Goal: Task Accomplishment & Management: Complete application form

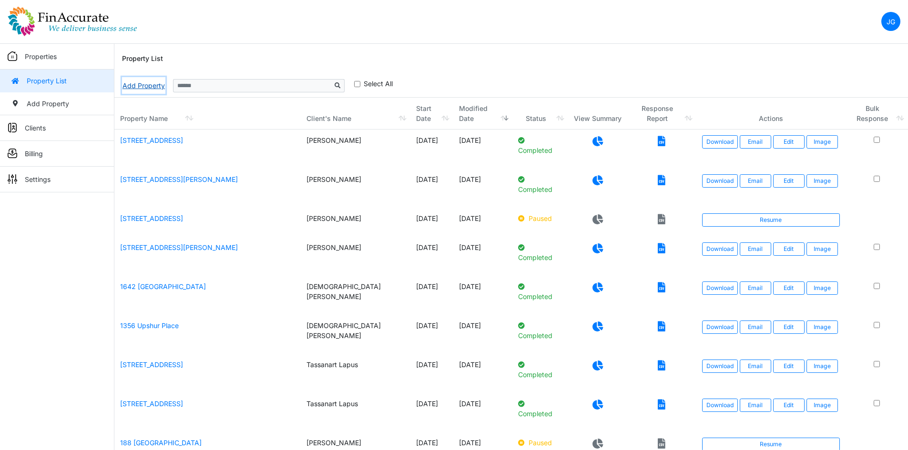
click at [151, 91] on link "Add Property" at bounding box center [143, 85] width 43 height 17
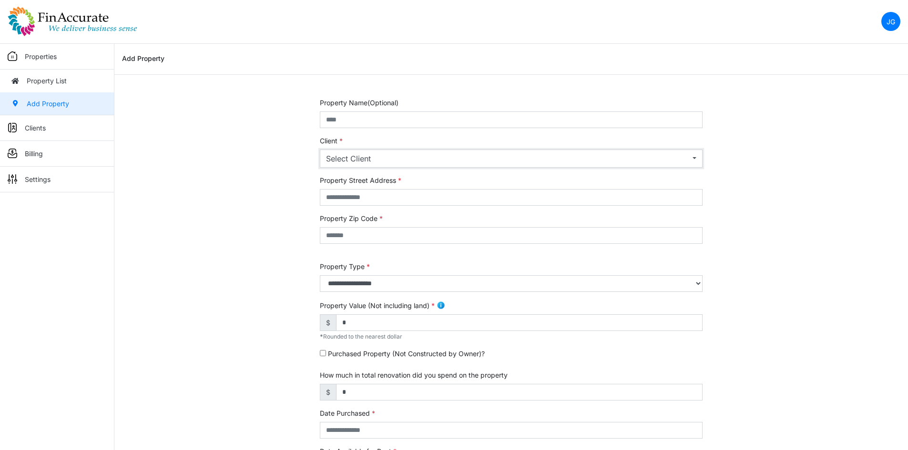
click at [385, 161] on div "Select Client" at bounding box center [508, 158] width 364 height 11
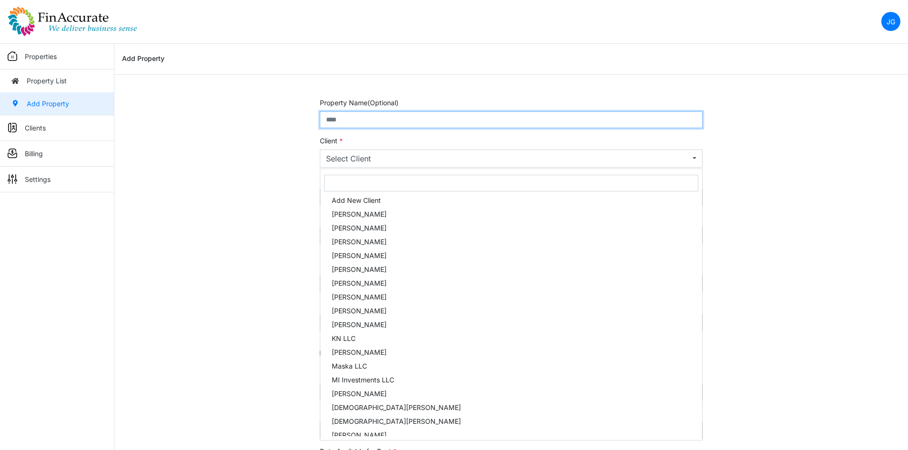
click at [365, 116] on input "text" at bounding box center [511, 119] width 383 height 17
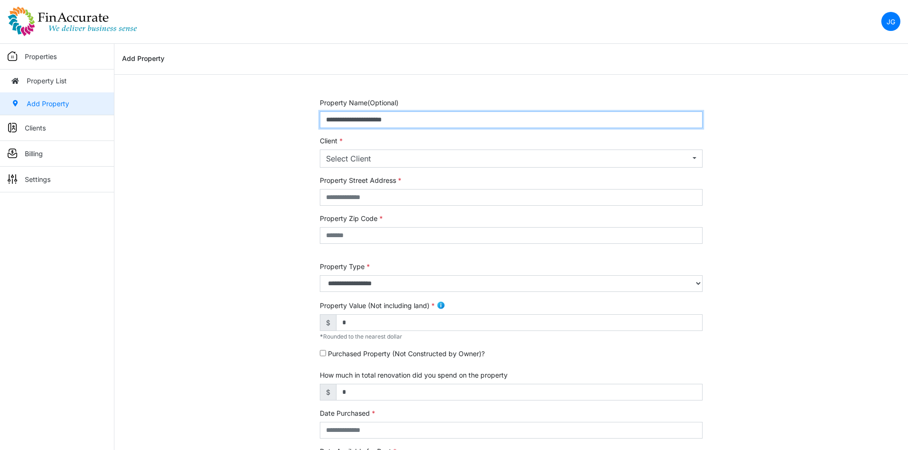
type input "**********"
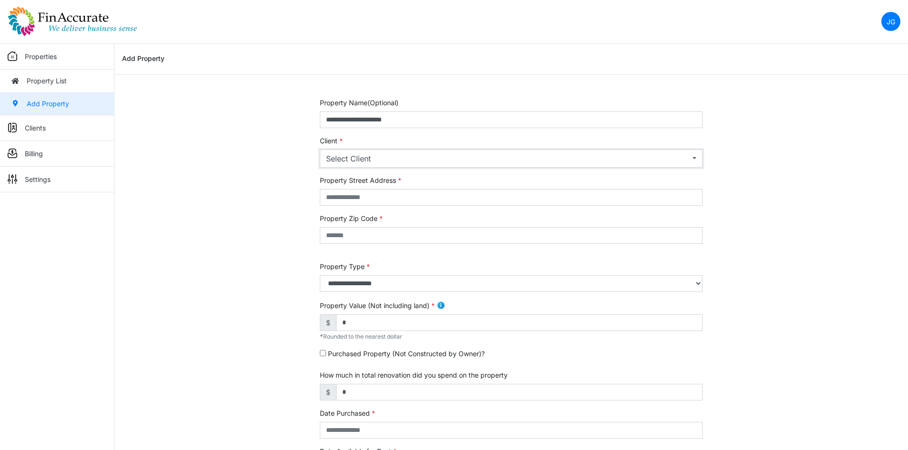
click at [371, 154] on div "Select Client" at bounding box center [508, 158] width 364 height 11
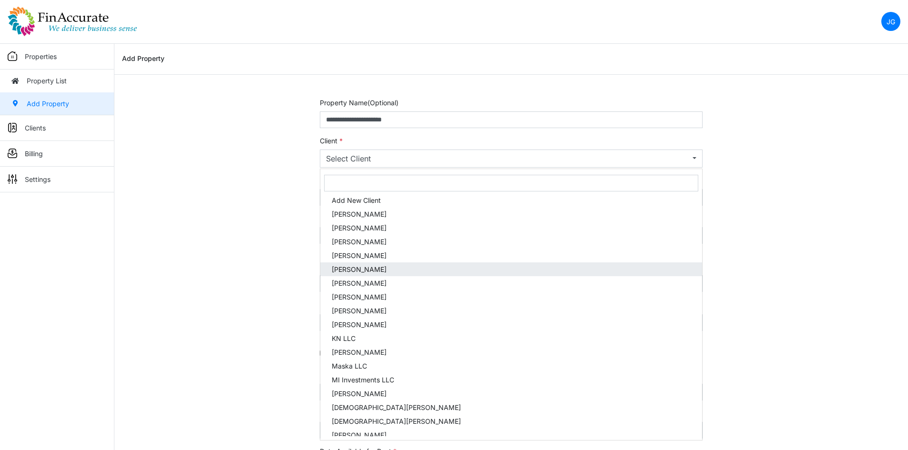
click at [397, 274] on link "[PERSON_NAME]" at bounding box center [511, 270] width 382 height 14
select select "***"
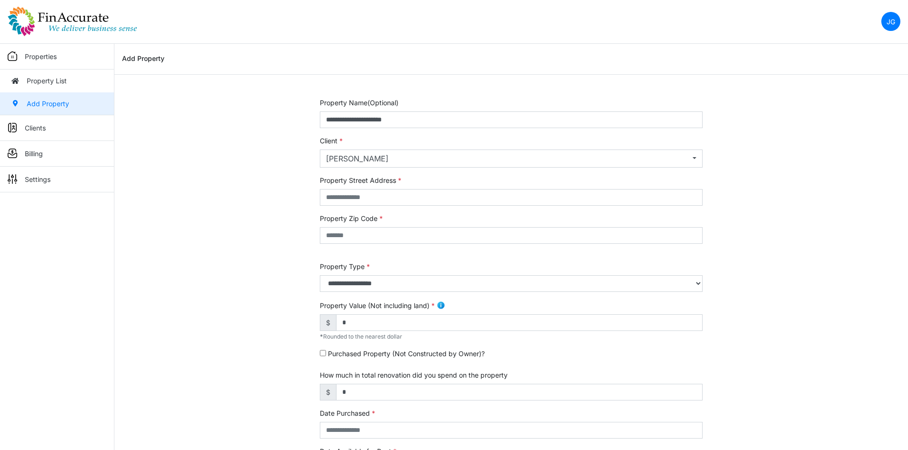
click at [252, 205] on div "**********" at bounding box center [510, 396] width 793 height 597
click at [371, 197] on input "text" at bounding box center [511, 197] width 383 height 17
paste input "**********"
click at [416, 200] on input "**********" at bounding box center [511, 197] width 383 height 17
click at [421, 195] on input "**********" at bounding box center [511, 197] width 383 height 17
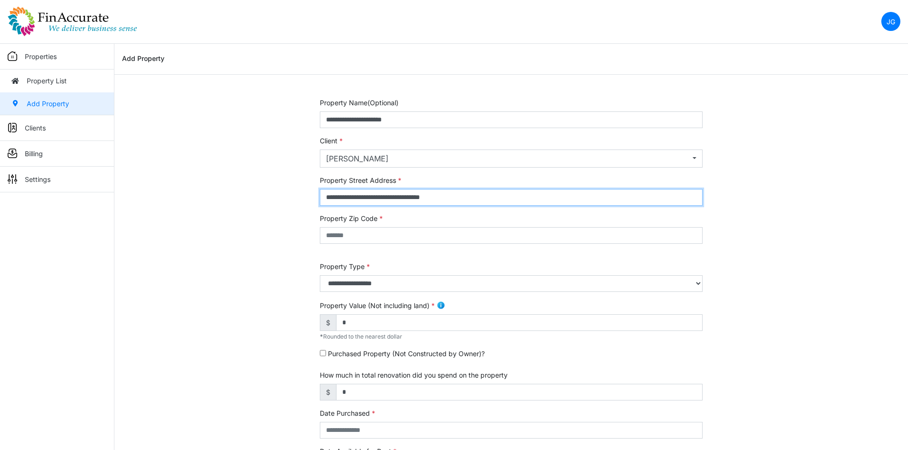
type input "**********"
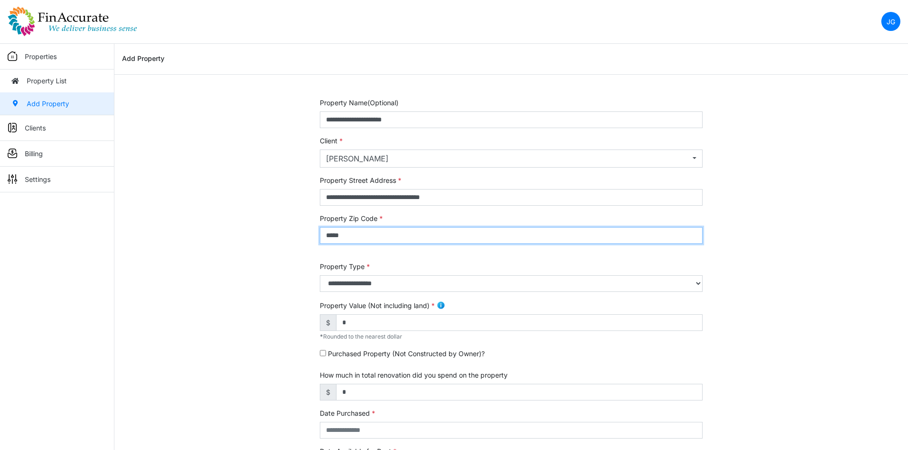
type input "*****"
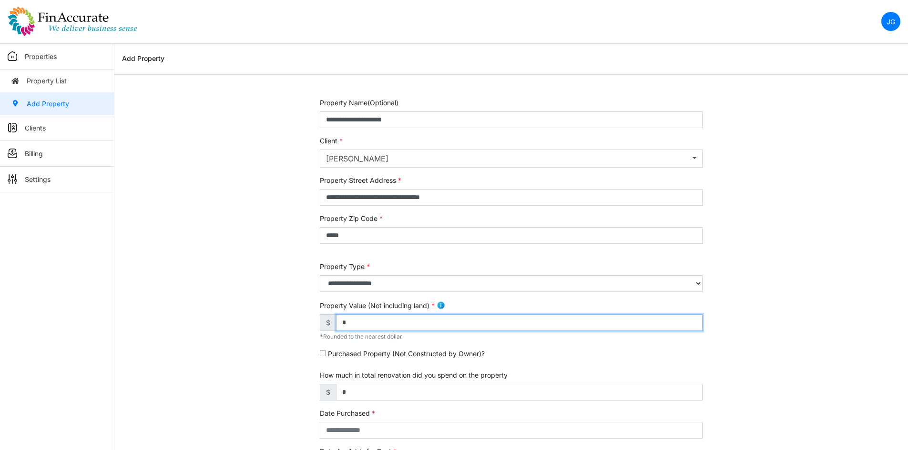
click at [398, 328] on input "*" at bounding box center [519, 322] width 366 height 17
click at [376, 323] on input "text" at bounding box center [519, 322] width 366 height 17
type input "*******"
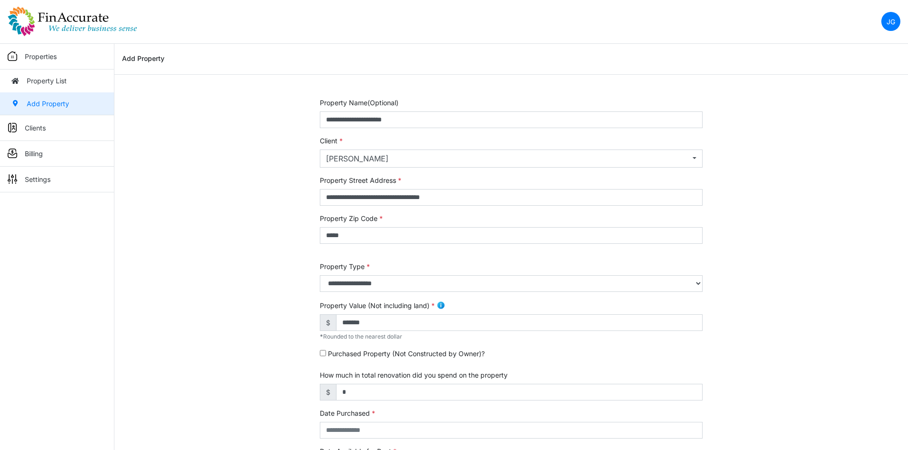
click at [187, 295] on div "**********" at bounding box center [510, 396] width 793 height 597
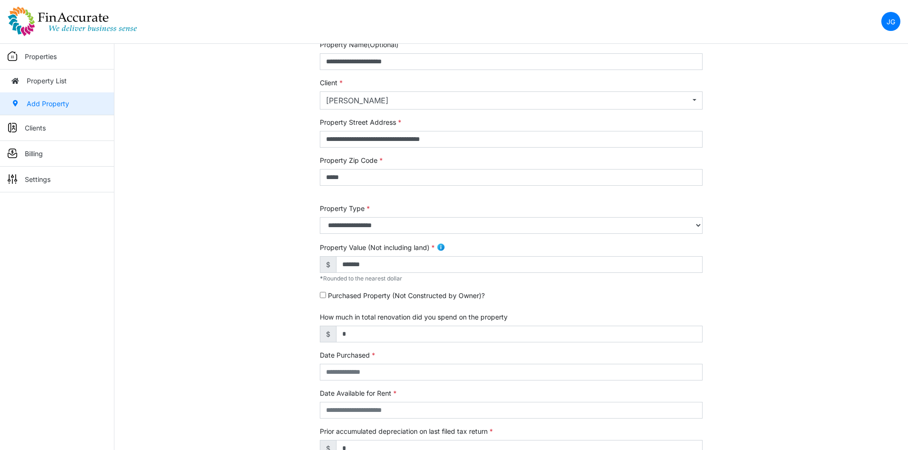
scroll to position [191, 0]
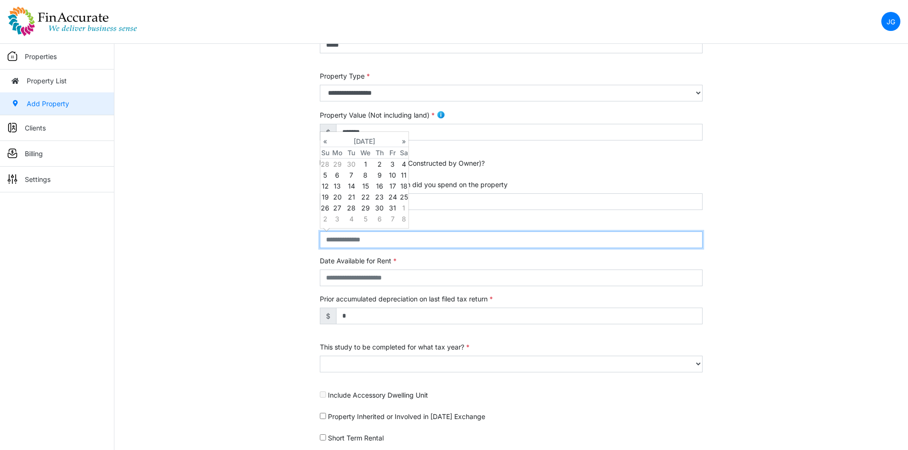
click at [363, 238] on input "text" at bounding box center [511, 240] width 383 height 17
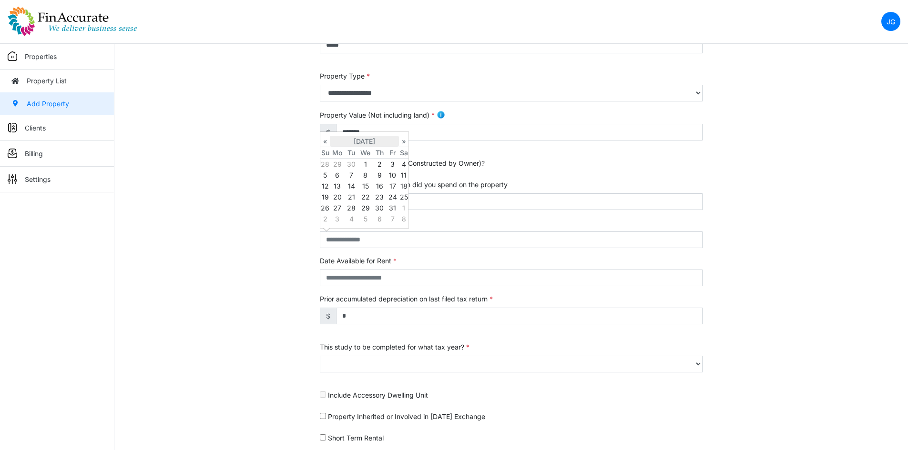
click at [358, 138] on th "October 2025" at bounding box center [364, 141] width 69 height 11
click at [327, 135] on th "«" at bounding box center [325, 135] width 10 height 11
click at [359, 207] on span "Oct" at bounding box center [354, 210] width 20 height 26
click at [326, 200] on td "20" at bounding box center [325, 197] width 10 height 11
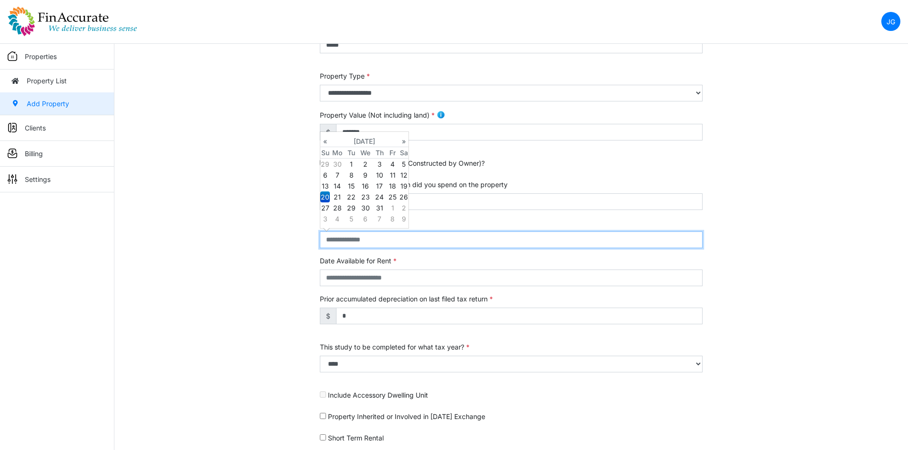
type input "**********"
select select "****"
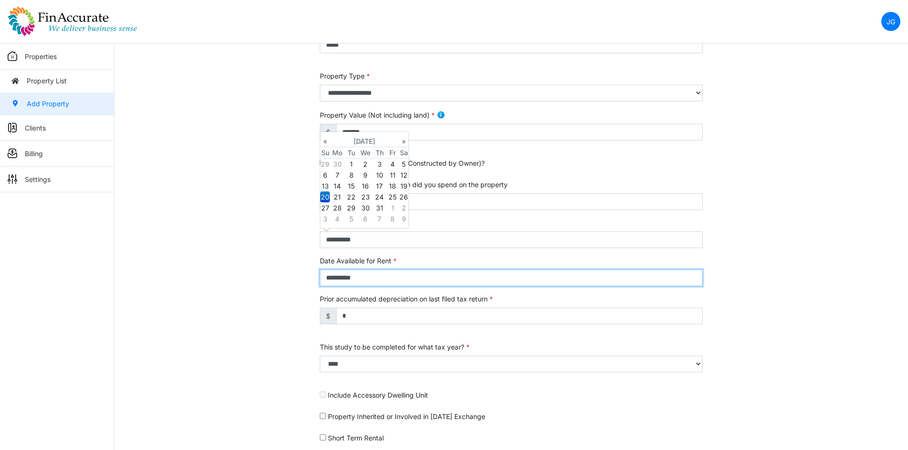
click at [377, 282] on input "**********" at bounding box center [511, 278] width 383 height 17
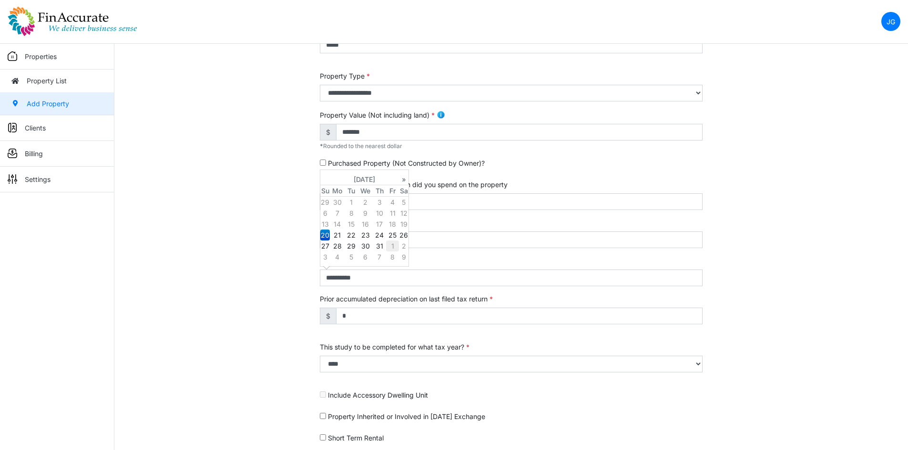
click at [390, 250] on td "1" at bounding box center [392, 246] width 13 height 11
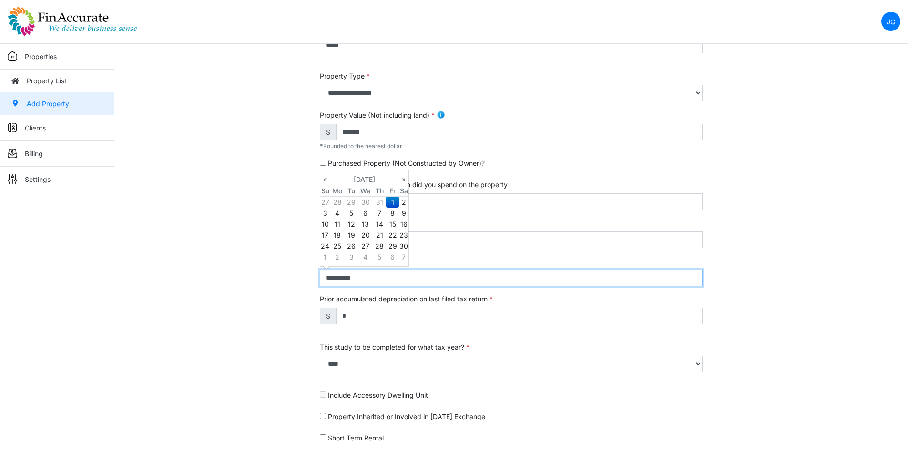
type input "**********"
select select "****"
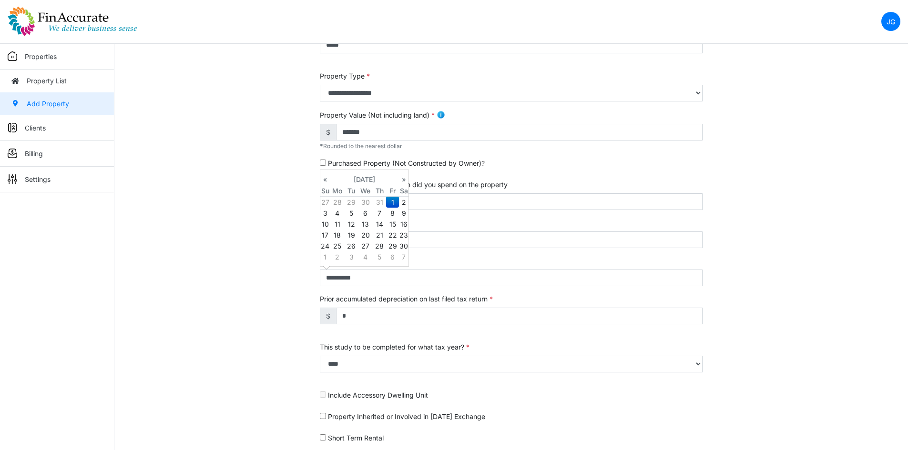
click at [253, 271] on div "**********" at bounding box center [510, 205] width 793 height 597
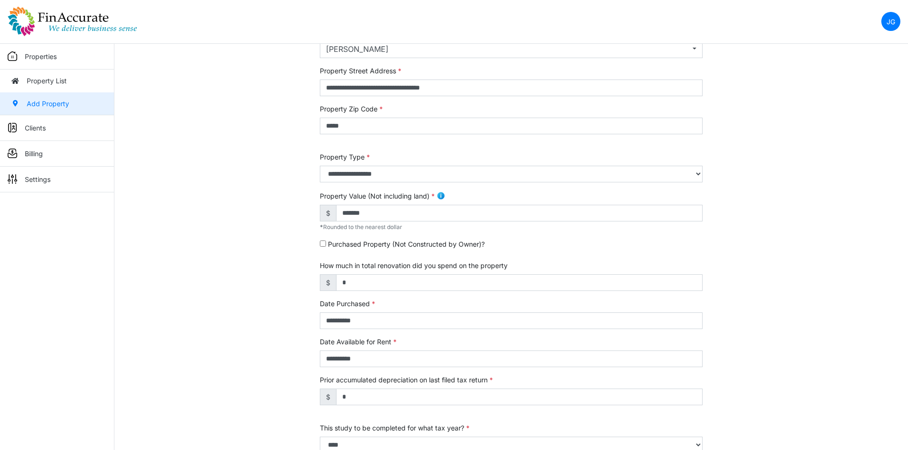
scroll to position [244, 0]
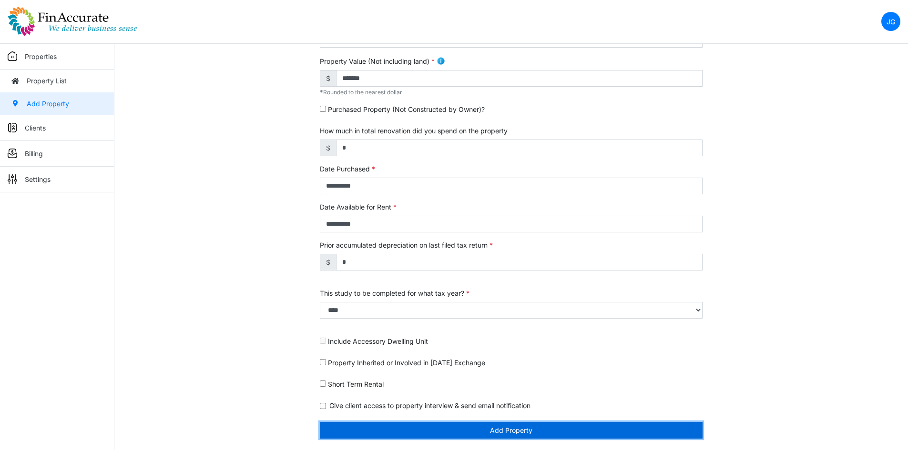
click at [498, 428] on button "Add Property" at bounding box center [511, 430] width 383 height 17
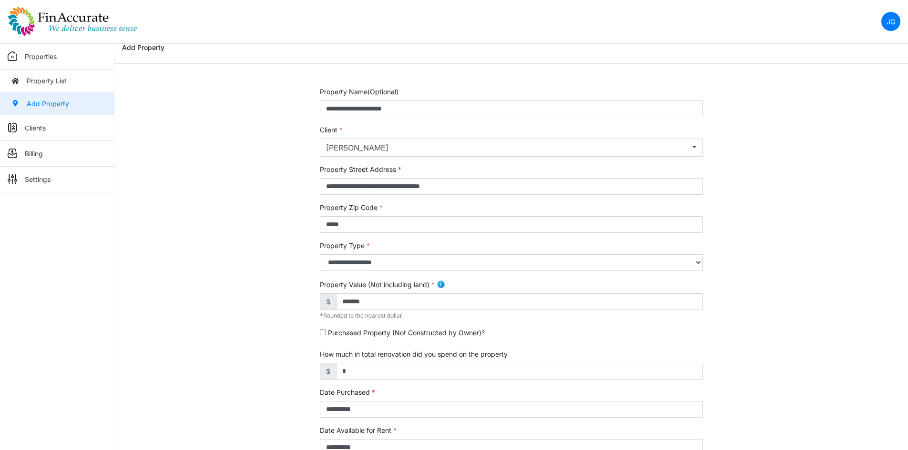
scroll to position [0, 0]
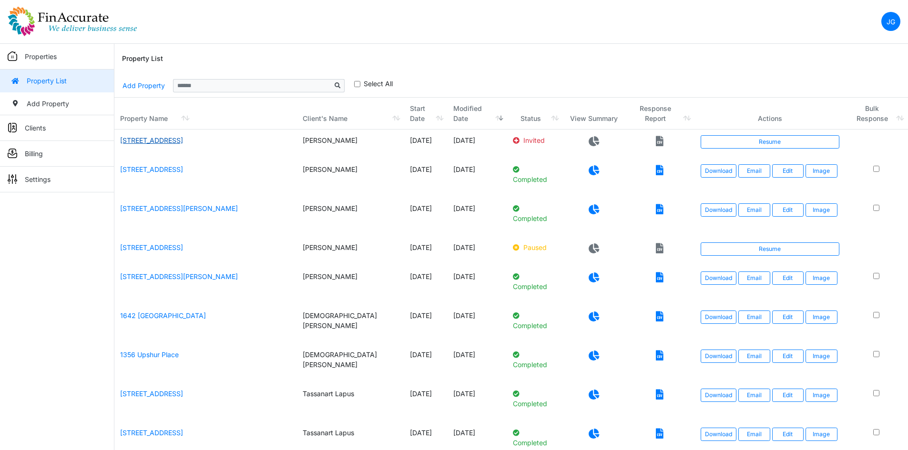
drag, startPoint x: 155, startPoint y: 138, endPoint x: 165, endPoint y: 138, distance: 10.0
click at [155, 138] on link "15123 Crown Manor Drive" at bounding box center [151, 140] width 63 height 8
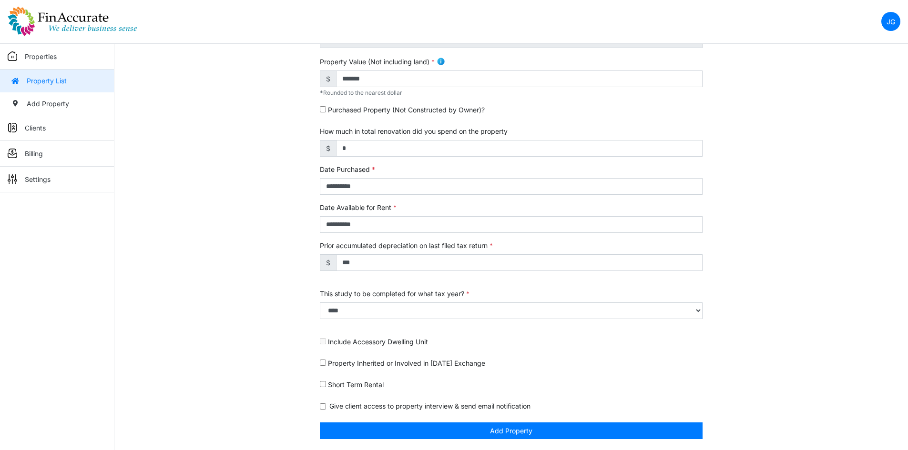
scroll to position [244, 0]
drag, startPoint x: 375, startPoint y: 141, endPoint x: 299, endPoint y: 133, distance: 76.7
click at [283, 133] on div "**********" at bounding box center [510, 151] width 793 height 597
type input "******"
click at [824, 189] on div "**********" at bounding box center [510, 151] width 793 height 597
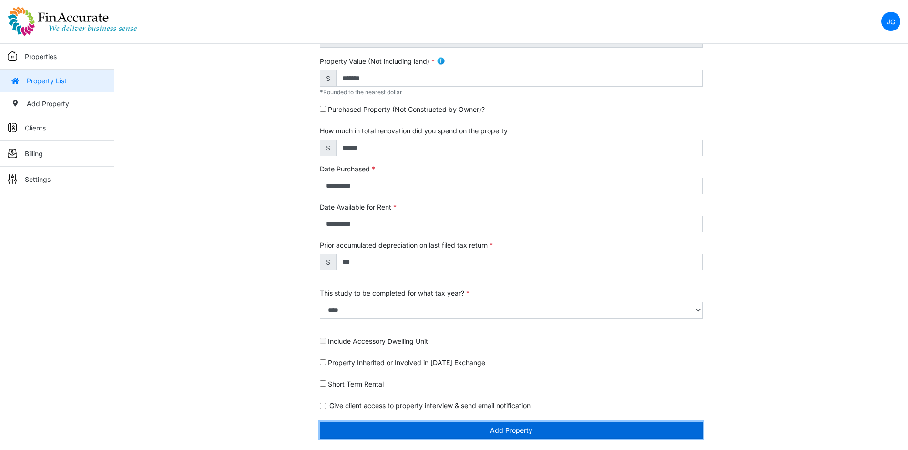
drag, startPoint x: 534, startPoint y: 434, endPoint x: 523, endPoint y: 395, distance: 39.8
click at [534, 434] on button "Add Property" at bounding box center [511, 430] width 383 height 17
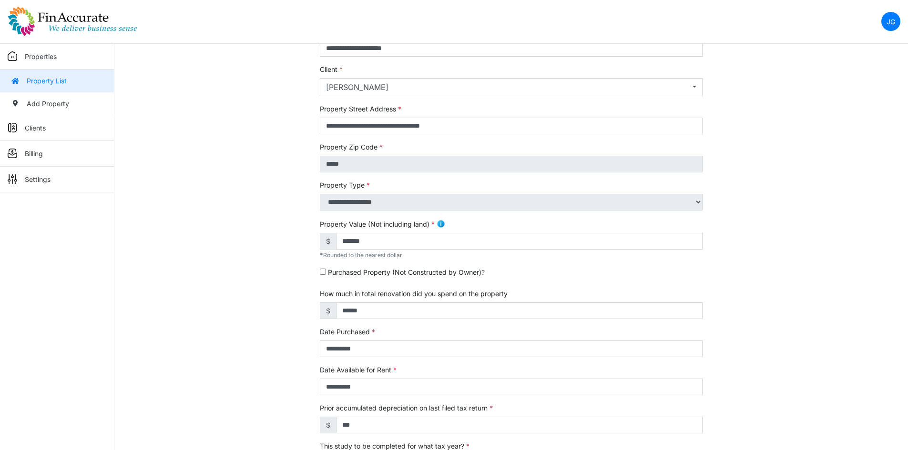
scroll to position [41, 0]
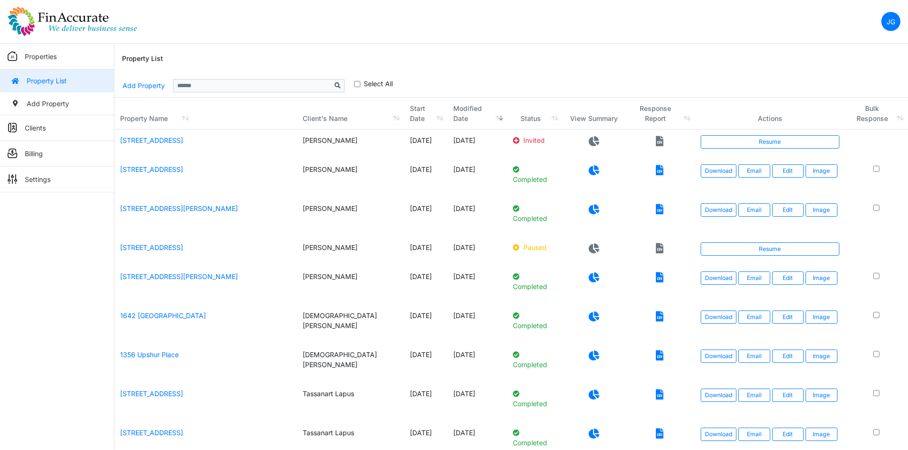
click at [314, 121] on th "Client's Name" at bounding box center [350, 114] width 107 height 32
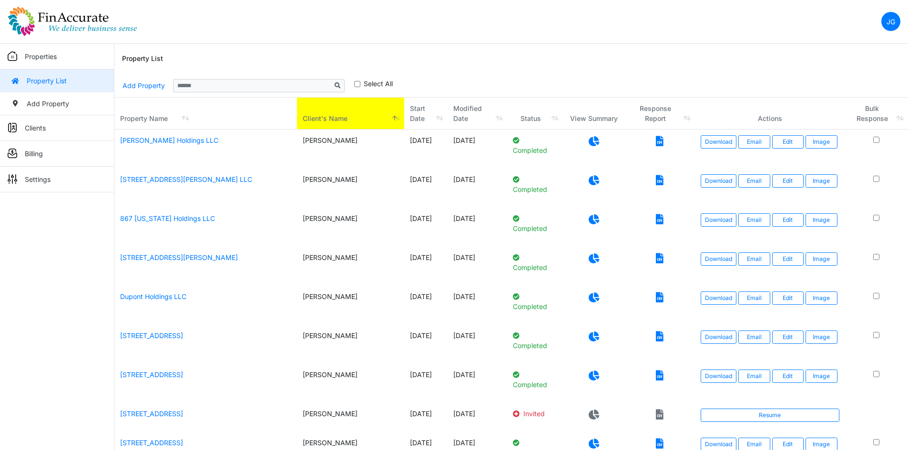
click at [319, 119] on th "Client's Name" at bounding box center [350, 114] width 107 height 32
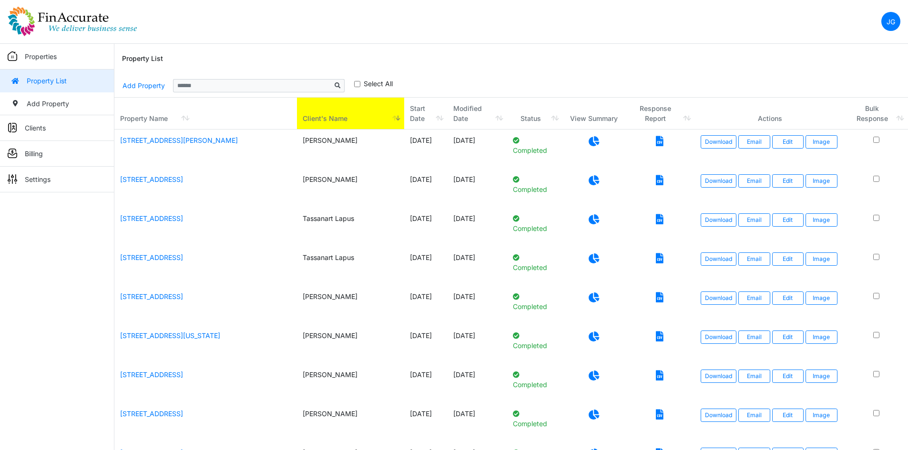
click at [330, 113] on th "Client's Name" at bounding box center [350, 114] width 107 height 32
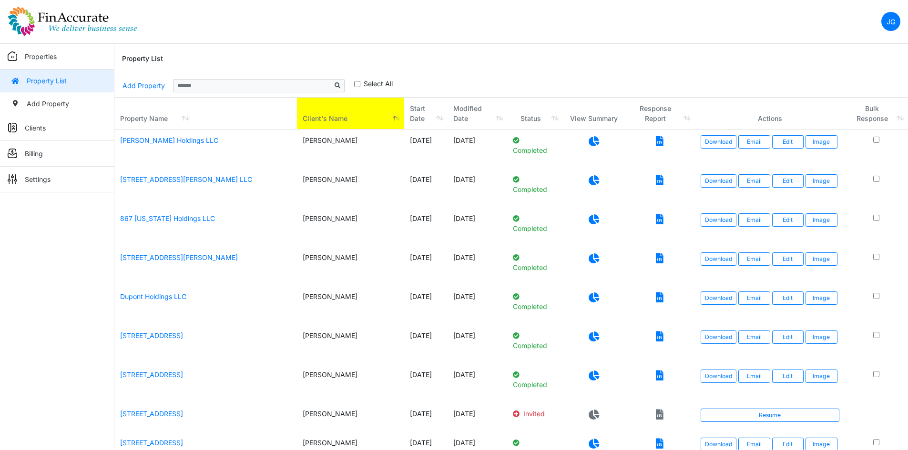
click at [423, 115] on th "Start Date" at bounding box center [425, 114] width 43 height 32
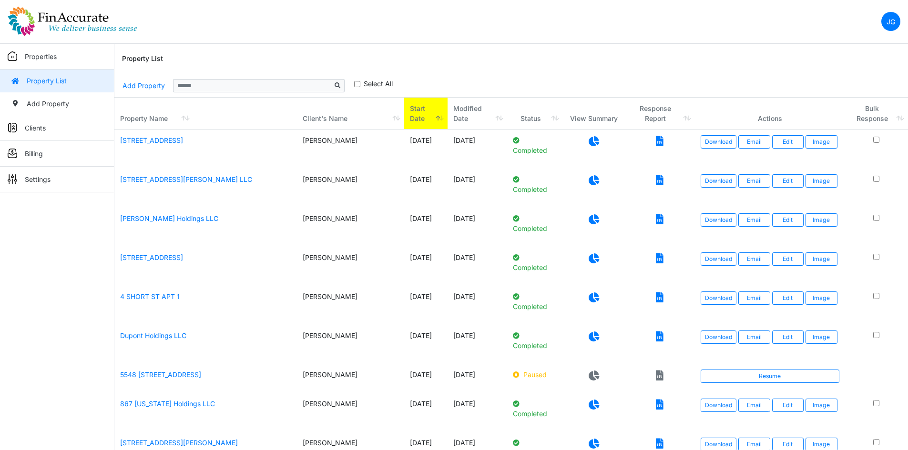
click at [423, 115] on th "Start Date" at bounding box center [425, 114] width 43 height 32
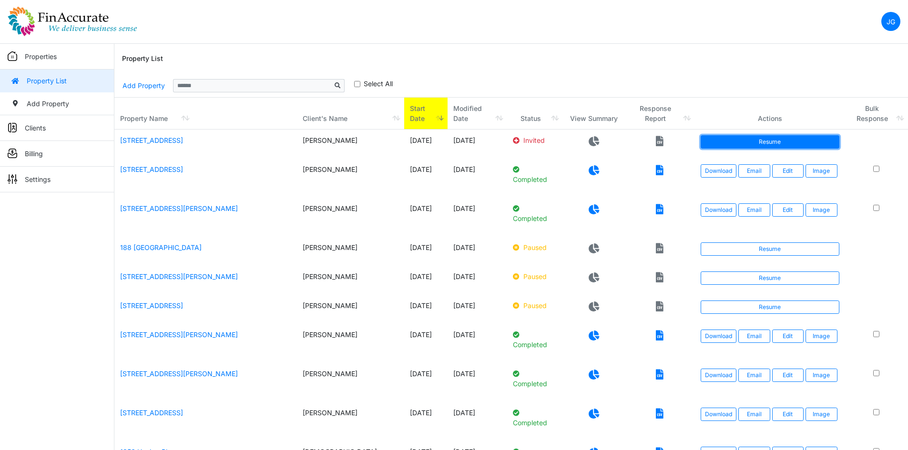
drag, startPoint x: 791, startPoint y: 138, endPoint x: 786, endPoint y: 138, distance: 5.2
click at [791, 138] on link "Resume" at bounding box center [769, 141] width 139 height 13
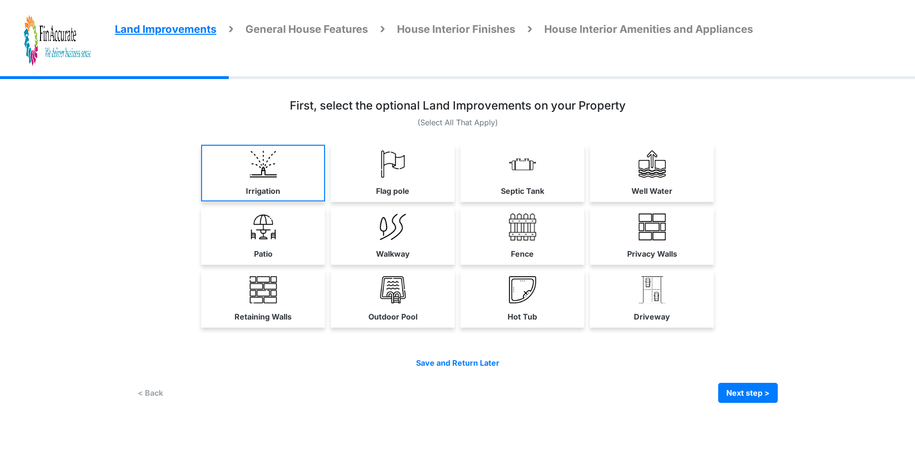
click at [289, 172] on link "Irrigation" at bounding box center [263, 173] width 124 height 57
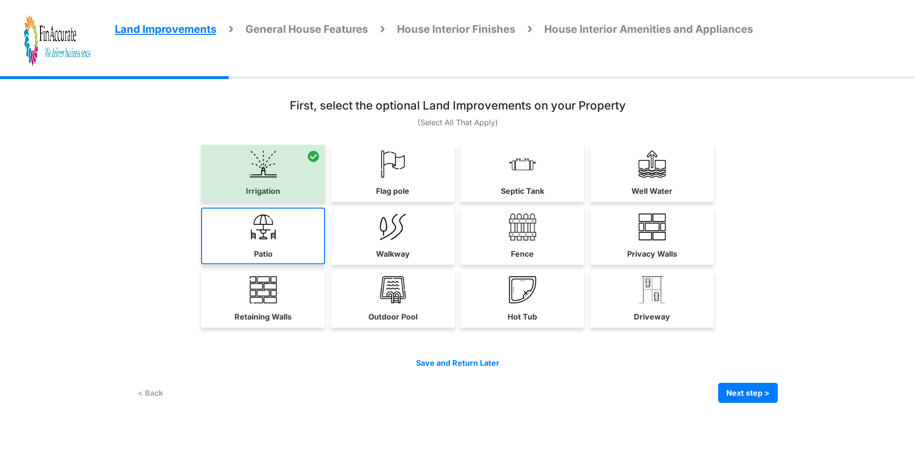
click at [275, 249] on link "Patio" at bounding box center [263, 236] width 124 height 57
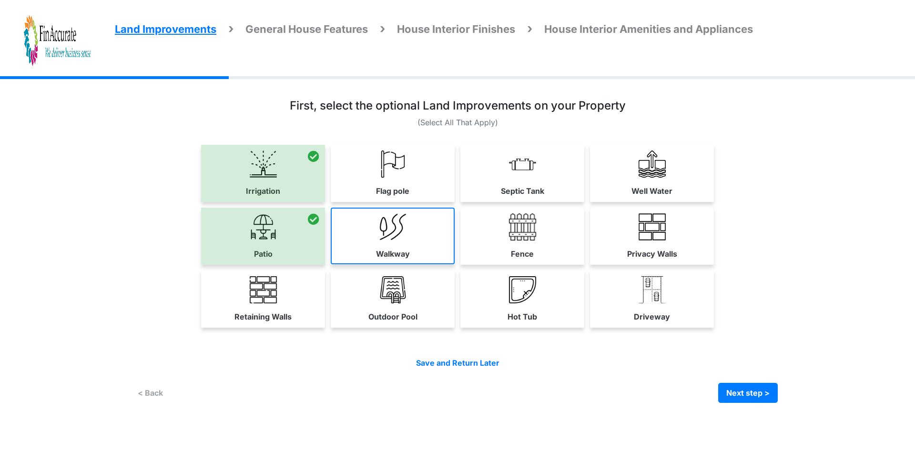
click at [402, 232] on img at bounding box center [392, 226] width 27 height 27
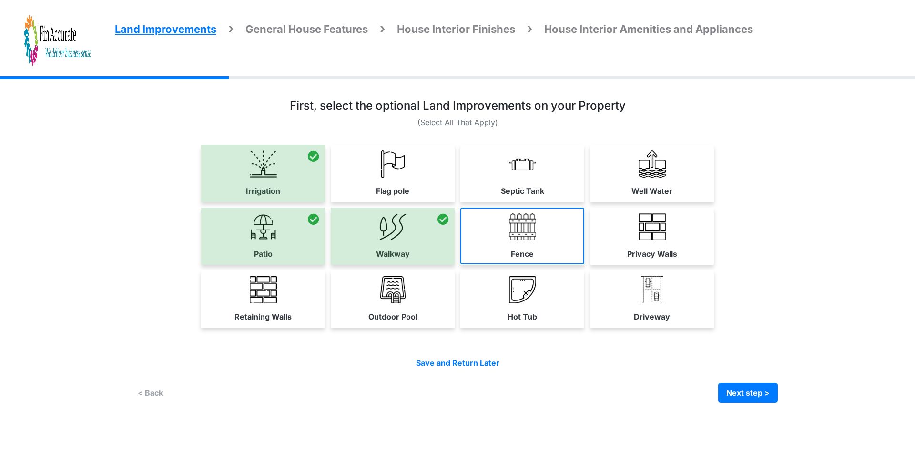
click at [516, 238] on img at bounding box center [522, 226] width 27 height 27
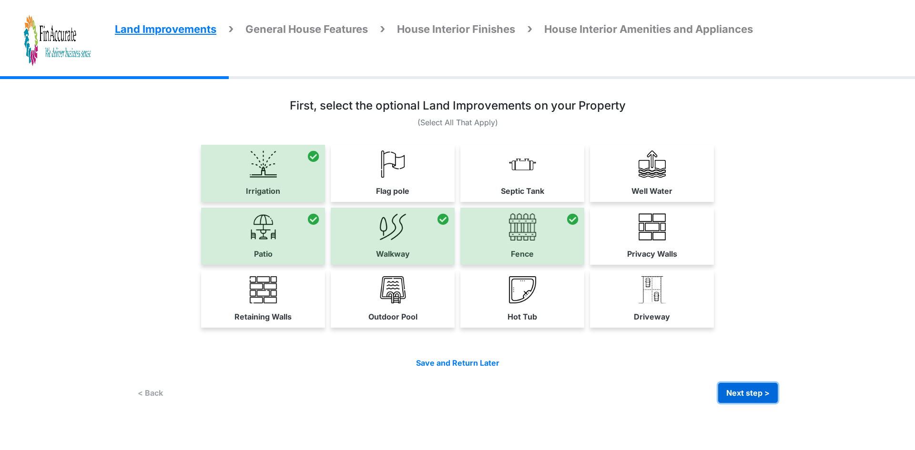
click at [755, 390] on button "Next step >" at bounding box center [748, 393] width 60 height 20
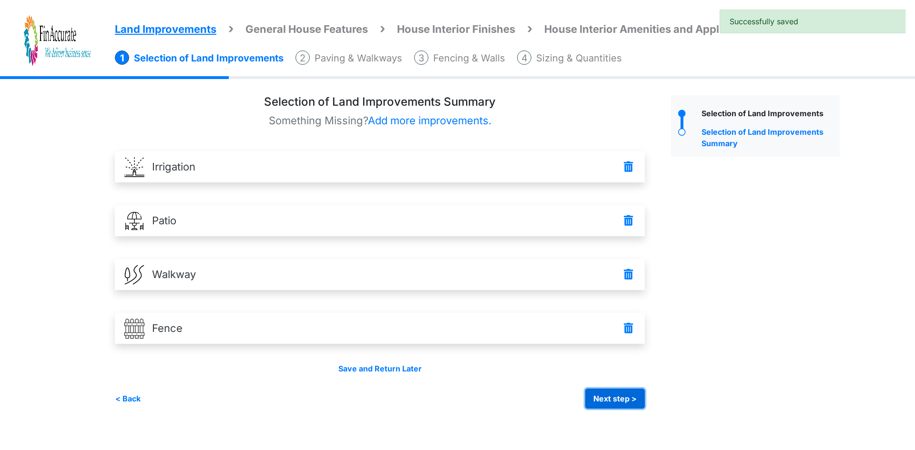
click at [598, 401] on button "Next step >" at bounding box center [615, 399] width 60 height 20
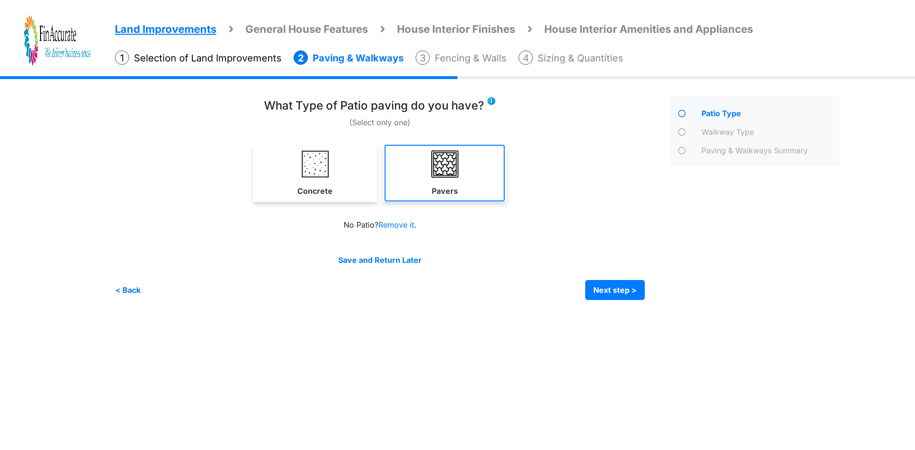
click at [429, 158] on link "Pavers" at bounding box center [445, 173] width 120 height 57
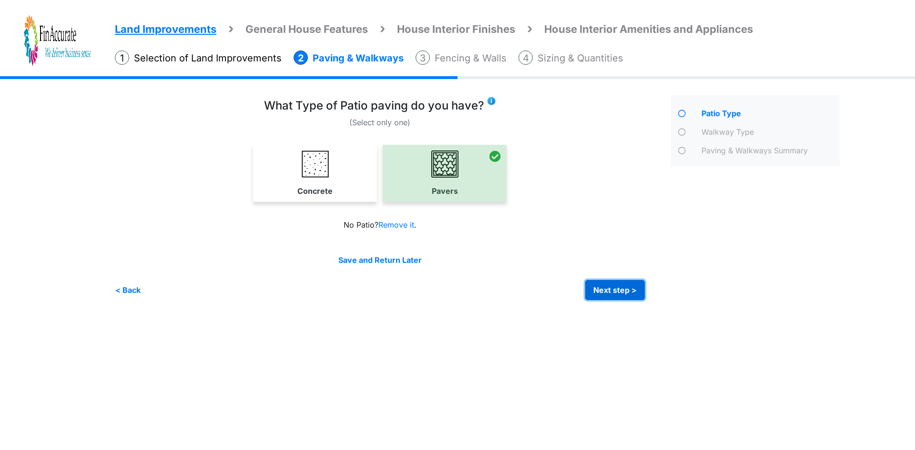
click at [606, 288] on button "Next step >" at bounding box center [615, 290] width 60 height 20
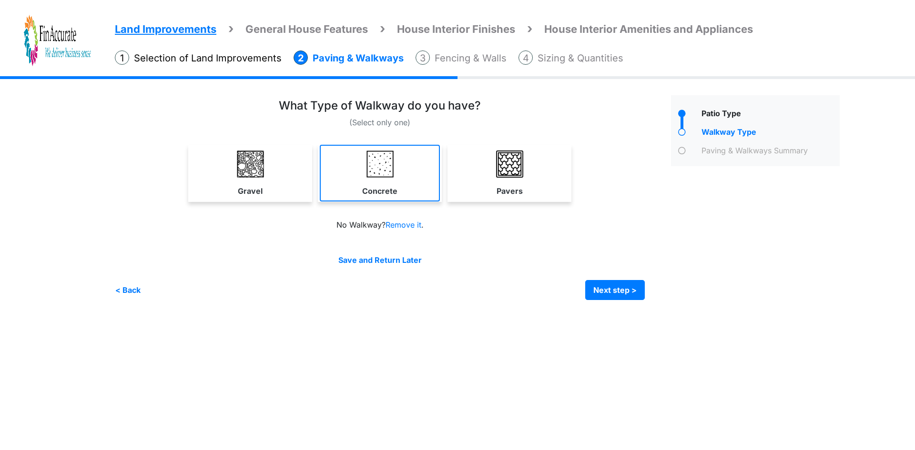
click at [389, 172] on img at bounding box center [379, 164] width 27 height 27
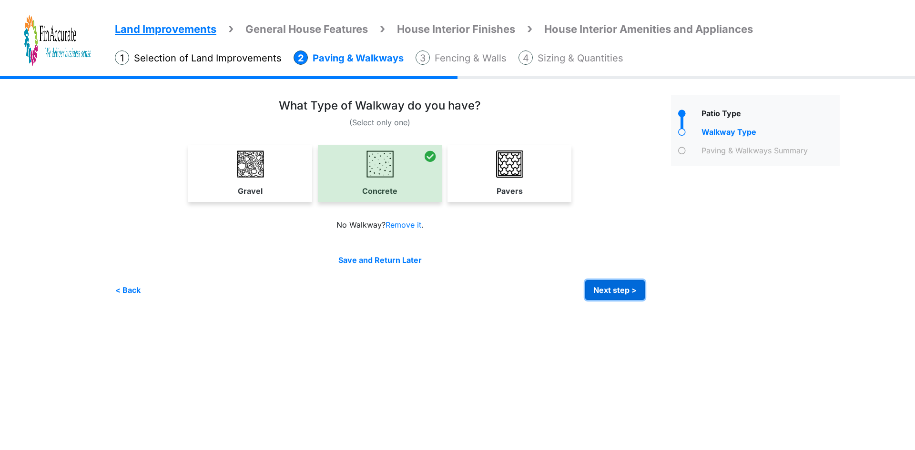
click at [618, 290] on button "Next step >" at bounding box center [615, 290] width 60 height 20
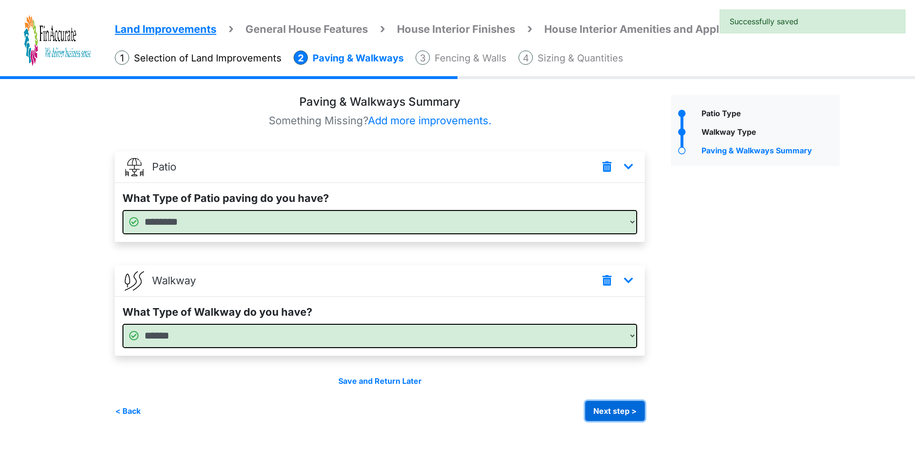
click at [613, 413] on button "Next step >" at bounding box center [615, 411] width 60 height 20
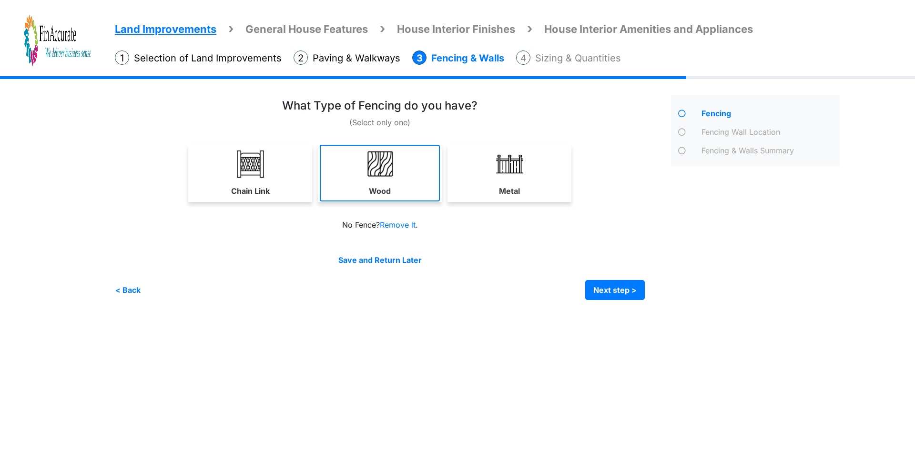
click at [389, 190] on label "Wood" at bounding box center [380, 190] width 22 height 11
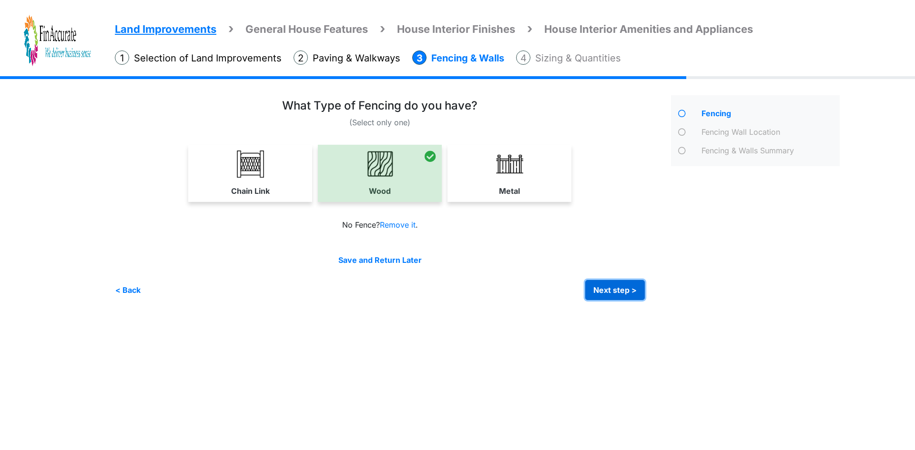
click at [618, 292] on button "Next step >" at bounding box center [615, 290] width 60 height 20
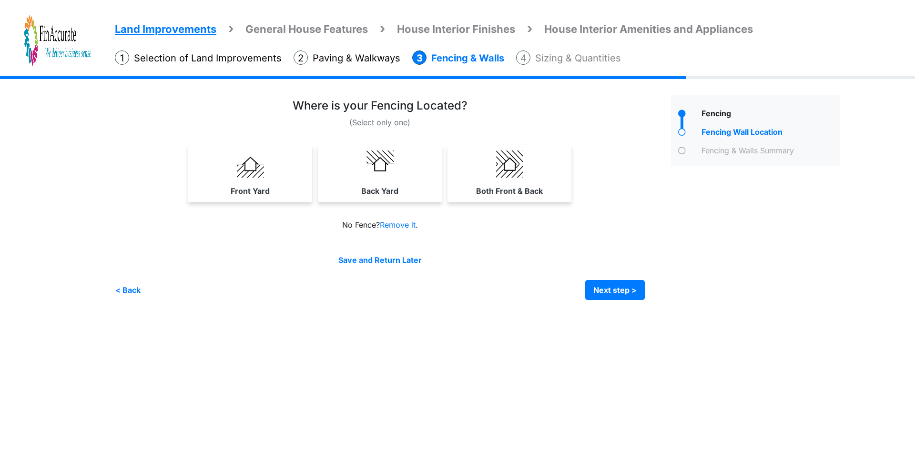
drag, startPoint x: 518, startPoint y: 185, endPoint x: 533, endPoint y: 195, distance: 18.1
click at [518, 185] on label "Both Front & Back" at bounding box center [509, 190] width 67 height 11
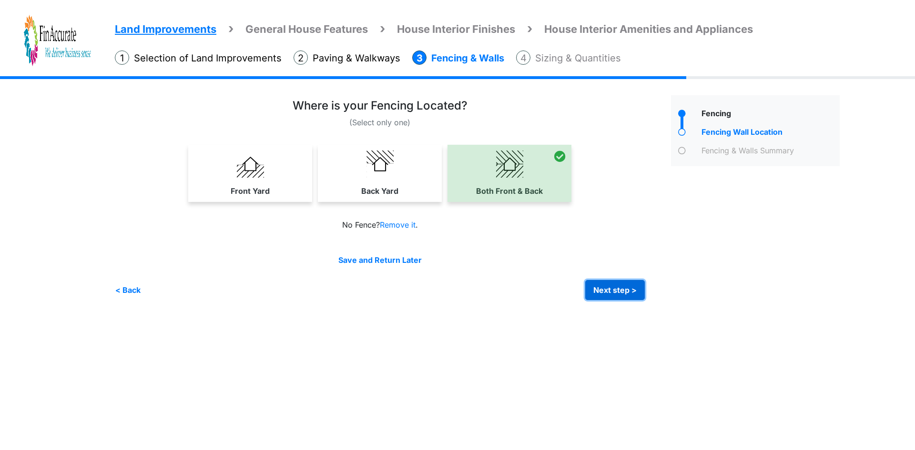
click at [605, 285] on button "Next step >" at bounding box center [615, 290] width 60 height 20
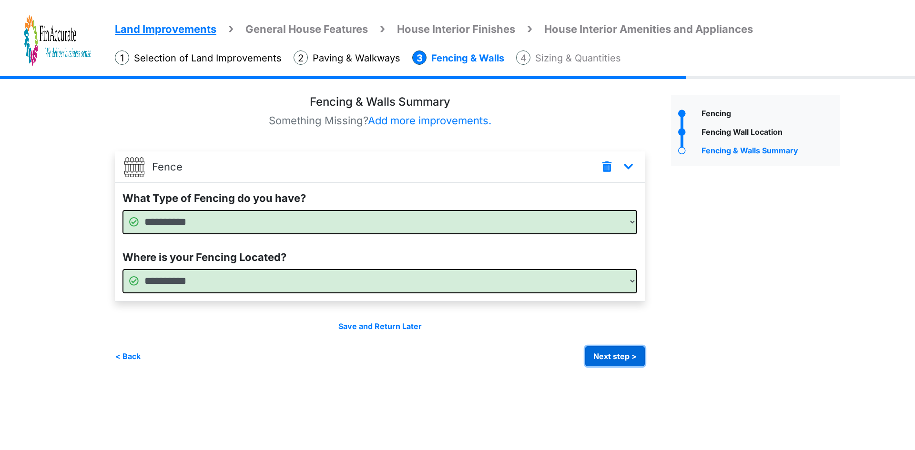
click at [628, 360] on button "Next step >" at bounding box center [615, 356] width 60 height 20
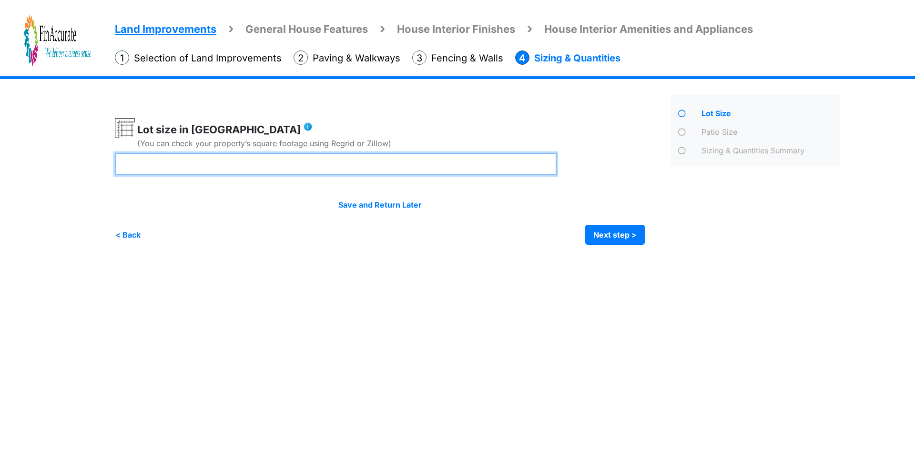
click at [439, 165] on input "number" at bounding box center [336, 164] width 442 height 22
type input "****"
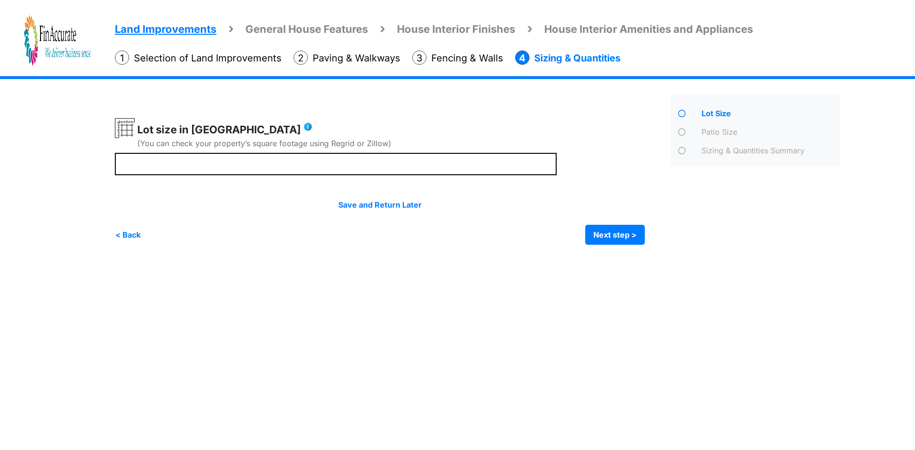
click at [481, 259] on html "Land Improvements General House Features House Interior Finishes House Interior…" at bounding box center [457, 129] width 915 height 259
click at [597, 234] on button "Next step >" at bounding box center [615, 235] width 60 height 20
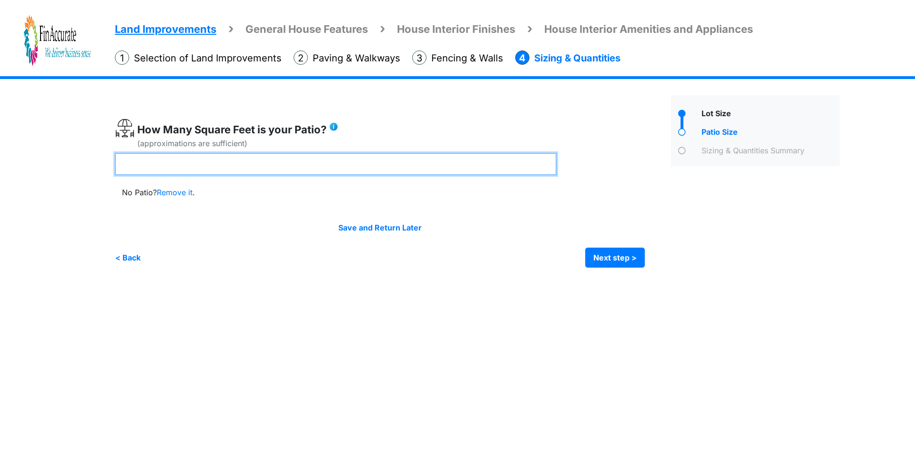
click at [253, 170] on input "number" at bounding box center [336, 164] width 442 height 22
type input "***"
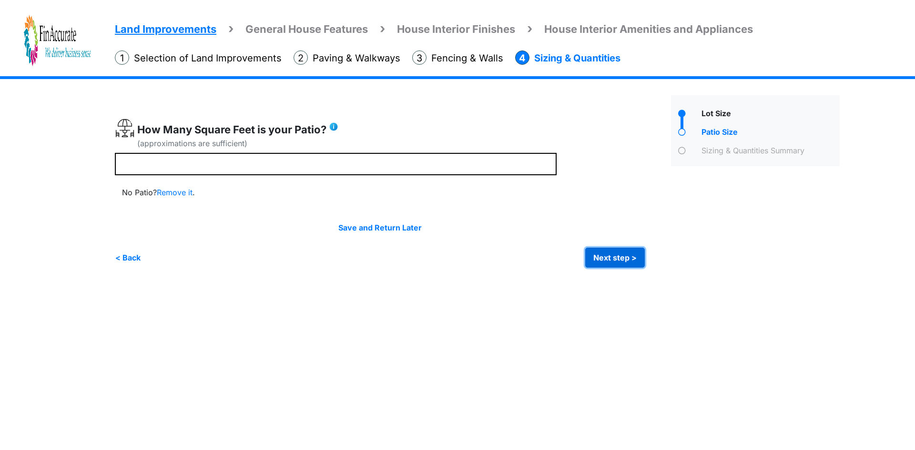
type input "***"
click at [623, 266] on button "Next step >" at bounding box center [615, 258] width 60 height 20
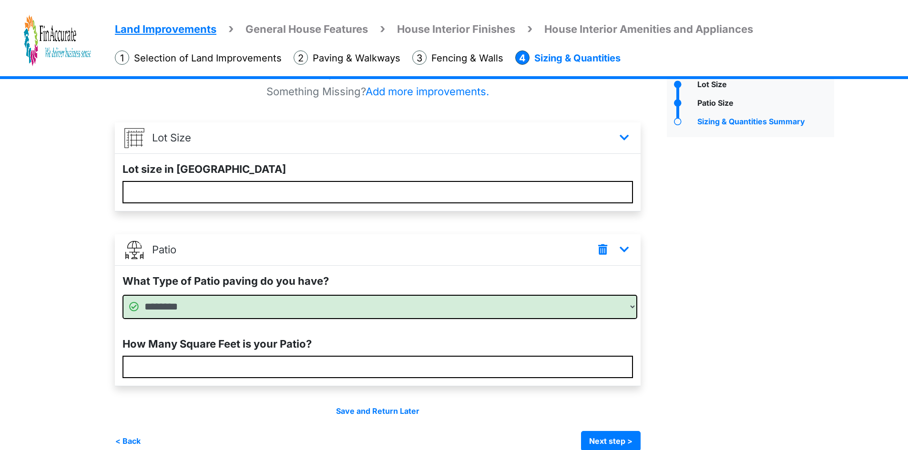
scroll to position [44, 0]
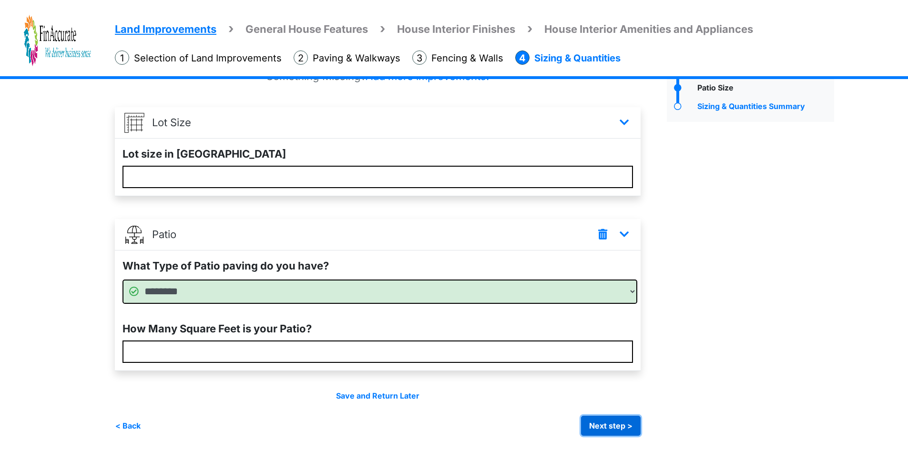
click at [625, 430] on button "Next step >" at bounding box center [611, 426] width 60 height 20
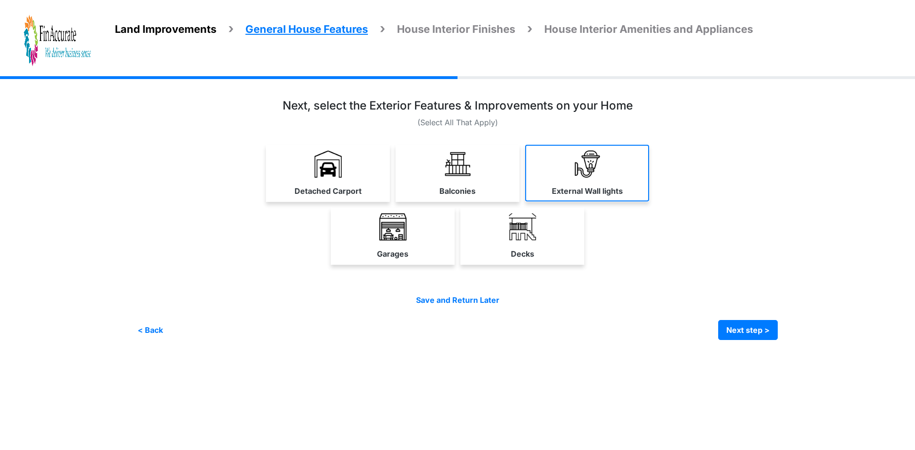
click at [591, 181] on link "External Wall lights" at bounding box center [587, 173] width 124 height 57
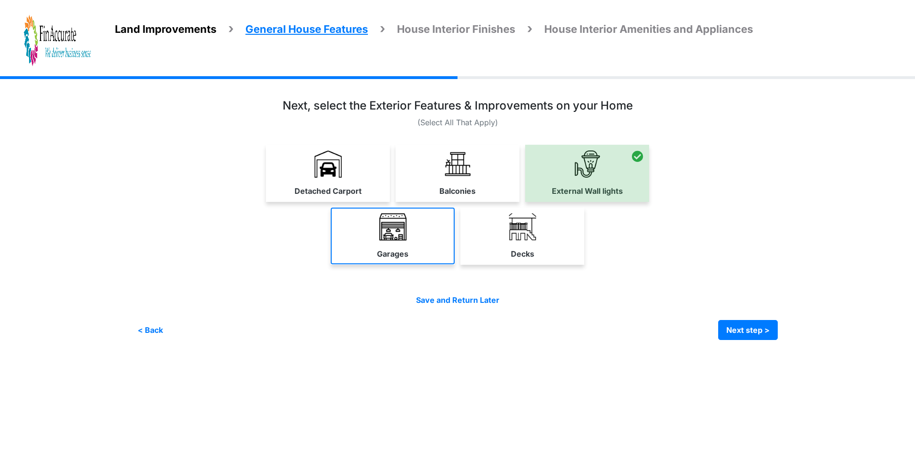
click at [369, 251] on link "Garages" at bounding box center [393, 236] width 124 height 57
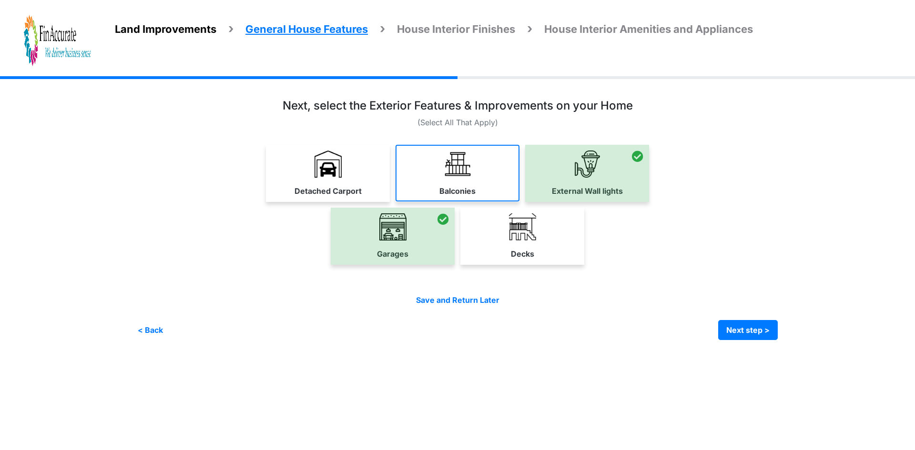
click at [462, 181] on link "Balconies" at bounding box center [457, 173] width 124 height 57
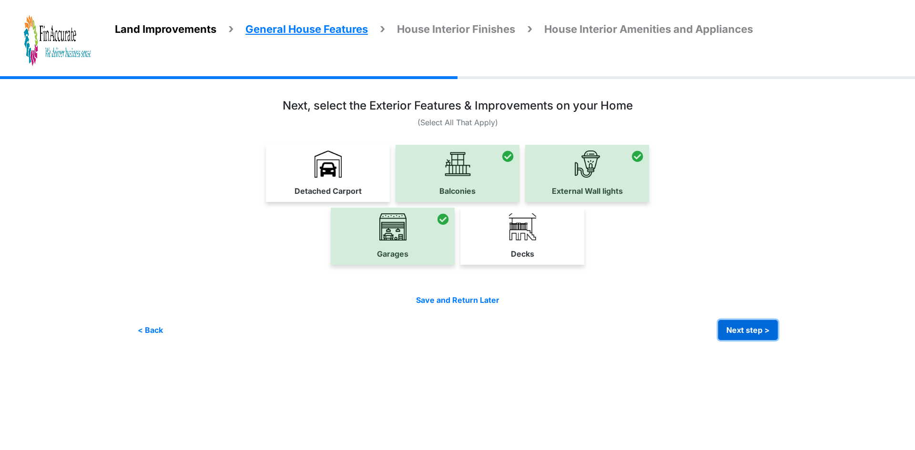
click at [742, 330] on button "Next step >" at bounding box center [748, 330] width 60 height 20
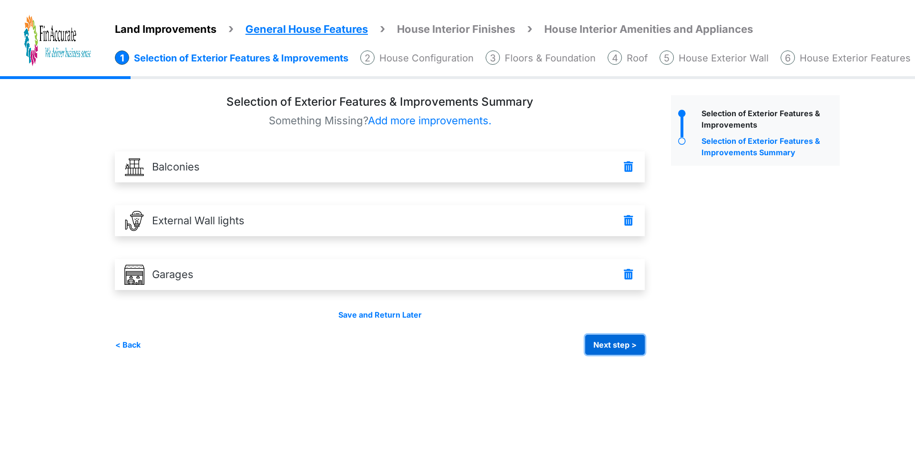
click at [598, 344] on button "Next step >" at bounding box center [615, 345] width 60 height 20
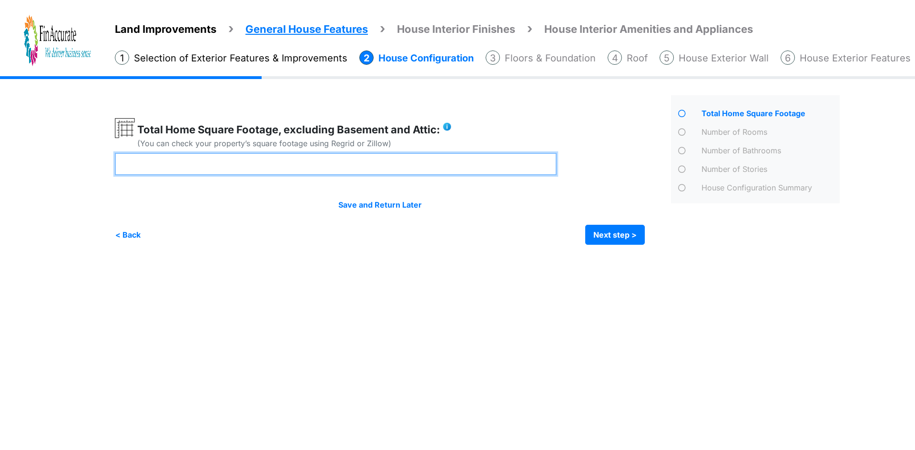
click at [256, 165] on input "number" at bounding box center [336, 164] width 442 height 22
type input "*"
click at [341, 164] on input "number" at bounding box center [336, 164] width 442 height 22
type input "****"
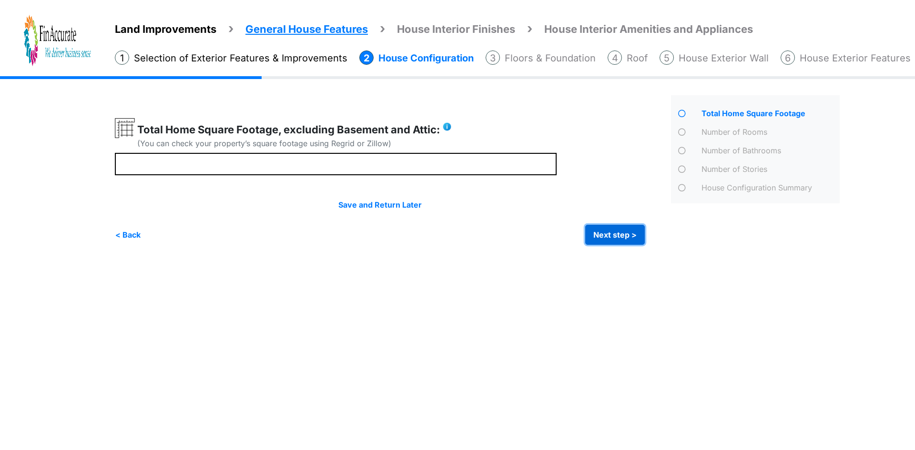
click at [597, 231] on button "Next step >" at bounding box center [615, 235] width 60 height 20
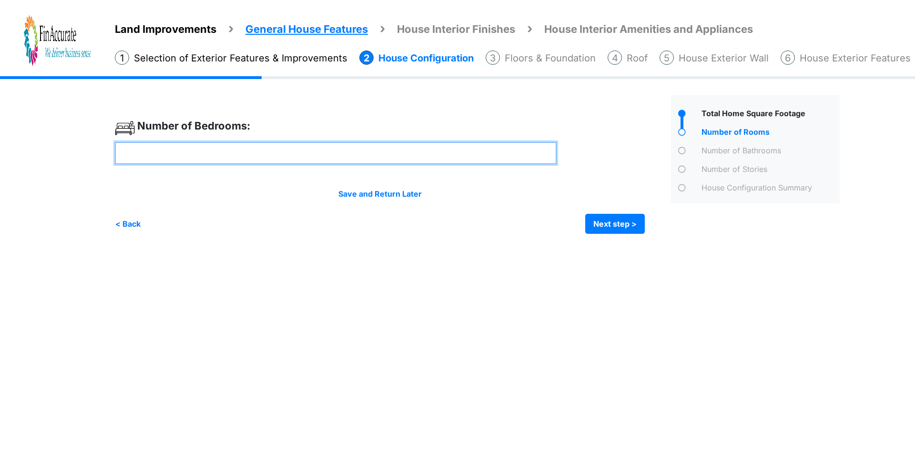
drag, startPoint x: 191, startPoint y: 146, endPoint x: 189, endPoint y: 151, distance: 5.1
click at [189, 150] on input "number" at bounding box center [336, 153] width 442 height 22
type input "*"
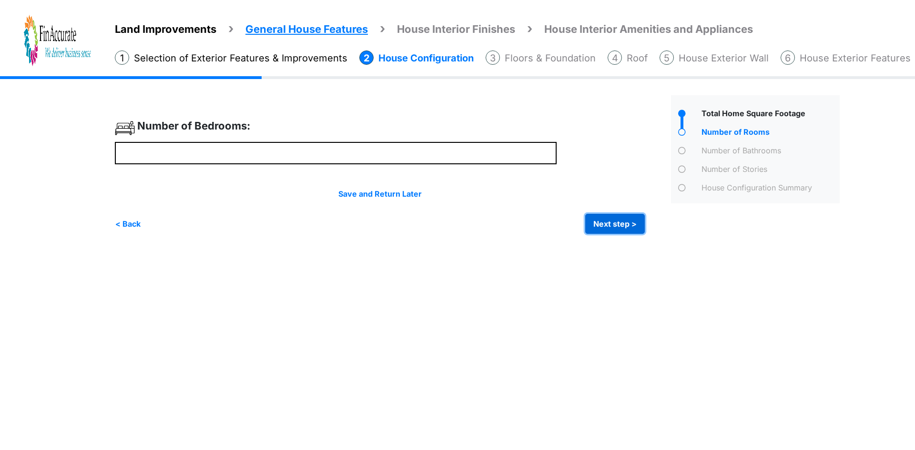
click at [621, 226] on button "Next step >" at bounding box center [615, 224] width 60 height 20
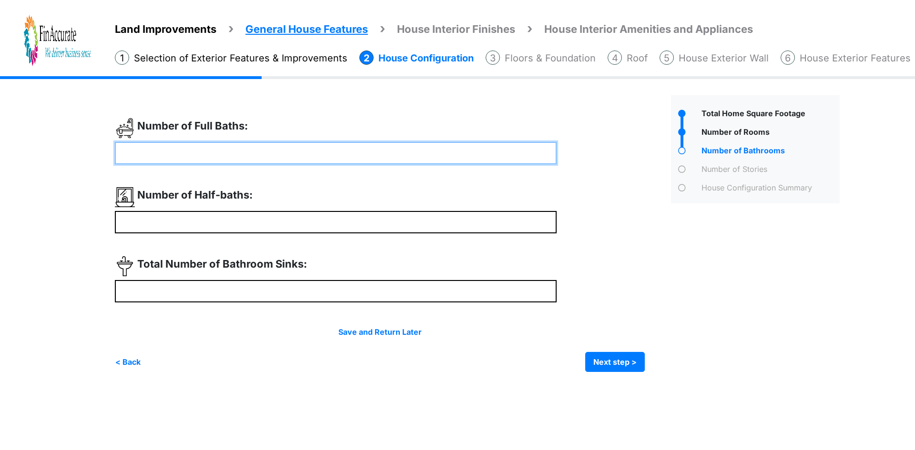
click at [280, 152] on input "number" at bounding box center [336, 153] width 442 height 22
type input "*"
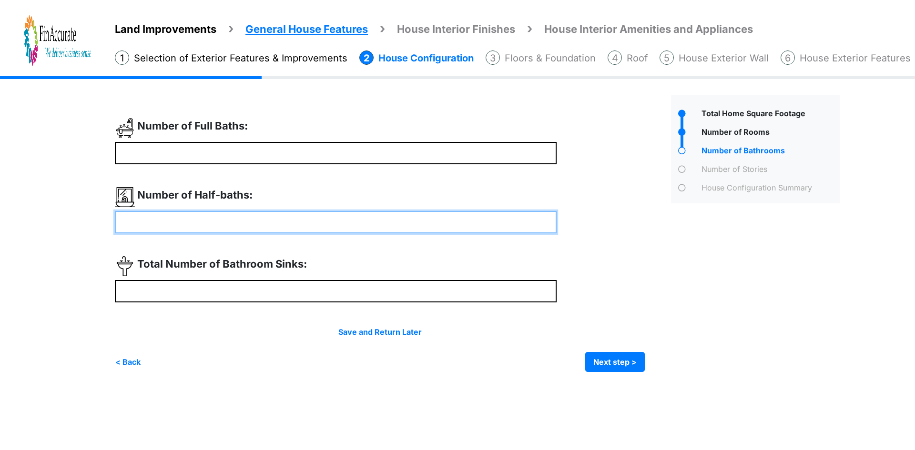
click at [277, 223] on input "number" at bounding box center [336, 222] width 442 height 22
type input "*"
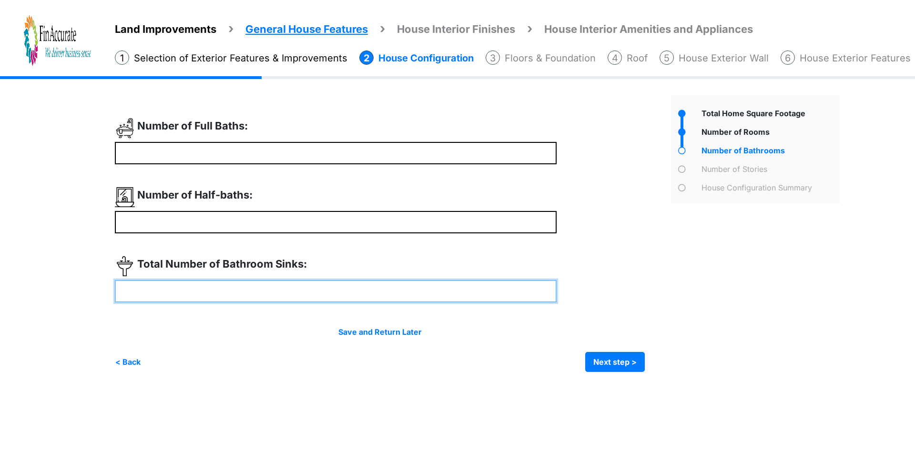
click at [261, 287] on input "number" at bounding box center [336, 291] width 442 height 22
type input "*"
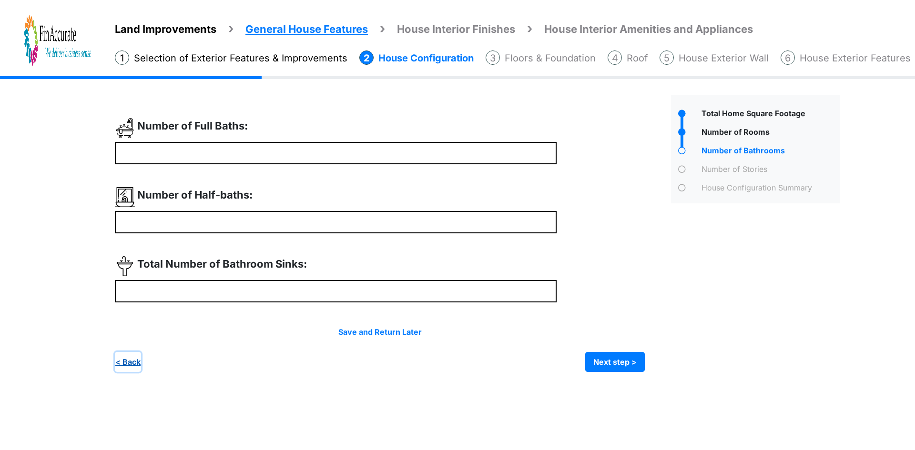
click at [136, 361] on button "< Back" at bounding box center [128, 362] width 26 height 20
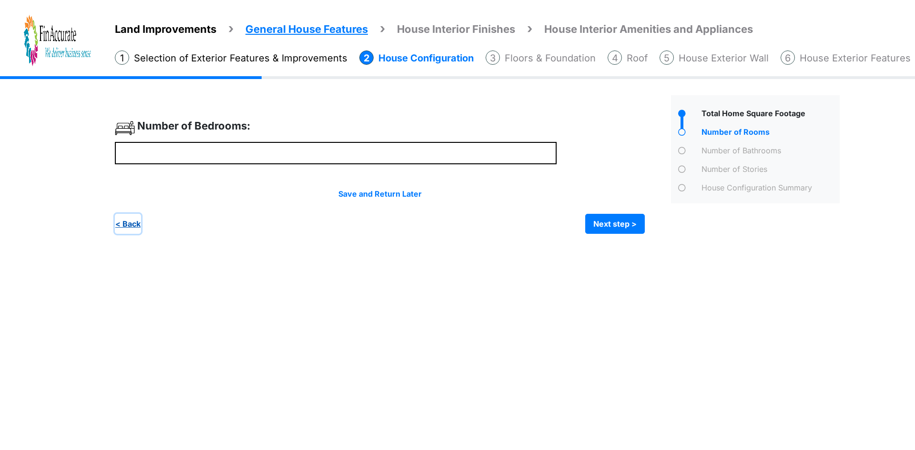
click at [135, 222] on button "< Back" at bounding box center [128, 224] width 26 height 20
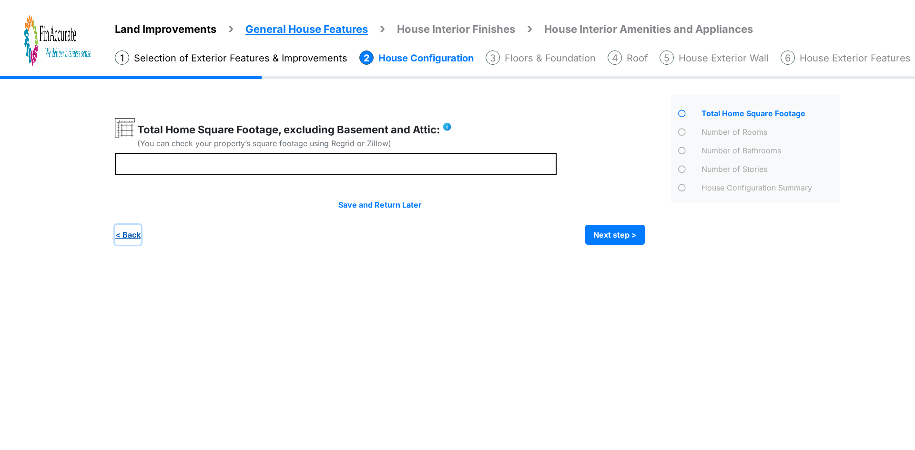
click at [135, 233] on button "< Back" at bounding box center [128, 235] width 26 height 20
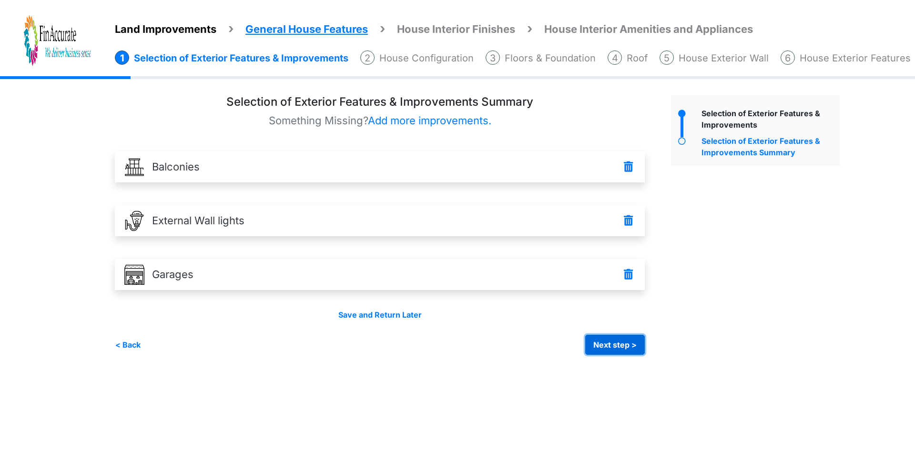
click at [613, 347] on button "Next step >" at bounding box center [615, 345] width 60 height 20
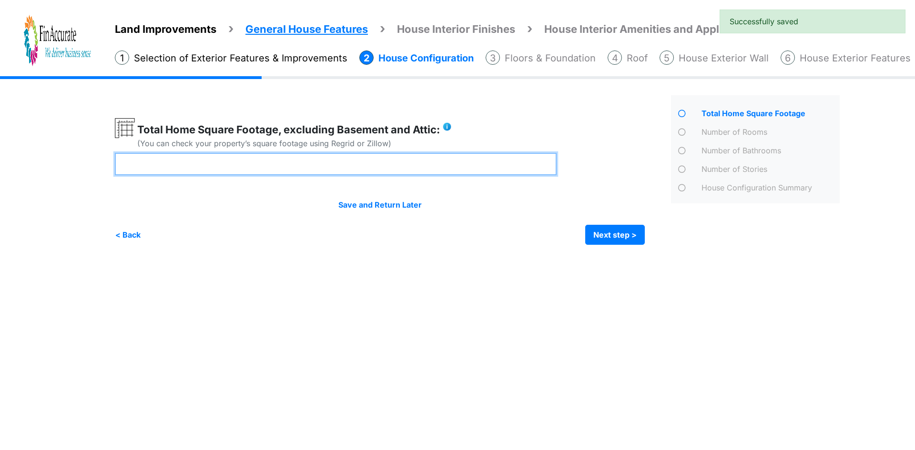
click at [217, 168] on input "****" at bounding box center [336, 164] width 442 height 22
type input "****"
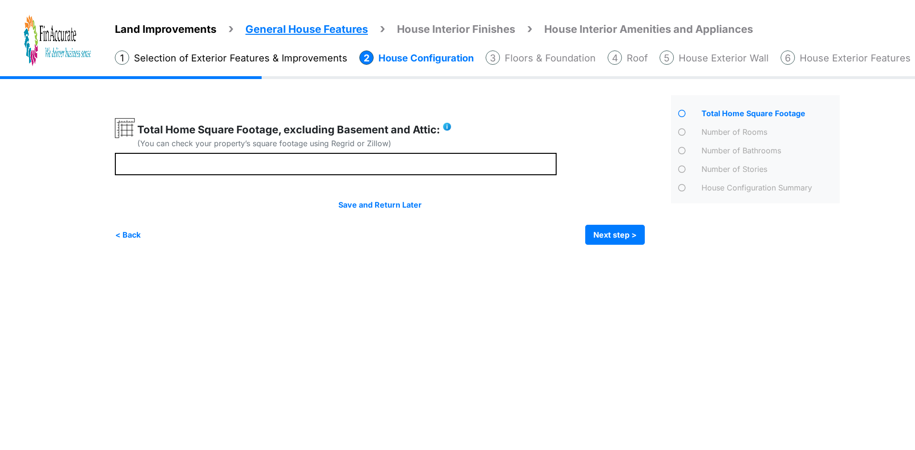
click at [198, 254] on div "Irrigation Flag pole" at bounding box center [481, 167] width 732 height 183
click at [597, 235] on button "Next step >" at bounding box center [615, 235] width 60 height 20
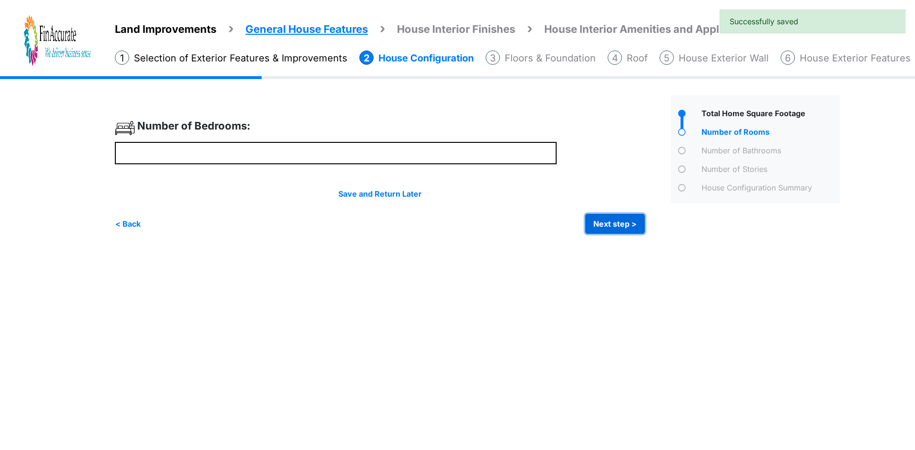
click at [612, 215] on button "Next step >" at bounding box center [615, 224] width 60 height 20
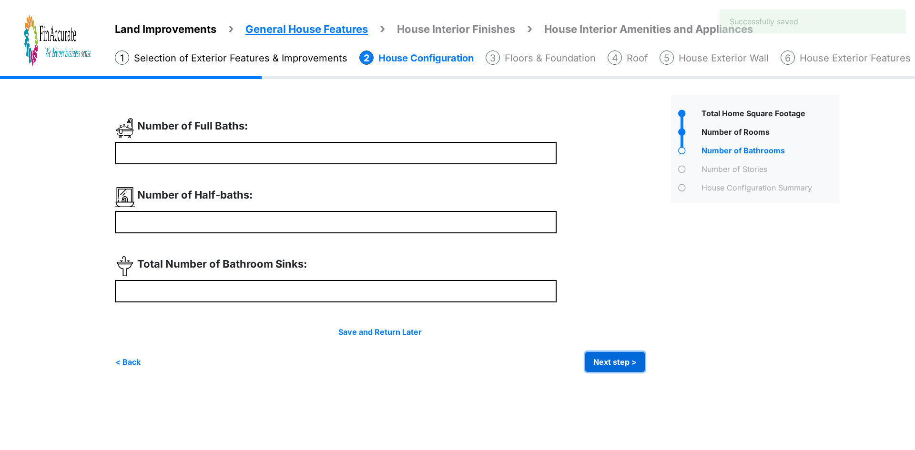
click at [607, 357] on button "Next step >" at bounding box center [615, 362] width 60 height 20
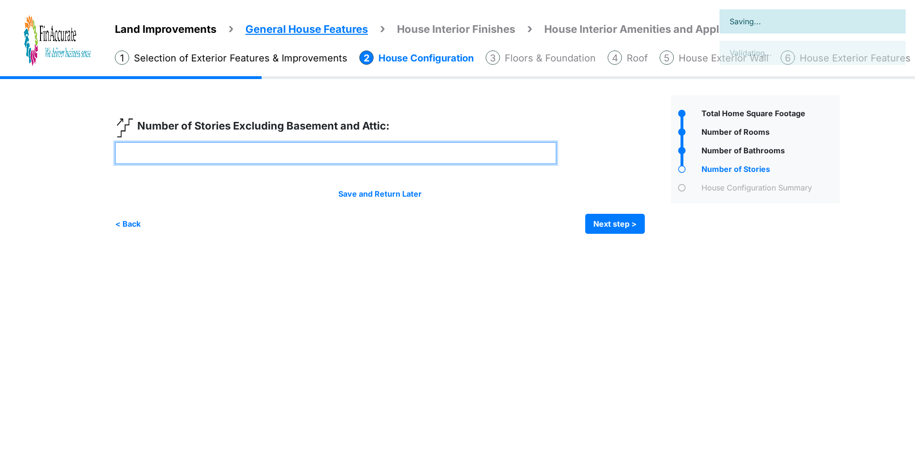
click at [232, 155] on input "number" at bounding box center [336, 153] width 442 height 22
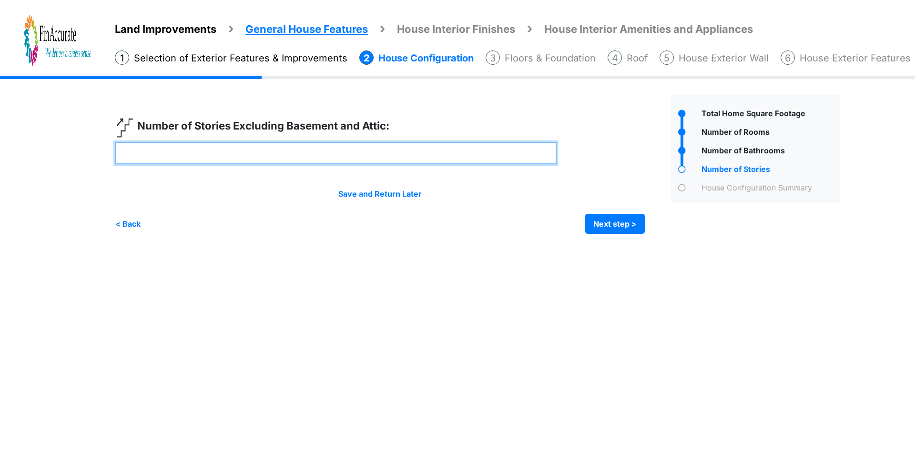
type input "*"
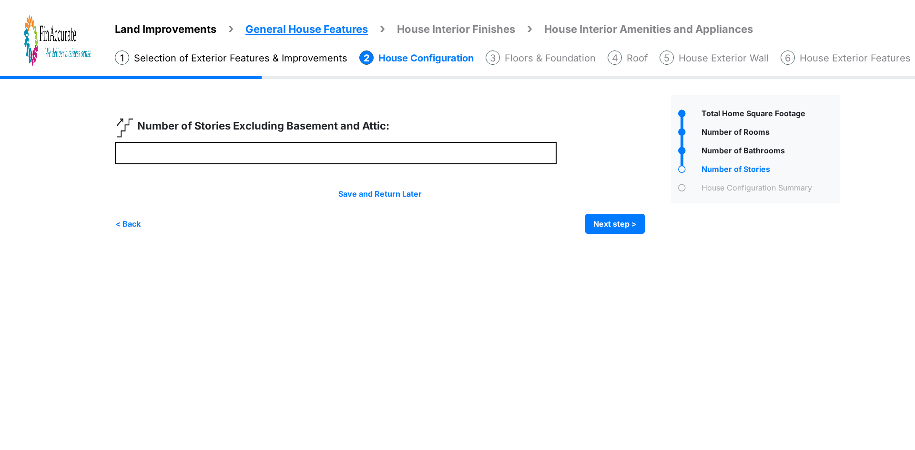
click at [243, 248] on html "Land Improvements General House Features House Interior Finishes House Interior…" at bounding box center [457, 124] width 915 height 248
click at [611, 223] on button "Next step >" at bounding box center [615, 224] width 60 height 20
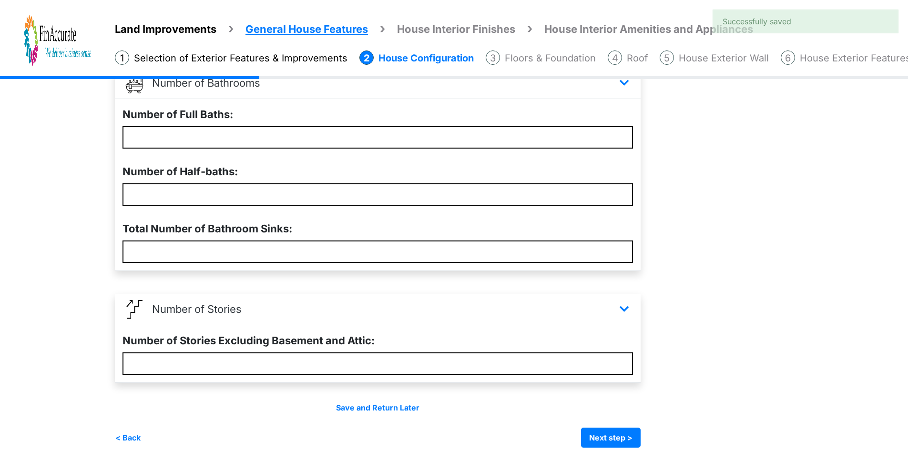
scroll to position [320, 0]
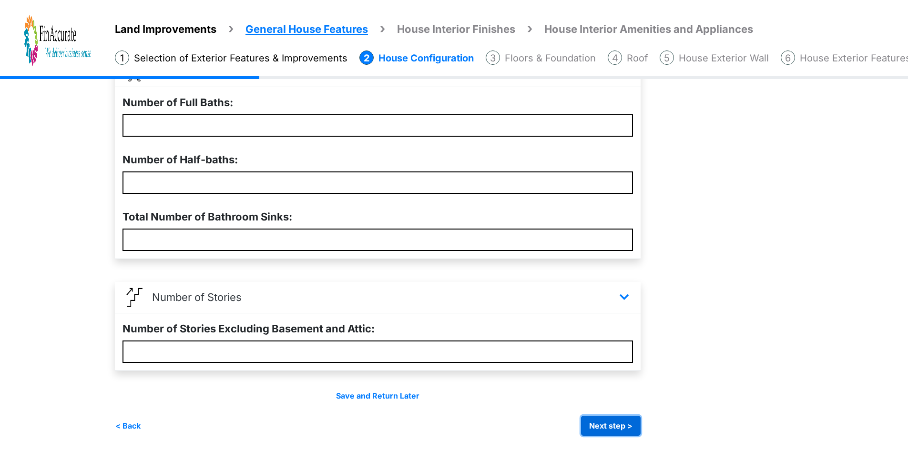
click at [608, 417] on button "Next step >" at bounding box center [611, 426] width 60 height 20
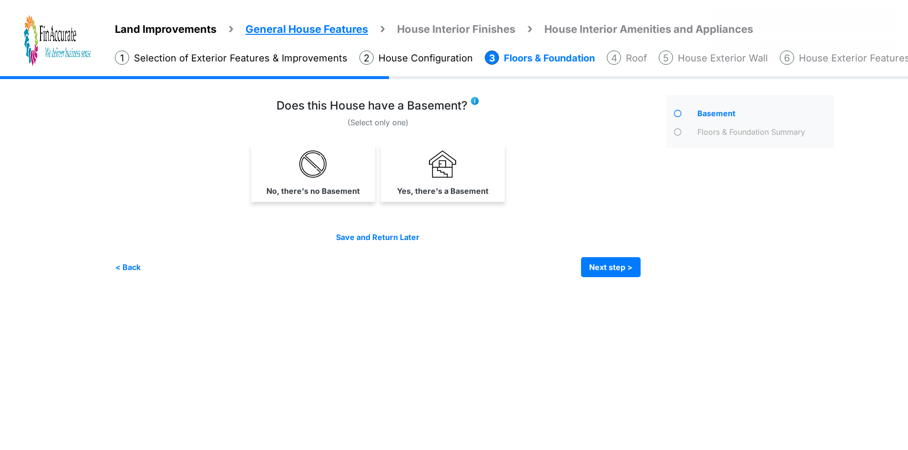
scroll to position [0, 0]
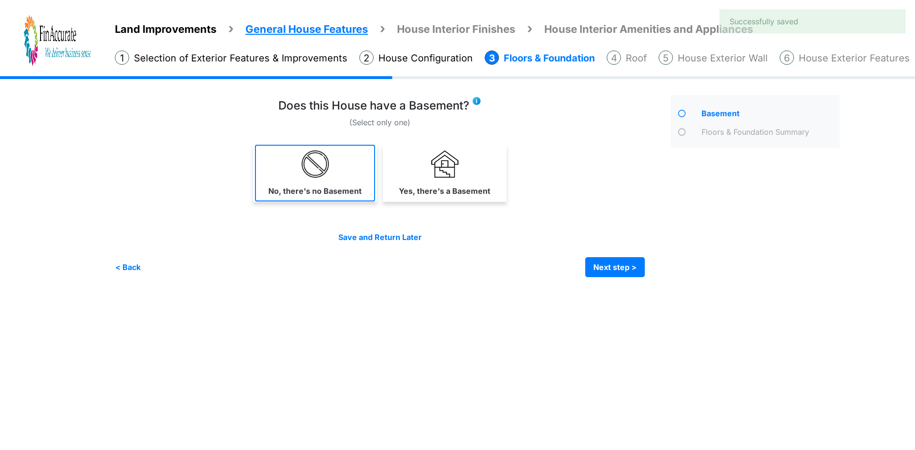
click at [274, 179] on link "No, there's no Basement" at bounding box center [315, 173] width 120 height 57
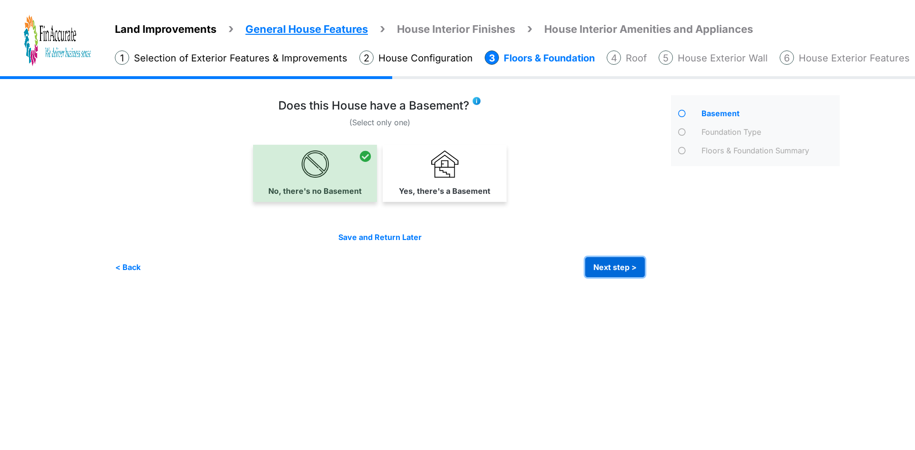
click at [608, 268] on button "Next step >" at bounding box center [615, 267] width 60 height 20
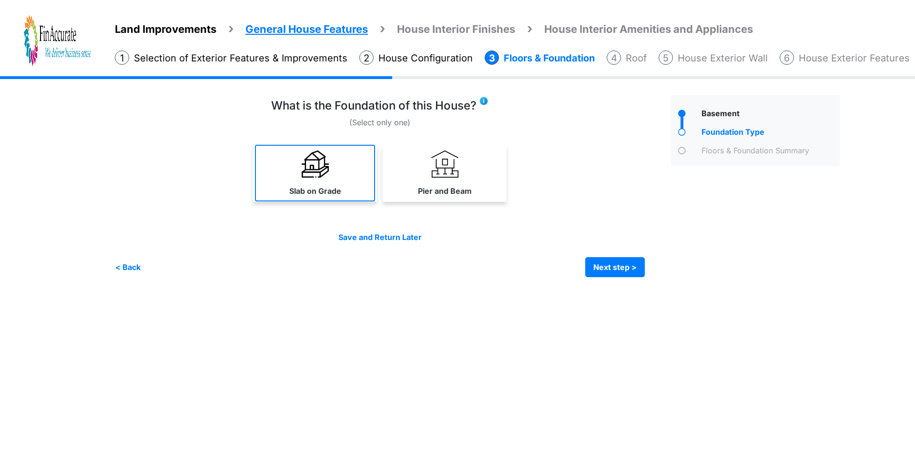
click at [301, 183] on link "Slab on Grade" at bounding box center [315, 173] width 120 height 57
select select "*"
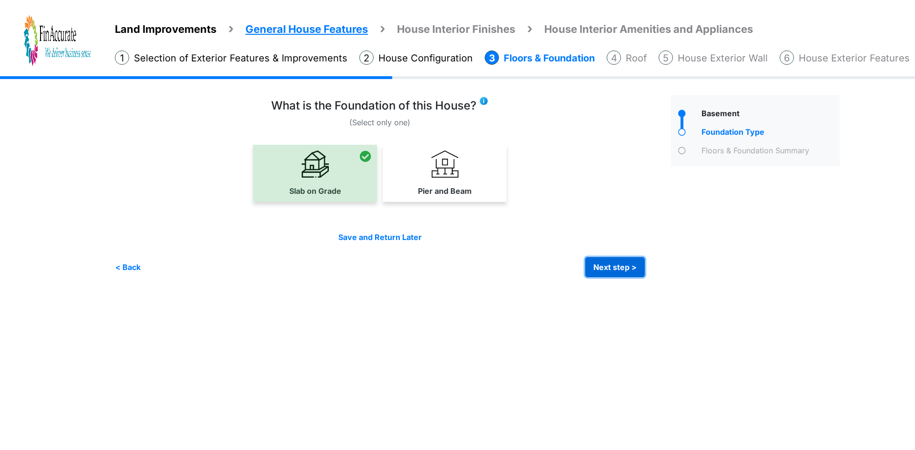
click at [601, 271] on button "Next step >" at bounding box center [615, 267] width 60 height 20
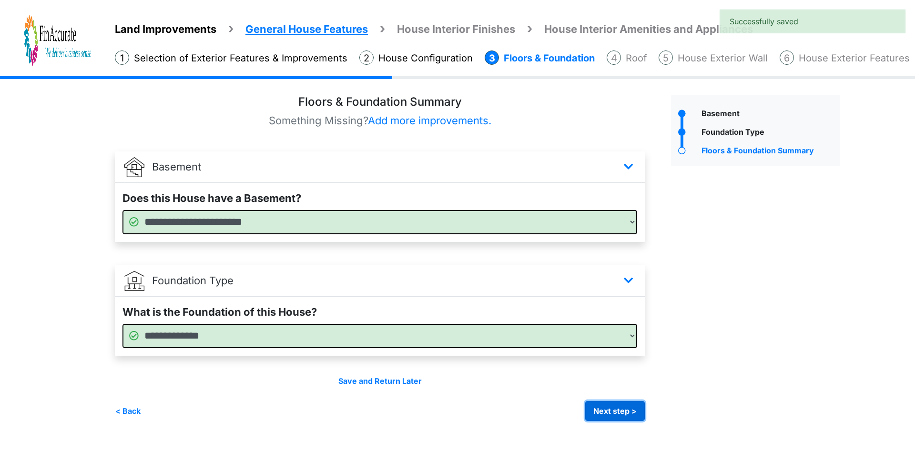
click at [603, 408] on button "Next step >" at bounding box center [615, 411] width 60 height 20
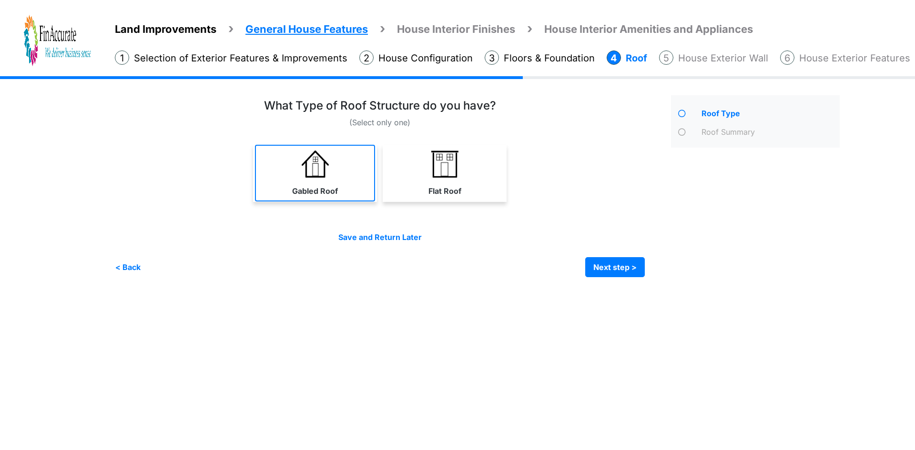
click at [301, 190] on label "Gabled Roof" at bounding box center [315, 190] width 46 height 11
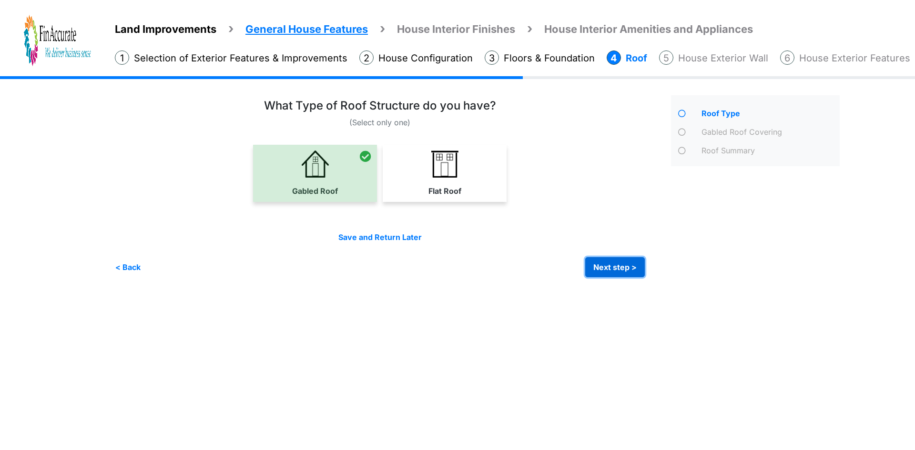
click at [591, 264] on button "Next step >" at bounding box center [615, 267] width 60 height 20
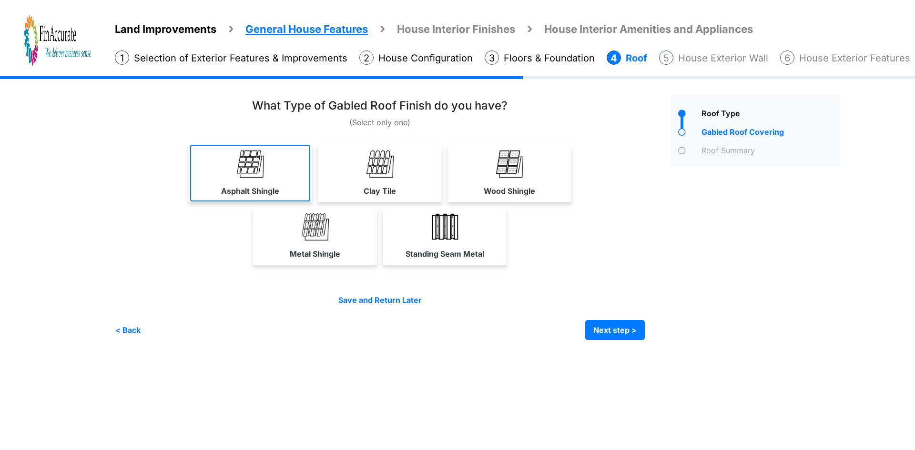
click at [249, 174] on img at bounding box center [250, 164] width 27 height 27
select select "*"
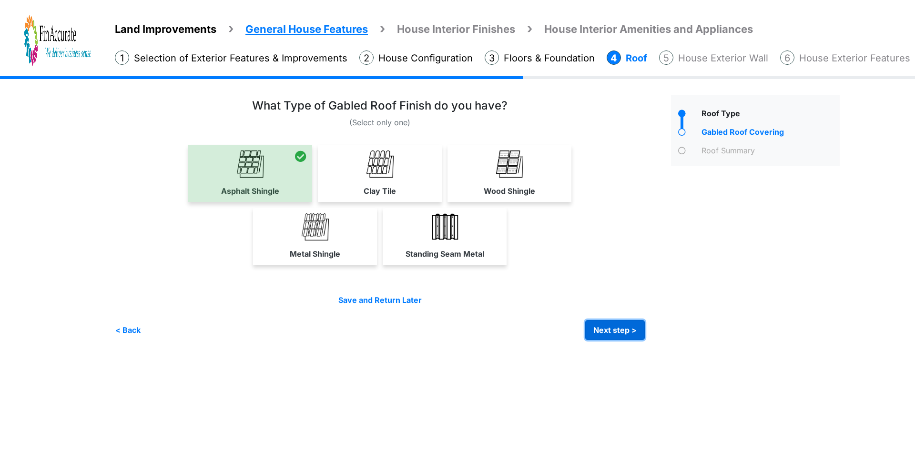
click at [621, 328] on button "Next step >" at bounding box center [615, 330] width 60 height 20
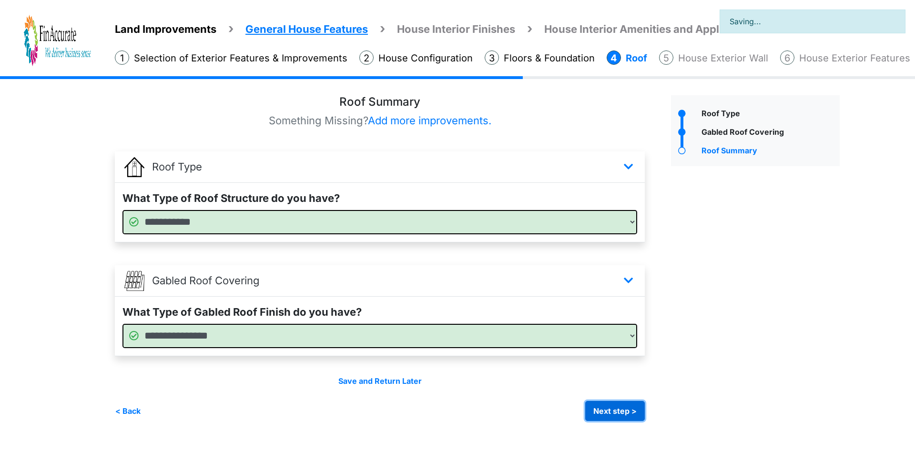
click at [608, 406] on button "Next step >" at bounding box center [615, 411] width 60 height 20
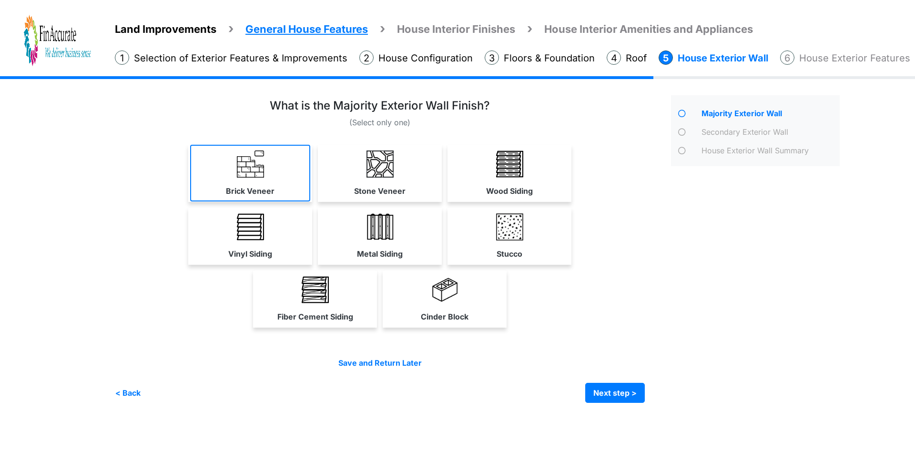
click at [270, 185] on label "Brick Veneer" at bounding box center [250, 190] width 49 height 11
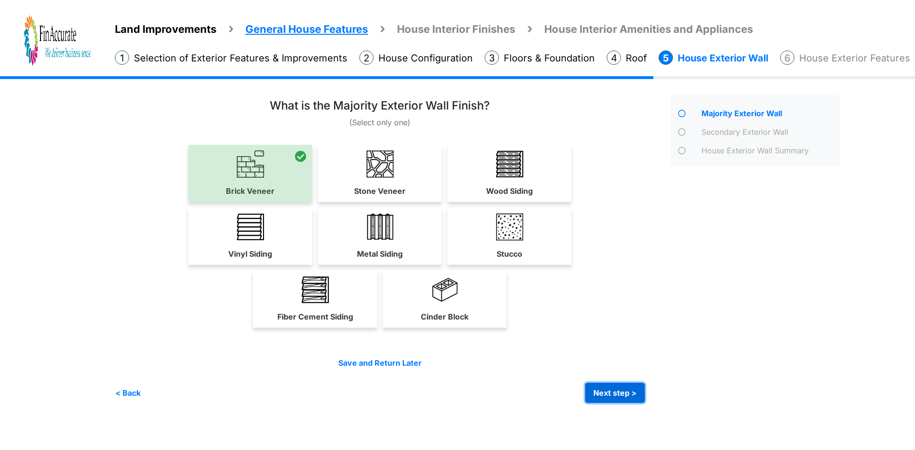
click at [606, 390] on button "Next step >" at bounding box center [615, 393] width 60 height 20
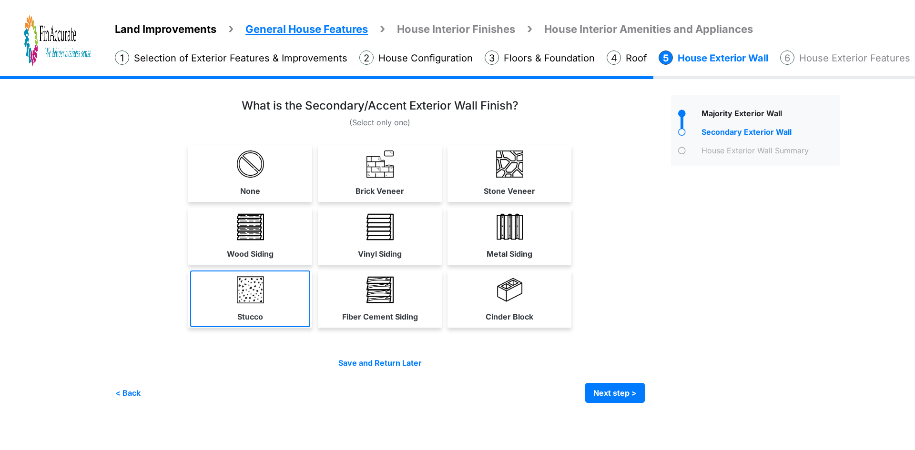
click at [284, 308] on link "Stucco" at bounding box center [250, 299] width 120 height 57
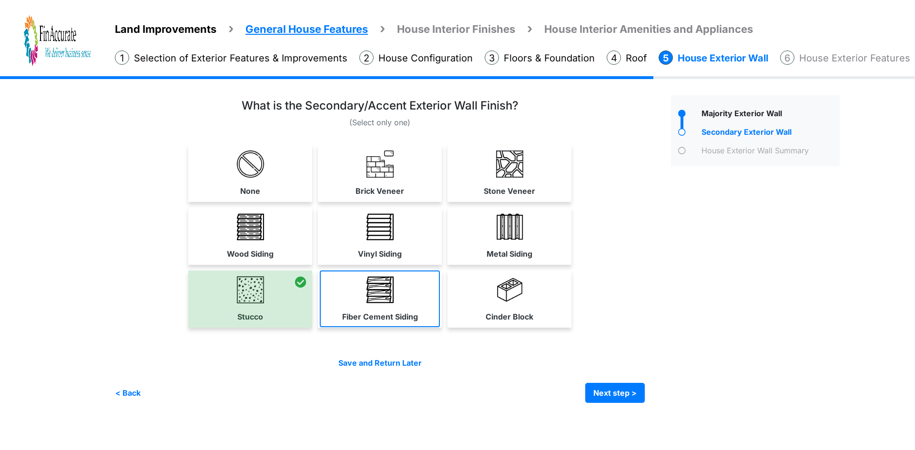
click at [412, 314] on label "Fiber Cement Siding" at bounding box center [380, 316] width 76 height 11
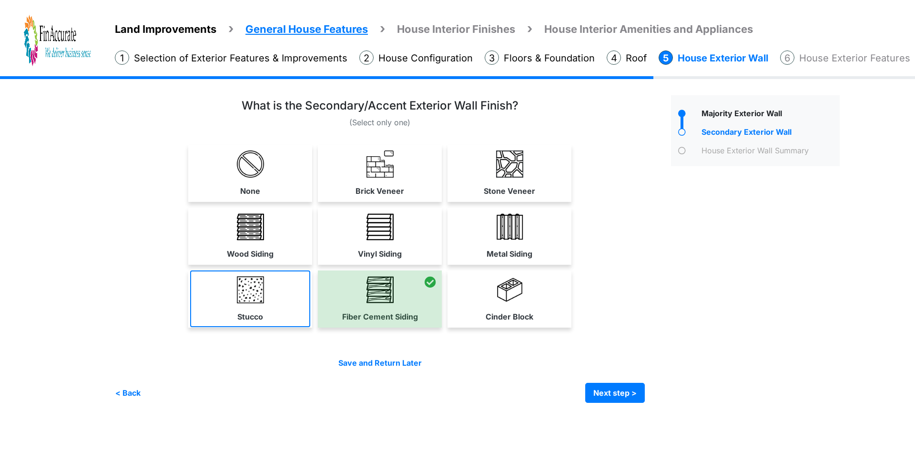
click at [252, 292] on img at bounding box center [250, 289] width 27 height 27
select select "**"
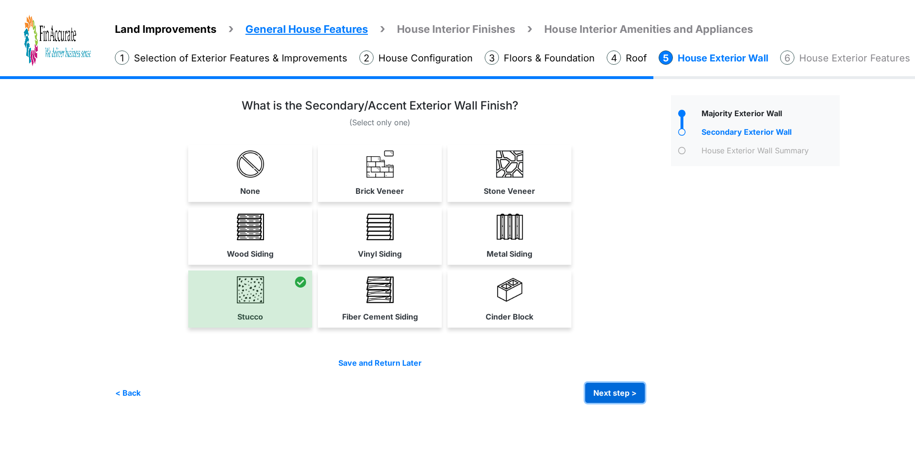
click at [598, 387] on button "Next step >" at bounding box center [615, 393] width 60 height 20
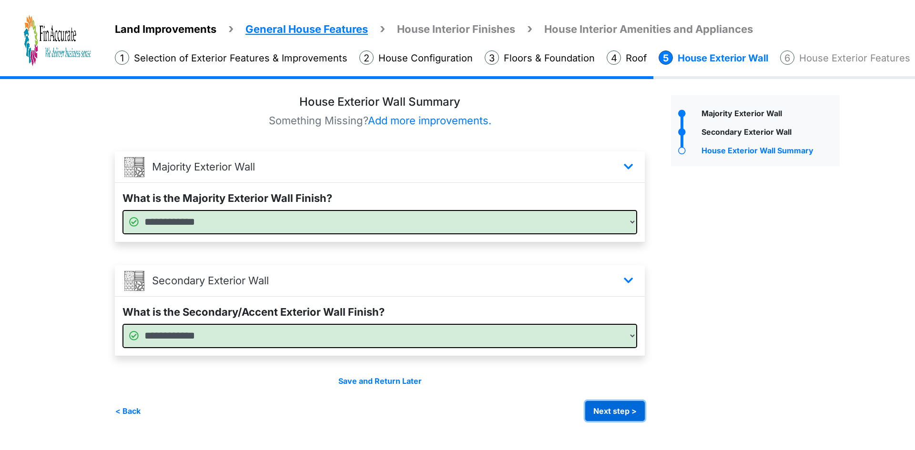
click at [602, 405] on button "Next step >" at bounding box center [615, 411] width 60 height 20
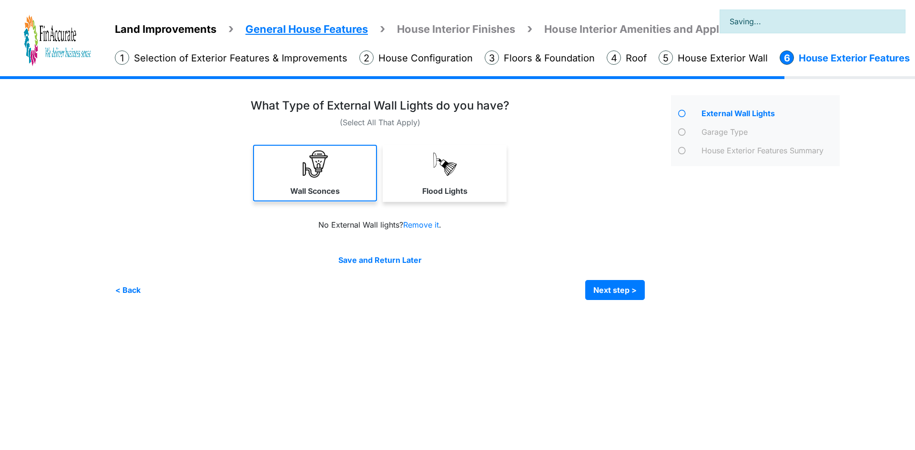
click at [321, 175] on img at bounding box center [315, 164] width 27 height 27
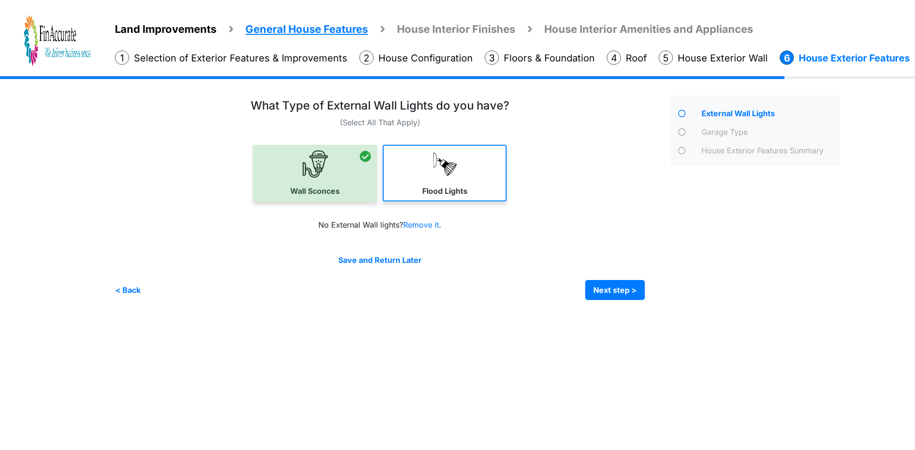
click at [402, 181] on link "Flood Lights" at bounding box center [445, 173] width 124 height 57
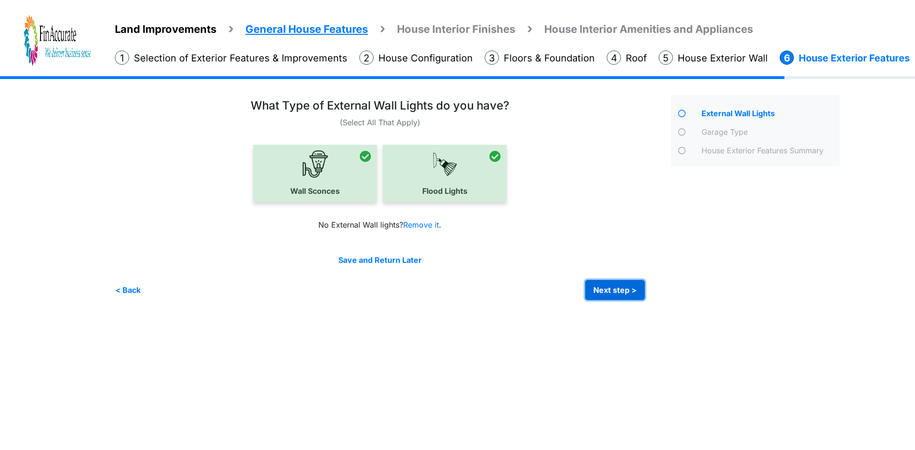
click at [600, 282] on button "Next step >" at bounding box center [615, 290] width 60 height 20
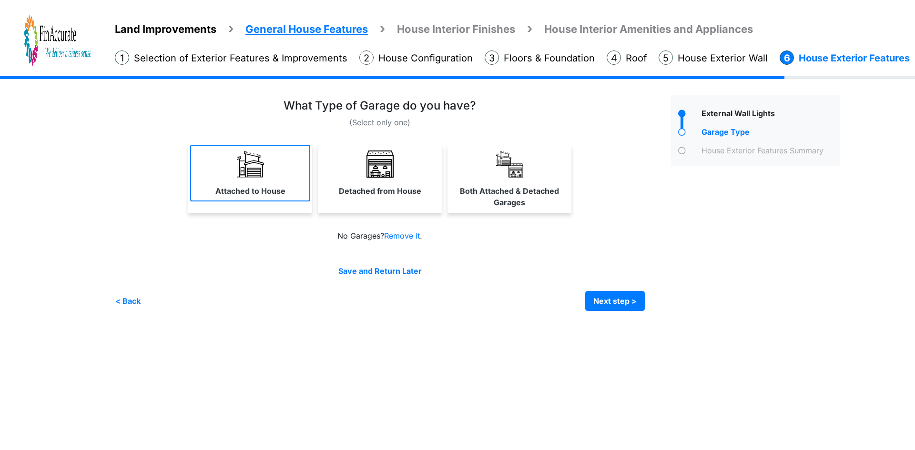
click at [284, 198] on link "Attached to House" at bounding box center [250, 173] width 120 height 57
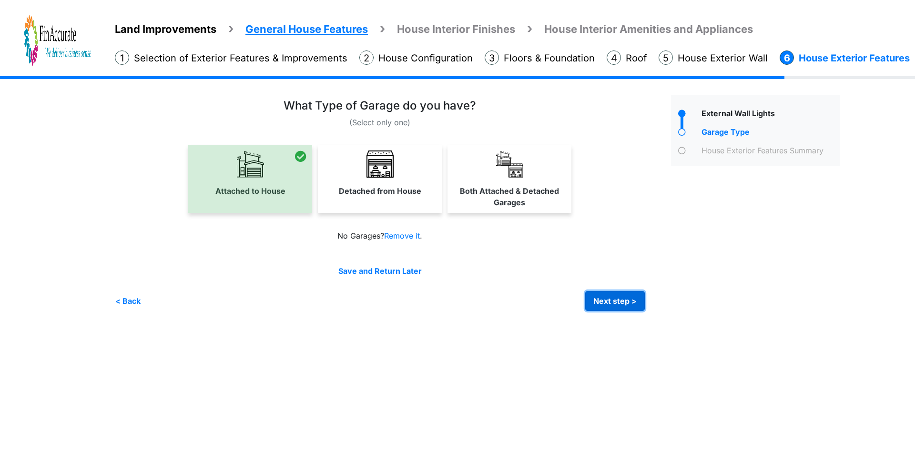
click at [632, 302] on button "Next step >" at bounding box center [615, 301] width 60 height 20
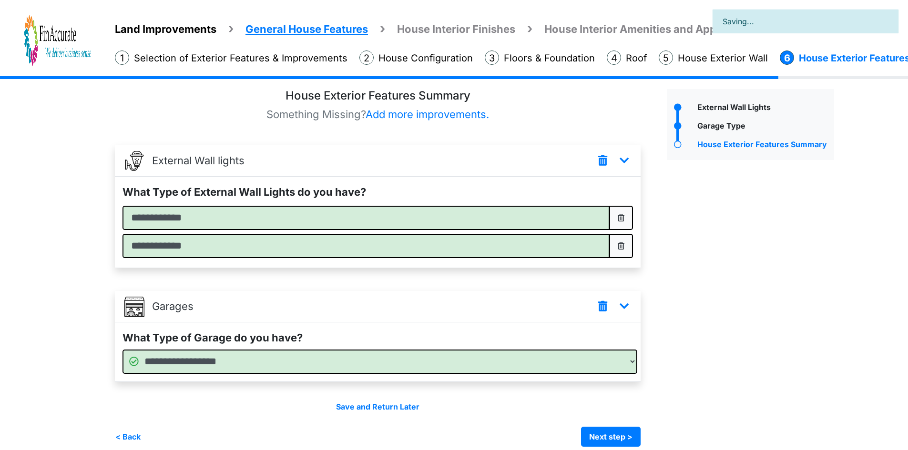
scroll to position [17, 0]
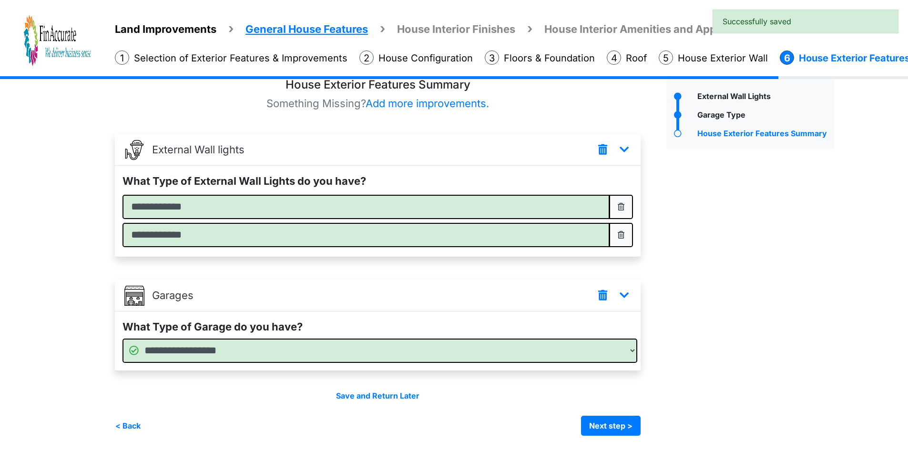
click at [610, 415] on div "Save and Return Later < Back Next step > Save and submit" at bounding box center [378, 413] width 526 height 46
click at [614, 424] on button "Next step >" at bounding box center [611, 426] width 60 height 20
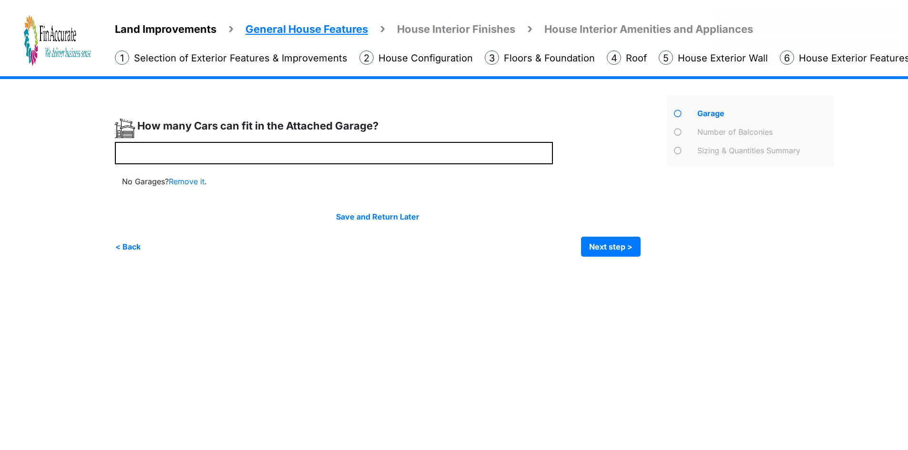
scroll to position [0, 0]
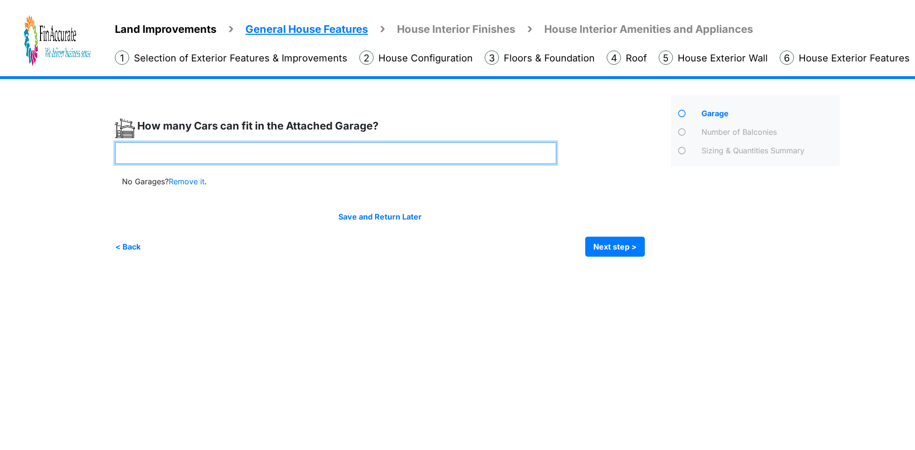
click at [166, 153] on input "number" at bounding box center [336, 153] width 442 height 22
type input "*"
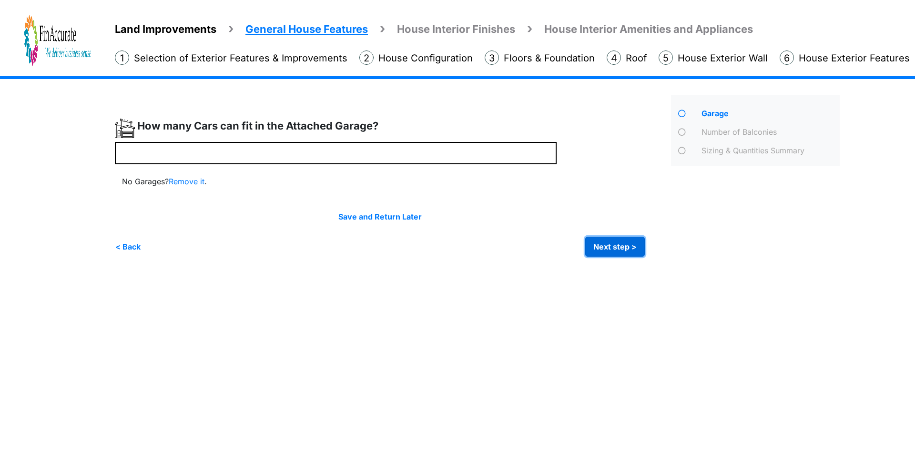
click at [619, 248] on button "Next step >" at bounding box center [615, 247] width 60 height 20
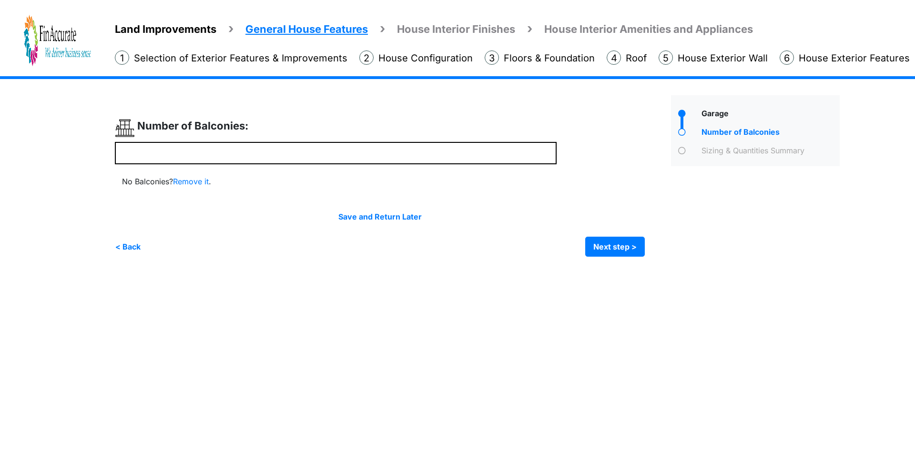
drag, startPoint x: 191, startPoint y: 179, endPoint x: 225, endPoint y: 182, distance: 34.5
click at [191, 179] on link "Remove it" at bounding box center [191, 182] width 36 height 10
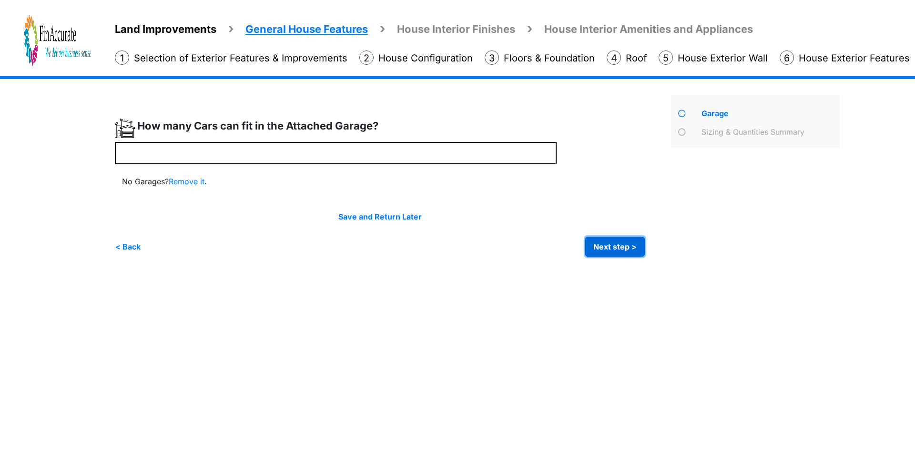
click at [633, 242] on button "Next step >" at bounding box center [615, 247] width 60 height 20
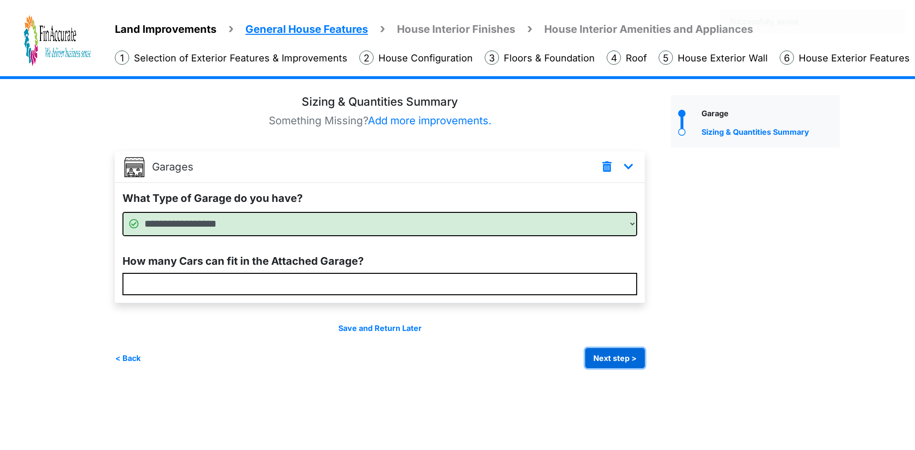
click at [624, 352] on button "Next step >" at bounding box center [615, 358] width 60 height 20
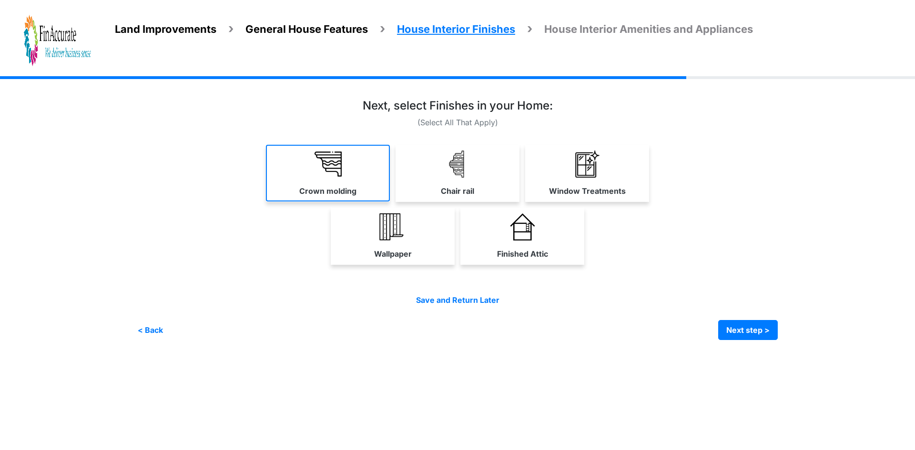
click at [318, 174] on img at bounding box center [327, 164] width 27 height 27
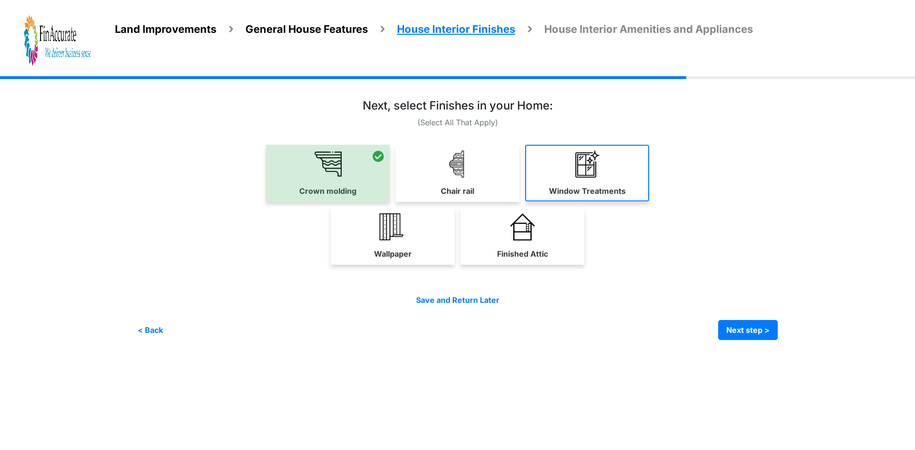
click at [559, 183] on link "Window Treatments" at bounding box center [587, 173] width 124 height 57
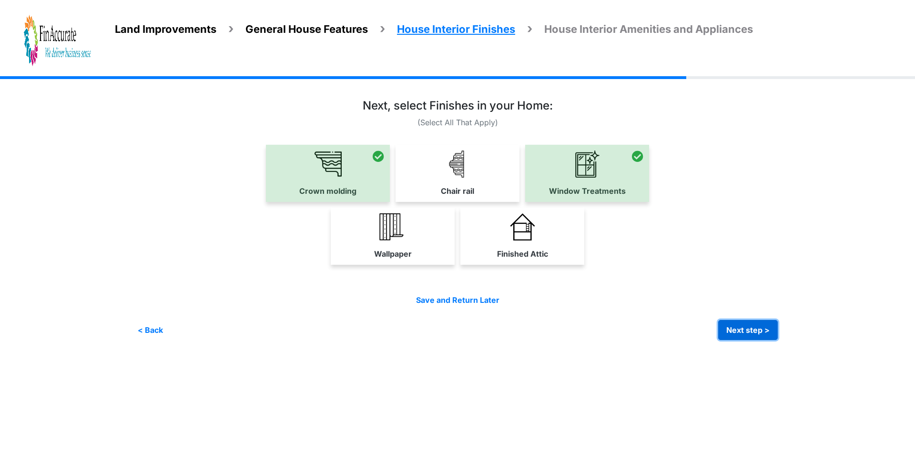
click at [770, 332] on button "Next step >" at bounding box center [748, 330] width 60 height 20
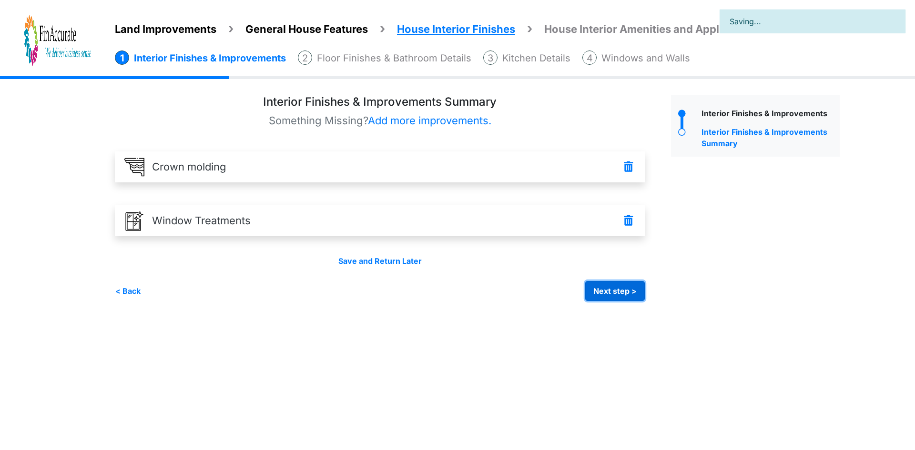
click at [636, 287] on button "Next step >" at bounding box center [615, 291] width 60 height 20
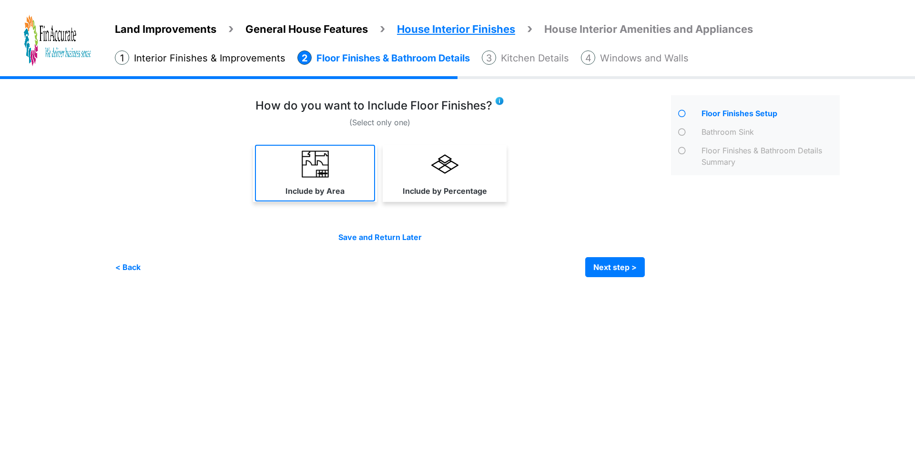
click at [345, 195] on link "Include by Area" at bounding box center [315, 173] width 120 height 57
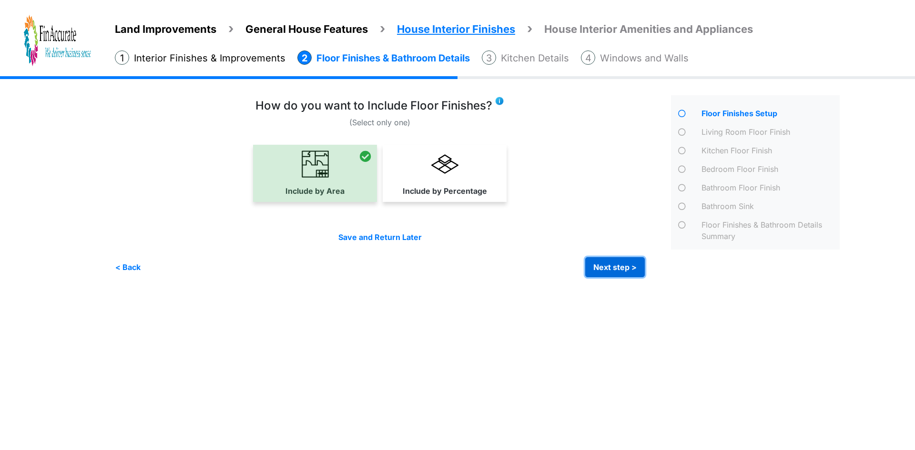
click at [613, 271] on button "Next step >" at bounding box center [615, 267] width 60 height 20
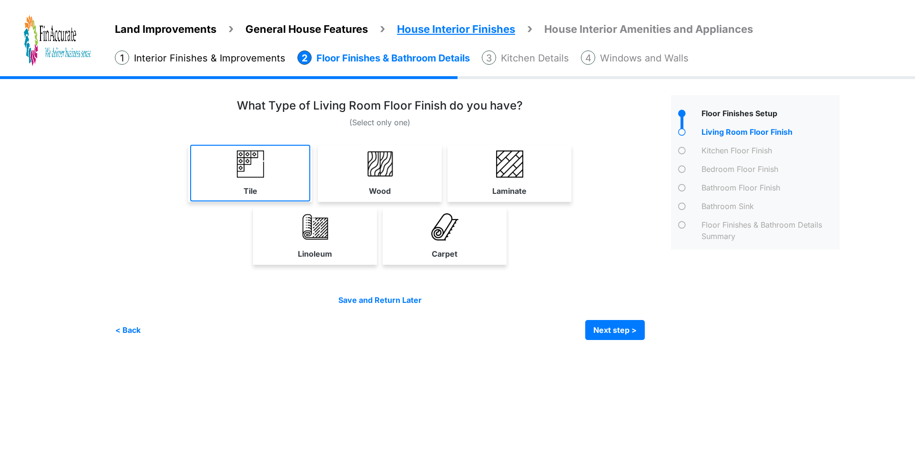
click at [235, 186] on link "Tile" at bounding box center [250, 173] width 120 height 57
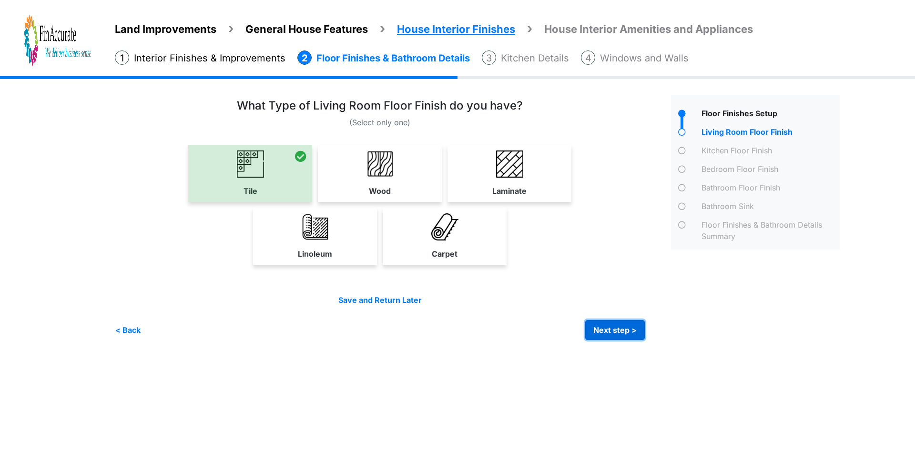
click at [605, 331] on button "Next step >" at bounding box center [615, 330] width 60 height 20
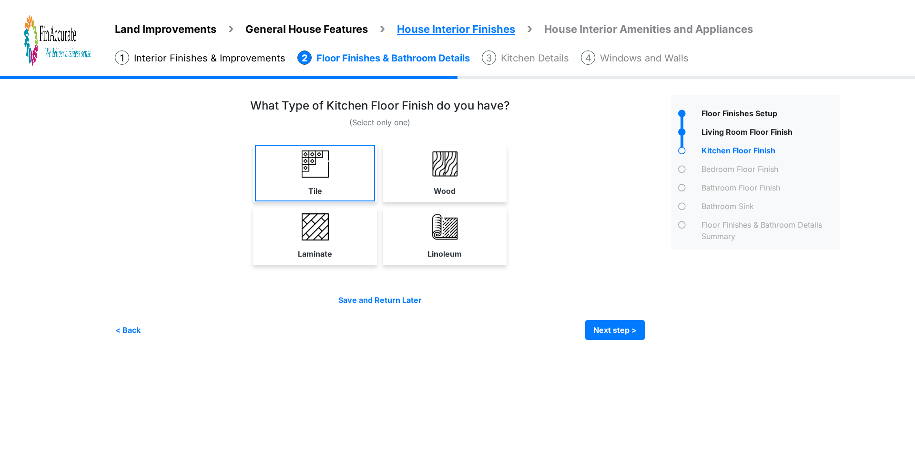
click at [287, 177] on link "Tile" at bounding box center [315, 173] width 120 height 57
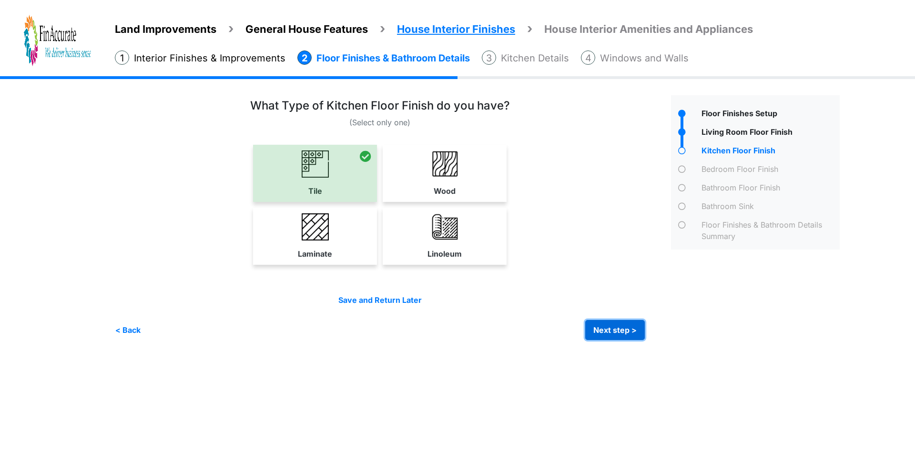
click at [609, 333] on button "Next step >" at bounding box center [615, 330] width 60 height 20
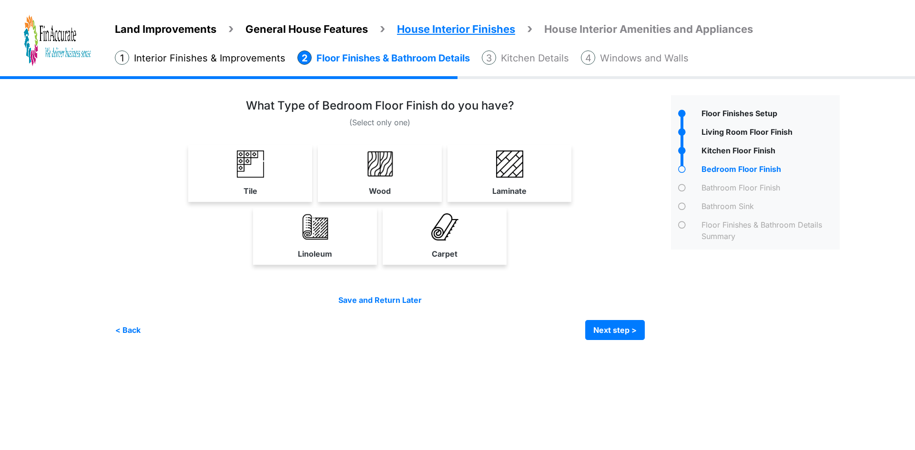
drag, startPoint x: 454, startPoint y: 237, endPoint x: 487, endPoint y: 238, distance: 32.9
click at [455, 237] on img at bounding box center [444, 226] width 27 height 27
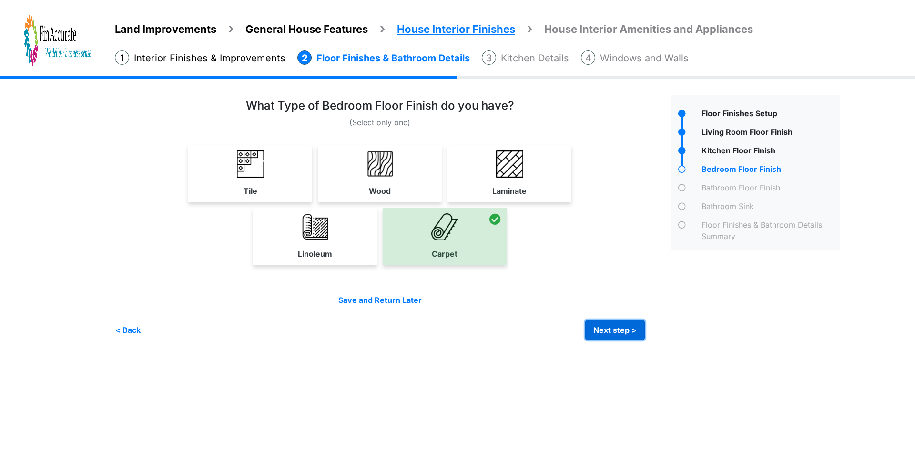
click at [597, 326] on button "Next step >" at bounding box center [615, 330] width 60 height 20
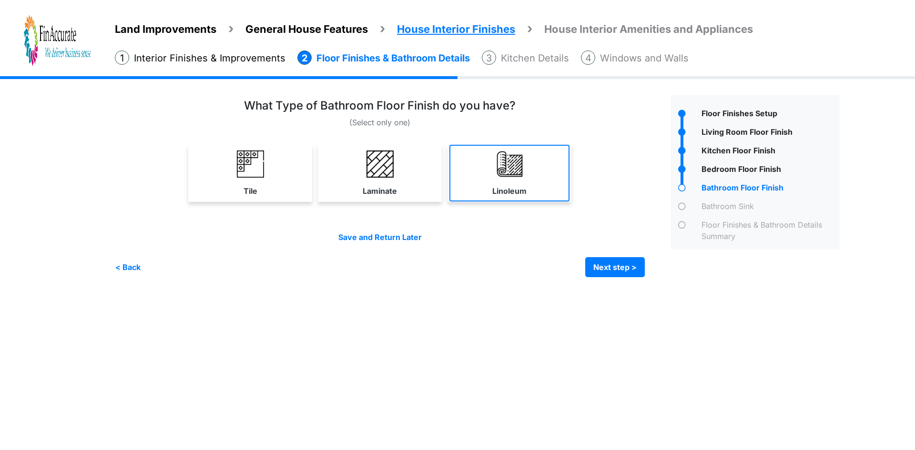
click at [476, 182] on link "Linoleum" at bounding box center [509, 173] width 120 height 57
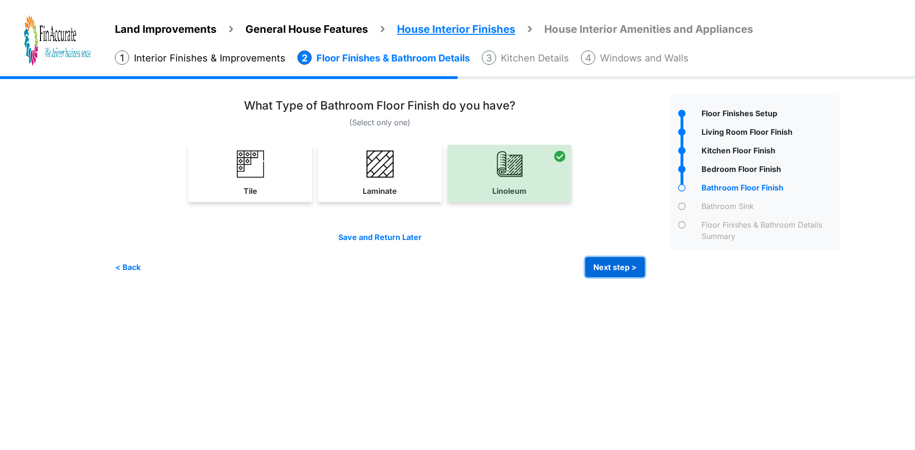
click at [617, 263] on button "Next step >" at bounding box center [615, 267] width 60 height 20
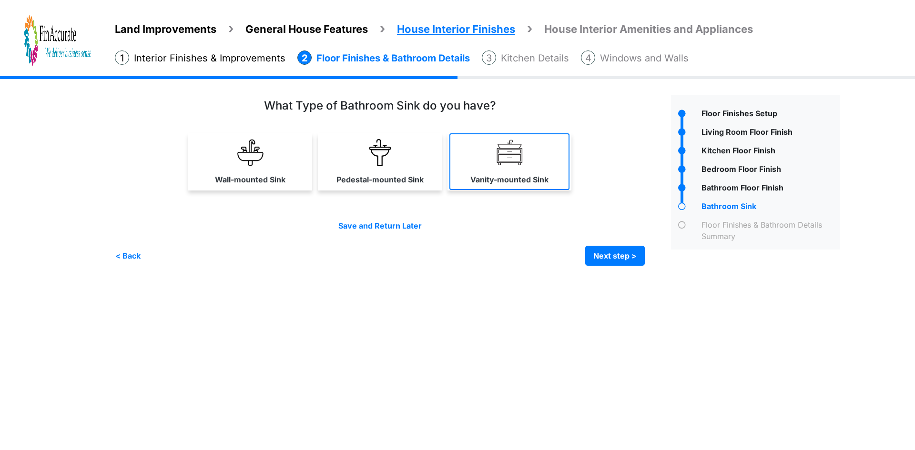
click at [555, 173] on link "Vanity-mounted Sink" at bounding box center [509, 161] width 120 height 57
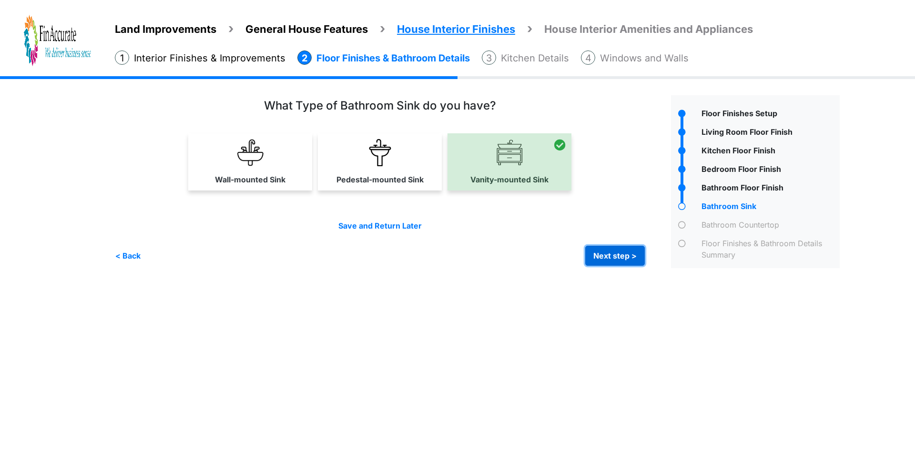
click at [614, 255] on button "Next step >" at bounding box center [615, 256] width 60 height 20
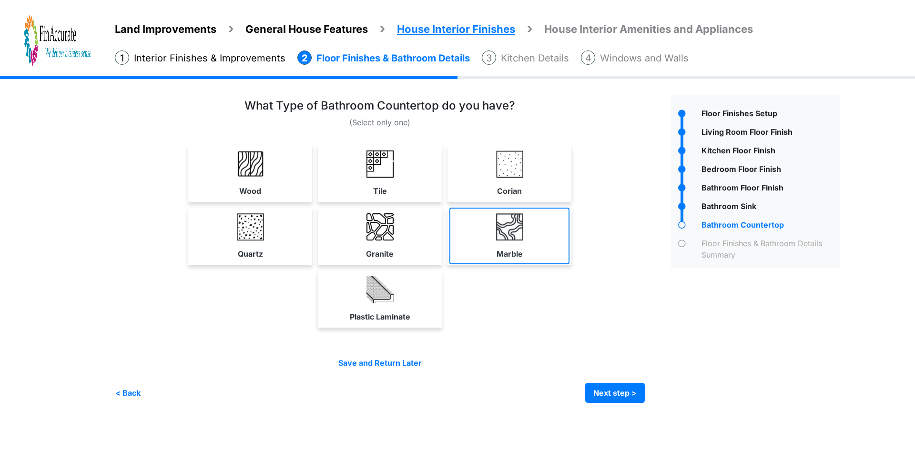
click at [491, 243] on link "Marble" at bounding box center [509, 236] width 120 height 57
select select "*"
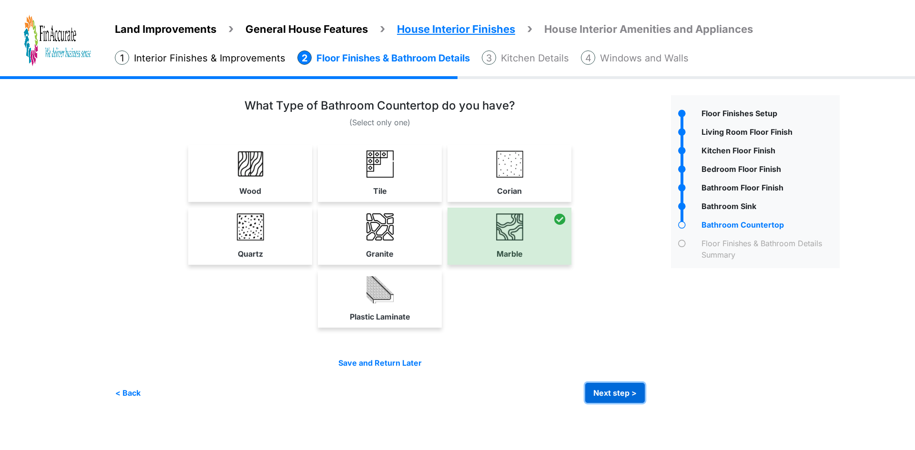
click at [625, 396] on button "Next step >" at bounding box center [615, 393] width 60 height 20
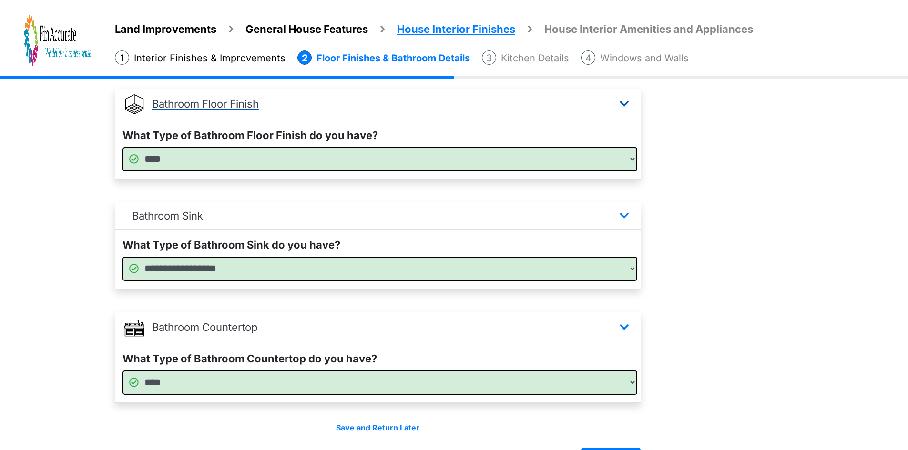
scroll to position [550, 0]
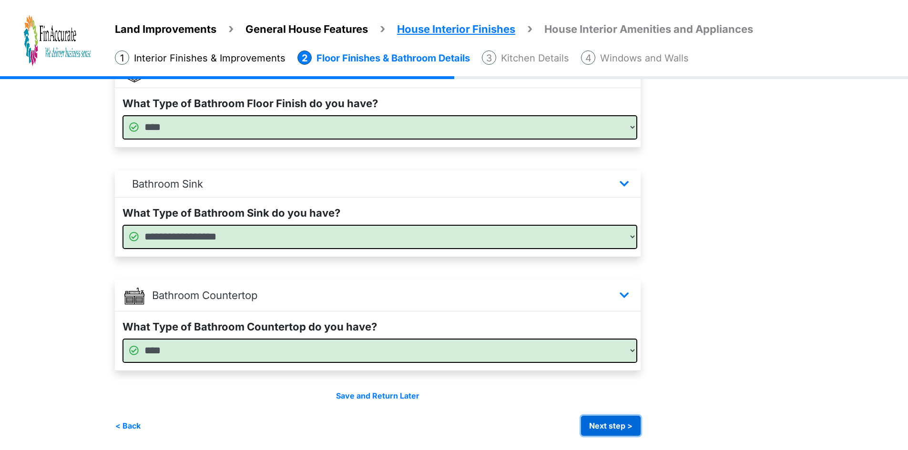
click at [611, 424] on button "Next step >" at bounding box center [611, 426] width 60 height 20
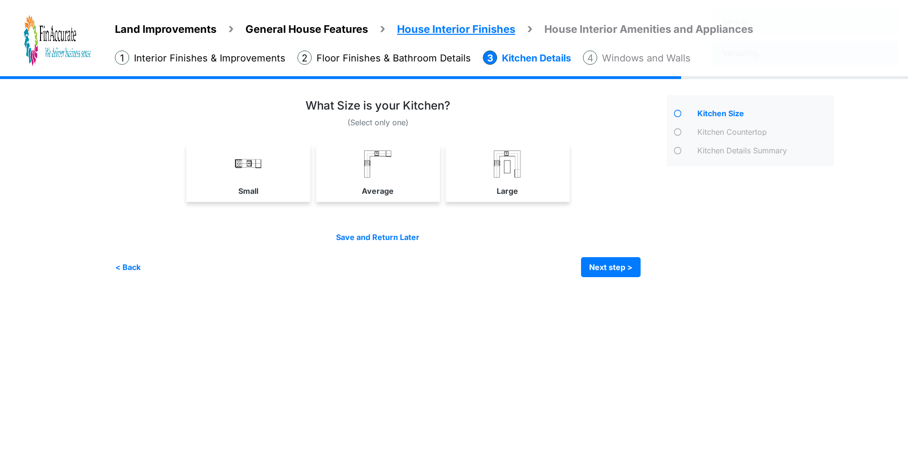
scroll to position [0, 0]
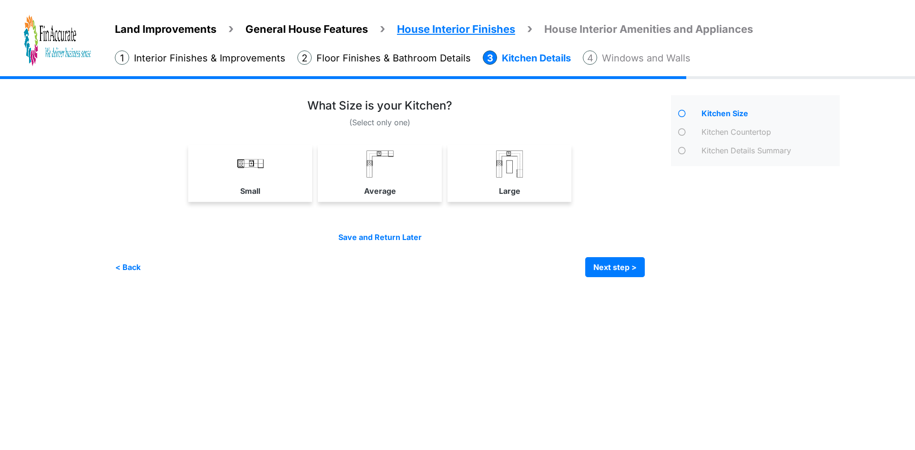
click at [403, 181] on link "Average" at bounding box center [380, 173] width 120 height 57
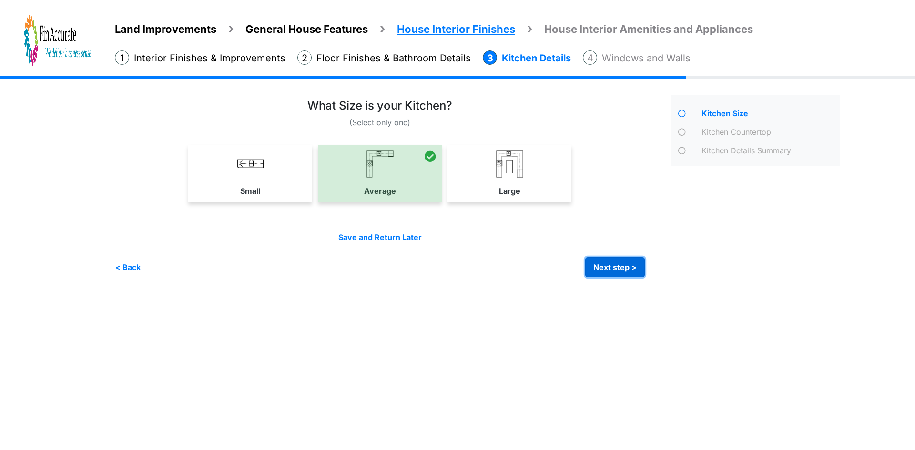
click at [615, 269] on button "Next step >" at bounding box center [615, 267] width 60 height 20
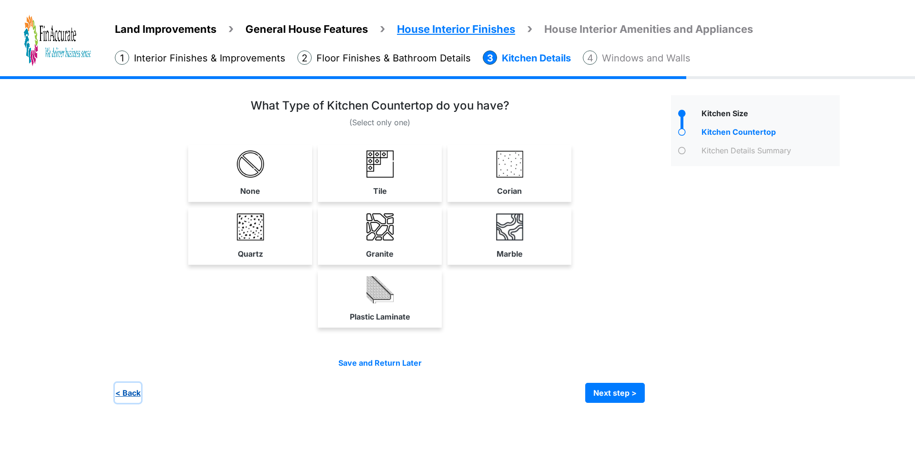
click at [130, 395] on button "< Back" at bounding box center [128, 393] width 26 height 20
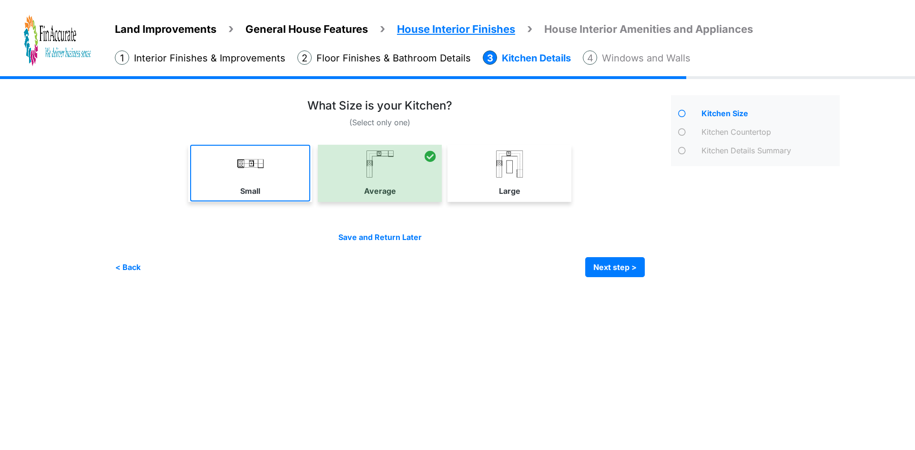
click at [243, 186] on label "Small" at bounding box center [250, 190] width 20 height 11
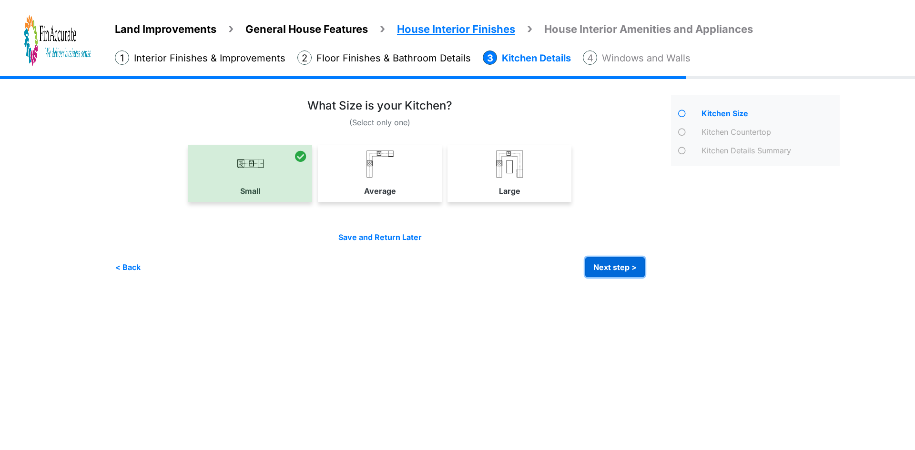
click at [616, 264] on button "Next step >" at bounding box center [615, 267] width 60 height 20
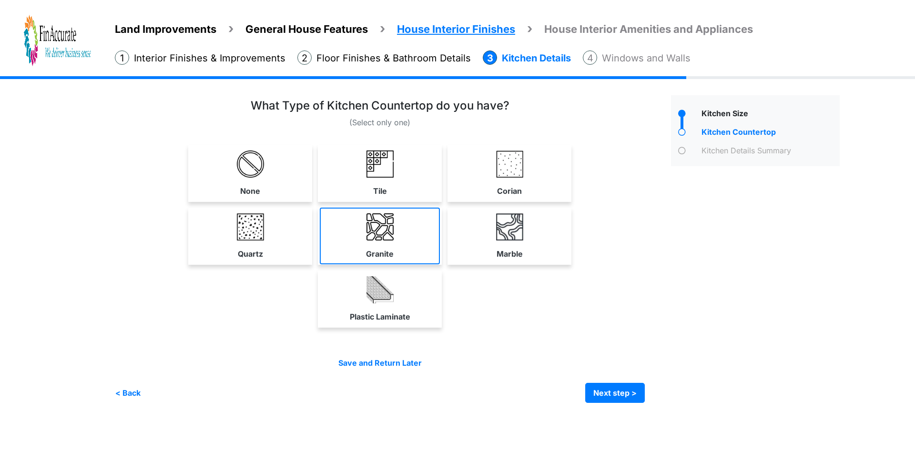
click at [381, 234] on img at bounding box center [379, 226] width 27 height 27
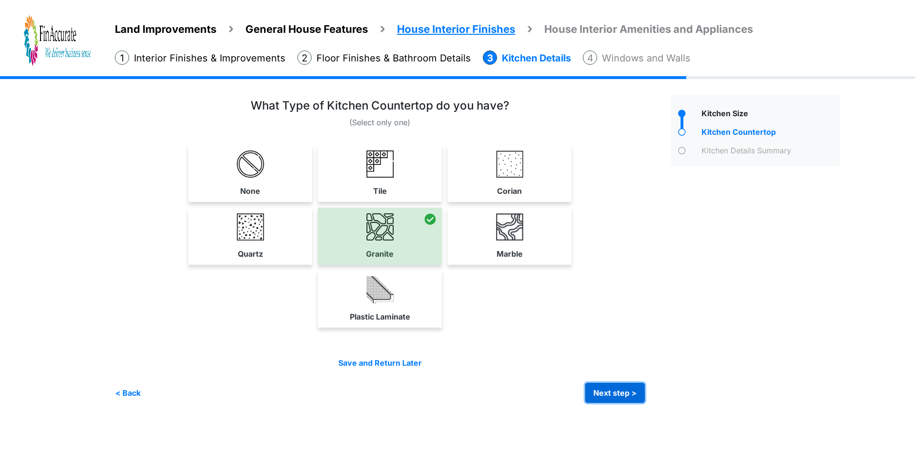
click at [606, 386] on button "Next step >" at bounding box center [615, 393] width 60 height 20
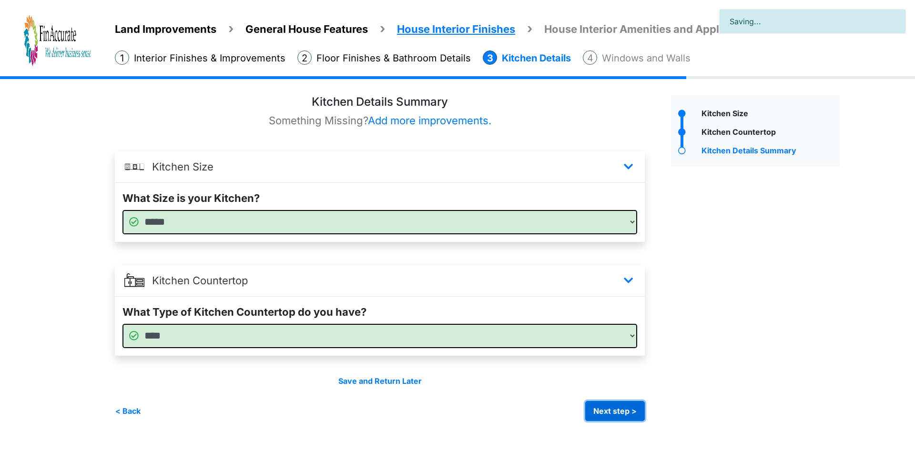
click at [621, 413] on button "Next step >" at bounding box center [615, 411] width 60 height 20
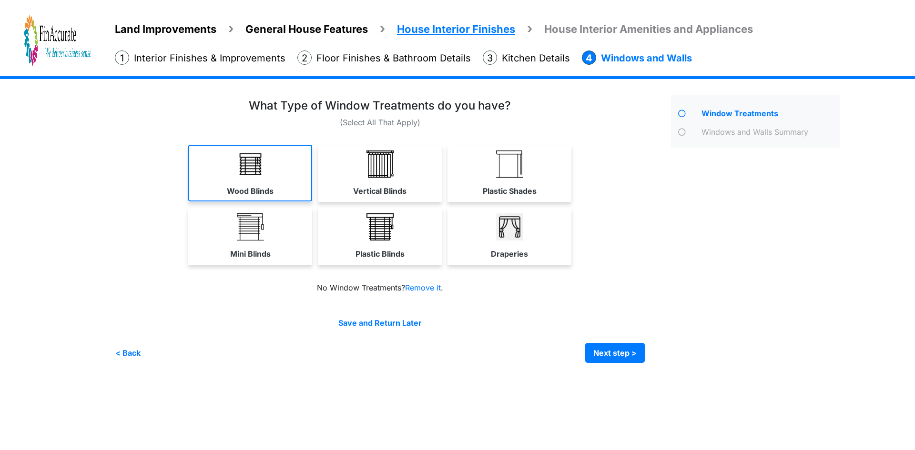
click at [249, 182] on link "Wood Blinds" at bounding box center [250, 173] width 124 height 57
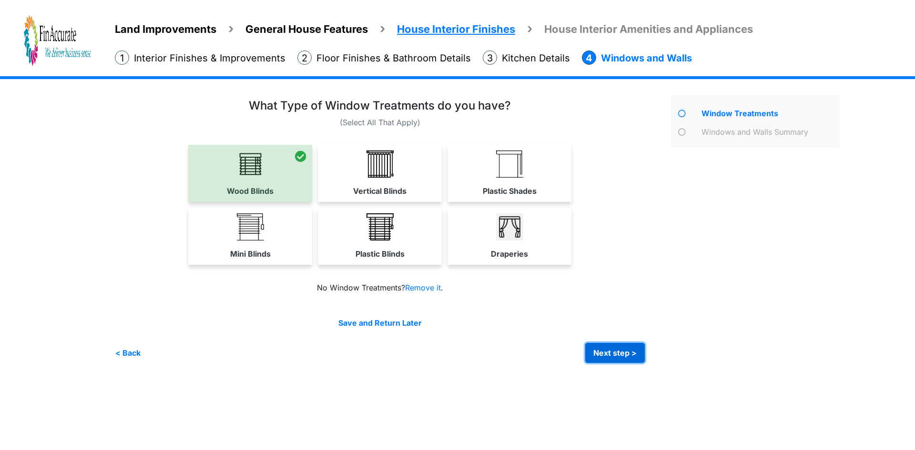
click at [606, 349] on button "Next step >" at bounding box center [615, 353] width 60 height 20
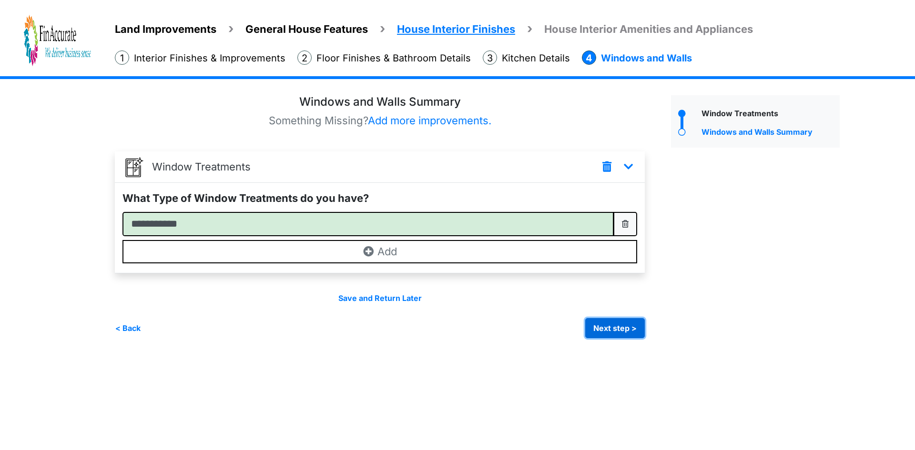
click at [605, 326] on button "Next step >" at bounding box center [615, 328] width 60 height 20
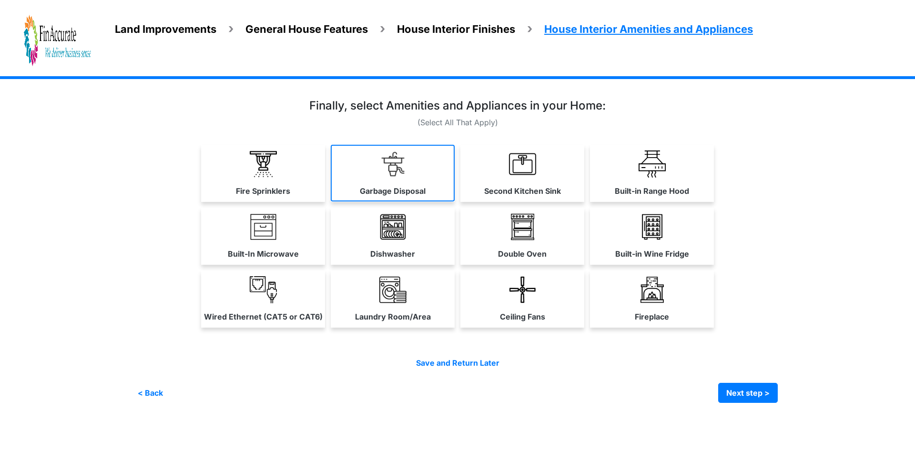
click at [412, 181] on link "Garbage Disposal" at bounding box center [393, 173] width 124 height 57
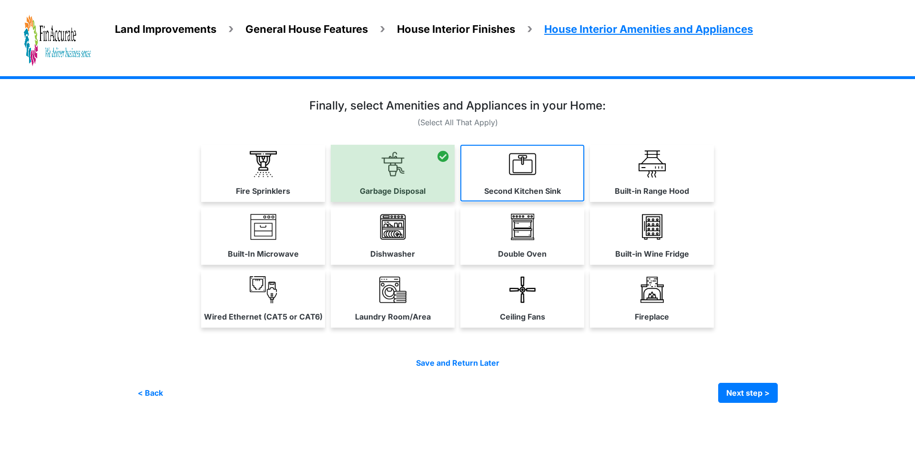
click at [505, 182] on link "Second Kitchen Sink" at bounding box center [522, 173] width 124 height 57
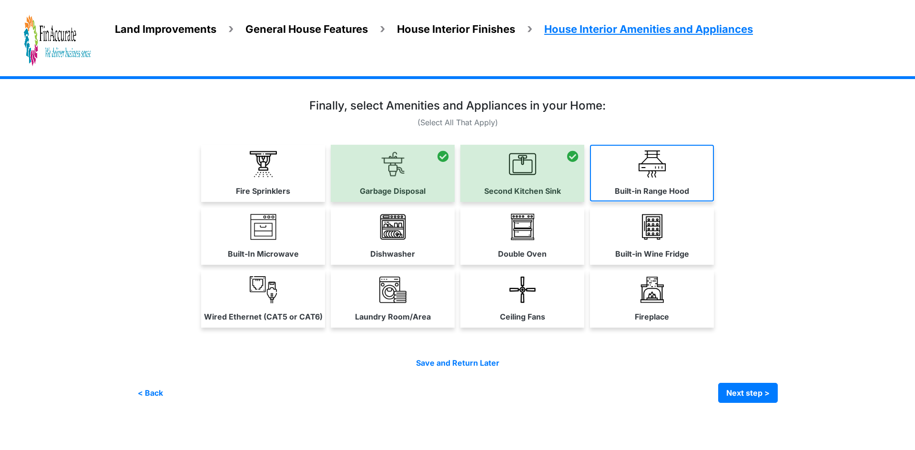
click at [651, 190] on label "Built-in Range Hood" at bounding box center [652, 190] width 74 height 11
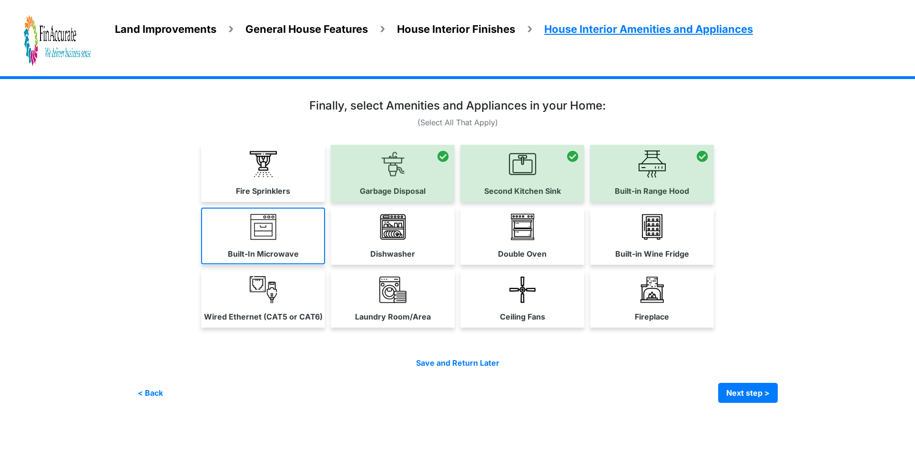
click at [249, 240] on link "Built-In Microwave" at bounding box center [263, 236] width 124 height 57
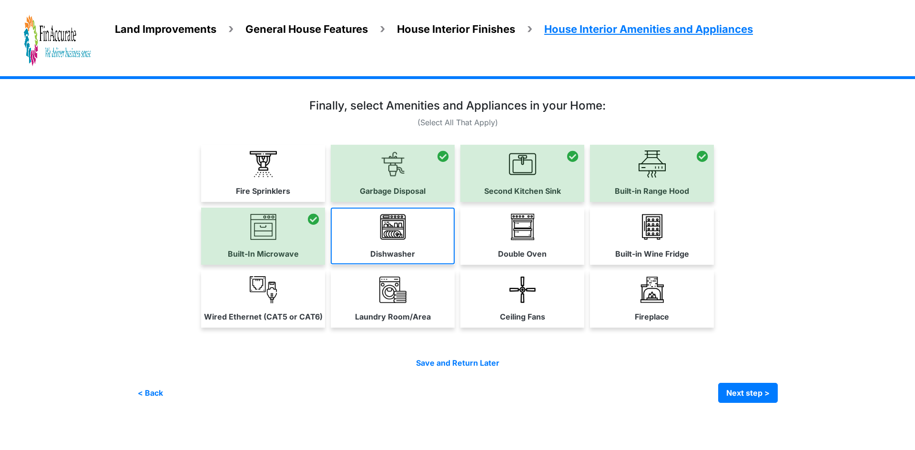
click at [382, 244] on link "Dishwasher" at bounding box center [393, 236] width 124 height 57
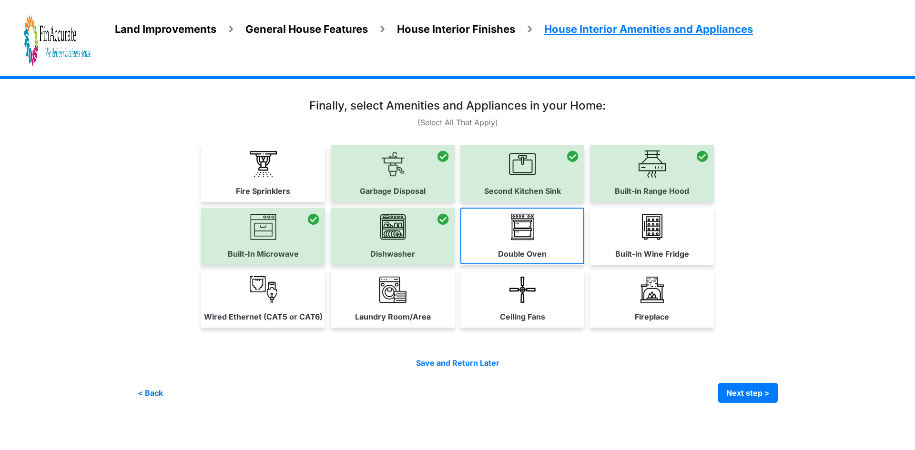
click at [515, 253] on label "Double Oven" at bounding box center [522, 253] width 49 height 11
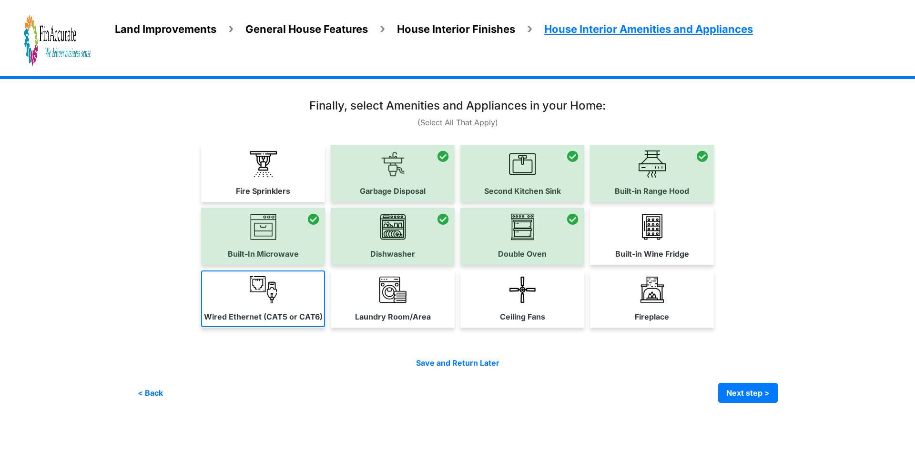
click at [288, 304] on link "Wired Ethernet (CAT5 or CAT6)" at bounding box center [263, 299] width 124 height 57
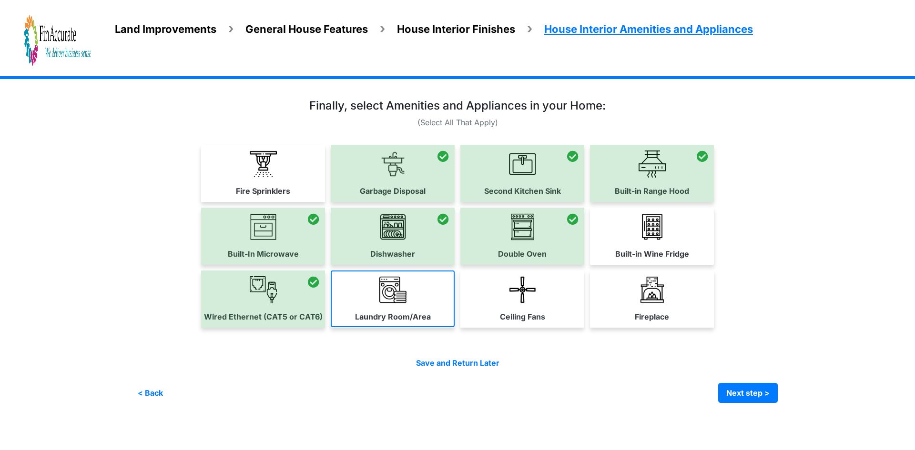
click at [379, 307] on link "Laundry Room/Area" at bounding box center [393, 299] width 124 height 57
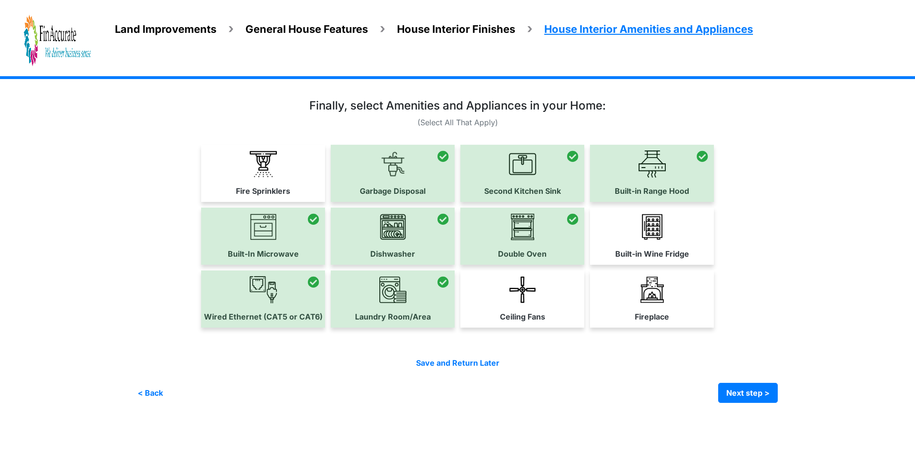
click at [533, 311] on label "Ceiling Fans" at bounding box center [522, 316] width 45 height 11
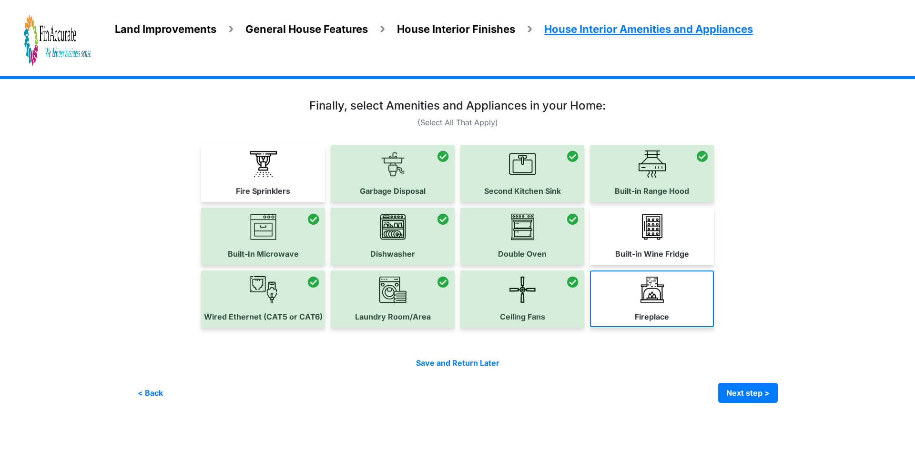
click at [686, 315] on link "Fireplace" at bounding box center [652, 299] width 124 height 57
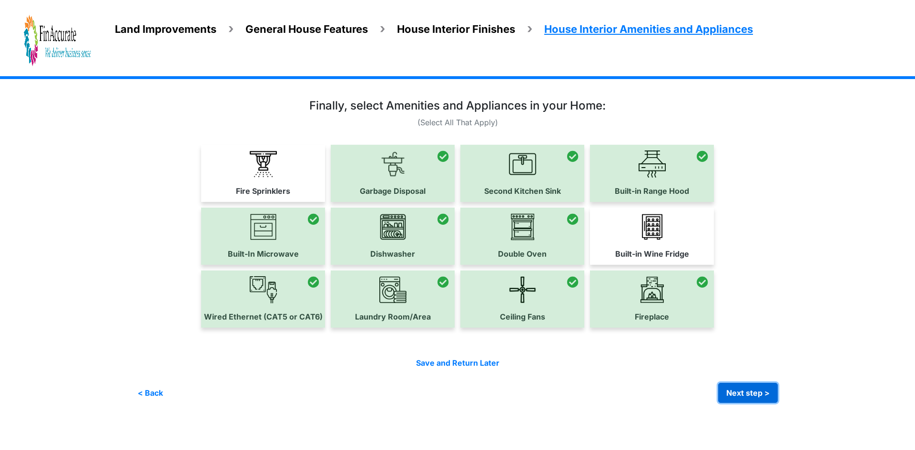
click at [747, 393] on button "Next step >" at bounding box center [748, 393] width 60 height 20
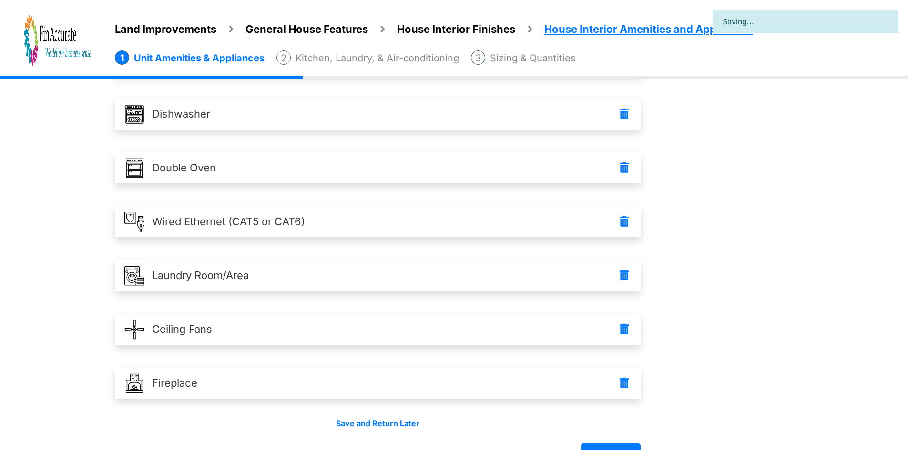
scroll to position [296, 0]
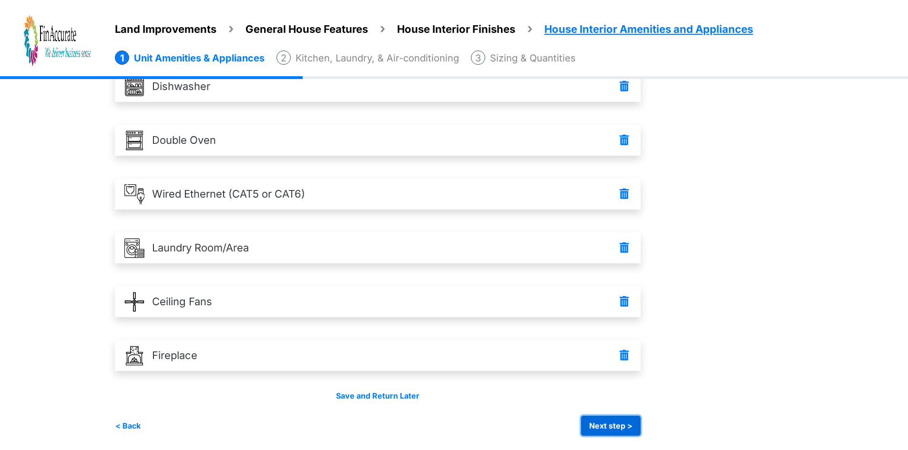
click at [615, 426] on button "Next step >" at bounding box center [611, 426] width 60 height 20
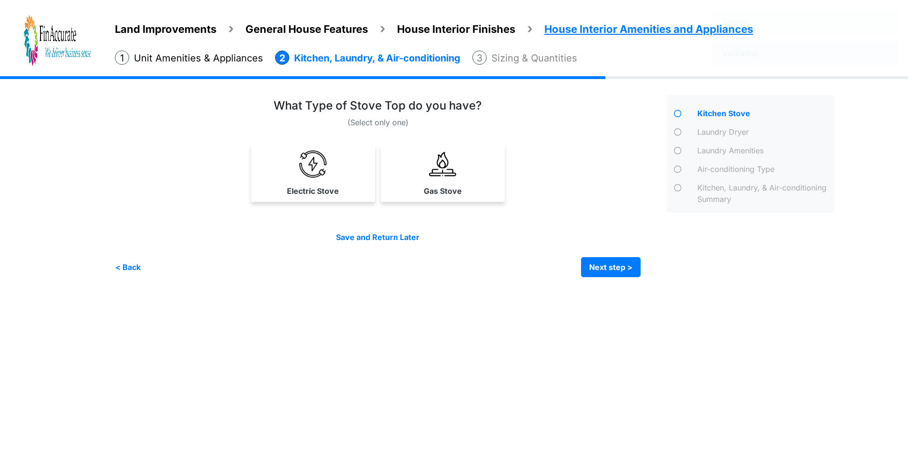
scroll to position [0, 0]
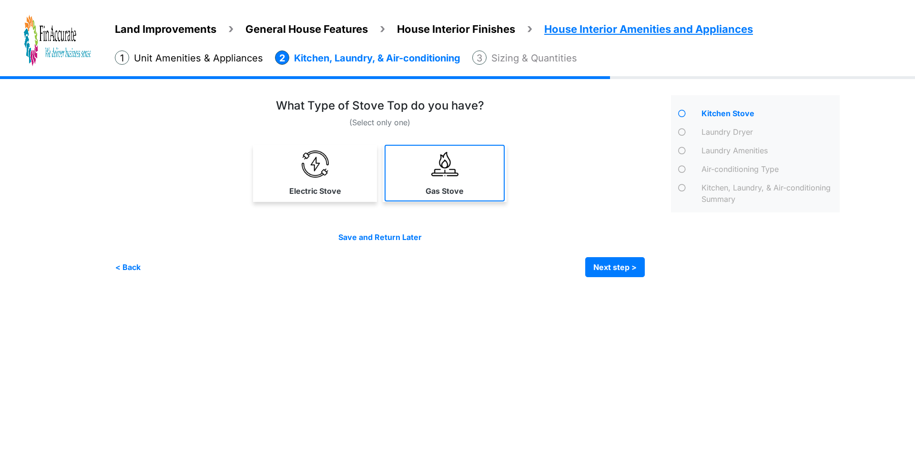
click at [426, 164] on link "Gas Stove" at bounding box center [445, 173] width 120 height 57
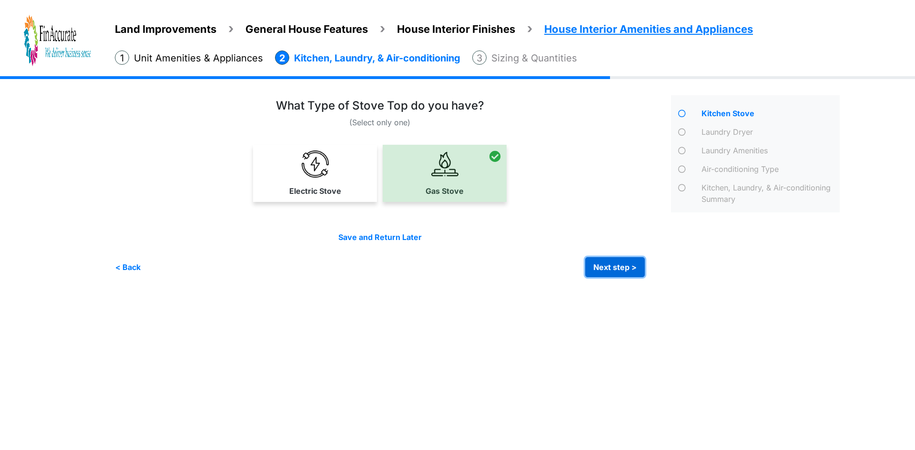
click at [600, 269] on button "Next step >" at bounding box center [615, 267] width 60 height 20
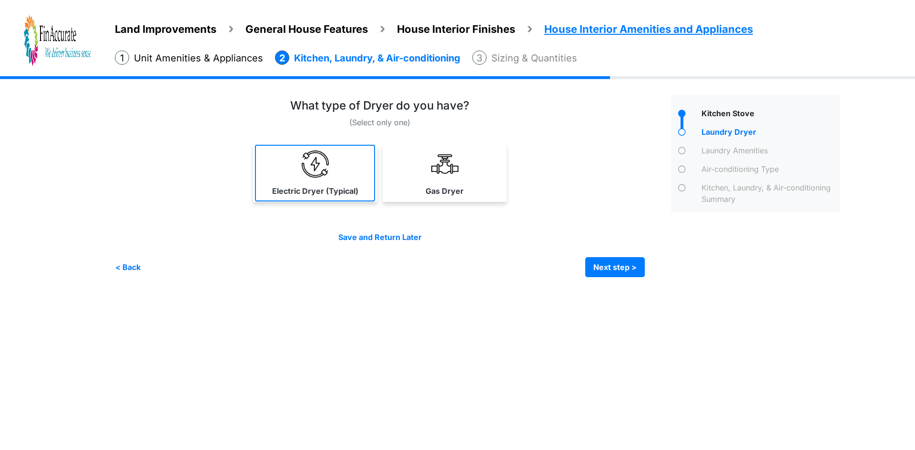
click at [292, 152] on link "Electric Dryer (Typical)" at bounding box center [315, 173] width 120 height 57
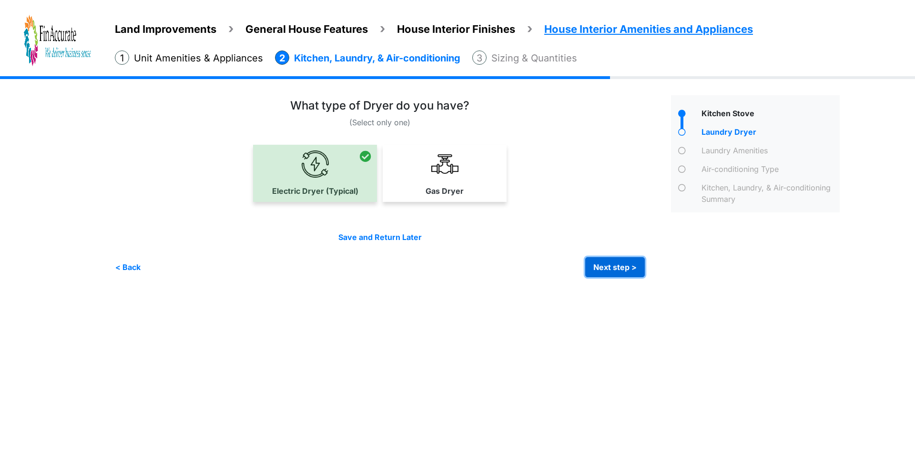
click at [612, 266] on button "Next step >" at bounding box center [615, 267] width 60 height 20
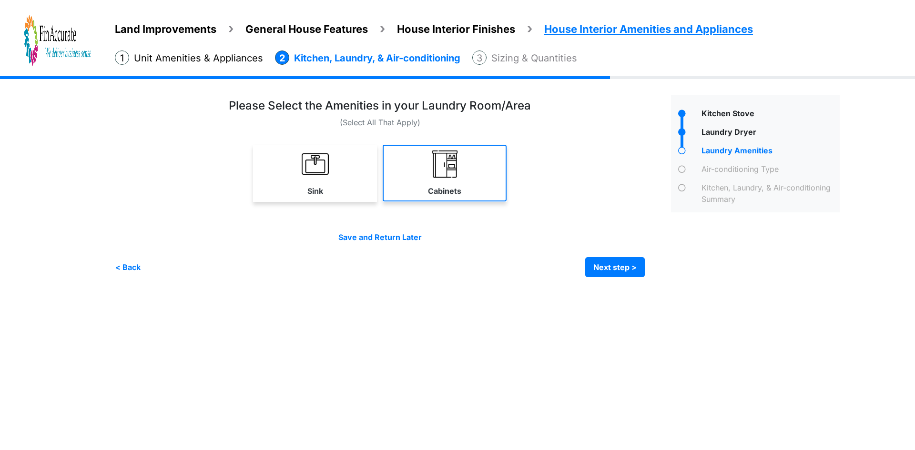
click at [445, 165] on img at bounding box center [444, 164] width 27 height 27
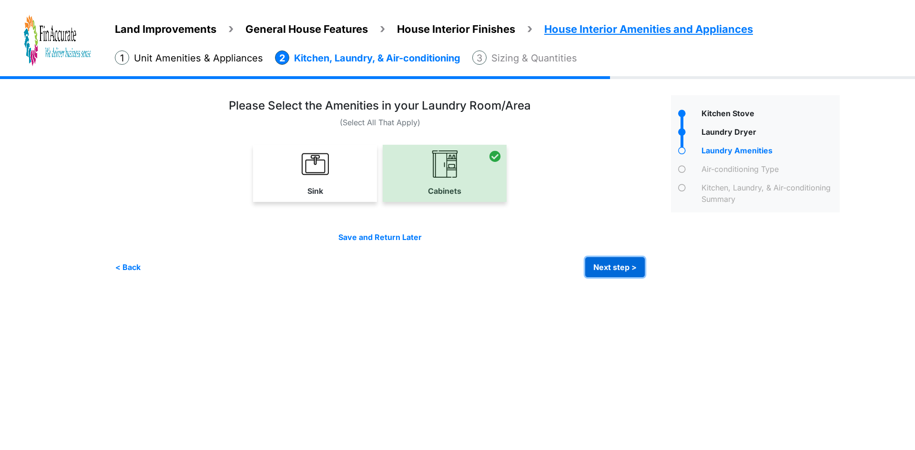
click at [608, 269] on button "Next step >" at bounding box center [615, 267] width 60 height 20
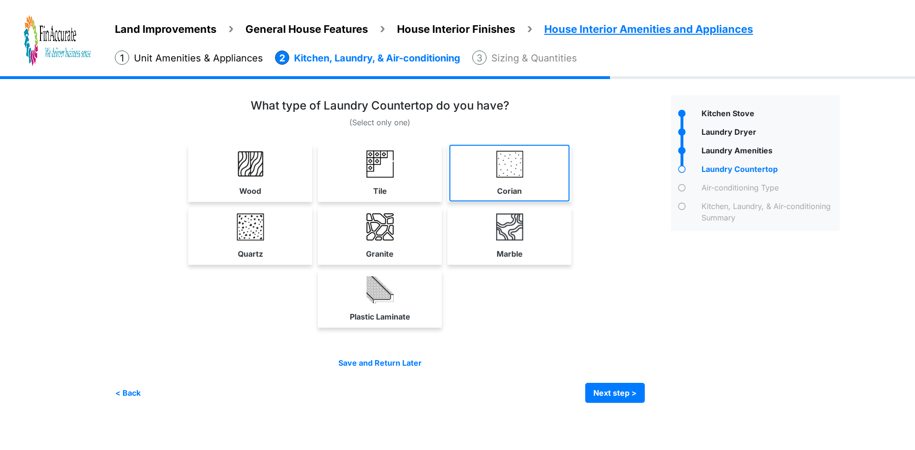
click at [499, 180] on link "Corian" at bounding box center [509, 173] width 120 height 57
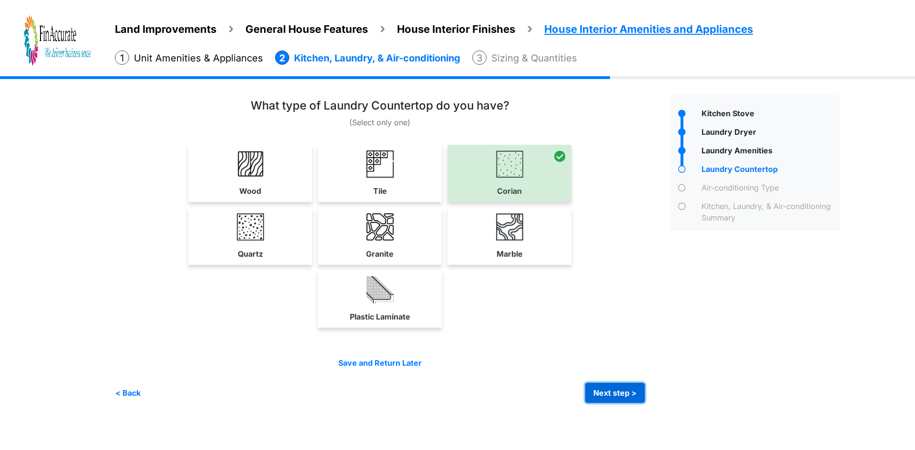
click at [604, 387] on button "Next step >" at bounding box center [615, 393] width 60 height 20
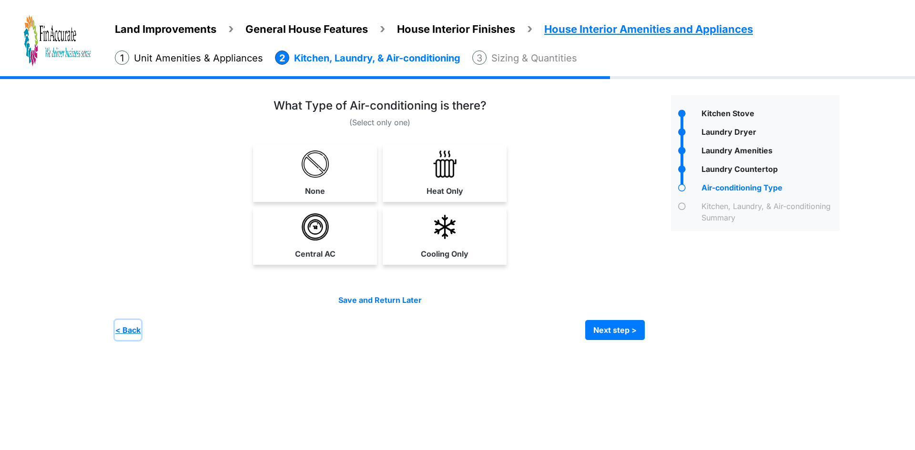
drag, startPoint x: 121, startPoint y: 325, endPoint x: 186, endPoint y: 306, distance: 67.5
click at [121, 326] on button "< Back" at bounding box center [128, 330] width 26 height 20
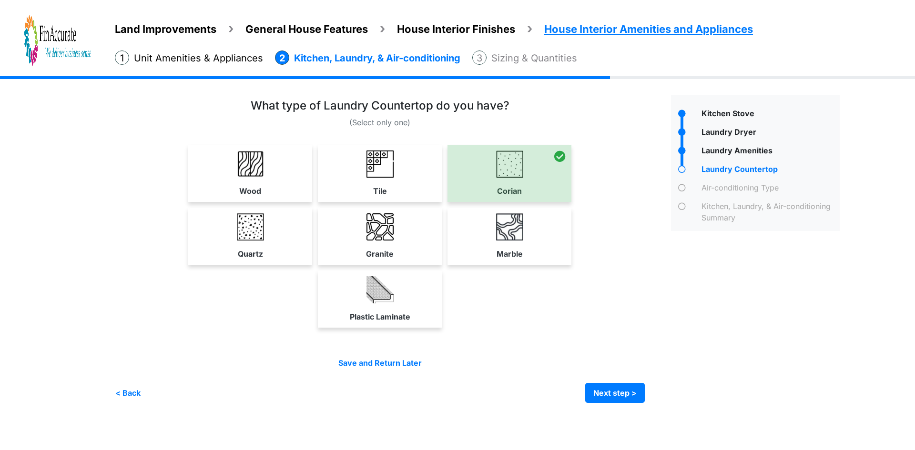
click at [519, 172] on div at bounding box center [509, 173] width 124 height 57
click at [244, 194] on label "Wood" at bounding box center [250, 190] width 22 height 11
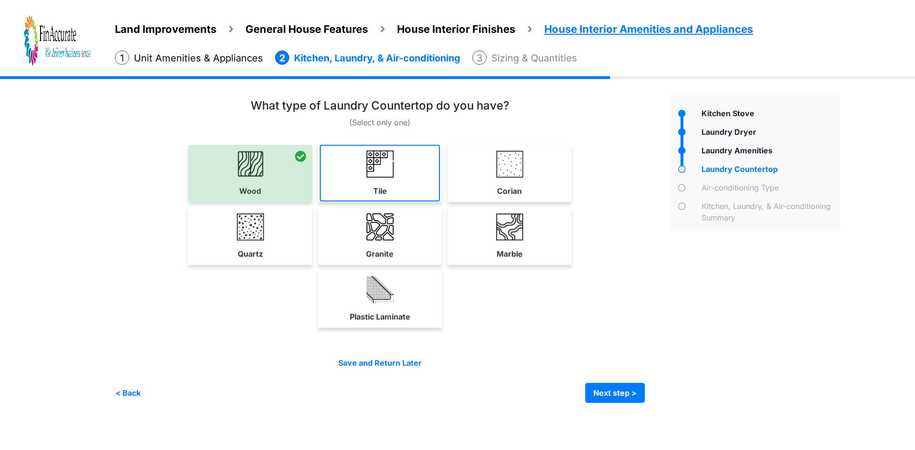
click at [395, 183] on link "Tile" at bounding box center [380, 173] width 120 height 57
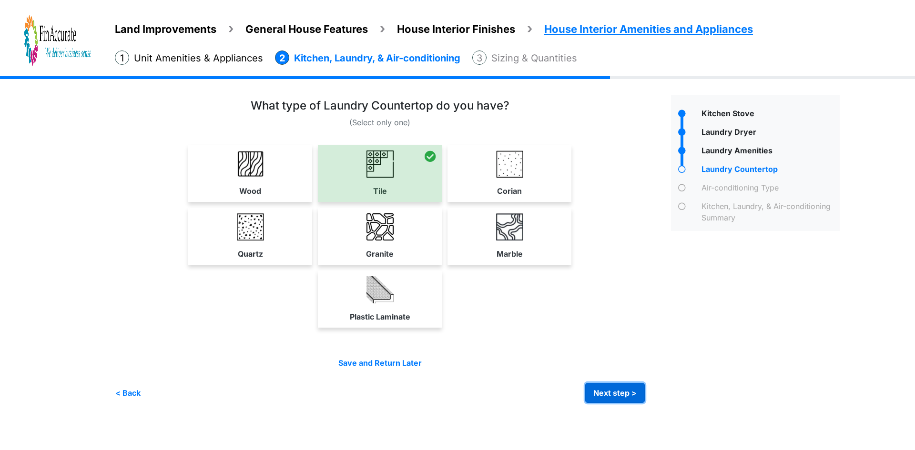
click at [616, 397] on button "Next step >" at bounding box center [615, 393] width 60 height 20
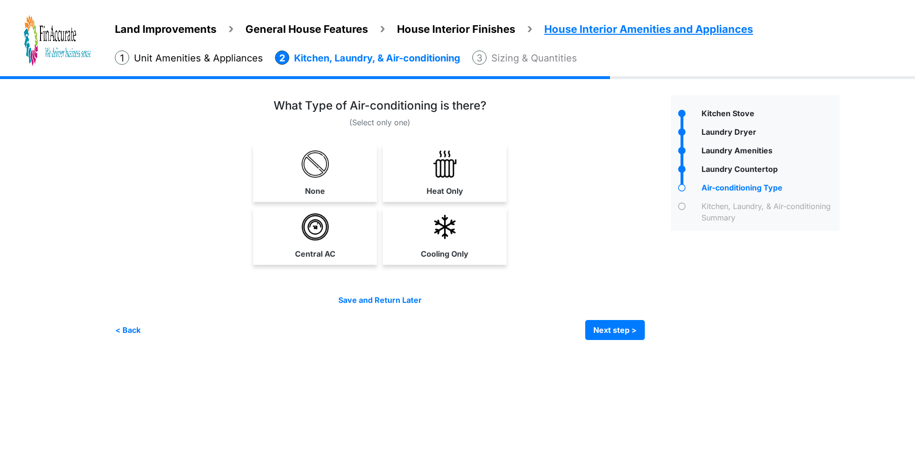
drag, startPoint x: 297, startPoint y: 249, endPoint x: 552, endPoint y: 303, distance: 260.5
click at [298, 249] on label "Central AC" at bounding box center [315, 253] width 41 height 11
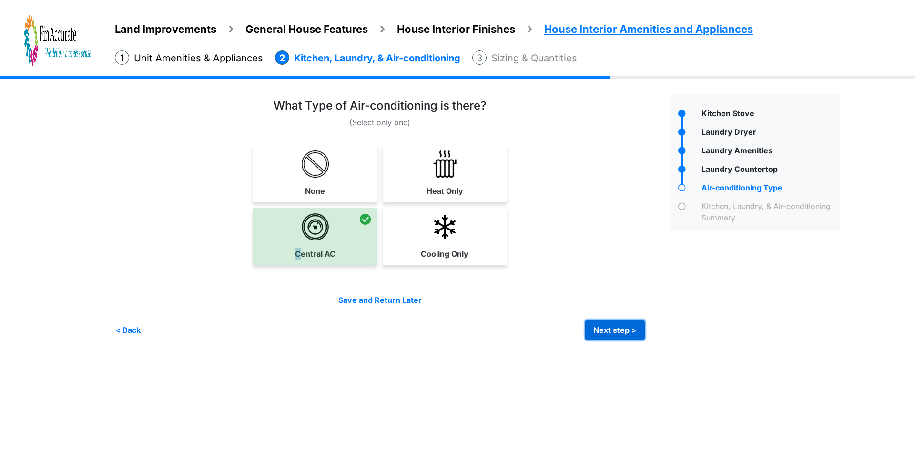
click at [608, 329] on button "Next step >" at bounding box center [615, 330] width 60 height 20
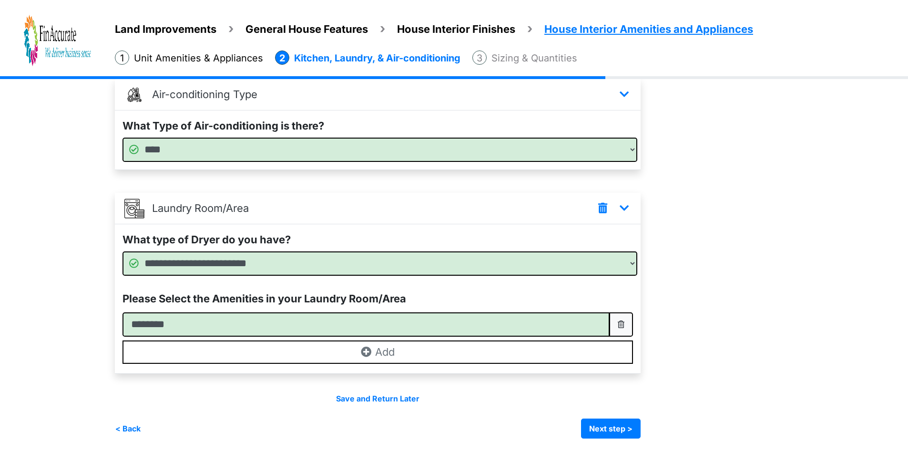
scroll to position [299, 0]
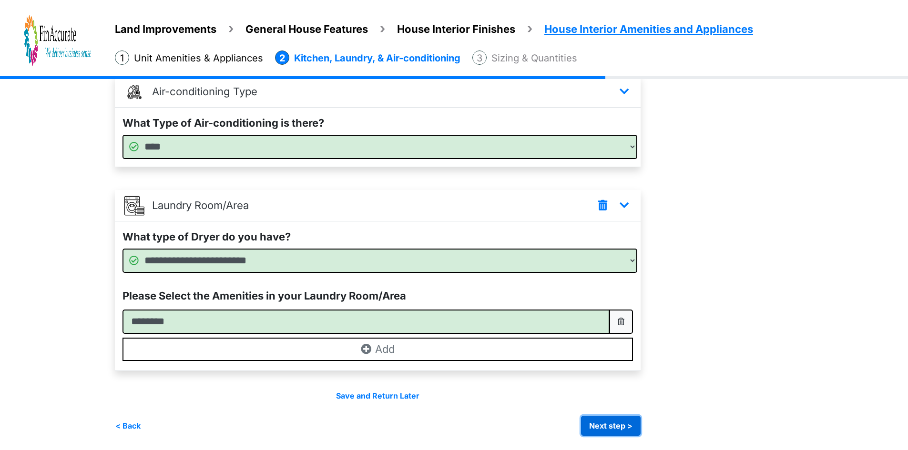
click at [608, 421] on button "Next step >" at bounding box center [611, 426] width 60 height 20
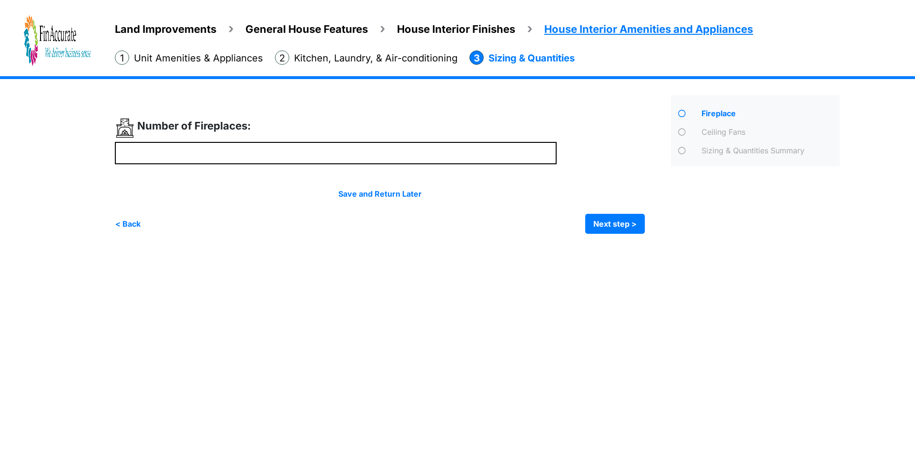
click at [485, 34] on span "House Interior Finishes" at bounding box center [456, 29] width 118 height 12
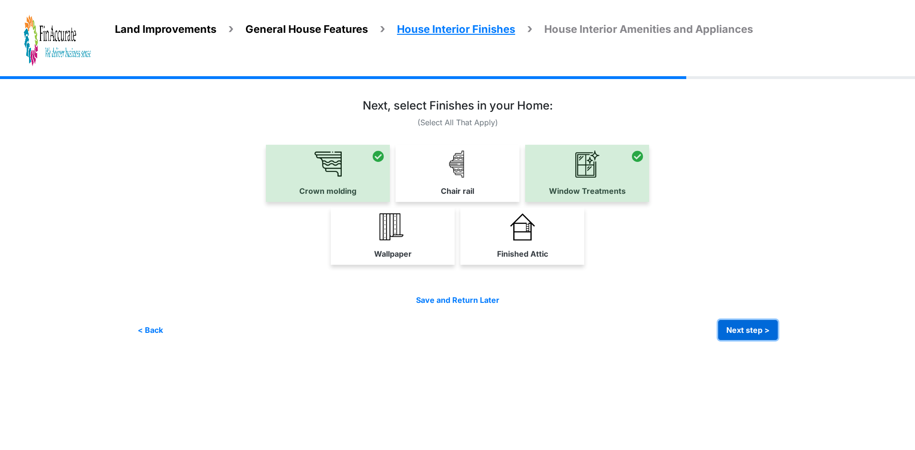
click at [735, 324] on button "Next step >" at bounding box center [748, 330] width 60 height 20
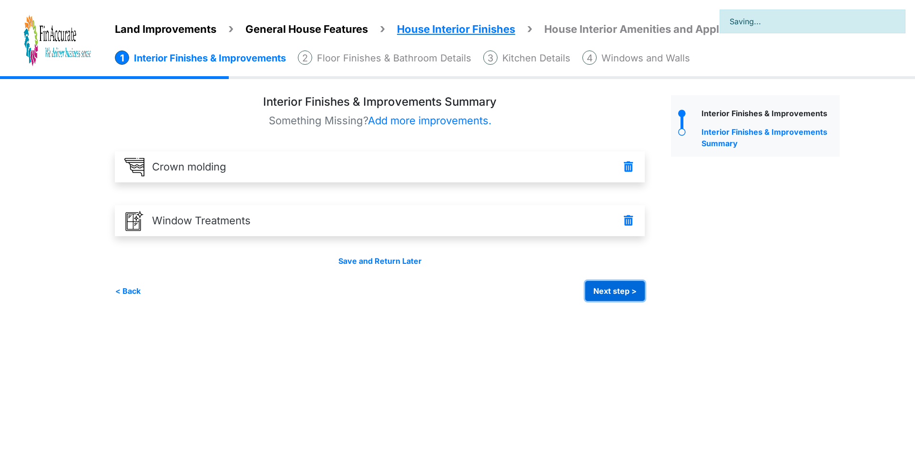
click at [616, 287] on button "Next step >" at bounding box center [615, 291] width 60 height 20
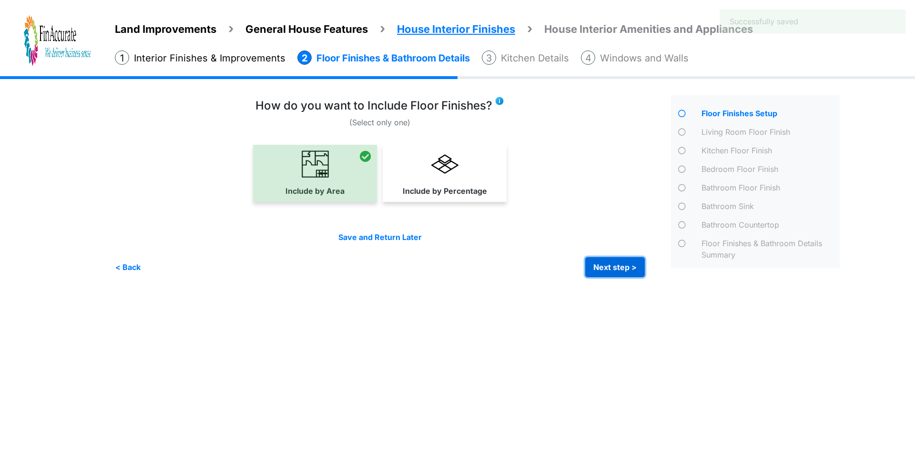
click at [627, 259] on button "Next step >" at bounding box center [615, 267] width 60 height 20
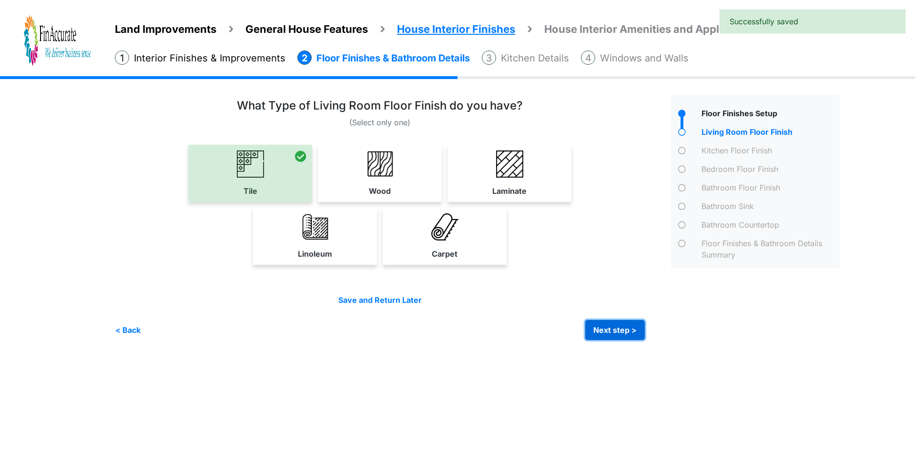
click at [630, 322] on button "Next step >" at bounding box center [615, 330] width 60 height 20
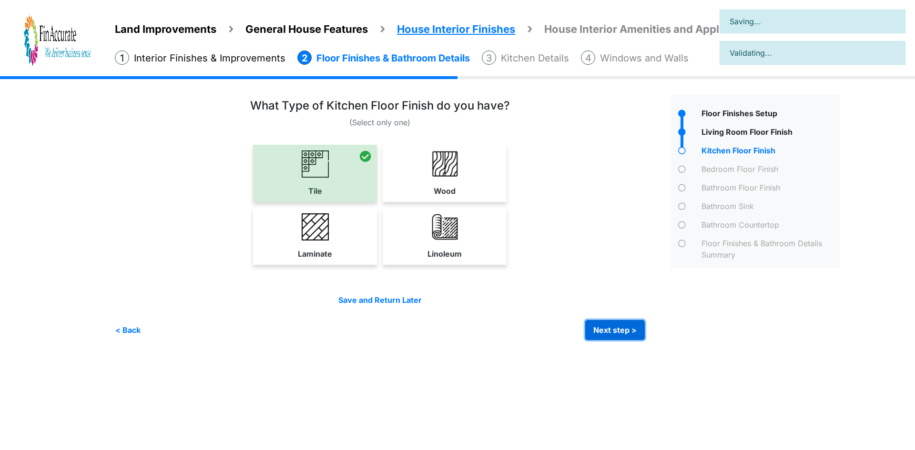
click at [630, 333] on button "Next step >" at bounding box center [615, 330] width 60 height 20
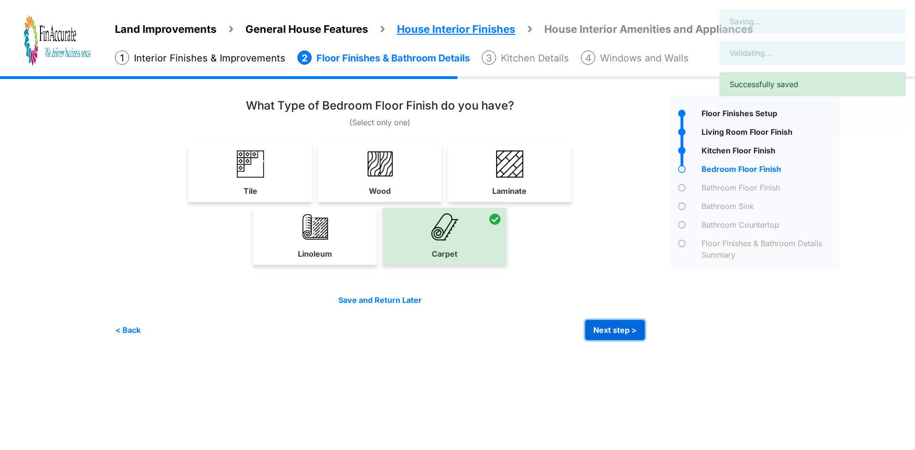
click at [630, 333] on button "Next step >" at bounding box center [615, 330] width 60 height 20
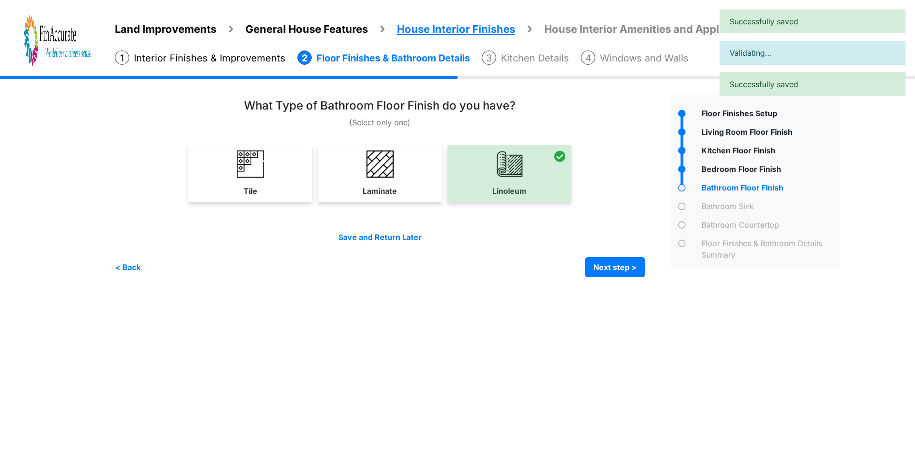
click at [630, 292] on html "Land Improvements General House Features House Interior Finishes House Interior…" at bounding box center [457, 146] width 915 height 292
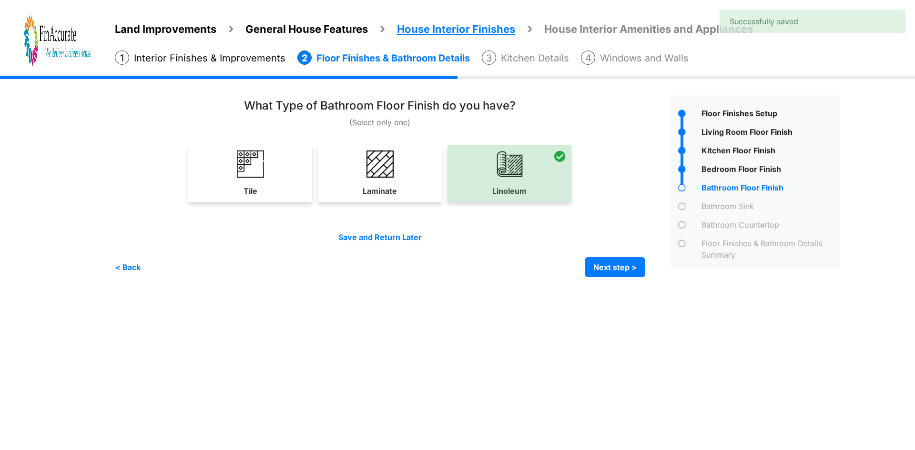
click at [621, 284] on div "Irrigation Flag pole" at bounding box center [481, 183] width 732 height 215
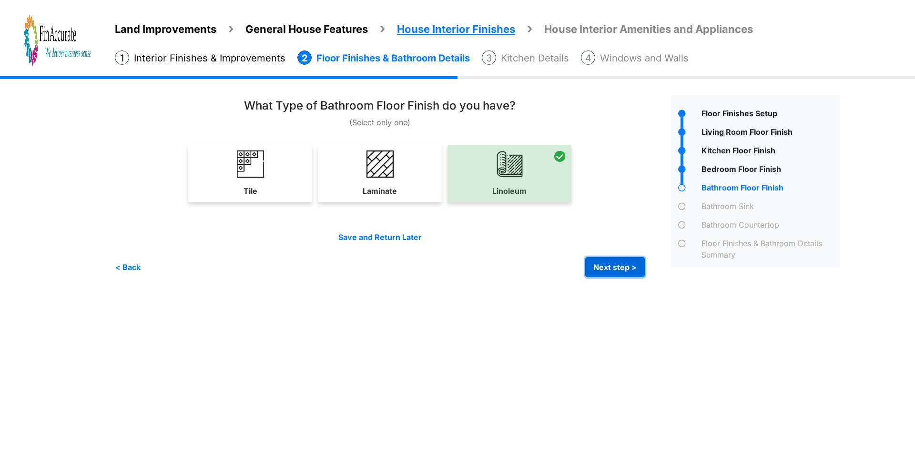
click at [620, 271] on button "Next step >" at bounding box center [615, 267] width 60 height 20
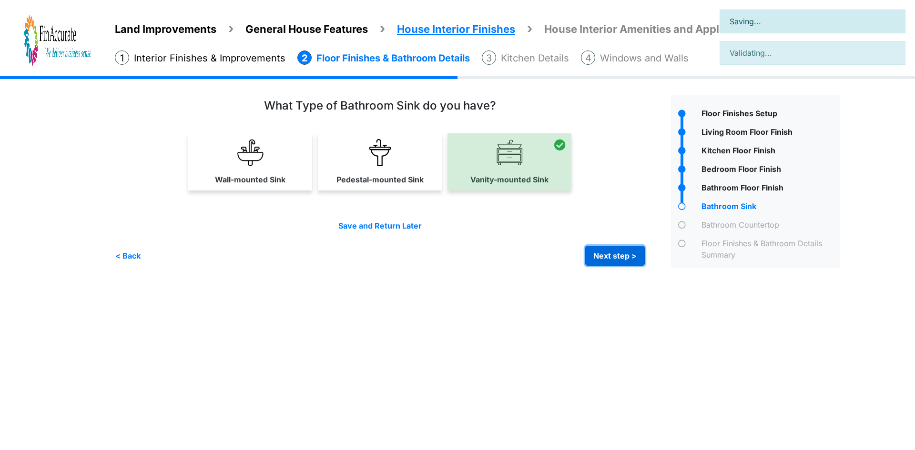
click at [618, 257] on button "Next step >" at bounding box center [615, 256] width 60 height 20
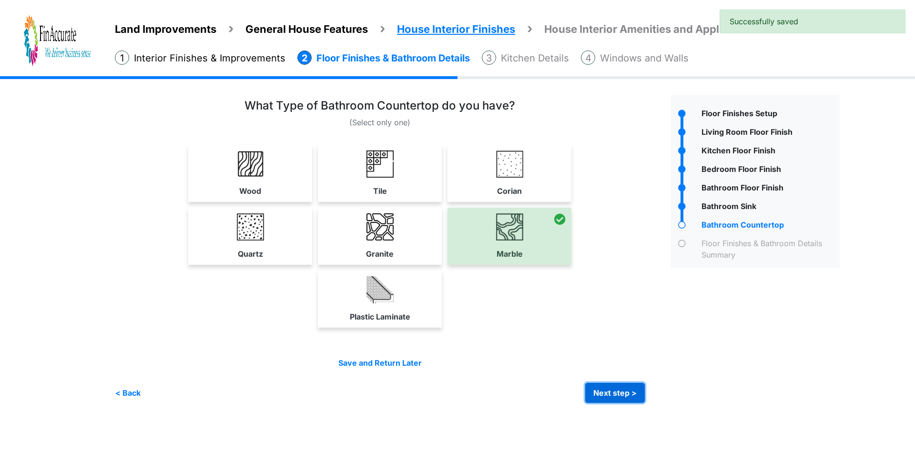
click at [624, 386] on button "Next step >" at bounding box center [615, 393] width 60 height 20
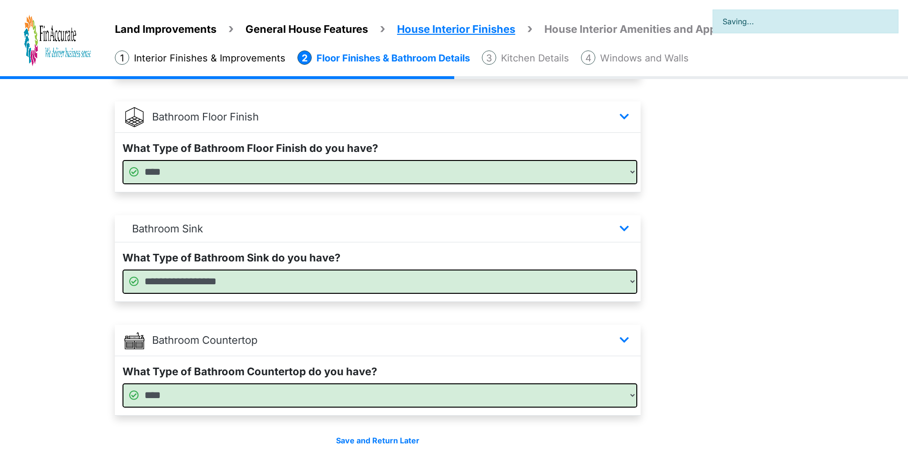
scroll to position [550, 0]
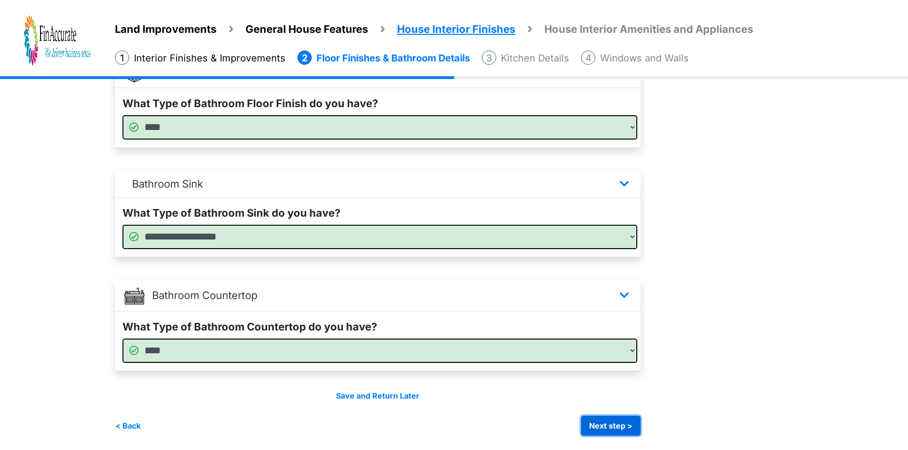
click at [604, 424] on button "Next step >" at bounding box center [611, 426] width 60 height 20
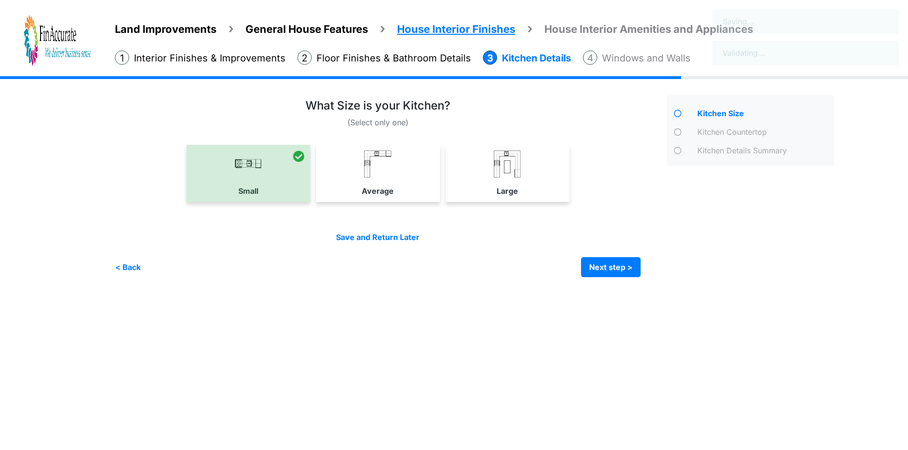
scroll to position [0, 0]
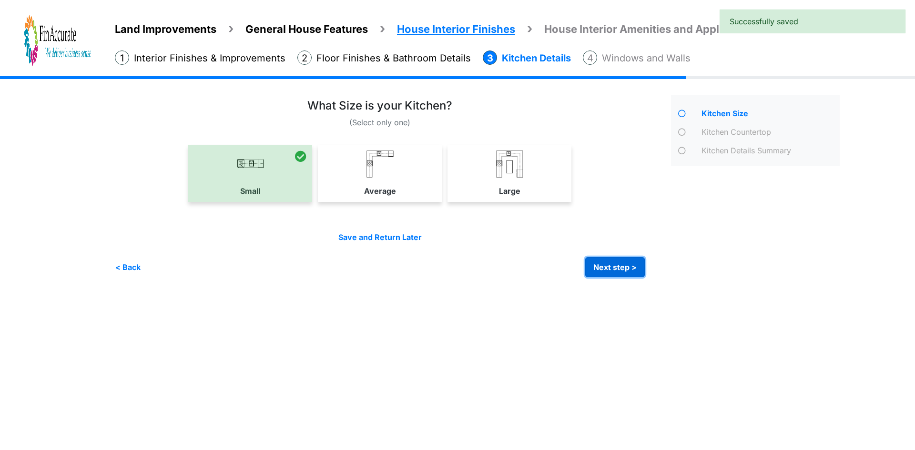
click at [628, 266] on button "Next step >" at bounding box center [615, 267] width 60 height 20
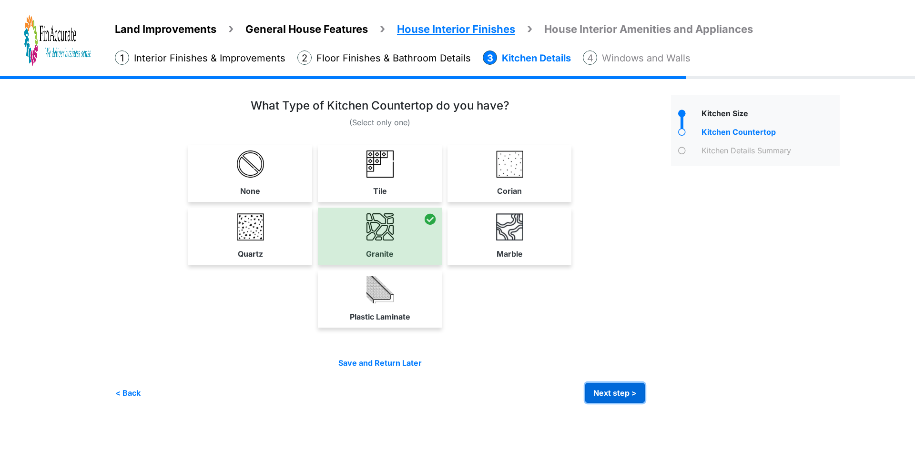
click at [621, 392] on button "Next step >" at bounding box center [615, 393] width 60 height 20
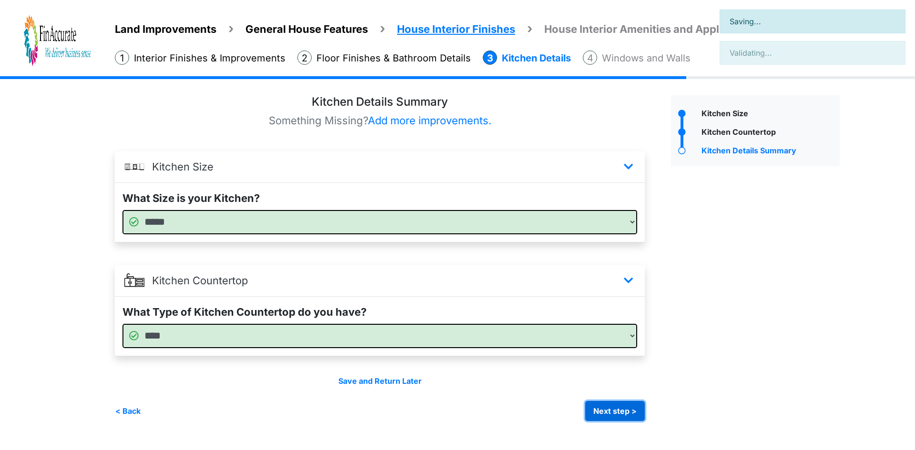
click at [620, 410] on button "Next step >" at bounding box center [615, 411] width 60 height 20
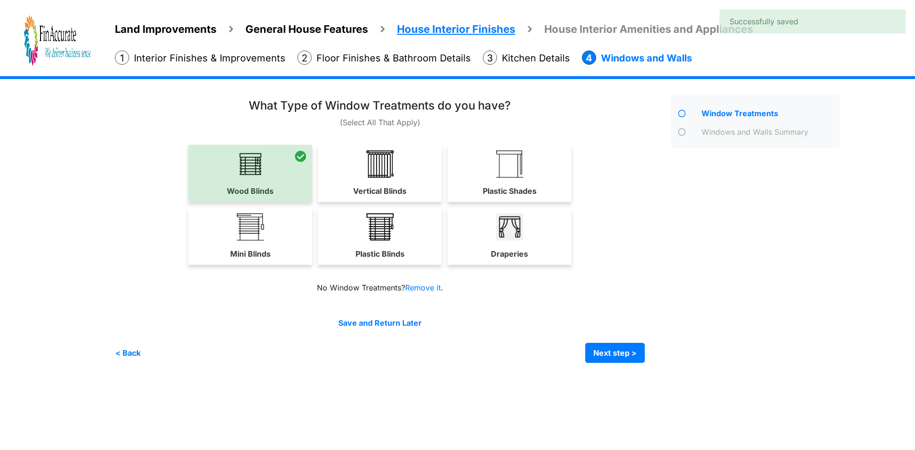
click at [616, 330] on div "Save and Return Later < Back Next step > Save and submit" at bounding box center [380, 340] width 530 height 46
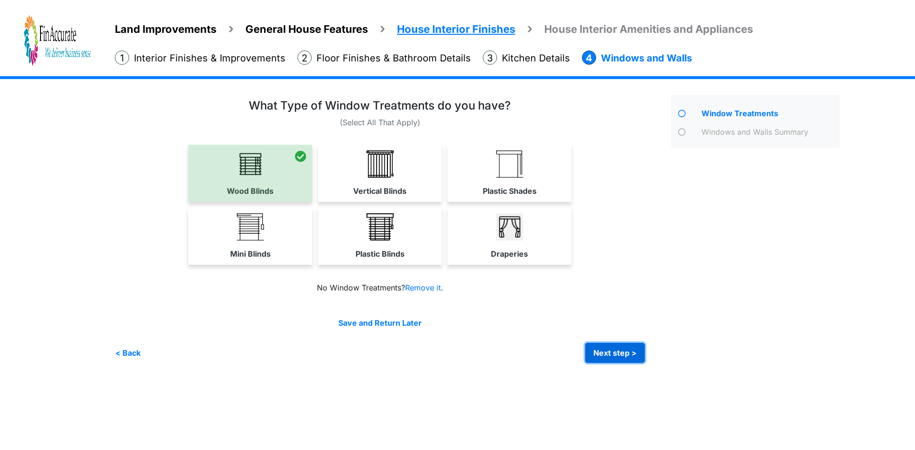
click at [622, 349] on button "Next step >" at bounding box center [615, 353] width 60 height 20
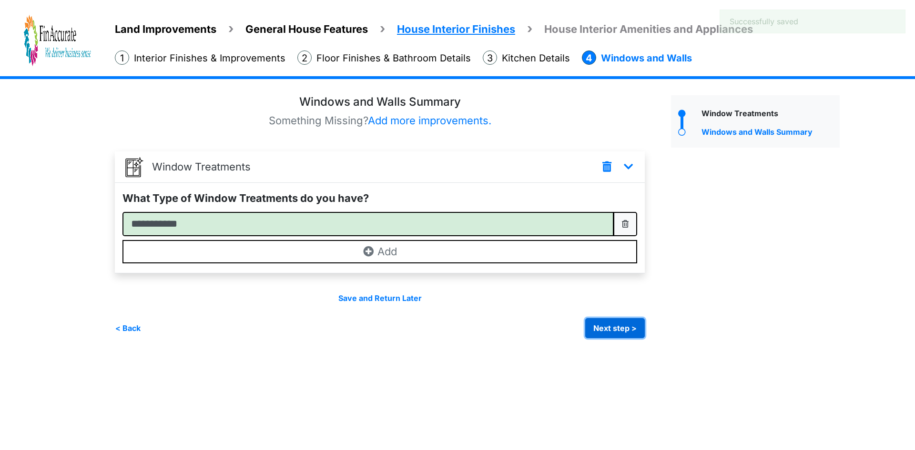
click at [617, 327] on button "Next step >" at bounding box center [615, 328] width 60 height 20
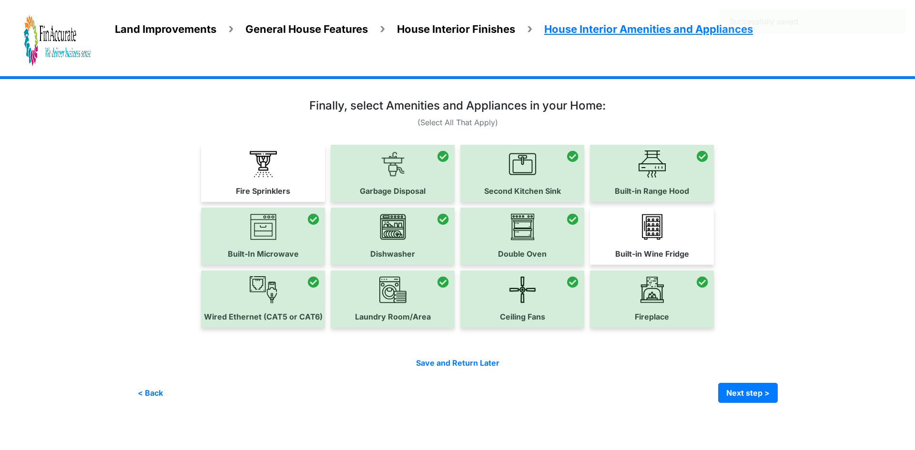
click at [651, 301] on div at bounding box center [652, 299] width 124 height 57
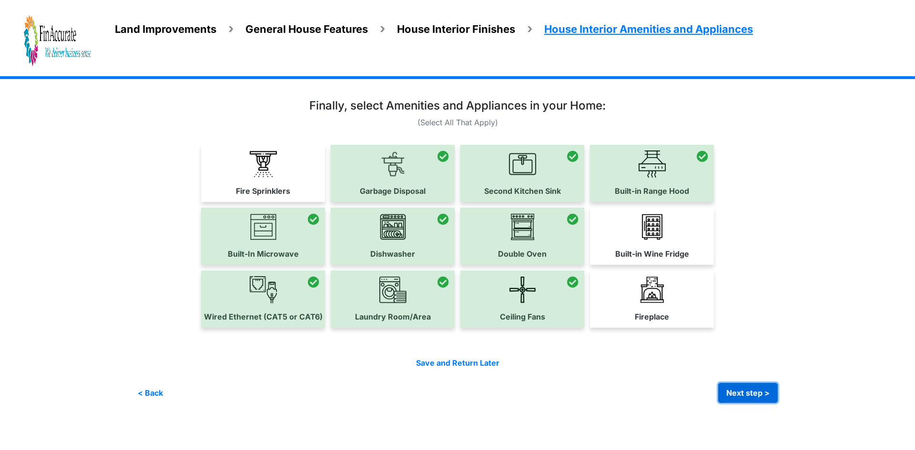
click at [739, 388] on button "Next step >" at bounding box center [748, 393] width 60 height 20
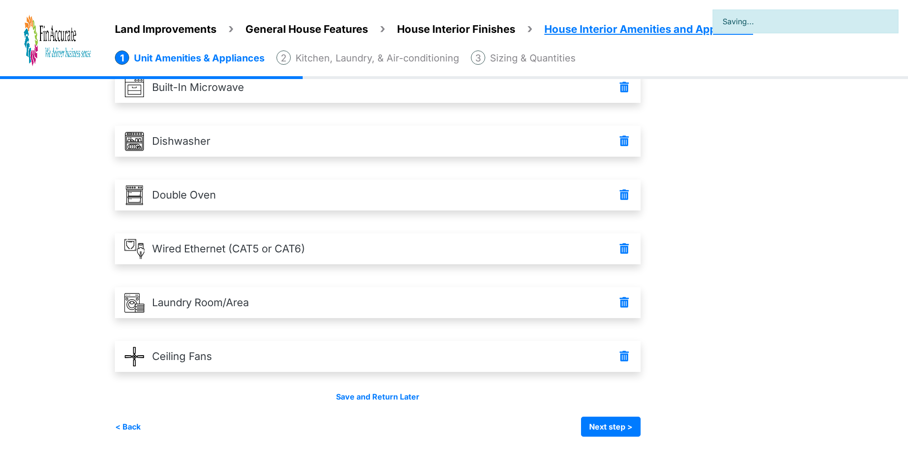
scroll to position [242, 0]
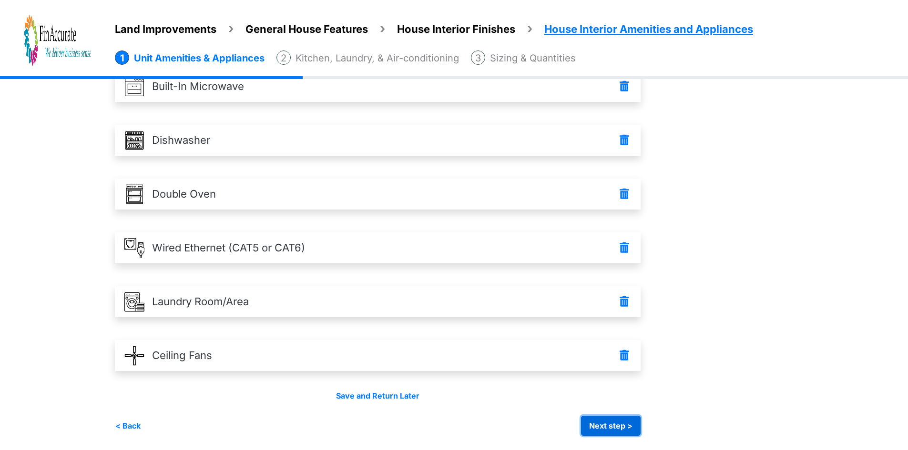
click at [627, 427] on button "Next step >" at bounding box center [611, 426] width 60 height 20
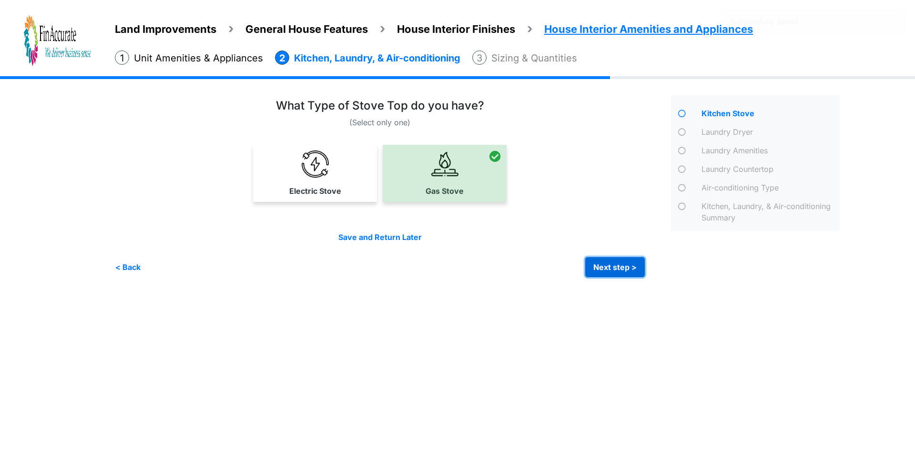
click at [607, 263] on button "Next step >" at bounding box center [615, 267] width 60 height 20
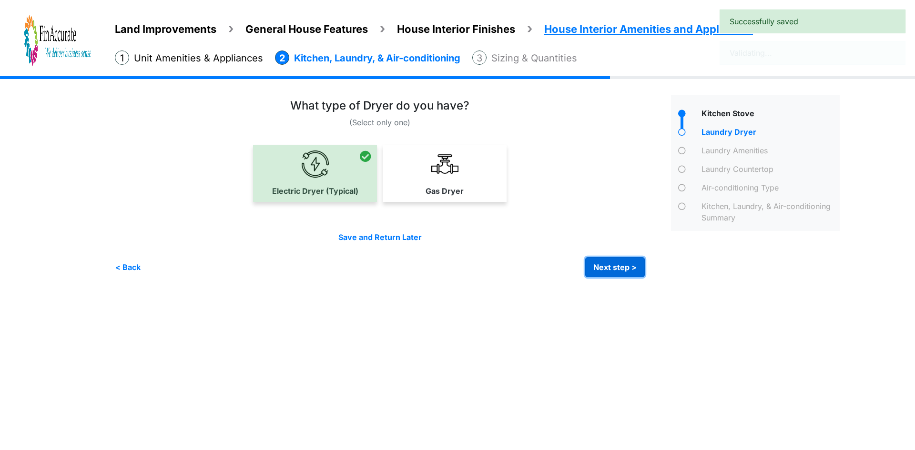
click at [614, 268] on button "Next step >" at bounding box center [615, 267] width 60 height 20
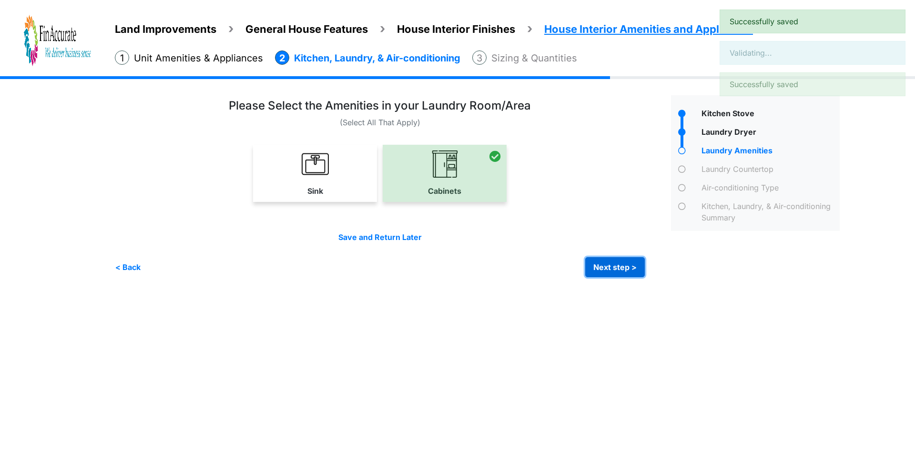
click at [628, 264] on button "Next step >" at bounding box center [615, 267] width 60 height 20
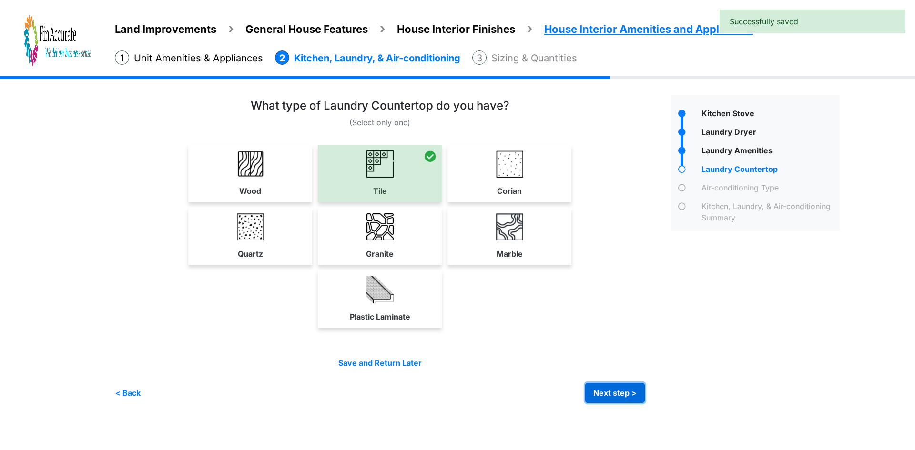
click at [625, 395] on button "Next step >" at bounding box center [615, 393] width 60 height 20
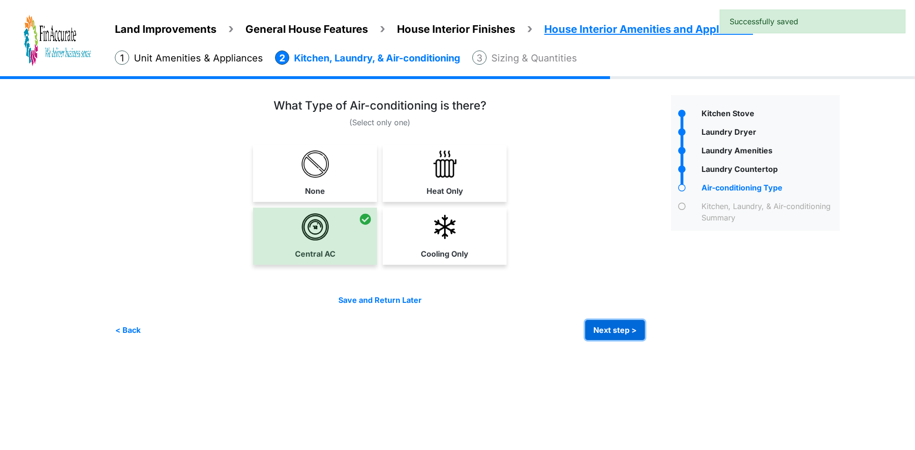
click at [612, 325] on button "Next step >" at bounding box center [615, 330] width 60 height 20
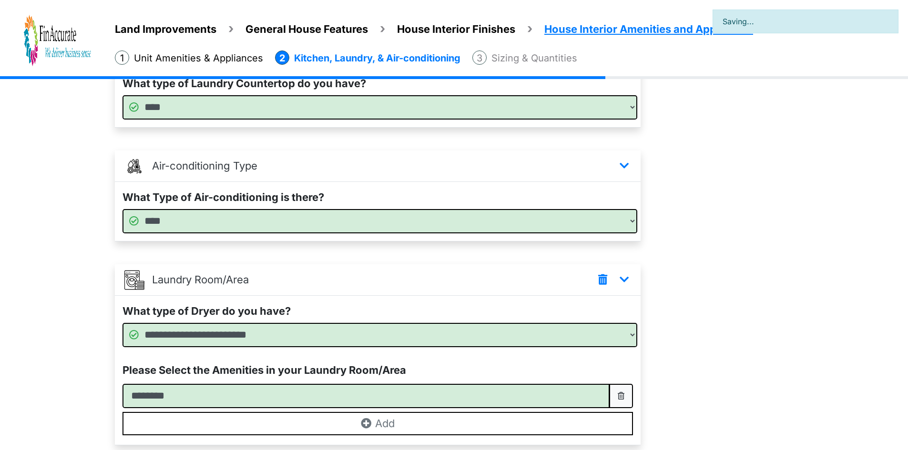
scroll to position [299, 0]
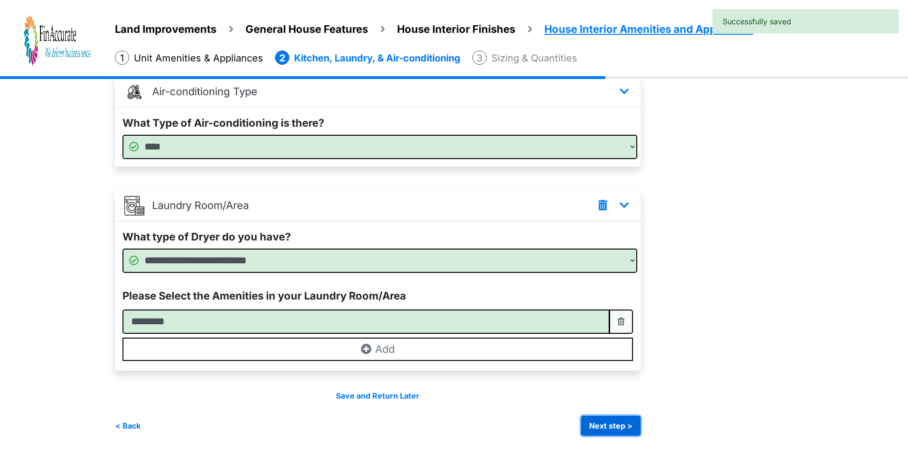
click at [600, 432] on button "Next step >" at bounding box center [611, 426] width 60 height 20
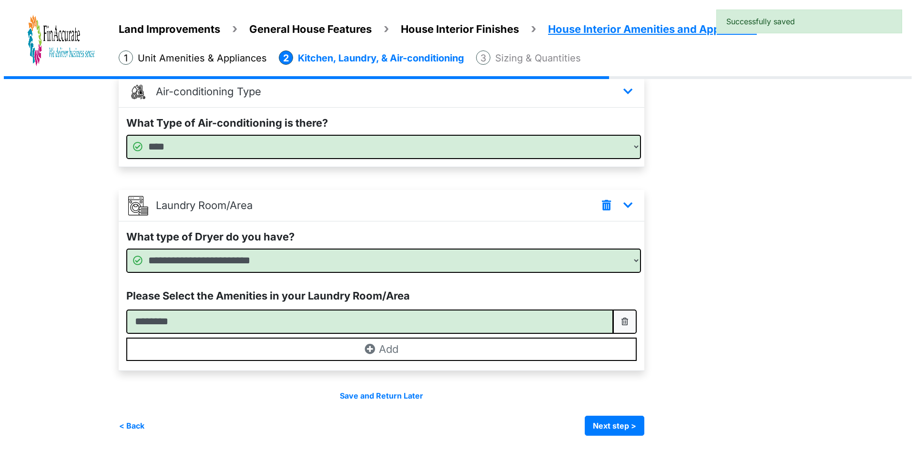
scroll to position [0, 0]
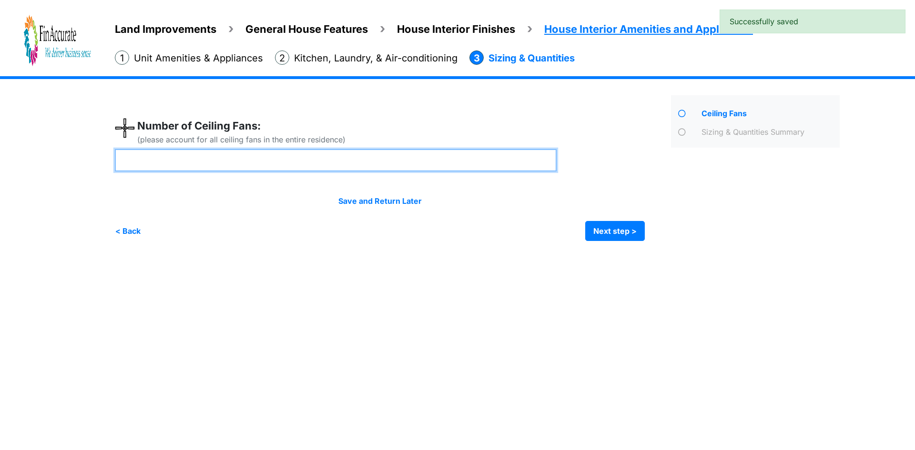
click at [407, 160] on input "number" at bounding box center [336, 160] width 442 height 22
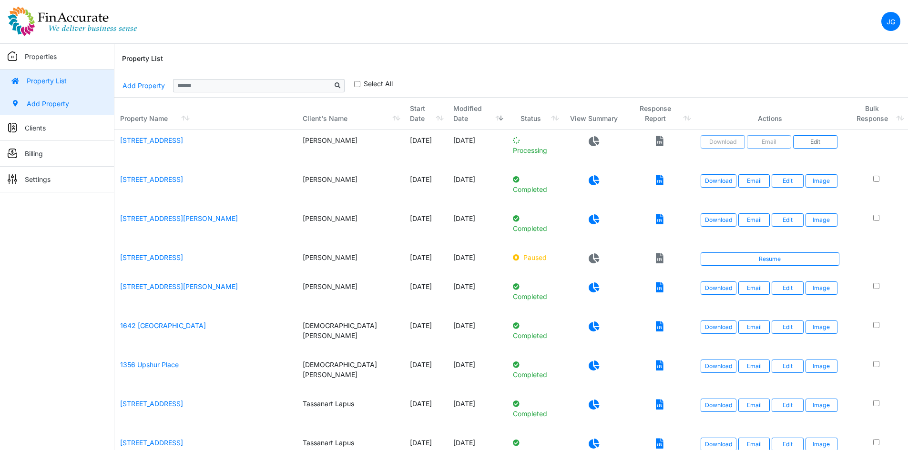
click at [67, 105] on link "Add Property" at bounding box center [57, 103] width 114 height 23
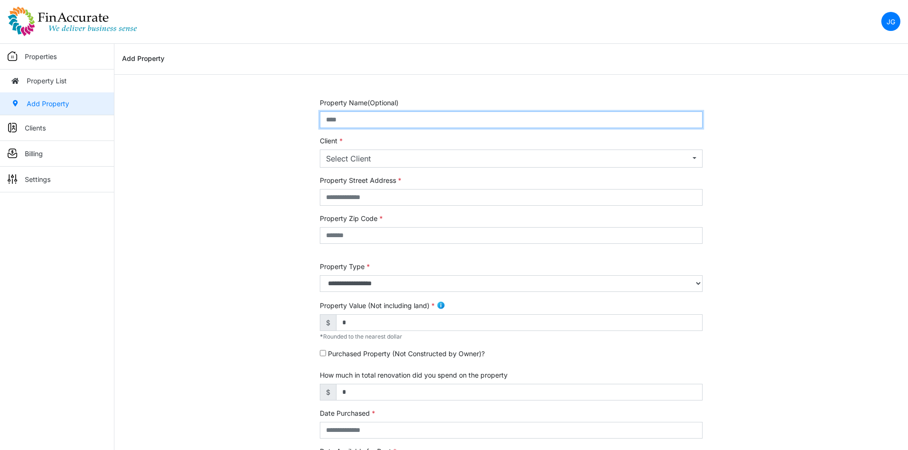
click at [392, 114] on input "text" at bounding box center [511, 119] width 383 height 17
type input "**********"
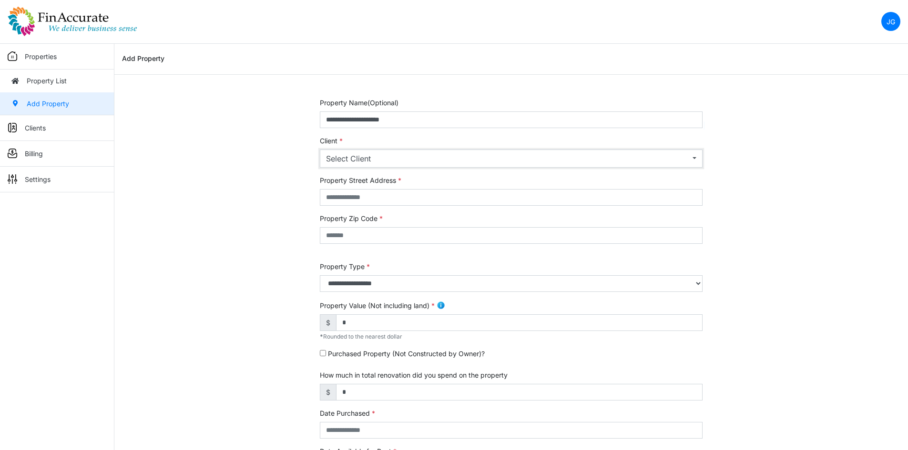
click at [344, 153] on div "Select Client" at bounding box center [508, 158] width 364 height 11
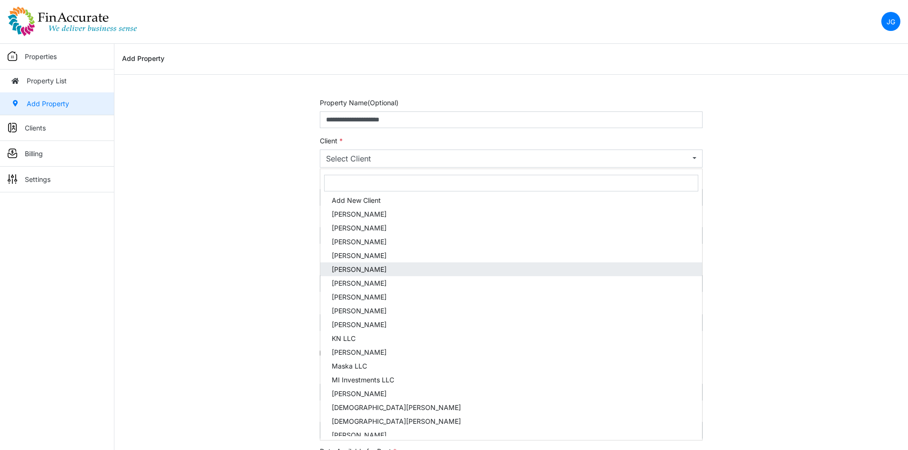
click at [371, 271] on link "[PERSON_NAME]" at bounding box center [511, 270] width 382 height 14
select select "***"
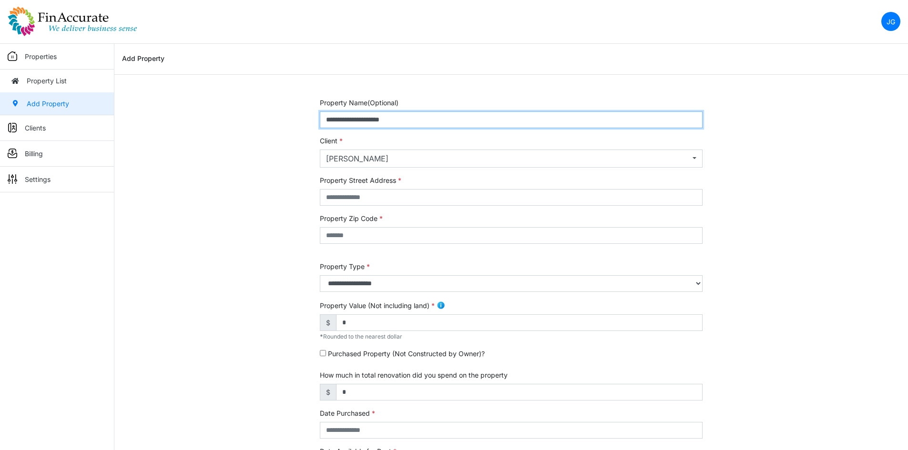
drag, startPoint x: 409, startPoint y: 122, endPoint x: 212, endPoint y: 103, distance: 198.1
click at [212, 103] on div "**********" at bounding box center [510, 396] width 793 height 597
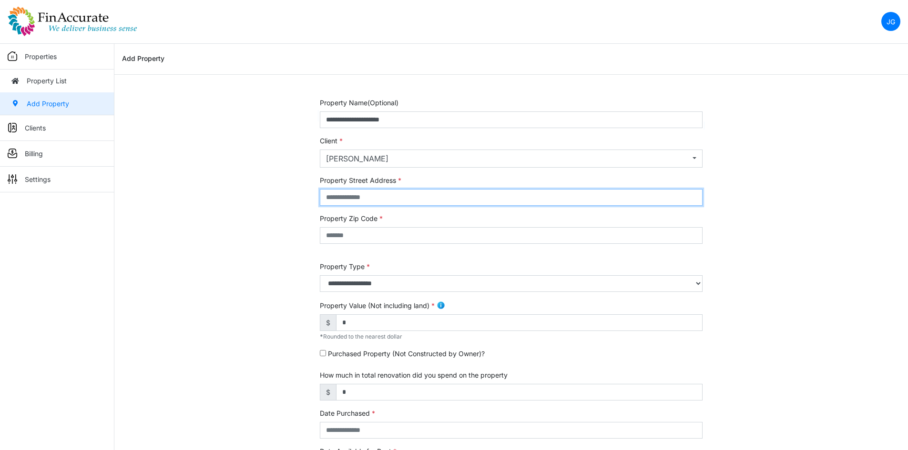
click at [362, 197] on input "text" at bounding box center [511, 197] width 383 height 17
paste input "**********"
type input "**********"
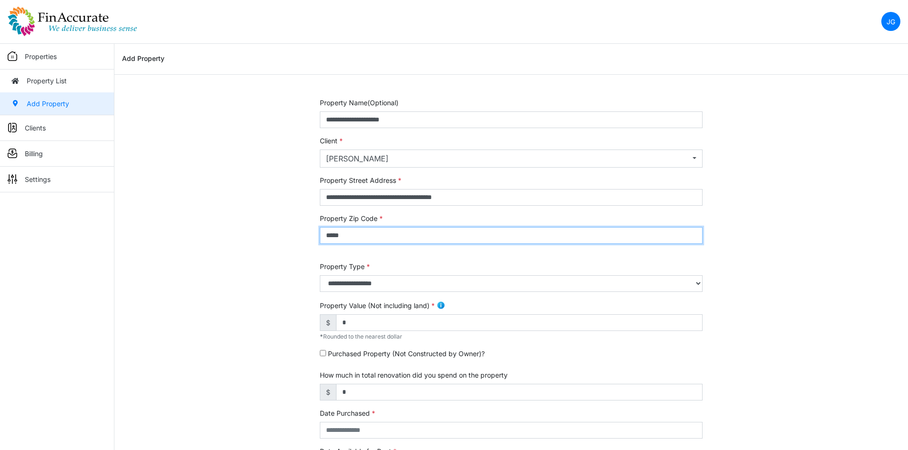
type input "*****"
click at [254, 290] on div "**********" at bounding box center [510, 396] width 793 height 597
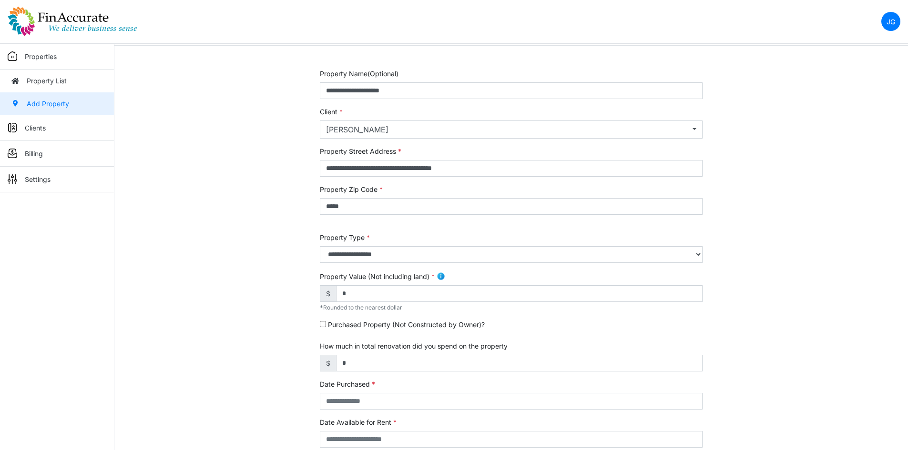
scroll to position [95, 0]
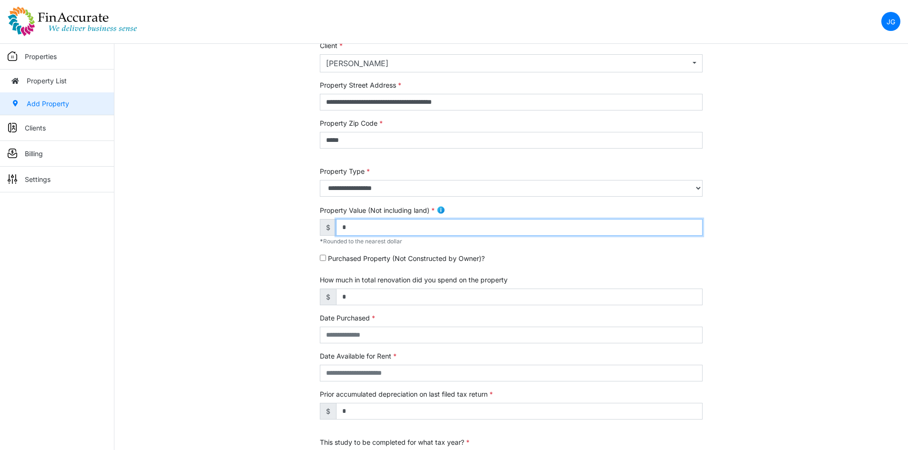
click at [418, 223] on input "*" at bounding box center [519, 227] width 366 height 17
click at [419, 225] on input "*" at bounding box center [519, 227] width 366 height 17
click at [368, 233] on input "This field is required." at bounding box center [491, 227] width 311 height 17
type input "*******"
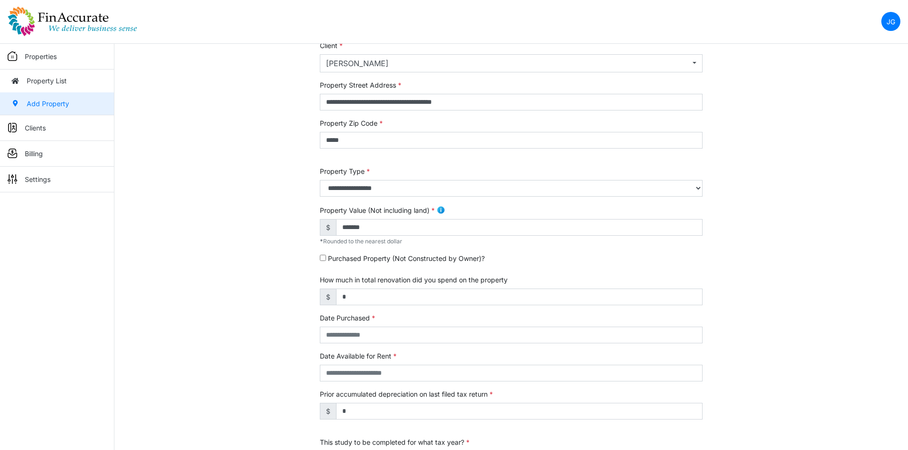
click at [135, 192] on div "**********" at bounding box center [510, 300] width 793 height 597
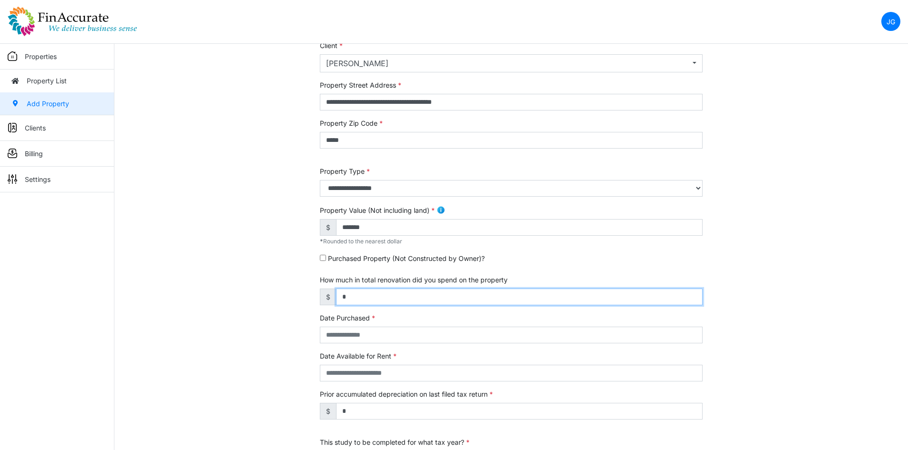
click at [378, 299] on input "*" at bounding box center [519, 297] width 366 height 17
type input "******"
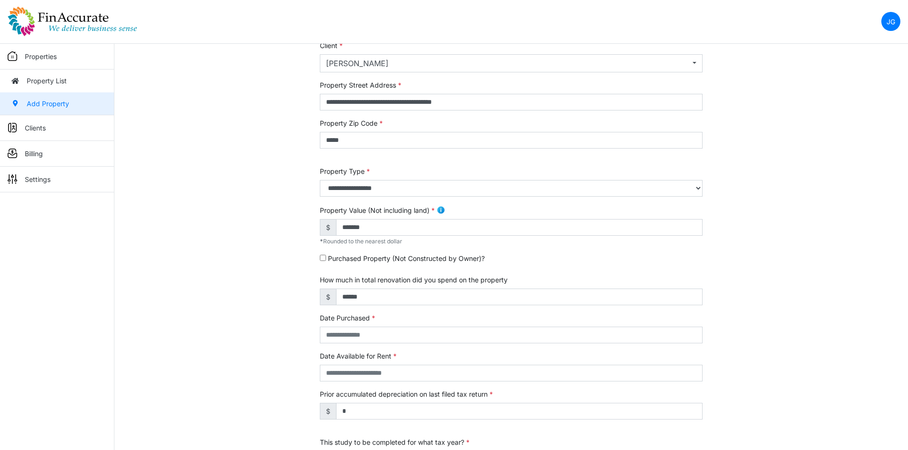
click at [180, 277] on div "**********" at bounding box center [510, 300] width 793 height 597
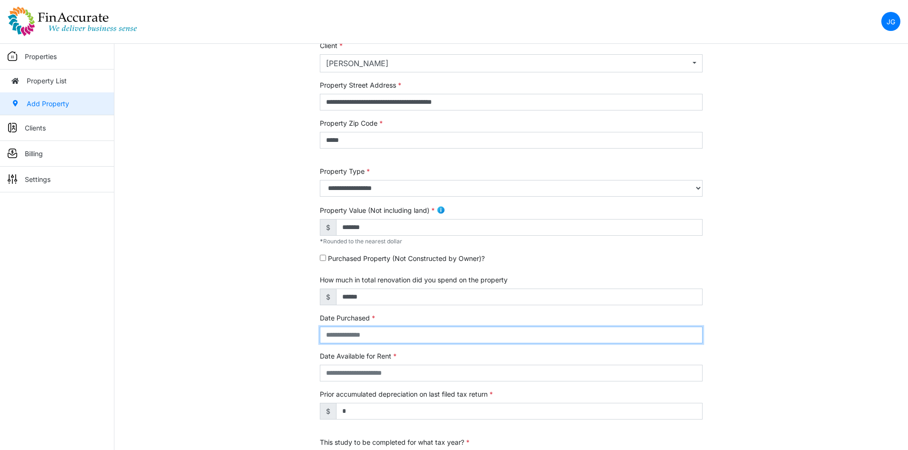
click at [374, 335] on input "text" at bounding box center [511, 335] width 383 height 17
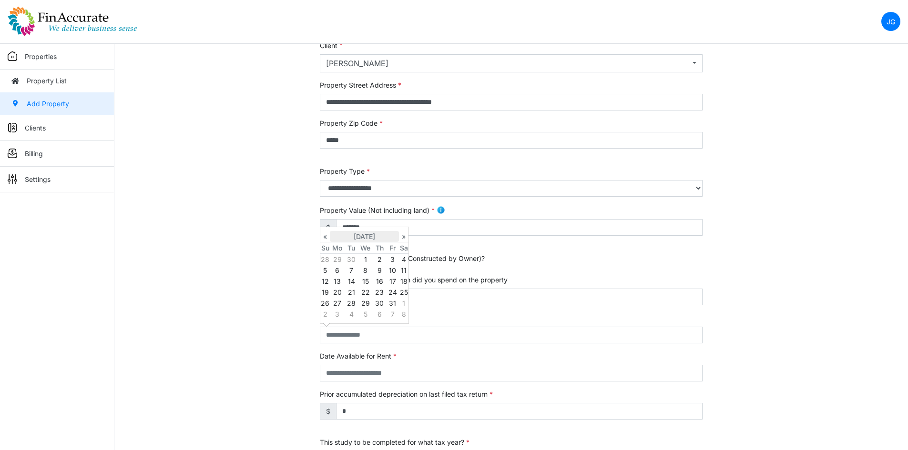
click at [368, 235] on th "October 2025" at bounding box center [364, 236] width 69 height 11
click at [326, 230] on th "«" at bounding box center [325, 230] width 10 height 11
click at [380, 300] on span "Nov" at bounding box center [375, 306] width 20 height 26
click at [338, 283] on td "11" at bounding box center [337, 281] width 15 height 11
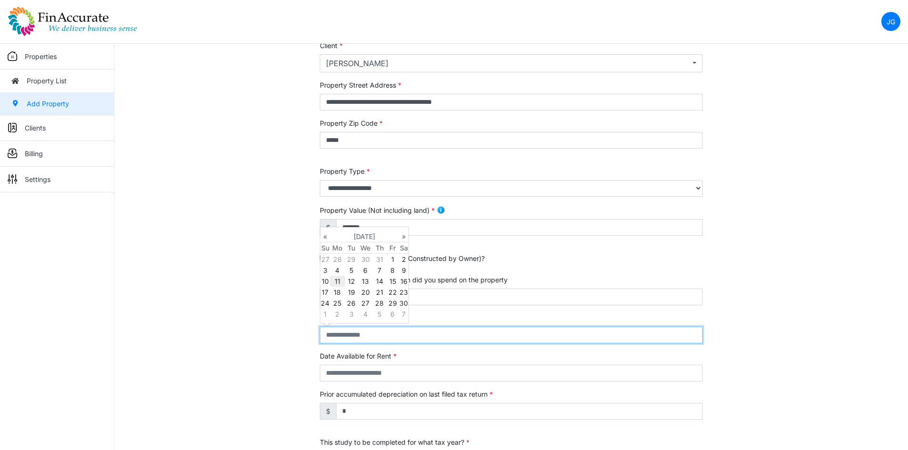
type input "**********"
select select "****"
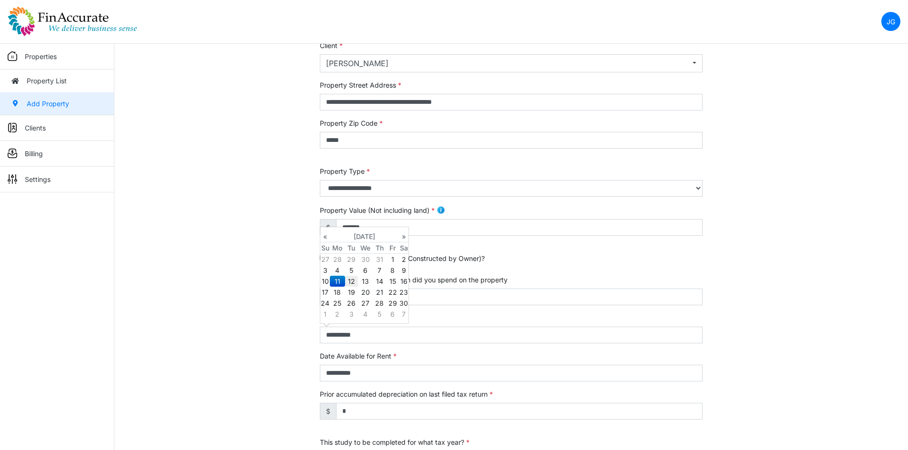
click at [352, 279] on td "12" at bounding box center [351, 281] width 13 height 11
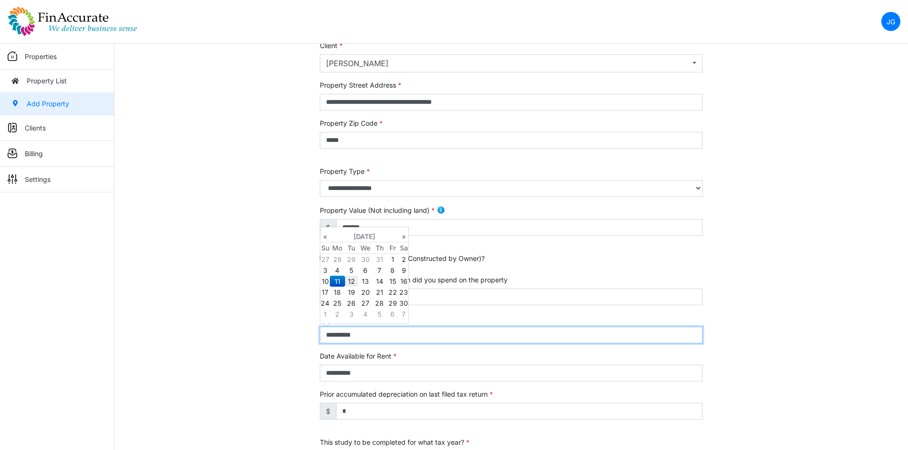
type input "**********"
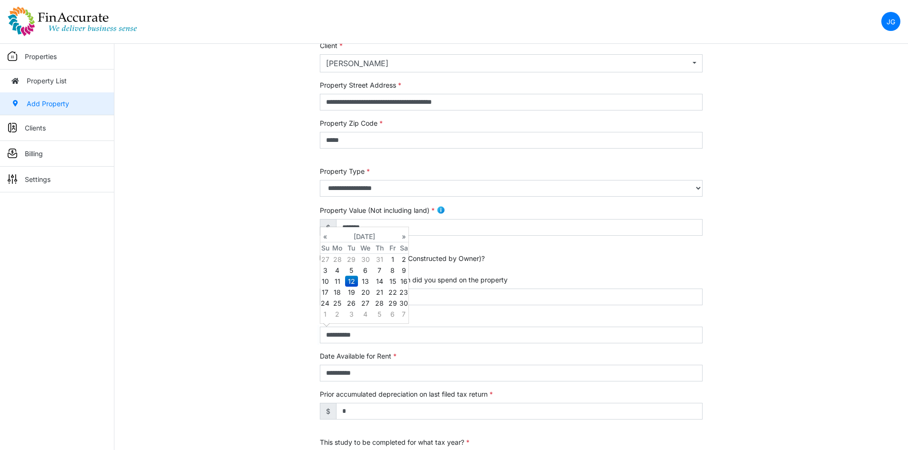
click at [228, 307] on div "**********" at bounding box center [510, 300] width 793 height 597
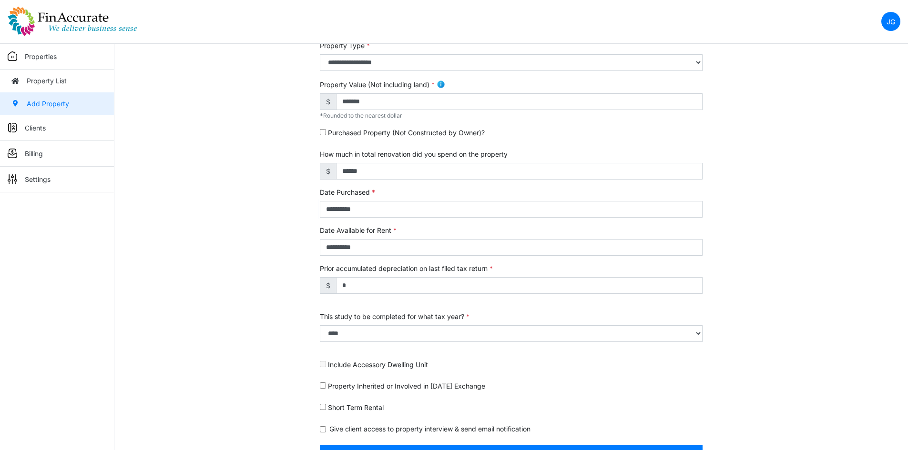
scroll to position [238, 0]
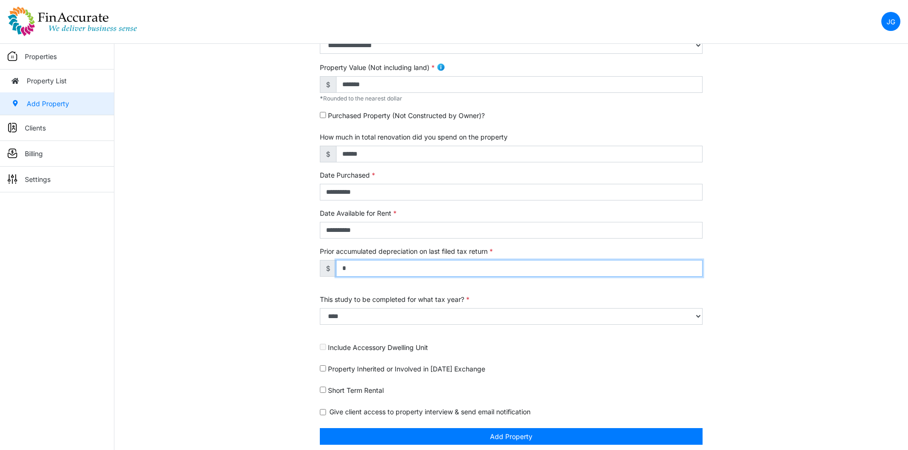
click at [380, 266] on input "*" at bounding box center [519, 268] width 366 height 17
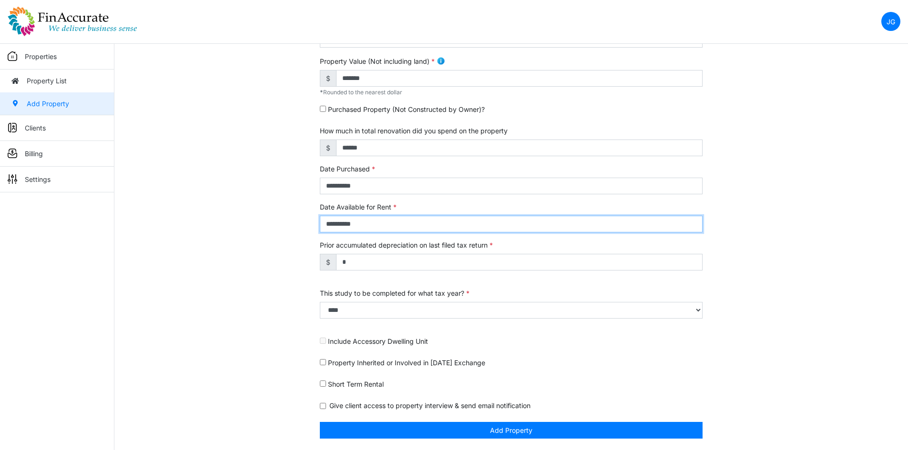
click at [386, 225] on input "**********" at bounding box center [511, 224] width 383 height 17
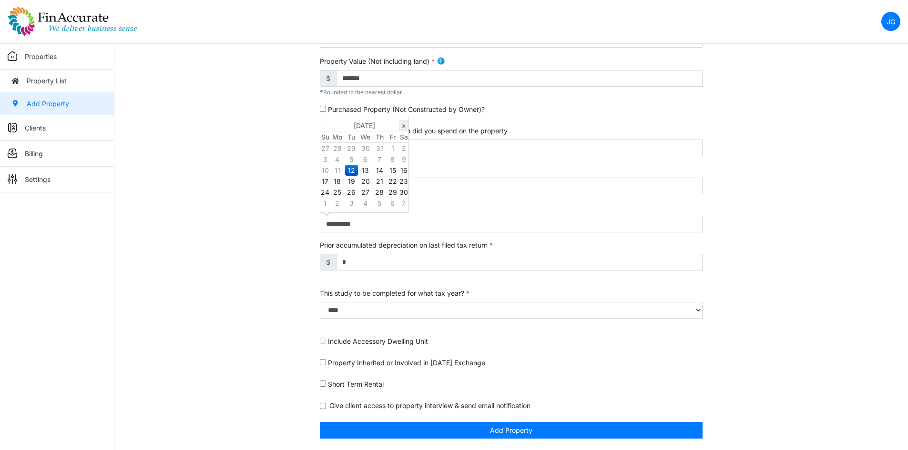
click at [403, 126] on th "»" at bounding box center [404, 125] width 10 height 11
click at [325, 125] on th "«" at bounding box center [325, 125] width 10 height 11
click at [349, 169] on td "12" at bounding box center [351, 170] width 13 height 11
select select "****"
click at [258, 200] on div "**********" at bounding box center [510, 151] width 793 height 597
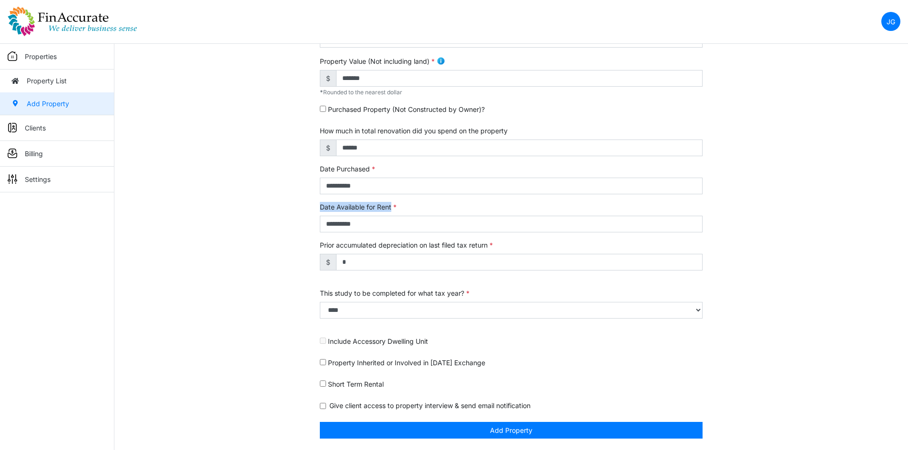
drag, startPoint x: 391, startPoint y: 205, endPoint x: 308, endPoint y: 205, distance: 83.4
click at [308, 205] on div "**********" at bounding box center [510, 151] width 793 height 597
copy label "Date Available for Rent"
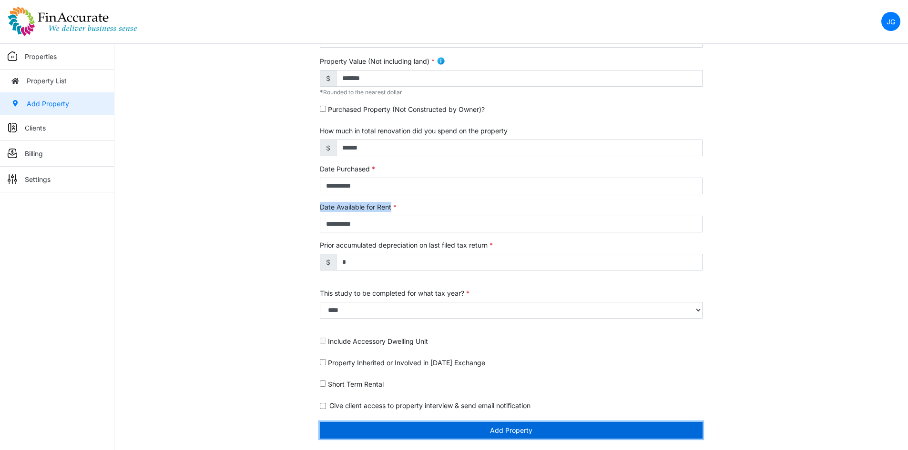
click at [523, 430] on button "Add Property" at bounding box center [511, 430] width 383 height 17
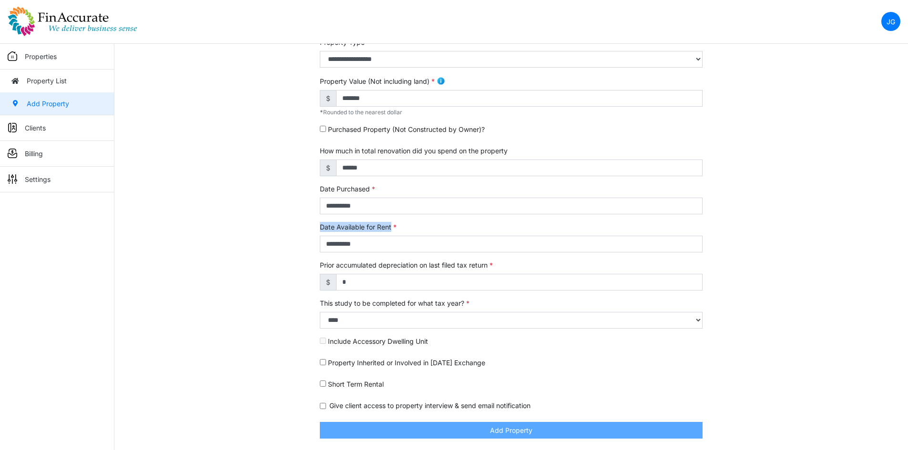
type input "*****"
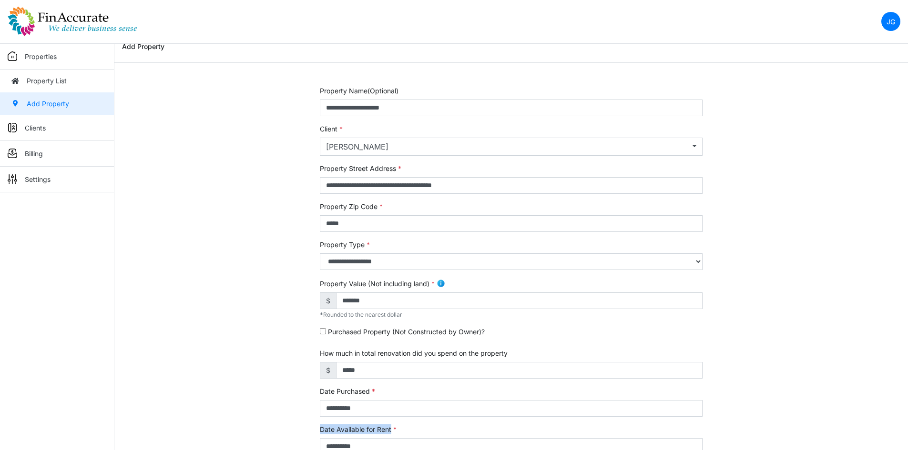
scroll to position [0, 0]
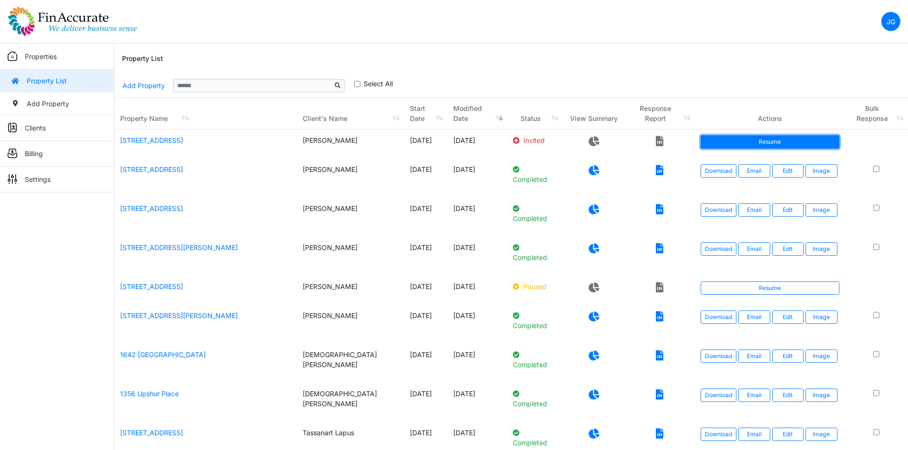
click at [728, 139] on link "Resume" at bounding box center [769, 141] width 139 height 13
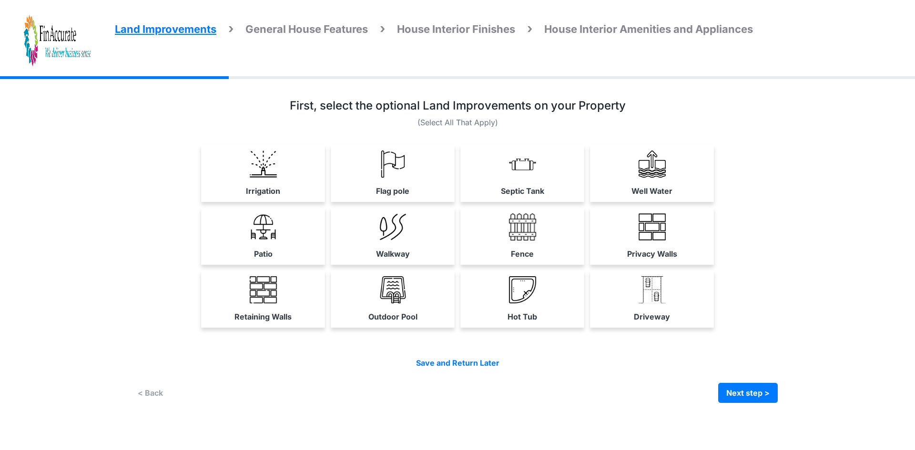
click at [71, 35] on img at bounding box center [57, 40] width 67 height 53
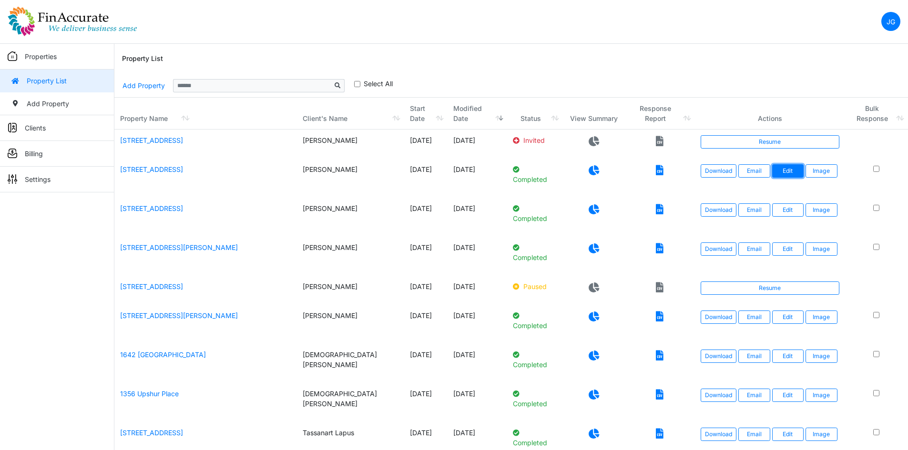
click at [792, 172] on link "Edit" at bounding box center [788, 170] width 32 height 13
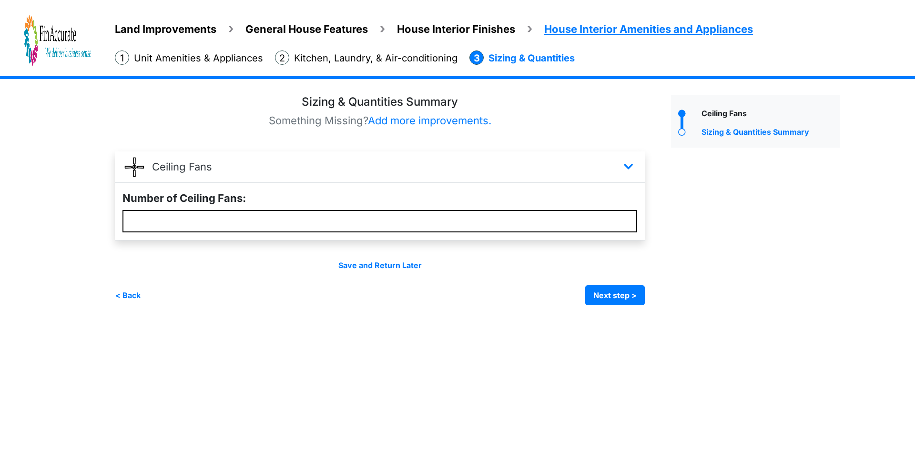
click at [189, 33] on span "Land Improvements" at bounding box center [165, 29] width 101 height 12
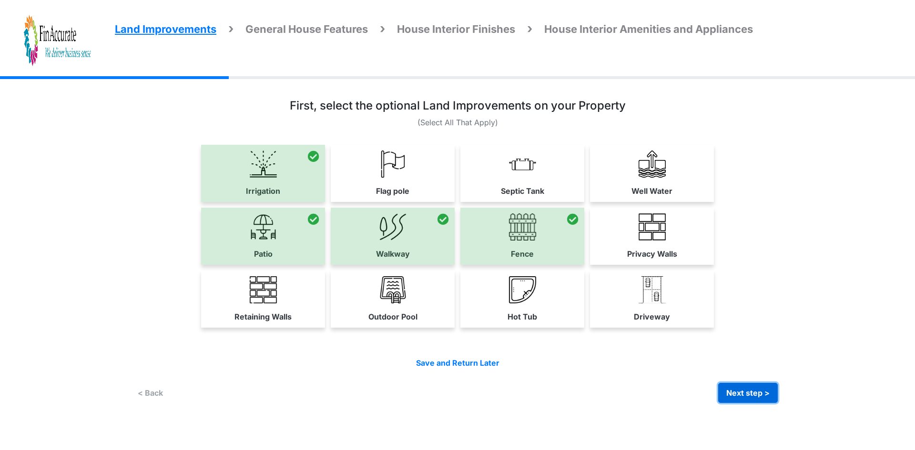
click at [748, 395] on button "Next step >" at bounding box center [748, 393] width 60 height 20
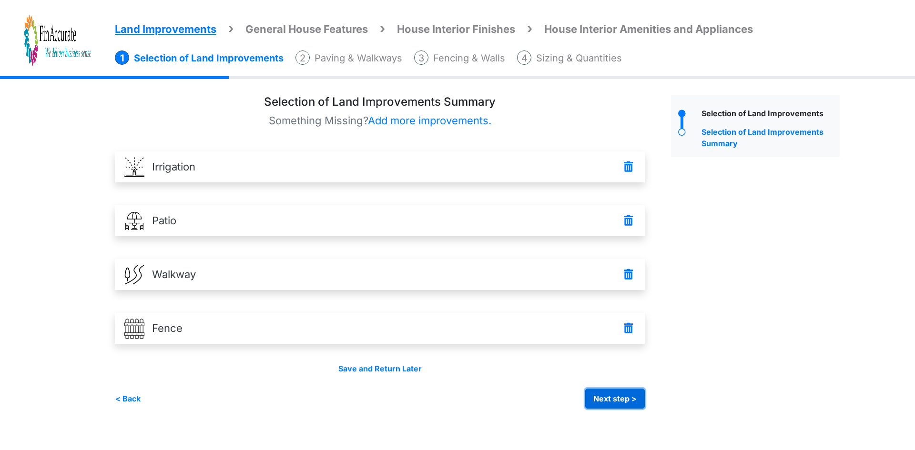
drag, startPoint x: 622, startPoint y: 398, endPoint x: 599, endPoint y: 388, distance: 24.7
click at [620, 398] on button "Next step >" at bounding box center [615, 399] width 60 height 20
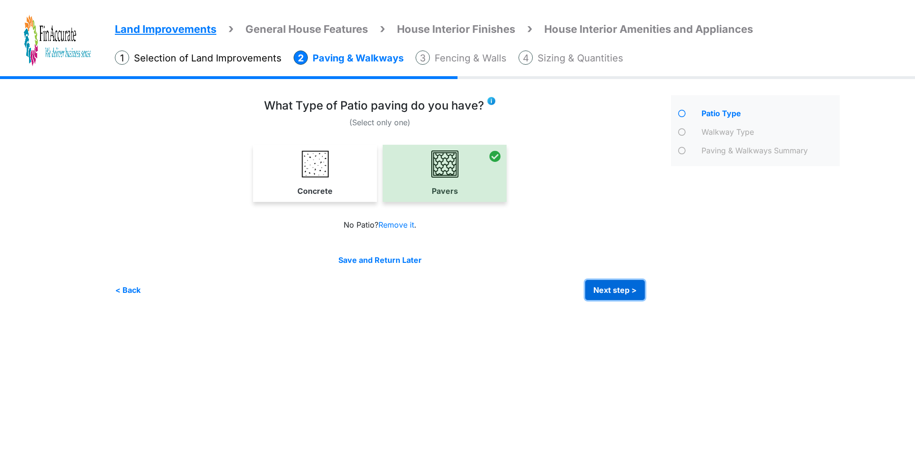
drag, startPoint x: 616, startPoint y: 290, endPoint x: 606, endPoint y: 290, distance: 10.0
click at [616, 290] on button "Next step >" at bounding box center [615, 290] width 60 height 20
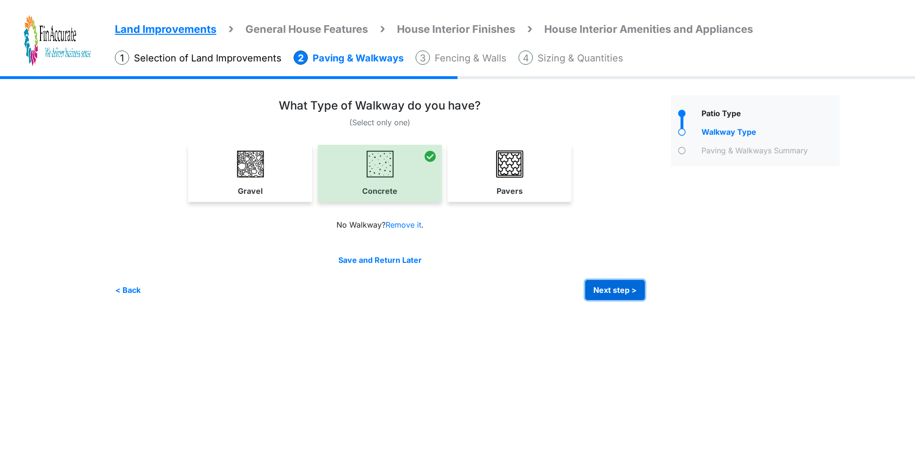
drag, startPoint x: 611, startPoint y: 293, endPoint x: 606, endPoint y: 292, distance: 5.7
click at [611, 292] on button "Next step >" at bounding box center [615, 290] width 60 height 20
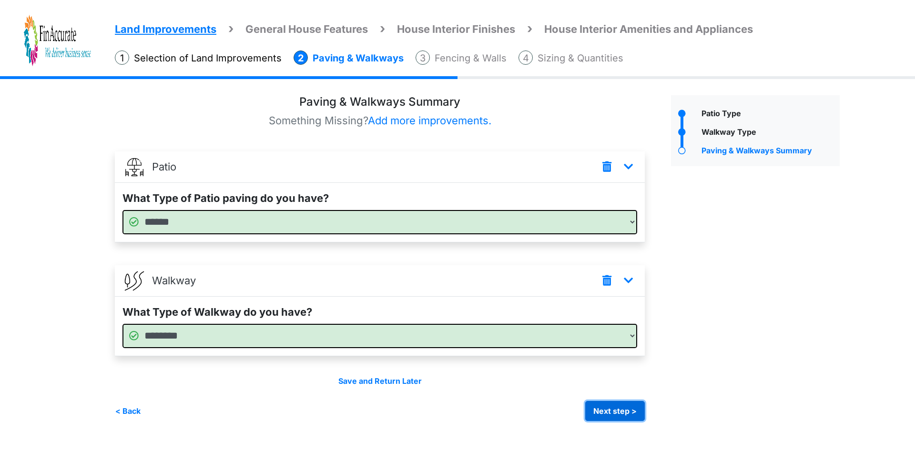
click at [603, 411] on button "Next step >" at bounding box center [615, 411] width 60 height 20
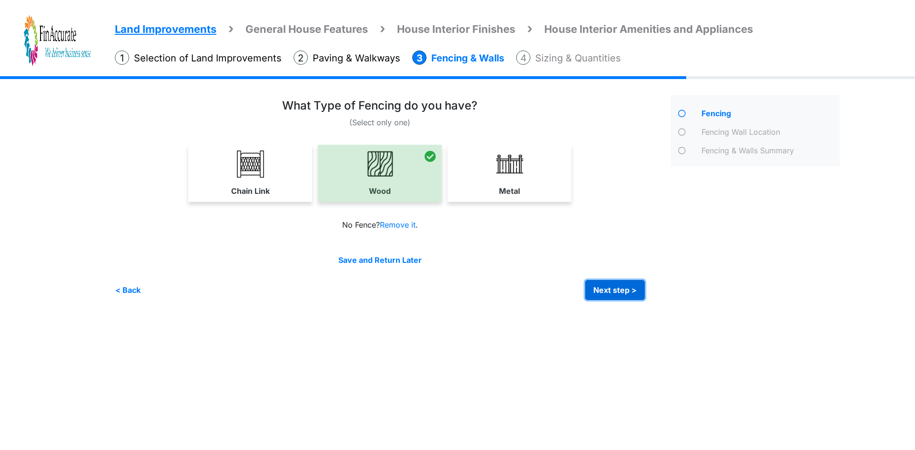
click at [632, 292] on button "Next step >" at bounding box center [615, 290] width 60 height 20
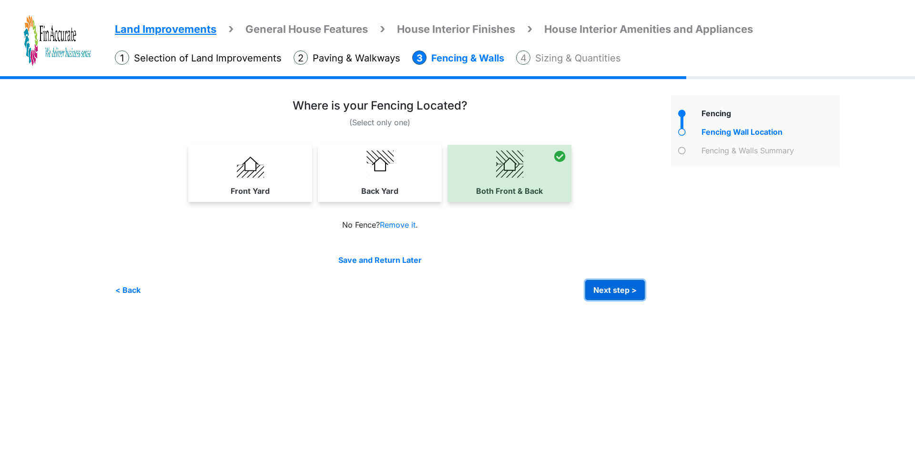
click at [621, 292] on button "Next step >" at bounding box center [615, 290] width 60 height 20
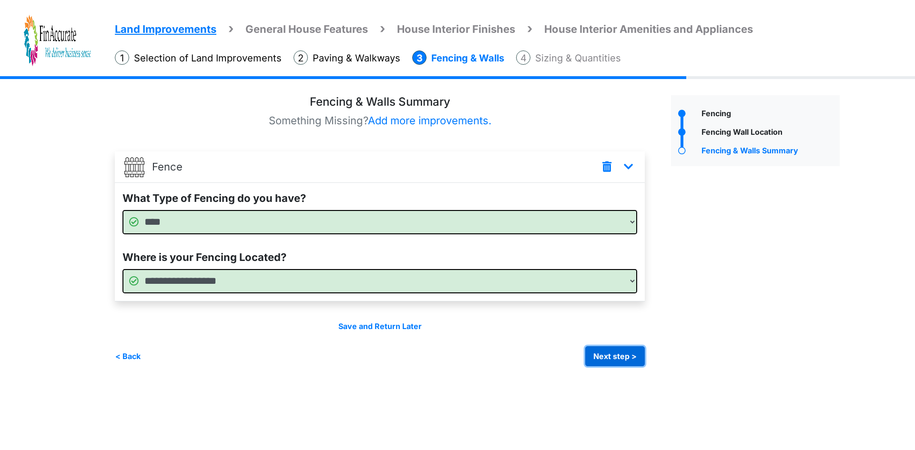
click at [598, 355] on button "Next step >" at bounding box center [615, 356] width 60 height 20
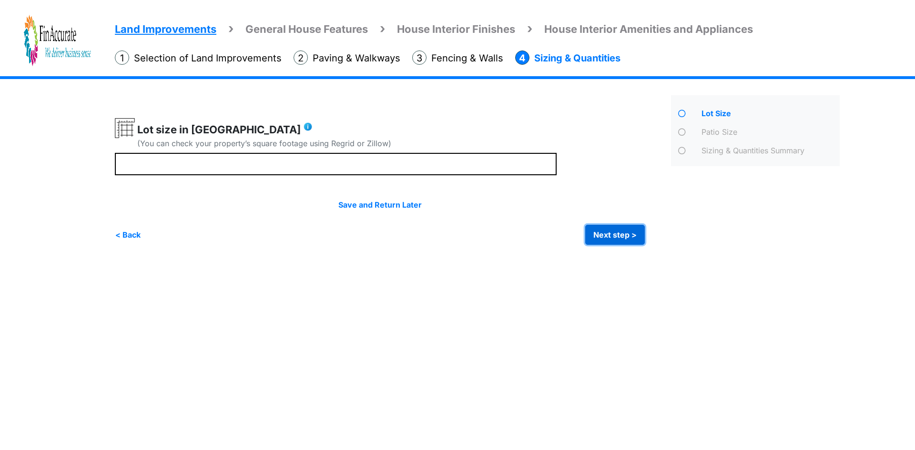
click at [618, 232] on button "Next step >" at bounding box center [615, 235] width 60 height 20
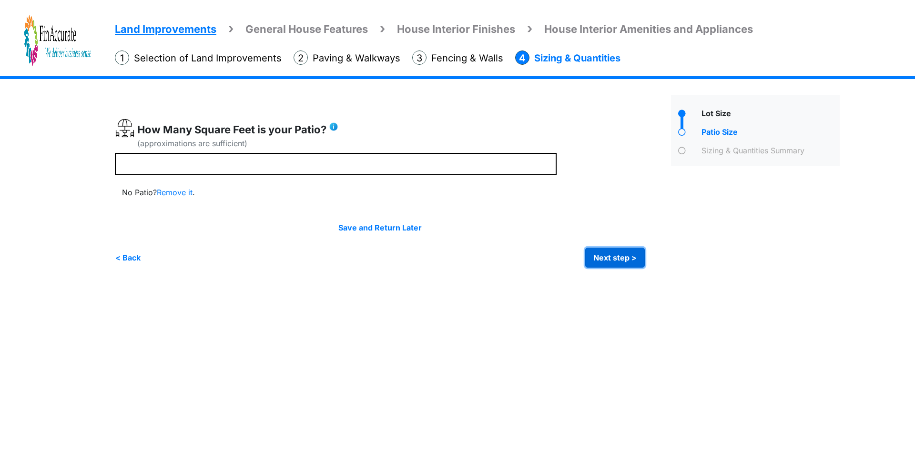
drag, startPoint x: 598, startPoint y: 256, endPoint x: 558, endPoint y: 256, distance: 39.6
click at [598, 256] on button "Next step >" at bounding box center [615, 258] width 60 height 20
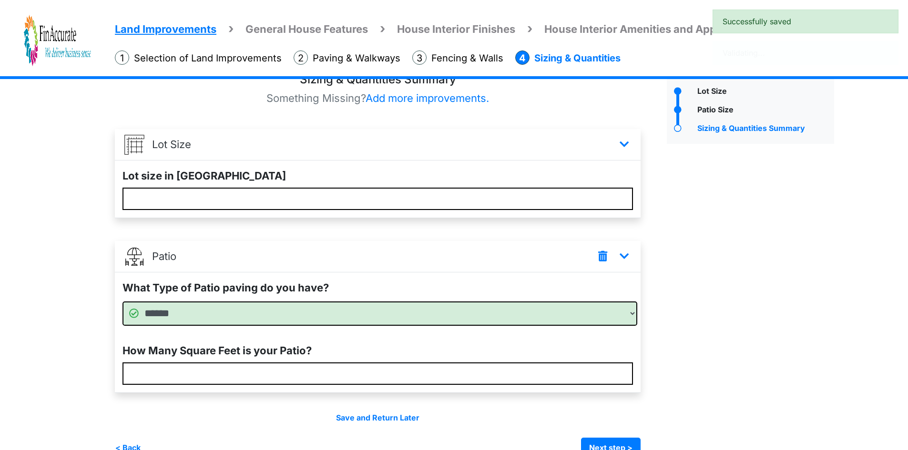
scroll to position [44, 0]
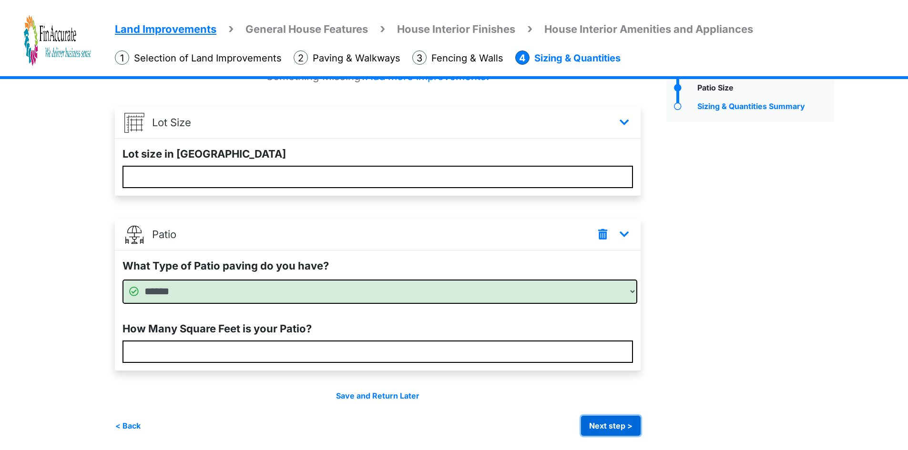
click at [620, 435] on button "Next step >" at bounding box center [611, 426] width 60 height 20
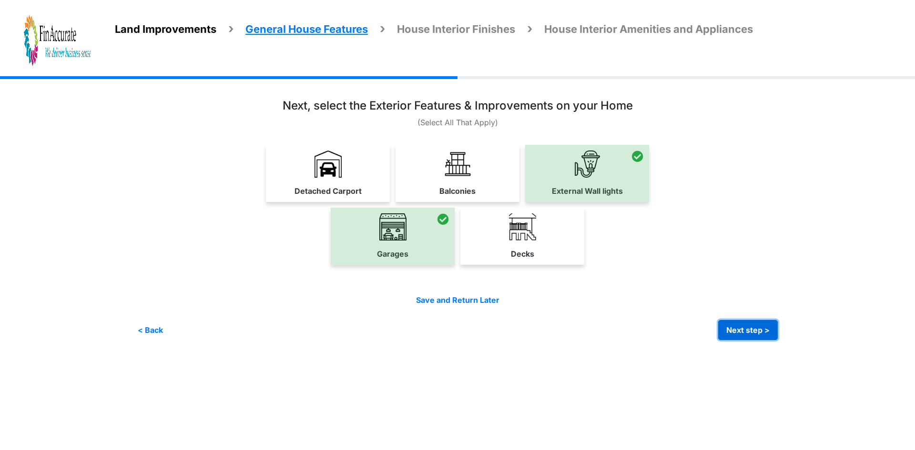
click at [732, 330] on button "Next step >" at bounding box center [748, 330] width 60 height 20
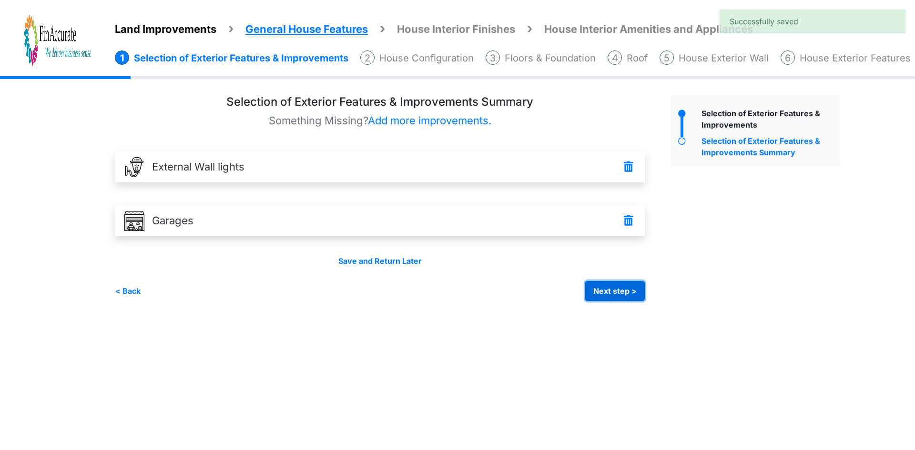
drag, startPoint x: 630, startPoint y: 291, endPoint x: 479, endPoint y: 286, distance: 151.1
click at [629, 291] on button "Next step >" at bounding box center [615, 291] width 60 height 20
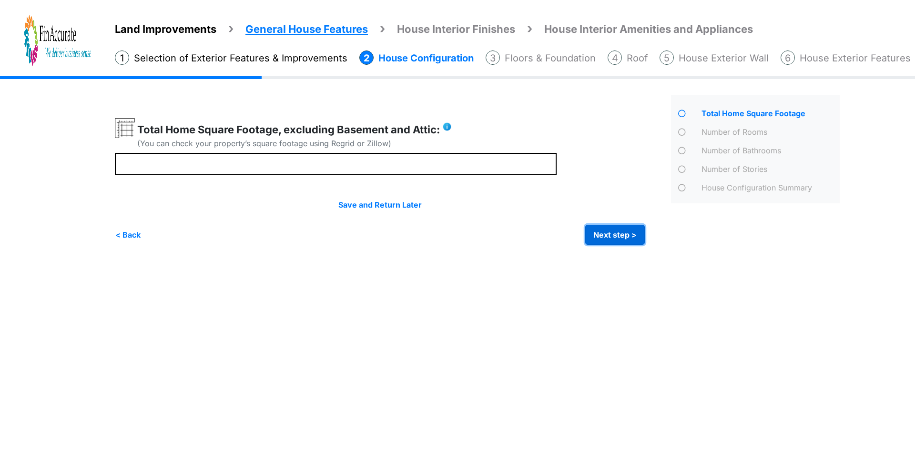
click at [592, 234] on button "Next step >" at bounding box center [615, 235] width 60 height 20
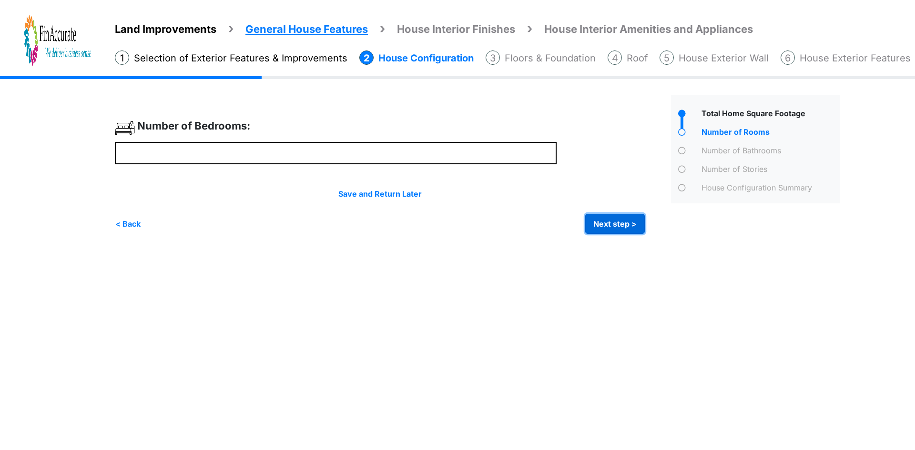
click at [615, 218] on button "Next step >" at bounding box center [615, 224] width 60 height 20
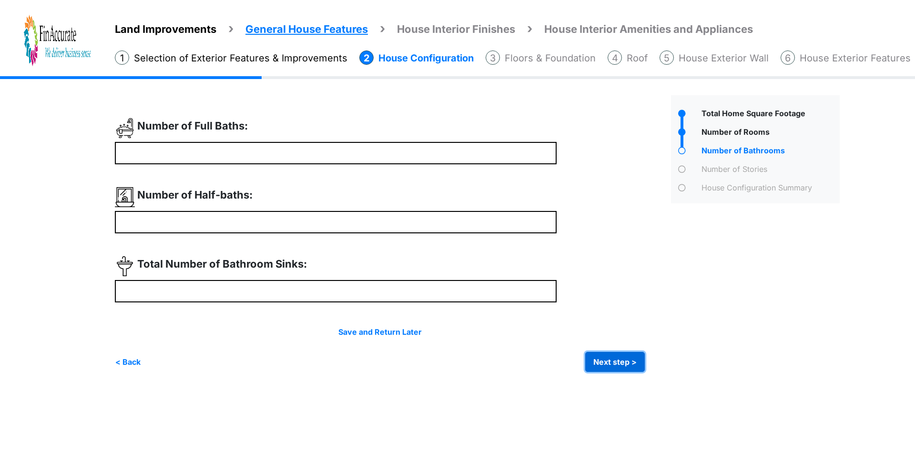
click at [600, 363] on button "Next step >" at bounding box center [615, 362] width 60 height 20
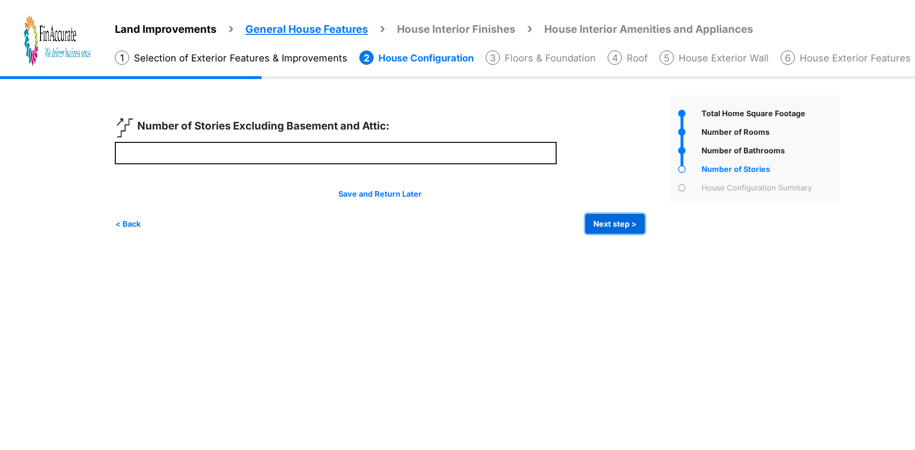
drag, startPoint x: 610, startPoint y: 222, endPoint x: 605, endPoint y: 225, distance: 6.0
click at [609, 222] on button "Next step >" at bounding box center [615, 224] width 60 height 20
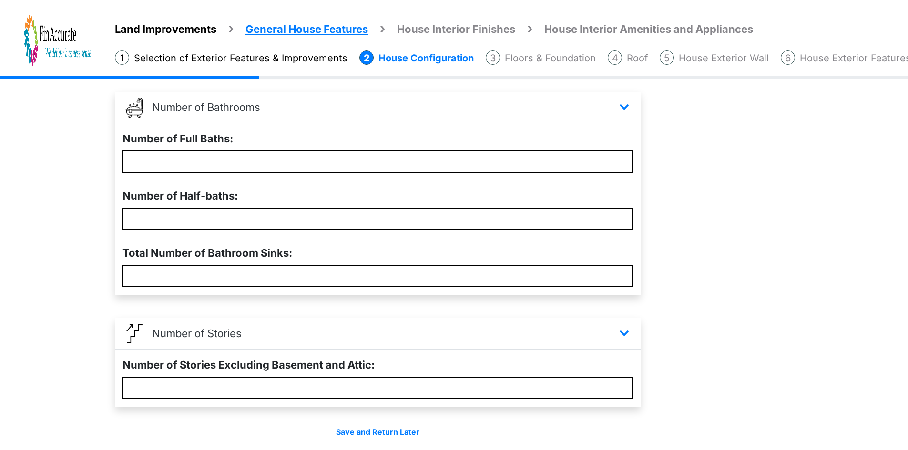
scroll to position [320, 0]
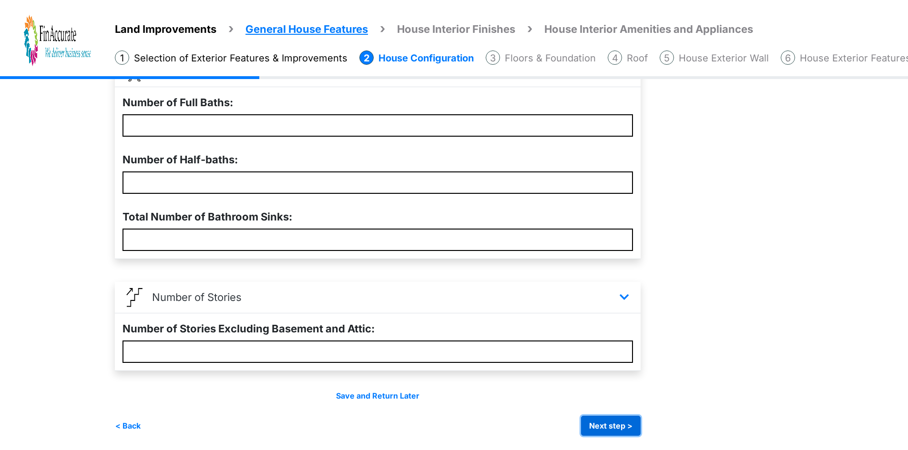
click at [614, 424] on button "Next step >" at bounding box center [611, 426] width 60 height 20
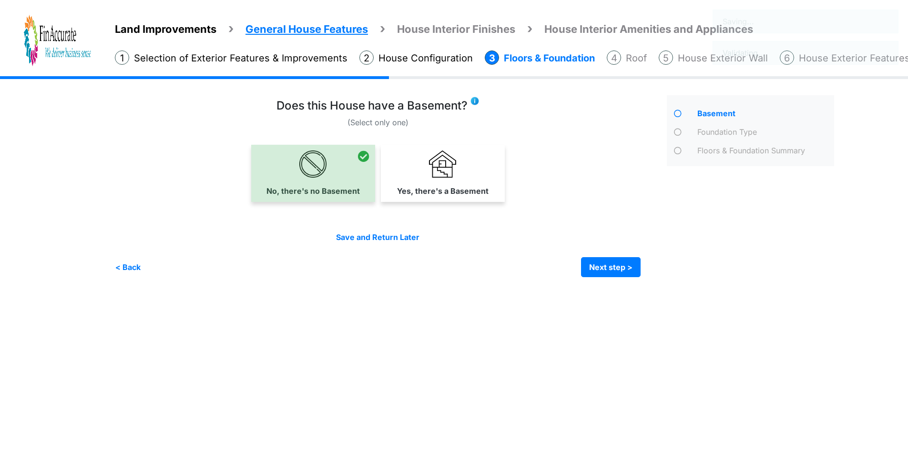
scroll to position [0, 0]
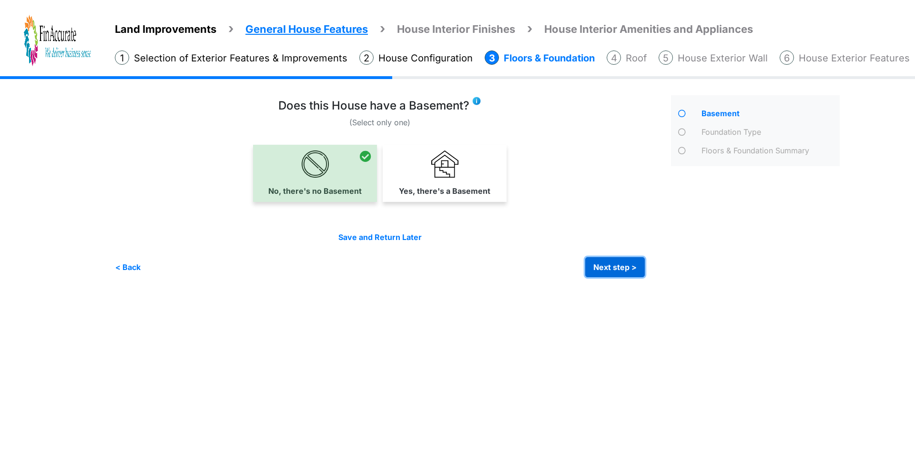
drag, startPoint x: 603, startPoint y: 265, endPoint x: 588, endPoint y: 268, distance: 15.0
click at [603, 265] on button "Next step >" at bounding box center [615, 267] width 60 height 20
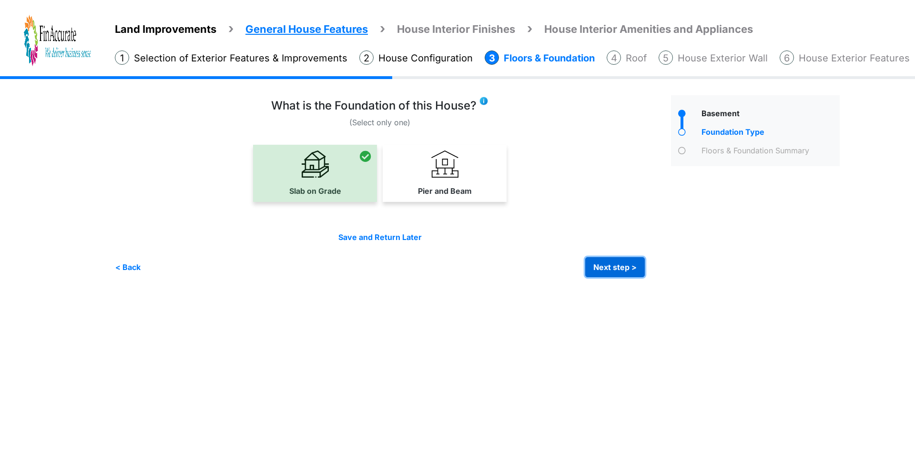
click at [622, 272] on button "Next step >" at bounding box center [615, 267] width 60 height 20
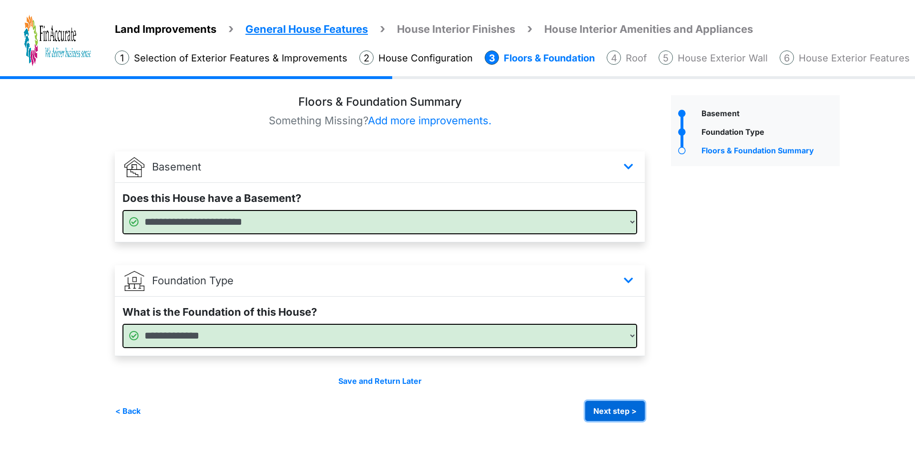
click at [610, 405] on button "Next step >" at bounding box center [615, 411] width 60 height 20
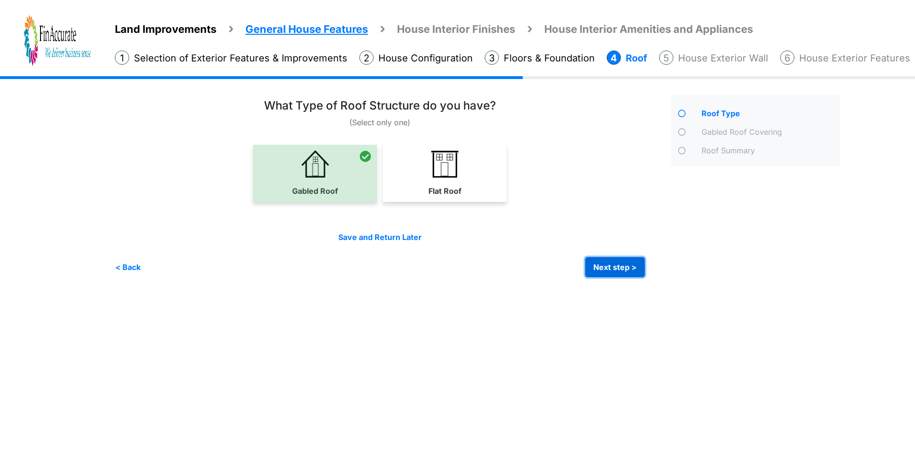
click at [630, 263] on button "Next step >" at bounding box center [615, 267] width 60 height 20
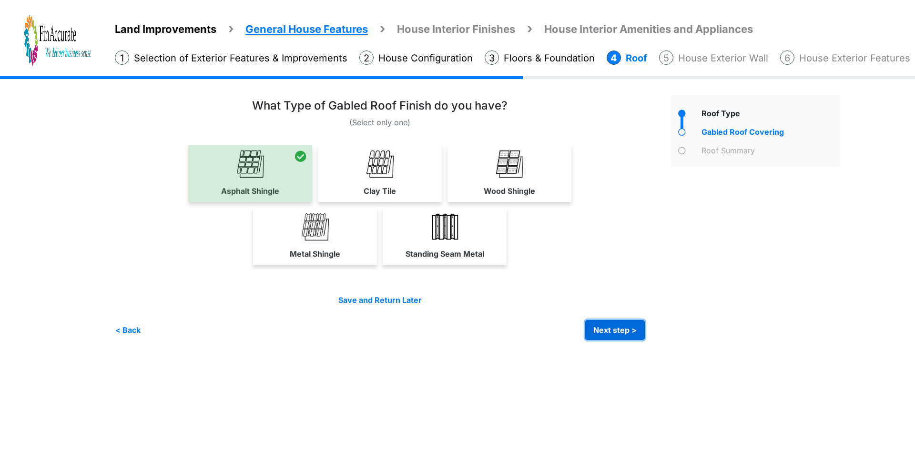
drag, startPoint x: 633, startPoint y: 334, endPoint x: 625, endPoint y: 331, distance: 8.0
click at [633, 334] on button "Next step >" at bounding box center [615, 330] width 60 height 20
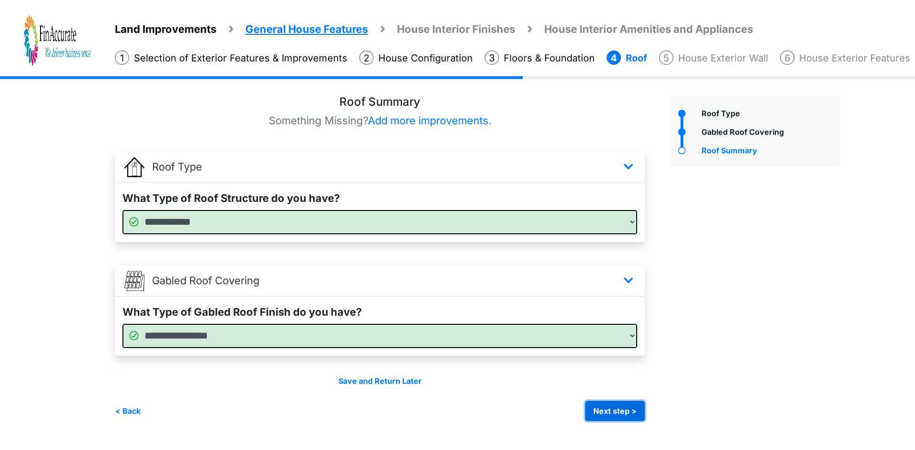
drag, startPoint x: 612, startPoint y: 410, endPoint x: 607, endPoint y: 406, distance: 6.9
click at [612, 410] on button "Next step >" at bounding box center [615, 411] width 60 height 20
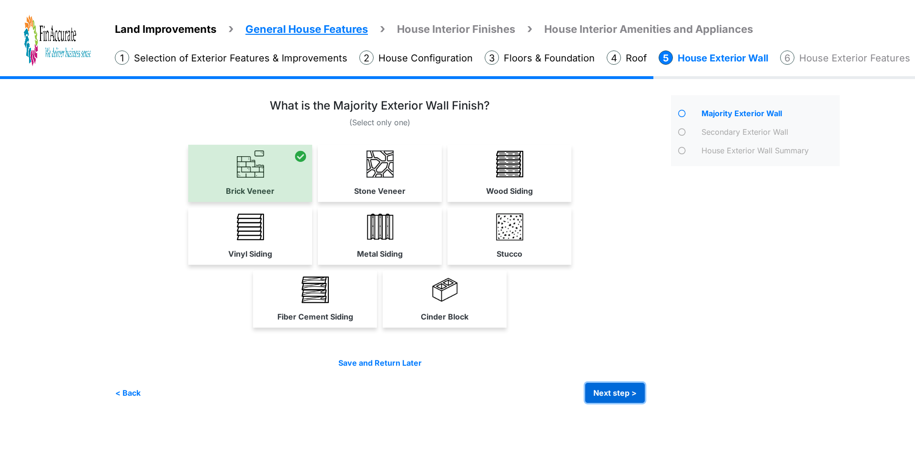
click at [626, 386] on button "Next step >" at bounding box center [615, 393] width 60 height 20
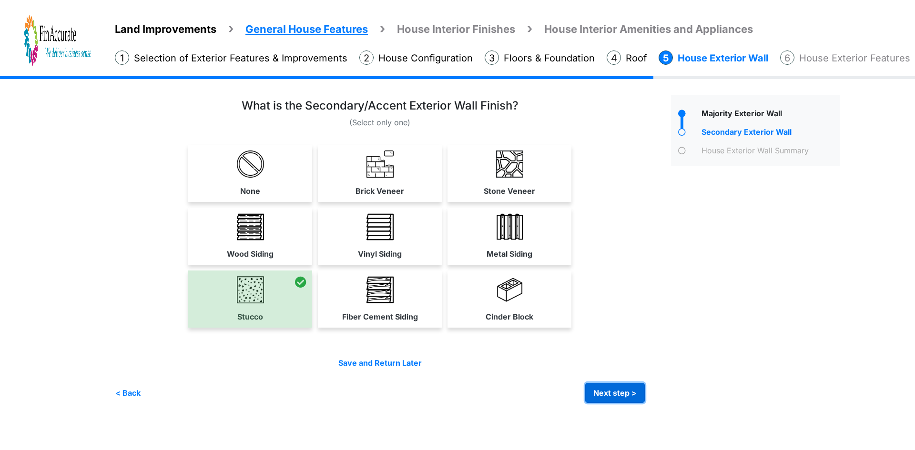
drag, startPoint x: 628, startPoint y: 392, endPoint x: 622, endPoint y: 379, distance: 14.1
click at [628, 392] on button "Next step >" at bounding box center [615, 393] width 60 height 20
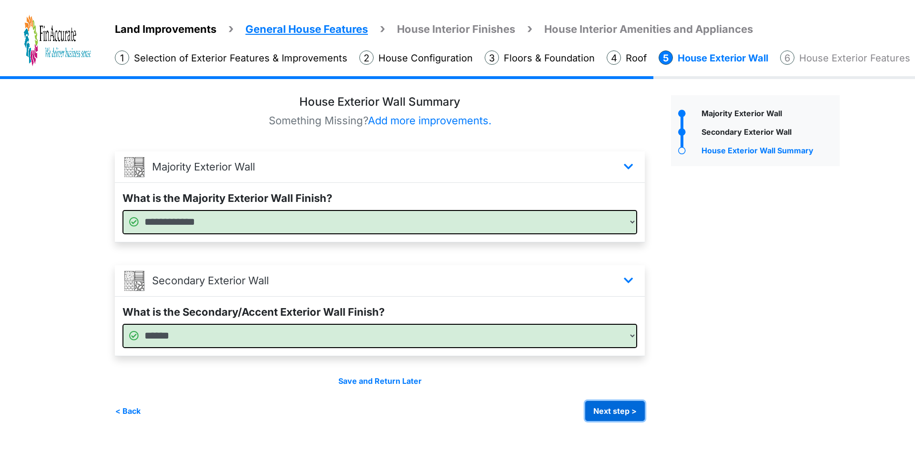
drag, startPoint x: 613, startPoint y: 409, endPoint x: 608, endPoint y: 405, distance: 6.9
click at [613, 409] on button "Next step >" at bounding box center [615, 411] width 60 height 20
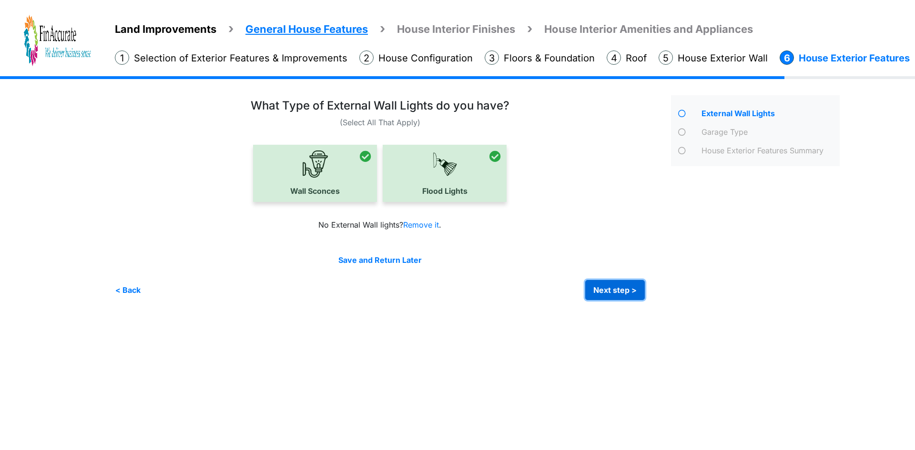
click at [618, 284] on button "Next step >" at bounding box center [615, 290] width 60 height 20
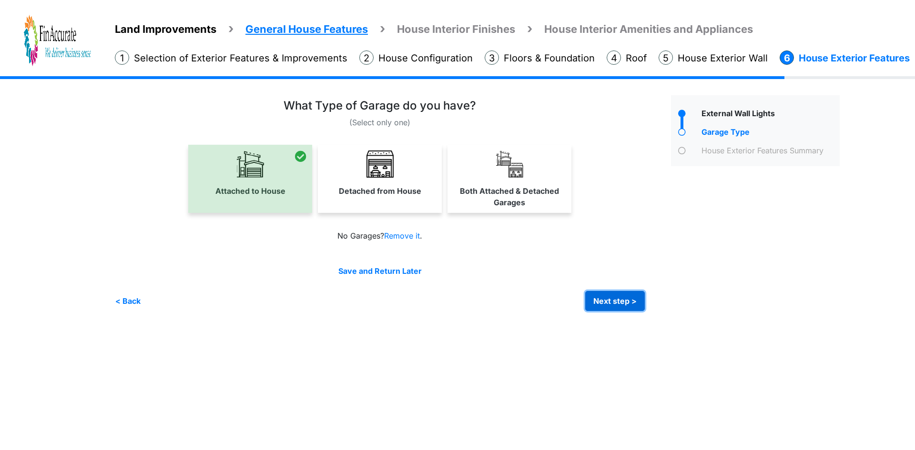
drag, startPoint x: 606, startPoint y: 298, endPoint x: 572, endPoint y: 294, distance: 34.0
click at [606, 298] on button "Next step >" at bounding box center [615, 301] width 60 height 20
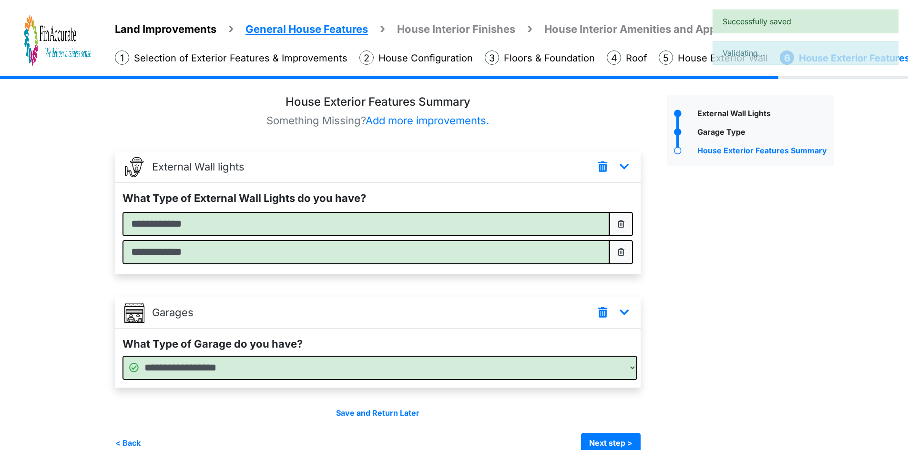
scroll to position [17, 0]
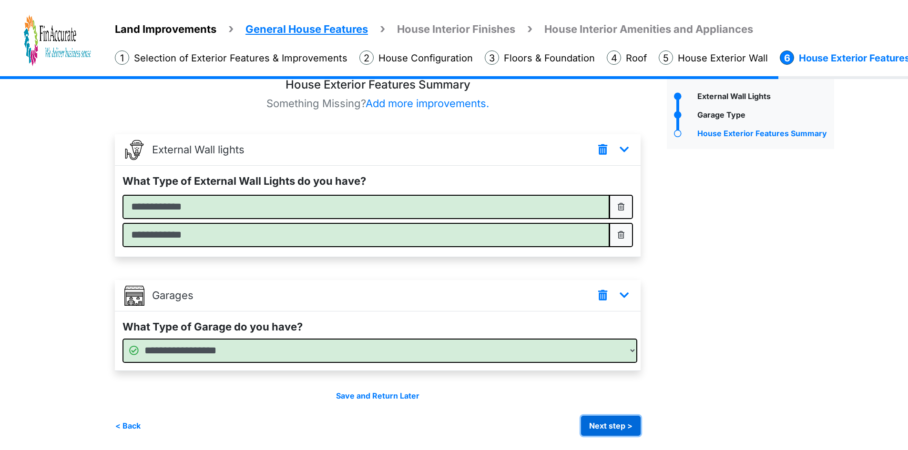
click at [605, 418] on button "Next step >" at bounding box center [611, 426] width 60 height 20
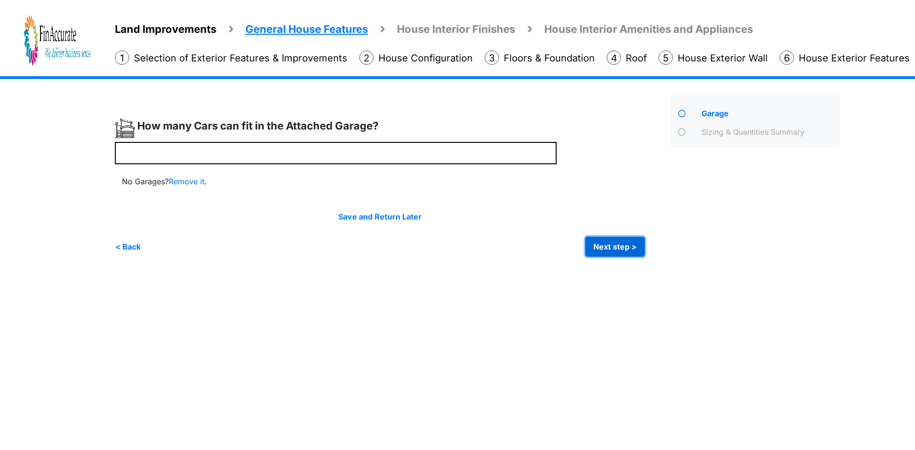
click at [607, 243] on button "Next step >" at bounding box center [615, 247] width 60 height 20
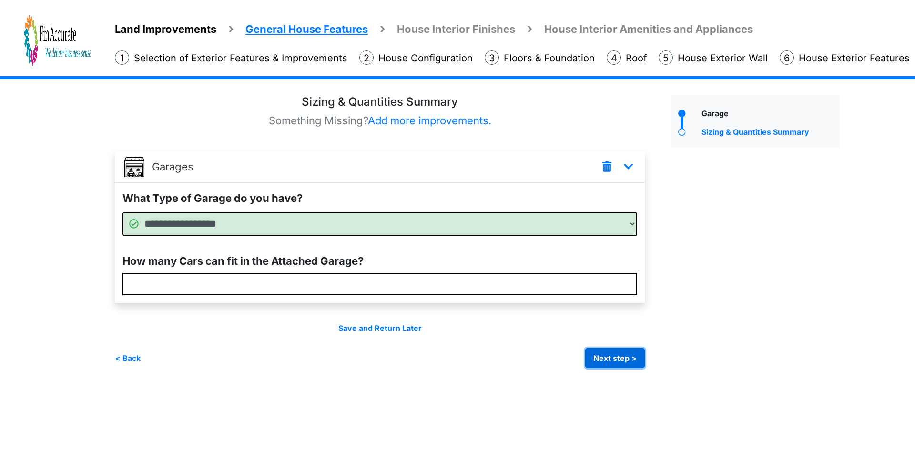
click at [631, 362] on button "Next step >" at bounding box center [615, 358] width 60 height 20
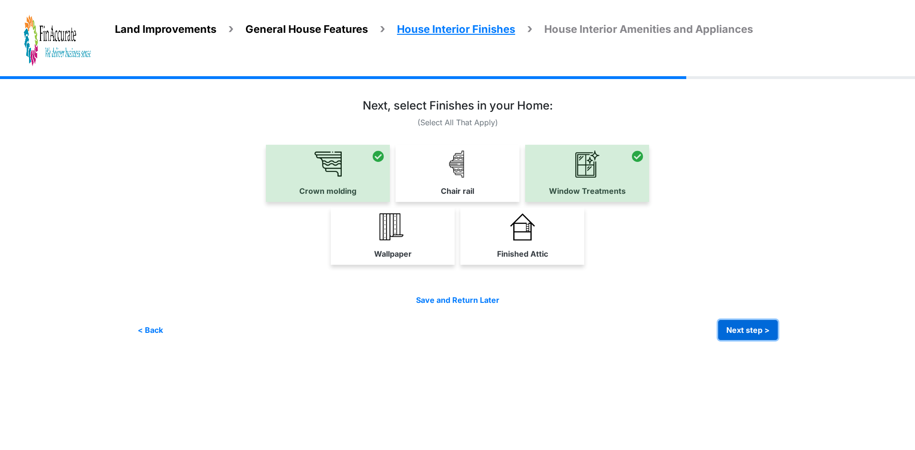
click at [739, 331] on button "Next step >" at bounding box center [748, 330] width 60 height 20
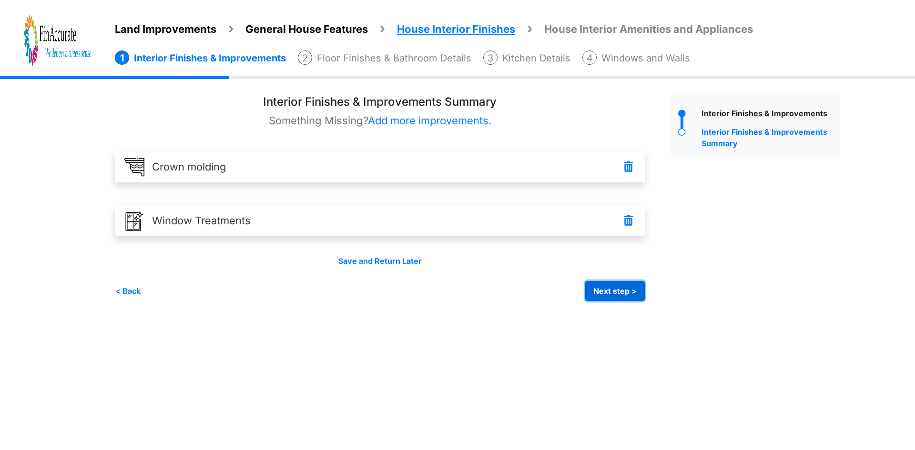
click at [609, 286] on button "Next step >" at bounding box center [615, 291] width 60 height 20
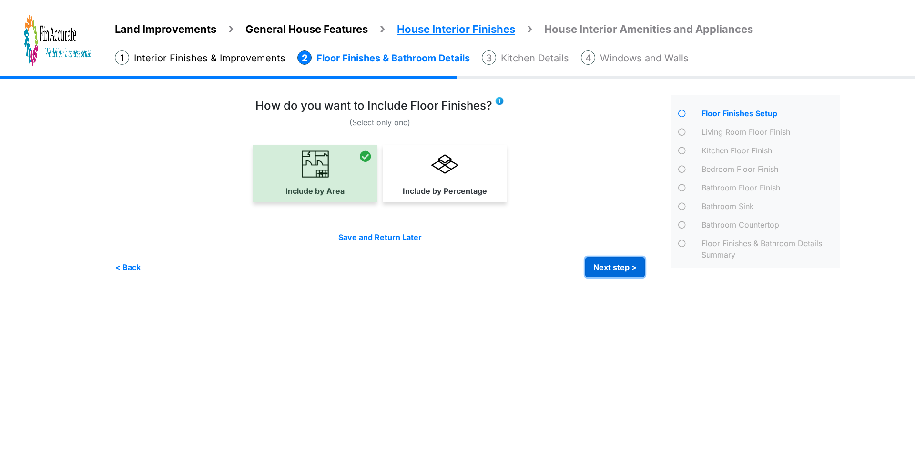
click at [608, 263] on button "Next step >" at bounding box center [615, 267] width 60 height 20
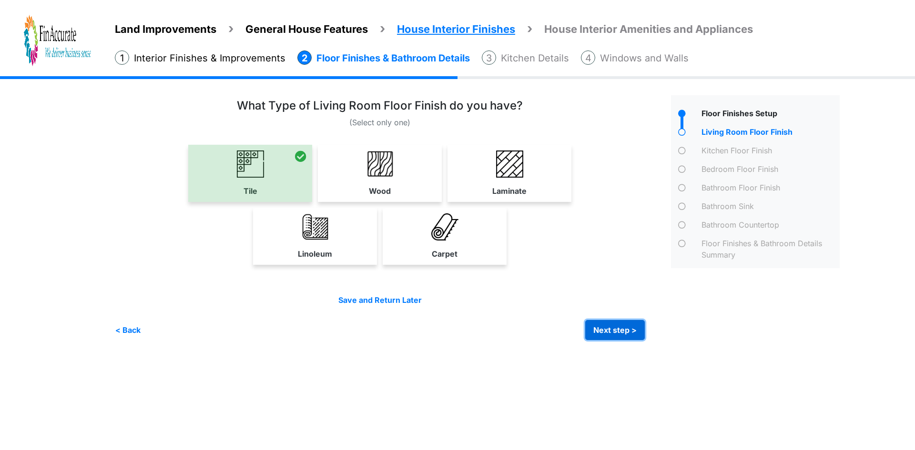
click at [607, 324] on button "Next step >" at bounding box center [615, 330] width 60 height 20
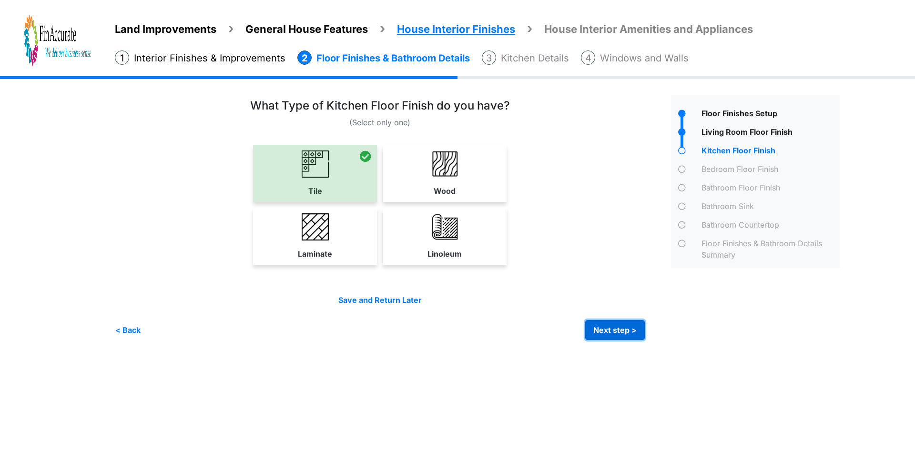
click at [608, 324] on button "Next step >" at bounding box center [615, 330] width 60 height 20
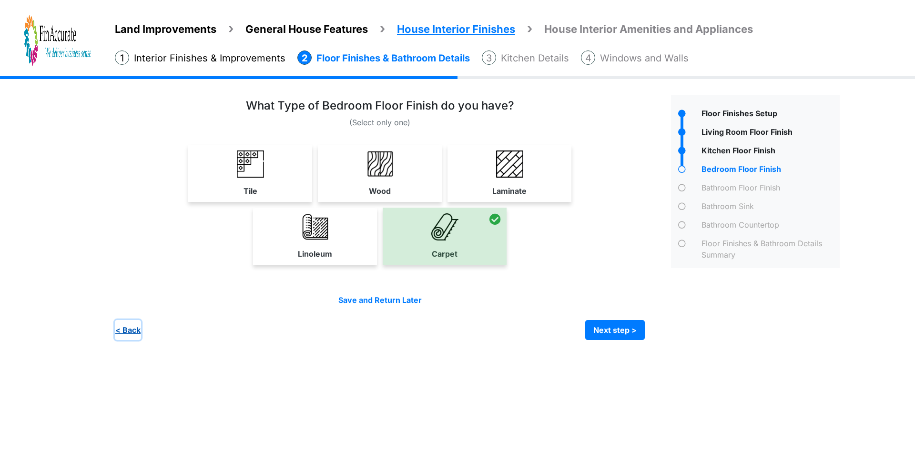
click at [134, 329] on button "< Back" at bounding box center [128, 330] width 26 height 20
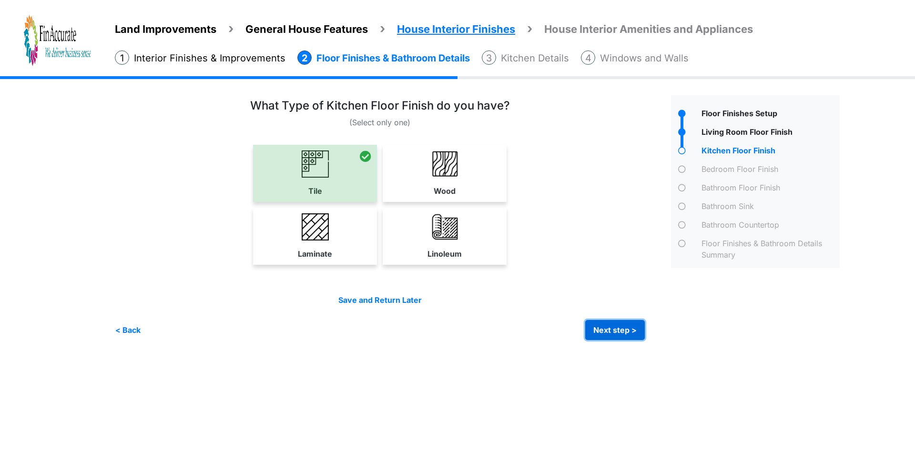
click at [606, 328] on button "Next step >" at bounding box center [615, 330] width 60 height 20
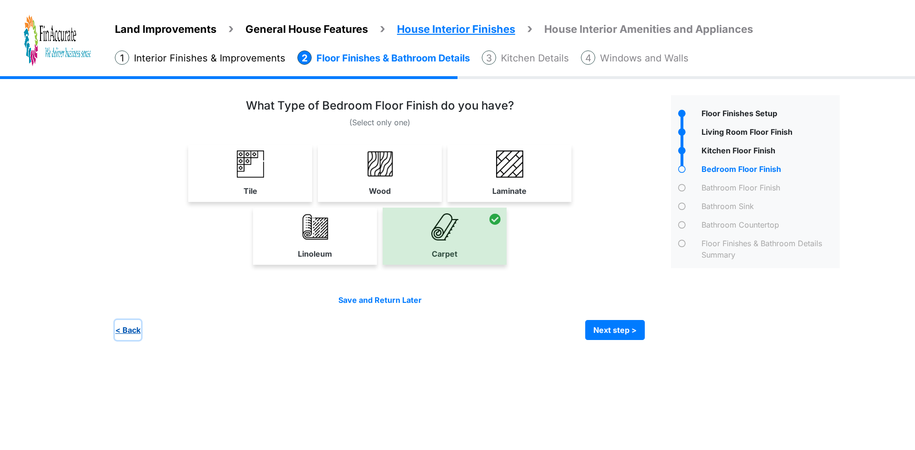
click at [133, 329] on button "< Back" at bounding box center [128, 330] width 26 height 20
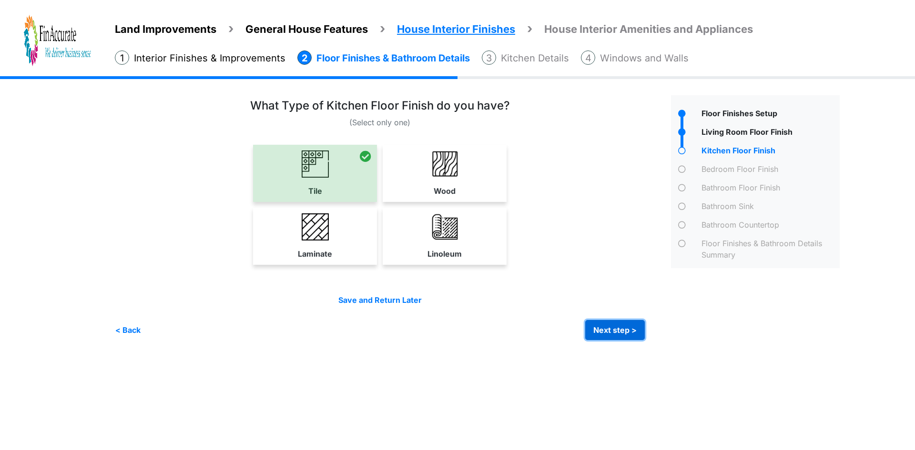
click at [605, 325] on button "Next step >" at bounding box center [615, 330] width 60 height 20
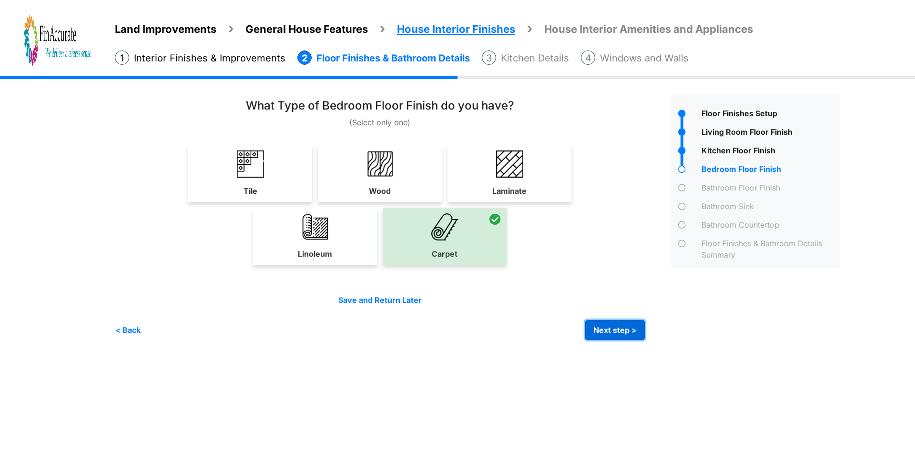
click at [612, 331] on button "Next step >" at bounding box center [615, 330] width 60 height 20
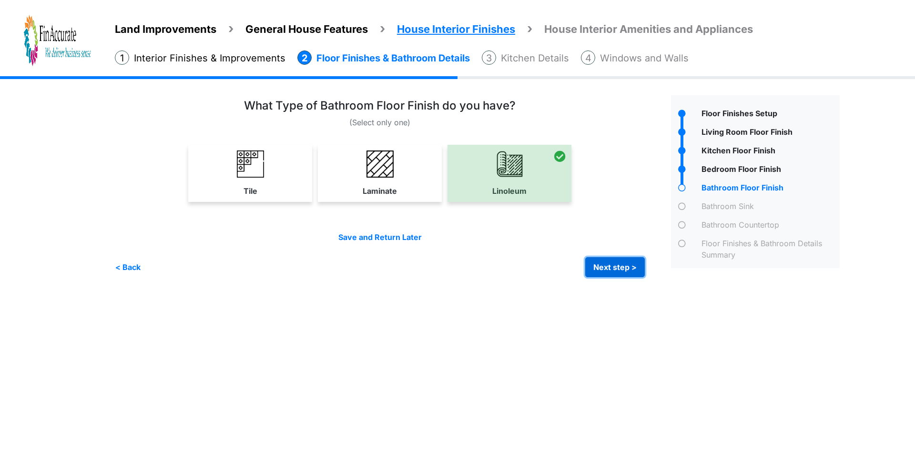
click at [610, 263] on button "Next step >" at bounding box center [615, 267] width 60 height 20
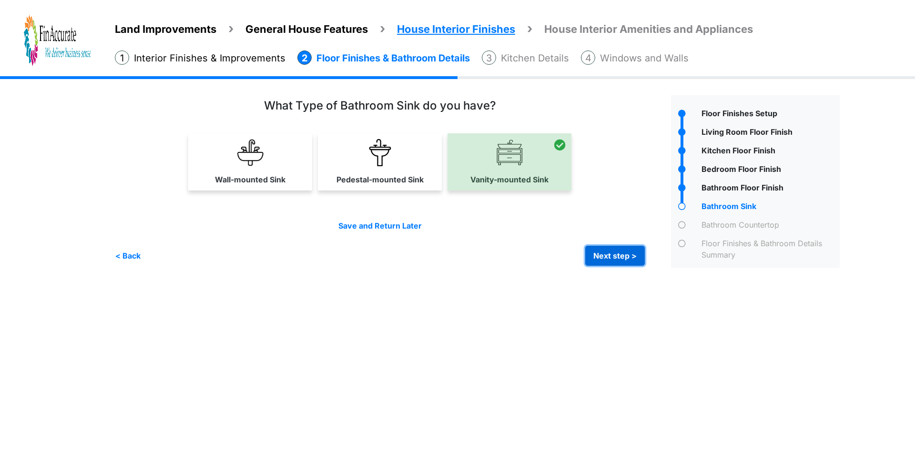
click at [594, 254] on button "Next step >" at bounding box center [615, 256] width 60 height 20
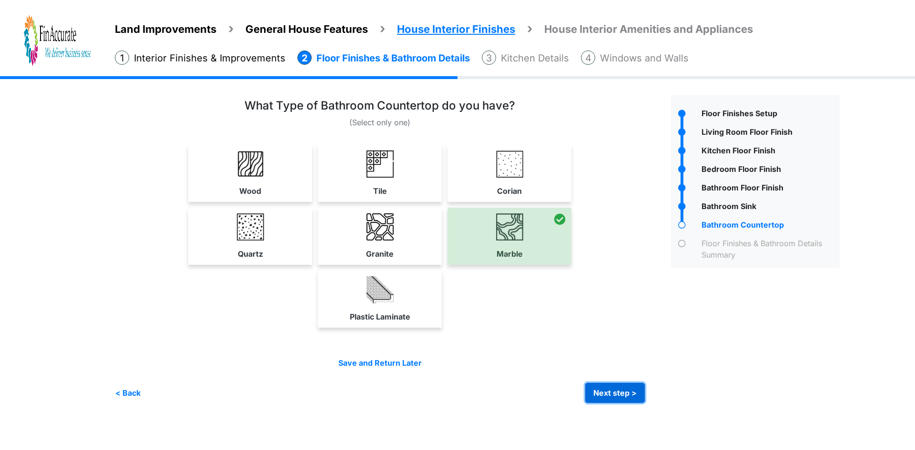
click at [630, 394] on button "Next step >" at bounding box center [615, 393] width 60 height 20
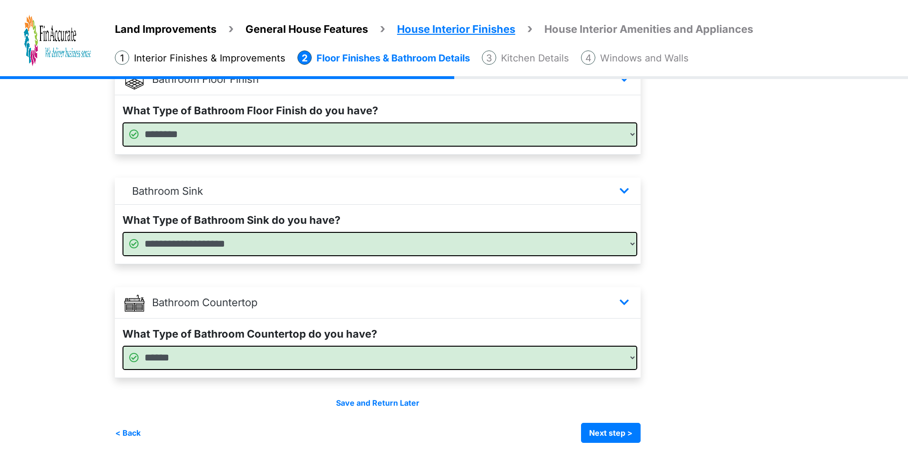
scroll to position [550, 0]
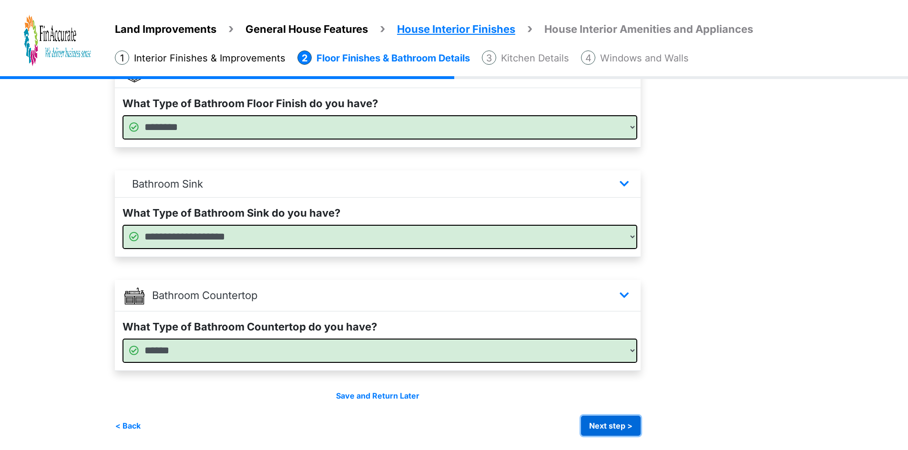
click at [608, 424] on button "Next step >" at bounding box center [611, 426] width 60 height 20
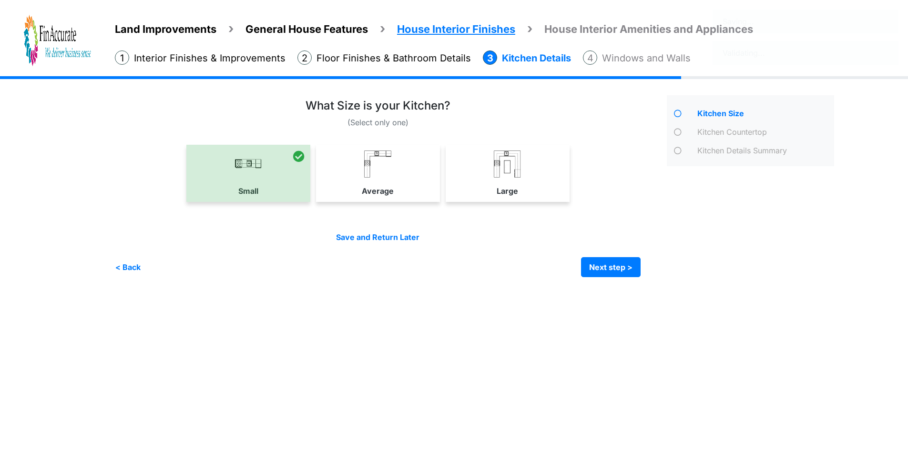
scroll to position [0, 0]
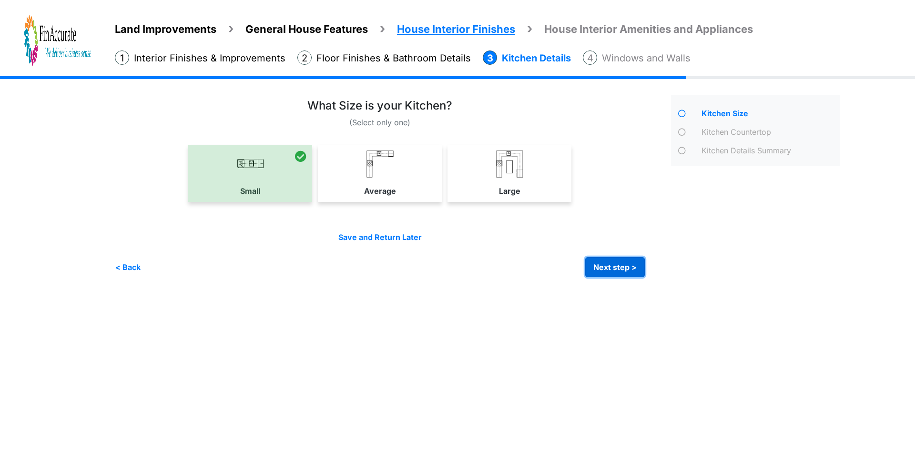
click at [615, 266] on button "Next step >" at bounding box center [615, 267] width 60 height 20
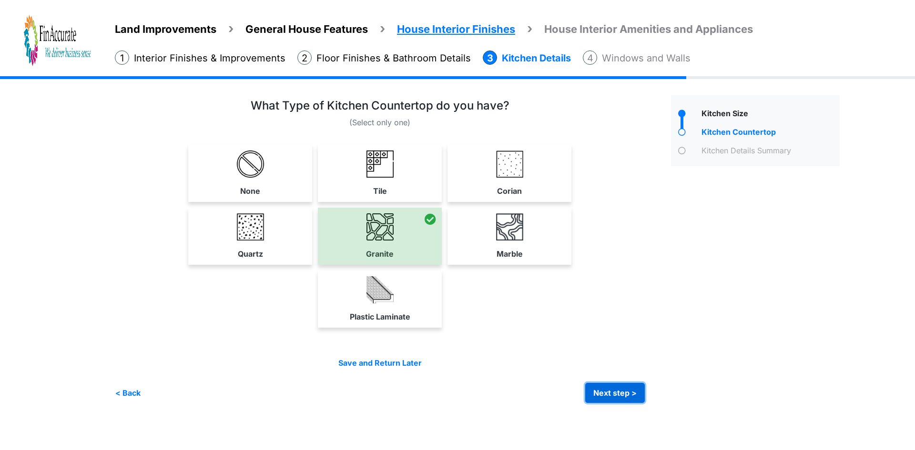
click at [622, 389] on button "Next step >" at bounding box center [615, 393] width 60 height 20
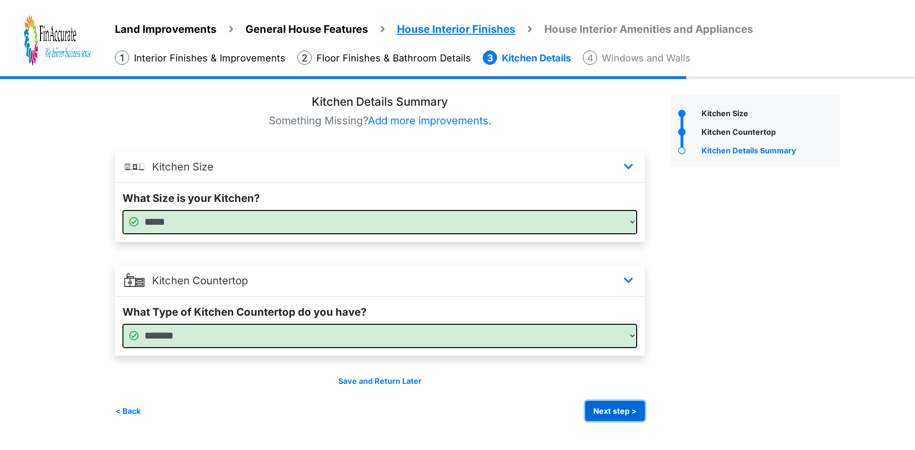
drag, startPoint x: 612, startPoint y: 414, endPoint x: 598, endPoint y: 406, distance: 16.8
click at [612, 414] on button "Next step >" at bounding box center [615, 411] width 60 height 20
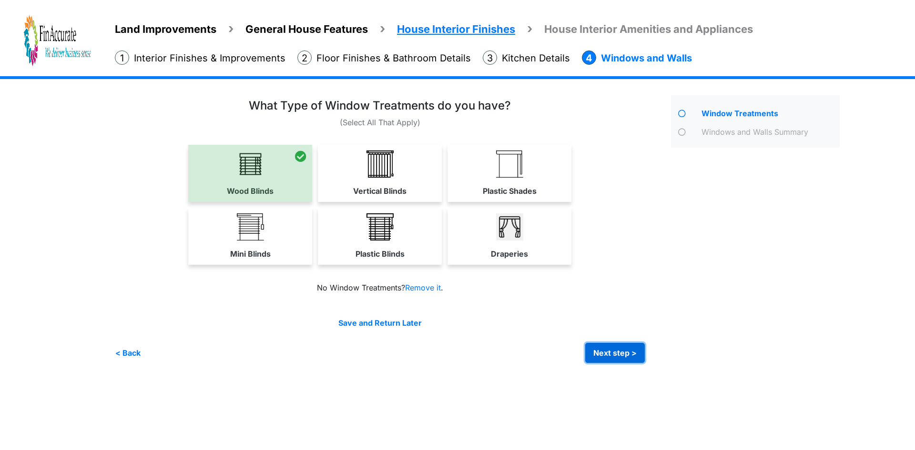
click at [611, 349] on button "Next step >" at bounding box center [615, 353] width 60 height 20
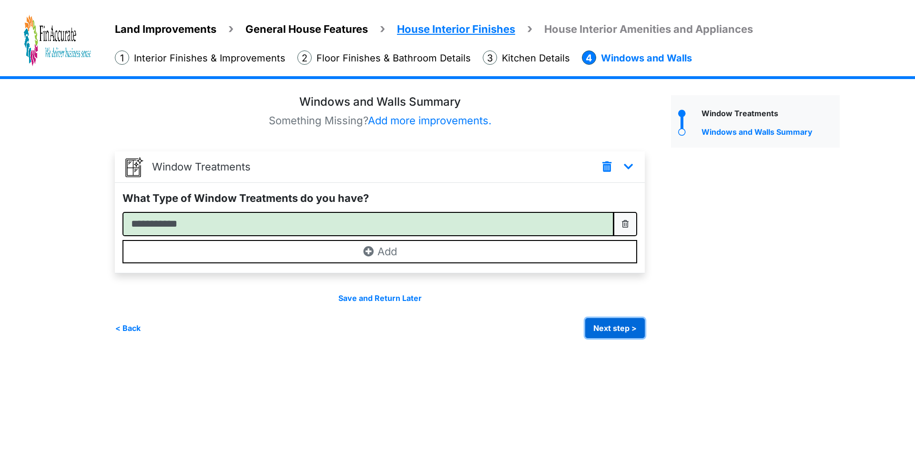
drag, startPoint x: 621, startPoint y: 321, endPoint x: 601, endPoint y: 316, distance: 20.6
click at [621, 321] on button "Next step >" at bounding box center [615, 328] width 60 height 20
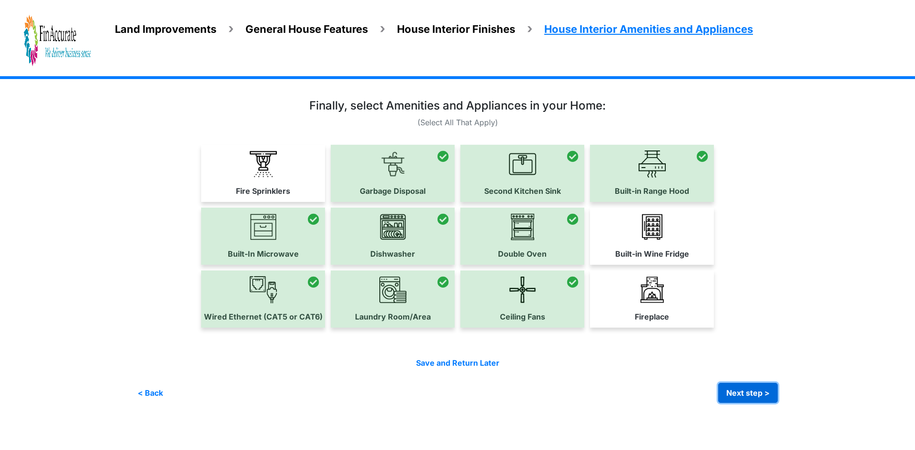
drag, startPoint x: 760, startPoint y: 391, endPoint x: 714, endPoint y: 371, distance: 50.2
click at [760, 391] on button "Next step >" at bounding box center [748, 393] width 60 height 20
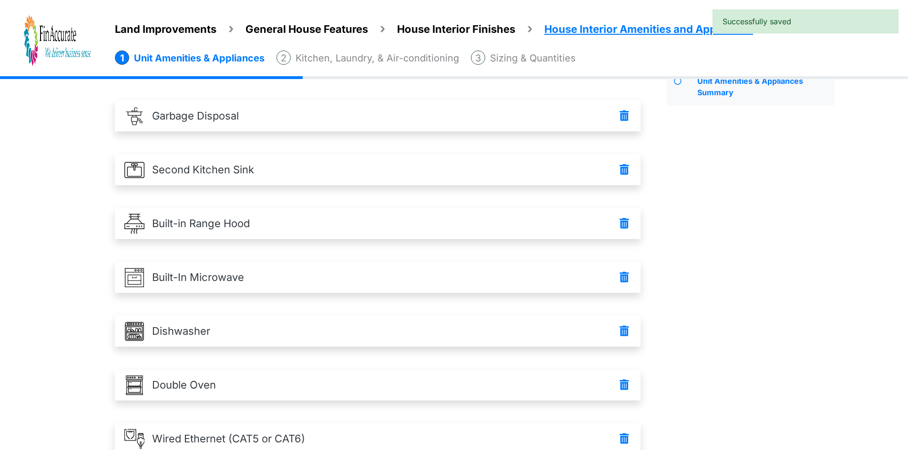
scroll to position [242, 0]
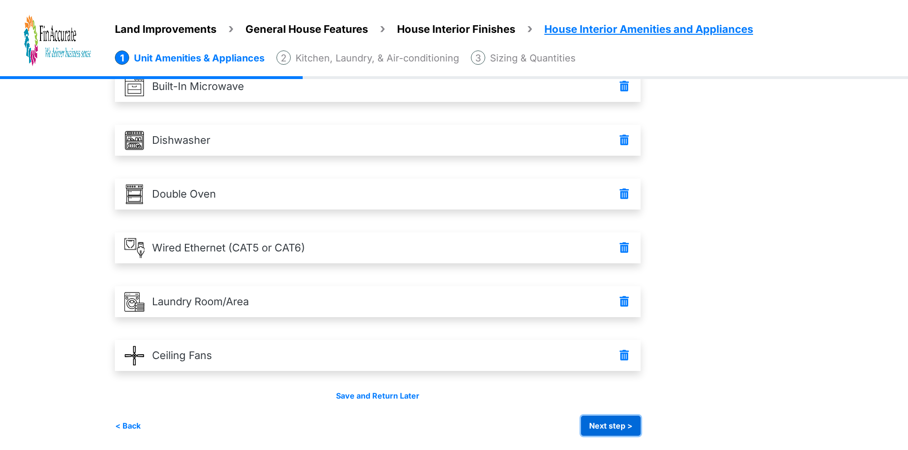
click at [600, 420] on button "Next step >" at bounding box center [611, 426] width 60 height 20
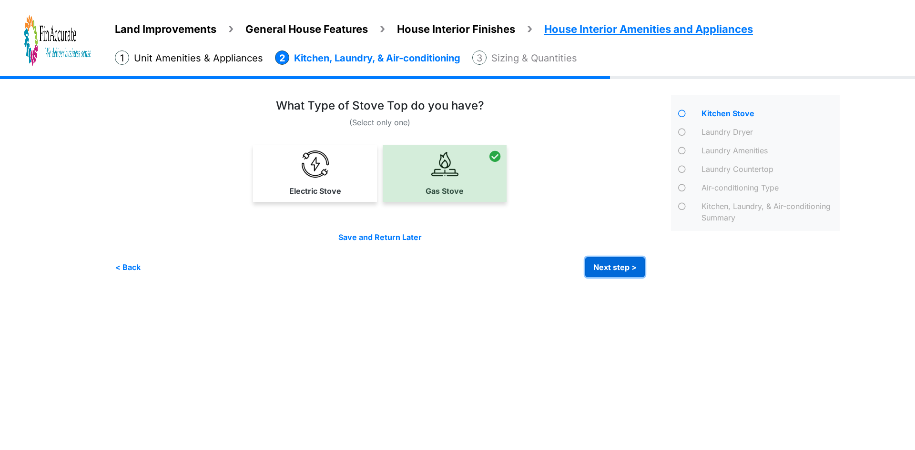
click at [618, 264] on button "Next step >" at bounding box center [615, 267] width 60 height 20
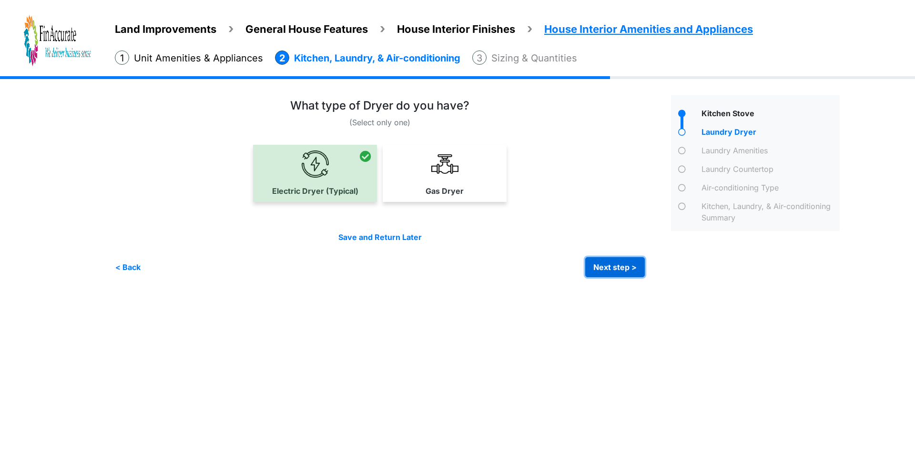
drag, startPoint x: 628, startPoint y: 261, endPoint x: 620, endPoint y: 261, distance: 7.6
click at [628, 261] on button "Next step >" at bounding box center [615, 267] width 60 height 20
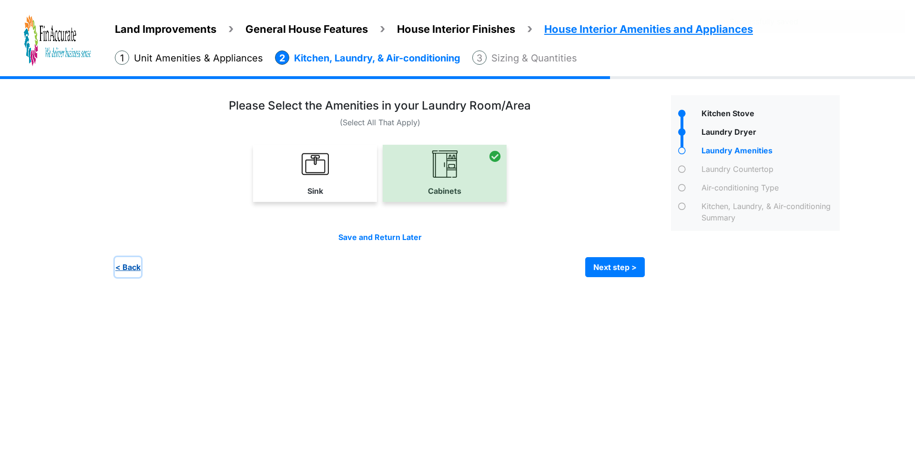
click at [131, 271] on button "< Back" at bounding box center [128, 267] width 26 height 20
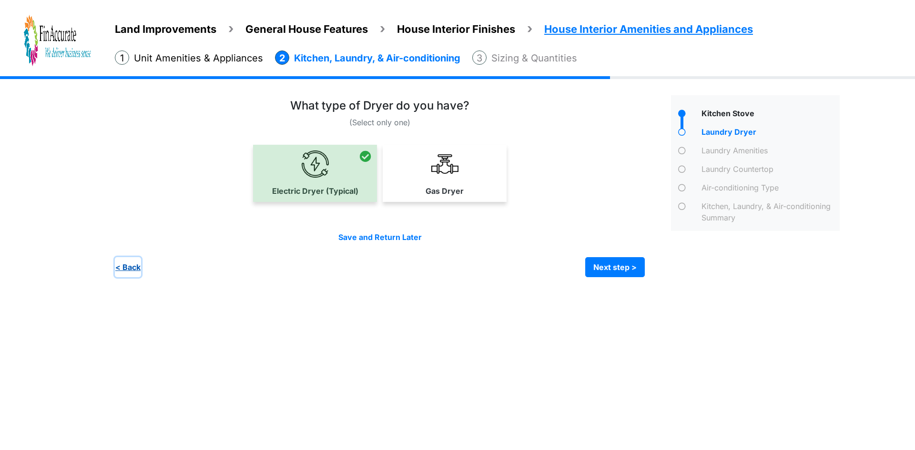
click at [128, 267] on button "< Back" at bounding box center [128, 267] width 26 height 20
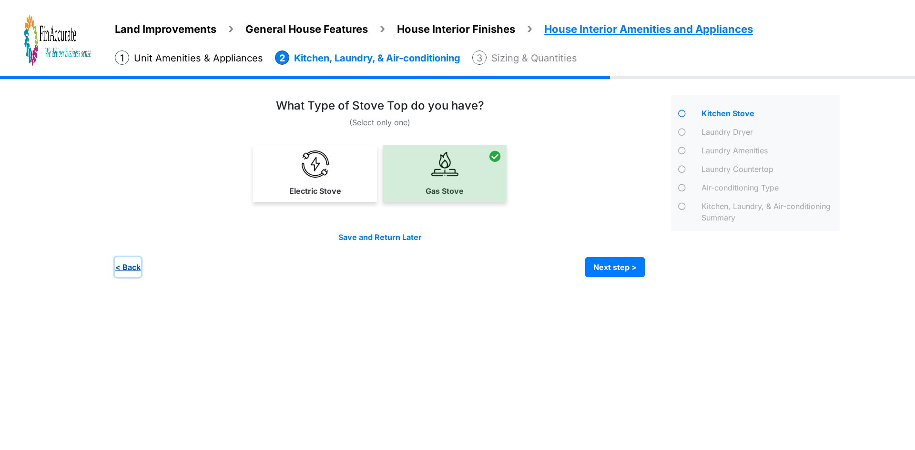
click at [120, 270] on button "< Back" at bounding box center [128, 267] width 26 height 20
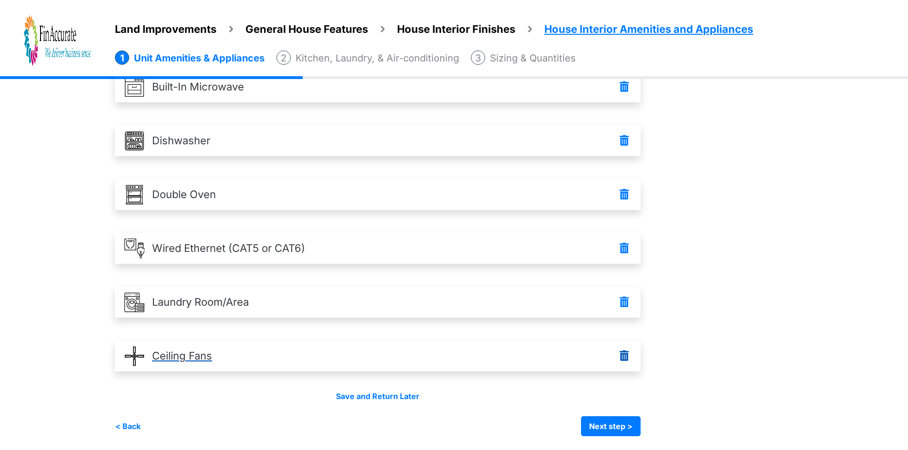
scroll to position [242, 0]
click at [595, 421] on button "Next step >" at bounding box center [611, 426] width 60 height 20
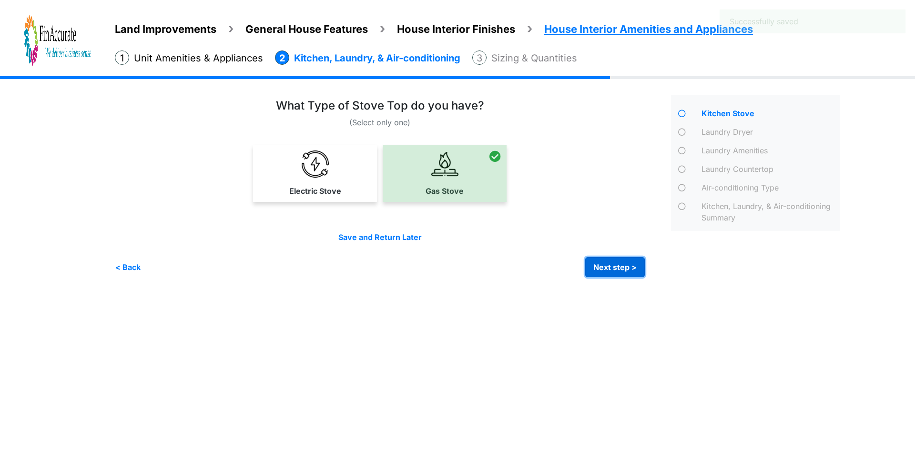
click at [596, 269] on button "Next step >" at bounding box center [615, 267] width 60 height 20
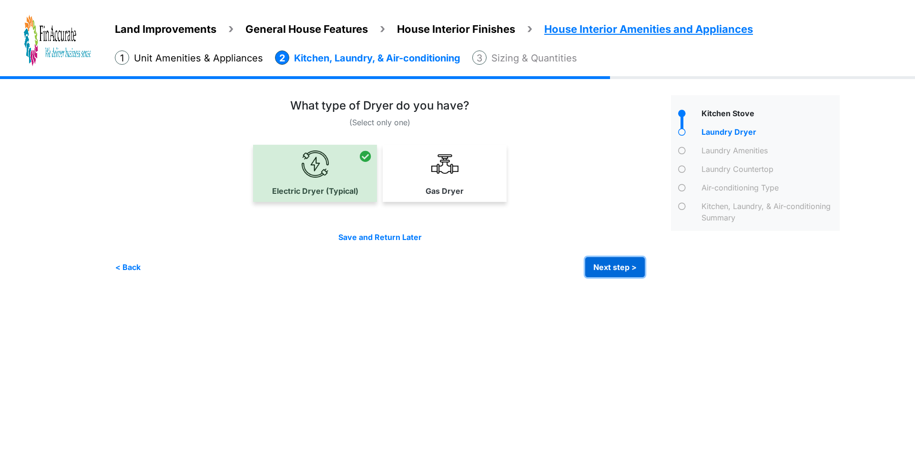
click at [600, 267] on button "Next step >" at bounding box center [615, 267] width 60 height 20
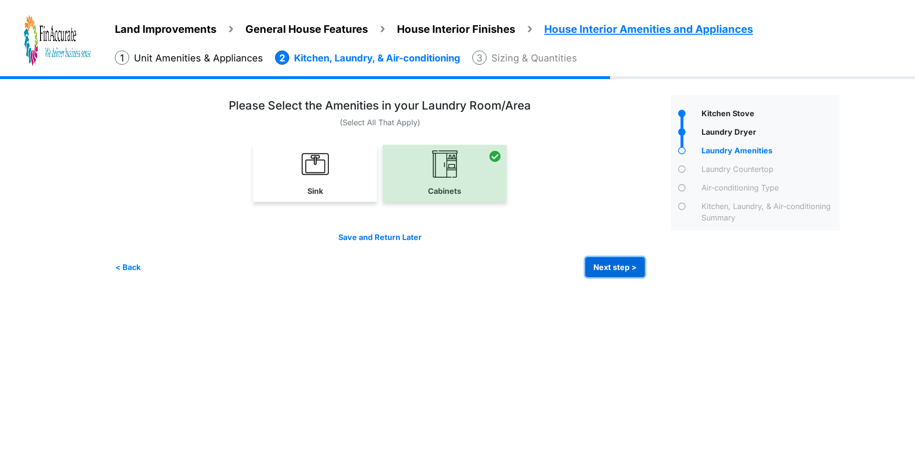
click at [614, 265] on button "Next step >" at bounding box center [615, 267] width 60 height 20
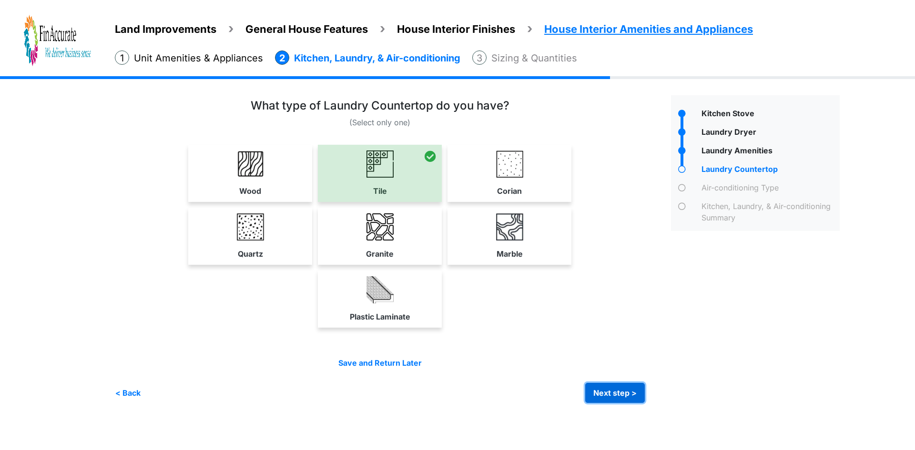
click at [599, 386] on button "Next step >" at bounding box center [615, 393] width 60 height 20
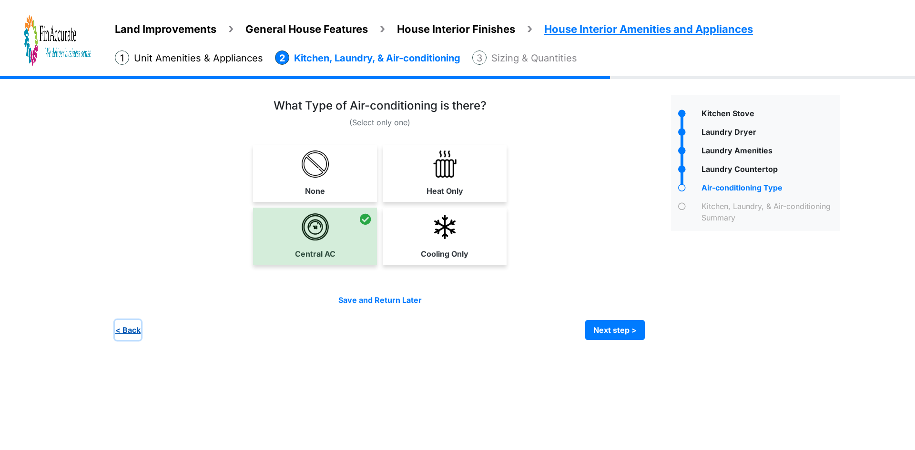
click at [134, 326] on button "< Back" at bounding box center [128, 330] width 26 height 20
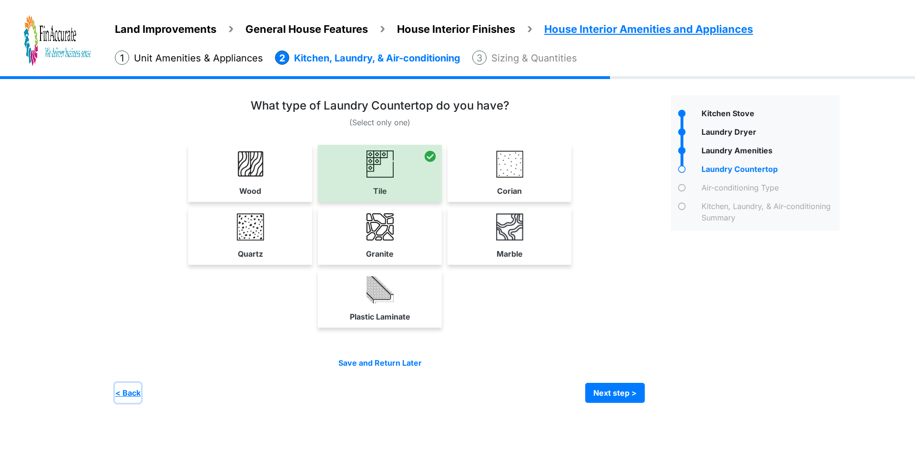
click at [135, 392] on button "< Back" at bounding box center [128, 393] width 26 height 20
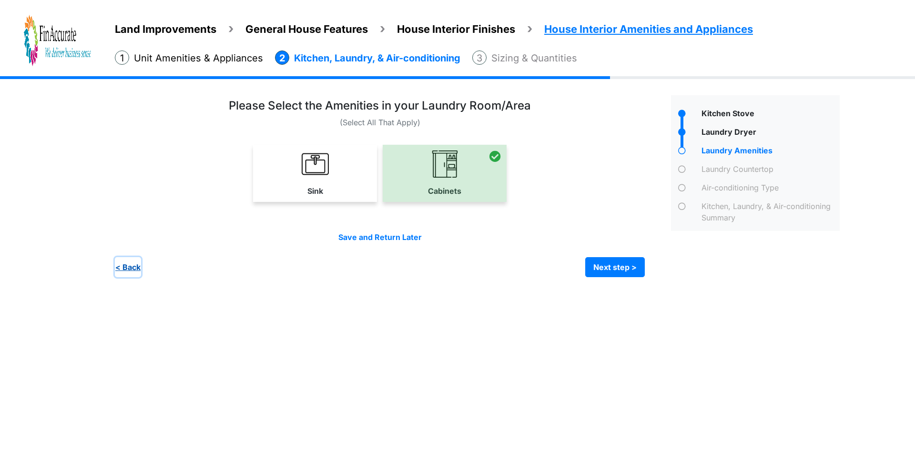
click at [138, 269] on button "< Back" at bounding box center [128, 267] width 26 height 20
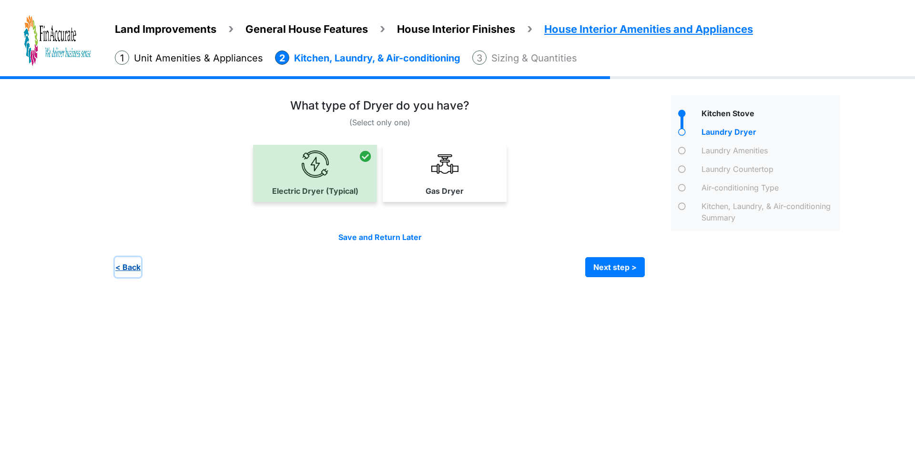
click at [131, 269] on button "< Back" at bounding box center [128, 267] width 26 height 20
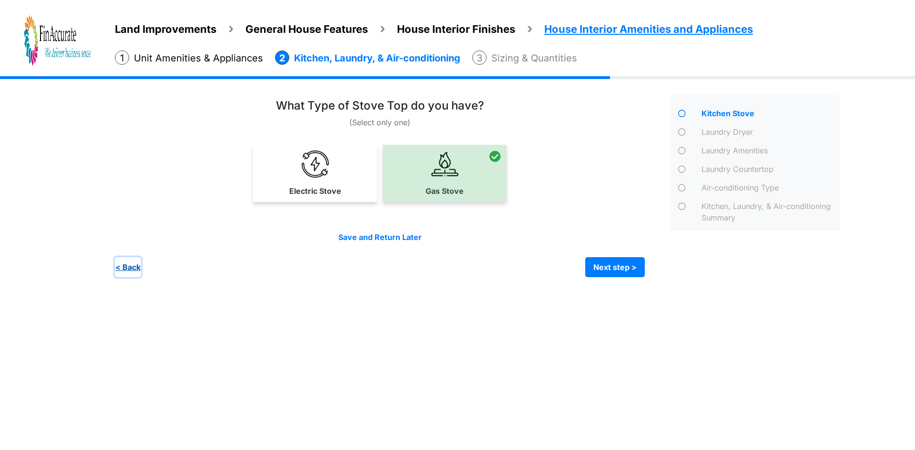
click at [129, 268] on button "< Back" at bounding box center [128, 267] width 26 height 20
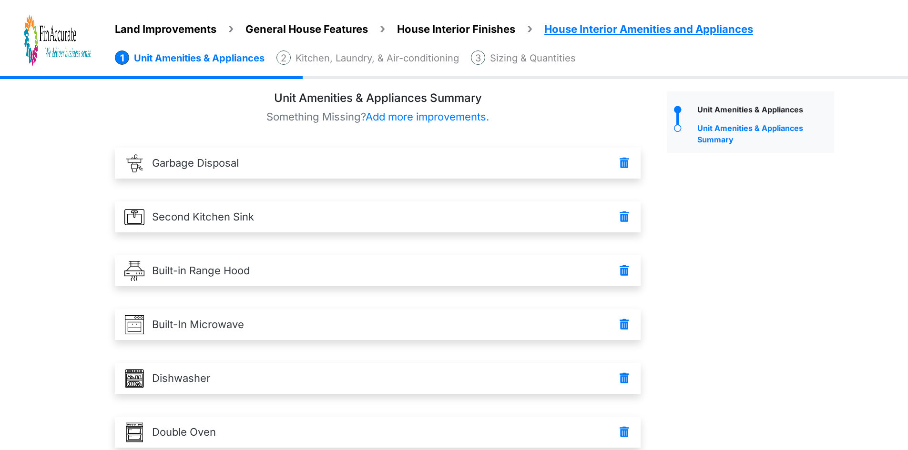
scroll to position [242, 0]
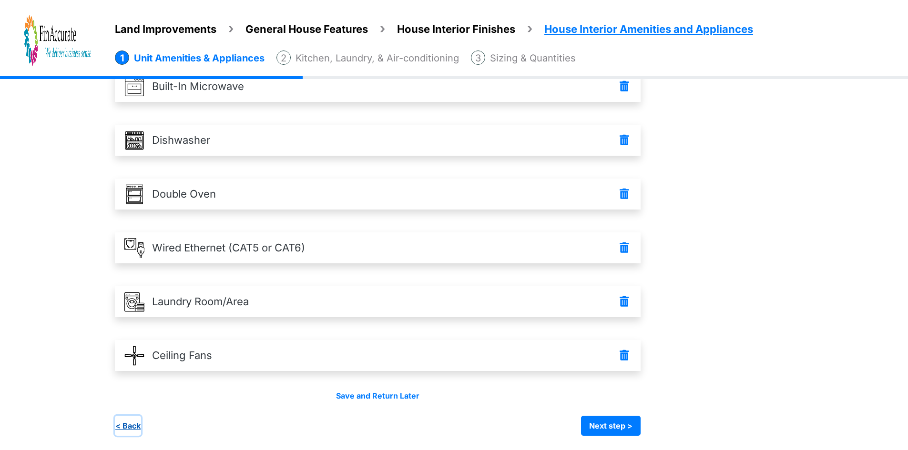
click at [136, 425] on button "< Back" at bounding box center [128, 426] width 26 height 20
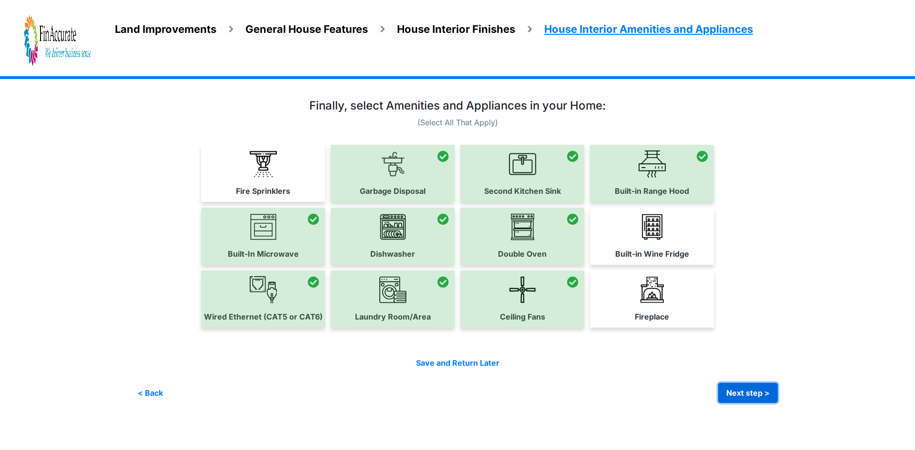
drag, startPoint x: 744, startPoint y: 393, endPoint x: 711, endPoint y: 394, distance: 32.4
click at [744, 393] on button "Next step >" at bounding box center [748, 393] width 60 height 20
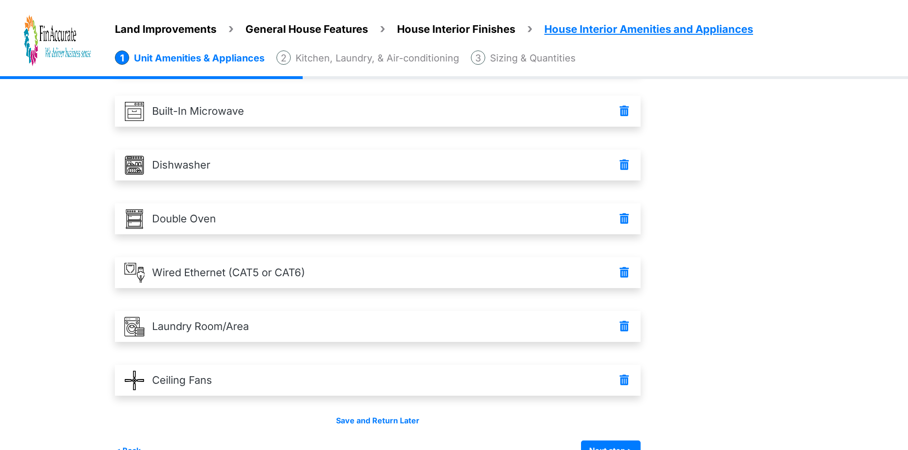
scroll to position [242, 0]
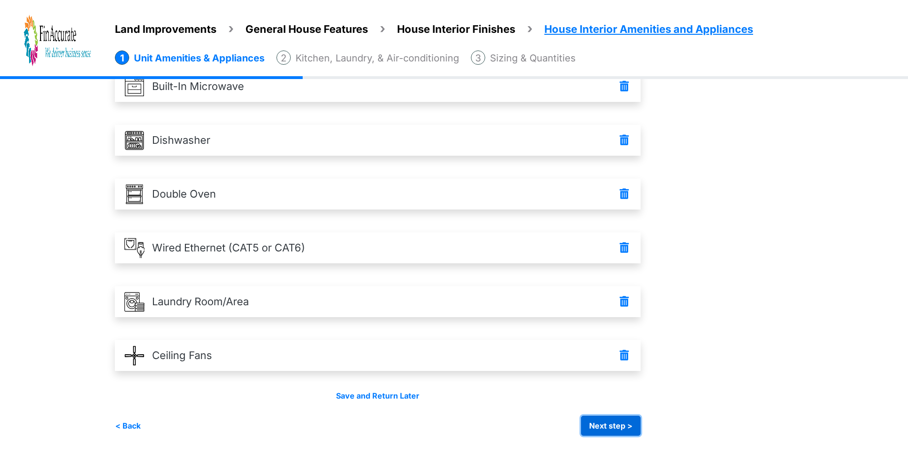
click at [617, 417] on button "Next step >" at bounding box center [611, 426] width 60 height 20
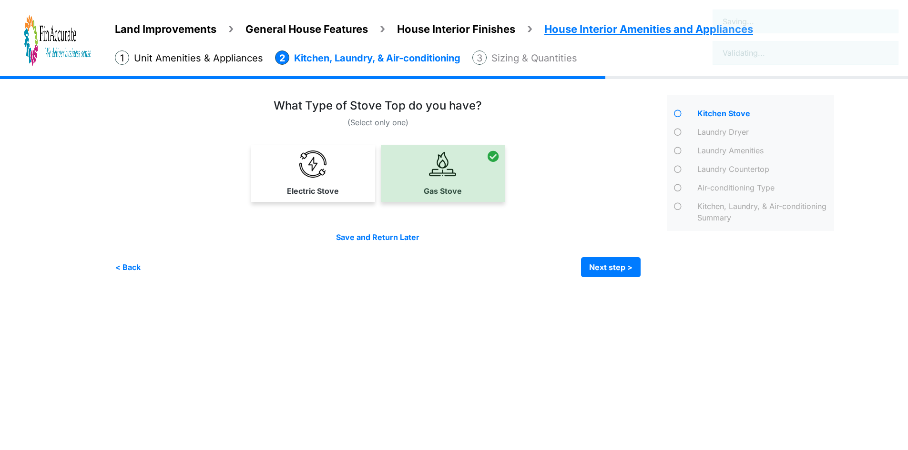
scroll to position [0, 0]
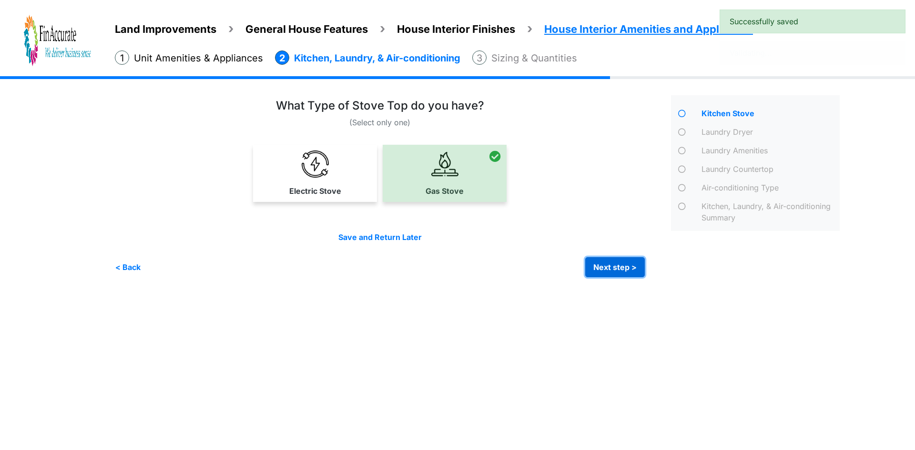
click at [598, 268] on button "Next step >" at bounding box center [615, 267] width 60 height 20
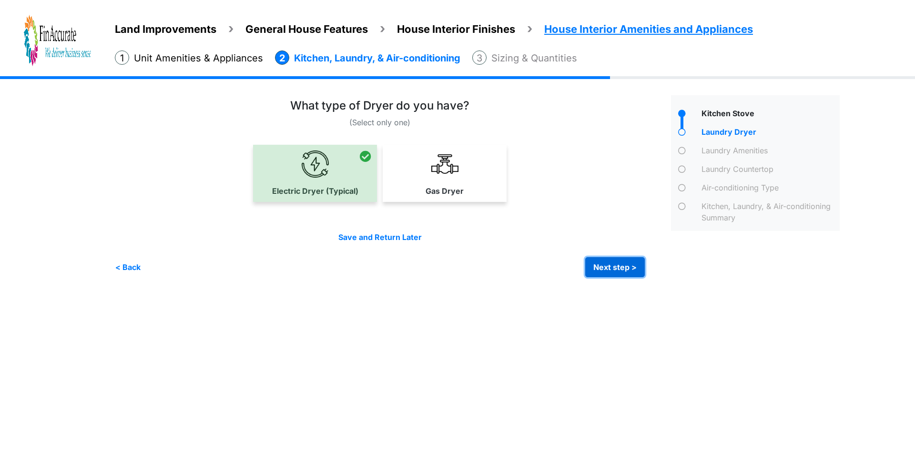
click at [623, 265] on button "Next step >" at bounding box center [615, 267] width 60 height 20
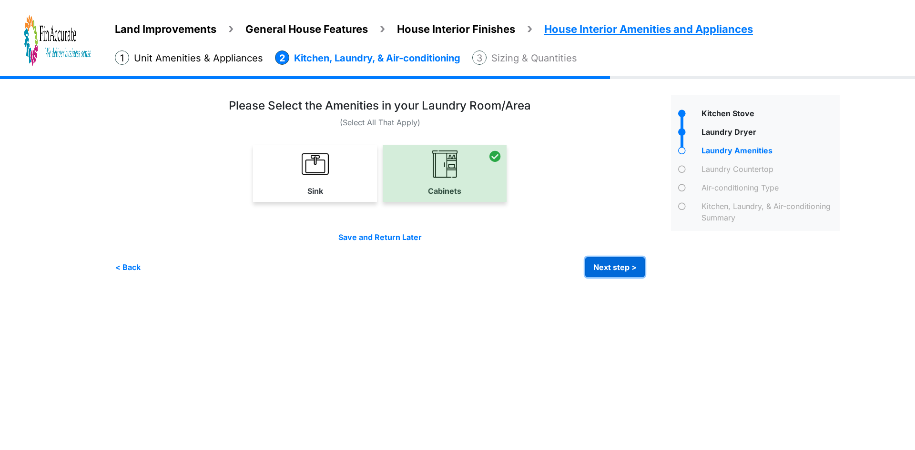
click at [621, 265] on button "Next step >" at bounding box center [615, 267] width 60 height 20
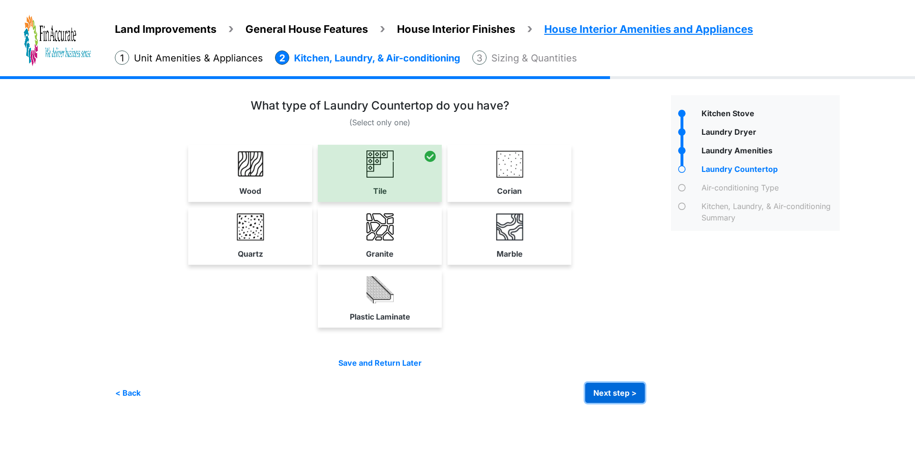
click at [598, 384] on button "Next step >" at bounding box center [615, 393] width 60 height 20
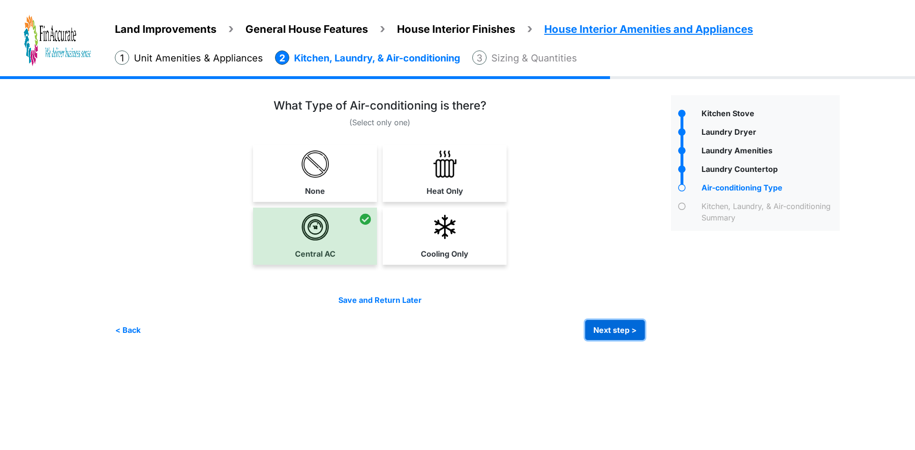
click at [629, 334] on button "Next step >" at bounding box center [615, 330] width 60 height 20
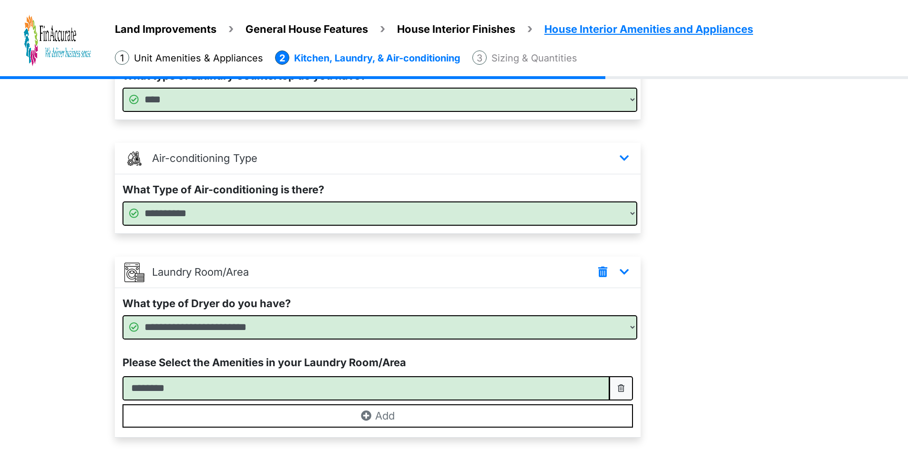
scroll to position [299, 0]
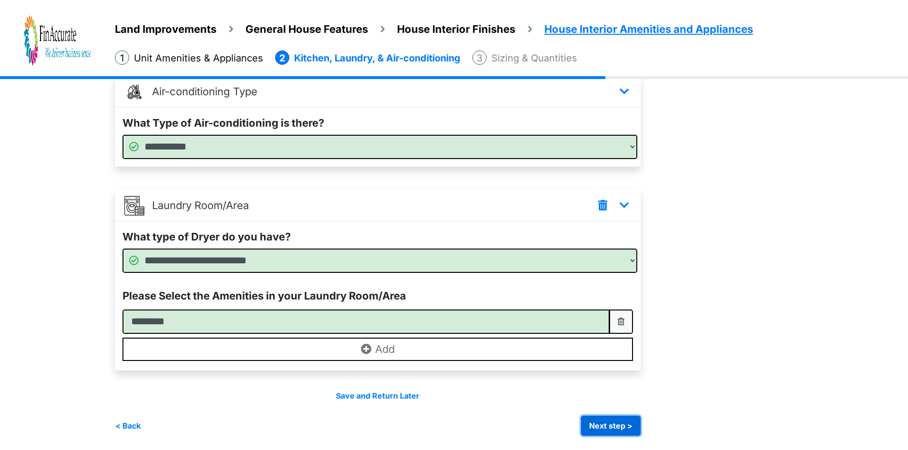
click at [636, 425] on button "Next step >" at bounding box center [611, 426] width 60 height 20
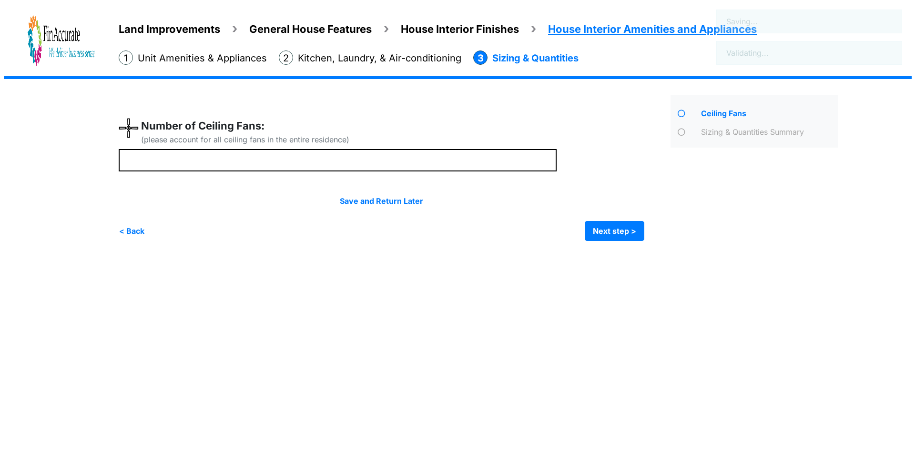
scroll to position [0, 0]
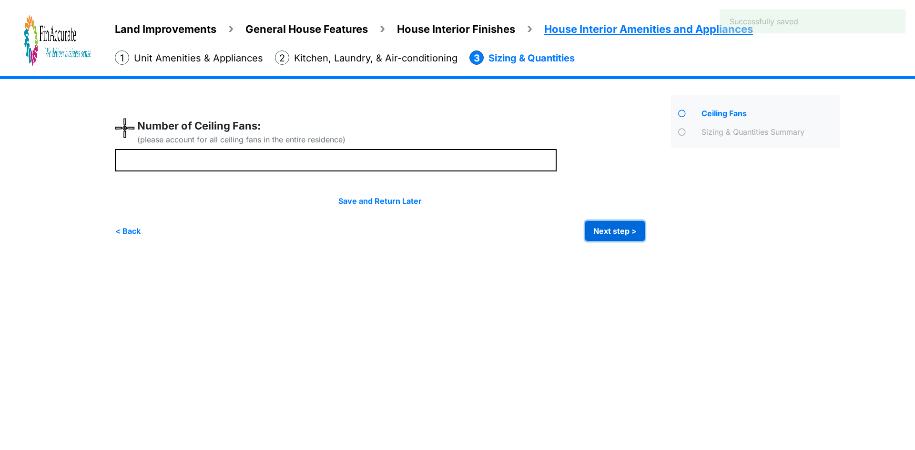
click at [622, 231] on button "Next step >" at bounding box center [615, 231] width 60 height 20
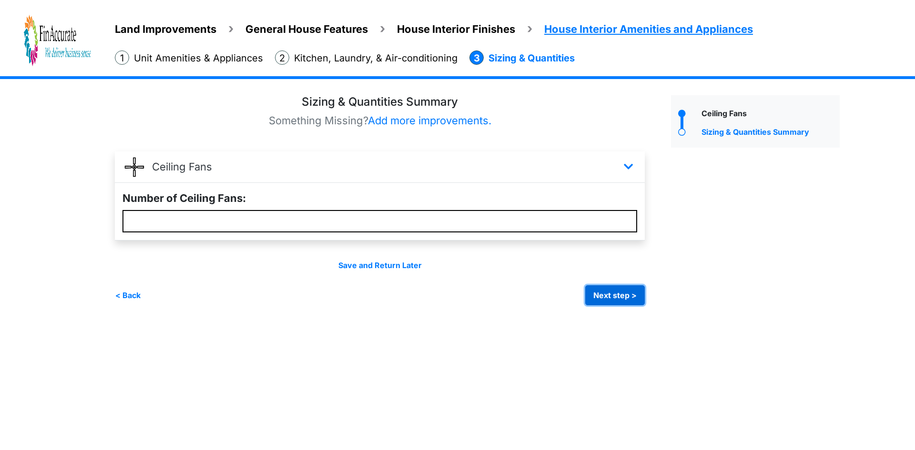
click at [614, 292] on button "Next step >" at bounding box center [615, 295] width 60 height 20
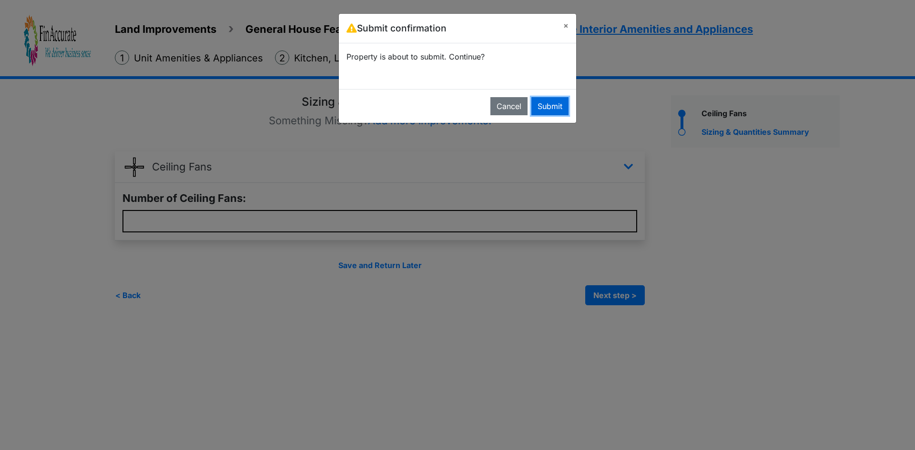
click at [564, 105] on button "Submit" at bounding box center [549, 106] width 37 height 18
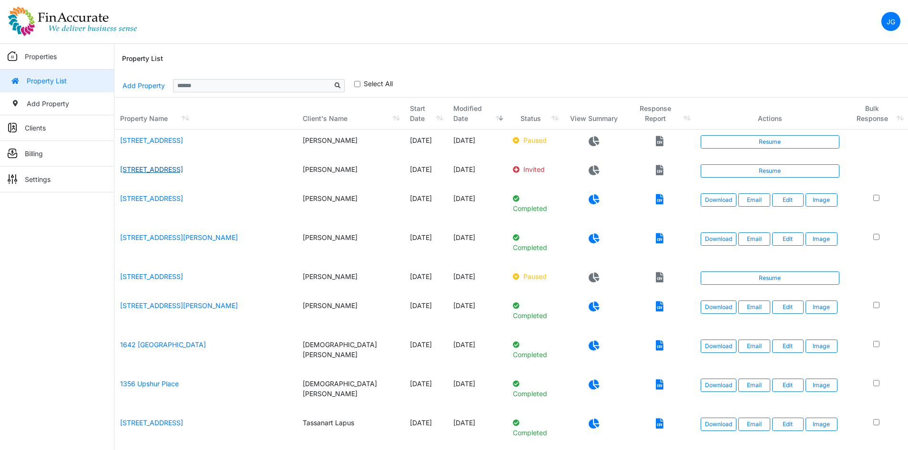
drag, startPoint x: 169, startPoint y: 170, endPoint x: 176, endPoint y: 169, distance: 7.2
click at [169, 170] on link "[STREET_ADDRESS]" at bounding box center [151, 169] width 63 height 8
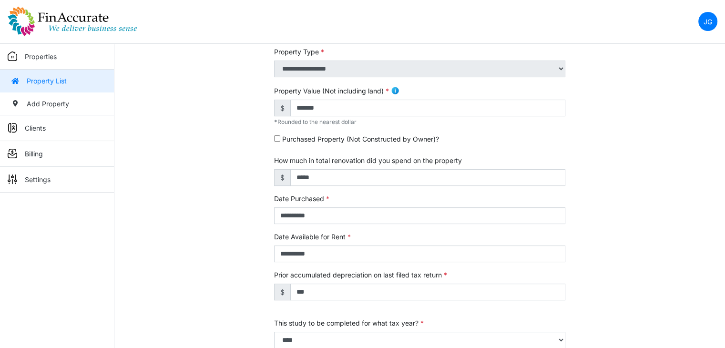
scroll to position [346, 0]
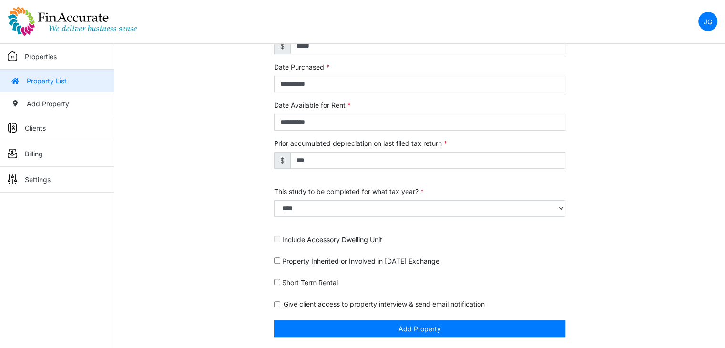
click at [41, 60] on p "Properties" at bounding box center [41, 56] width 32 height 10
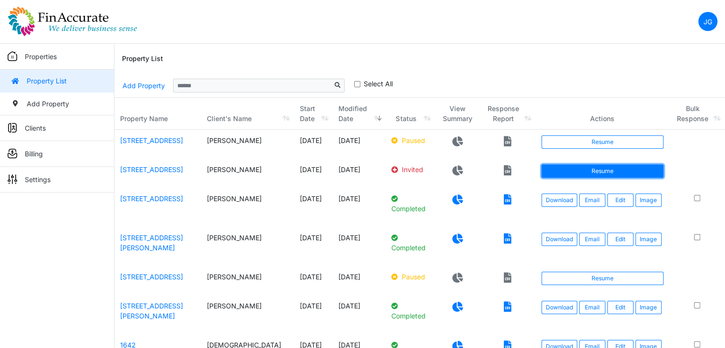
click at [552, 169] on link "Resume" at bounding box center [602, 170] width 122 height 13
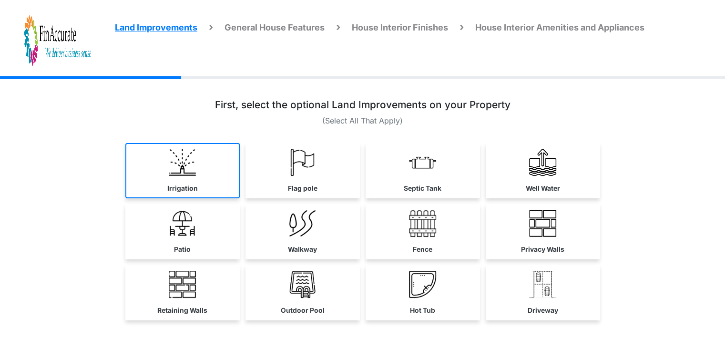
click at [191, 179] on link "Irrigation" at bounding box center [182, 170] width 114 height 55
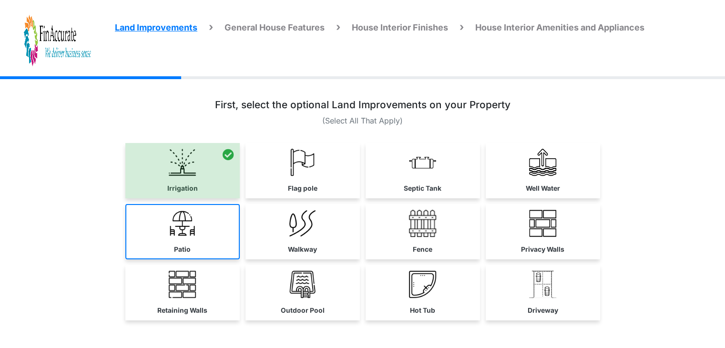
click at [201, 229] on link "Patio" at bounding box center [182, 231] width 114 height 55
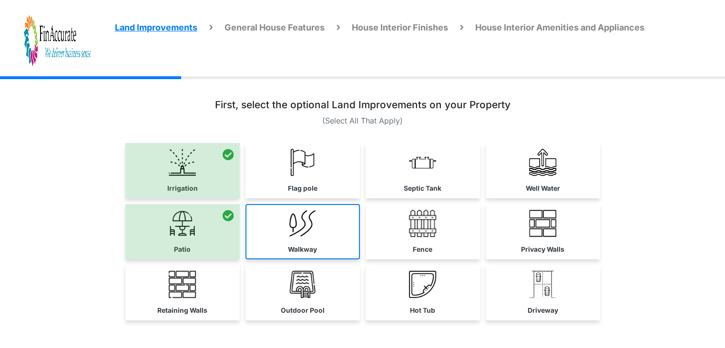
click at [322, 237] on link "Walkway" at bounding box center [302, 231] width 114 height 55
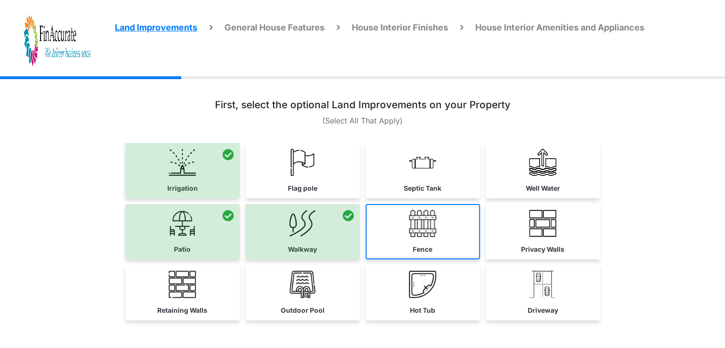
click at [433, 237] on link "Fence" at bounding box center [422, 231] width 114 height 55
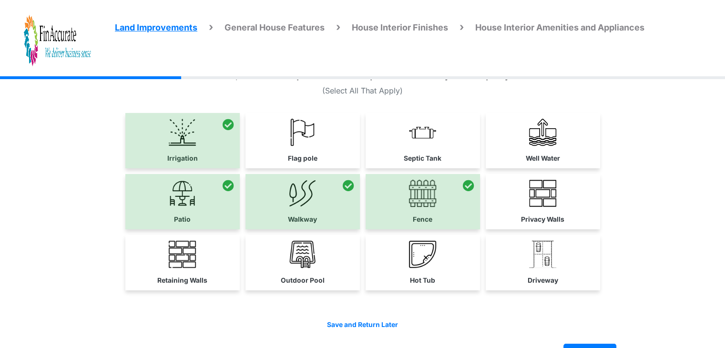
scroll to position [57, 0]
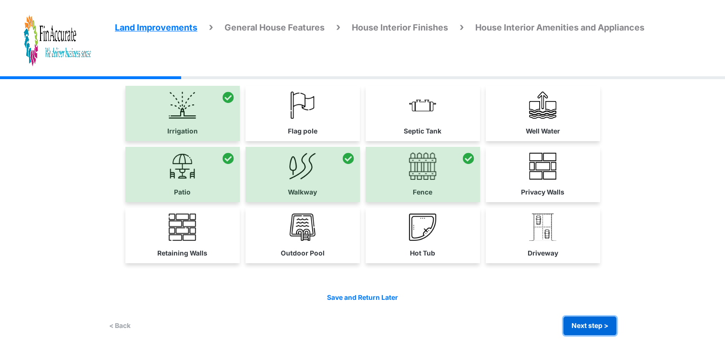
click at [585, 325] on button "Next step >" at bounding box center [589, 325] width 53 height 19
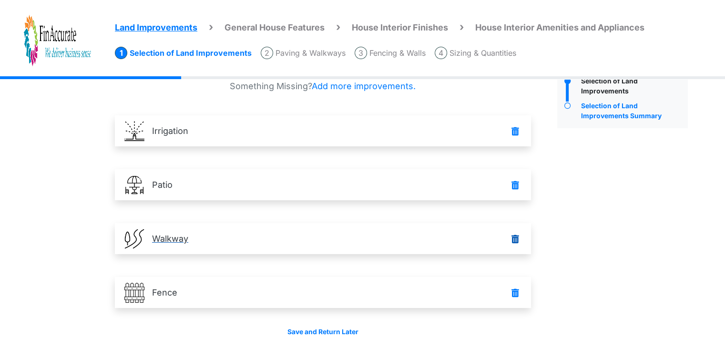
scroll to position [67, 0]
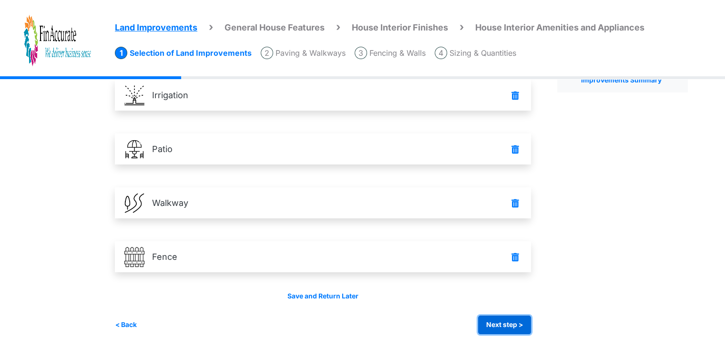
click at [509, 330] on button "Next step >" at bounding box center [504, 324] width 53 height 19
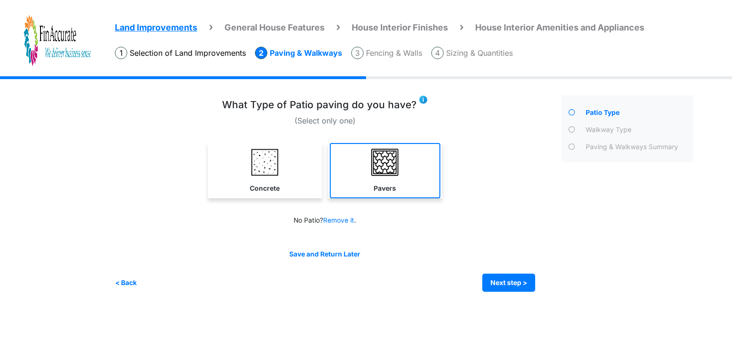
click at [394, 161] on img at bounding box center [384, 162] width 27 height 27
select select "*"
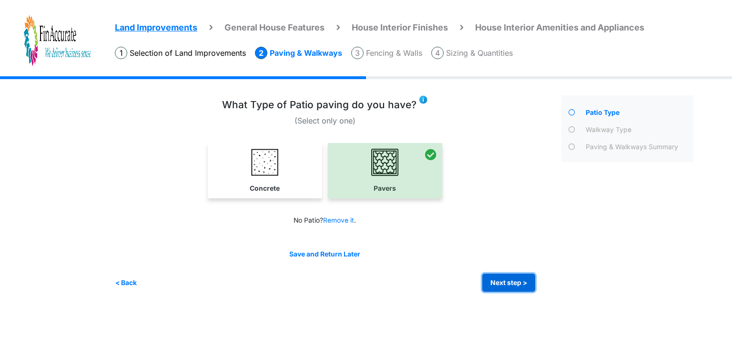
click at [502, 285] on button "Next step >" at bounding box center [508, 282] width 53 height 19
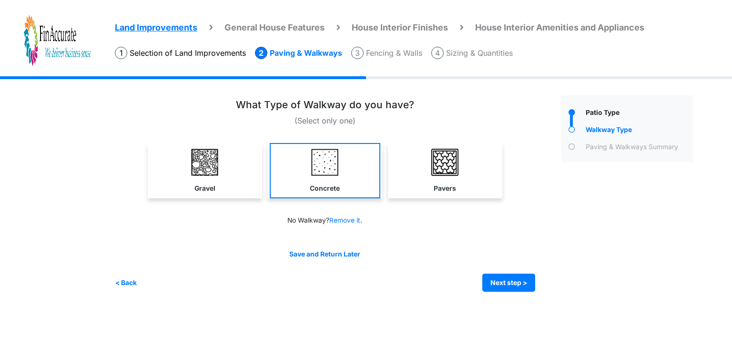
drag, startPoint x: 390, startPoint y: 178, endPoint x: 358, endPoint y: 180, distance: 32.0
click at [385, 179] on div "Gravel Concrete Pavers" at bounding box center [325, 170] width 420 height 55
click at [341, 179] on link "Concrete" at bounding box center [325, 170] width 111 height 55
select select "*"
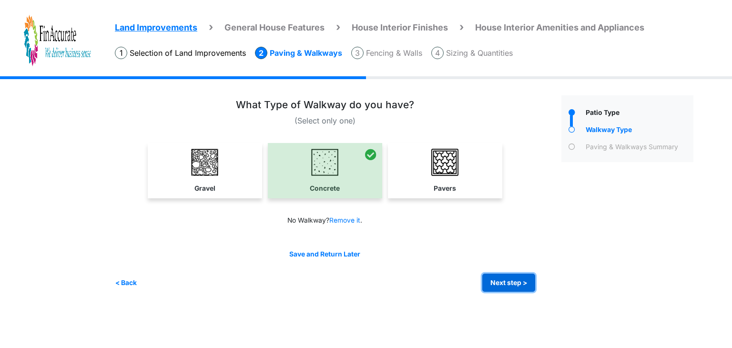
click at [506, 275] on button "Next step >" at bounding box center [508, 282] width 53 height 19
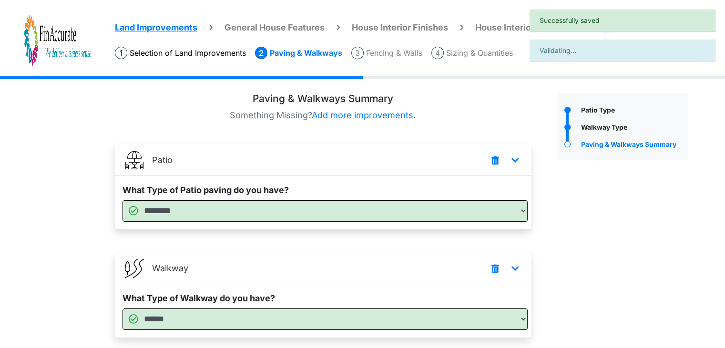
scroll to position [68, 0]
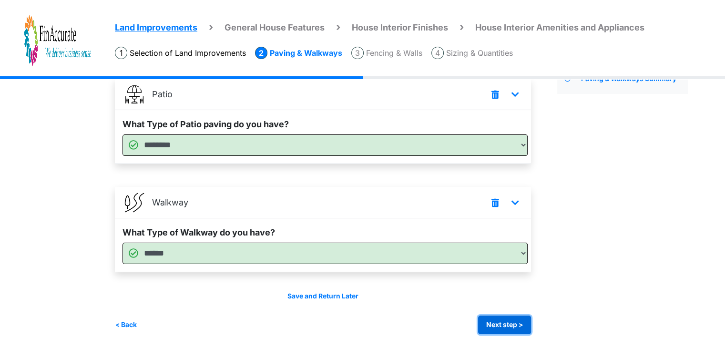
click at [518, 320] on button "Next step >" at bounding box center [504, 324] width 53 height 19
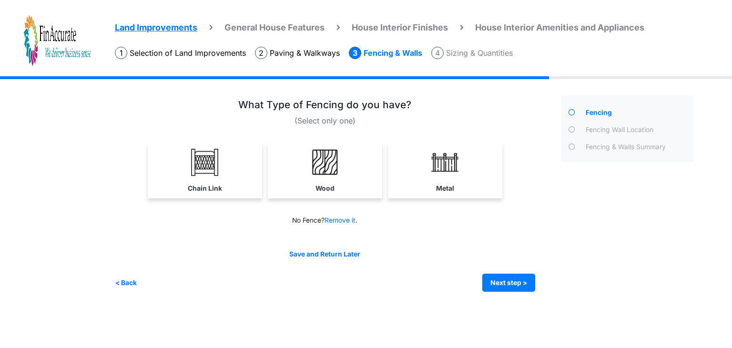
drag, startPoint x: 328, startPoint y: 173, endPoint x: 349, endPoint y: 184, distance: 23.7
click at [328, 173] on img at bounding box center [324, 162] width 27 height 27
select select "*"
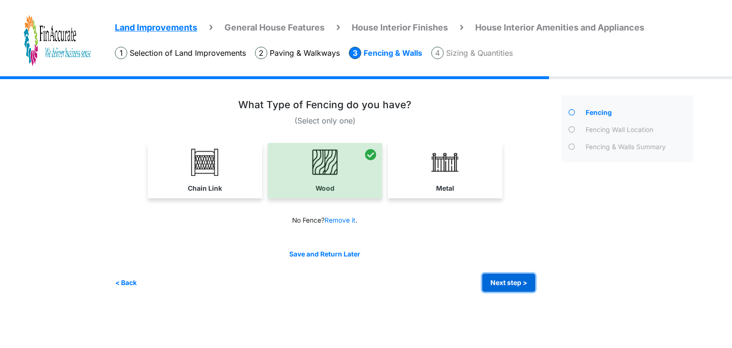
click at [512, 286] on button "Next step >" at bounding box center [508, 282] width 53 height 19
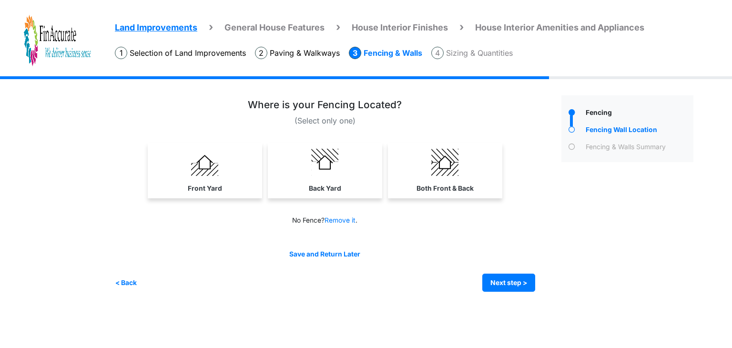
drag, startPoint x: 462, startPoint y: 165, endPoint x: 463, endPoint y: 170, distance: 4.9
click at [462, 165] on link "Both Front & Back" at bounding box center [445, 170] width 111 height 55
select select "*"
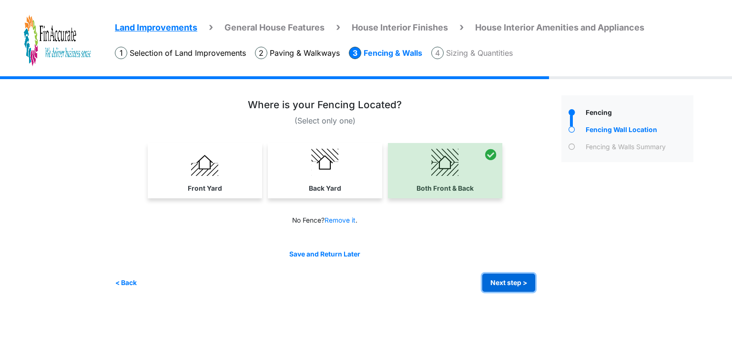
click at [509, 288] on button "Next step >" at bounding box center [508, 282] width 53 height 19
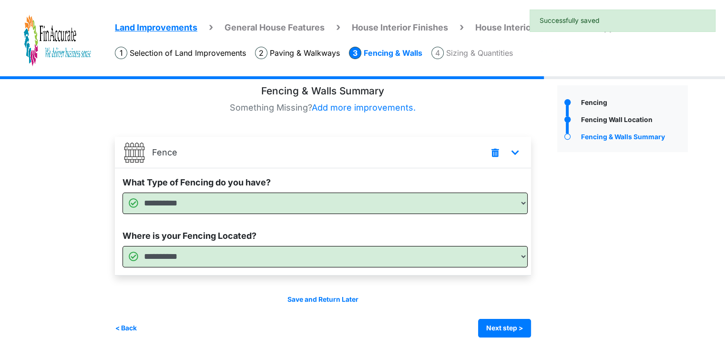
scroll to position [13, 0]
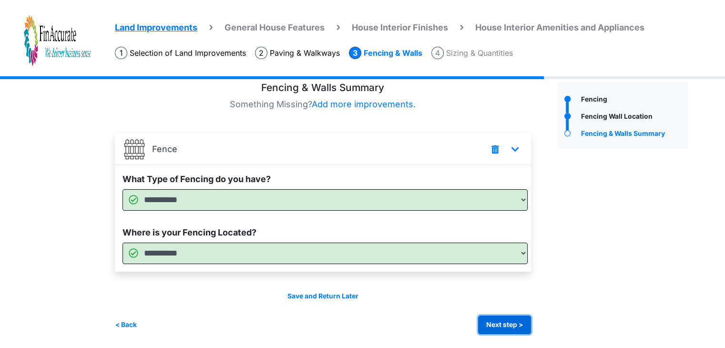
click at [500, 326] on button "Next step >" at bounding box center [504, 324] width 53 height 19
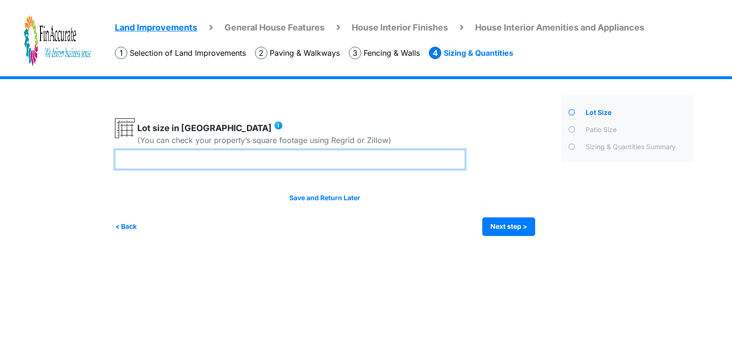
click at [304, 157] on input "number" at bounding box center [290, 160] width 350 height 20
type input "****"
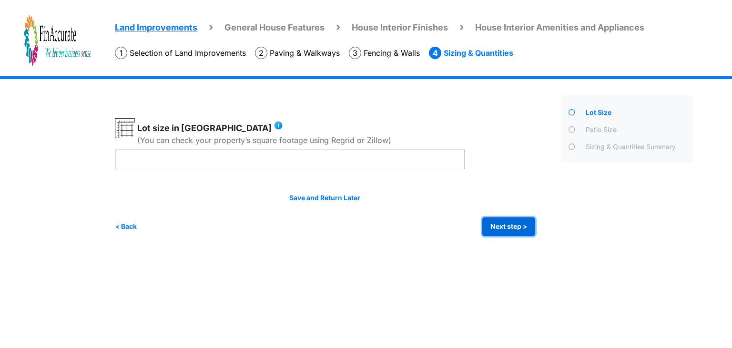
click at [509, 227] on button "Next step >" at bounding box center [508, 226] width 53 height 19
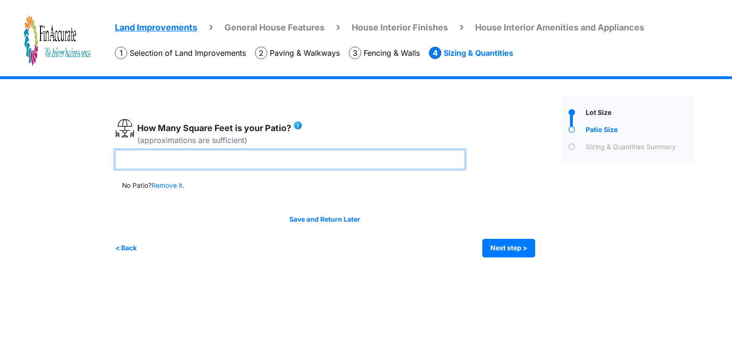
click at [306, 157] on input "number" at bounding box center [290, 160] width 350 height 20
type input "***"
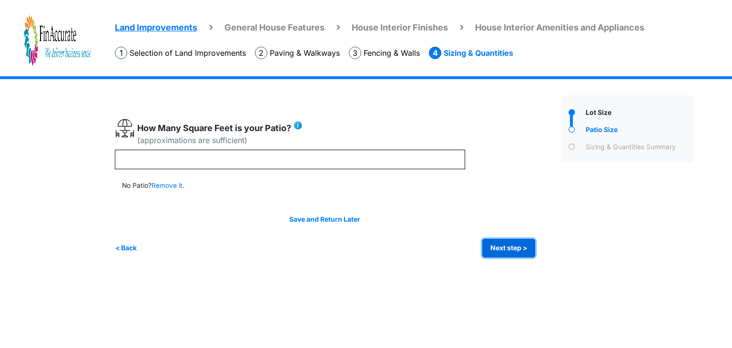
type input "***"
click at [509, 250] on button "Next step >" at bounding box center [508, 248] width 53 height 19
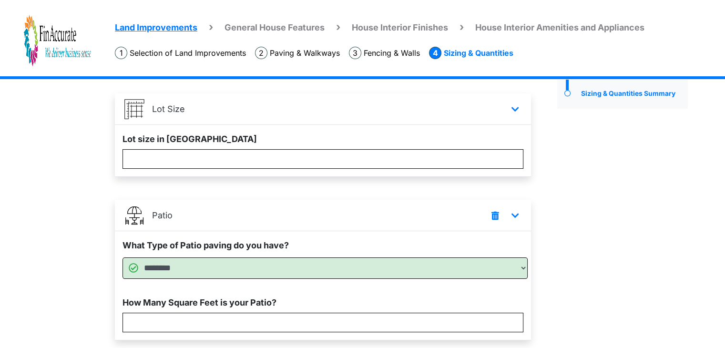
scroll to position [122, 0]
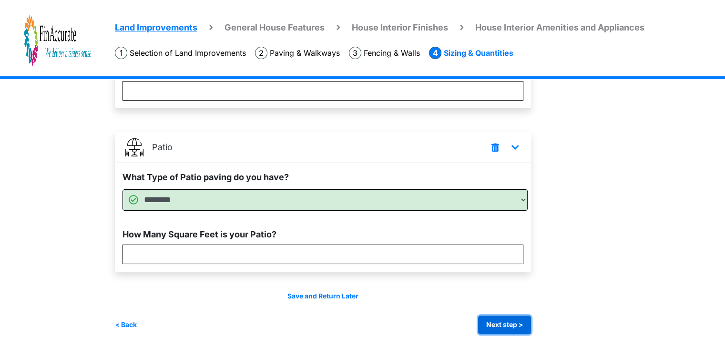
click at [501, 319] on button "Next step >" at bounding box center [504, 324] width 53 height 19
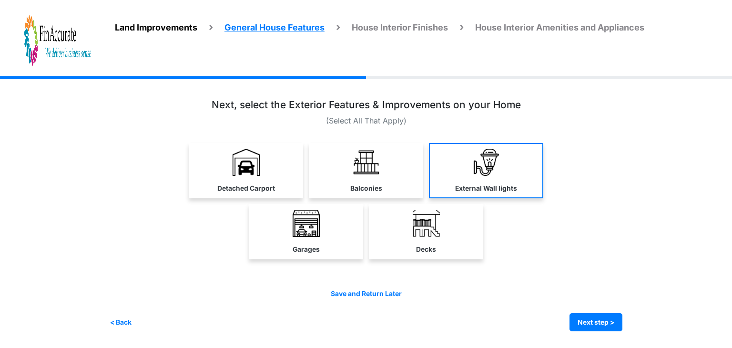
click at [448, 175] on link "External Wall lights" at bounding box center [486, 170] width 114 height 55
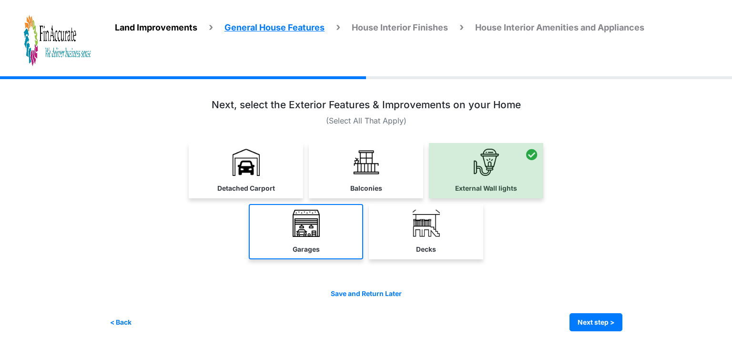
click at [280, 231] on link "Garages" at bounding box center [306, 231] width 114 height 55
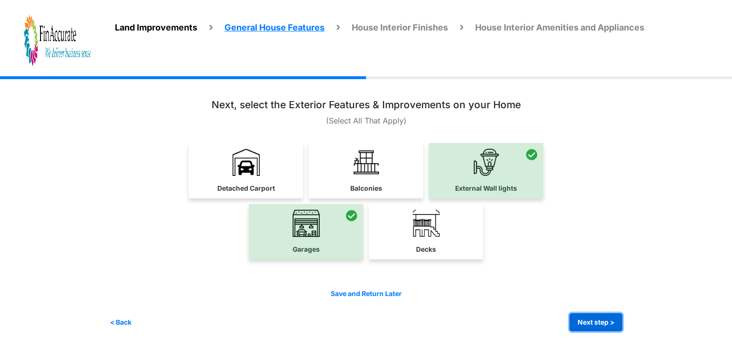
click at [606, 313] on button "Next step >" at bounding box center [595, 322] width 53 height 19
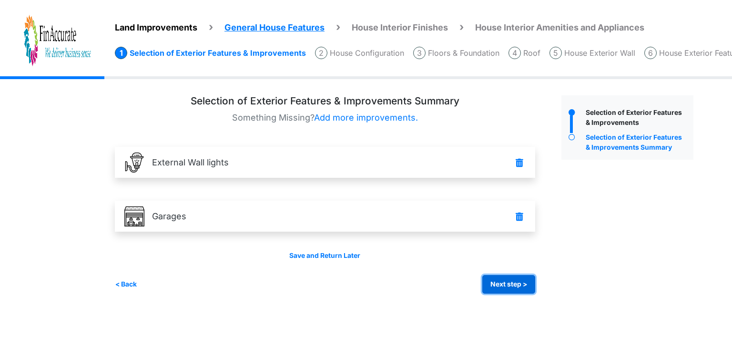
click at [515, 282] on button "Next step >" at bounding box center [508, 284] width 53 height 19
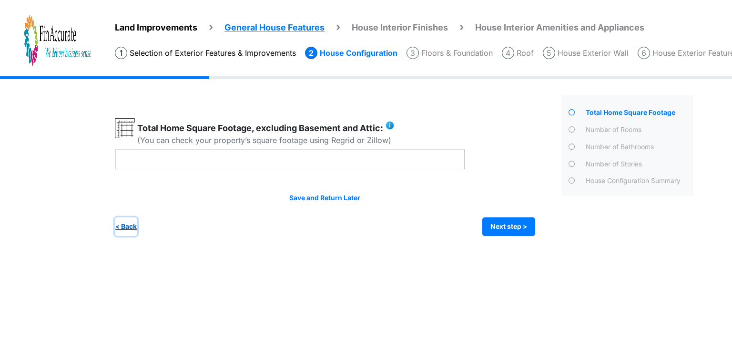
click at [133, 225] on button "< Back" at bounding box center [126, 226] width 22 height 19
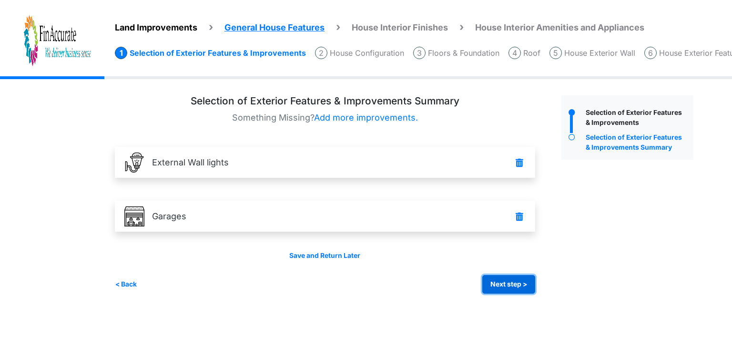
click at [515, 284] on button "Next step >" at bounding box center [508, 284] width 53 height 19
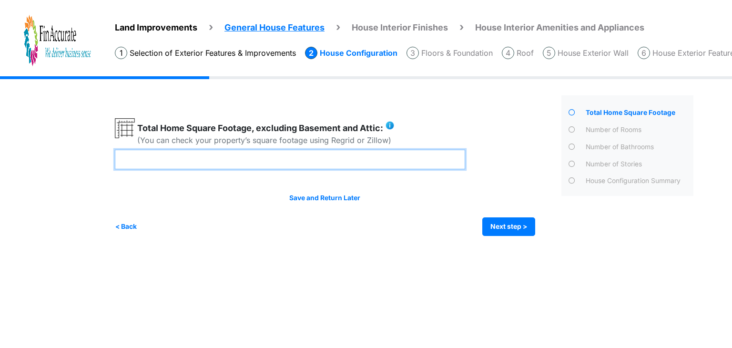
click at [219, 168] on input "number" at bounding box center [290, 160] width 350 height 20
type input "****"
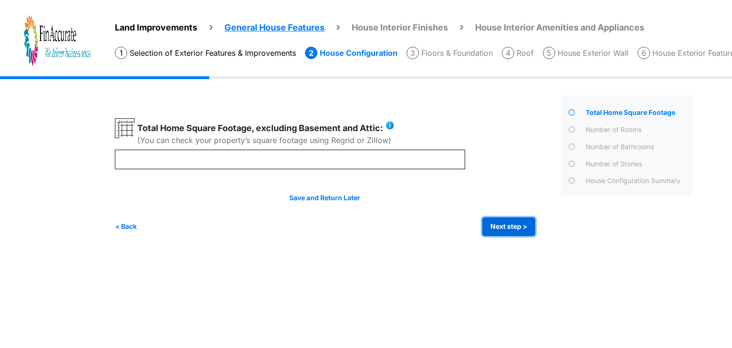
click at [508, 227] on button "Next step >" at bounding box center [508, 226] width 53 height 19
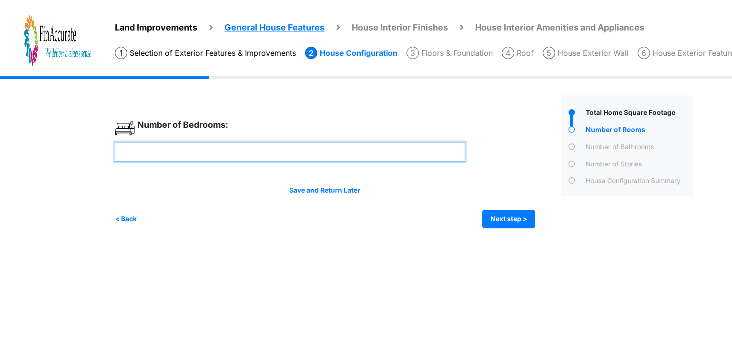
click at [336, 147] on input "number" at bounding box center [290, 152] width 350 height 20
type input "*"
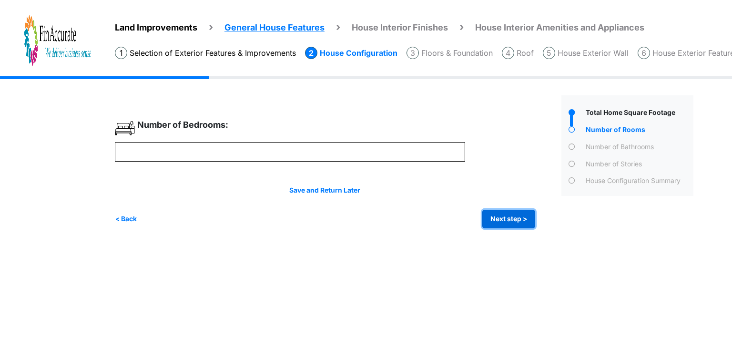
click at [504, 223] on button "Next step >" at bounding box center [508, 219] width 53 height 19
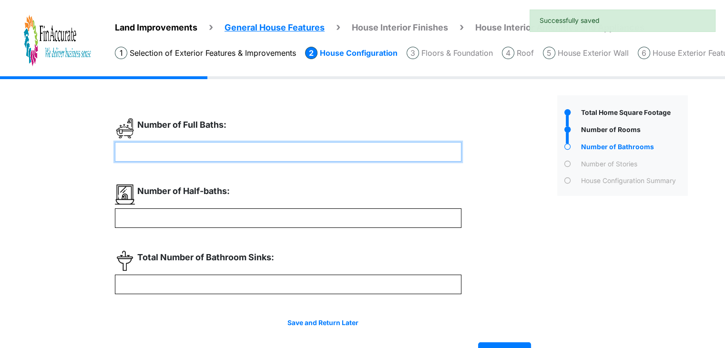
click at [170, 153] on input "number" at bounding box center [288, 152] width 346 height 20
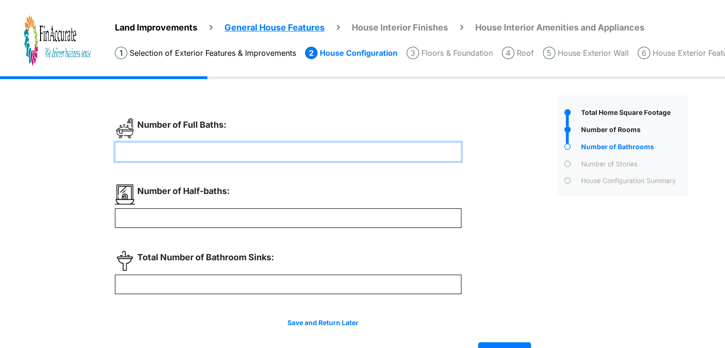
type input "*"
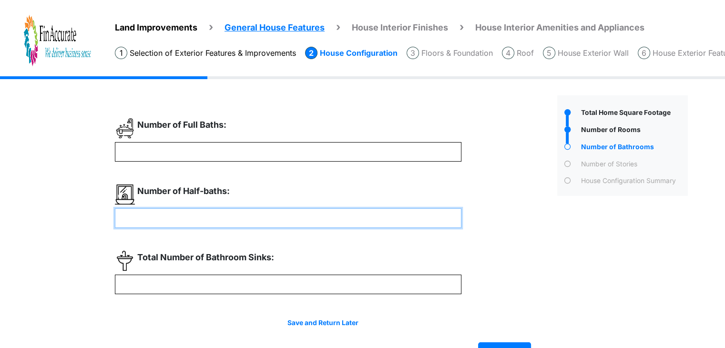
click at [215, 220] on input "number" at bounding box center [288, 218] width 346 height 20
type input "*"
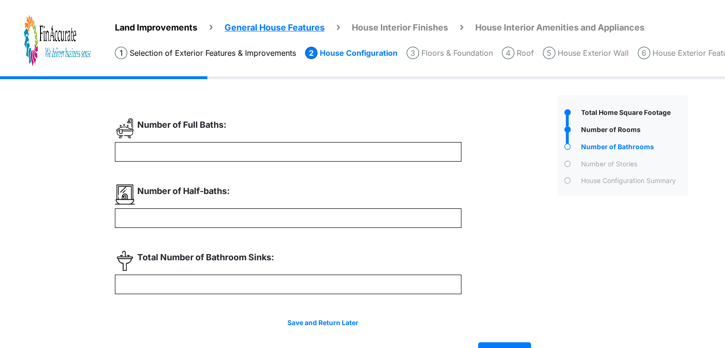
click at [256, 299] on div "* *" at bounding box center [332, 239] width 435 height 243
click at [254, 282] on input "number" at bounding box center [288, 284] width 346 height 20
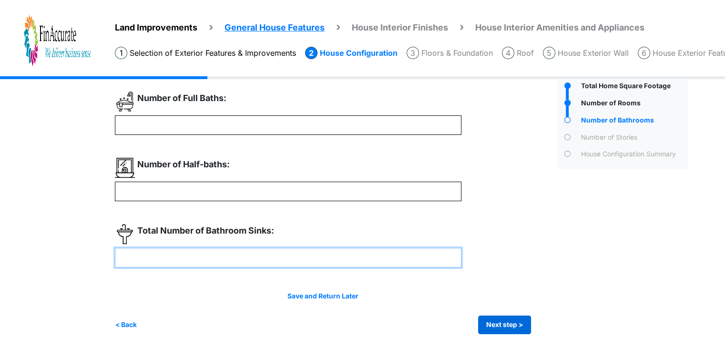
type input "*"
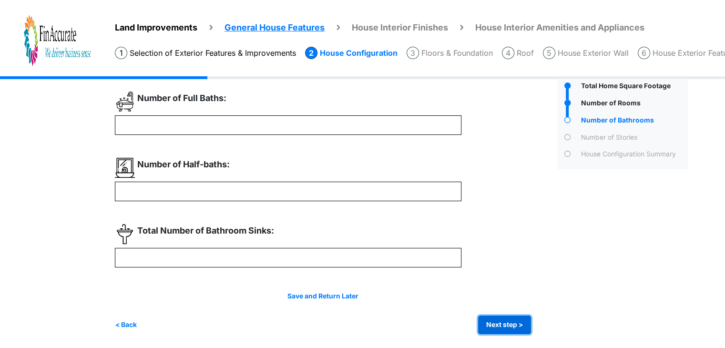
click at [522, 321] on button "Next step >" at bounding box center [504, 324] width 53 height 19
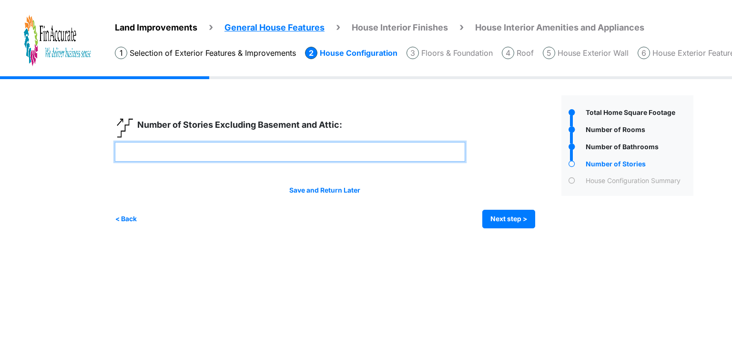
click at [313, 153] on input "number" at bounding box center [290, 152] width 350 height 20
type input "*"
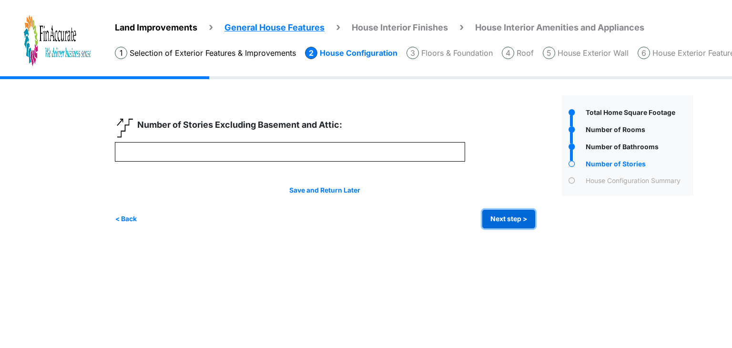
click at [502, 216] on button "Next step >" at bounding box center [508, 219] width 53 height 19
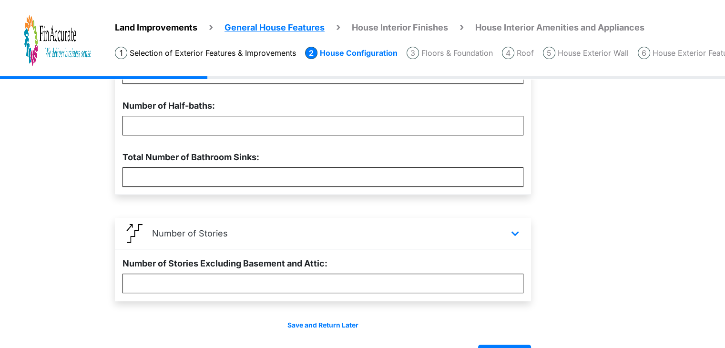
scroll to position [379, 0]
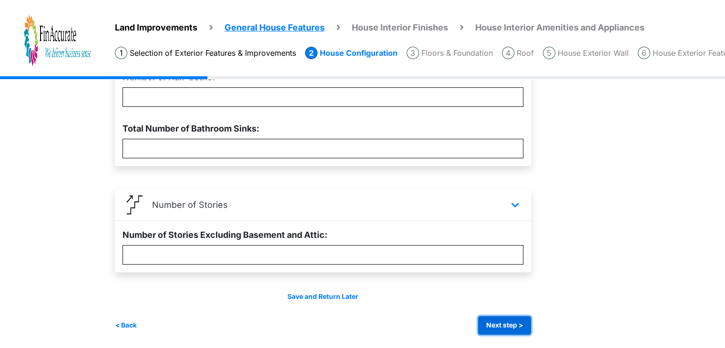
click at [497, 323] on button "Next step >" at bounding box center [504, 325] width 53 height 19
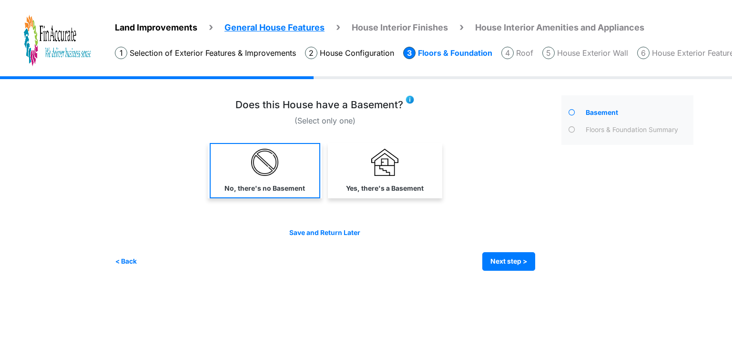
click at [256, 182] on link "No, there's no Basement" at bounding box center [265, 170] width 111 height 55
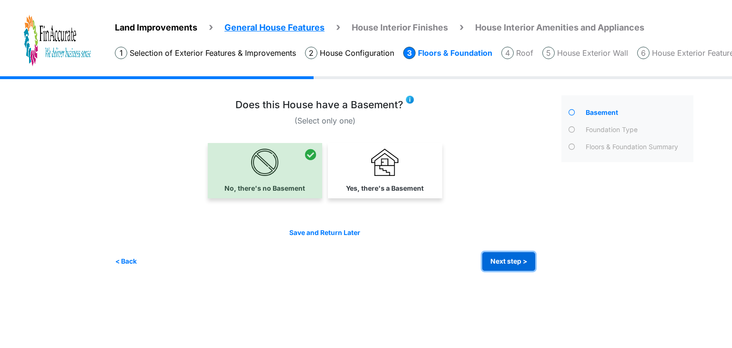
click at [498, 258] on button "Next step >" at bounding box center [508, 261] width 53 height 19
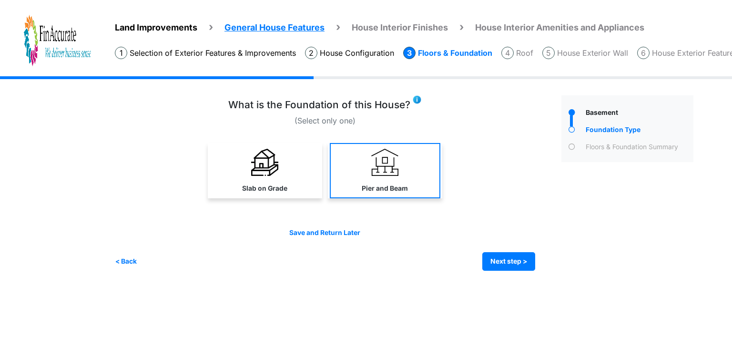
drag, startPoint x: 263, startPoint y: 173, endPoint x: 405, endPoint y: 194, distance: 143.1
click at [263, 173] on img at bounding box center [264, 162] width 27 height 27
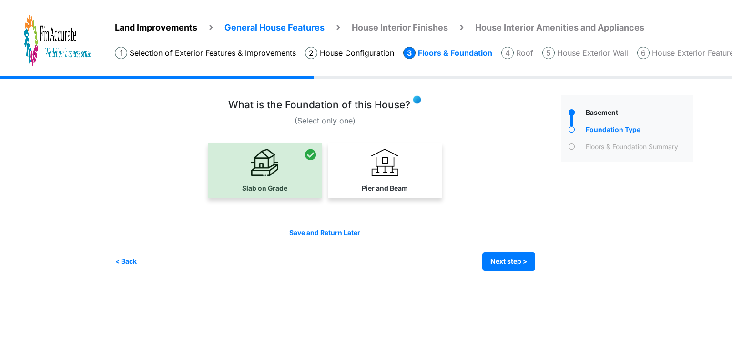
click at [509, 271] on div "Irrigation Flag pole" at bounding box center [408, 180] width 586 height 209
click at [506, 259] on button "Next step >" at bounding box center [508, 261] width 53 height 19
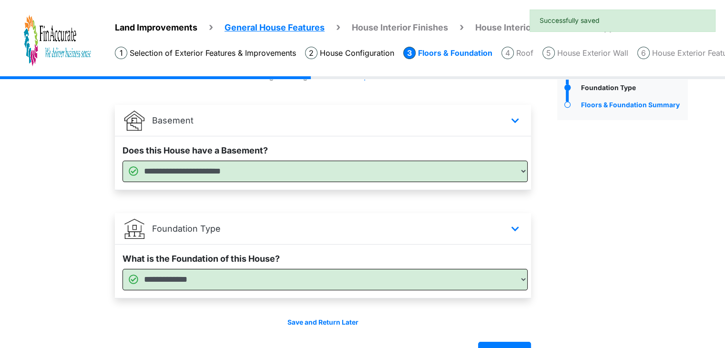
scroll to position [68, 0]
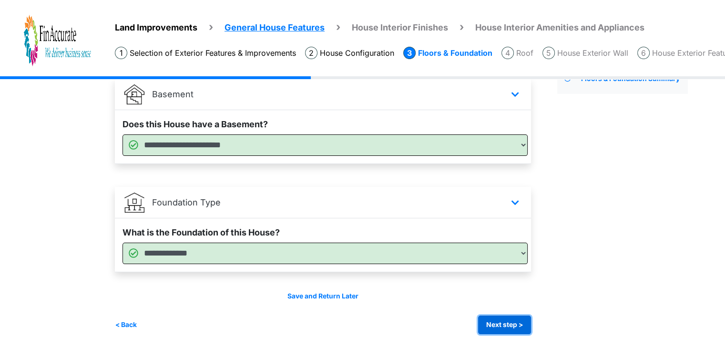
click at [511, 322] on button "Next step >" at bounding box center [504, 324] width 53 height 19
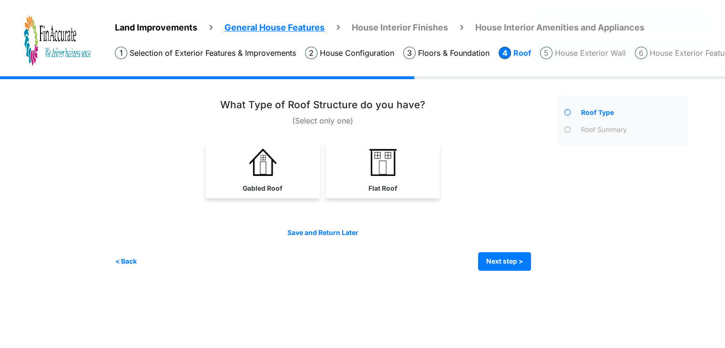
scroll to position [0, 0]
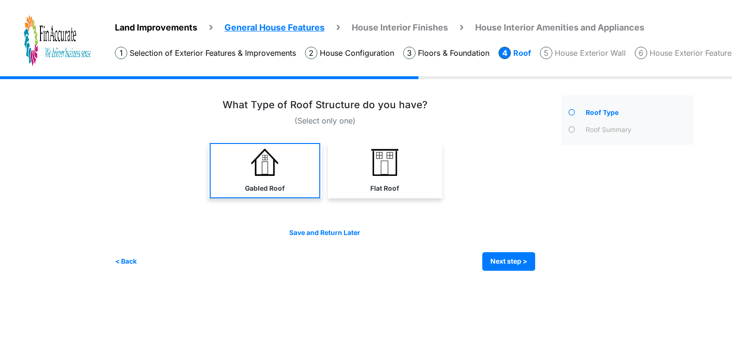
click at [282, 181] on link "Gabled Roof" at bounding box center [265, 170] width 111 height 55
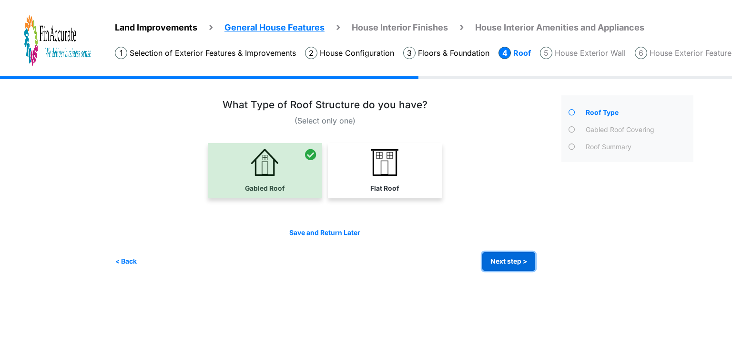
click at [529, 257] on button "Next step >" at bounding box center [508, 261] width 53 height 19
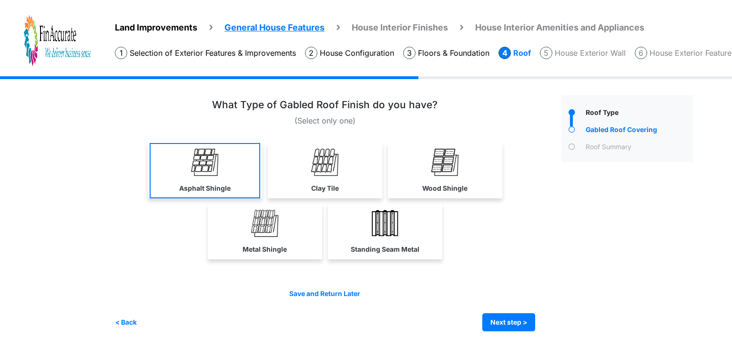
click at [189, 170] on link "Asphalt Shingle" at bounding box center [205, 170] width 111 height 55
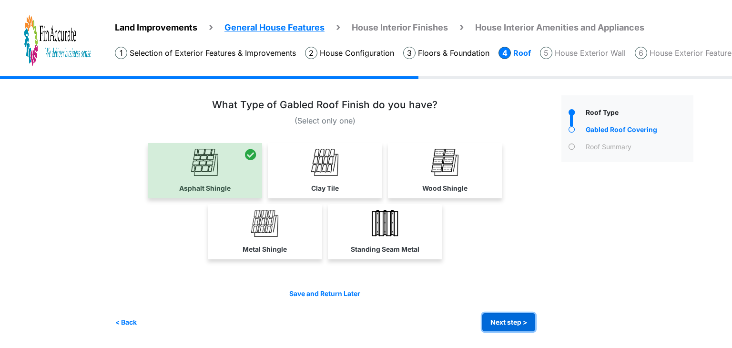
click at [502, 319] on button "Next step >" at bounding box center [508, 322] width 53 height 19
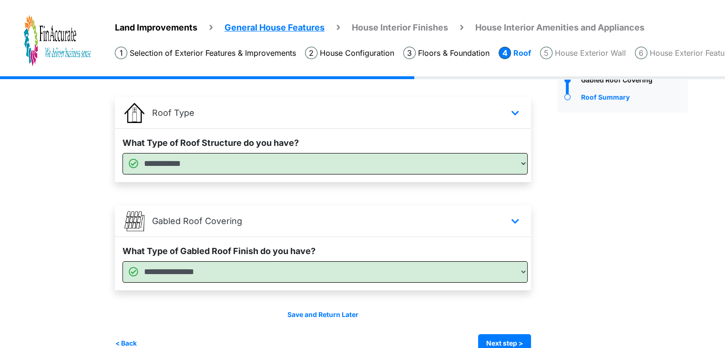
scroll to position [68, 0]
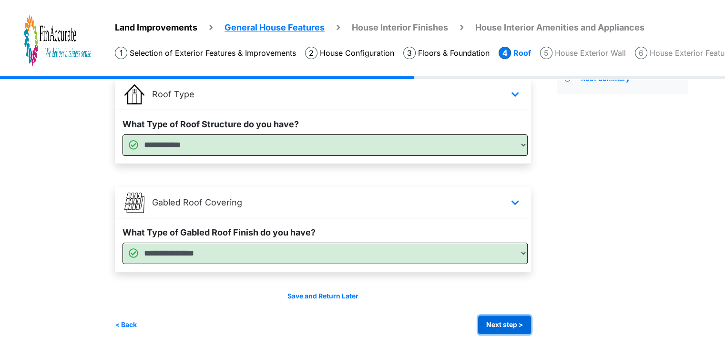
click at [499, 321] on button "Next step >" at bounding box center [504, 324] width 53 height 19
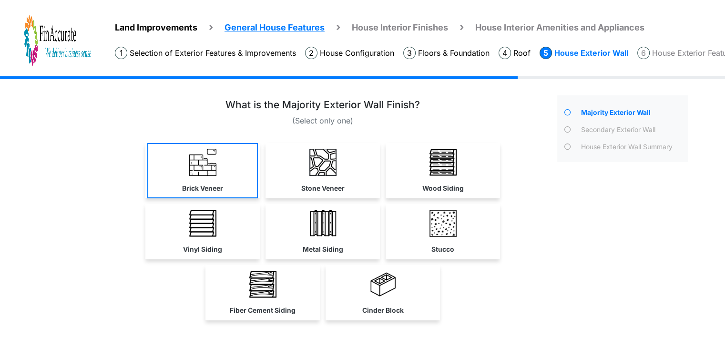
click at [206, 177] on link "Brick Veneer" at bounding box center [202, 170] width 111 height 55
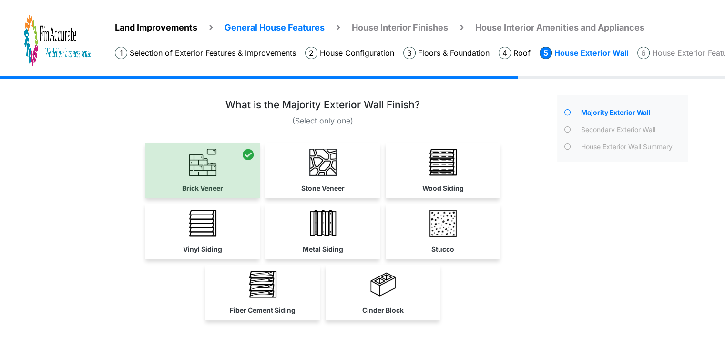
scroll to position [57, 0]
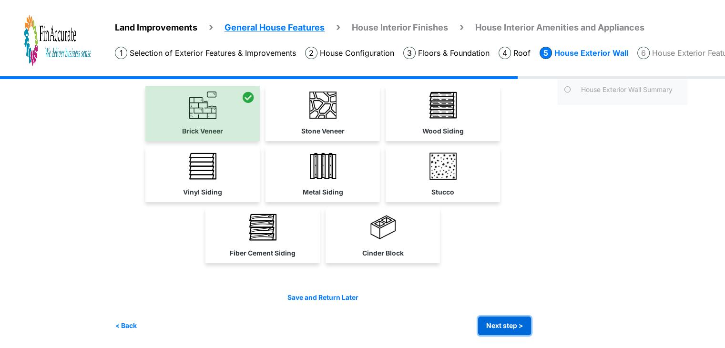
click at [496, 329] on button "Next step >" at bounding box center [504, 325] width 53 height 19
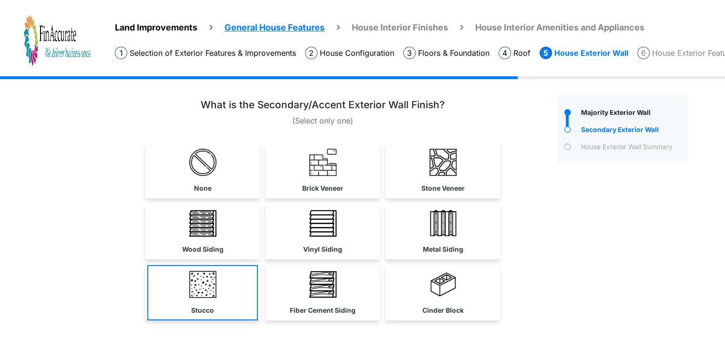
click at [191, 294] on img at bounding box center [202, 284] width 27 height 27
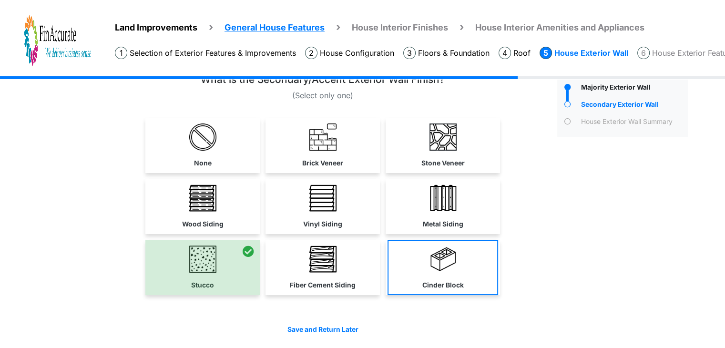
scroll to position [57, 0]
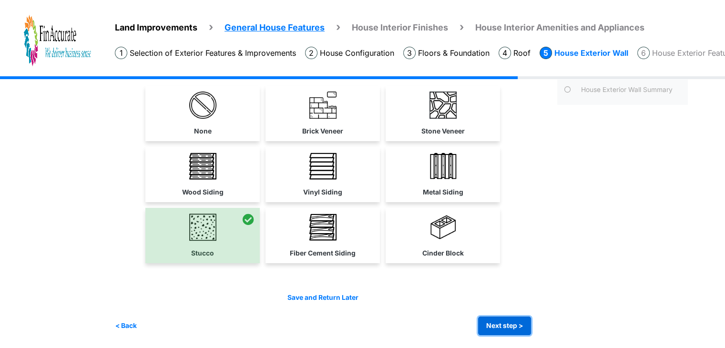
click at [517, 326] on button "Next step >" at bounding box center [504, 325] width 53 height 19
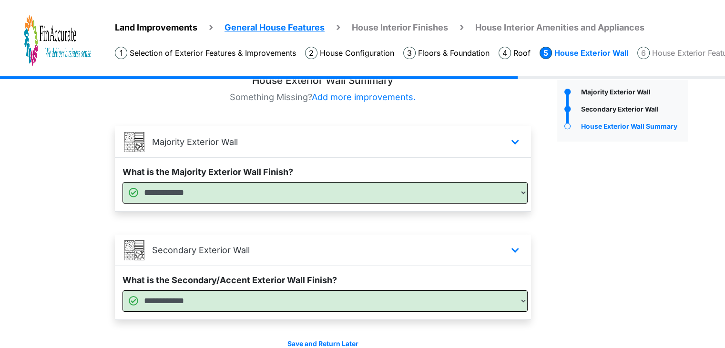
scroll to position [68, 0]
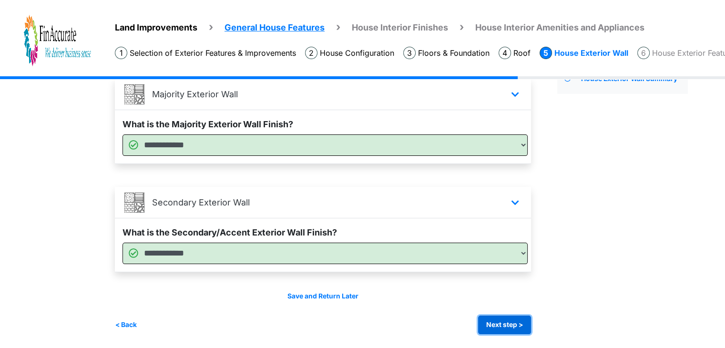
click at [501, 324] on button "Next step >" at bounding box center [504, 324] width 53 height 19
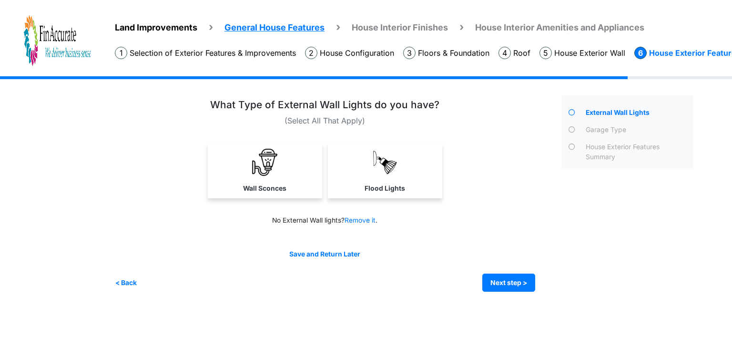
drag, startPoint x: 280, startPoint y: 185, endPoint x: 305, endPoint y: 183, distance: 25.4
click at [281, 184] on label "Wall Sconces" at bounding box center [264, 188] width 43 height 10
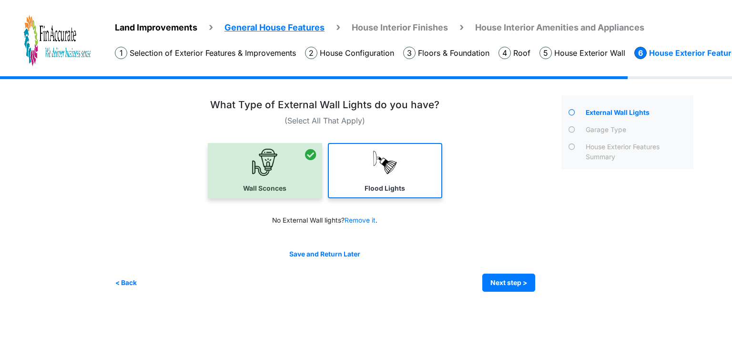
click at [363, 183] on link "Flood Lights" at bounding box center [385, 170] width 114 height 55
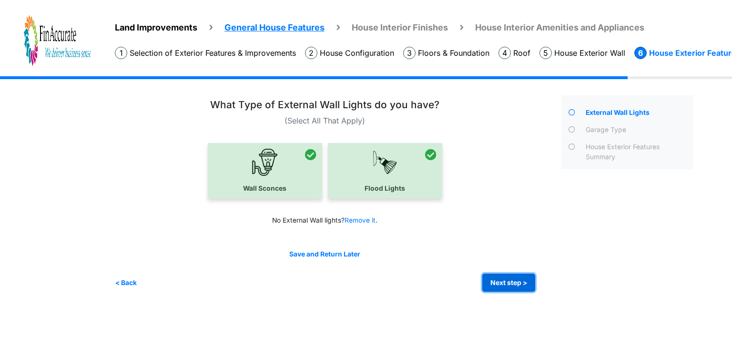
click at [503, 278] on button "Next step >" at bounding box center [508, 282] width 53 height 19
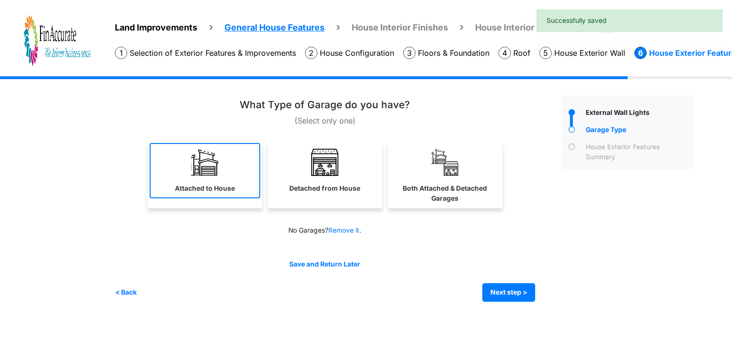
click at [214, 166] on img at bounding box center [204, 162] width 27 height 27
select select "*"
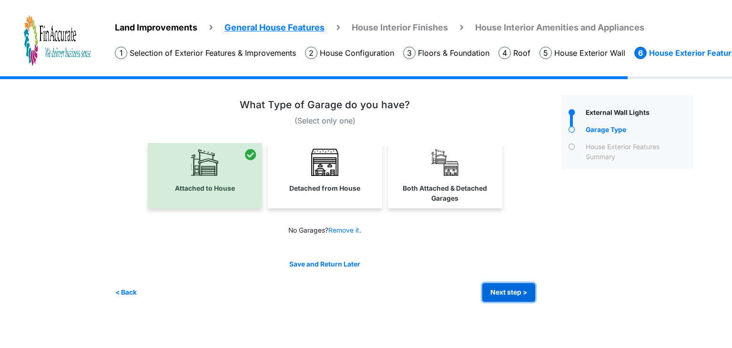
click at [511, 294] on button "Next step >" at bounding box center [508, 292] width 53 height 19
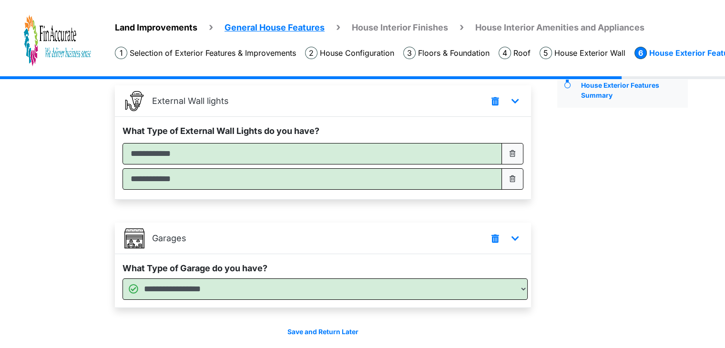
scroll to position [97, 0]
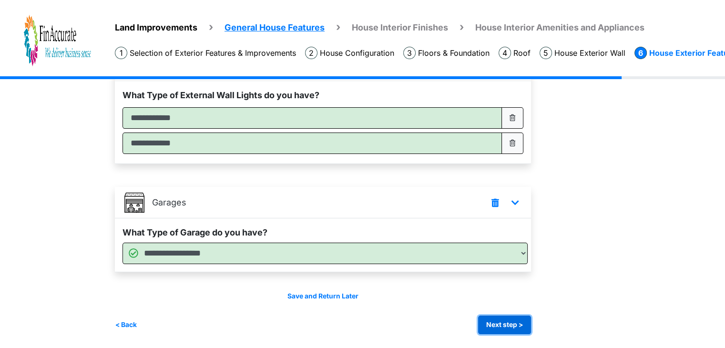
click at [509, 330] on button "Next step >" at bounding box center [504, 324] width 53 height 19
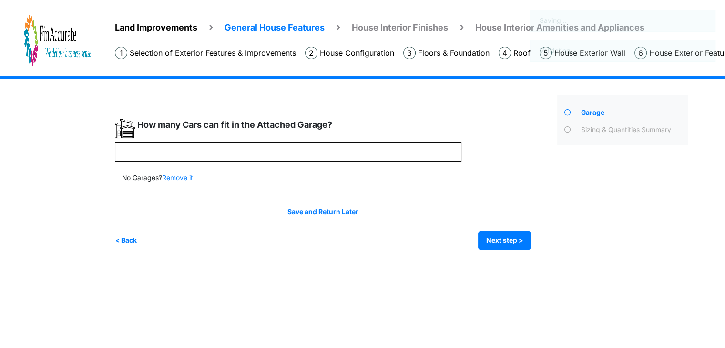
scroll to position [0, 0]
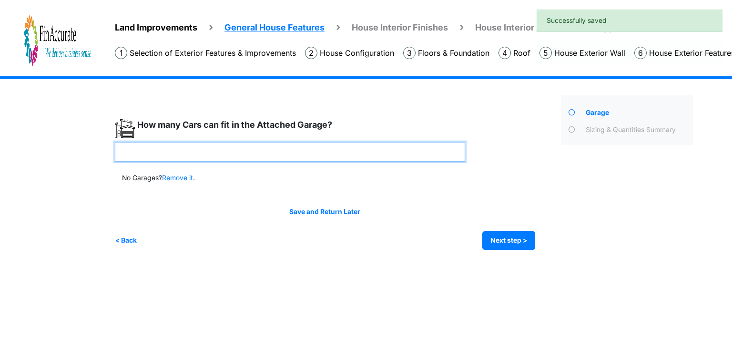
click at [219, 150] on input "number" at bounding box center [290, 152] width 350 height 20
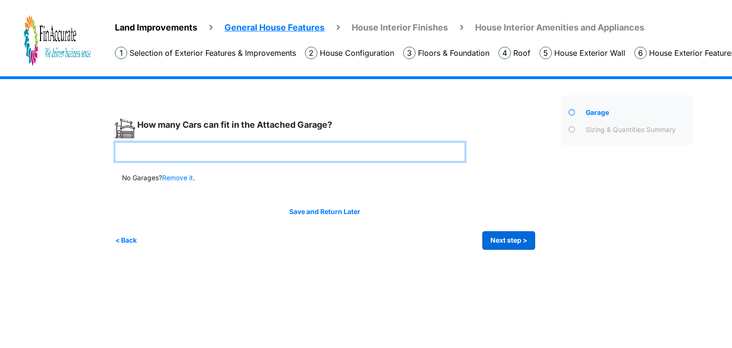
type input "*"
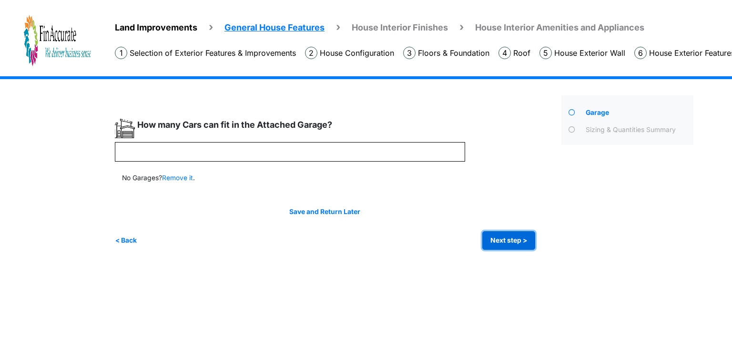
click at [513, 246] on button "Next step >" at bounding box center [508, 240] width 53 height 19
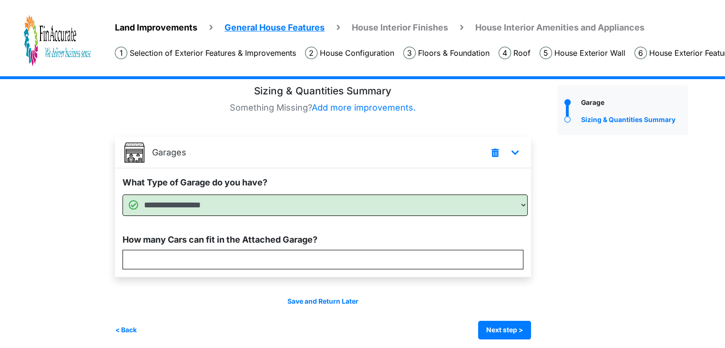
scroll to position [15, 0]
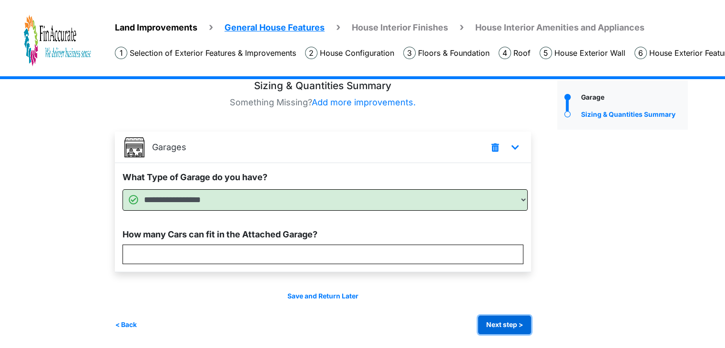
click at [488, 321] on button "Next step >" at bounding box center [504, 324] width 53 height 19
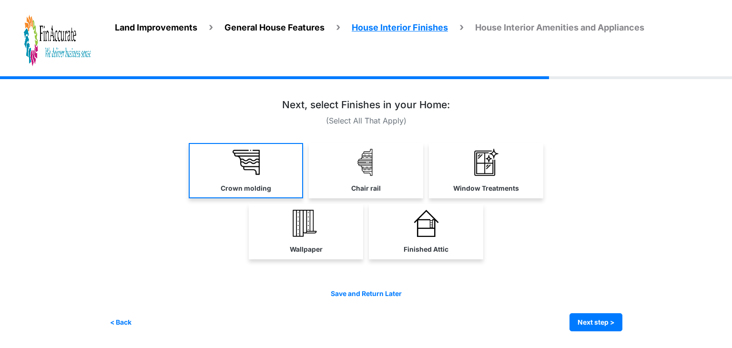
click at [284, 168] on link "Crown molding" at bounding box center [246, 170] width 114 height 55
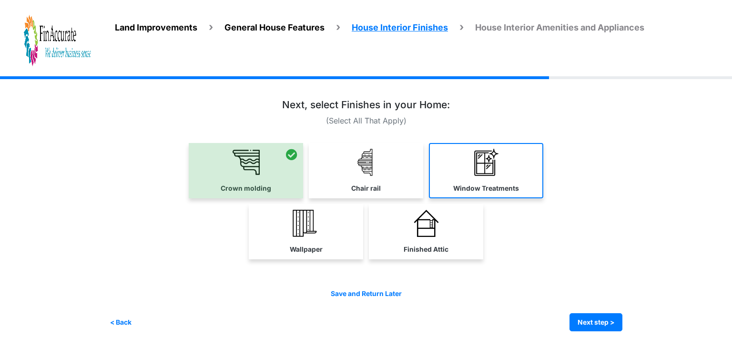
click at [461, 170] on link "Window Treatments" at bounding box center [486, 170] width 114 height 55
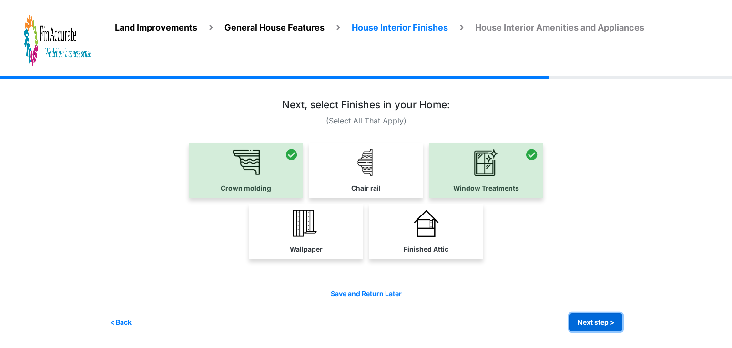
click at [594, 320] on button "Next step >" at bounding box center [595, 322] width 53 height 19
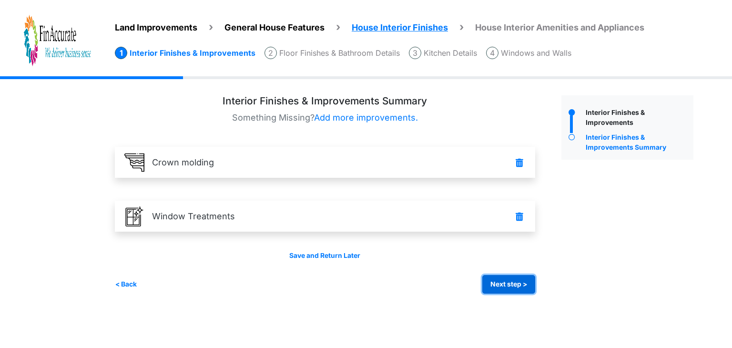
click at [498, 278] on button "Next step >" at bounding box center [508, 284] width 53 height 19
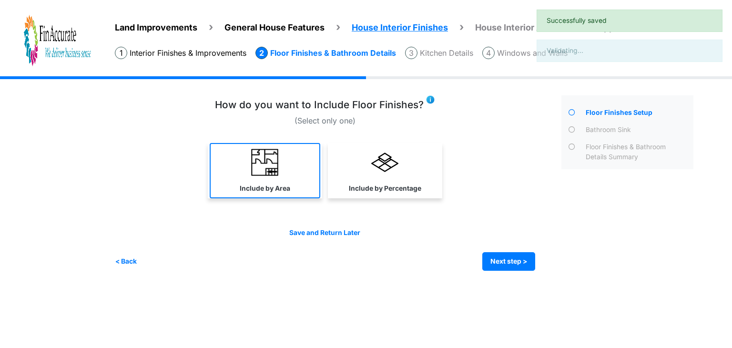
click at [266, 182] on link "Include by Area" at bounding box center [265, 170] width 111 height 55
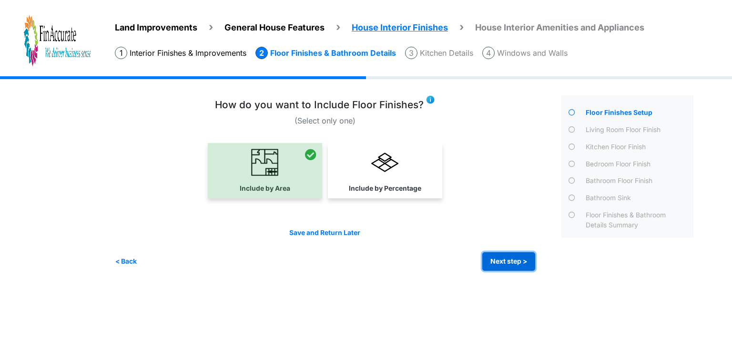
click at [493, 261] on button "Next step >" at bounding box center [508, 261] width 53 height 19
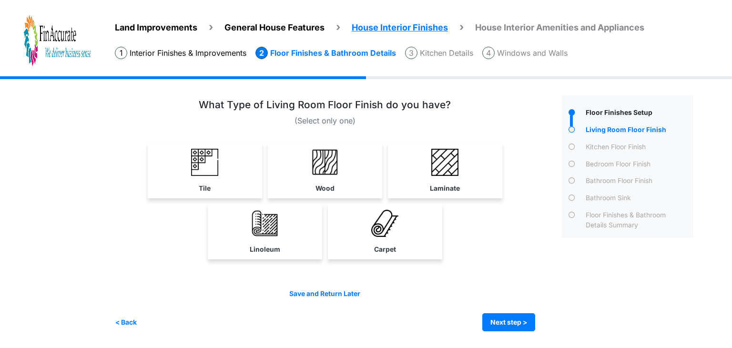
drag, startPoint x: 212, startPoint y: 182, endPoint x: 227, endPoint y: 182, distance: 14.8
click at [212, 182] on link "Tile" at bounding box center [205, 170] width 111 height 55
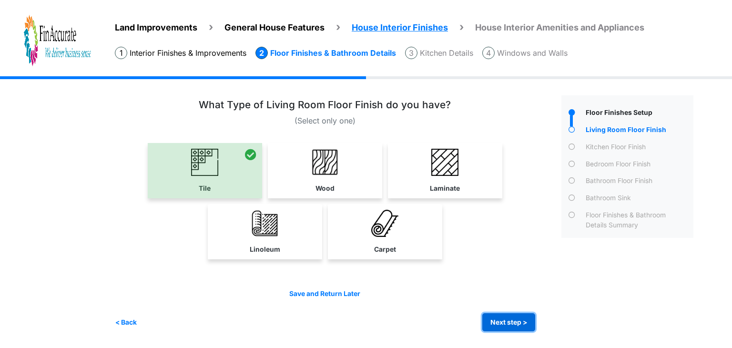
click at [506, 323] on button "Next step >" at bounding box center [508, 322] width 53 height 19
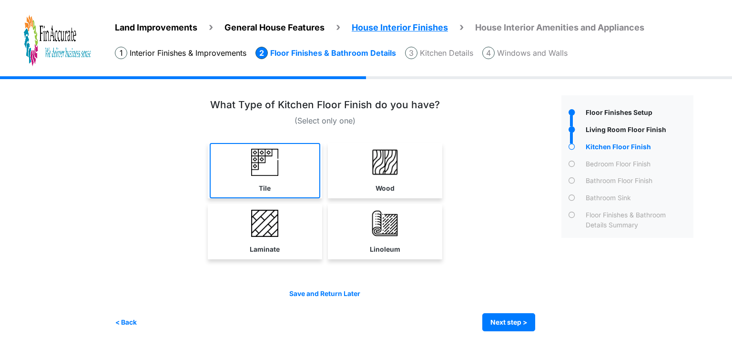
click at [268, 164] on img at bounding box center [264, 162] width 27 height 27
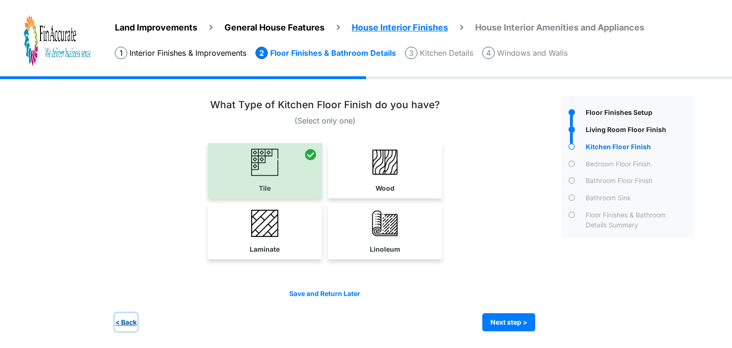
click at [133, 321] on button "< Back" at bounding box center [126, 322] width 22 height 19
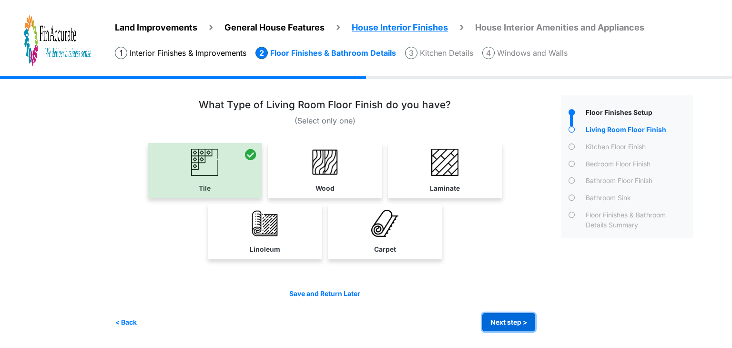
click at [517, 324] on button "Next step >" at bounding box center [508, 322] width 53 height 19
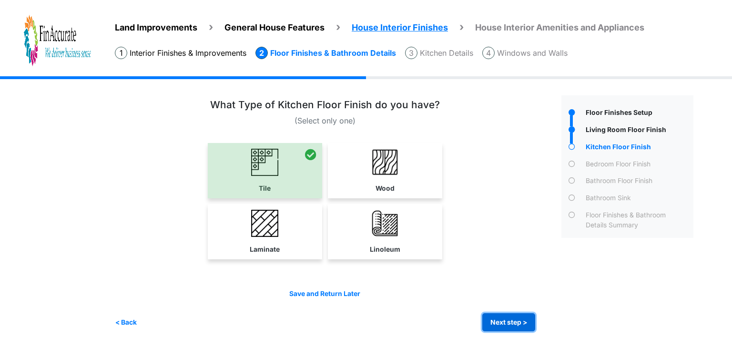
drag, startPoint x: 517, startPoint y: 322, endPoint x: 514, endPoint y: 316, distance: 5.8
click at [517, 321] on button "Next step >" at bounding box center [508, 322] width 53 height 19
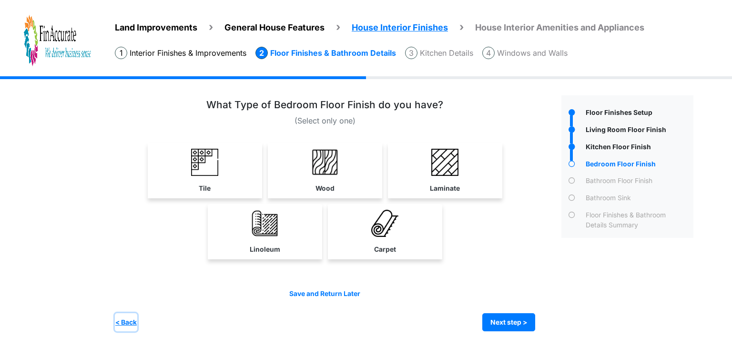
drag, startPoint x: 126, startPoint y: 319, endPoint x: 132, endPoint y: 316, distance: 6.6
click at [126, 319] on button "< Back" at bounding box center [126, 322] width 22 height 19
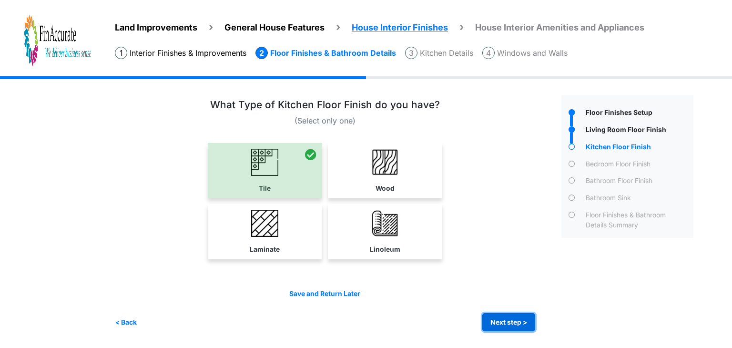
click at [518, 315] on button "Next step >" at bounding box center [508, 322] width 53 height 19
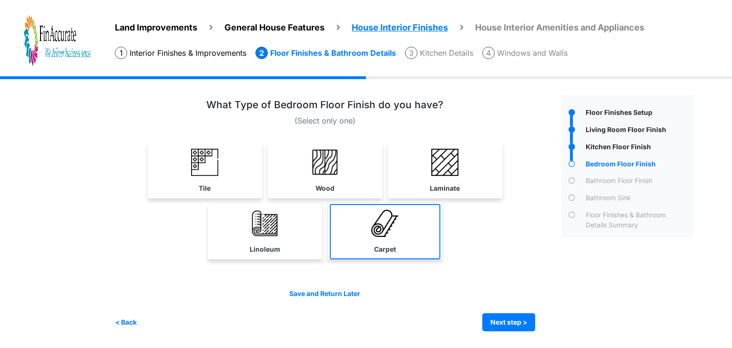
click at [375, 245] on label "Carpet" at bounding box center [385, 249] width 22 height 10
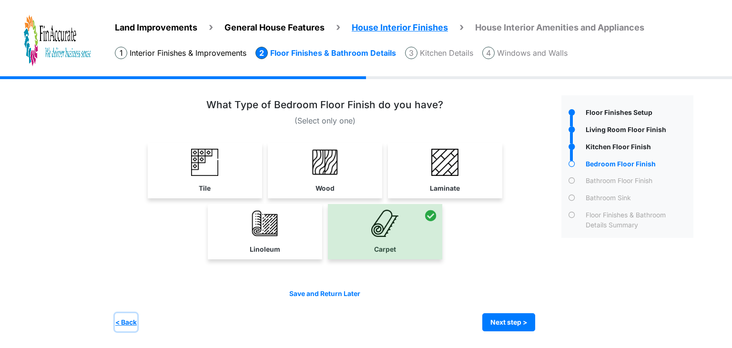
drag, startPoint x: 118, startPoint y: 326, endPoint x: 128, endPoint y: 323, distance: 10.3
click at [119, 325] on button "< Back" at bounding box center [126, 322] width 22 height 19
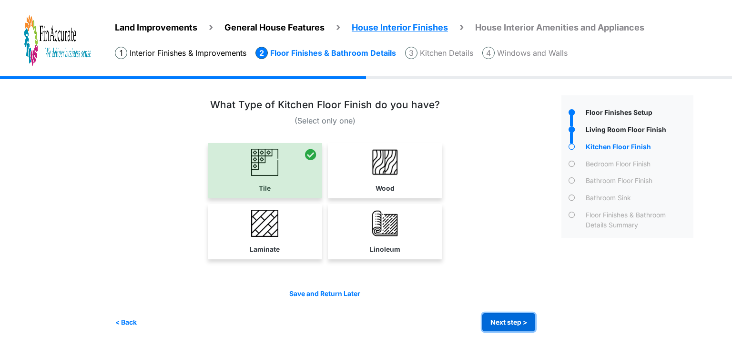
drag, startPoint x: 518, startPoint y: 322, endPoint x: 506, endPoint y: 318, distance: 13.4
click at [518, 322] on button "Next step >" at bounding box center [508, 322] width 53 height 19
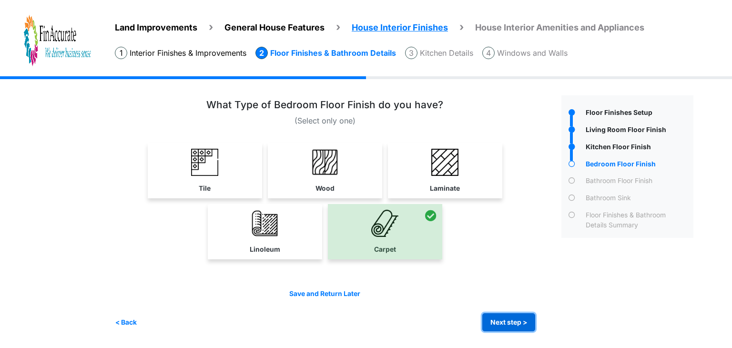
click at [495, 324] on button "Next step >" at bounding box center [508, 322] width 53 height 19
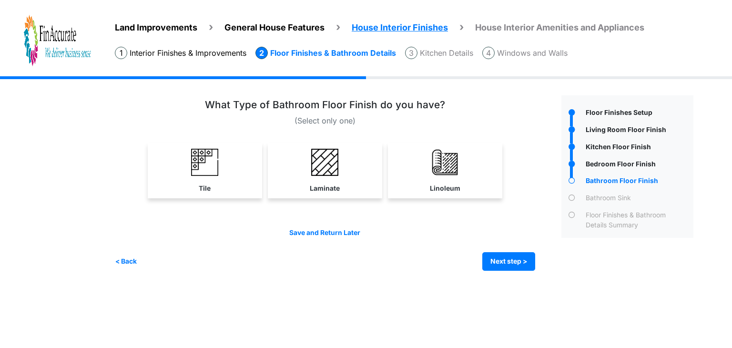
click at [446, 179] on link "Linoleum" at bounding box center [445, 170] width 111 height 55
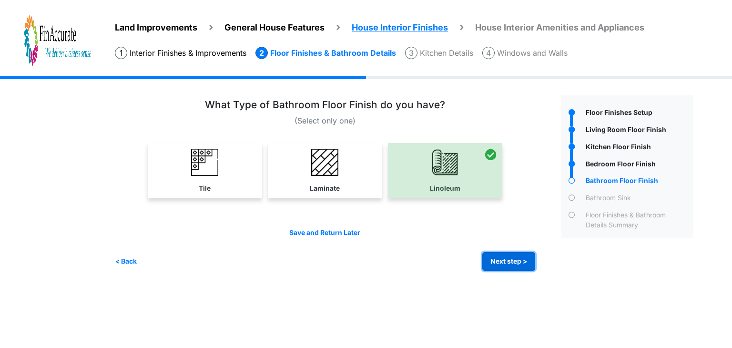
click at [517, 263] on button "Next step >" at bounding box center [508, 261] width 53 height 19
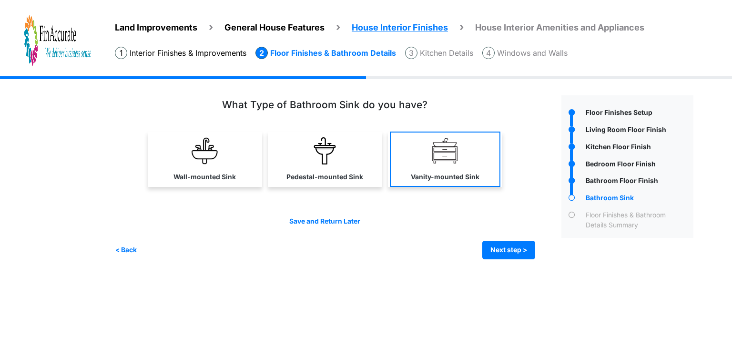
click at [421, 165] on link "Vanity-mounted Sink" at bounding box center [445, 159] width 111 height 55
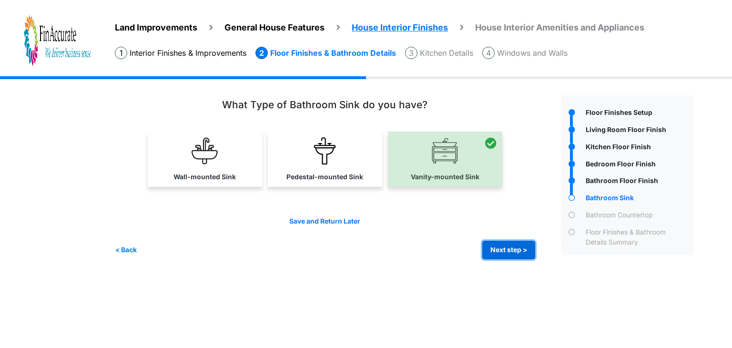
click at [500, 248] on button "Next step >" at bounding box center [508, 250] width 53 height 19
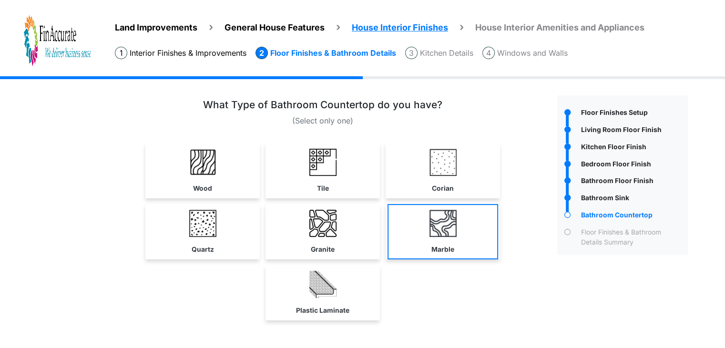
click at [455, 242] on link "Marble" at bounding box center [442, 231] width 111 height 55
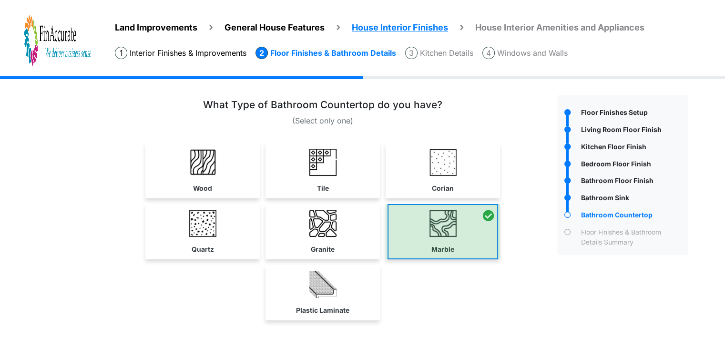
select select "*"
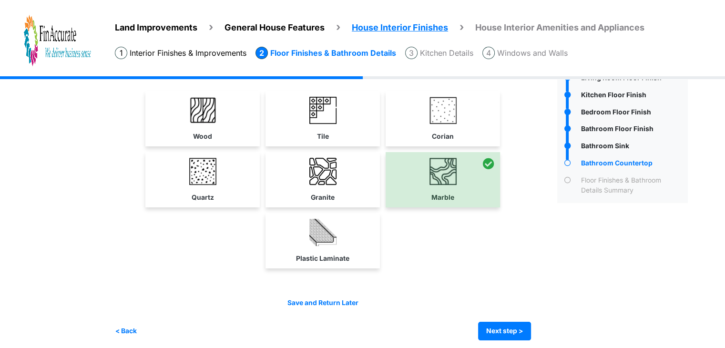
scroll to position [57, 0]
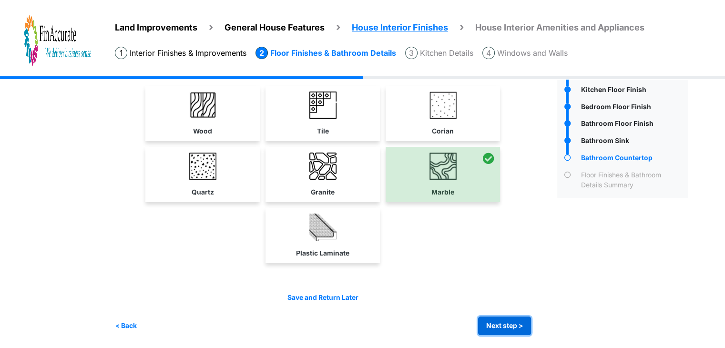
click at [503, 328] on button "Next step >" at bounding box center [504, 325] width 53 height 19
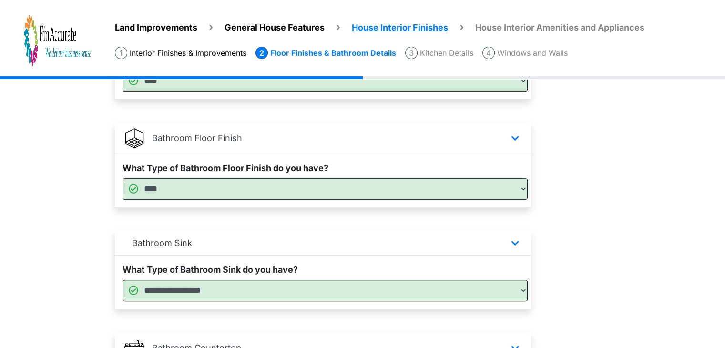
scroll to position [601, 0]
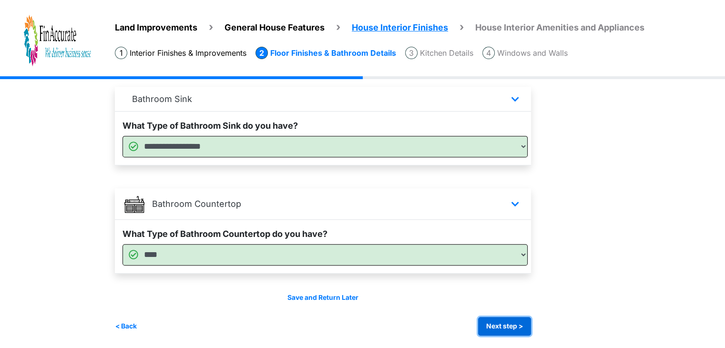
drag, startPoint x: 506, startPoint y: 319, endPoint x: 502, endPoint y: 319, distance: 4.8
click at [506, 319] on button "Next step >" at bounding box center [504, 326] width 53 height 19
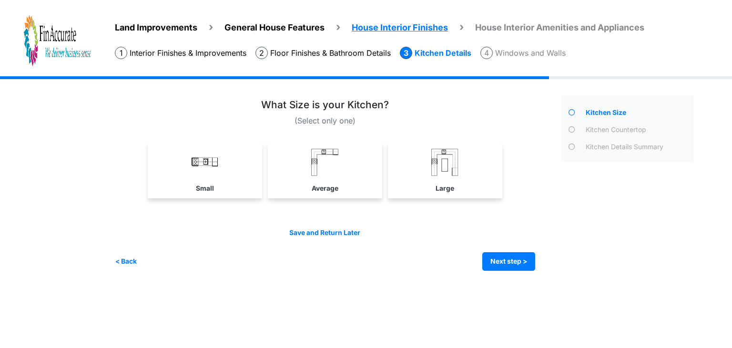
click at [206, 183] on label "Small" at bounding box center [205, 188] width 18 height 10
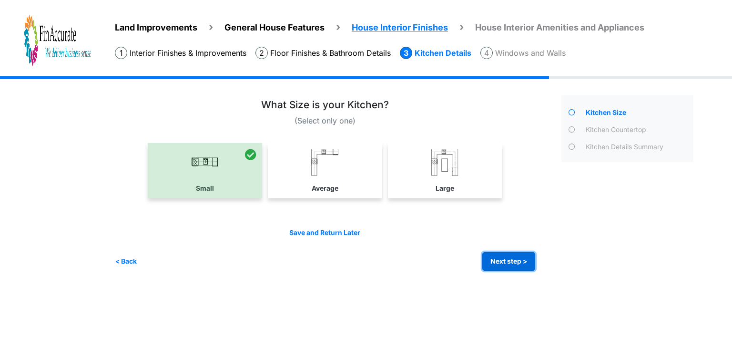
click at [507, 258] on button "Next step >" at bounding box center [508, 261] width 53 height 19
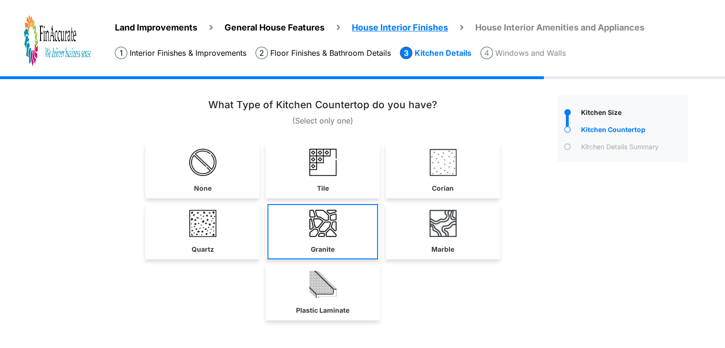
click at [298, 218] on link "Granite" at bounding box center [322, 231] width 111 height 55
select select "*"
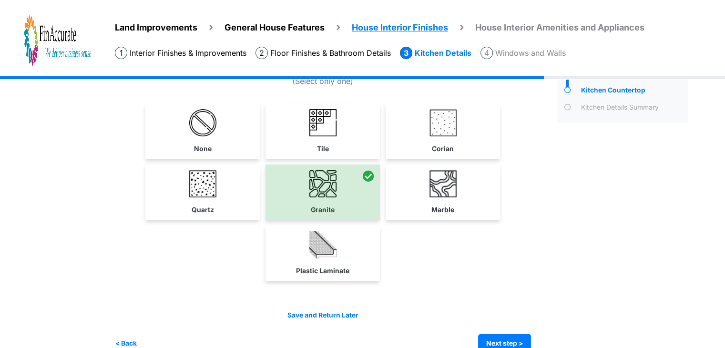
scroll to position [57, 0]
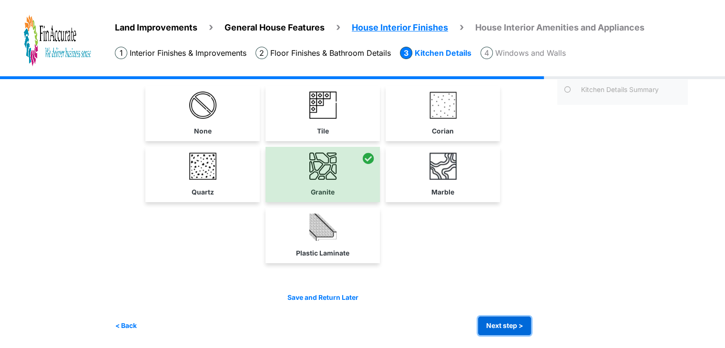
click at [510, 322] on button "Next step >" at bounding box center [504, 325] width 53 height 19
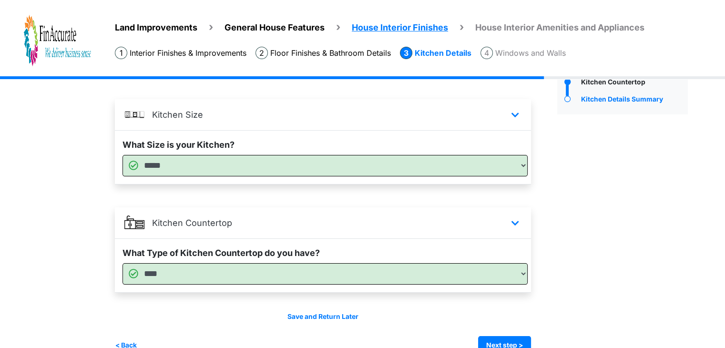
scroll to position [68, 0]
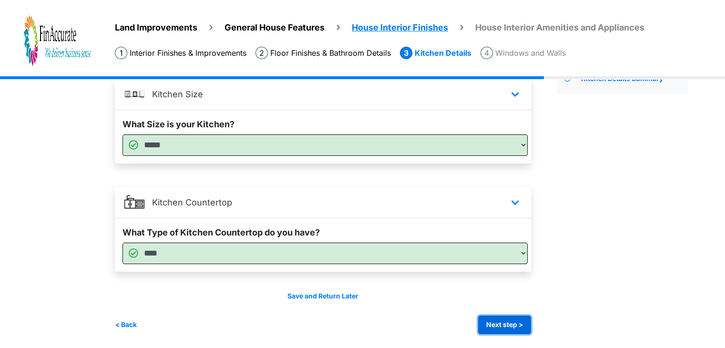
click at [501, 319] on button "Next step >" at bounding box center [504, 324] width 53 height 19
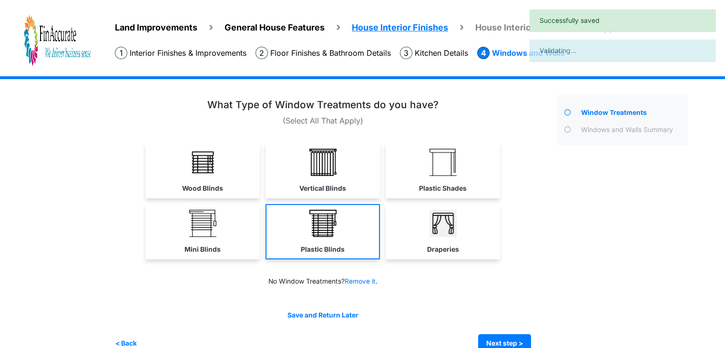
scroll to position [18, 0]
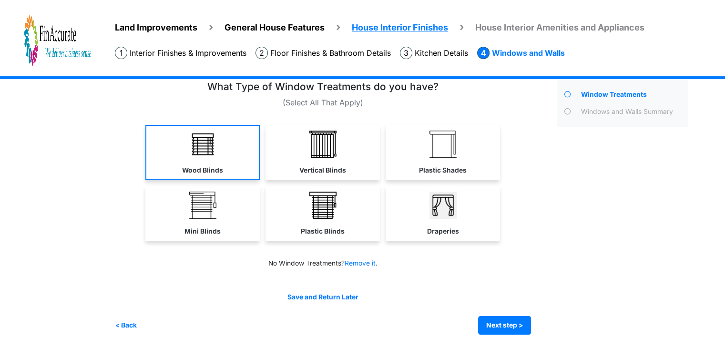
click at [158, 162] on link "Wood Blinds" at bounding box center [202, 152] width 114 height 55
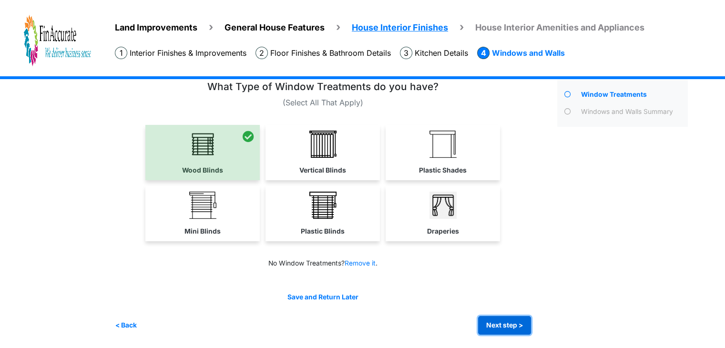
click at [509, 327] on button "Next step >" at bounding box center [504, 325] width 53 height 19
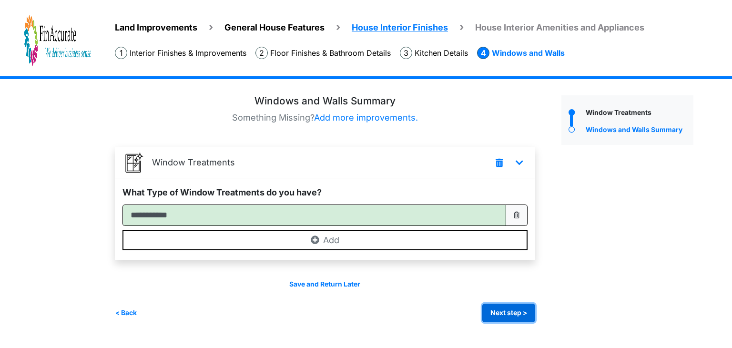
click at [516, 314] on button "Next step >" at bounding box center [508, 313] width 53 height 19
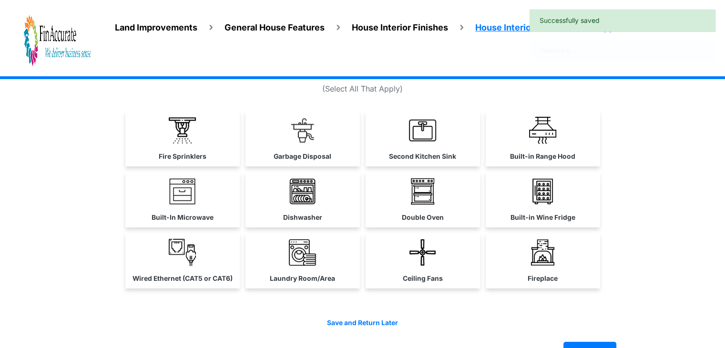
scroll to position [57, 0]
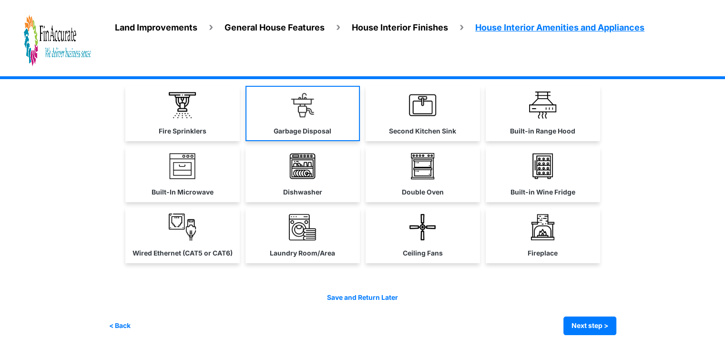
click at [298, 114] on img at bounding box center [302, 104] width 27 height 27
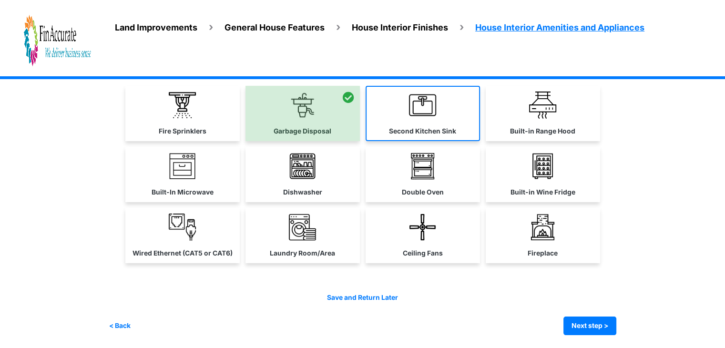
click at [433, 123] on link "Second Kitchen Sink" at bounding box center [422, 113] width 114 height 55
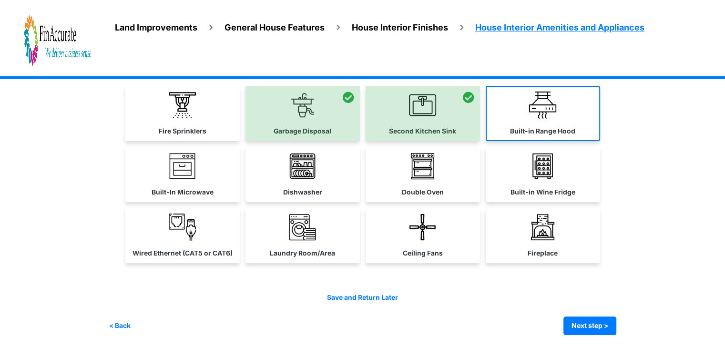
click at [545, 132] on label "Built-in Range Hood" at bounding box center [542, 131] width 65 height 10
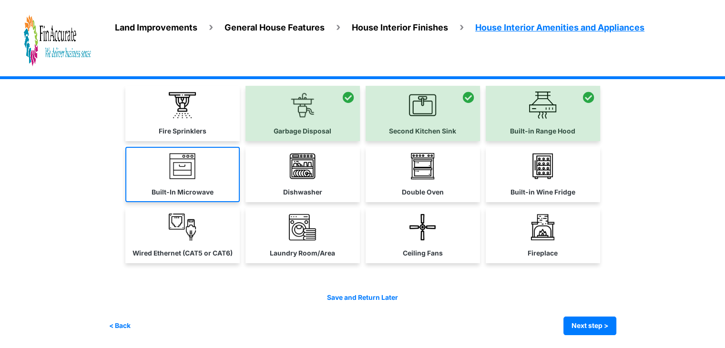
click at [155, 171] on link "Built-In Microwave" at bounding box center [182, 174] width 114 height 55
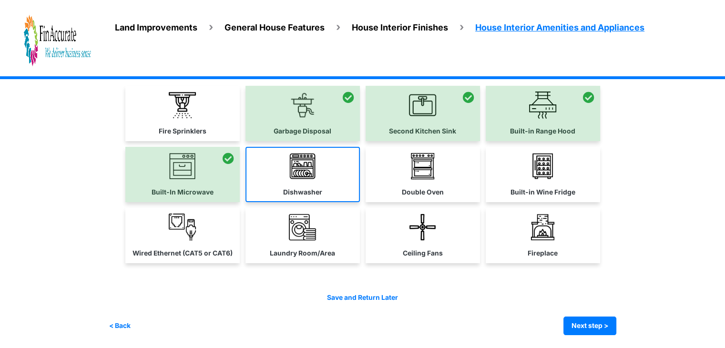
click at [316, 184] on link "Dishwasher" at bounding box center [302, 174] width 114 height 55
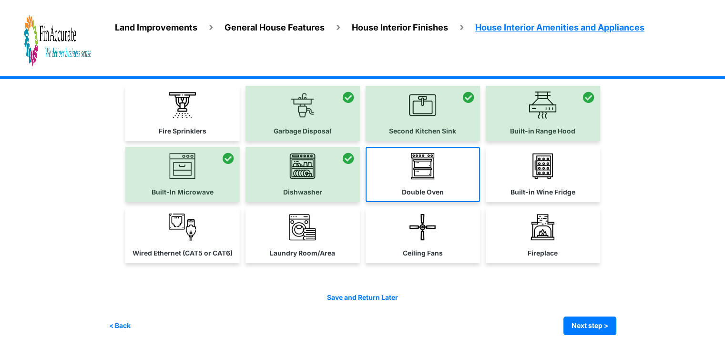
click at [395, 188] on link "Double Oven" at bounding box center [422, 174] width 114 height 55
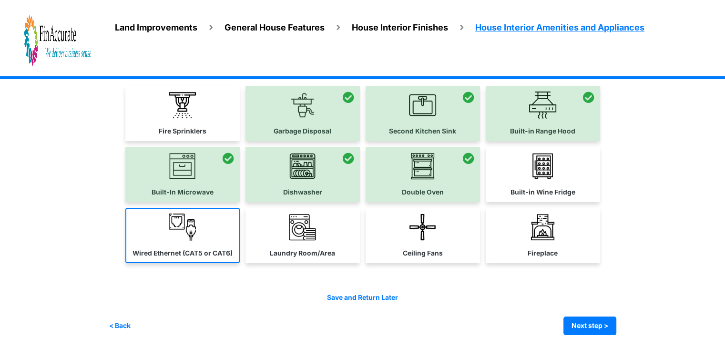
click at [160, 233] on link "Wired Ethernet (CAT5 or CAT6)" at bounding box center [182, 235] width 114 height 55
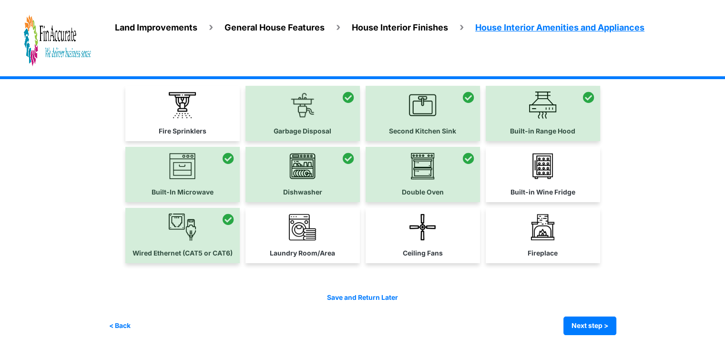
drag, startPoint x: 385, startPoint y: 236, endPoint x: 442, endPoint y: 255, distance: 59.8
click at [386, 236] on link "Ceiling Fans" at bounding box center [422, 235] width 114 height 55
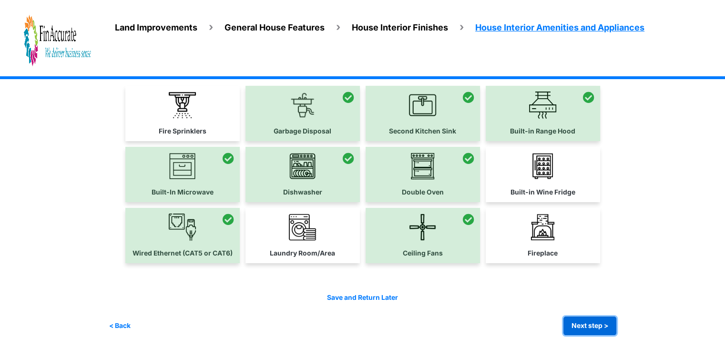
click at [590, 324] on button "Next step >" at bounding box center [589, 325] width 53 height 19
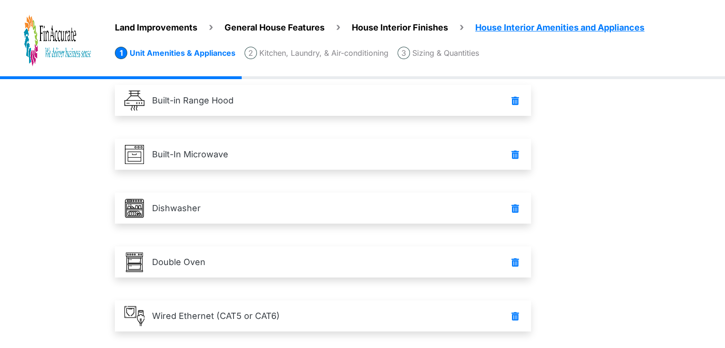
scroll to position [283, 0]
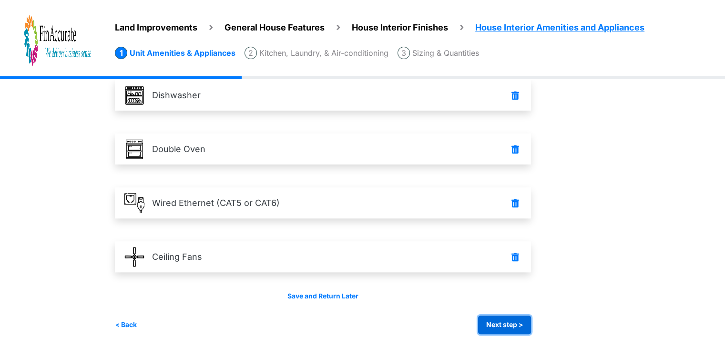
drag, startPoint x: 507, startPoint y: 322, endPoint x: 486, endPoint y: 298, distance: 32.7
click at [507, 323] on button "Next step >" at bounding box center [504, 324] width 53 height 19
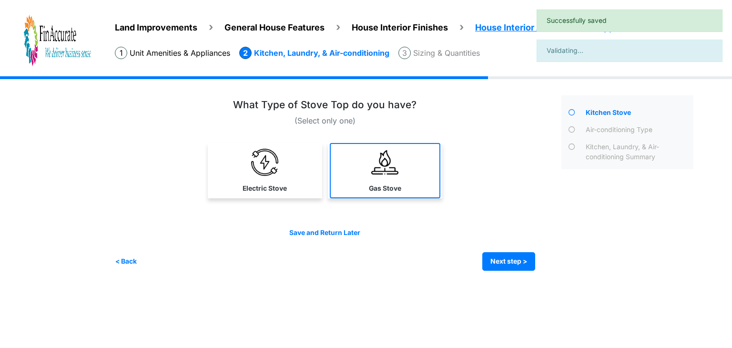
click at [373, 157] on img at bounding box center [384, 162] width 27 height 27
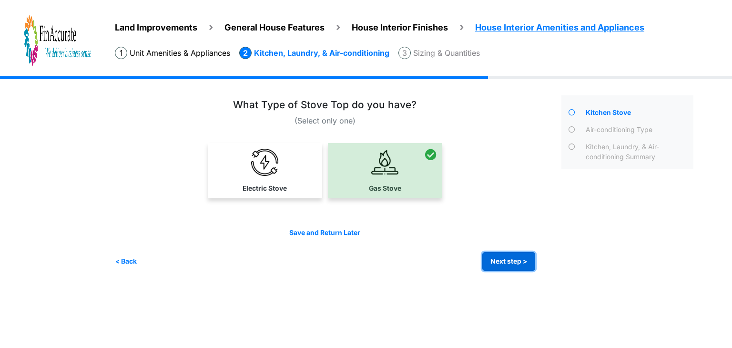
click at [518, 258] on button "Next step >" at bounding box center [508, 261] width 53 height 19
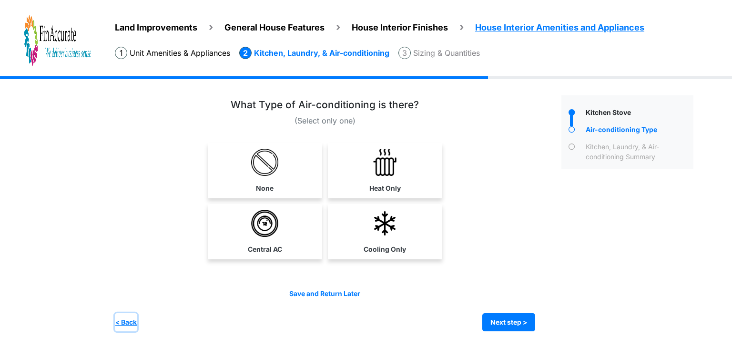
click at [129, 319] on button "< Back" at bounding box center [126, 322] width 22 height 19
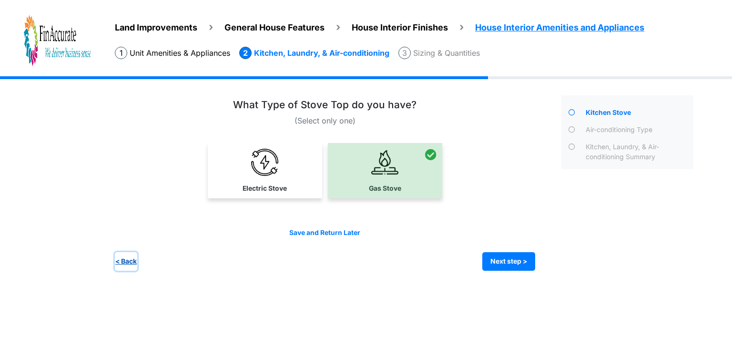
click at [122, 261] on button "< Back" at bounding box center [126, 261] width 22 height 19
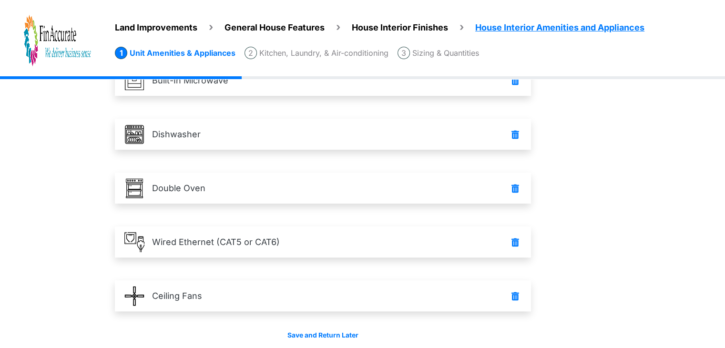
scroll to position [283, 0]
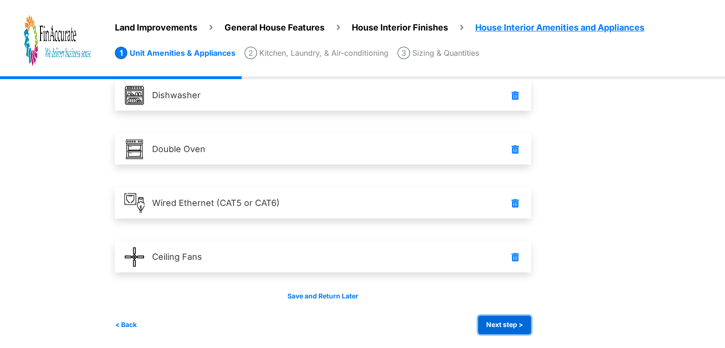
click at [502, 325] on button "Next step >" at bounding box center [504, 324] width 53 height 19
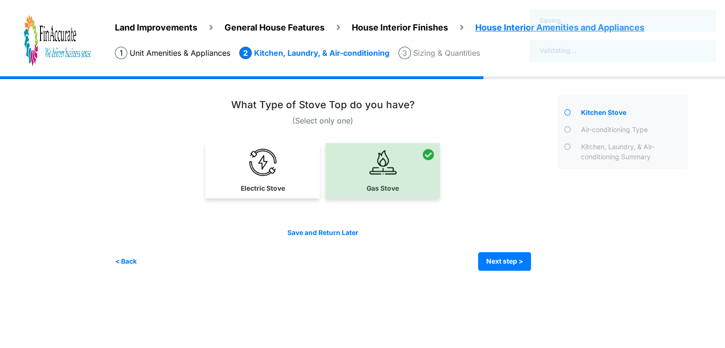
scroll to position [0, 0]
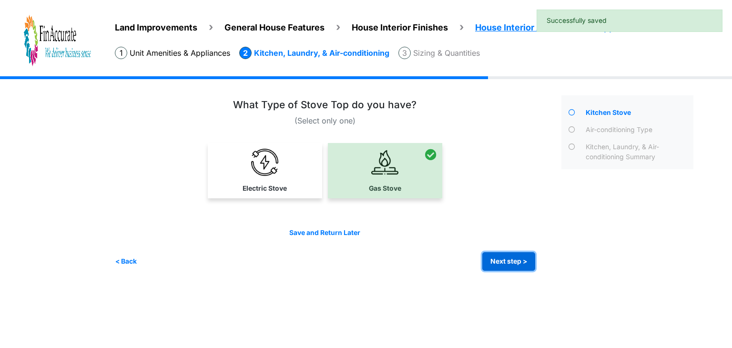
click at [523, 260] on button "Next step >" at bounding box center [508, 261] width 53 height 19
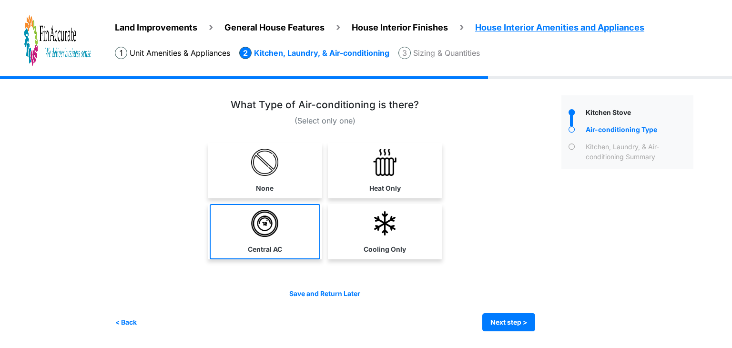
click at [281, 233] on link "Central AC" at bounding box center [265, 231] width 111 height 55
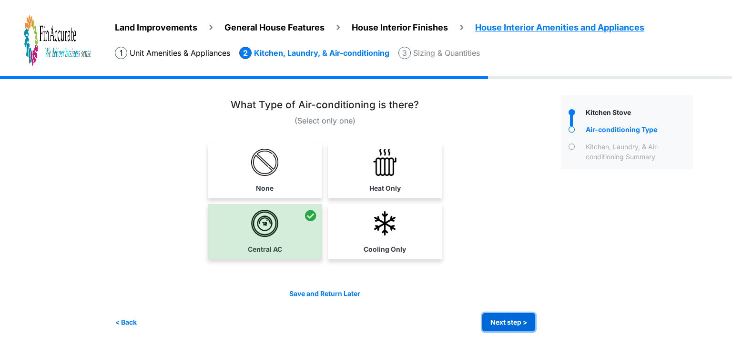
click at [505, 323] on button "Next step >" at bounding box center [508, 322] width 53 height 19
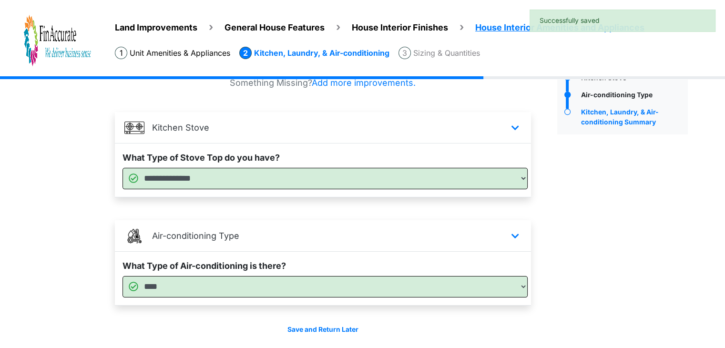
scroll to position [68, 0]
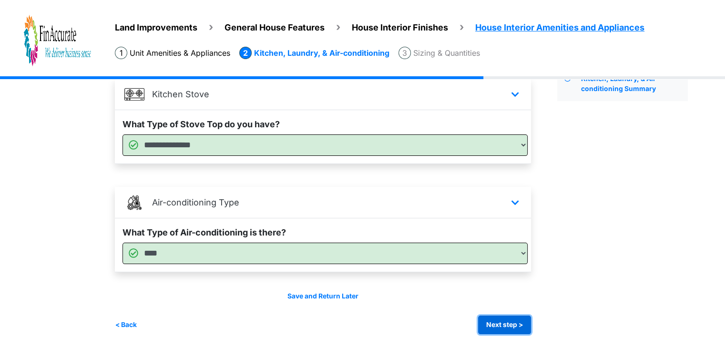
click at [494, 318] on button "Next step >" at bounding box center [504, 324] width 53 height 19
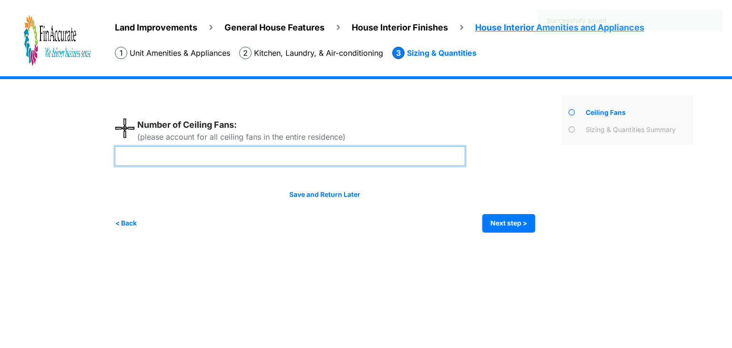
click at [315, 155] on input "number" at bounding box center [290, 156] width 350 height 20
type input "*"
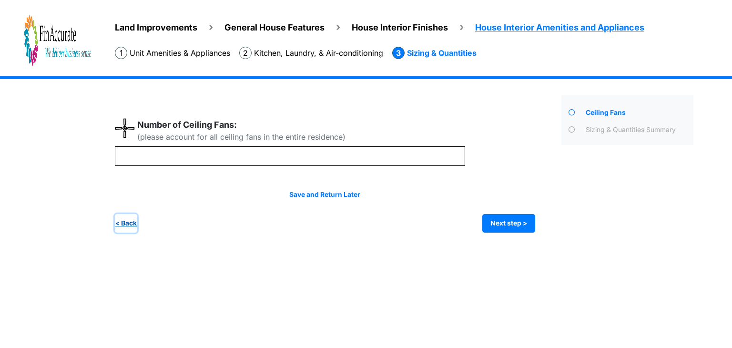
click at [130, 228] on button "< Back" at bounding box center [126, 223] width 22 height 19
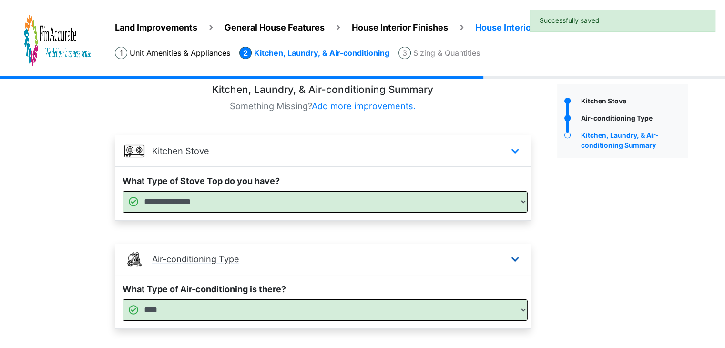
scroll to position [68, 0]
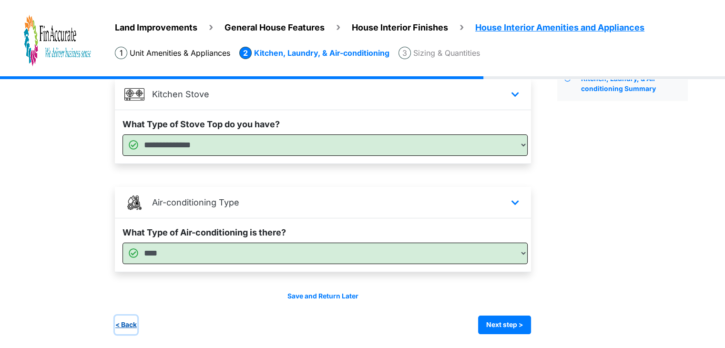
click at [126, 321] on button "< Back" at bounding box center [126, 324] width 22 height 19
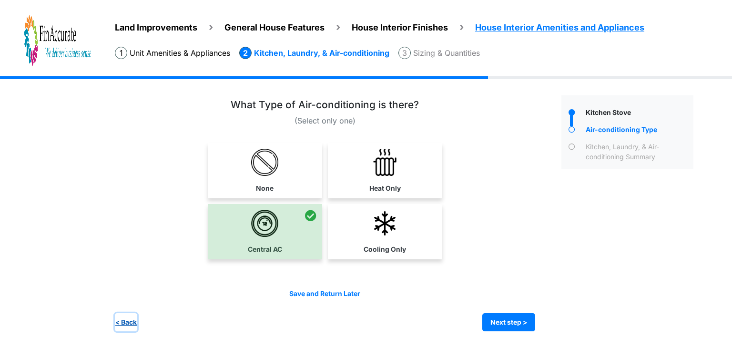
click at [130, 324] on button "< Back" at bounding box center [126, 322] width 22 height 19
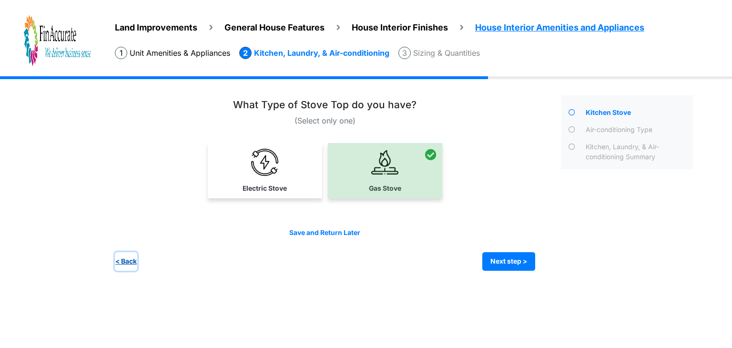
click at [130, 258] on button "< Back" at bounding box center [126, 261] width 22 height 19
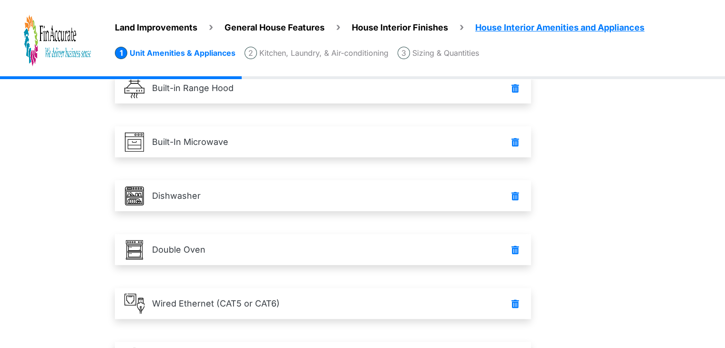
scroll to position [283, 0]
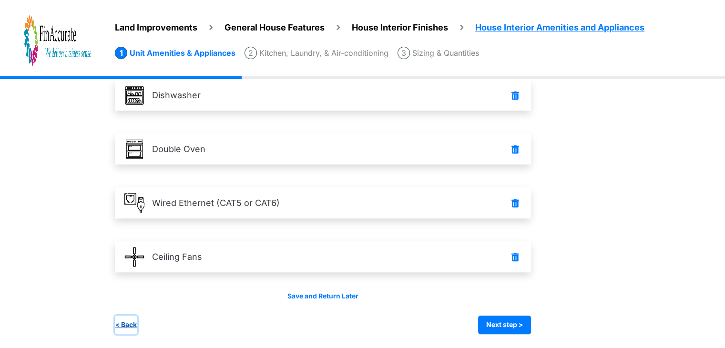
click at [126, 324] on button "< Back" at bounding box center [126, 324] width 22 height 19
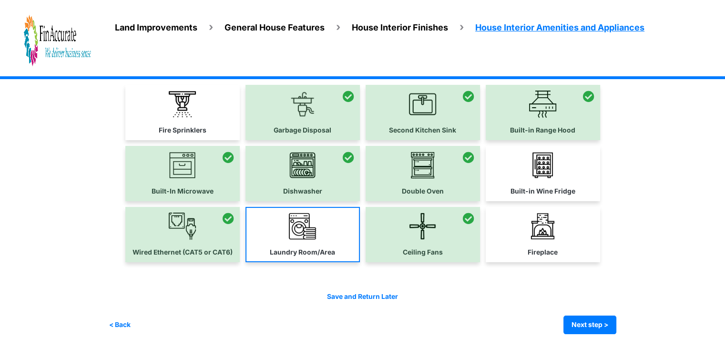
scroll to position [57, 0]
click at [311, 244] on link "Laundry Room/Area" at bounding box center [302, 235] width 114 height 55
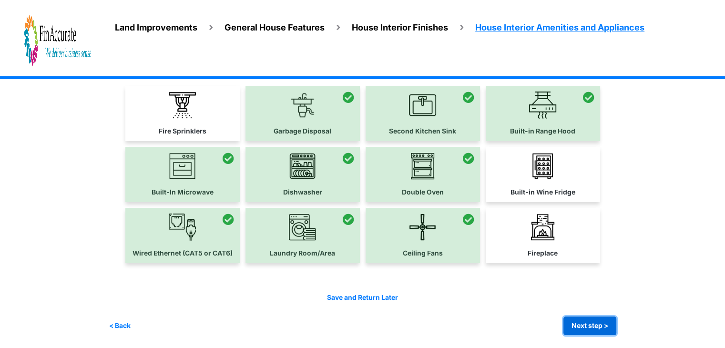
click at [580, 330] on button "Next step >" at bounding box center [589, 325] width 53 height 19
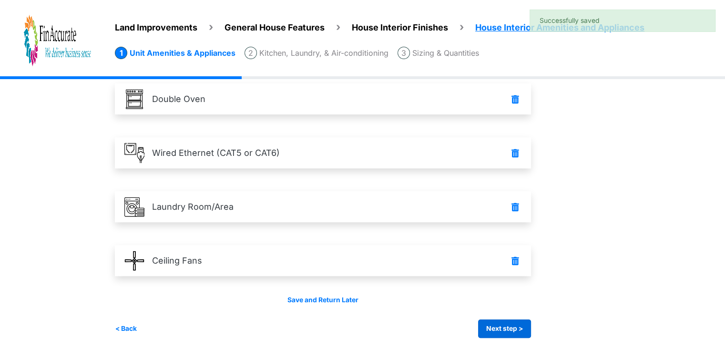
scroll to position [336, 0]
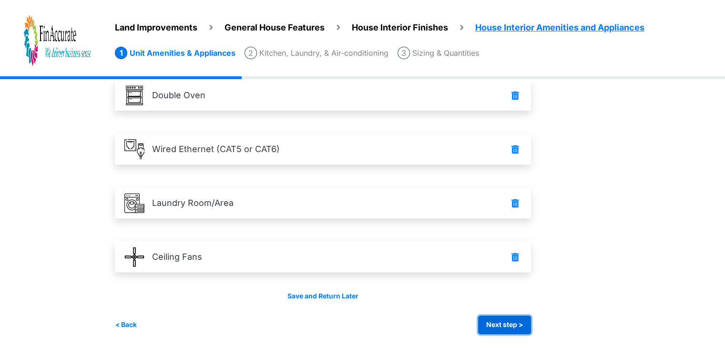
click at [508, 323] on button "Next step >" at bounding box center [504, 324] width 53 height 19
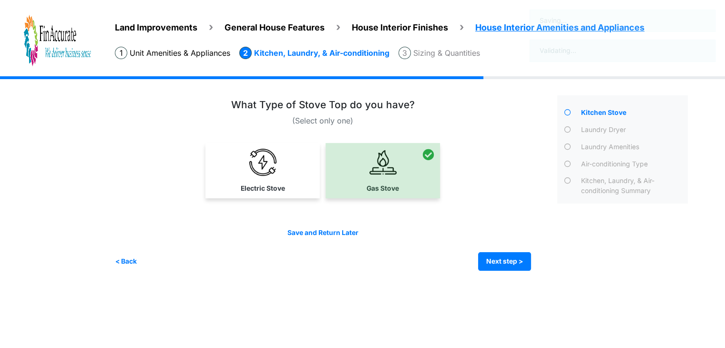
scroll to position [0, 0]
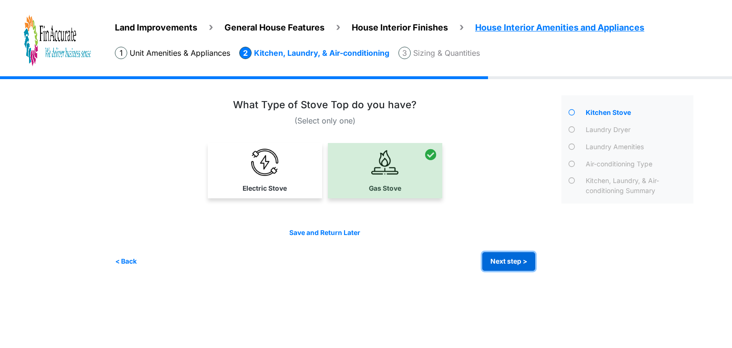
click at [497, 261] on button "Next step >" at bounding box center [508, 261] width 53 height 19
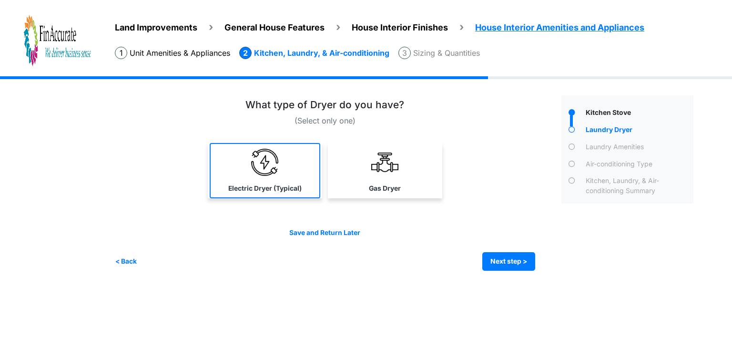
click at [292, 181] on link "Electric Dryer (Typical)" at bounding box center [265, 170] width 111 height 55
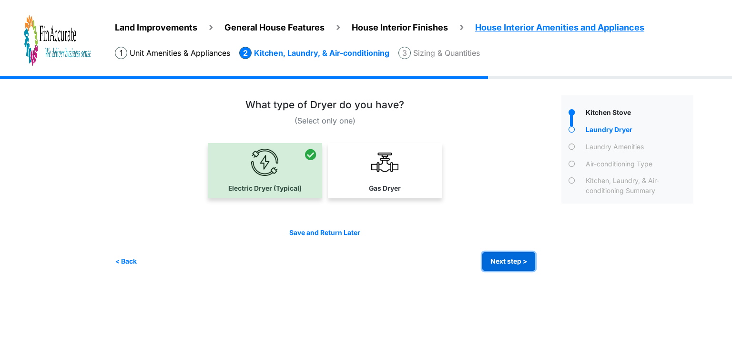
click at [500, 258] on button "Next step >" at bounding box center [508, 261] width 53 height 19
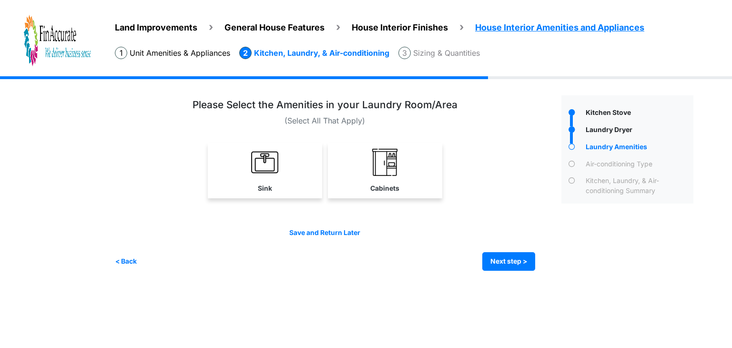
drag, startPoint x: 387, startPoint y: 182, endPoint x: 403, endPoint y: 184, distance: 15.9
click at [387, 182] on link "Cabinets" at bounding box center [385, 170] width 114 height 55
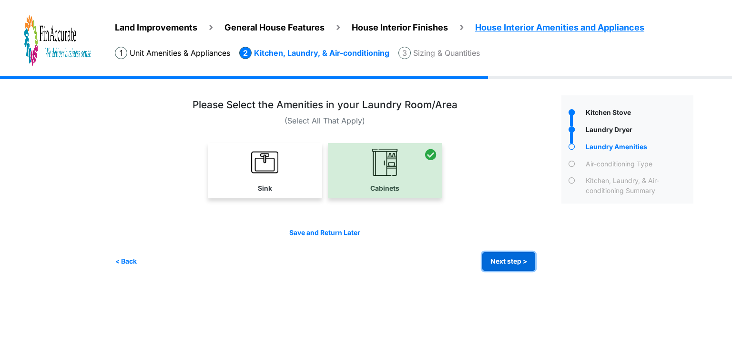
click at [497, 262] on button "Next step >" at bounding box center [508, 261] width 53 height 19
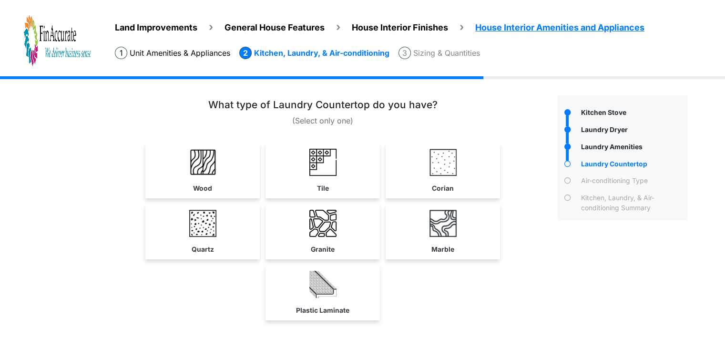
drag, startPoint x: 347, startPoint y: 176, endPoint x: 364, endPoint y: 175, distance: 16.7
click at [348, 175] on link "Tile" at bounding box center [322, 170] width 111 height 55
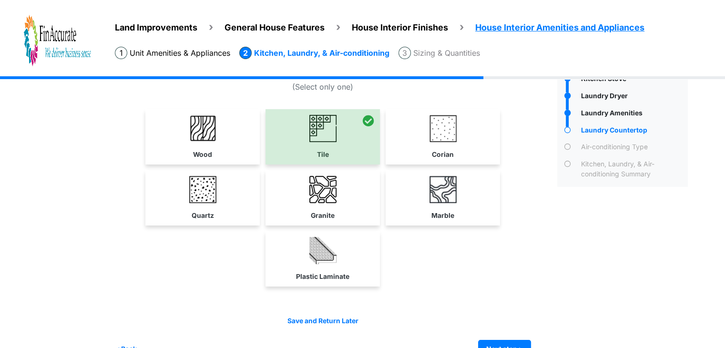
scroll to position [57, 0]
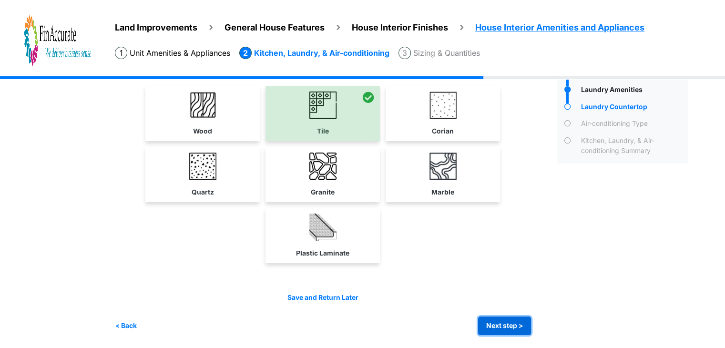
click at [492, 324] on button "Next step >" at bounding box center [504, 325] width 53 height 19
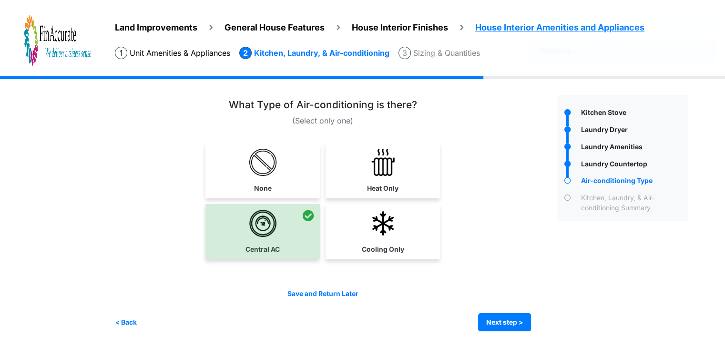
scroll to position [0, 0]
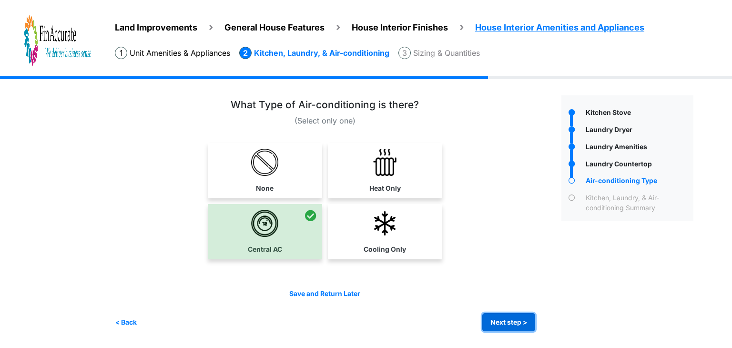
click at [518, 320] on button "Next step >" at bounding box center [508, 322] width 53 height 19
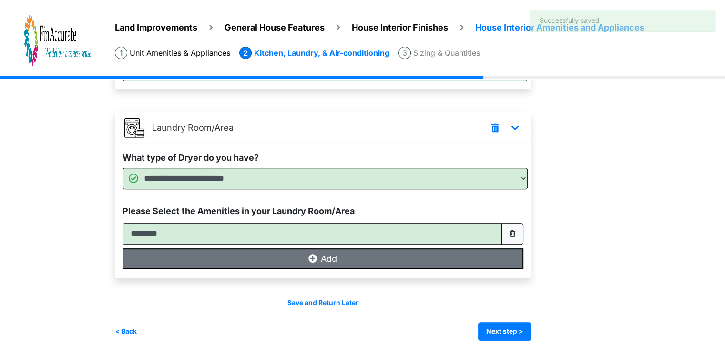
scroll to position [358, 0]
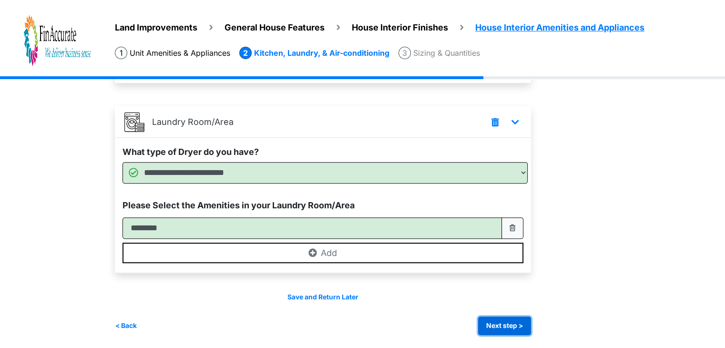
click at [499, 326] on button "Next step >" at bounding box center [504, 325] width 53 height 19
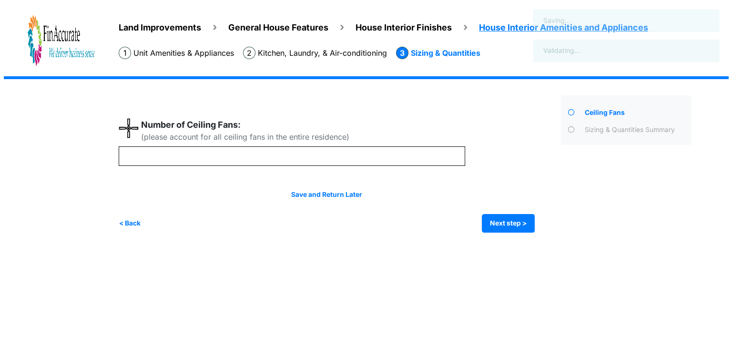
scroll to position [0, 0]
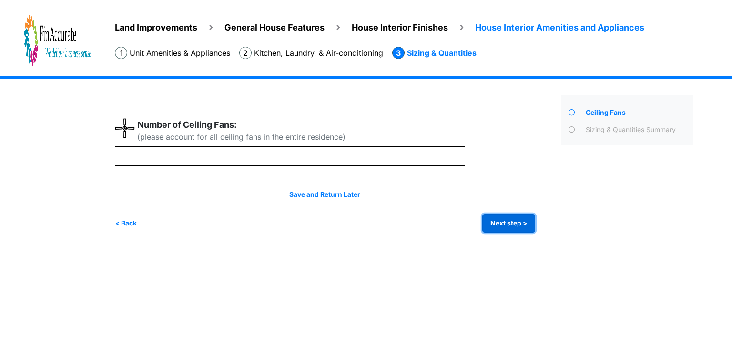
click at [490, 218] on button "Next step >" at bounding box center [508, 223] width 53 height 19
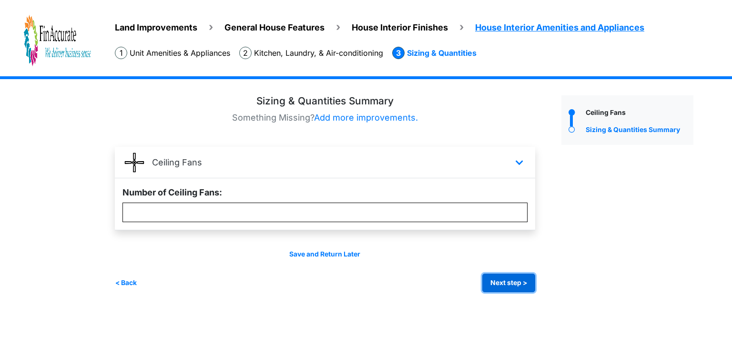
click at [506, 278] on button "Next step >" at bounding box center [508, 282] width 53 height 19
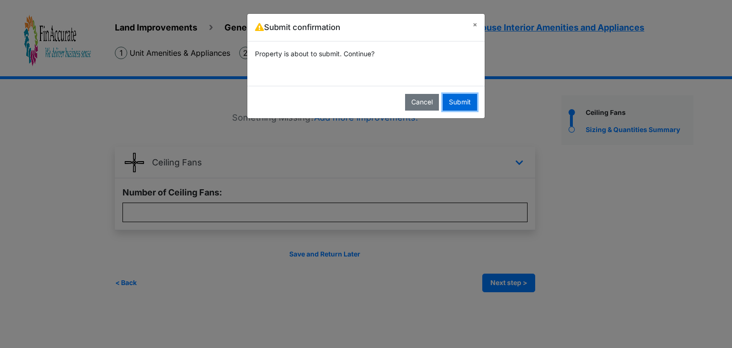
click at [456, 100] on button "Submit" at bounding box center [460, 102] width 34 height 17
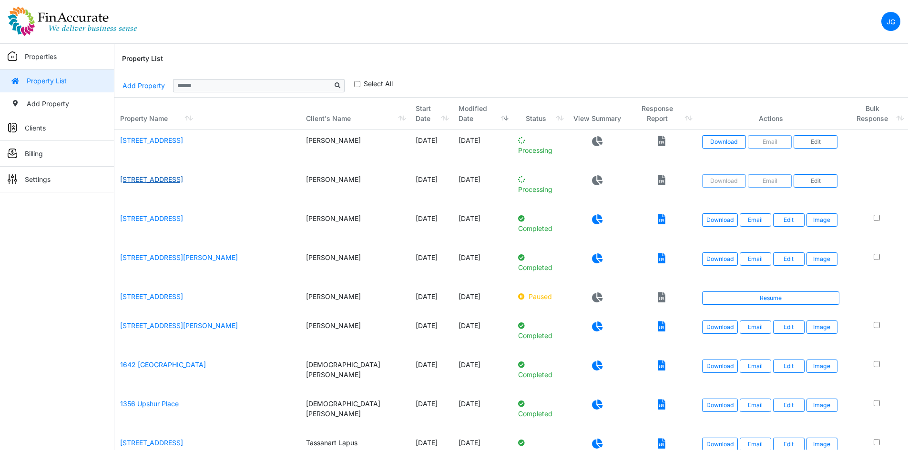
click at [151, 182] on link "[STREET_ADDRESS]" at bounding box center [151, 179] width 63 height 8
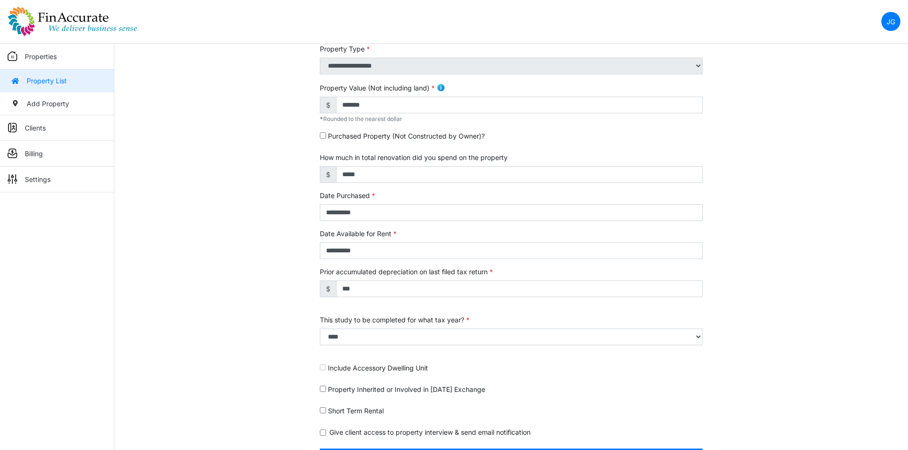
scroll to position [244, 0]
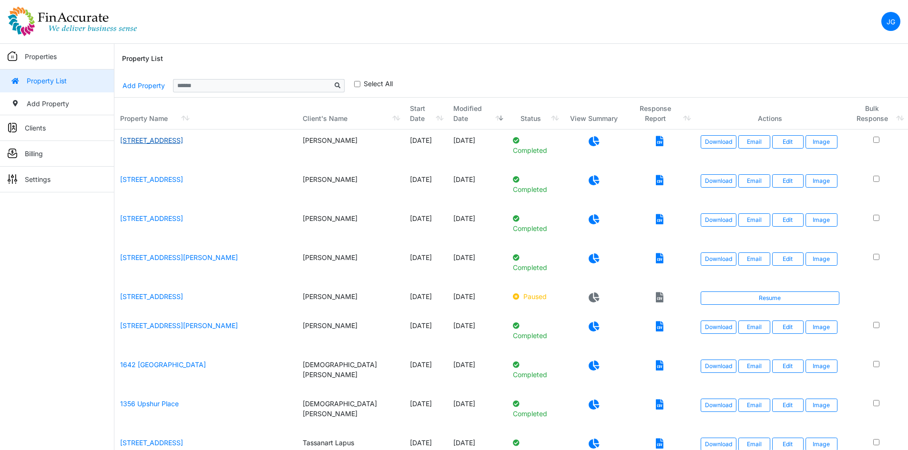
click at [166, 136] on link "[STREET_ADDRESS]" at bounding box center [151, 140] width 63 height 8
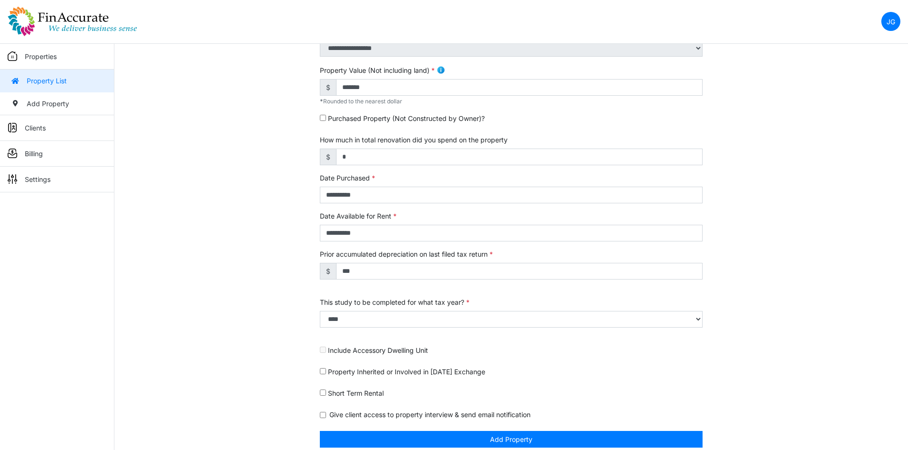
scroll to position [244, 0]
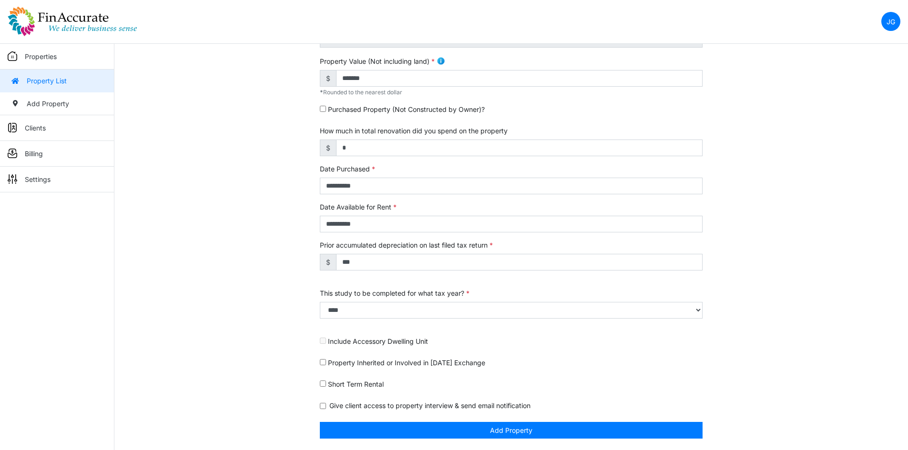
click at [407, 198] on form "**********" at bounding box center [511, 146] width 383 height 586
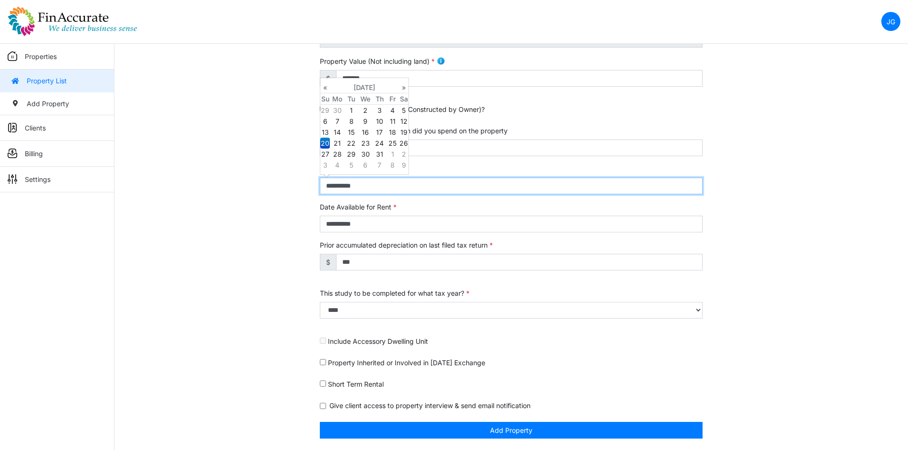
click at [401, 190] on input "**********" at bounding box center [511, 186] width 383 height 17
click at [401, 87] on th "»" at bounding box center [404, 87] width 10 height 11
click at [338, 135] on td "11" at bounding box center [337, 132] width 15 height 11
type input "**********"
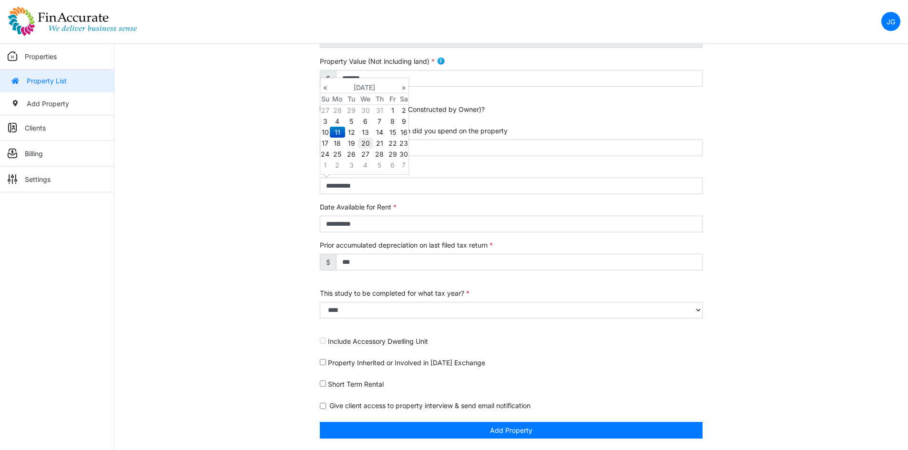
click at [361, 145] on td "20" at bounding box center [365, 143] width 15 height 11
type input "**********"
click at [244, 194] on div "**********" at bounding box center [510, 151] width 793 height 597
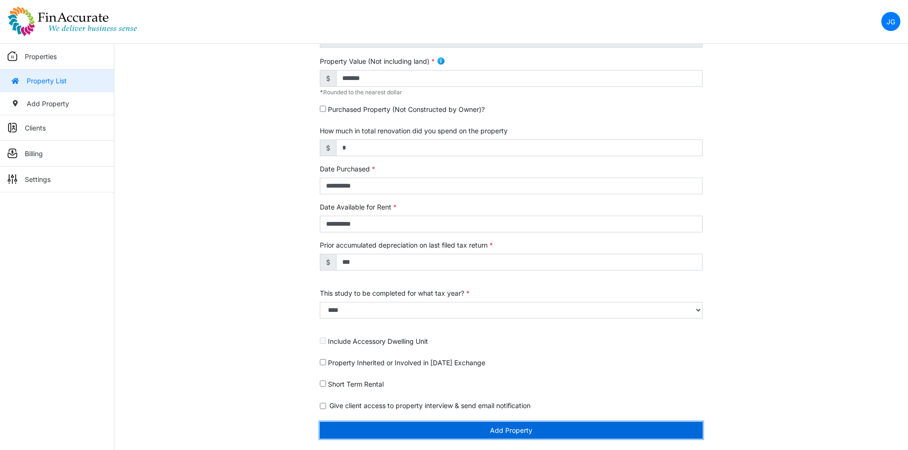
click at [509, 431] on button "Add Property" at bounding box center [511, 430] width 383 height 17
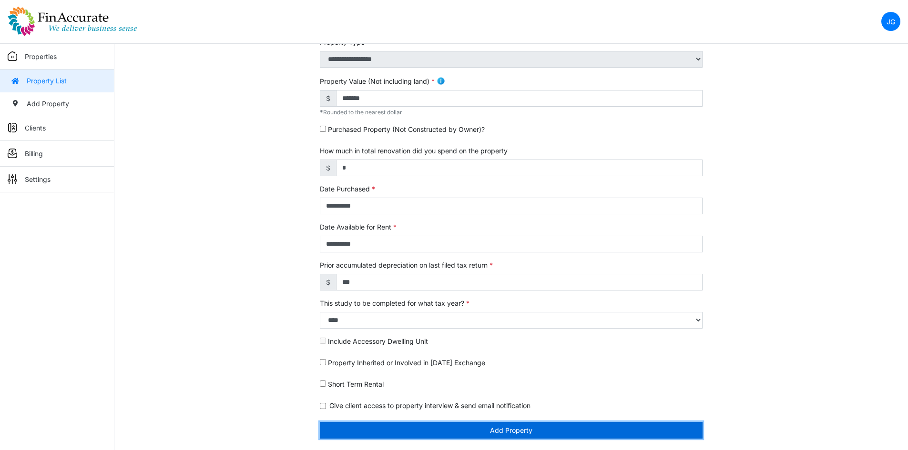
scroll to position [214, 0]
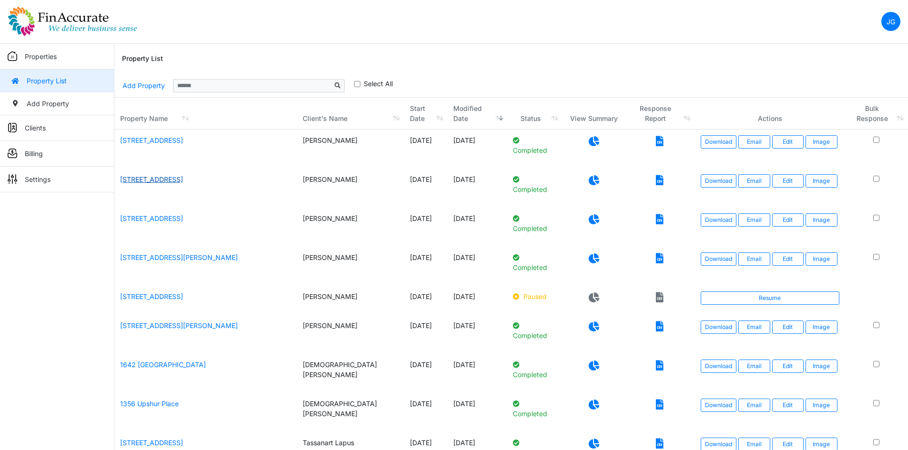
click at [179, 182] on link "[STREET_ADDRESS]" at bounding box center [151, 179] width 63 height 8
click at [787, 148] on link "Edit" at bounding box center [788, 141] width 32 height 13
click at [782, 147] on link "Edit" at bounding box center [788, 141] width 32 height 13
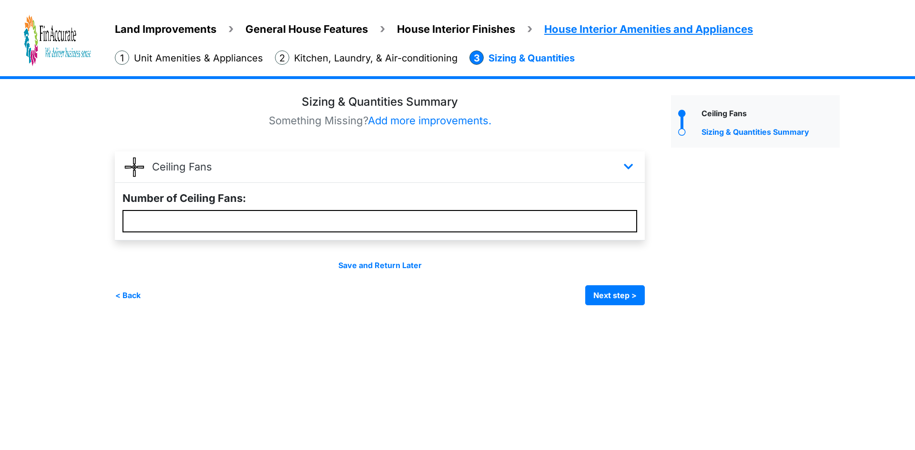
click at [162, 31] on span "Land Improvements" at bounding box center [165, 29] width 101 height 12
click at [171, 29] on span "Land Improvements" at bounding box center [165, 29] width 101 height 12
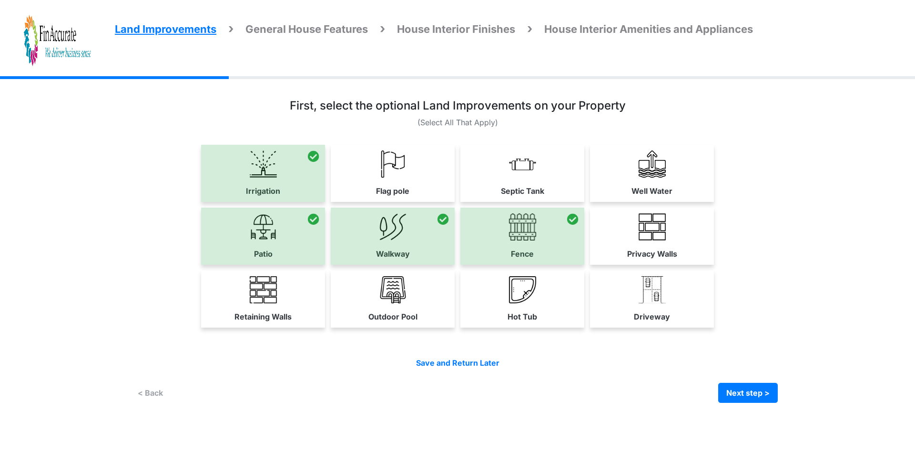
click at [241, 170] on div at bounding box center [263, 173] width 124 height 57
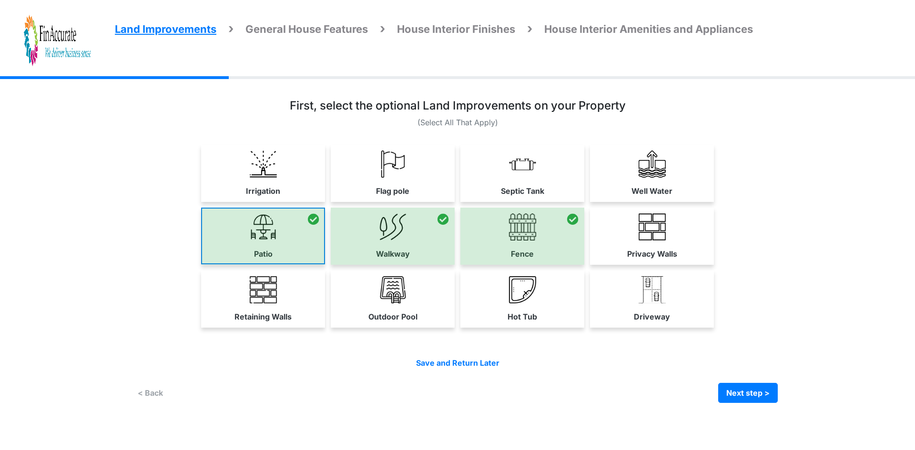
drag, startPoint x: 265, startPoint y: 221, endPoint x: 320, endPoint y: 230, distance: 55.5
click at [266, 222] on div at bounding box center [263, 236] width 124 height 57
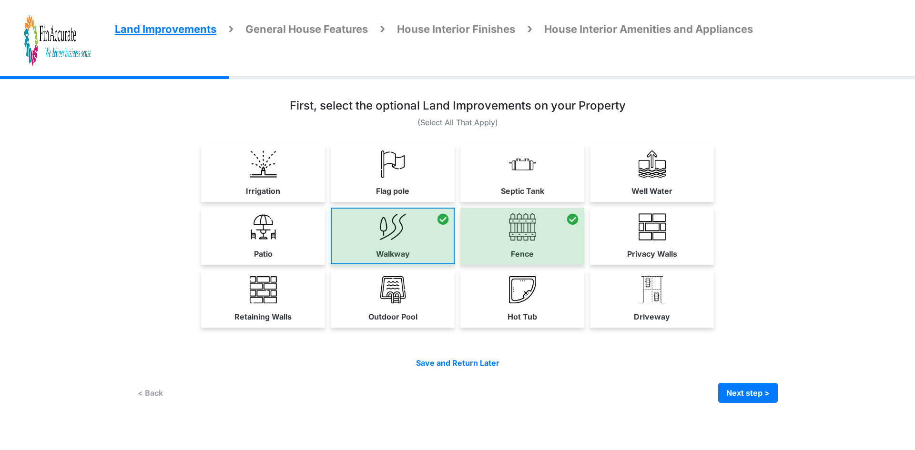
drag, startPoint x: 399, startPoint y: 241, endPoint x: 406, endPoint y: 241, distance: 7.1
click at [401, 241] on div at bounding box center [393, 236] width 124 height 57
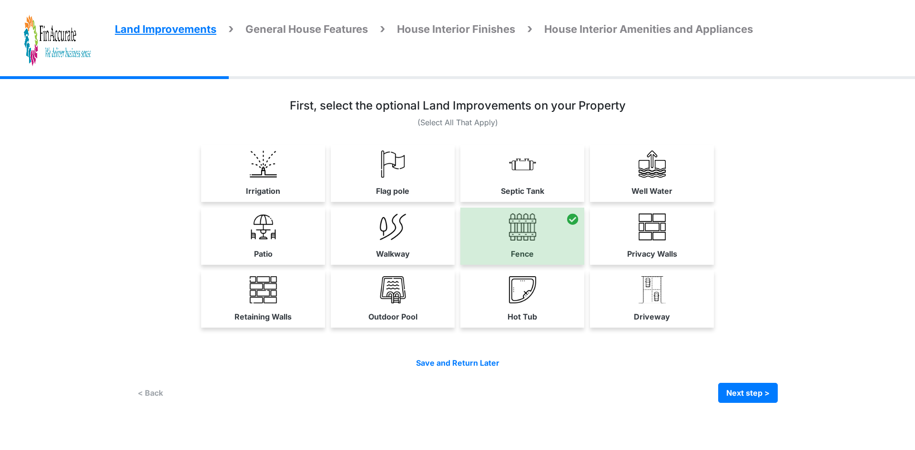
click at [498, 241] on div at bounding box center [522, 236] width 124 height 57
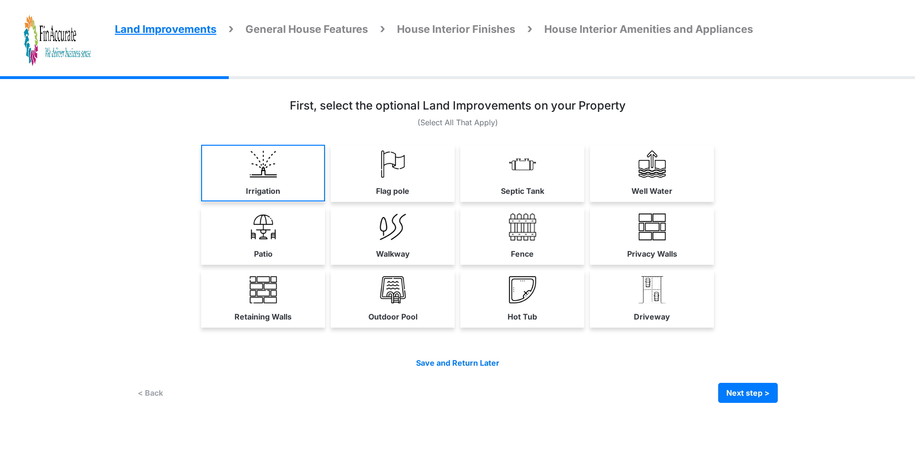
click at [256, 182] on link "Irrigation" at bounding box center [263, 173] width 124 height 57
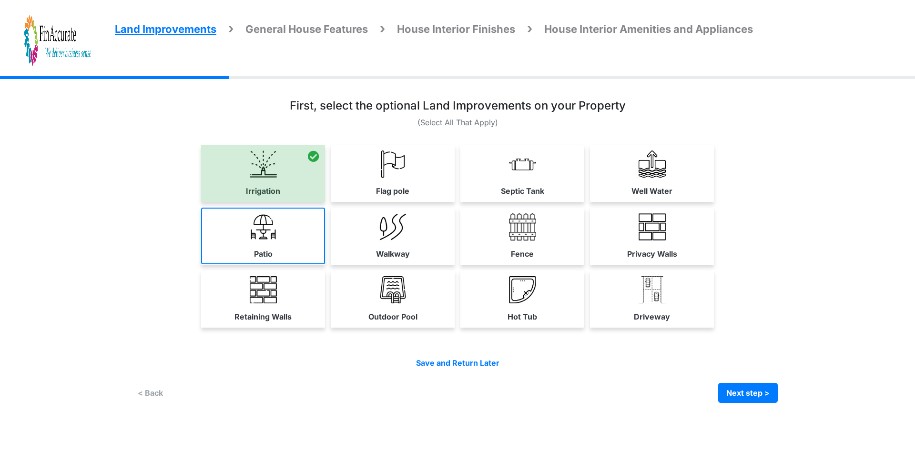
click at [273, 243] on link "Patio" at bounding box center [263, 236] width 124 height 57
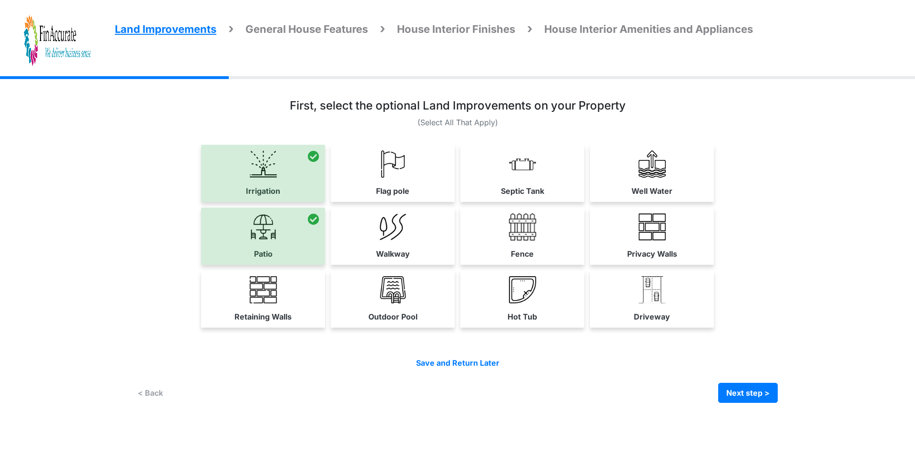
drag, startPoint x: 385, startPoint y: 246, endPoint x: 390, endPoint y: 245, distance: 5.3
click at [385, 245] on link "Walkway" at bounding box center [393, 236] width 124 height 57
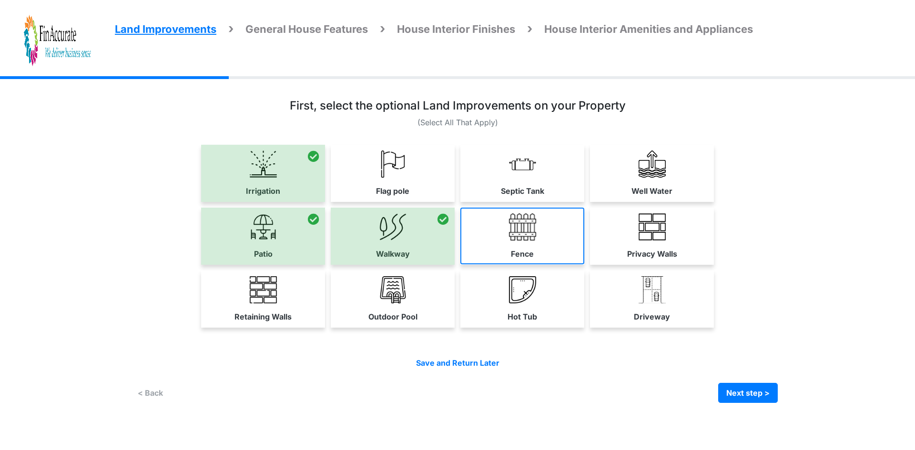
click at [506, 244] on link "Fence" at bounding box center [522, 236] width 124 height 57
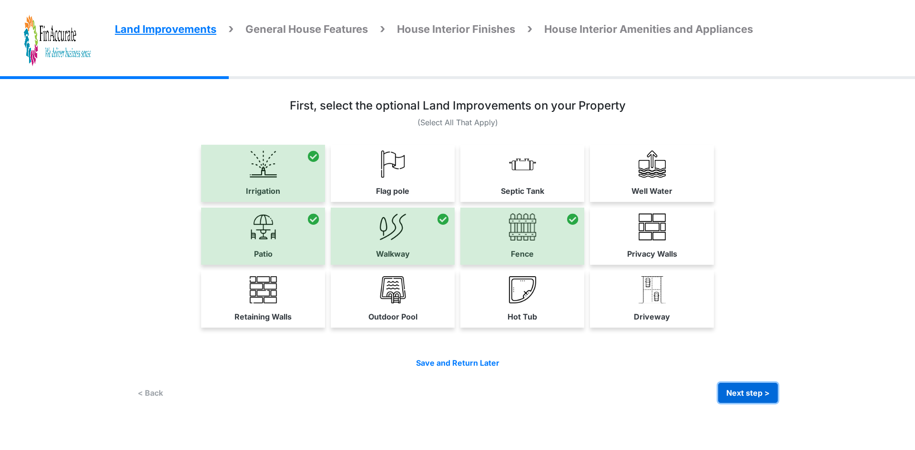
click at [748, 384] on button "Next step >" at bounding box center [748, 393] width 60 height 20
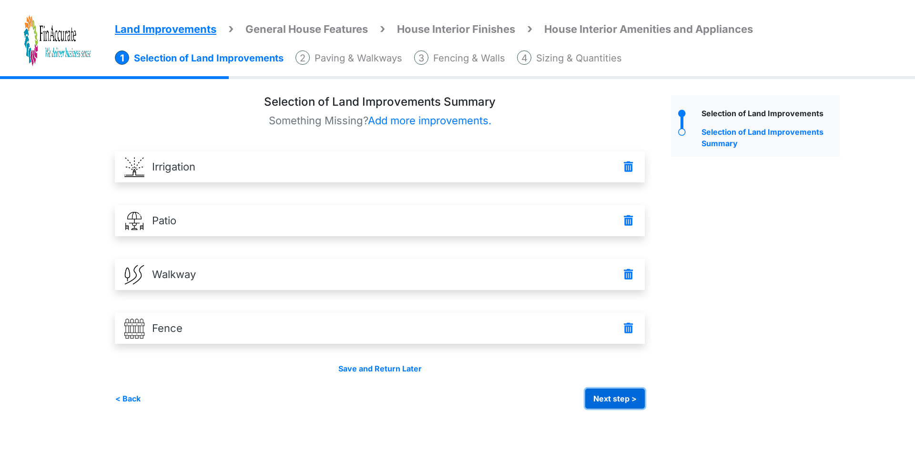
click at [605, 394] on button "Next step >" at bounding box center [615, 399] width 60 height 20
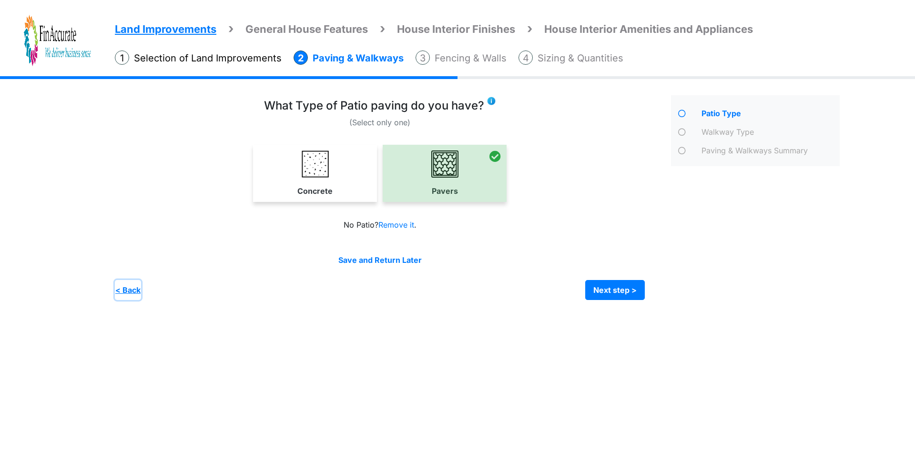
click at [123, 290] on button "< Back" at bounding box center [128, 290] width 26 height 20
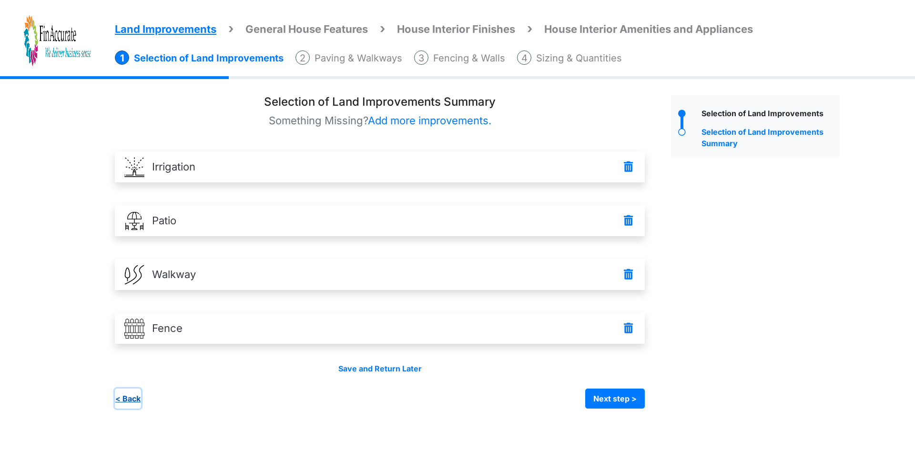
click at [133, 400] on button "< Back" at bounding box center [128, 399] width 26 height 20
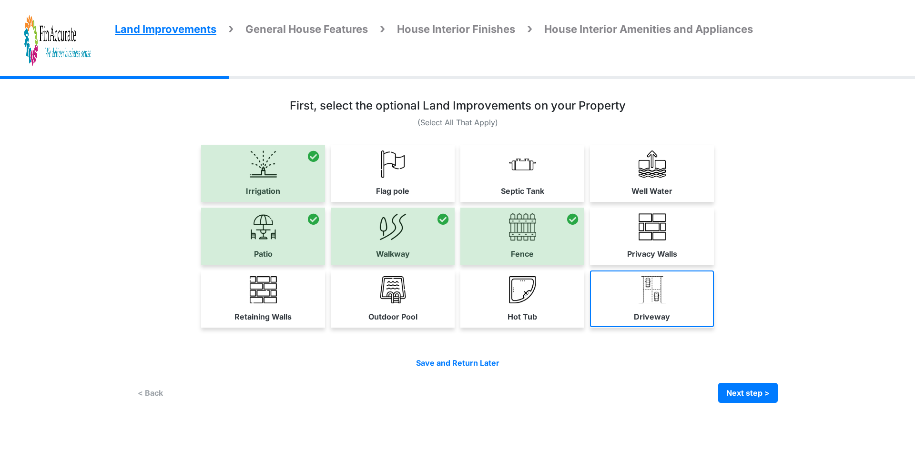
click at [654, 309] on link "Driveway" at bounding box center [652, 299] width 124 height 57
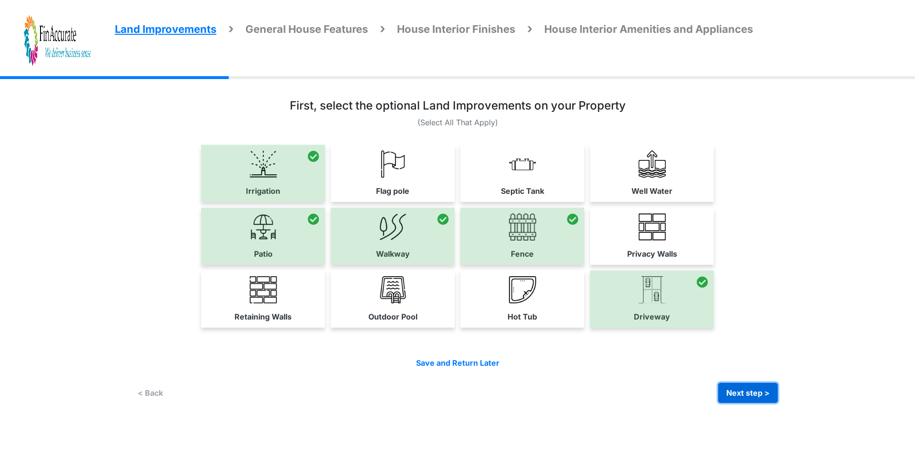
click at [763, 392] on button "Next step >" at bounding box center [748, 393] width 60 height 20
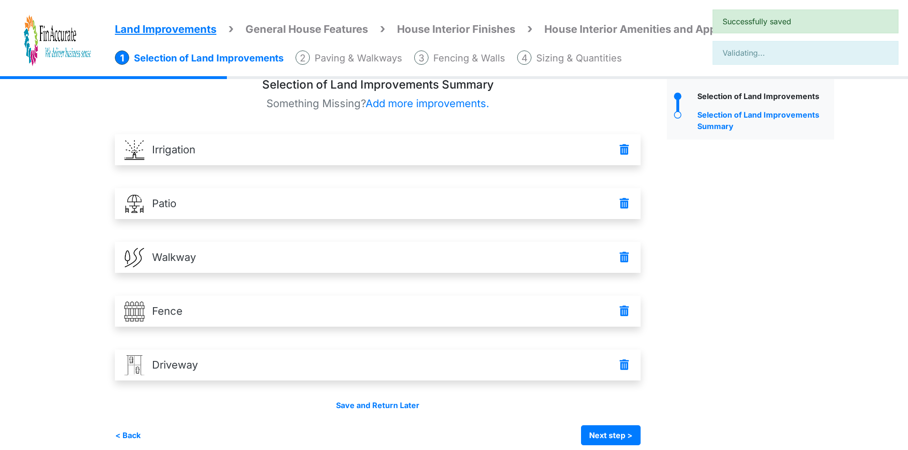
scroll to position [27, 0]
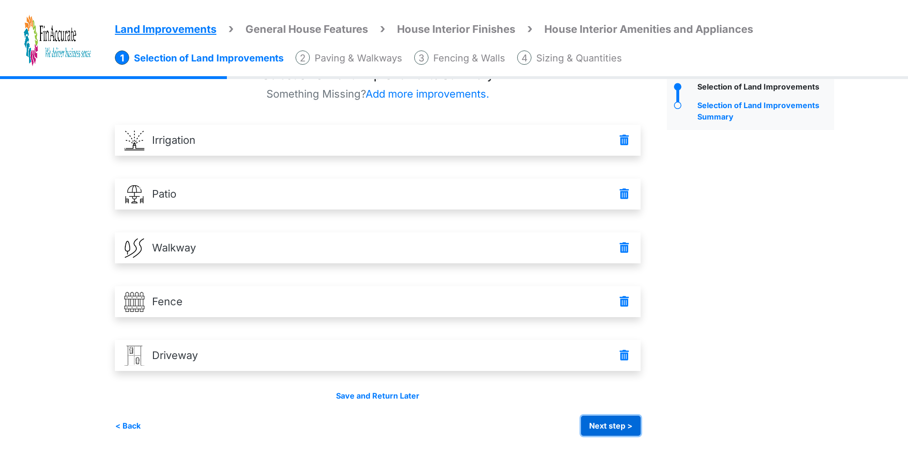
click at [610, 420] on button "Next step >" at bounding box center [611, 426] width 60 height 20
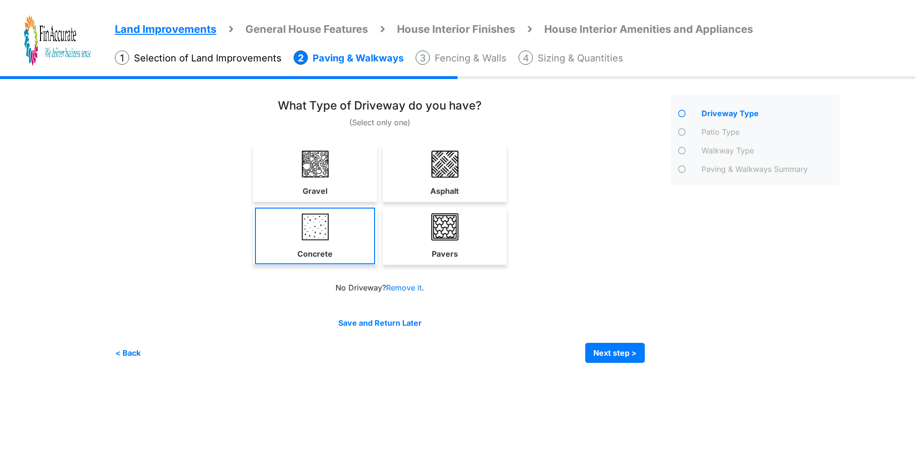
click at [305, 237] on img at bounding box center [315, 226] width 27 height 27
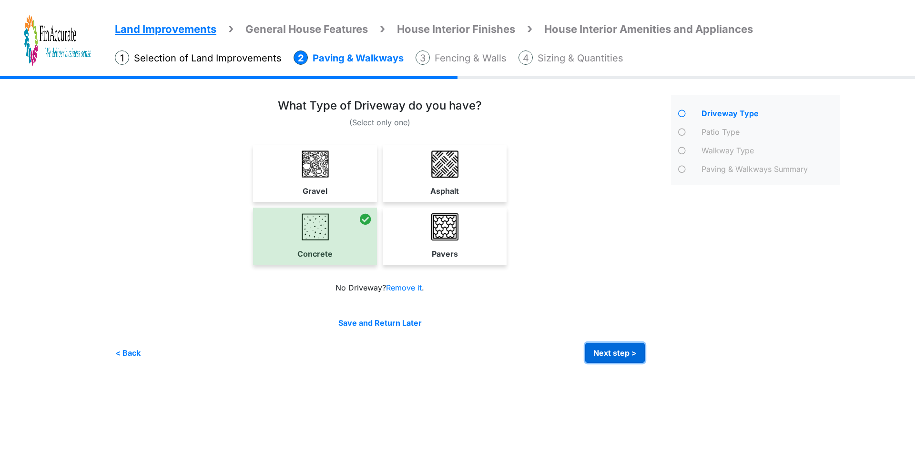
click at [621, 348] on button "Next step >" at bounding box center [615, 353] width 60 height 20
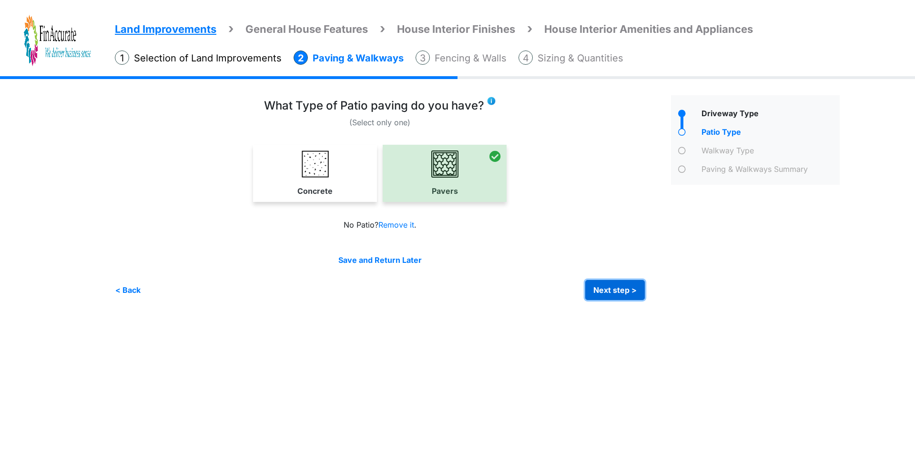
click at [602, 290] on button "Next step >" at bounding box center [615, 290] width 60 height 20
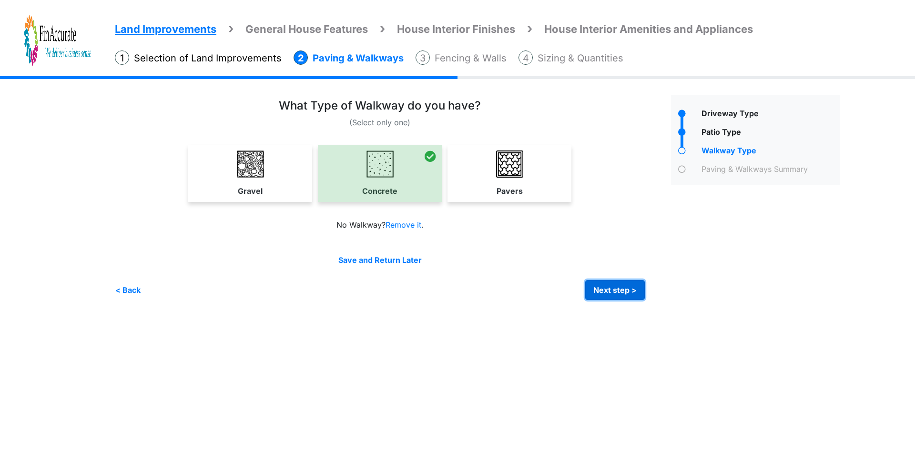
click at [602, 288] on button "Next step >" at bounding box center [615, 290] width 60 height 20
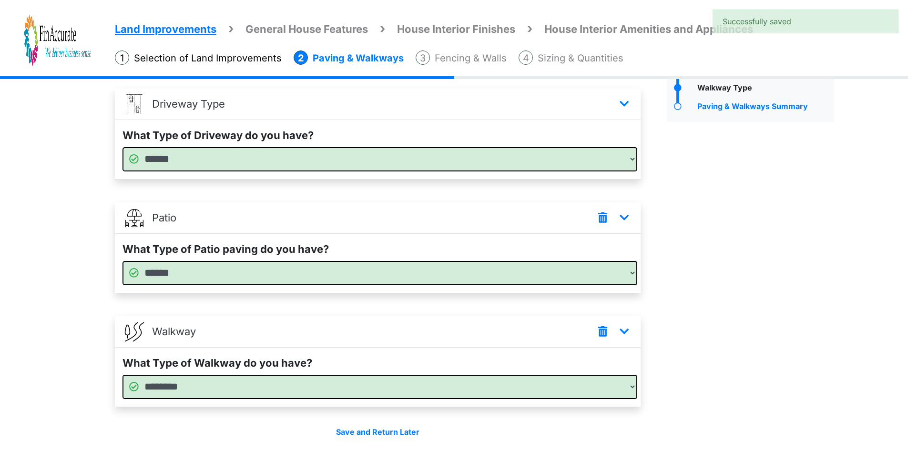
scroll to position [99, 0]
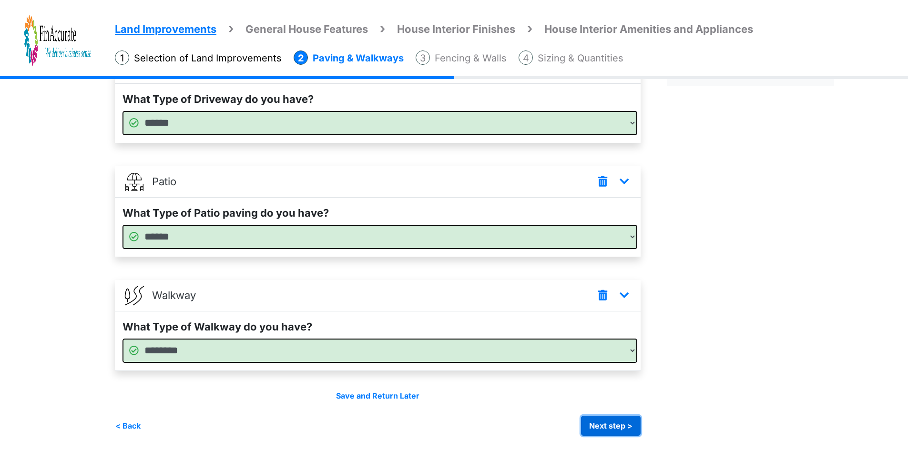
click at [612, 427] on button "Next step >" at bounding box center [611, 426] width 60 height 20
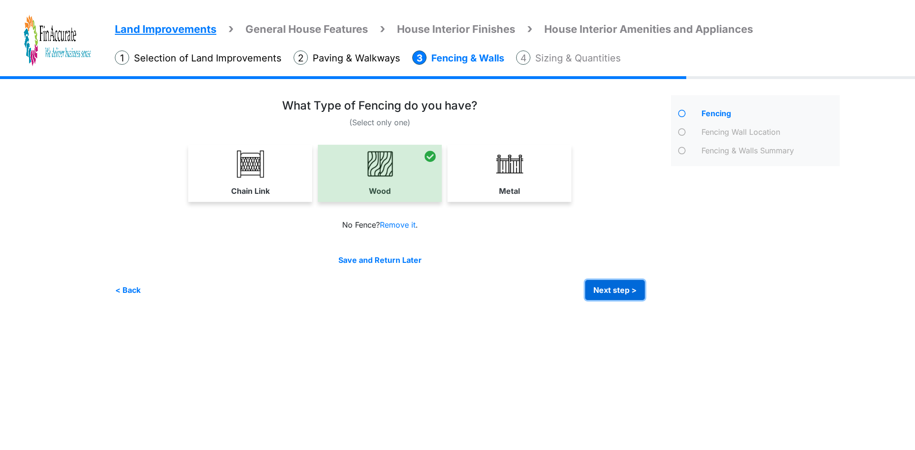
click at [603, 287] on button "Next step >" at bounding box center [615, 290] width 60 height 20
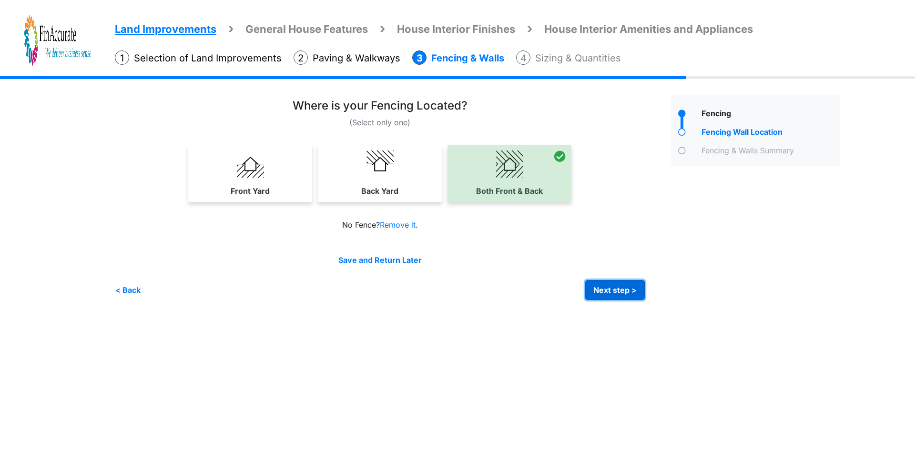
click at [615, 285] on button "Next step >" at bounding box center [615, 290] width 60 height 20
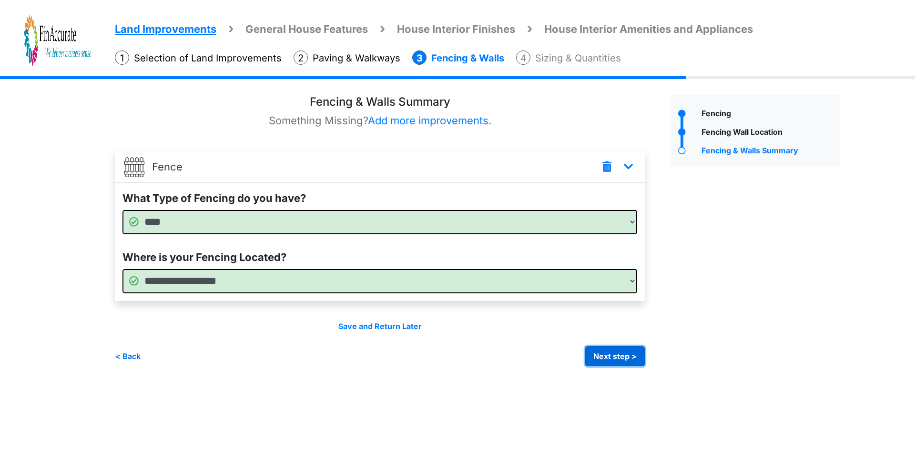
click at [591, 358] on button "Next step >" at bounding box center [615, 356] width 60 height 20
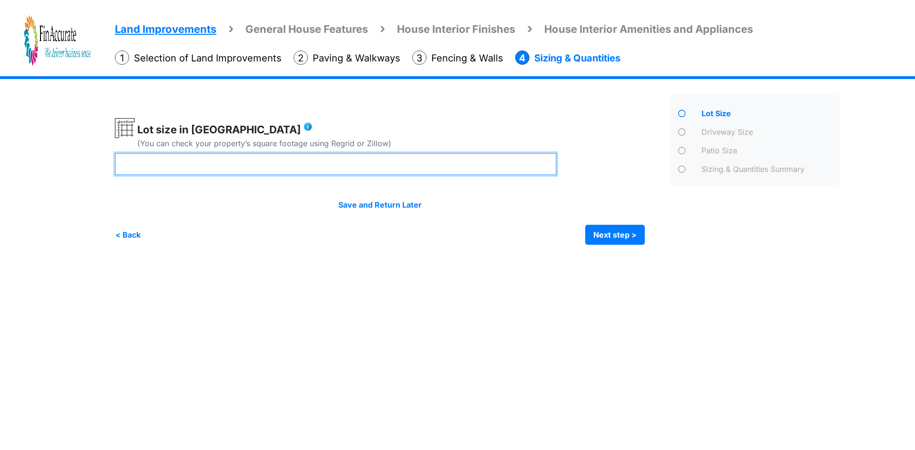
drag, startPoint x: 254, startPoint y: 166, endPoint x: 9, endPoint y: 160, distance: 245.5
click at [9, 160] on div "Land Improvements General House Features House Interior Finishes House Interior…" at bounding box center [457, 167] width 915 height 183
drag, startPoint x: 189, startPoint y: 165, endPoint x: 66, endPoint y: 175, distance: 123.3
click at [66, 175] on div "Land Improvements General House Features House Interior Finishes House Interior…" at bounding box center [457, 167] width 915 height 183
type input "****"
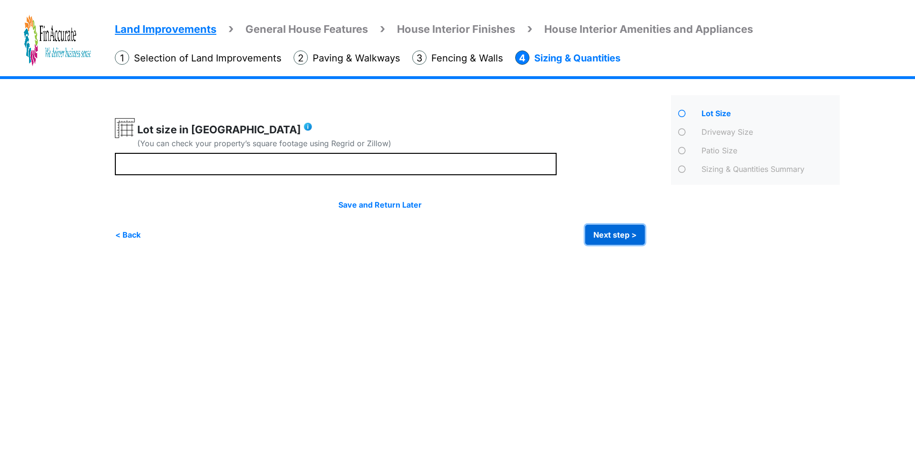
click at [624, 239] on button "Next step >" at bounding box center [615, 235] width 60 height 20
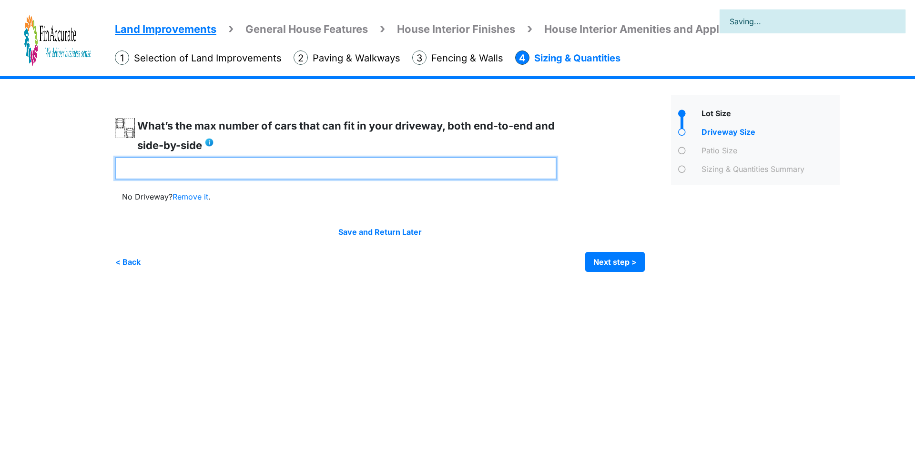
click at [313, 173] on input "number" at bounding box center [336, 168] width 442 height 22
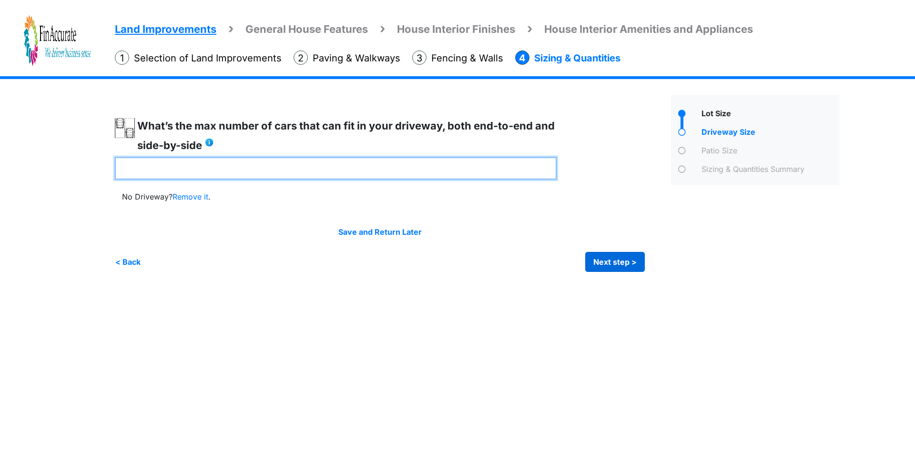
type input "*"
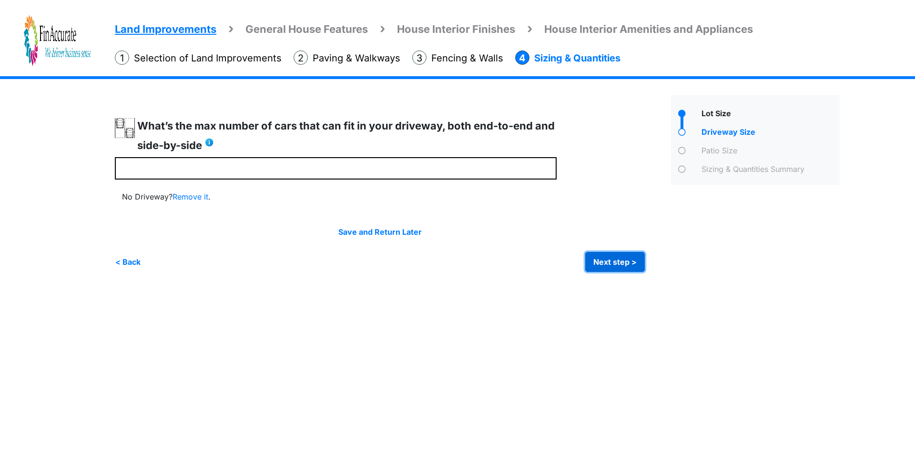
click at [603, 263] on button "Next step >" at bounding box center [615, 262] width 60 height 20
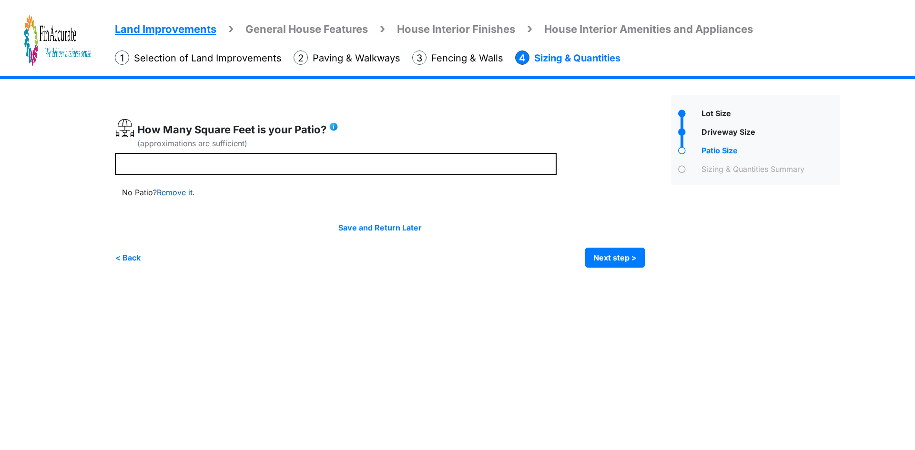
click at [187, 191] on link "Remove it" at bounding box center [175, 193] width 36 height 10
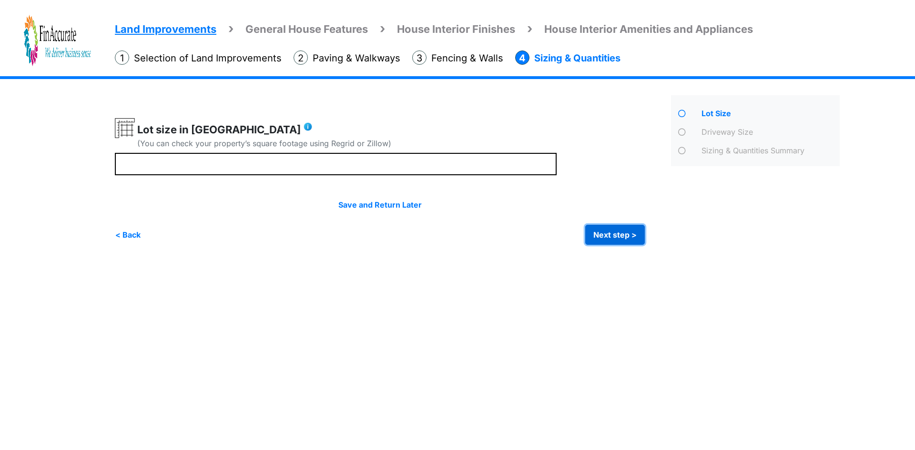
click at [618, 227] on button "Next step >" at bounding box center [615, 235] width 60 height 20
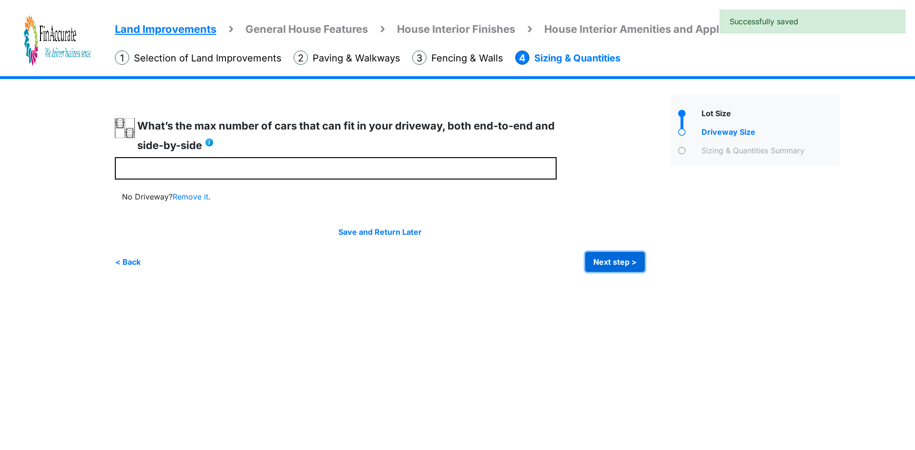
click at [618, 258] on button "Next step >" at bounding box center [615, 262] width 60 height 20
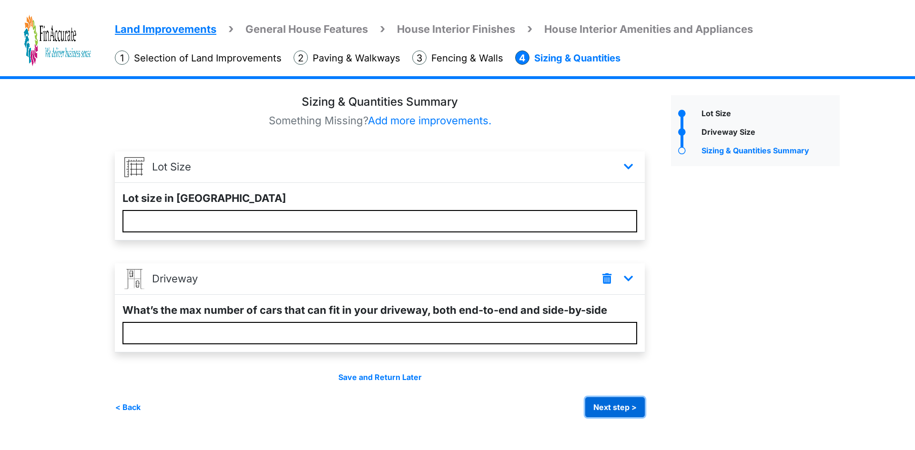
click at [611, 408] on button "Next step >" at bounding box center [615, 407] width 60 height 20
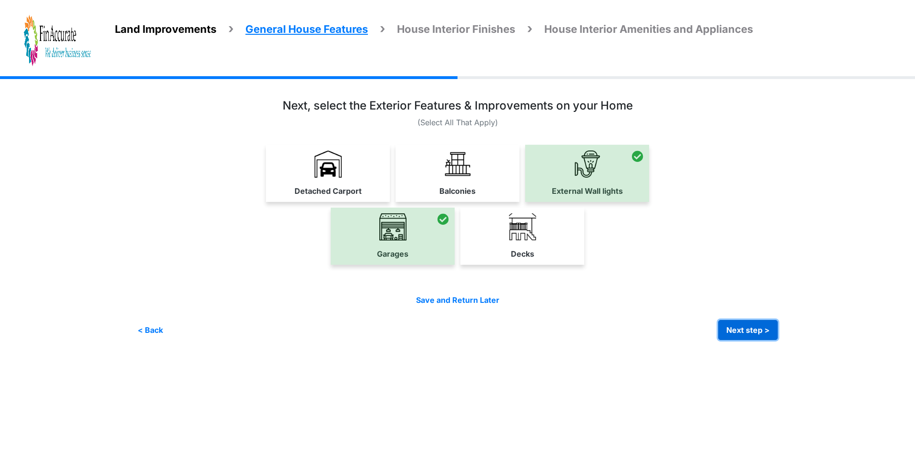
drag, startPoint x: 747, startPoint y: 326, endPoint x: 734, endPoint y: 329, distance: 13.2
click at [747, 326] on button "Next step >" at bounding box center [748, 330] width 60 height 20
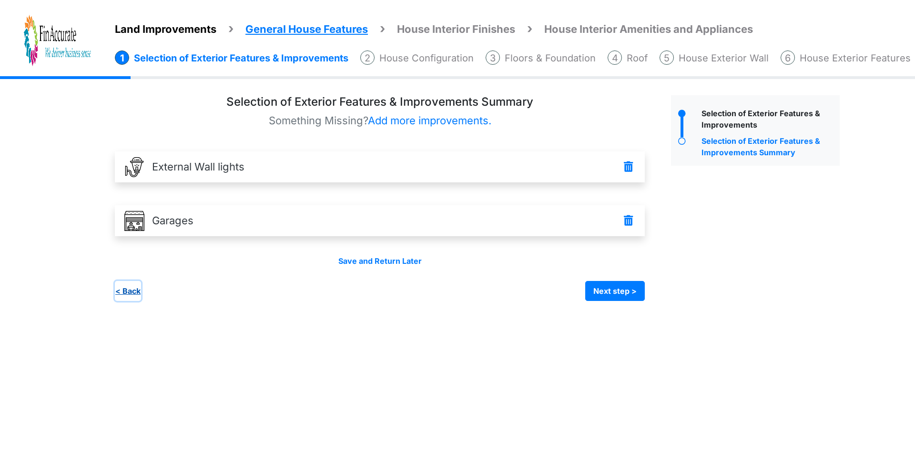
click at [128, 291] on button "< Back" at bounding box center [128, 291] width 26 height 20
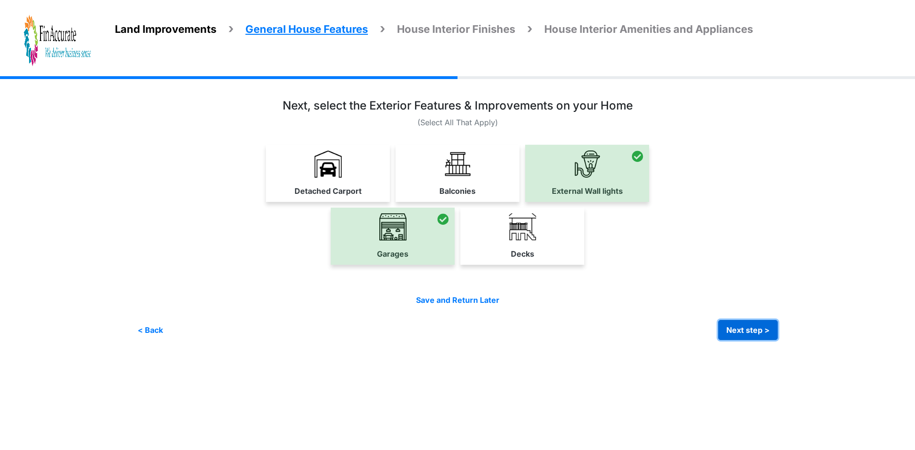
click at [733, 326] on button "Next step >" at bounding box center [748, 330] width 60 height 20
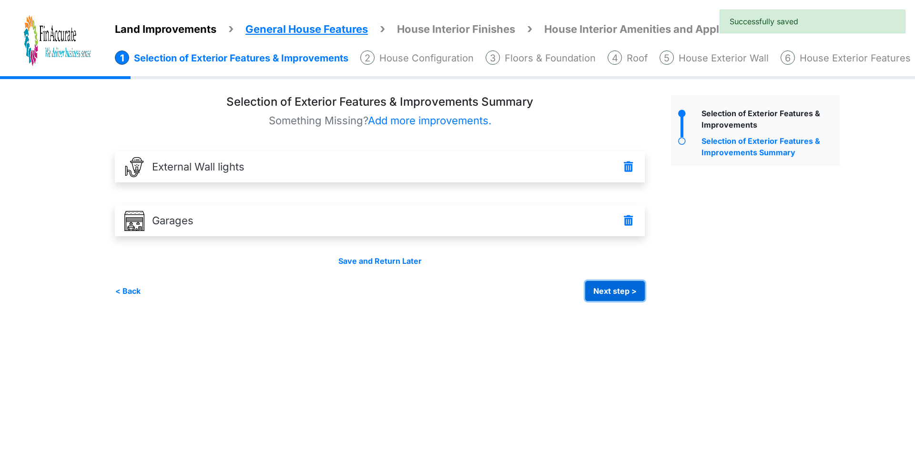
click at [601, 293] on button "Next step >" at bounding box center [615, 291] width 60 height 20
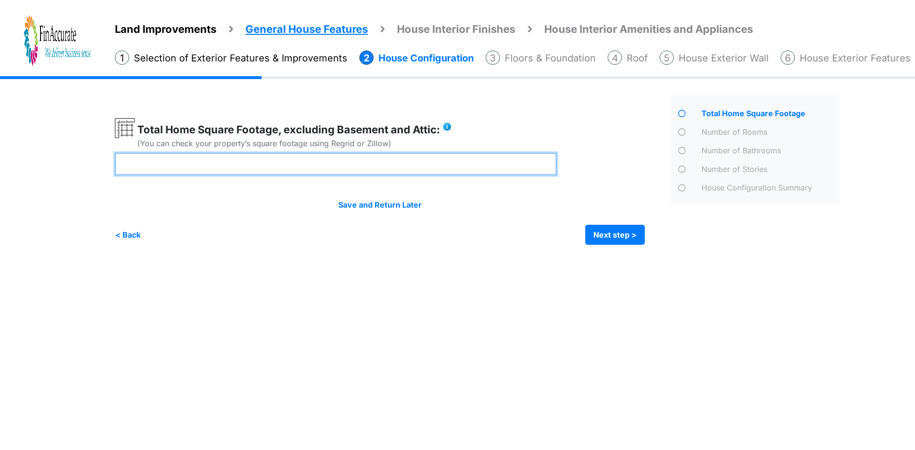
drag, startPoint x: 314, startPoint y: 160, endPoint x: 19, endPoint y: 162, distance: 295.0
click at [19, 162] on div "Land Improvements General House Features House Interior Finishes House Interior…" at bounding box center [457, 167] width 915 height 183
type input "****"
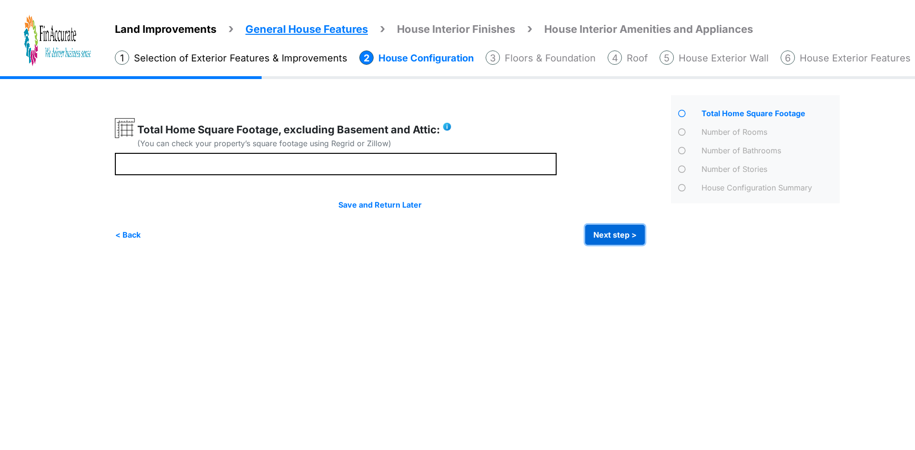
click at [635, 235] on button "Next step >" at bounding box center [615, 235] width 60 height 20
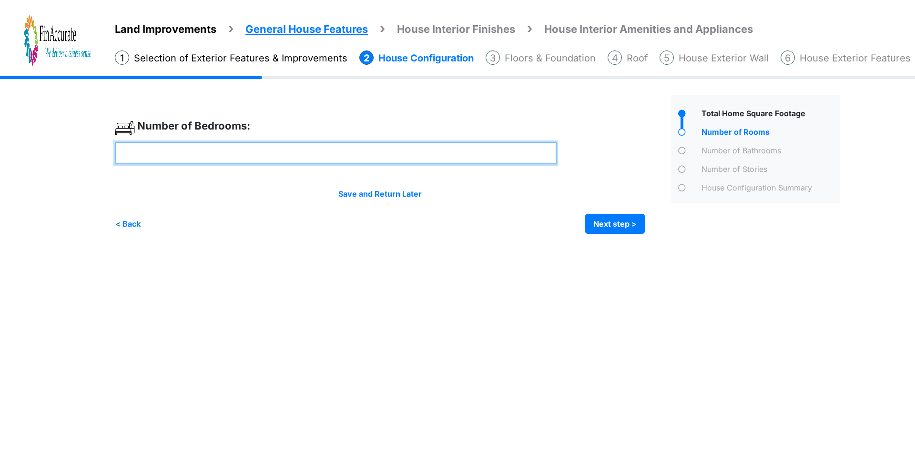
drag, startPoint x: 388, startPoint y: 143, endPoint x: 172, endPoint y: 148, distance: 215.4
click at [172, 148] on input "*" at bounding box center [336, 153] width 442 height 22
type input "*"
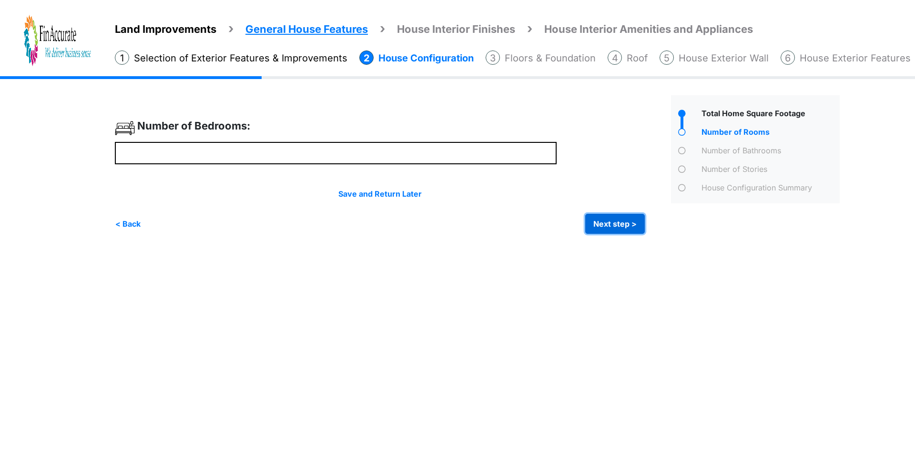
click at [610, 225] on button "Next step >" at bounding box center [615, 224] width 60 height 20
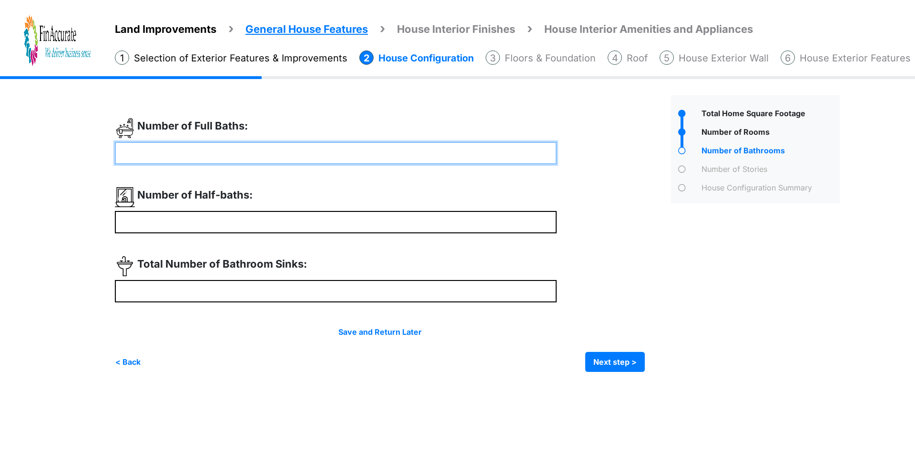
drag, startPoint x: 296, startPoint y: 155, endPoint x: 134, endPoint y: 155, distance: 162.5
click at [134, 155] on input "*" at bounding box center [336, 153] width 442 height 22
click at [130, 154] on input "*" at bounding box center [336, 153] width 442 height 22
type input "*"
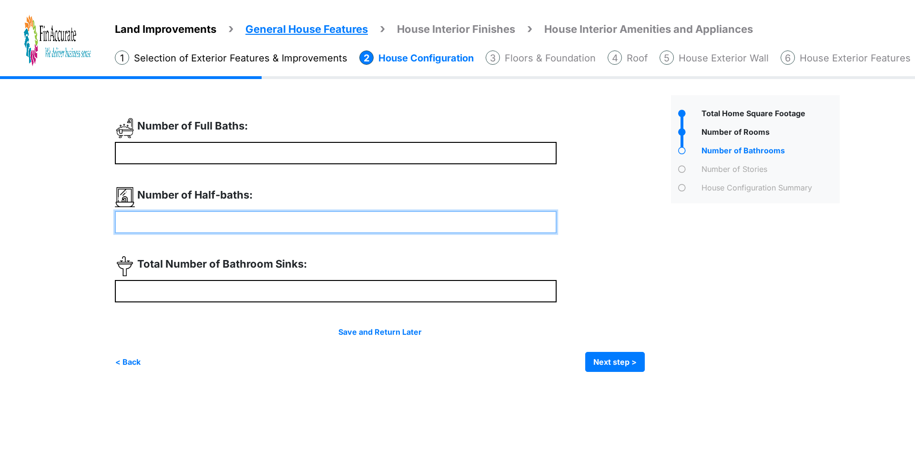
click at [401, 228] on input "*" at bounding box center [336, 222] width 442 height 22
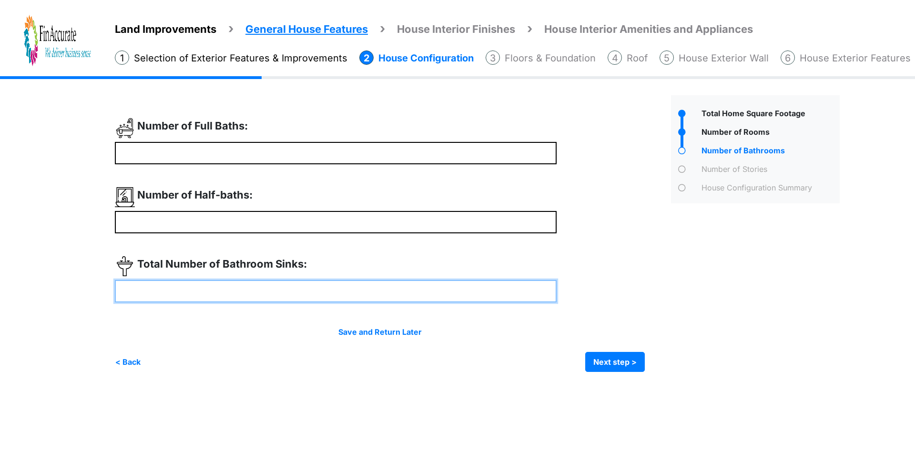
click at [331, 288] on input "*" at bounding box center [336, 291] width 442 height 22
type input "*"
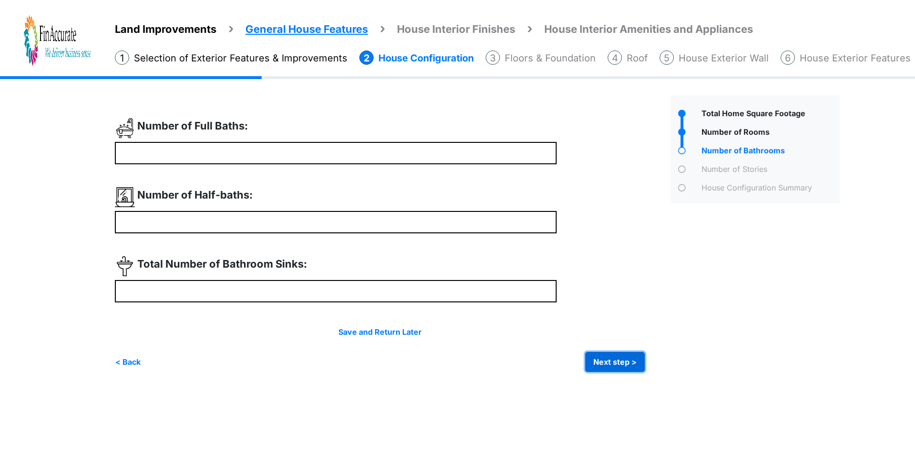
type input "*"
click at [606, 364] on button "Next step >" at bounding box center [615, 362] width 60 height 20
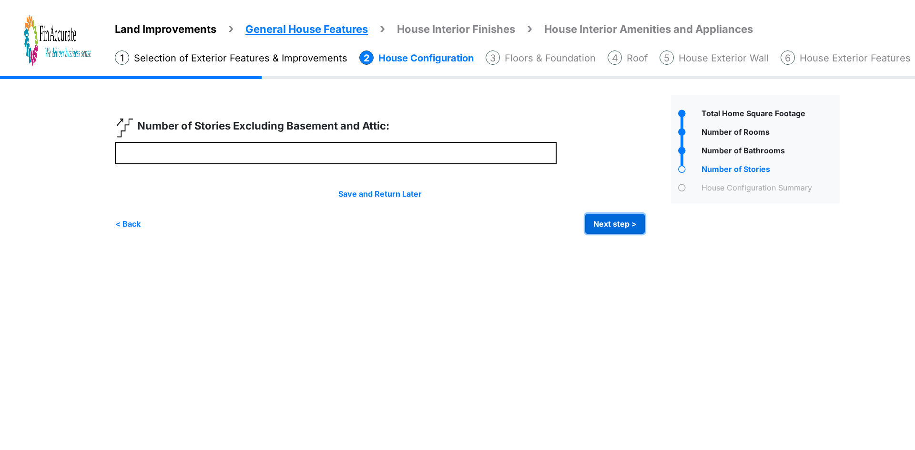
click at [609, 220] on button "Next step >" at bounding box center [615, 224] width 60 height 20
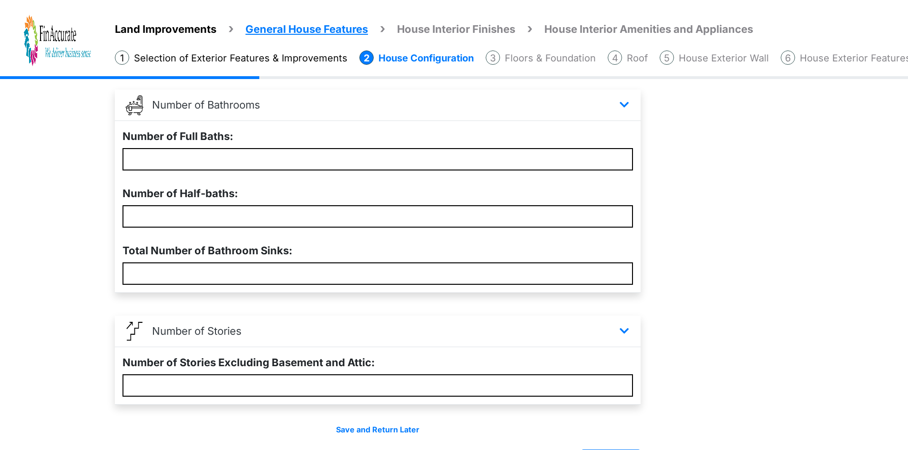
scroll to position [320, 0]
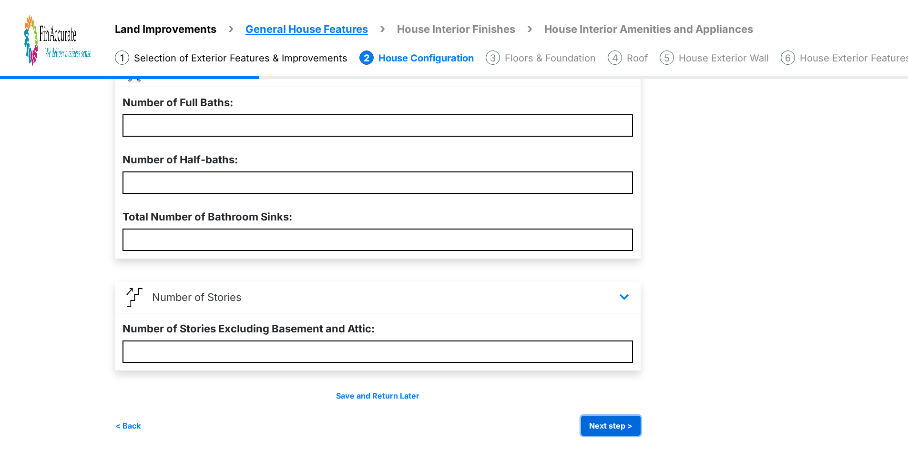
click at [610, 425] on button "Next step >" at bounding box center [611, 426] width 60 height 20
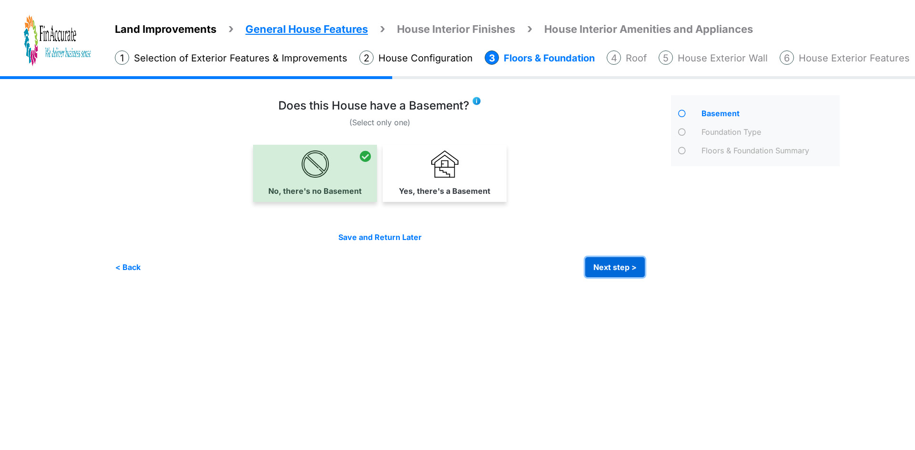
click at [609, 267] on button "Next step >" at bounding box center [615, 267] width 60 height 20
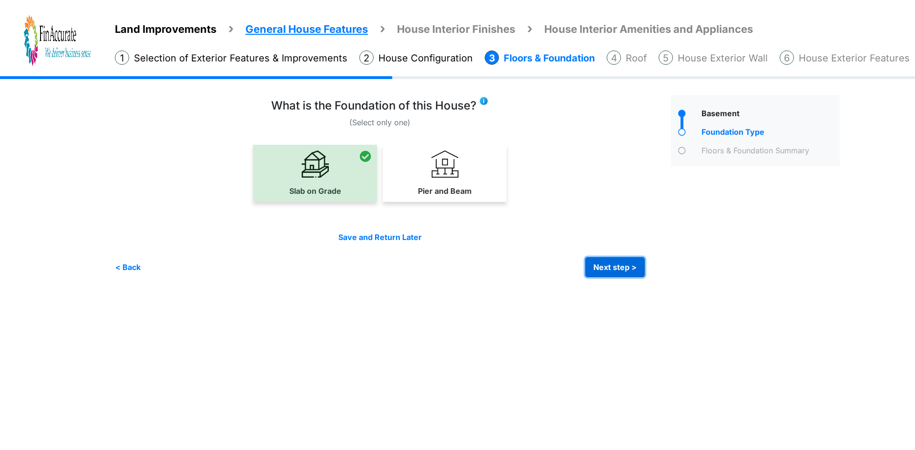
click at [632, 271] on button "Next step >" at bounding box center [615, 267] width 60 height 20
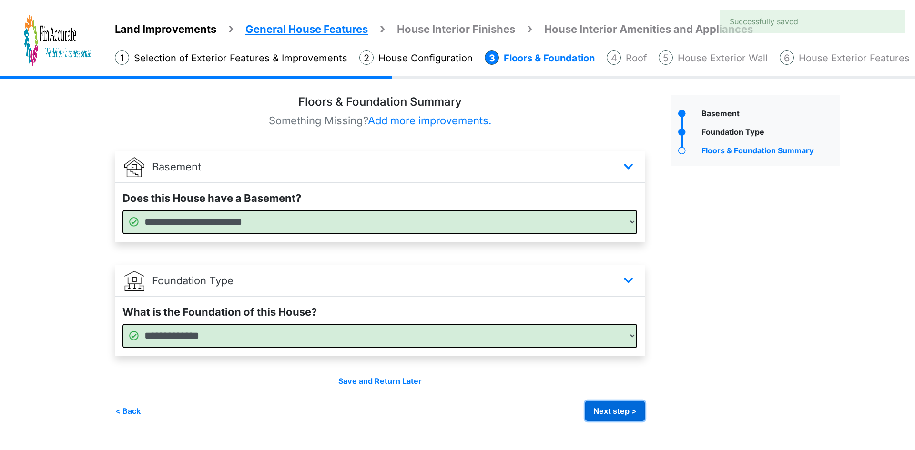
click at [595, 404] on button "Next step >" at bounding box center [615, 411] width 60 height 20
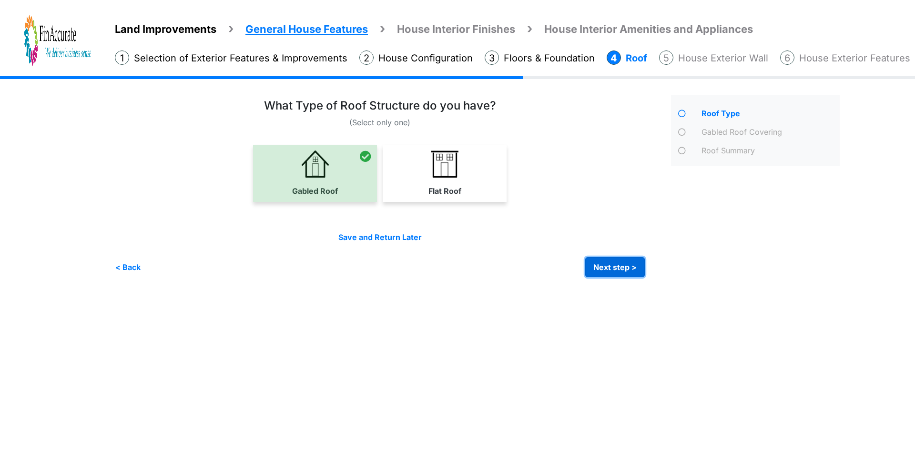
click at [594, 269] on button "Next step >" at bounding box center [615, 267] width 60 height 20
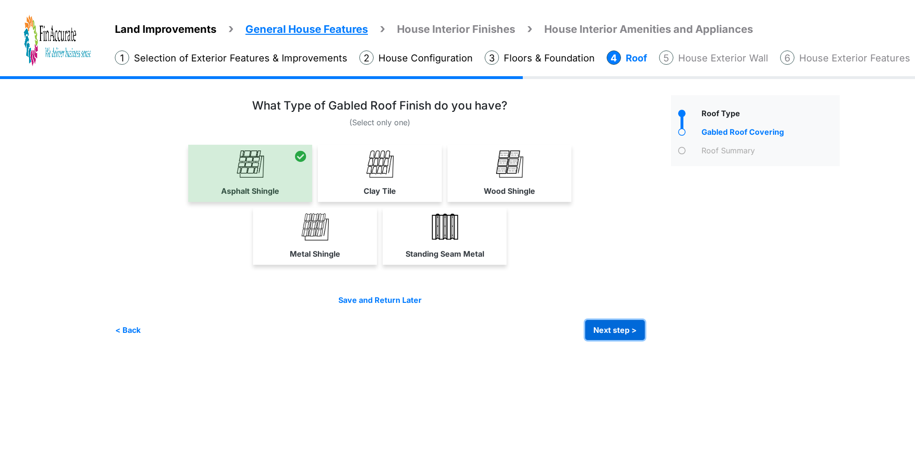
click at [607, 327] on button "Next step >" at bounding box center [615, 330] width 60 height 20
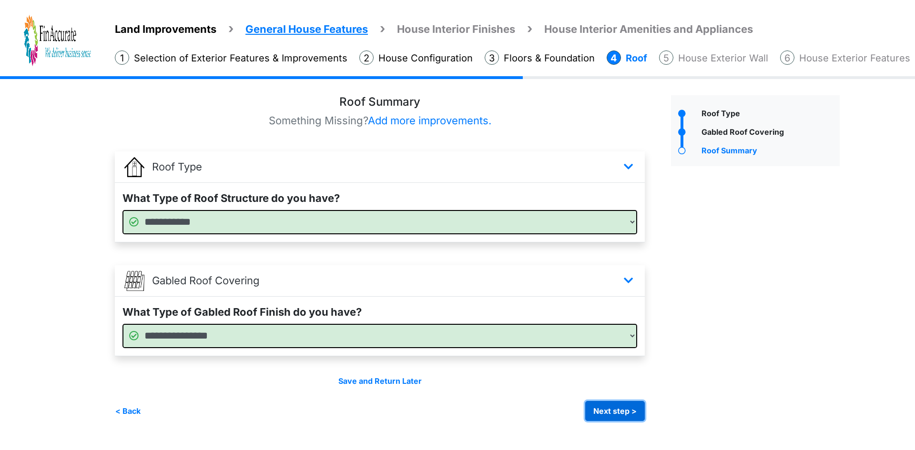
click at [597, 404] on button "Next step >" at bounding box center [615, 411] width 60 height 20
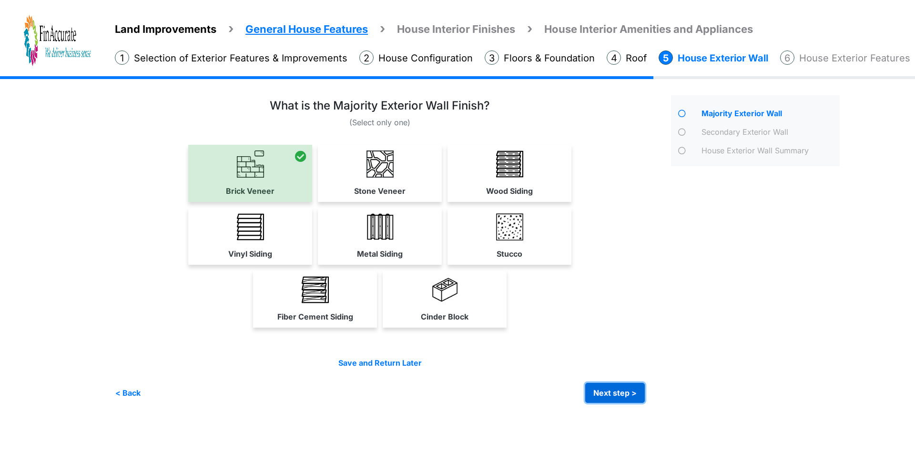
click at [615, 390] on button "Next step >" at bounding box center [615, 393] width 60 height 20
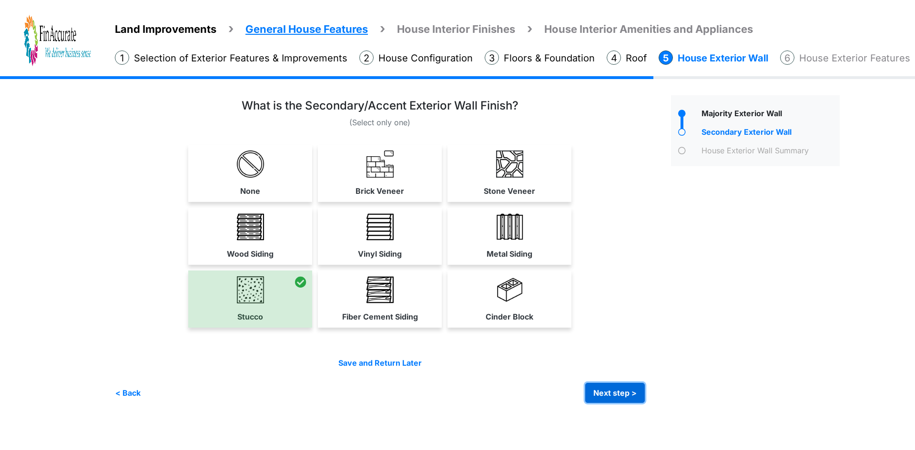
click at [608, 389] on button "Next step >" at bounding box center [615, 393] width 60 height 20
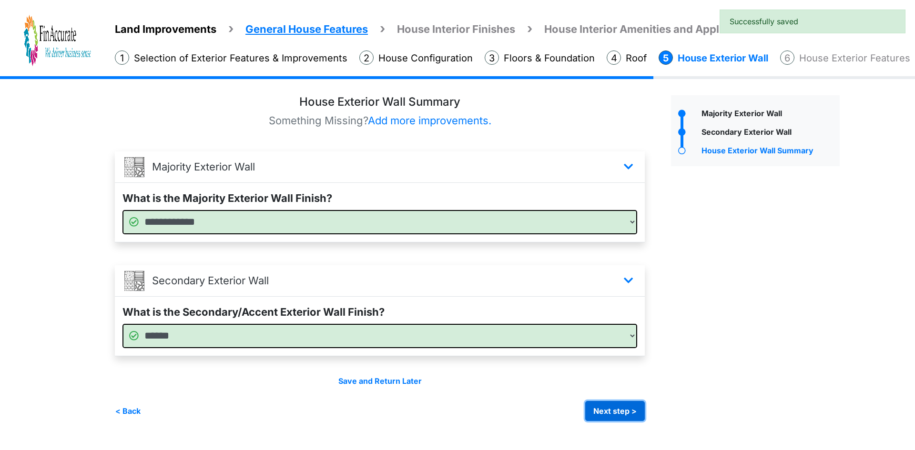
click at [633, 413] on button "Next step >" at bounding box center [615, 411] width 60 height 20
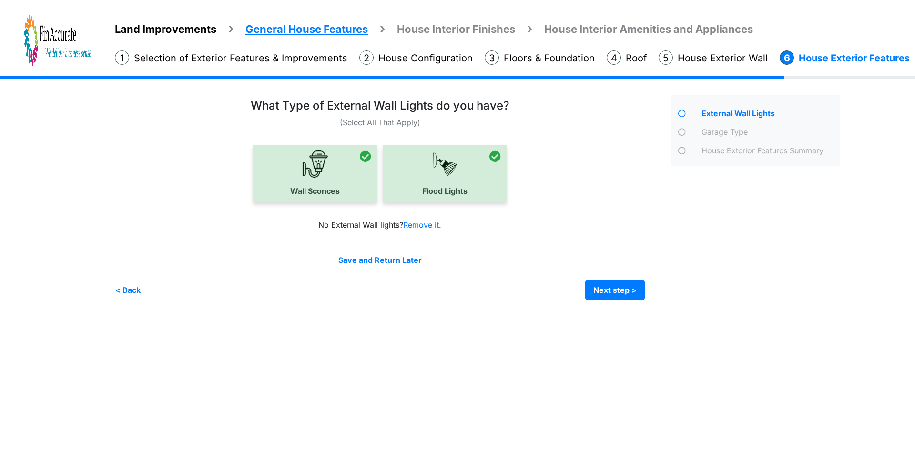
drag, startPoint x: 422, startPoint y: 180, endPoint x: 506, endPoint y: 239, distance: 103.4
click at [422, 180] on div at bounding box center [445, 173] width 124 height 57
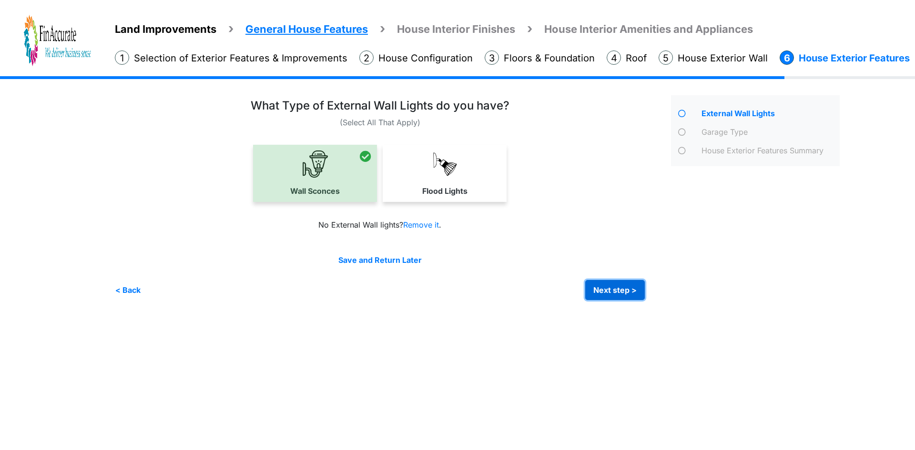
click at [611, 289] on button "Next step >" at bounding box center [615, 290] width 60 height 20
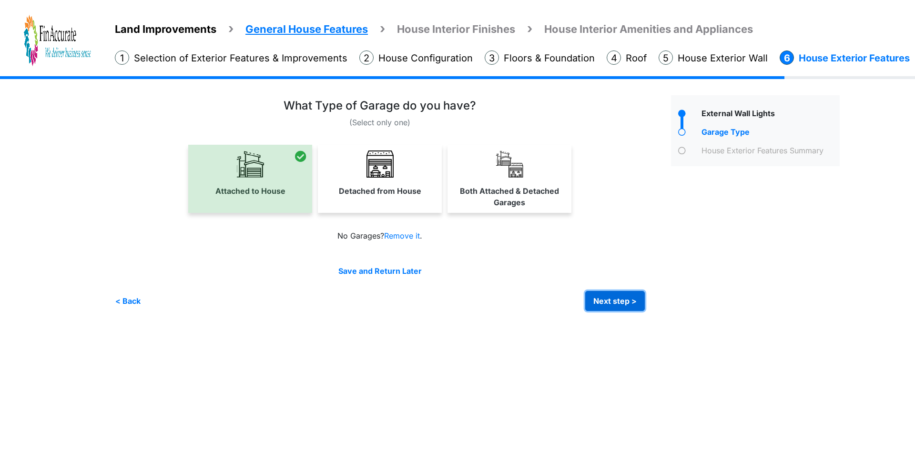
click at [595, 295] on button "Next step >" at bounding box center [615, 301] width 60 height 20
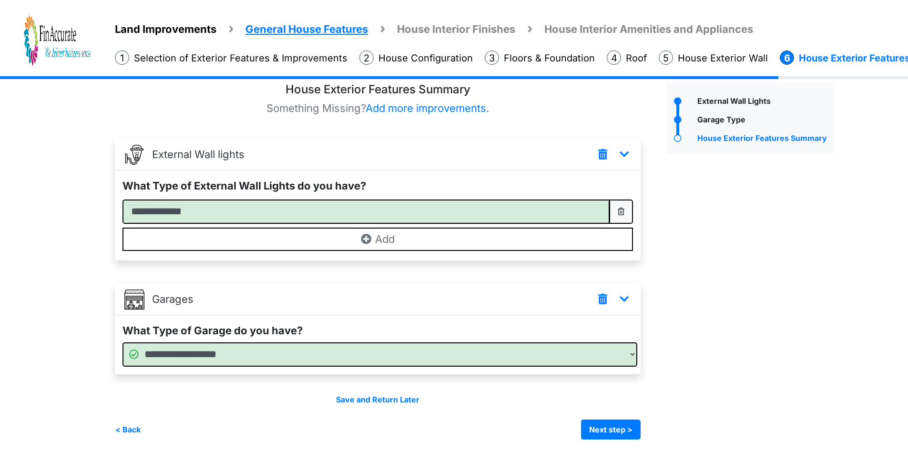
scroll to position [16, 0]
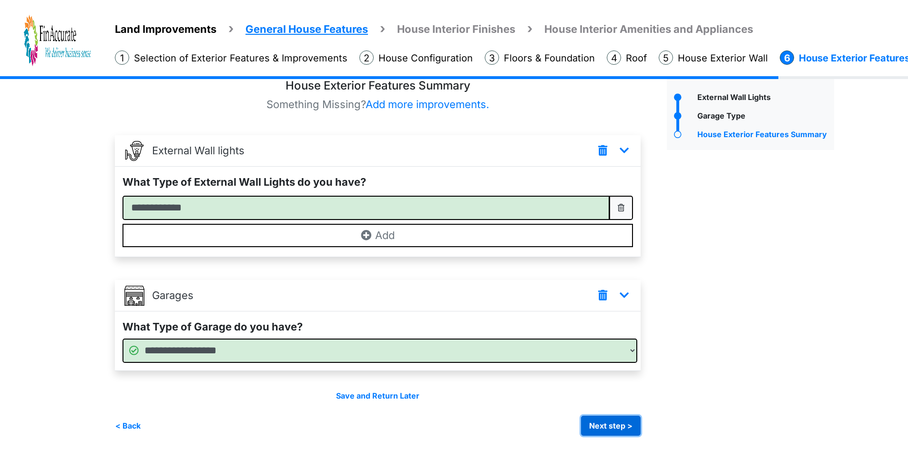
click at [627, 430] on button "Next step >" at bounding box center [611, 426] width 60 height 20
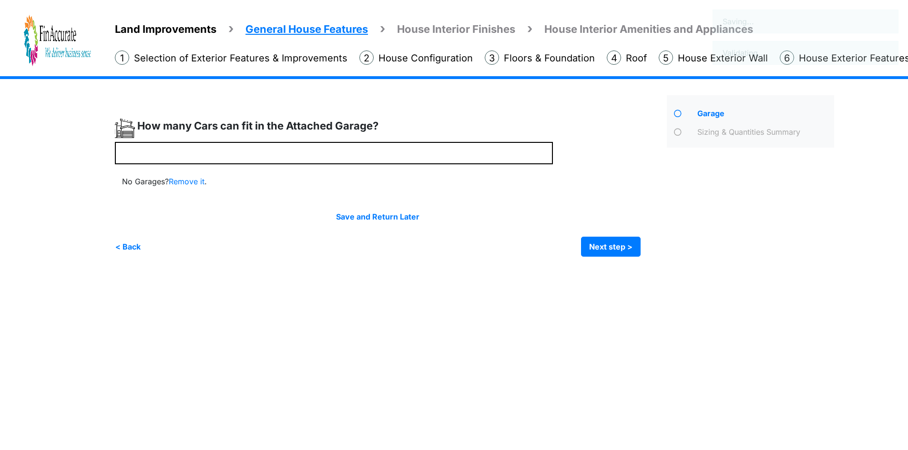
scroll to position [0, 0]
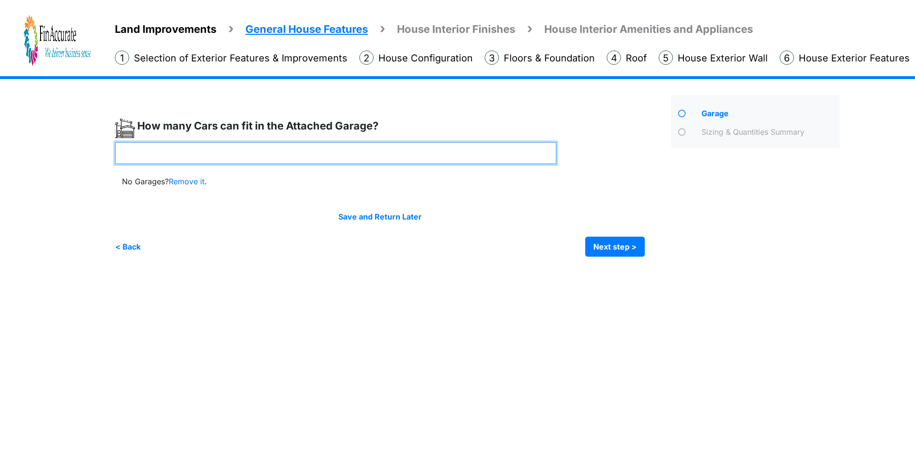
drag, startPoint x: 178, startPoint y: 153, endPoint x: 89, endPoint y: 153, distance: 89.6
click at [89, 153] on div "Land Improvements General House Features House Interior Finishes House Interior…" at bounding box center [457, 173] width 915 height 195
type input "*"
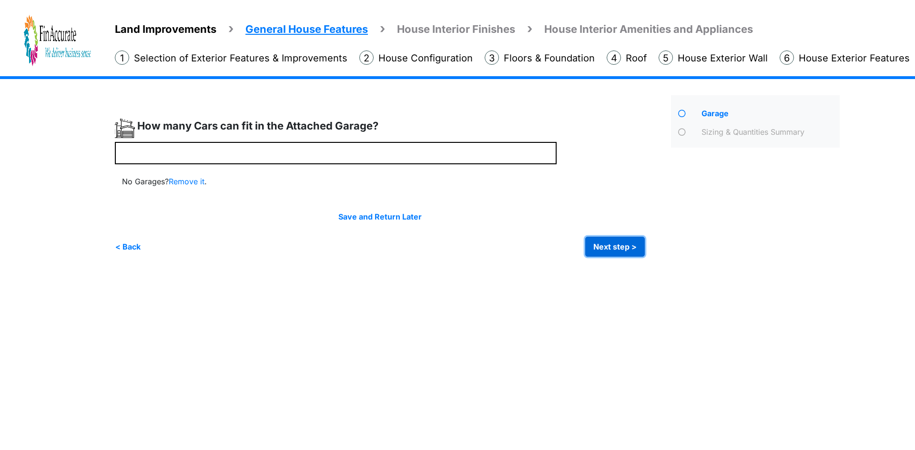
type input "*"
click at [613, 245] on button "Next step >" at bounding box center [615, 247] width 60 height 20
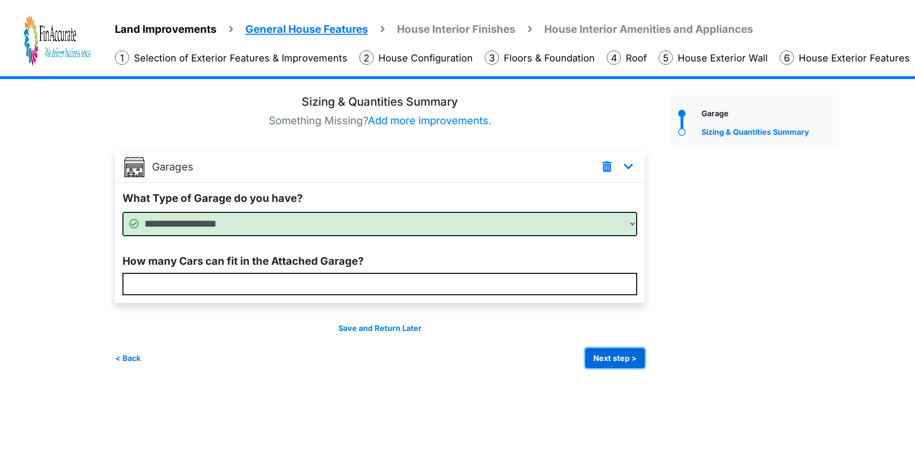
click at [608, 354] on button "Next step >" at bounding box center [615, 358] width 60 height 20
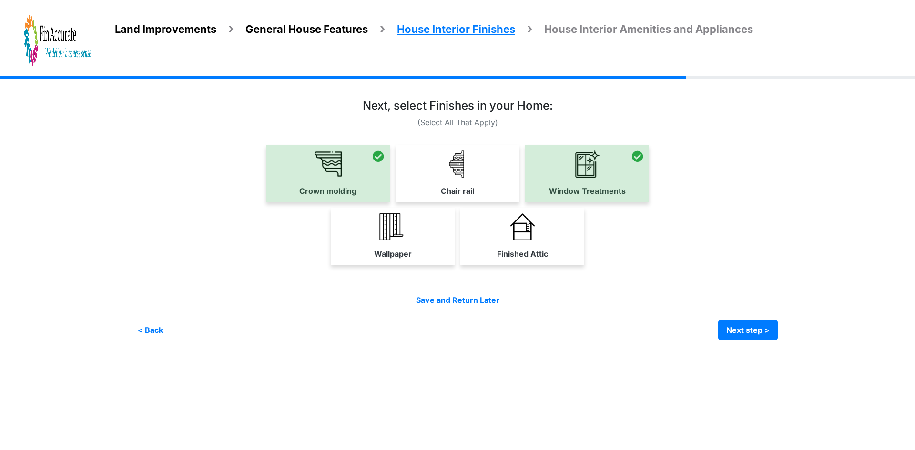
click at [567, 177] on div at bounding box center [587, 173] width 124 height 57
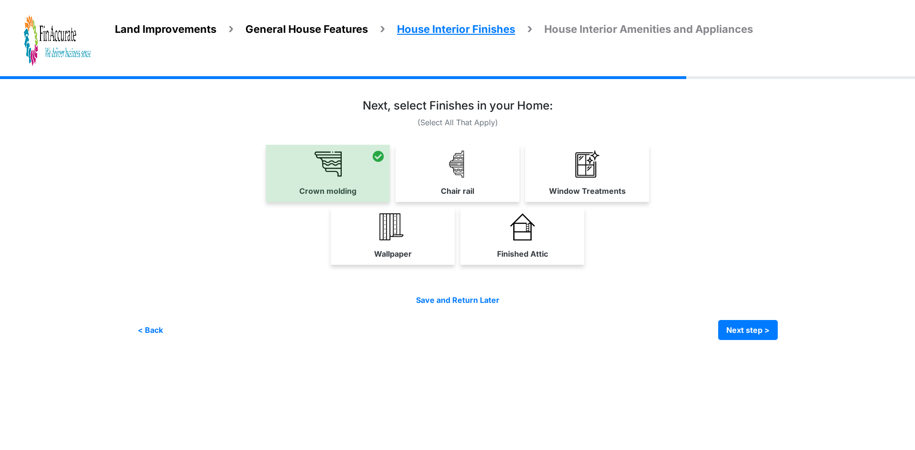
click at [342, 184] on div at bounding box center [328, 173] width 124 height 57
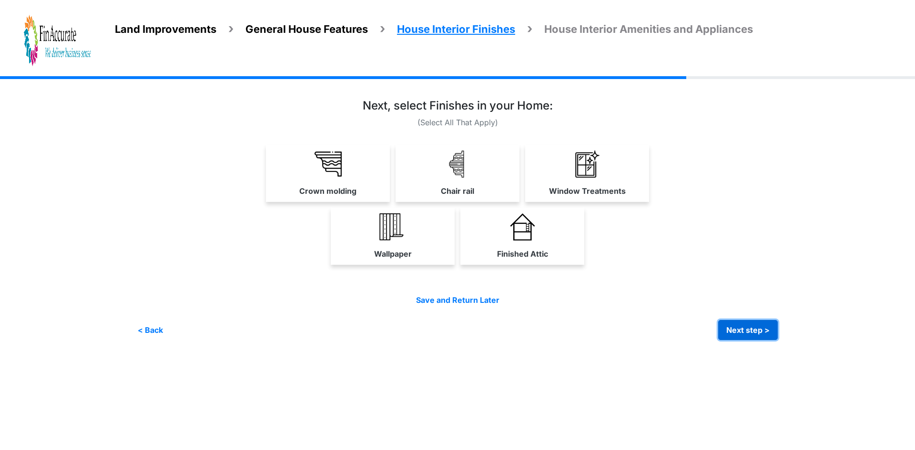
click at [740, 335] on button "Next step >" at bounding box center [748, 330] width 60 height 20
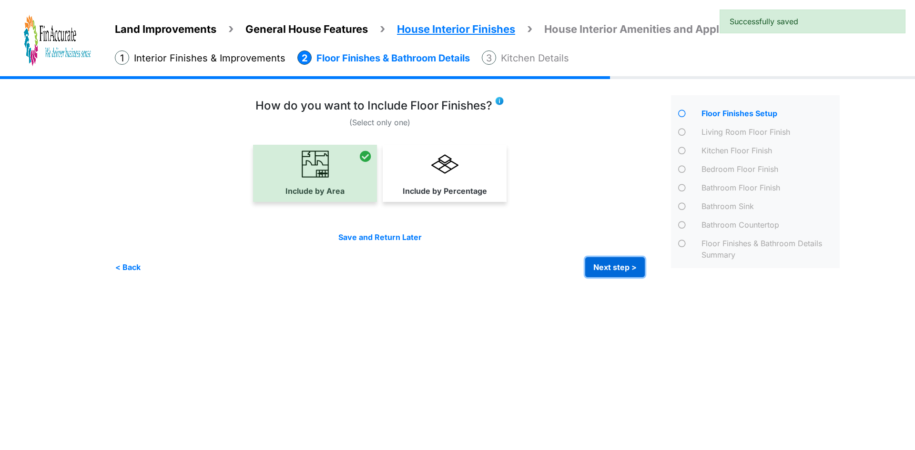
click at [600, 268] on button "Next step >" at bounding box center [615, 267] width 60 height 20
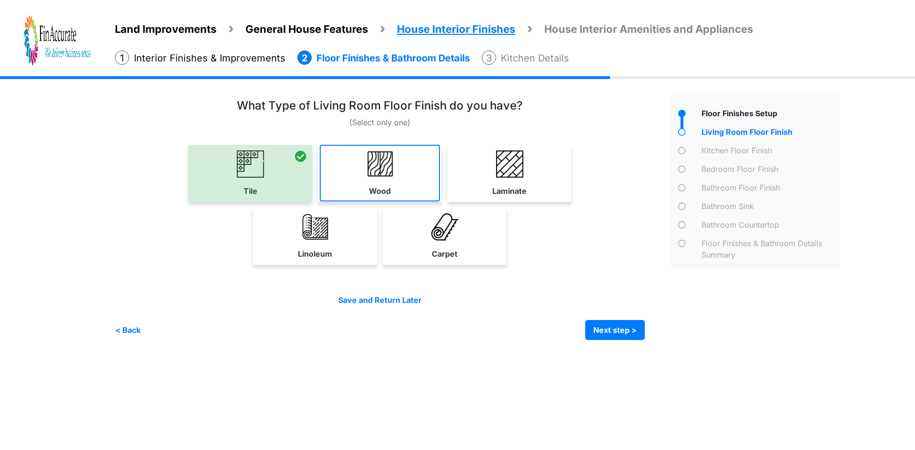
click at [387, 185] on label "Wood" at bounding box center [380, 190] width 22 height 11
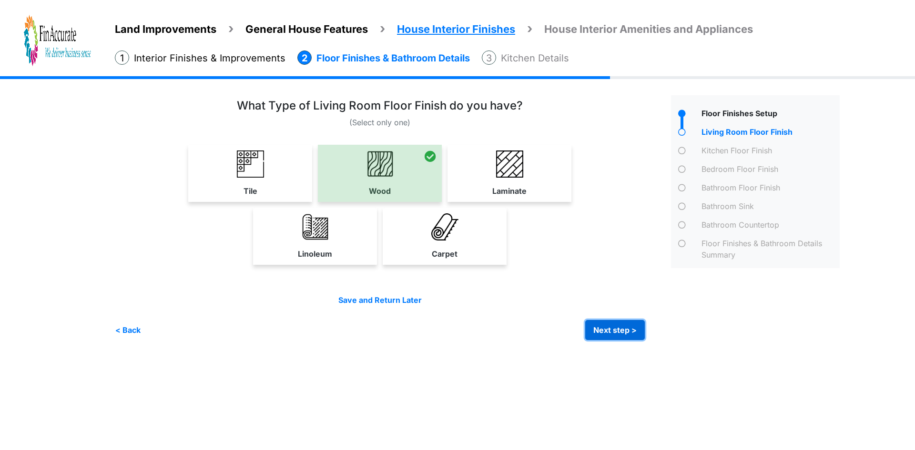
click at [610, 324] on button "Next step >" at bounding box center [615, 330] width 60 height 20
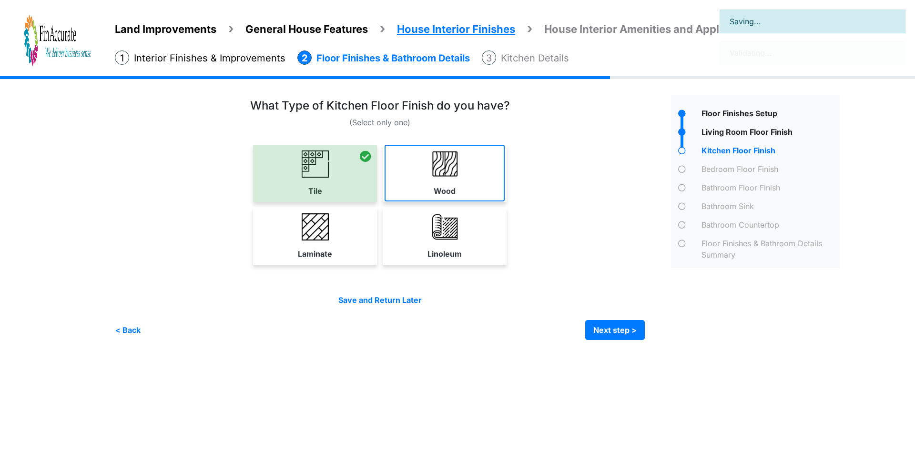
click at [439, 188] on label "Wood" at bounding box center [445, 190] width 22 height 11
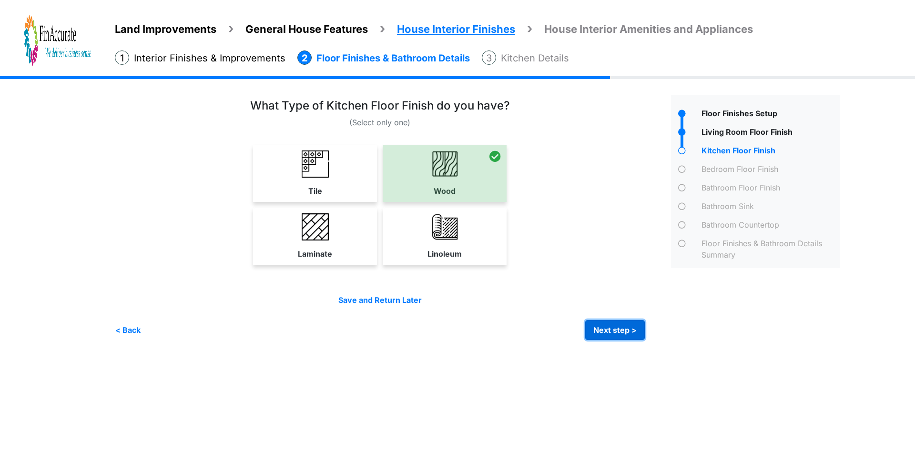
click at [605, 329] on button "Next step >" at bounding box center [615, 330] width 60 height 20
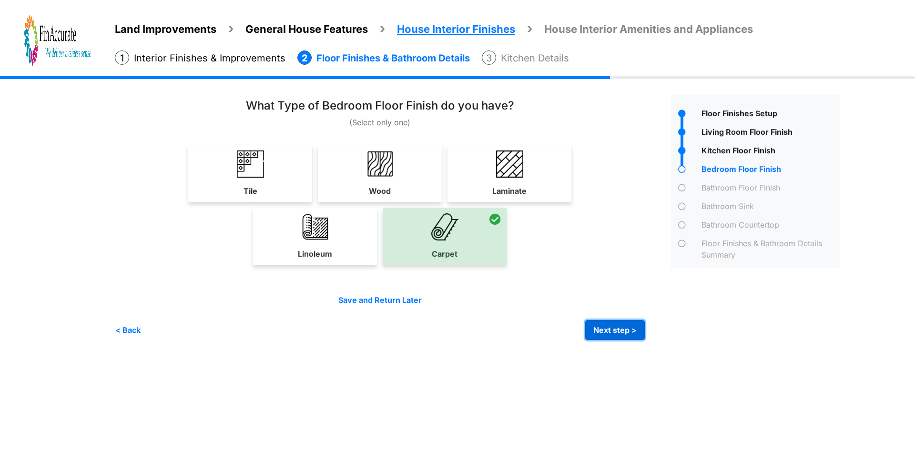
click at [605, 323] on button "Next step >" at bounding box center [615, 330] width 60 height 20
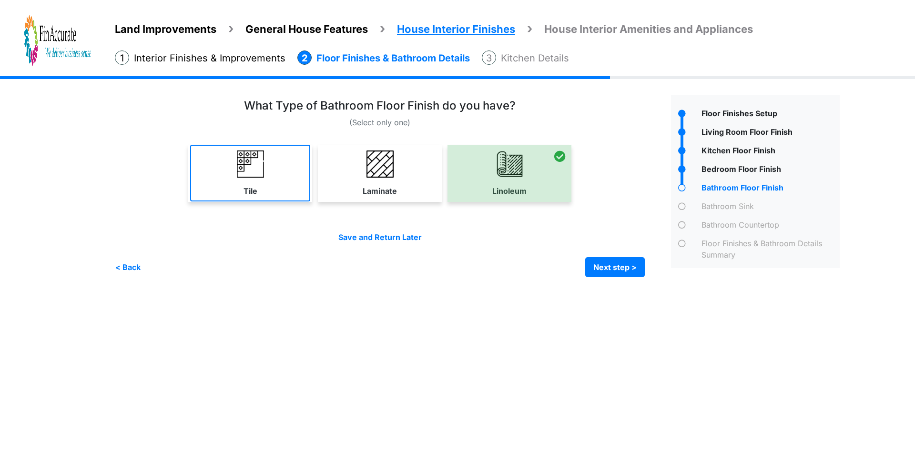
click at [263, 189] on link "Tile" at bounding box center [250, 173] width 120 height 57
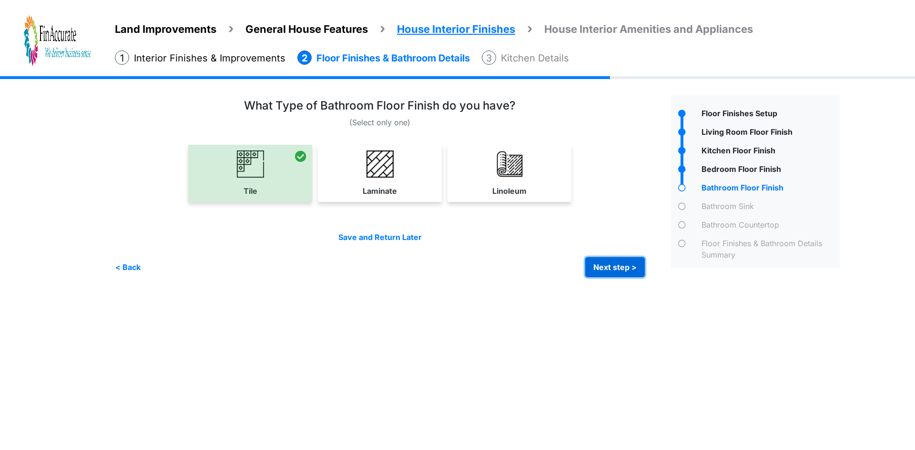
click at [628, 269] on button "Next step >" at bounding box center [615, 267] width 60 height 20
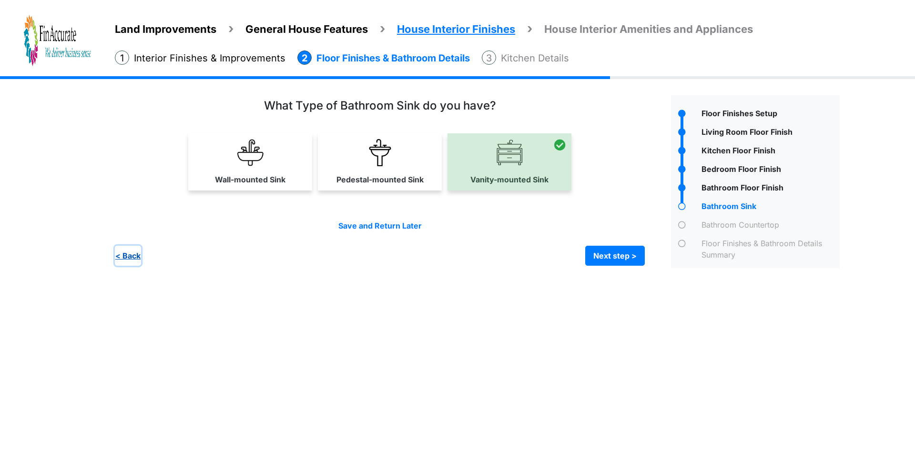
click at [127, 255] on button "< Back" at bounding box center [128, 256] width 26 height 20
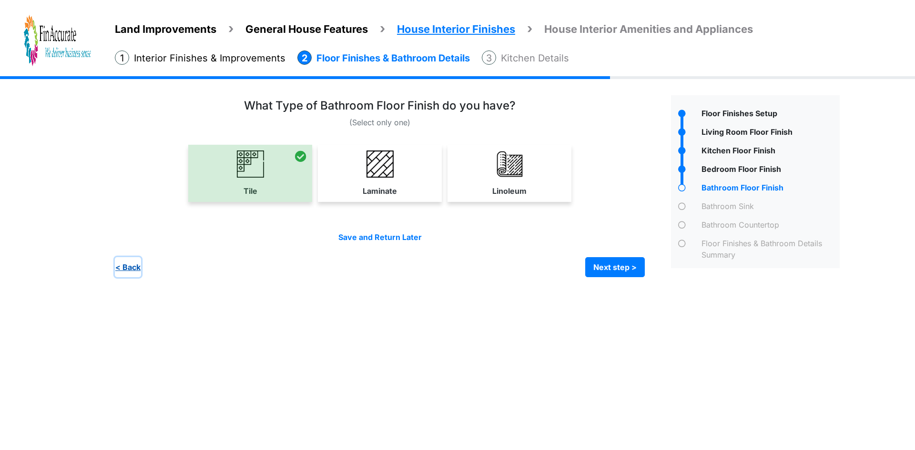
click at [118, 267] on button "< Back" at bounding box center [128, 267] width 26 height 20
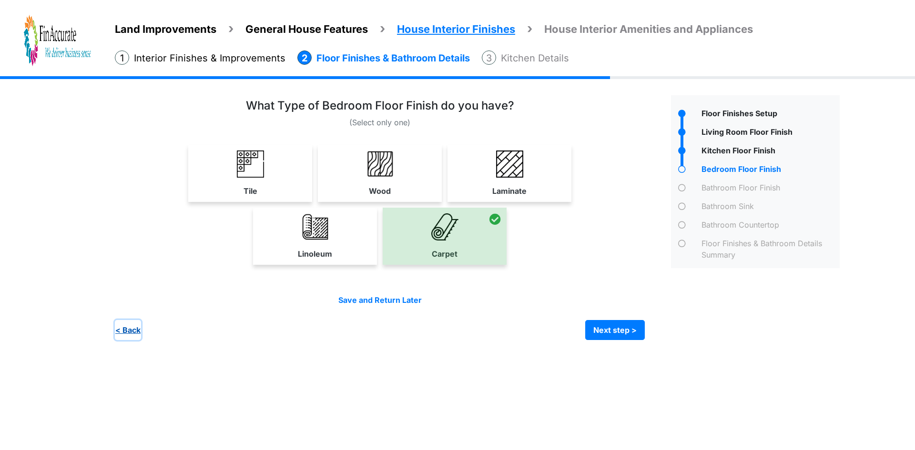
click at [131, 331] on button "< Back" at bounding box center [128, 330] width 26 height 20
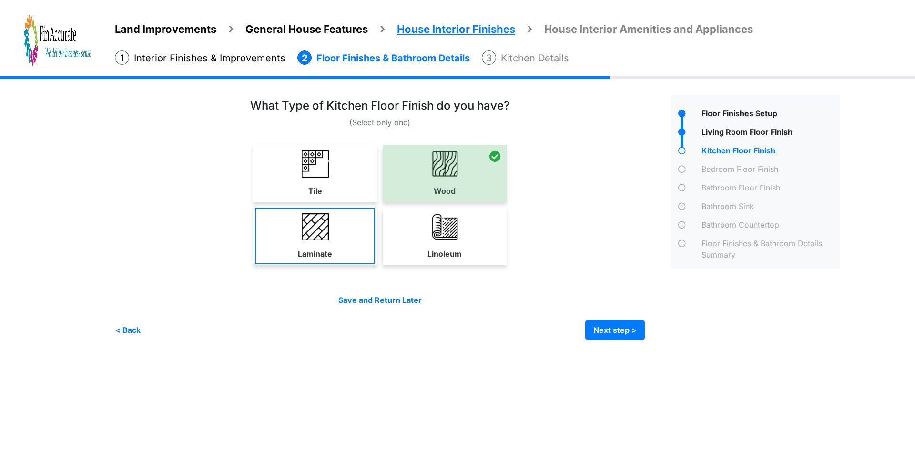
click at [353, 247] on link "Laminate" at bounding box center [315, 236] width 120 height 57
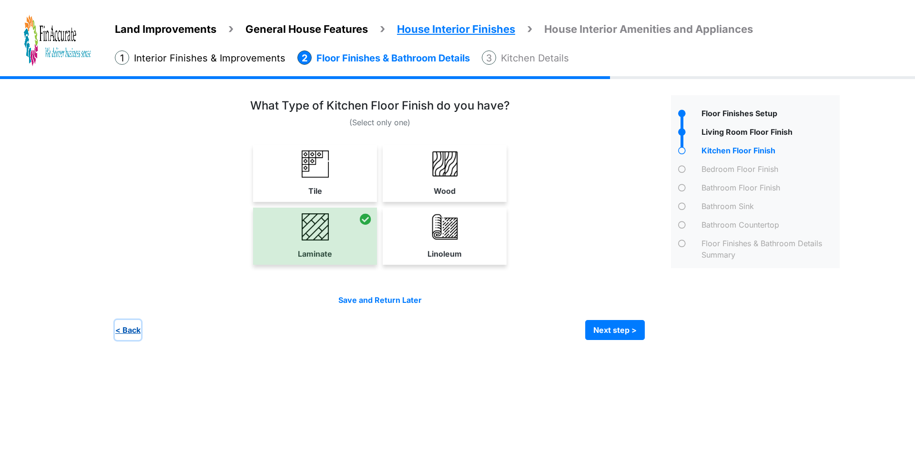
click at [125, 331] on button "< Back" at bounding box center [128, 330] width 26 height 20
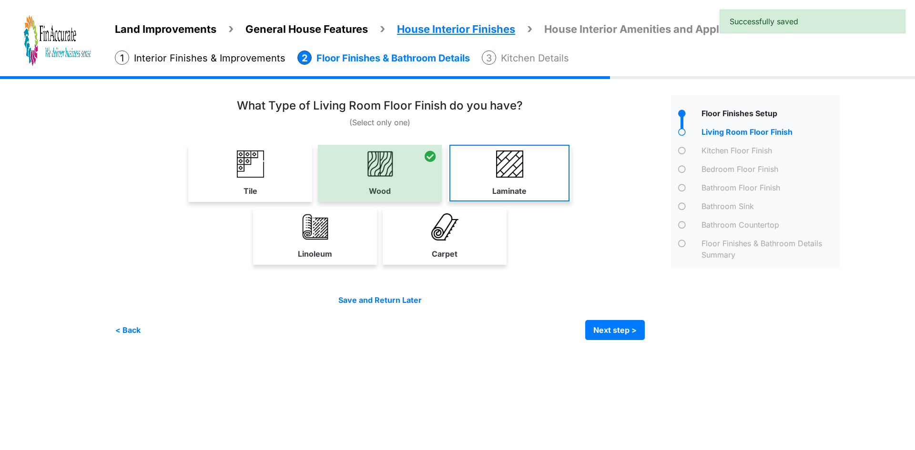
click at [484, 178] on link "Laminate" at bounding box center [509, 173] width 120 height 57
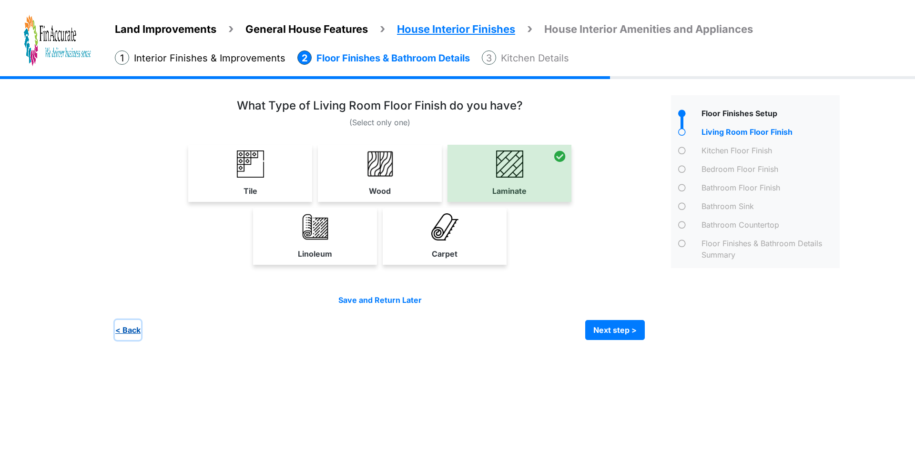
click at [131, 333] on button "< Back" at bounding box center [128, 330] width 26 height 20
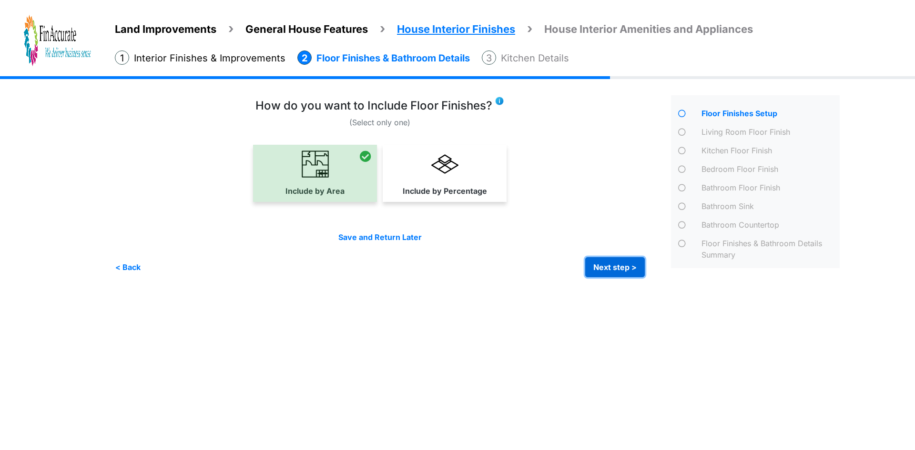
click at [626, 265] on button "Next step >" at bounding box center [615, 267] width 60 height 20
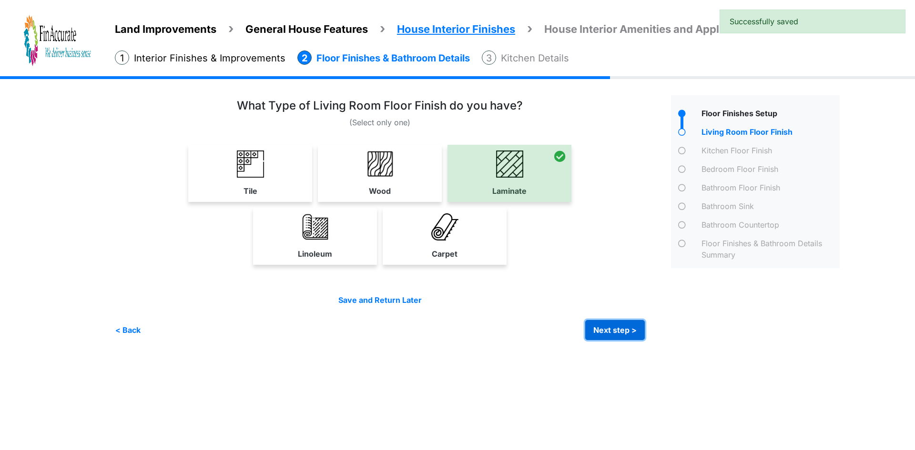
click at [601, 332] on button "Next step >" at bounding box center [615, 330] width 60 height 20
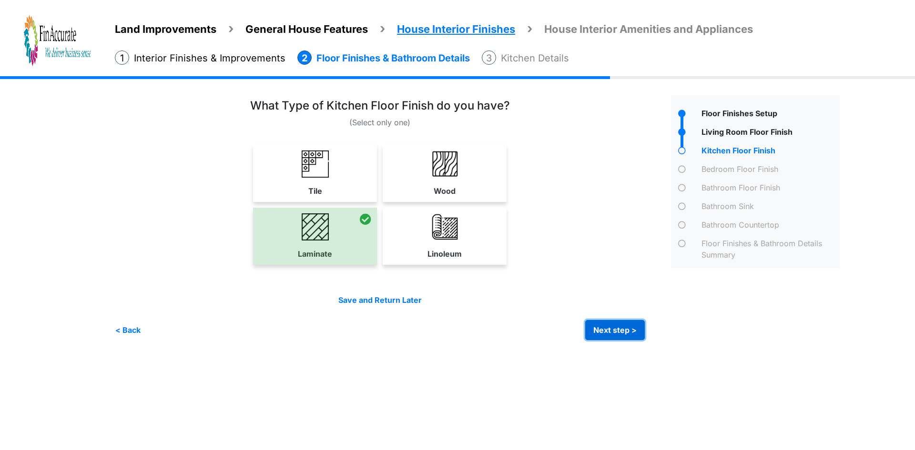
click at [601, 332] on button "Next step >" at bounding box center [615, 330] width 60 height 20
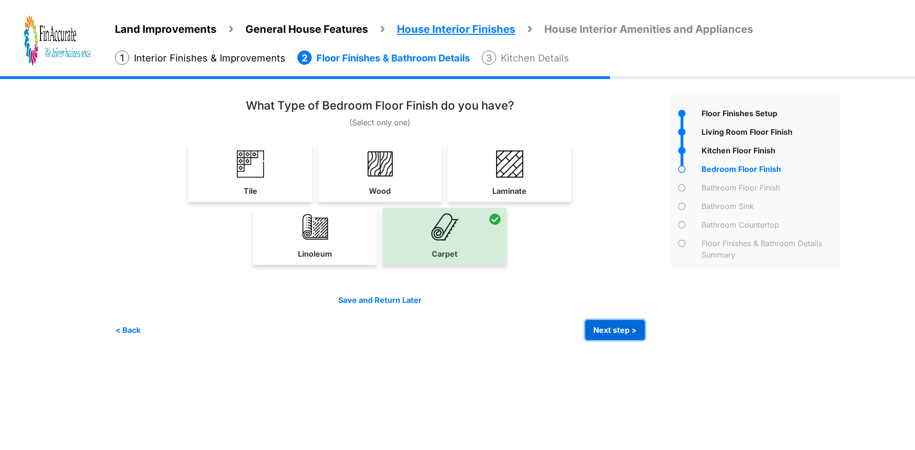
click at [616, 324] on button "Next step >" at bounding box center [615, 330] width 60 height 20
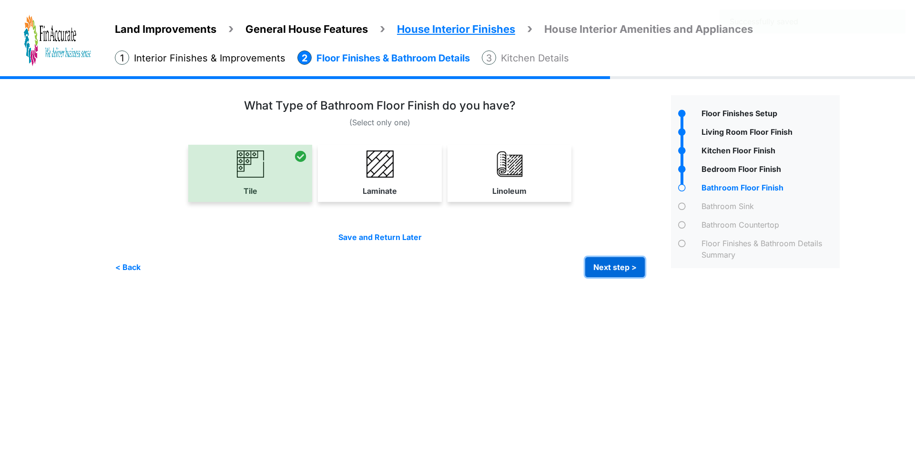
click at [616, 263] on button "Next step >" at bounding box center [615, 267] width 60 height 20
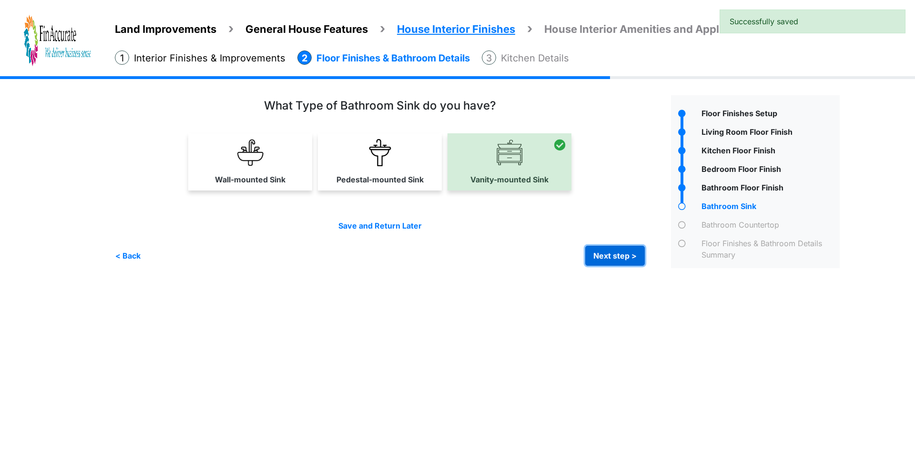
click at [593, 249] on button "Next step >" at bounding box center [615, 256] width 60 height 20
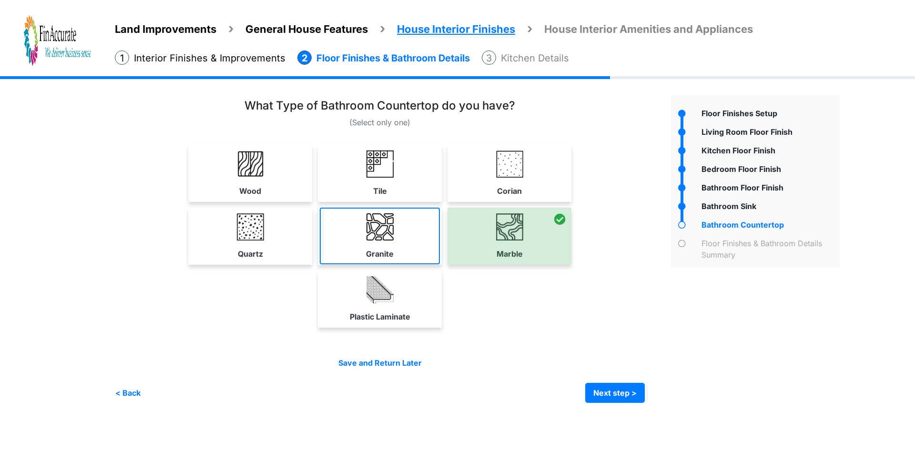
click at [371, 250] on label "Granite" at bounding box center [380, 253] width 28 height 11
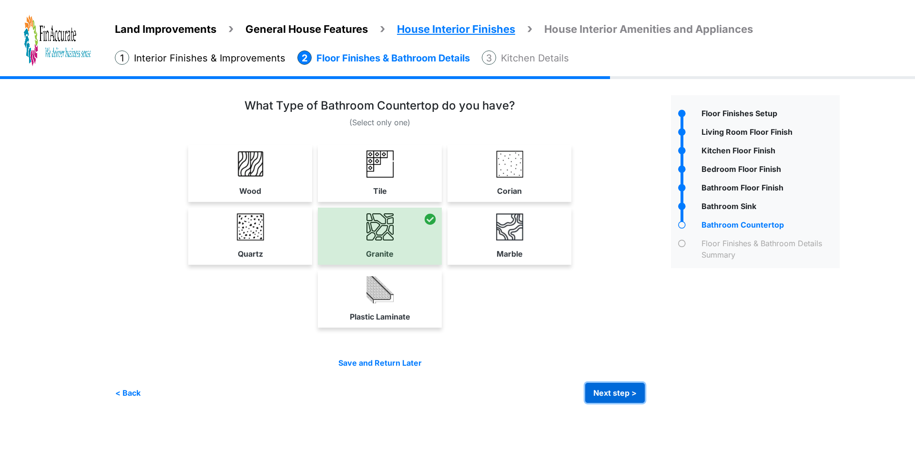
click at [602, 390] on button "Next step >" at bounding box center [615, 393] width 60 height 20
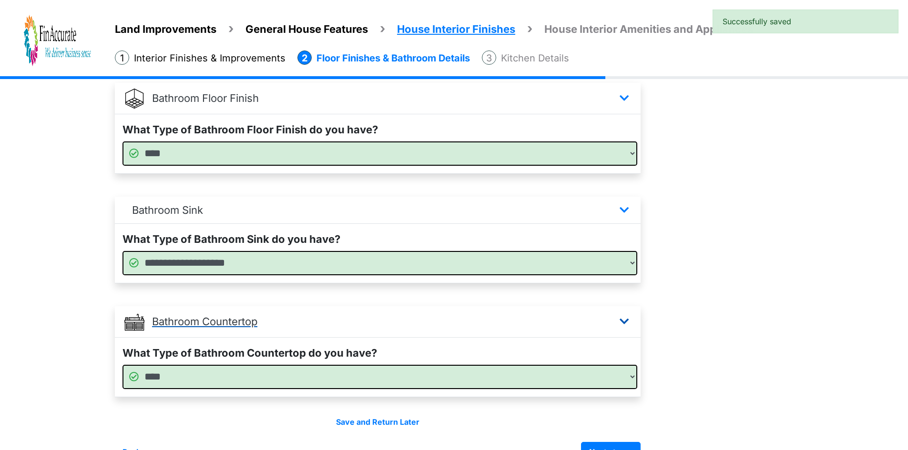
scroll to position [550, 0]
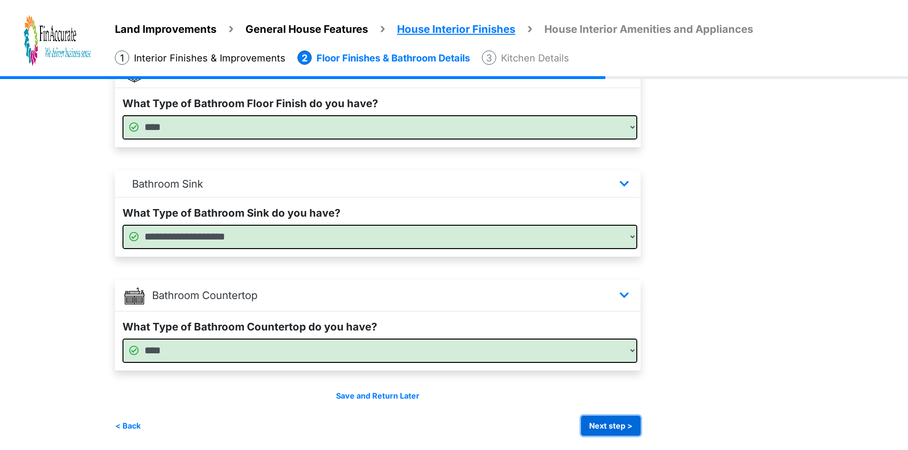
click at [620, 428] on button "Next step >" at bounding box center [611, 426] width 60 height 20
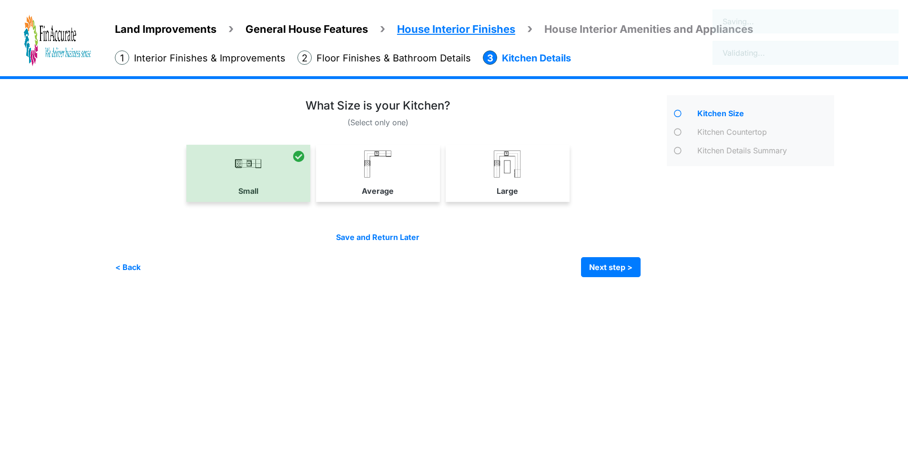
scroll to position [0, 0]
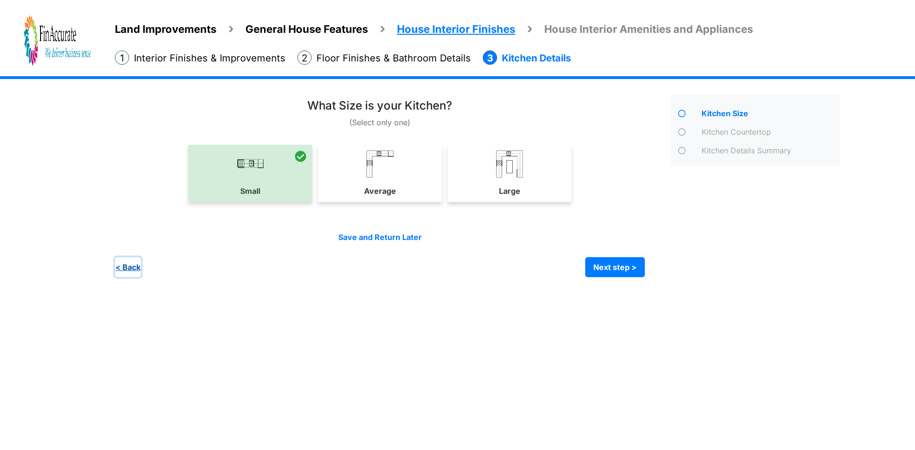
click at [122, 267] on button "< Back" at bounding box center [128, 267] width 26 height 20
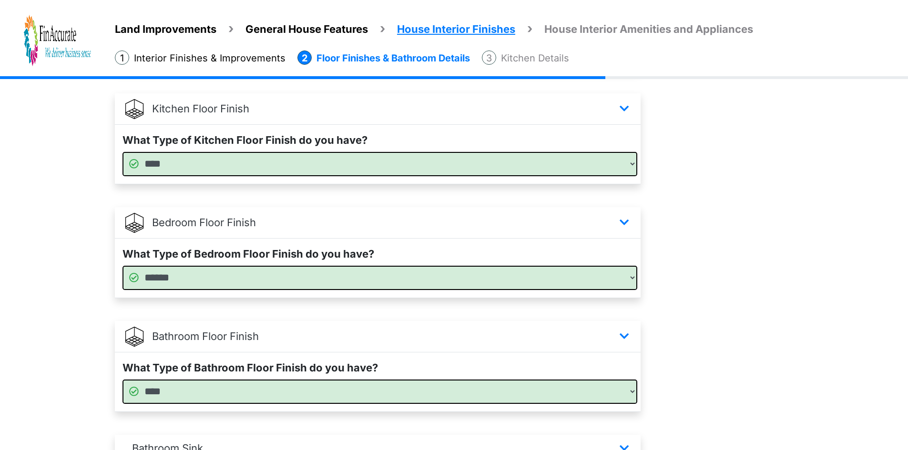
scroll to position [550, 0]
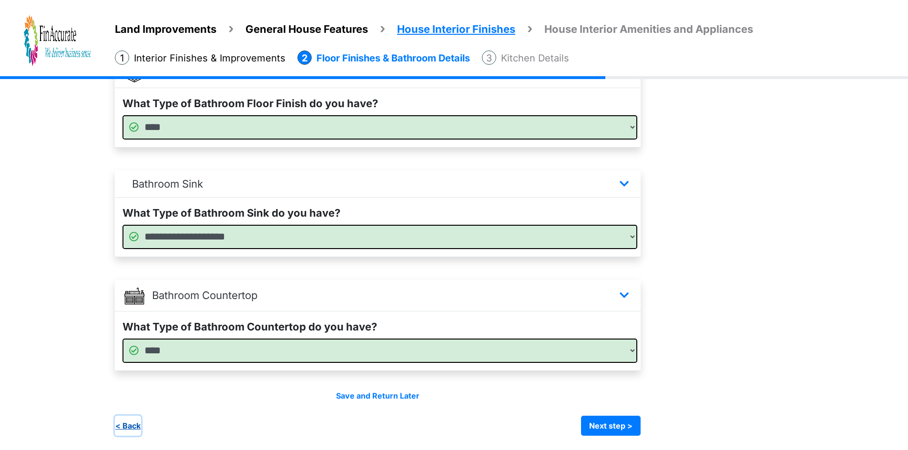
click at [137, 426] on button "< Back" at bounding box center [128, 426] width 26 height 20
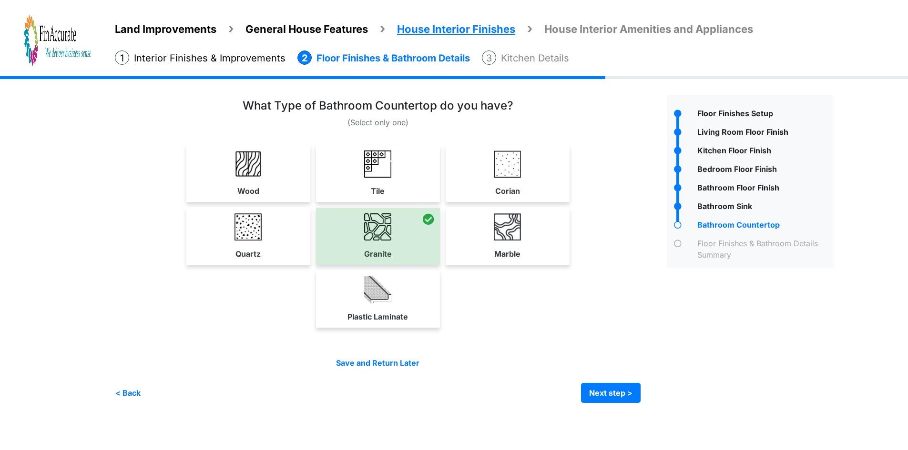
scroll to position [0, 0]
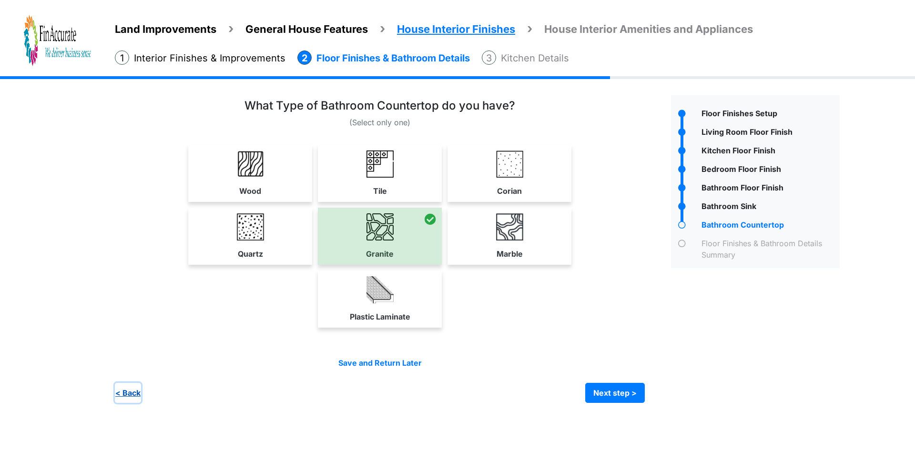
click at [139, 394] on button "< Back" at bounding box center [128, 393] width 26 height 20
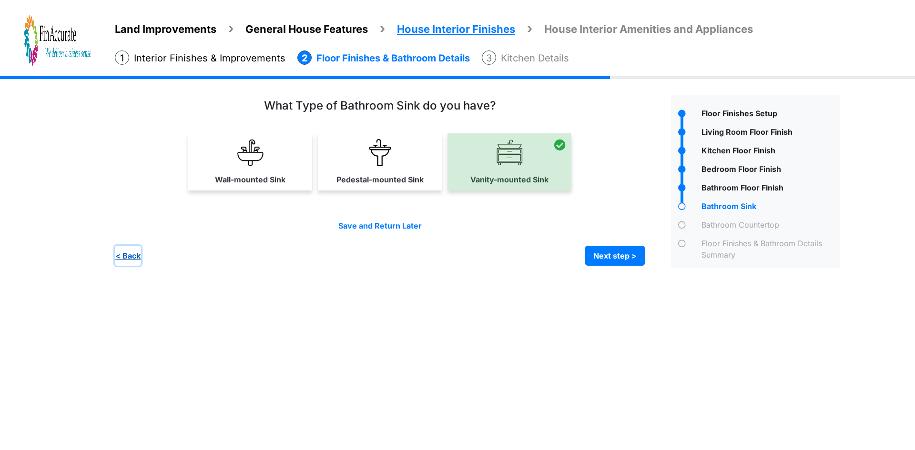
click at [138, 259] on button "< Back" at bounding box center [128, 256] width 26 height 20
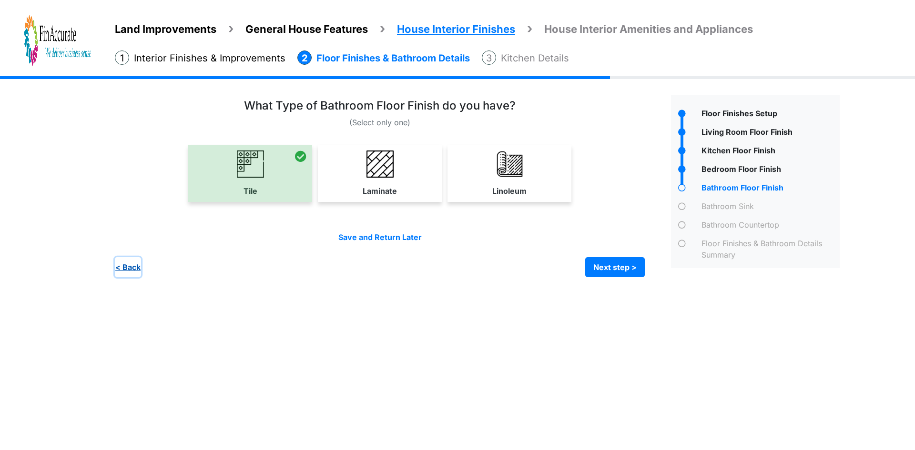
click at [138, 272] on button "< Back" at bounding box center [128, 267] width 26 height 20
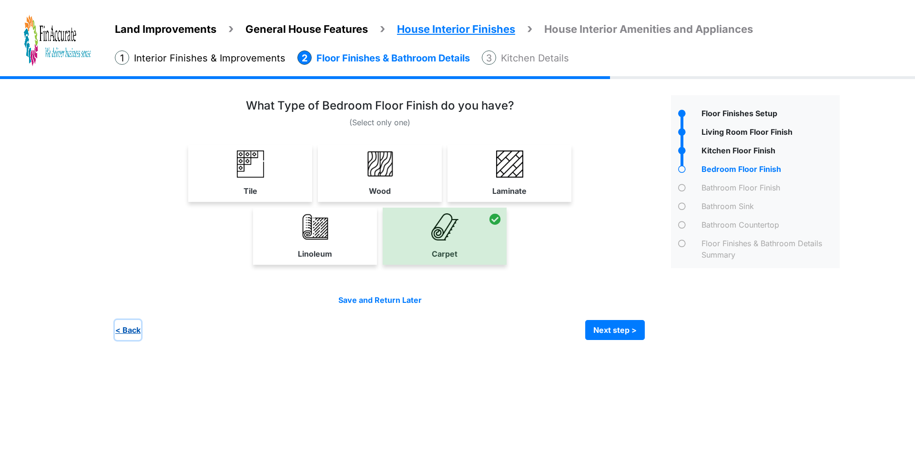
click at [132, 327] on button "< Back" at bounding box center [128, 330] width 26 height 20
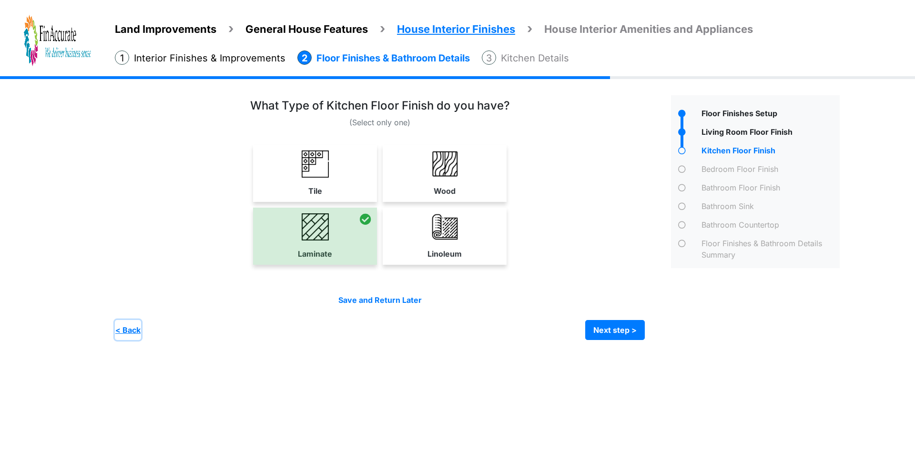
click at [132, 327] on button "< Back" at bounding box center [128, 330] width 26 height 20
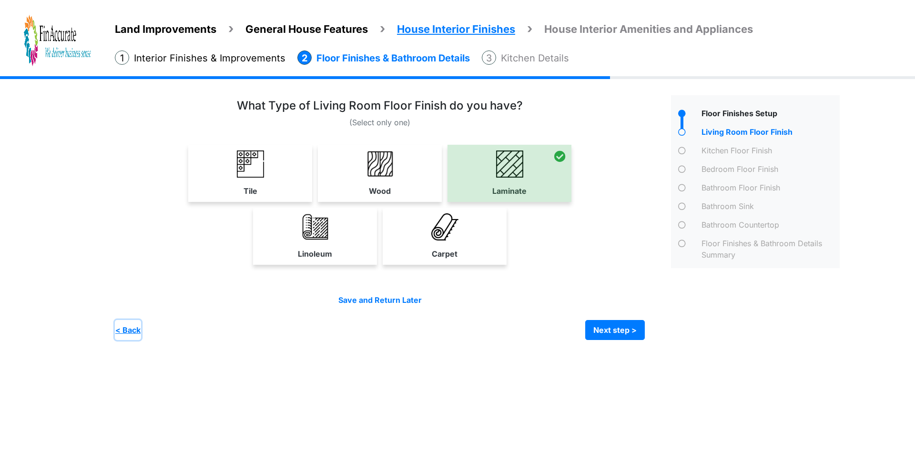
click at [132, 327] on button "< Back" at bounding box center [128, 330] width 26 height 20
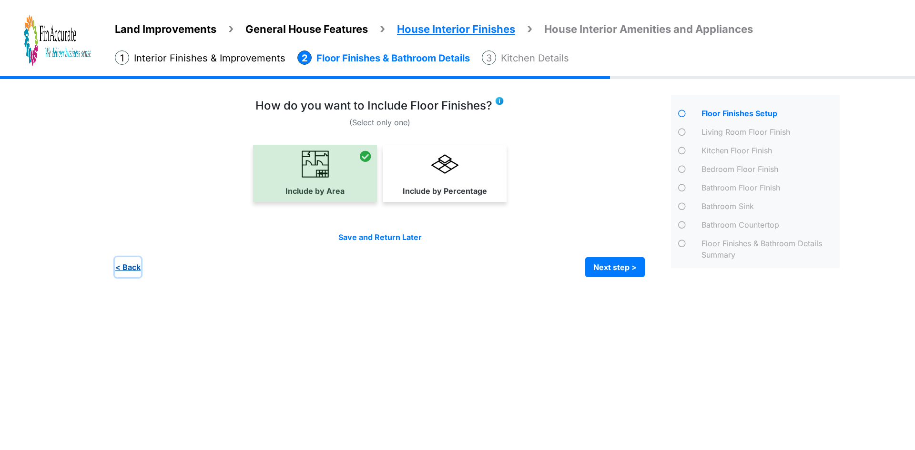
click at [124, 271] on button "< Back" at bounding box center [128, 267] width 26 height 20
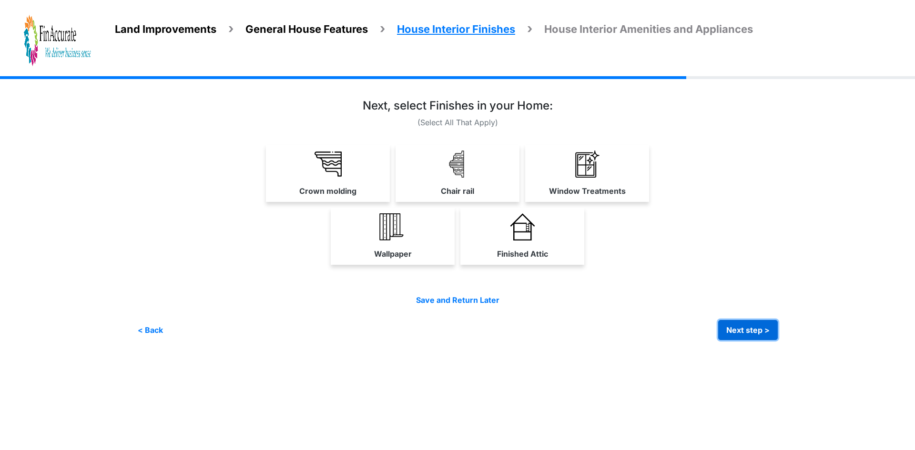
click at [773, 333] on button "Next step >" at bounding box center [748, 330] width 60 height 20
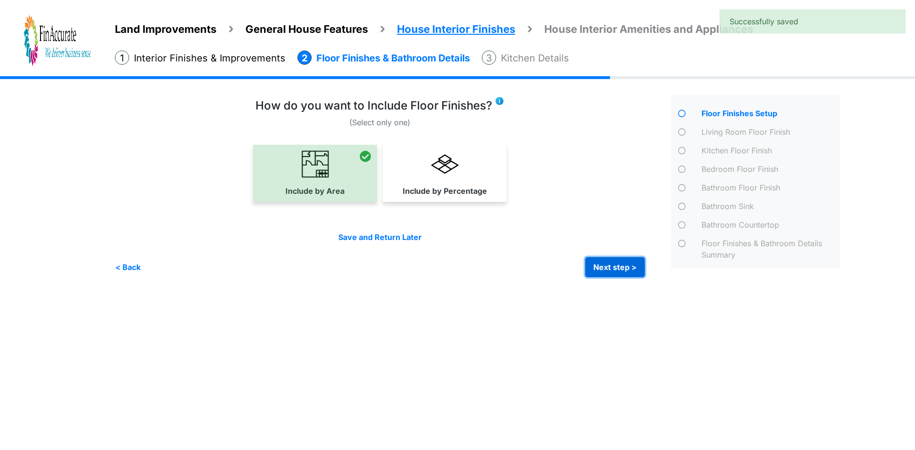
click at [610, 270] on button "Next step >" at bounding box center [615, 267] width 60 height 20
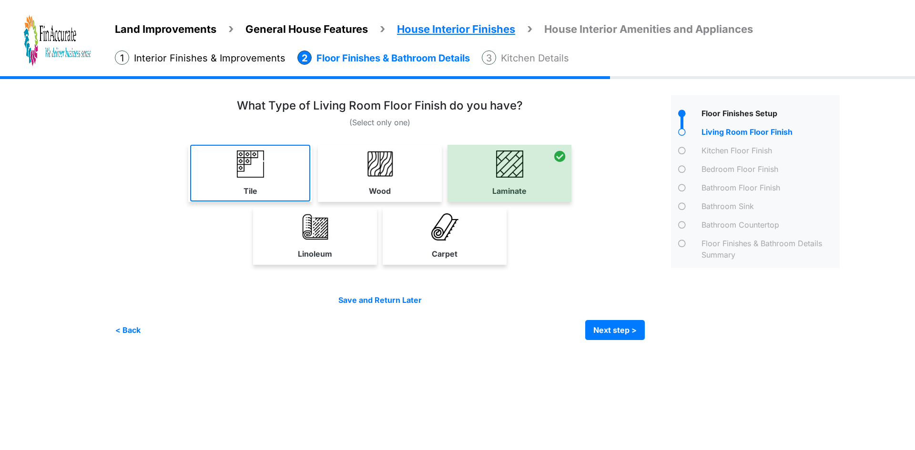
click at [216, 172] on link "Tile" at bounding box center [250, 173] width 120 height 57
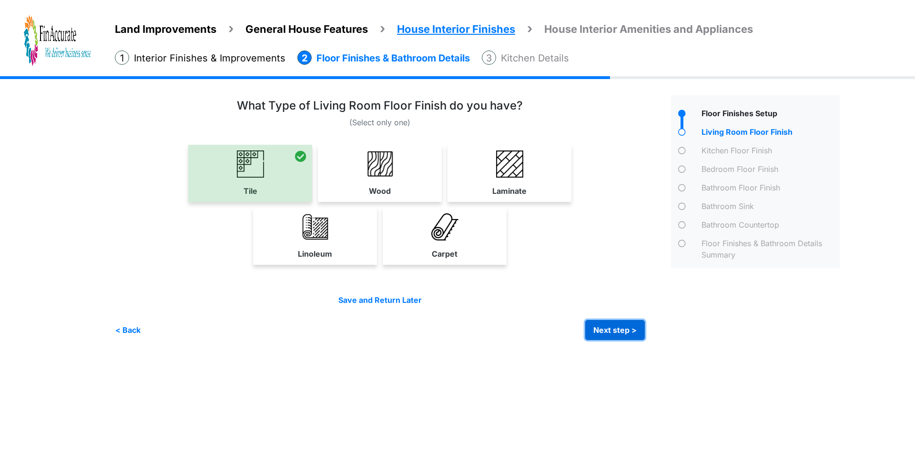
click at [602, 328] on button "Next step >" at bounding box center [615, 330] width 60 height 20
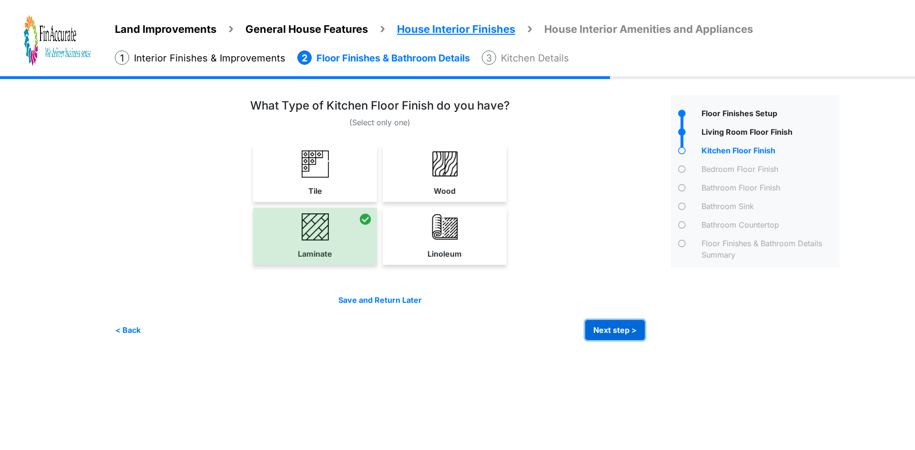
click at [602, 328] on button "Next step >" at bounding box center [615, 330] width 60 height 20
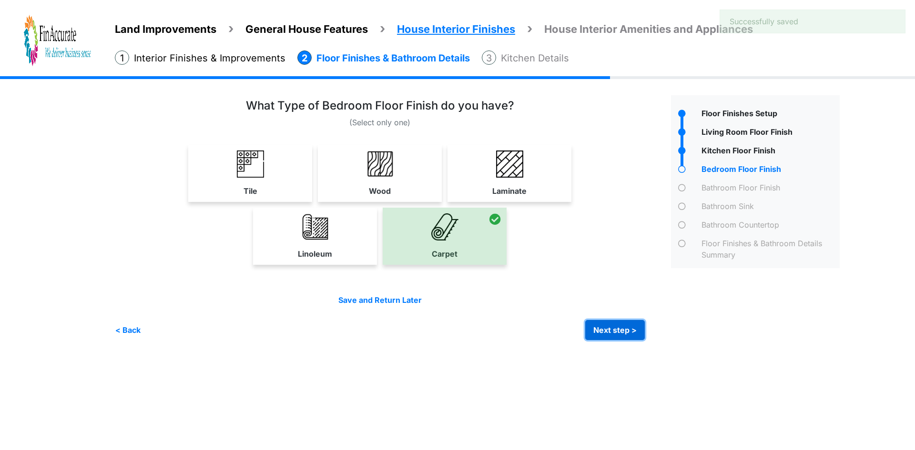
click at [602, 328] on button "Next step >" at bounding box center [615, 330] width 60 height 20
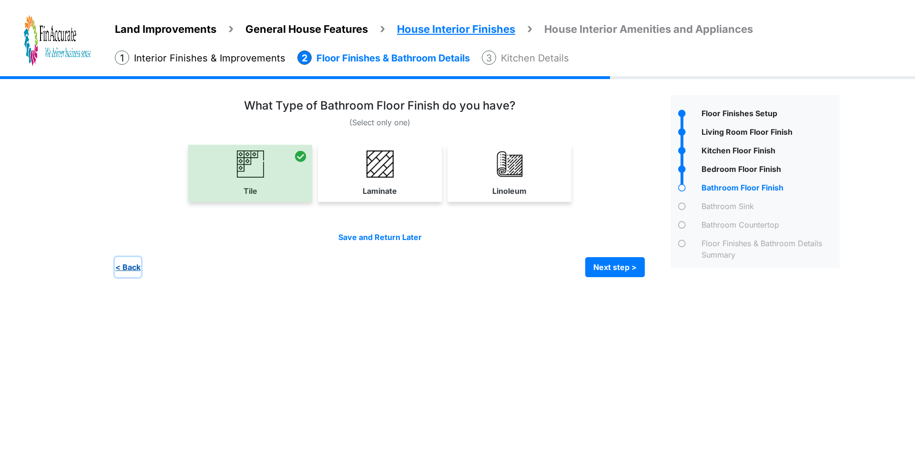
click at [132, 271] on button "< Back" at bounding box center [128, 267] width 26 height 20
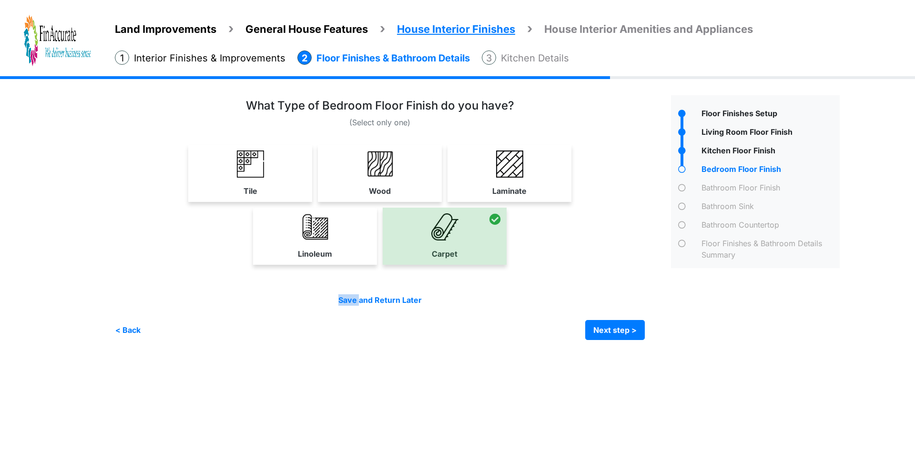
click at [132, 271] on div "(Select only one) Tile" at bounding box center [389, 219] width 549 height 241
click at [135, 327] on button "< Back" at bounding box center [128, 330] width 26 height 20
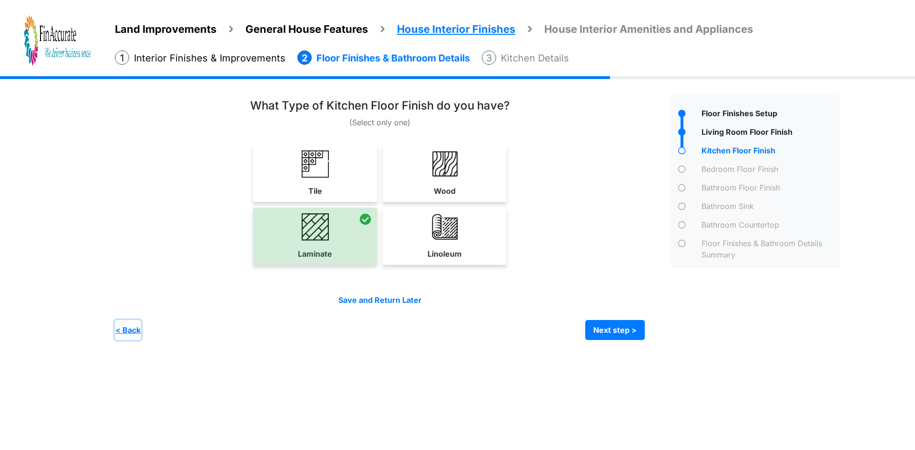
drag, startPoint x: 129, startPoint y: 327, endPoint x: 150, endPoint y: 307, distance: 29.3
click at [131, 323] on button "< Back" at bounding box center [128, 330] width 26 height 20
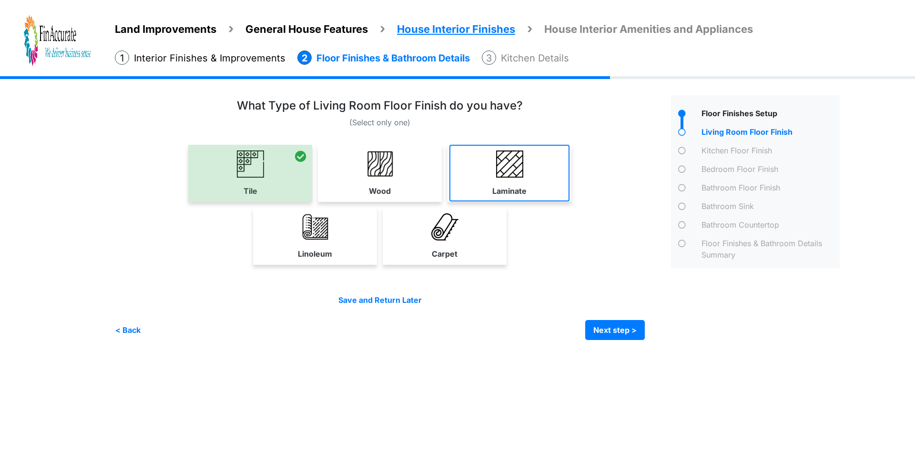
click at [486, 185] on link "Laminate" at bounding box center [509, 173] width 120 height 57
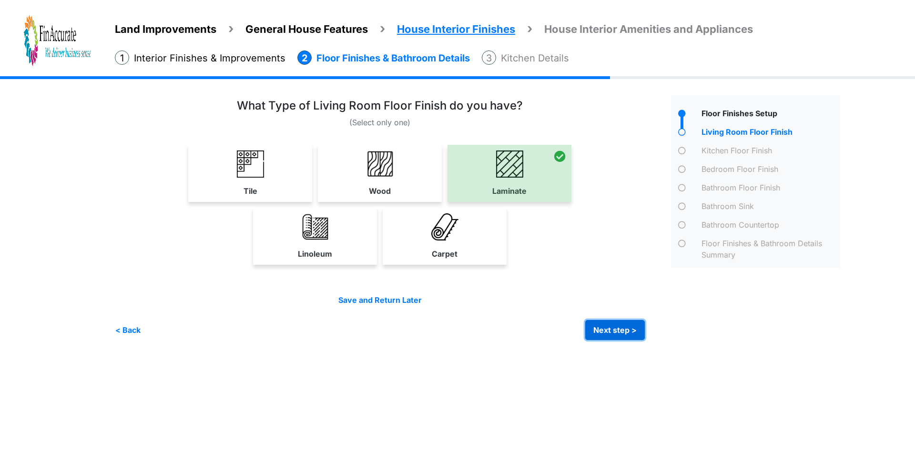
click at [603, 327] on button "Next step >" at bounding box center [615, 330] width 60 height 20
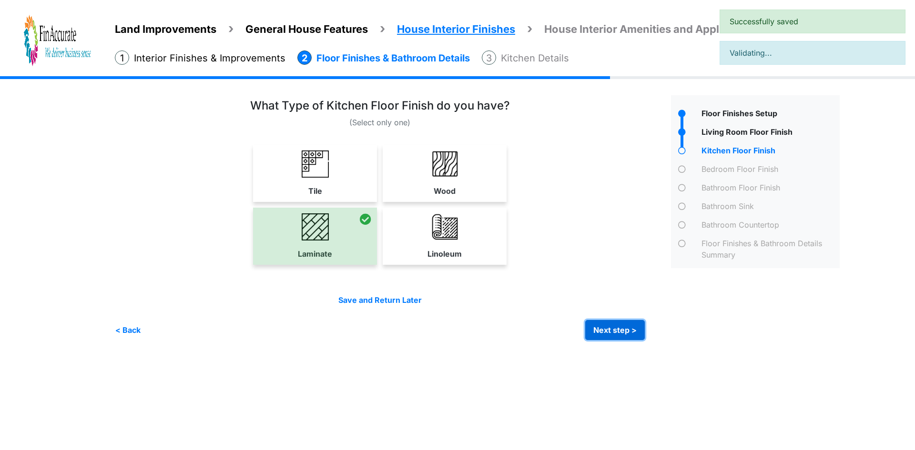
click at [603, 327] on button "Next step >" at bounding box center [615, 330] width 60 height 20
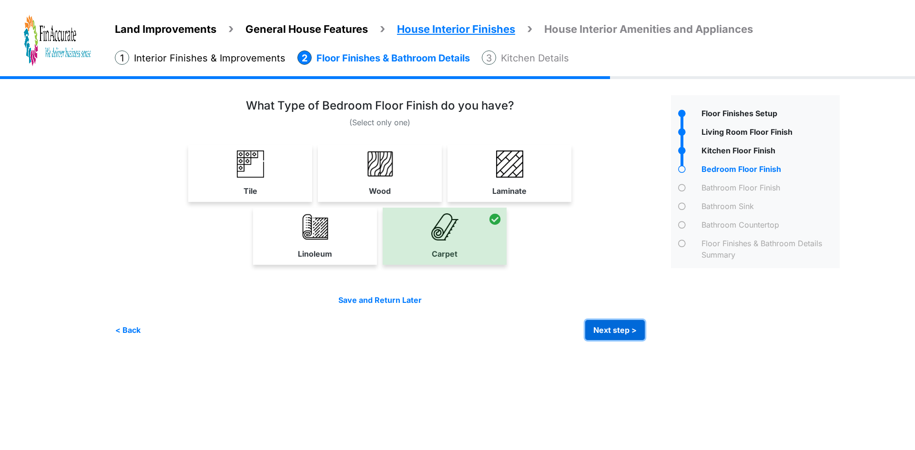
click at [603, 327] on button "Next step >" at bounding box center [615, 330] width 60 height 20
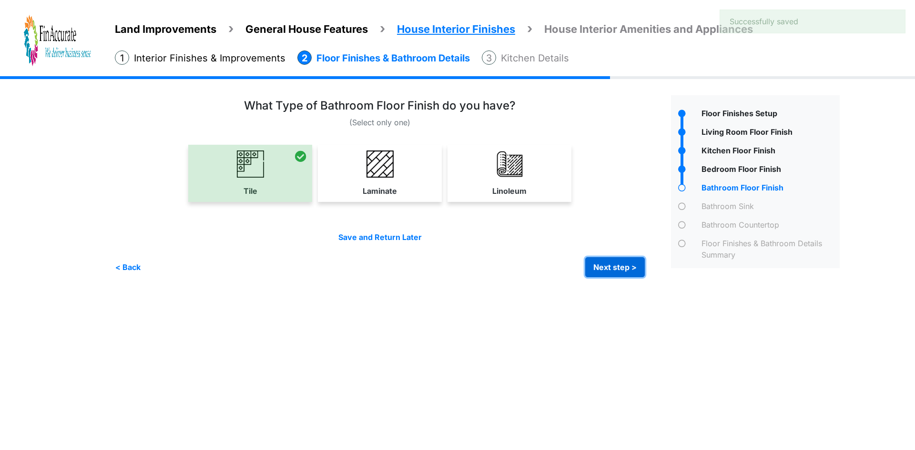
click at [613, 273] on button "Next step >" at bounding box center [615, 267] width 60 height 20
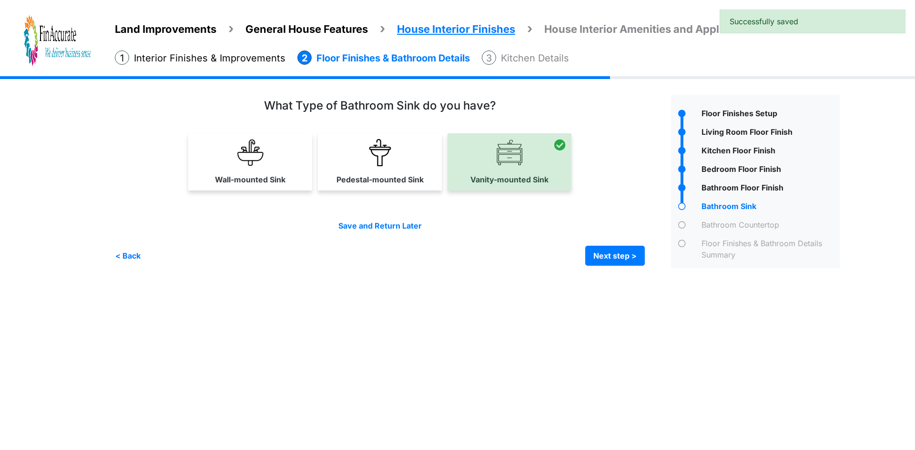
click at [610, 243] on div "Save and Return Later < Back Next step > Save and submit" at bounding box center [380, 243] width 530 height 46
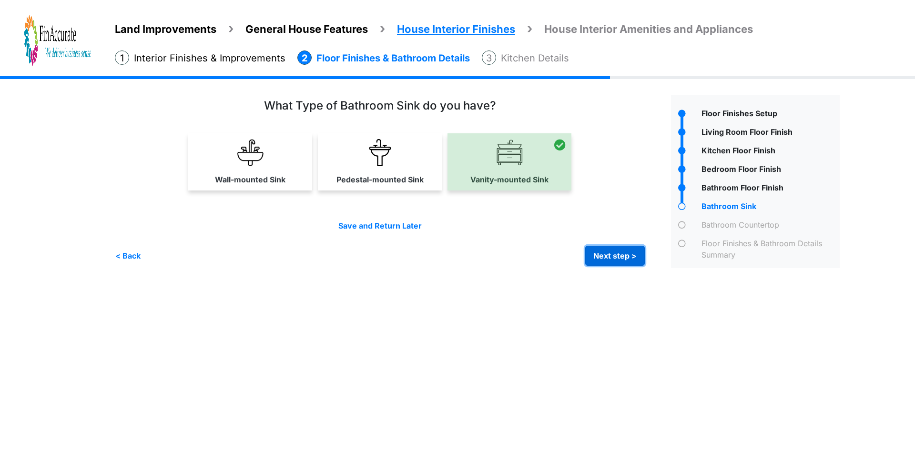
click at [611, 255] on button "Next step >" at bounding box center [615, 256] width 60 height 20
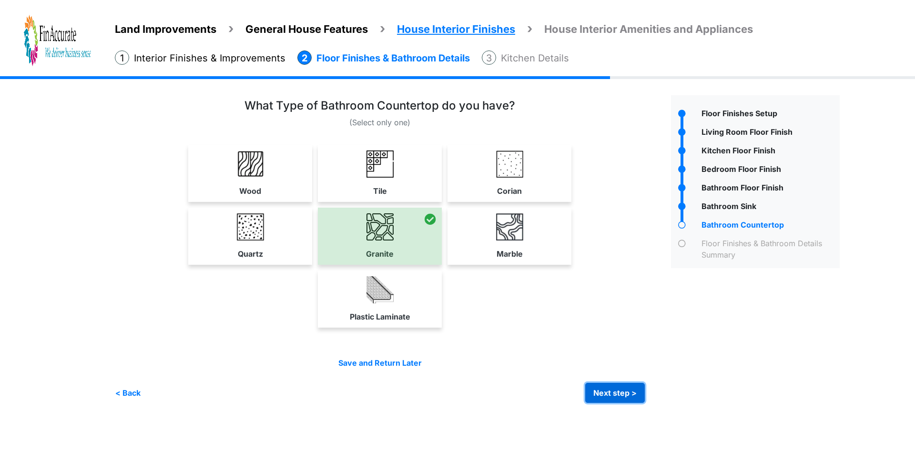
click at [614, 394] on button "Next step >" at bounding box center [615, 393] width 60 height 20
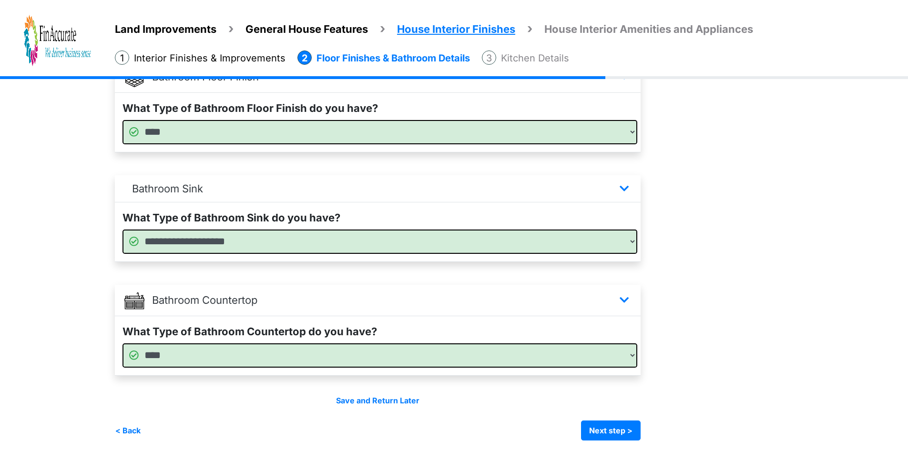
scroll to position [550, 0]
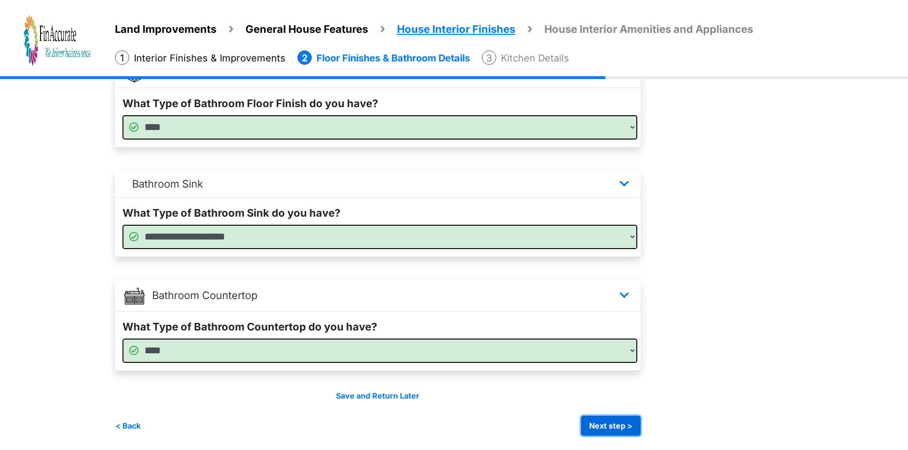
click at [613, 420] on button "Next step >" at bounding box center [611, 426] width 60 height 20
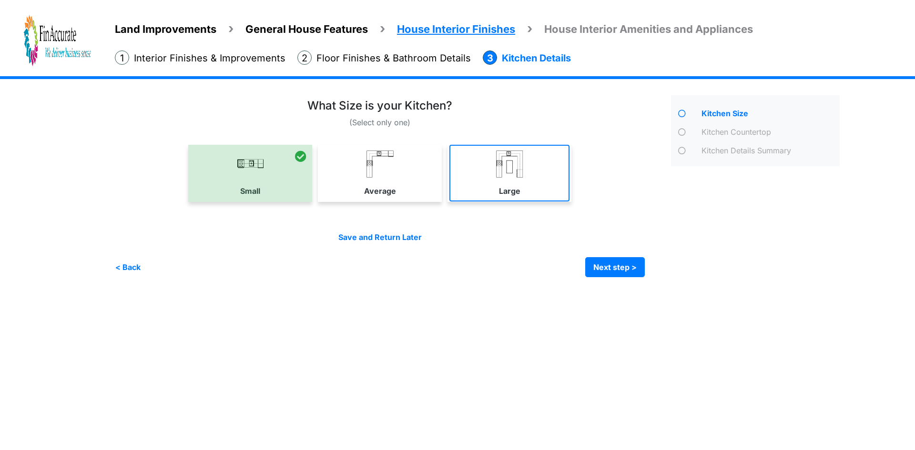
click at [487, 184] on link "Large" at bounding box center [509, 173] width 120 height 57
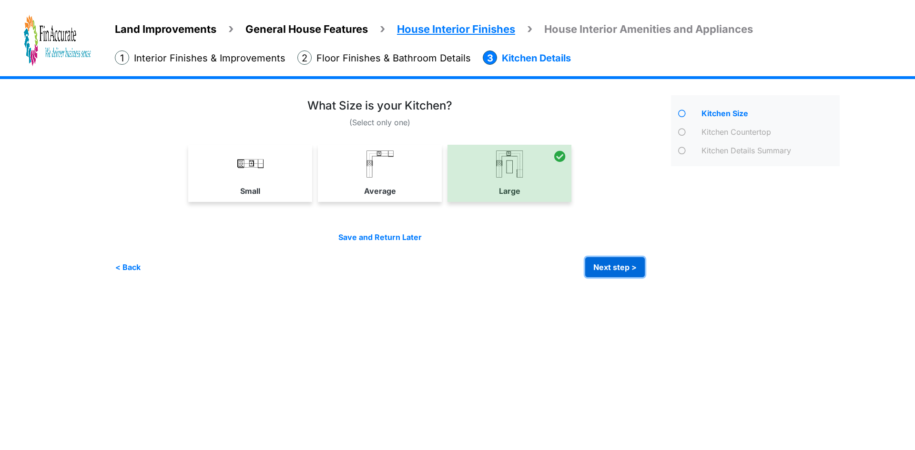
click at [626, 265] on button "Next step >" at bounding box center [615, 267] width 60 height 20
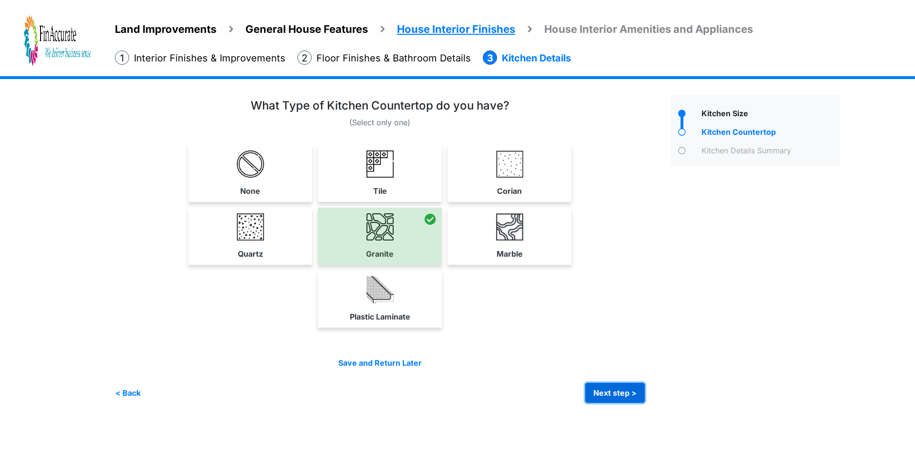
click at [618, 395] on button "Next step >" at bounding box center [615, 393] width 60 height 20
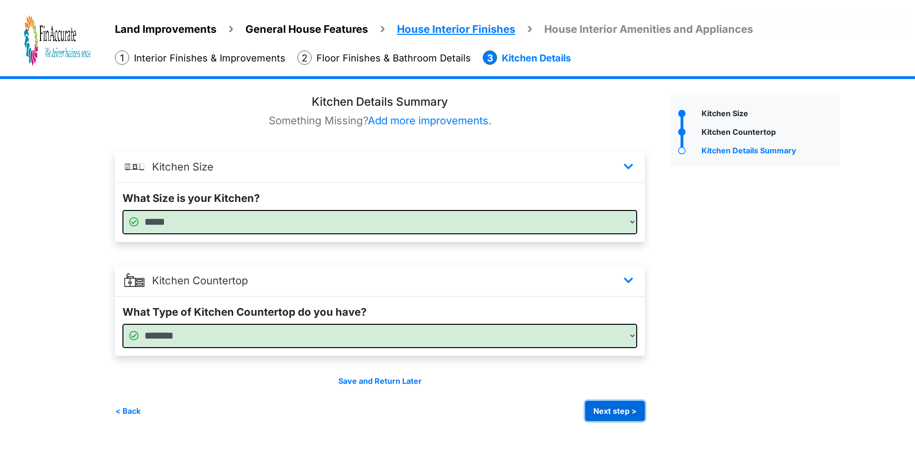
click at [618, 405] on button "Next step >" at bounding box center [615, 411] width 60 height 20
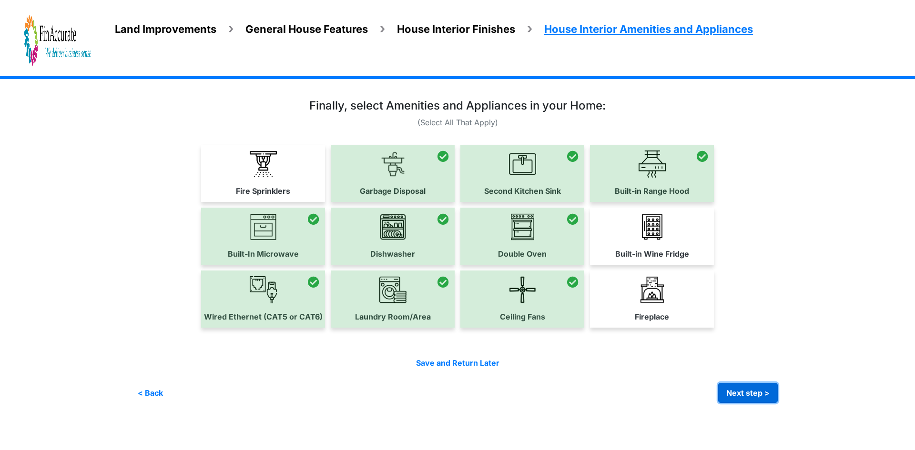
click at [736, 386] on button "Next step >" at bounding box center [748, 393] width 60 height 20
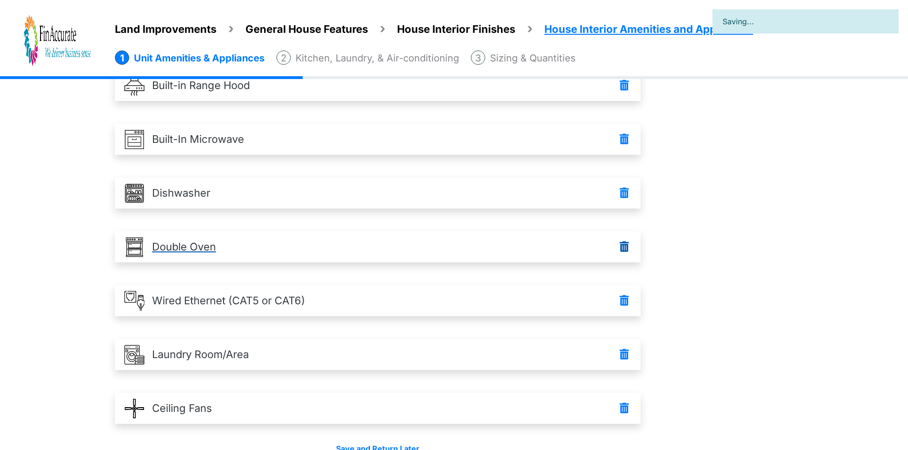
scroll to position [242, 0]
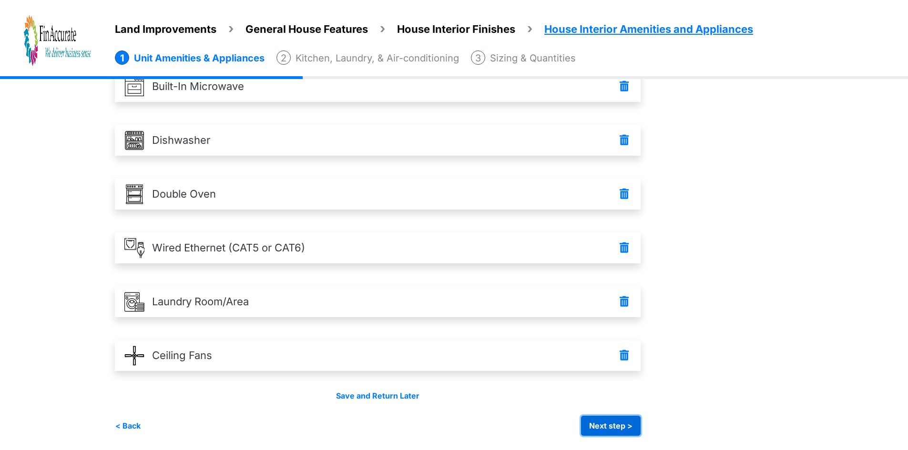
click at [608, 422] on button "Next step >" at bounding box center [611, 426] width 60 height 20
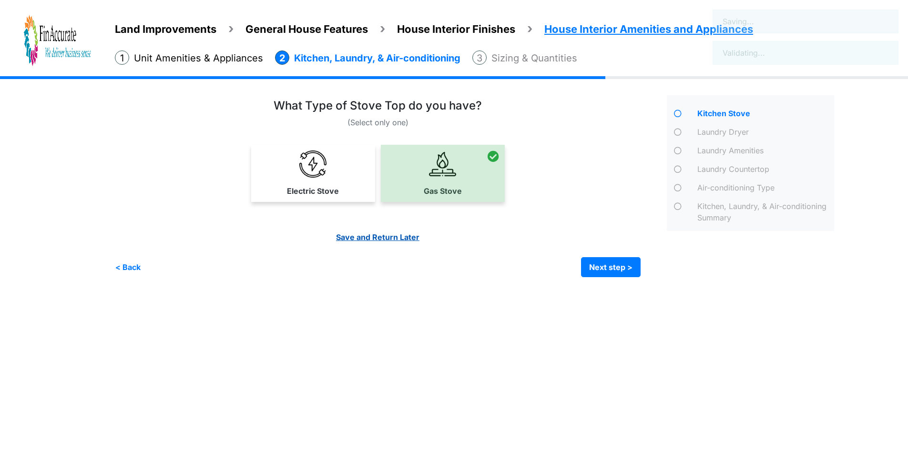
scroll to position [0, 0]
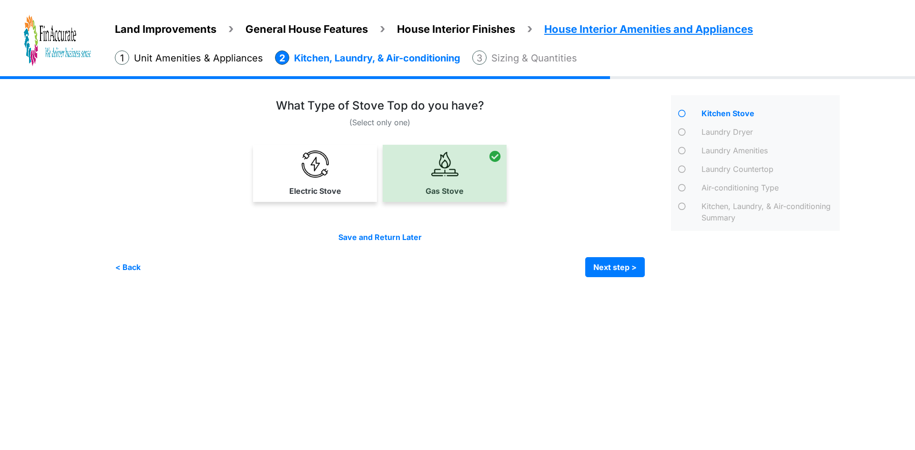
click at [633, 281] on div "Irrigation Flag pole" at bounding box center [481, 183] width 732 height 215
click at [613, 261] on button "Next step >" at bounding box center [615, 267] width 60 height 20
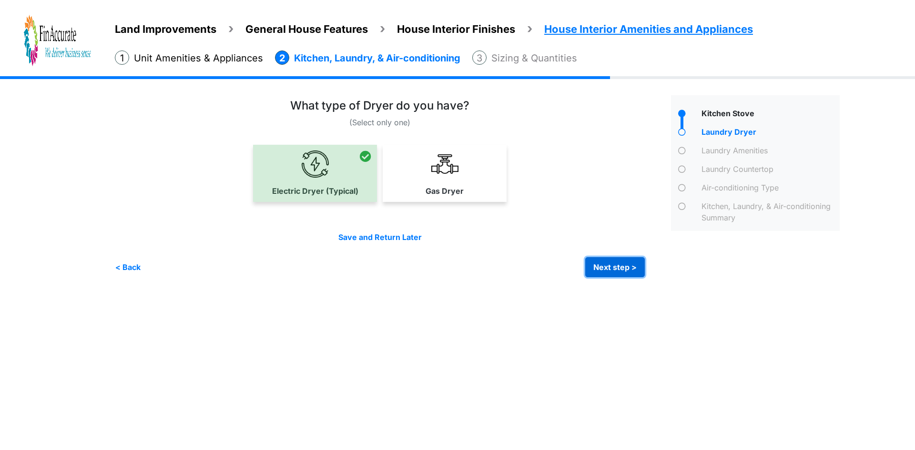
click at [616, 267] on button "Next step >" at bounding box center [615, 267] width 60 height 20
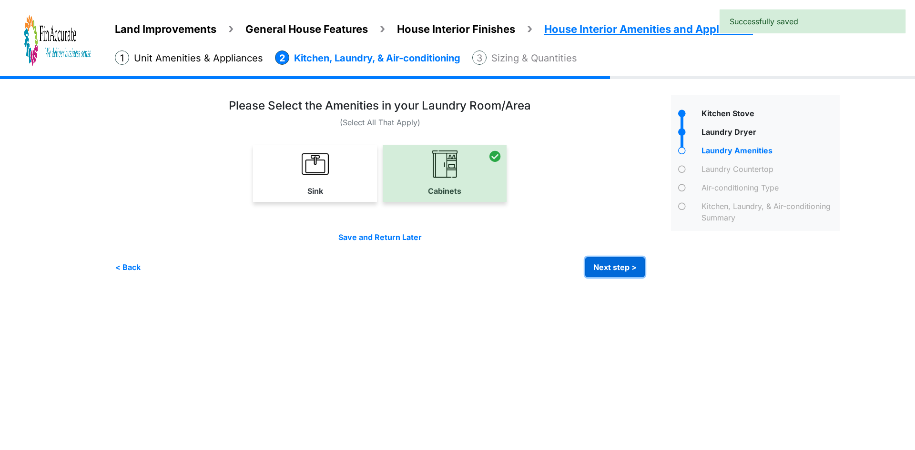
click at [604, 264] on button "Next step >" at bounding box center [615, 267] width 60 height 20
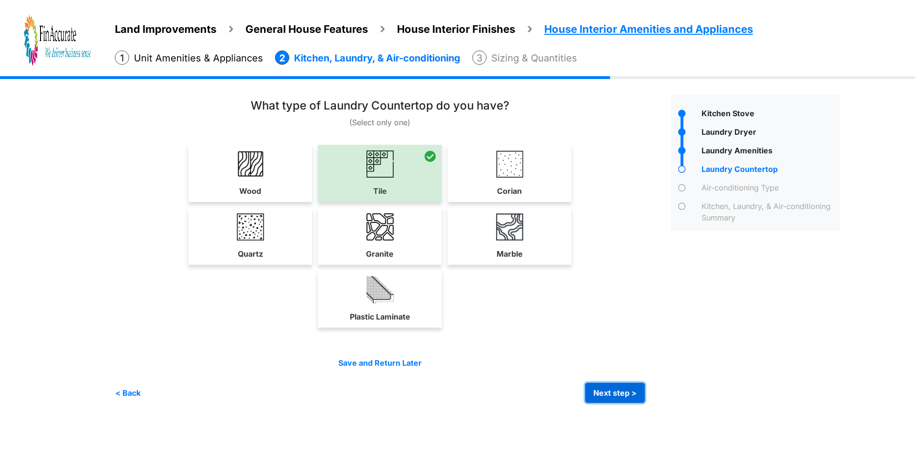
click at [616, 384] on button "Next step >" at bounding box center [615, 393] width 60 height 20
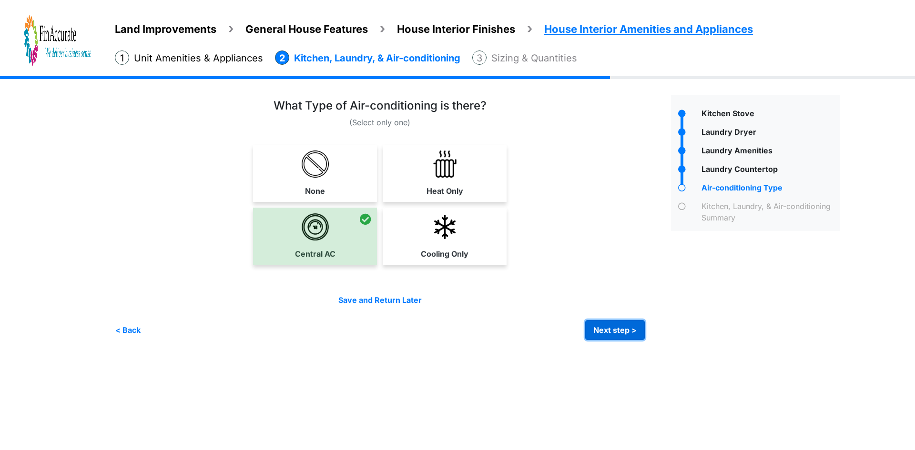
click at [622, 332] on button "Next step >" at bounding box center [615, 330] width 60 height 20
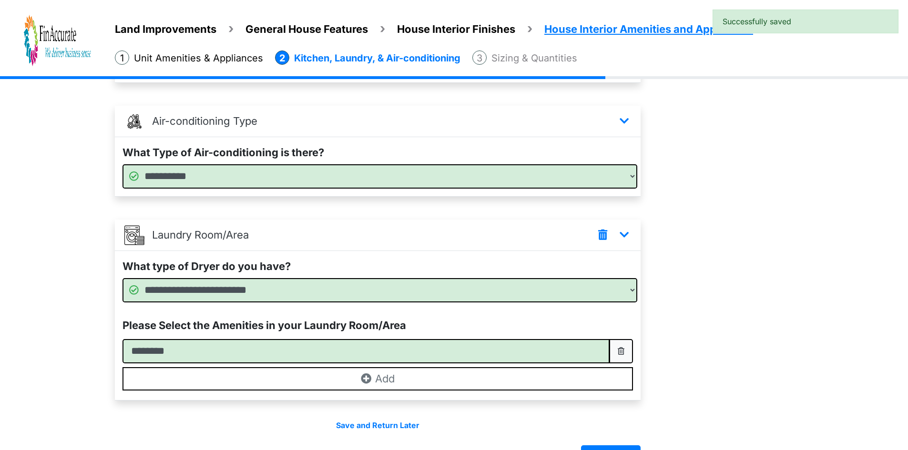
scroll to position [299, 0]
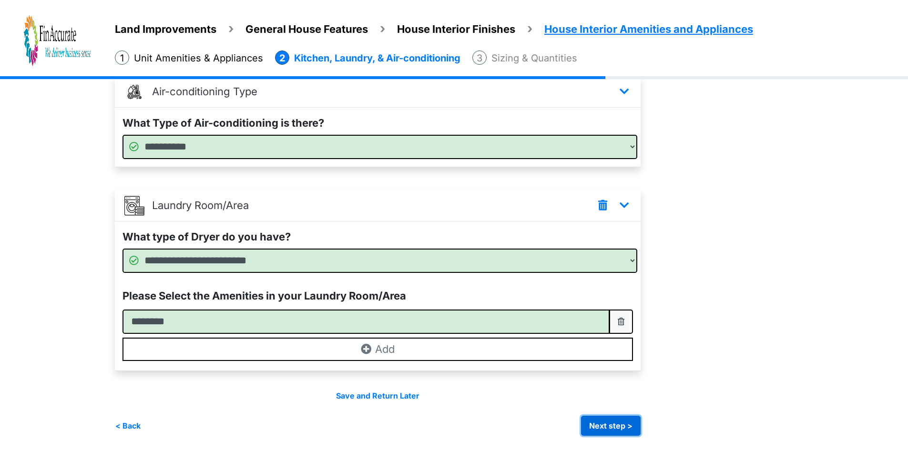
click at [612, 424] on button "Next step >" at bounding box center [611, 426] width 60 height 20
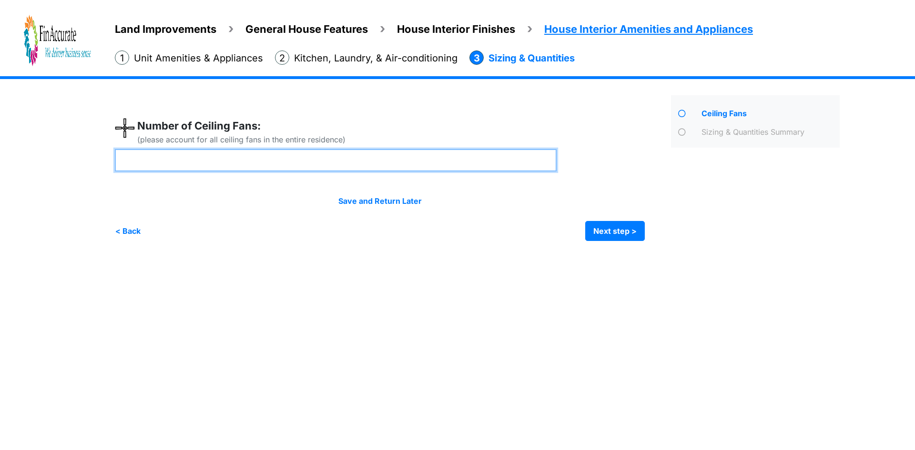
drag, startPoint x: 167, startPoint y: 161, endPoint x: 31, endPoint y: 153, distance: 135.5
click at [31, 153] on div "Land Improvements General House Features House Interior Finishes House Interior…" at bounding box center [457, 165] width 915 height 179
type input "*"
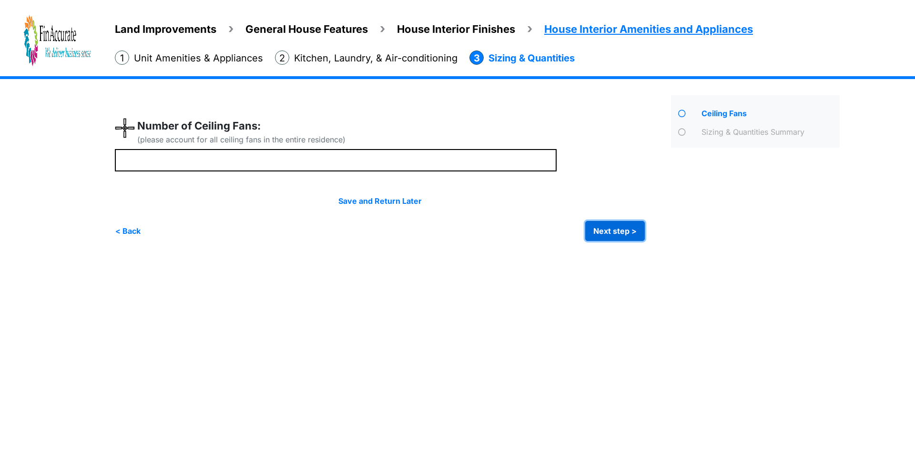
type input "*"
click at [615, 232] on button "Next step >" at bounding box center [615, 231] width 60 height 20
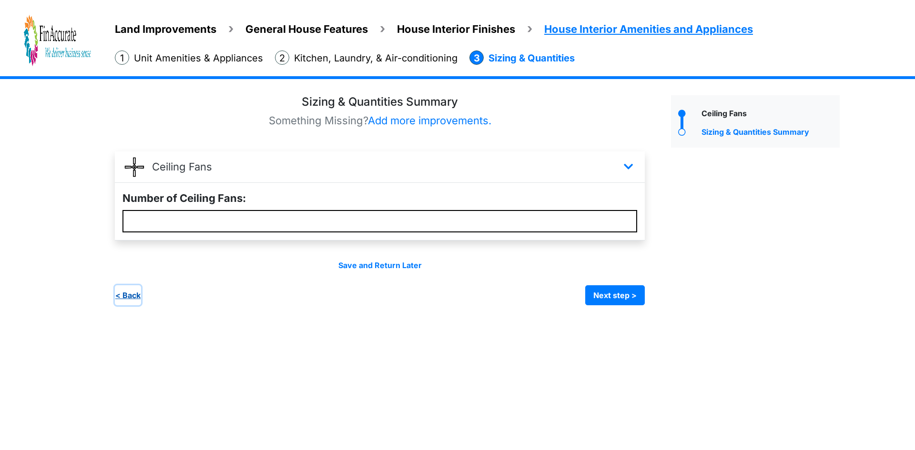
click at [137, 295] on button "< Back" at bounding box center [128, 295] width 26 height 20
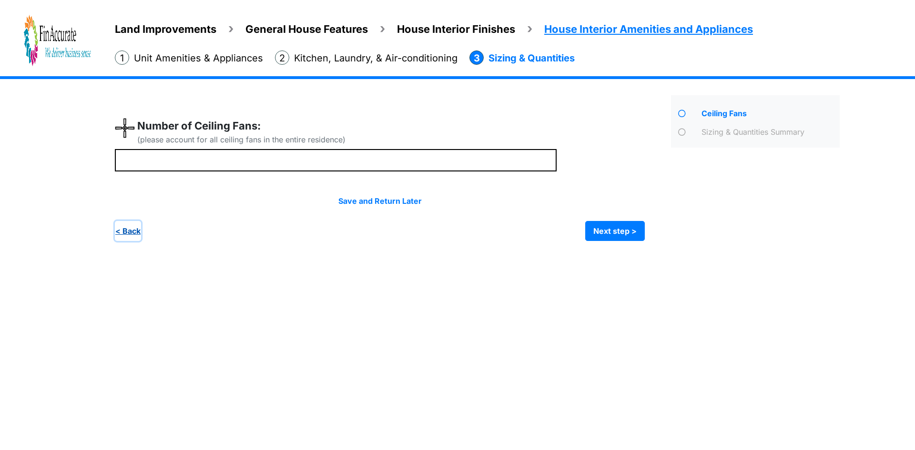
click at [128, 226] on button "< Back" at bounding box center [128, 231] width 26 height 20
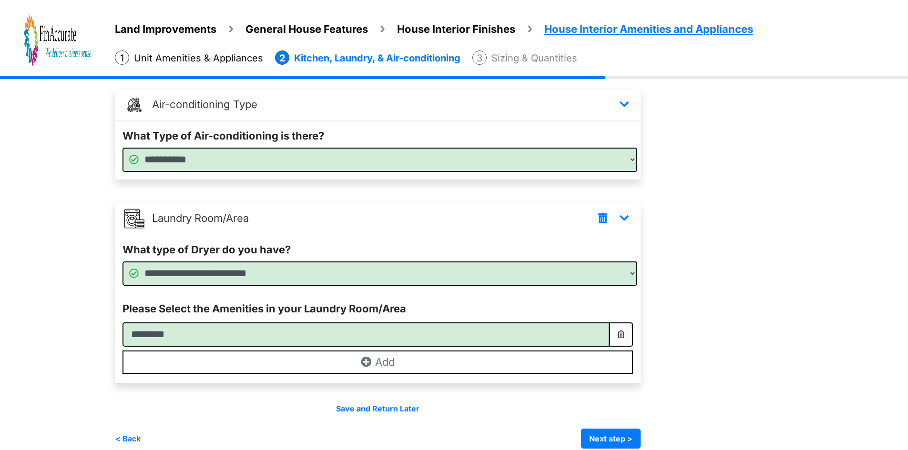
scroll to position [299, 0]
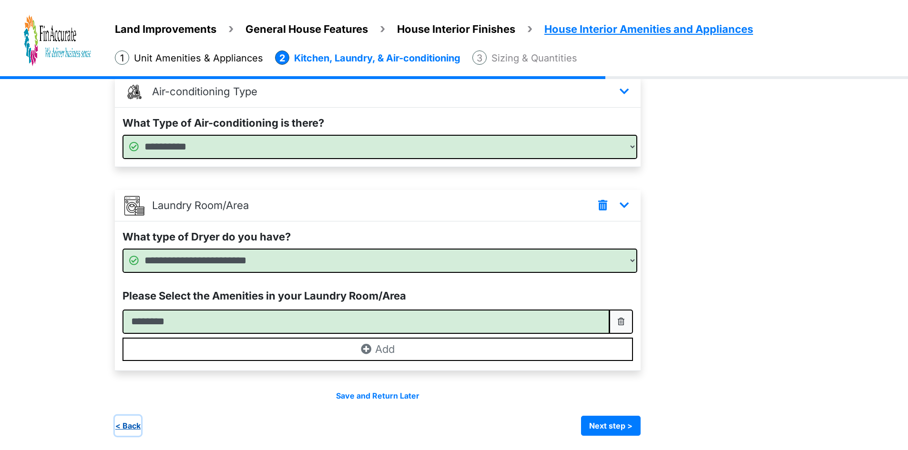
click at [135, 425] on button "< Back" at bounding box center [128, 426] width 26 height 20
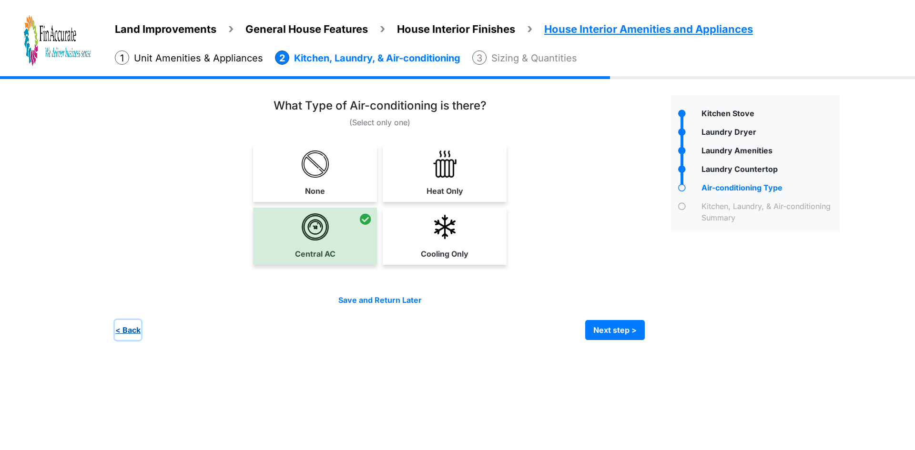
click at [136, 330] on button "< Back" at bounding box center [128, 330] width 26 height 20
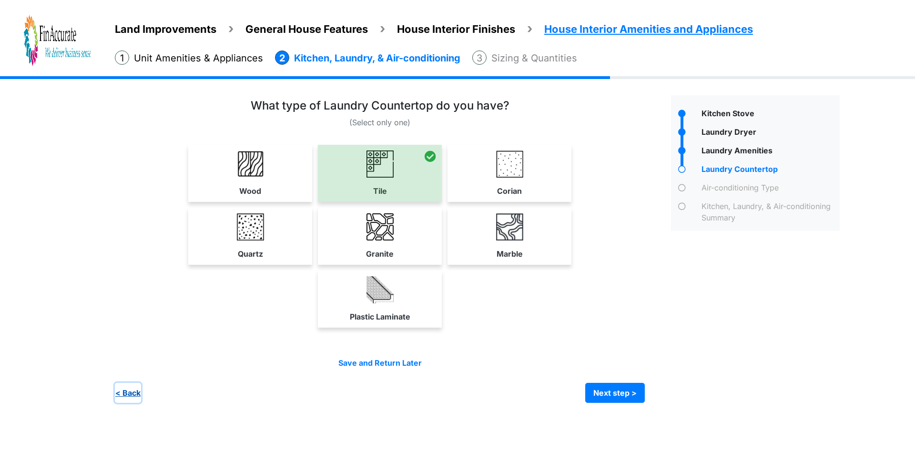
click at [131, 394] on button "< Back" at bounding box center [128, 393] width 26 height 20
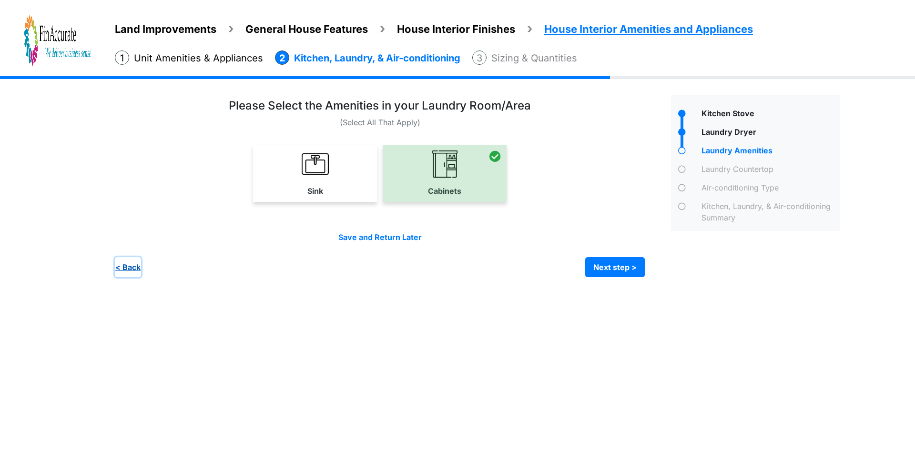
click at [134, 267] on button "< Back" at bounding box center [128, 267] width 26 height 20
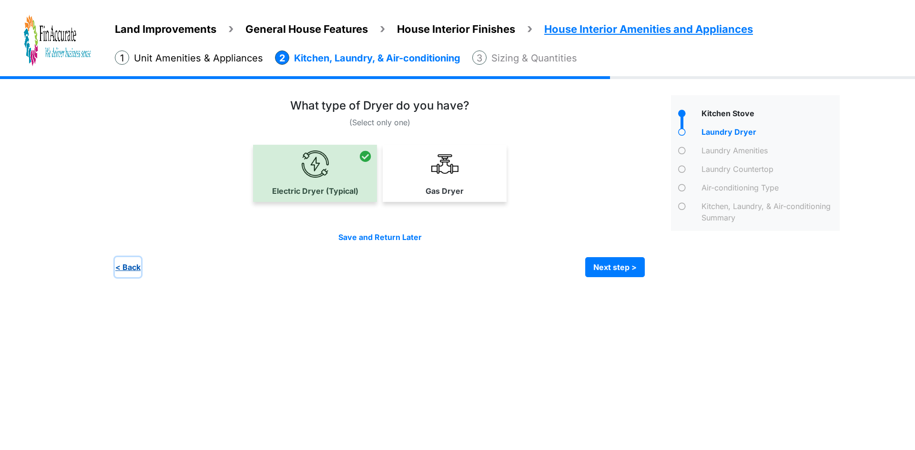
click at [130, 273] on button "< Back" at bounding box center [128, 267] width 26 height 20
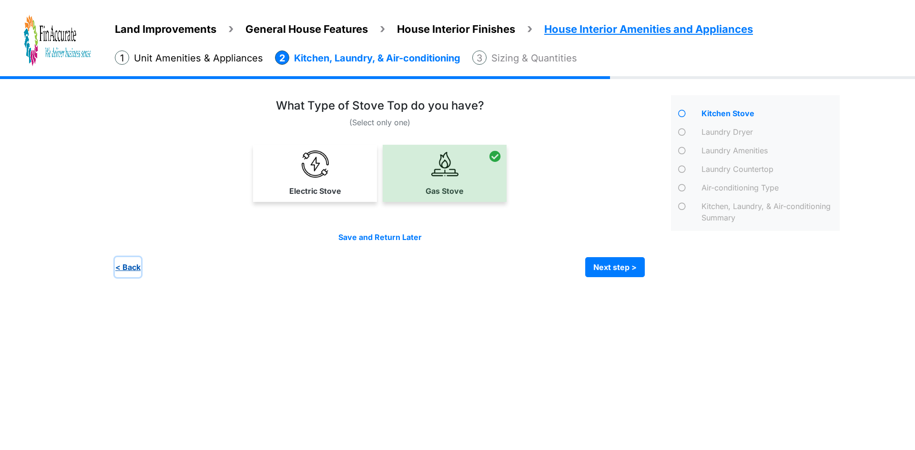
click at [137, 270] on button "< Back" at bounding box center [128, 267] width 26 height 20
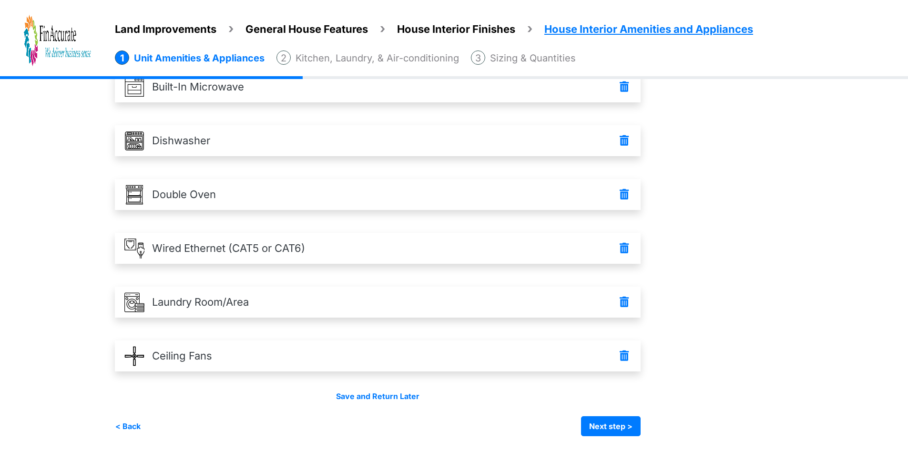
scroll to position [242, 0]
click at [604, 423] on button "Next step >" at bounding box center [611, 426] width 60 height 20
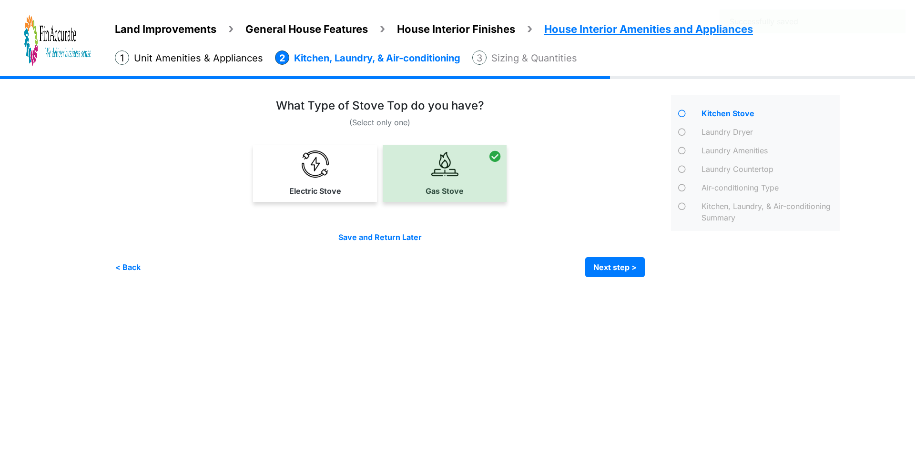
click at [606, 252] on div "Save and Return Later < Back Next step > Save and submit" at bounding box center [380, 255] width 530 height 46
click at [618, 271] on button "Next step >" at bounding box center [615, 267] width 60 height 20
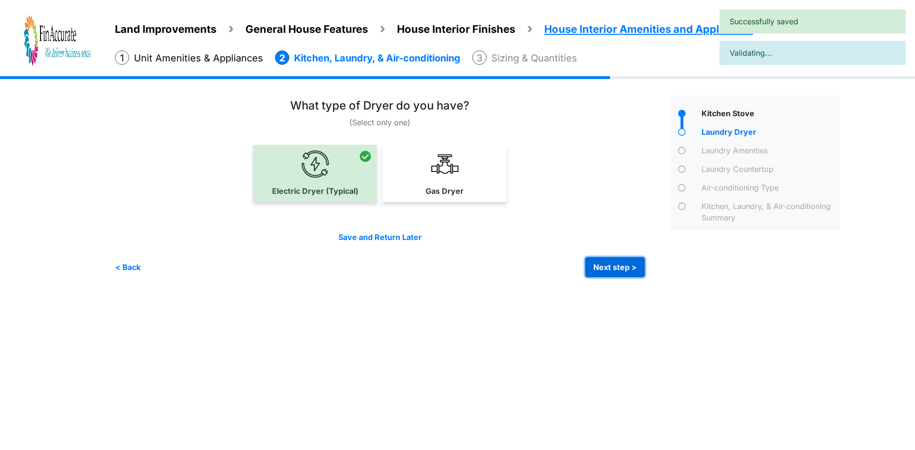
click at [599, 262] on button "Next step >" at bounding box center [615, 267] width 60 height 20
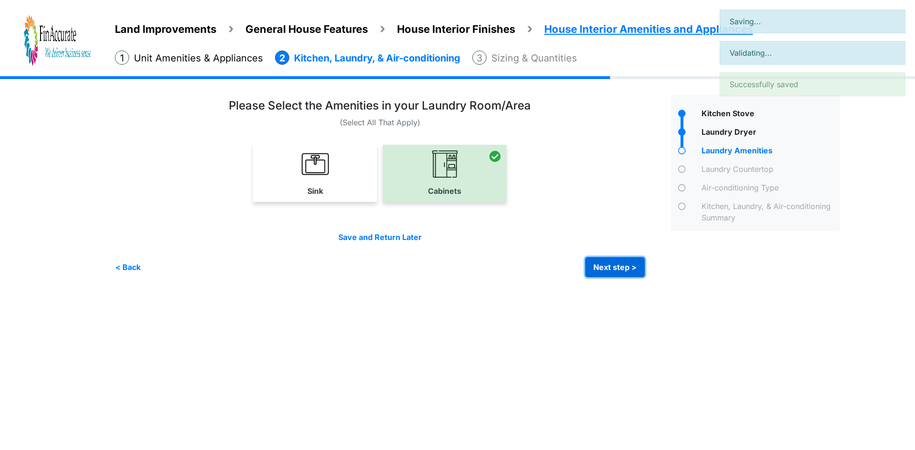
click at [601, 266] on button "Next step >" at bounding box center [615, 267] width 60 height 20
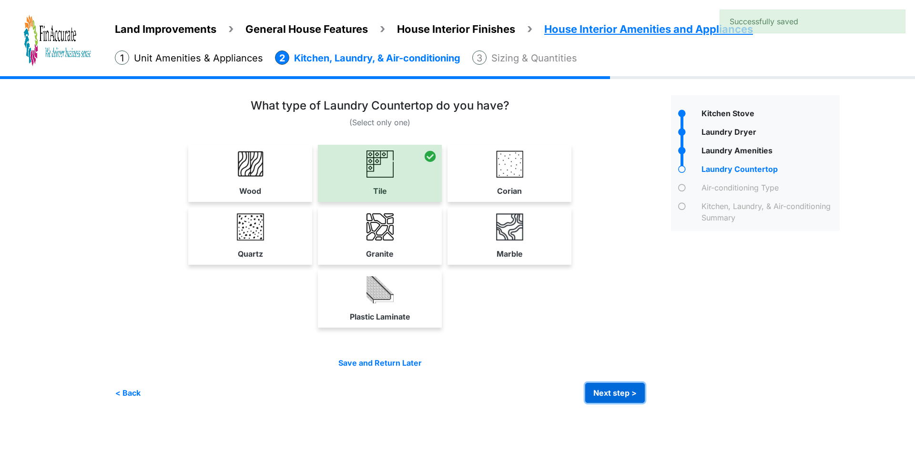
click at [614, 392] on button "Next step >" at bounding box center [615, 393] width 60 height 20
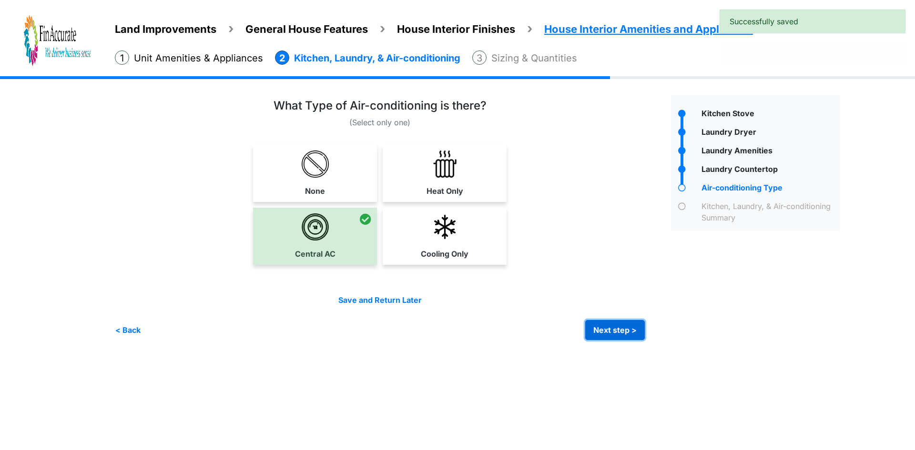
click at [606, 327] on button "Next step >" at bounding box center [615, 330] width 60 height 20
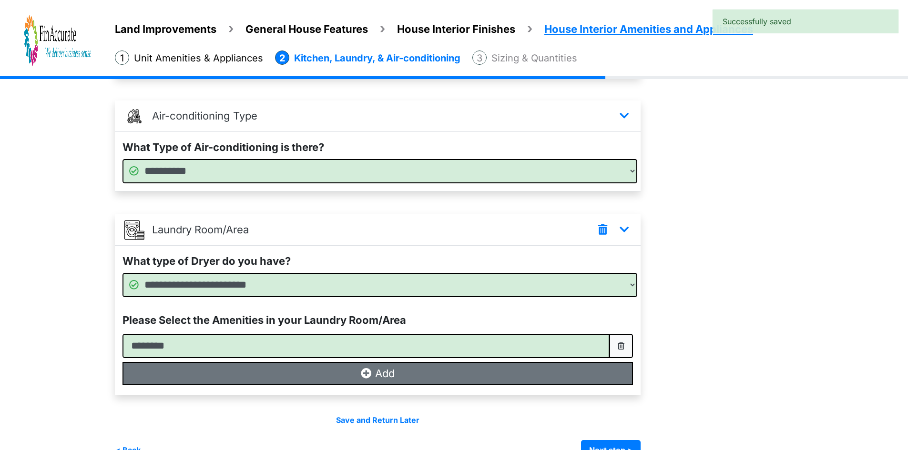
scroll to position [299, 0]
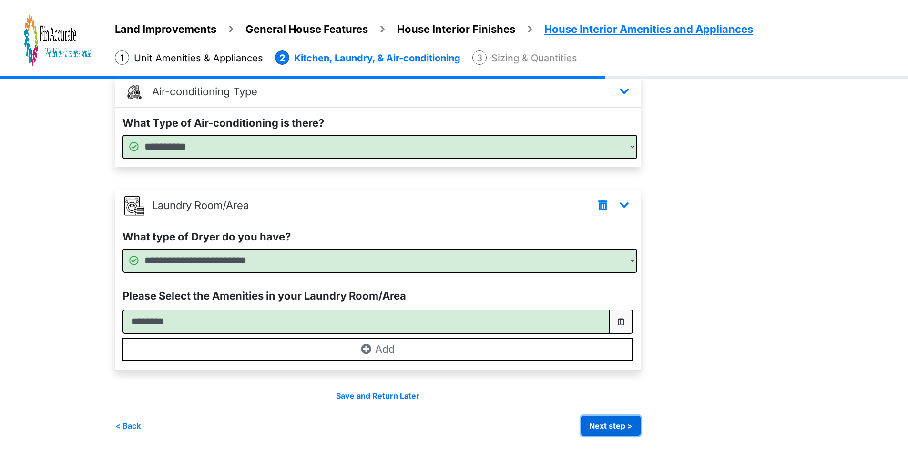
click at [624, 433] on button "Next step >" at bounding box center [611, 426] width 60 height 20
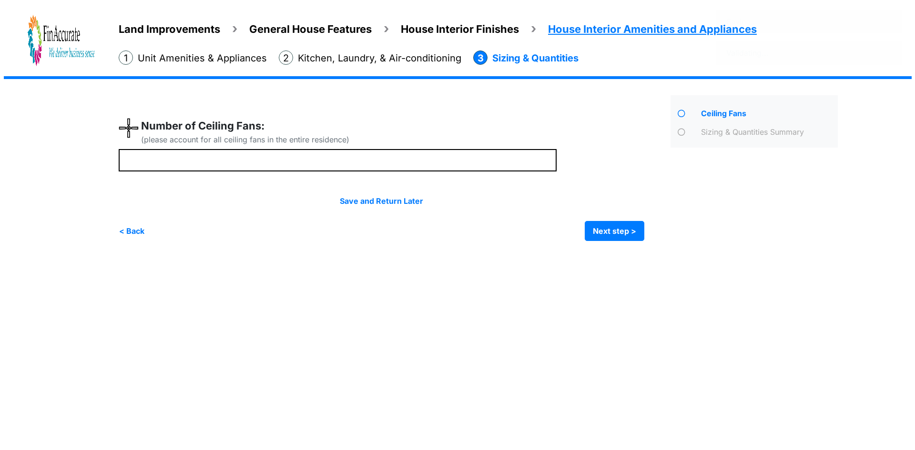
scroll to position [0, 0]
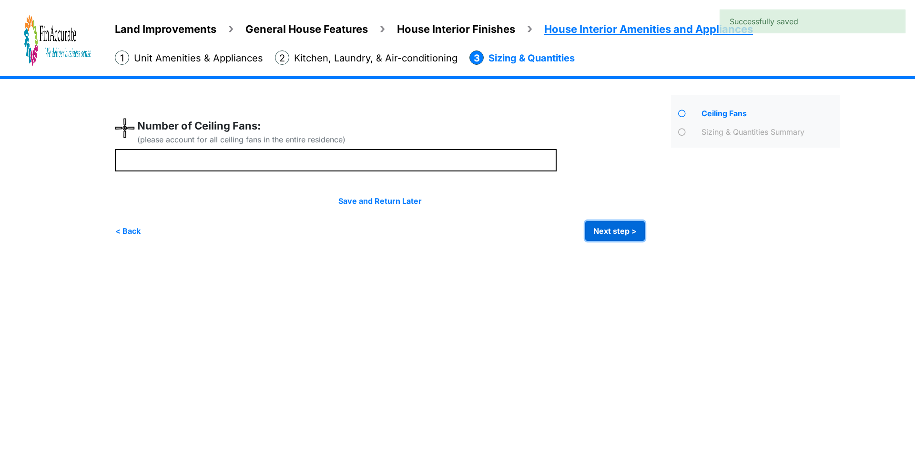
click at [603, 234] on button "Next step >" at bounding box center [615, 231] width 60 height 20
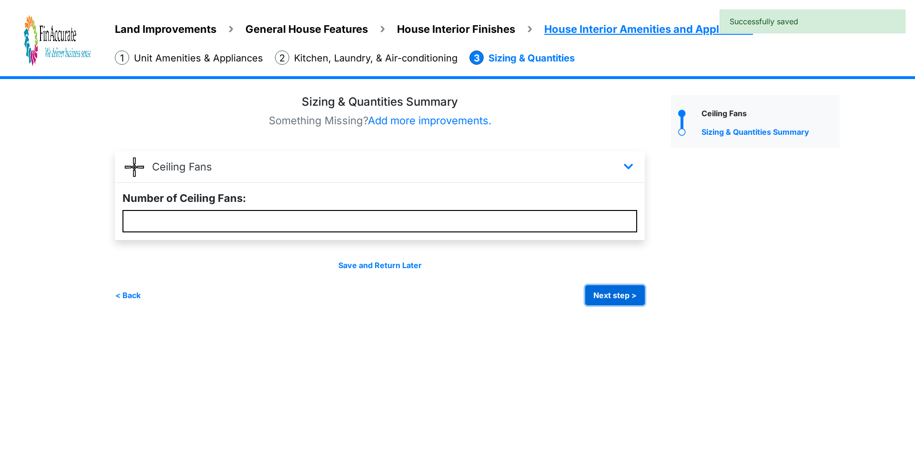
click at [608, 296] on button "Next step >" at bounding box center [615, 295] width 60 height 20
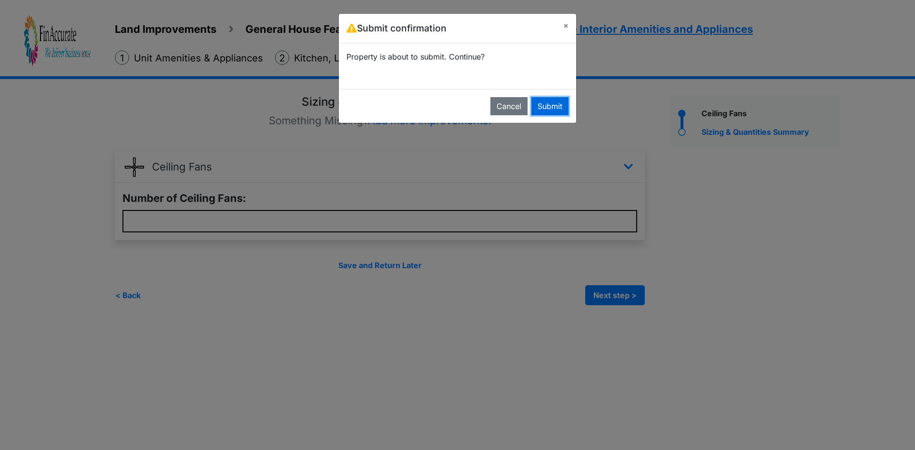
click at [545, 105] on button "Submit" at bounding box center [549, 106] width 37 height 18
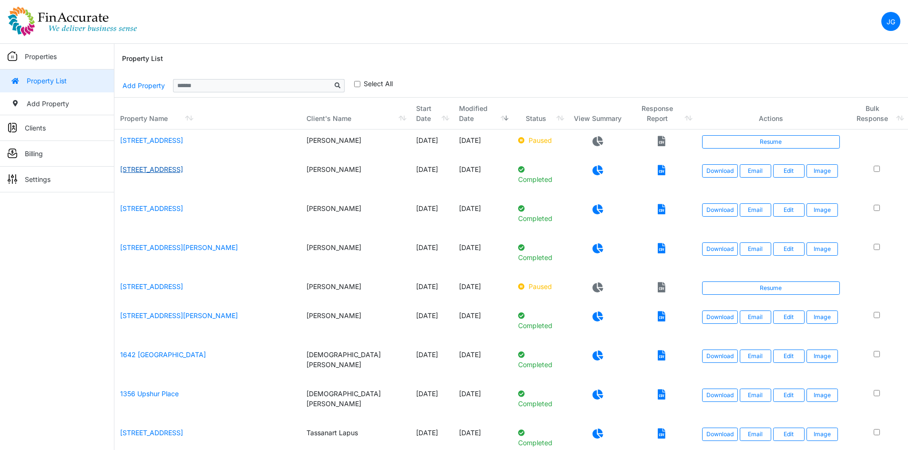
click at [171, 172] on link "[STREET_ADDRESS]" at bounding box center [151, 169] width 63 height 8
click at [786, 171] on link "Edit" at bounding box center [788, 170] width 31 height 13
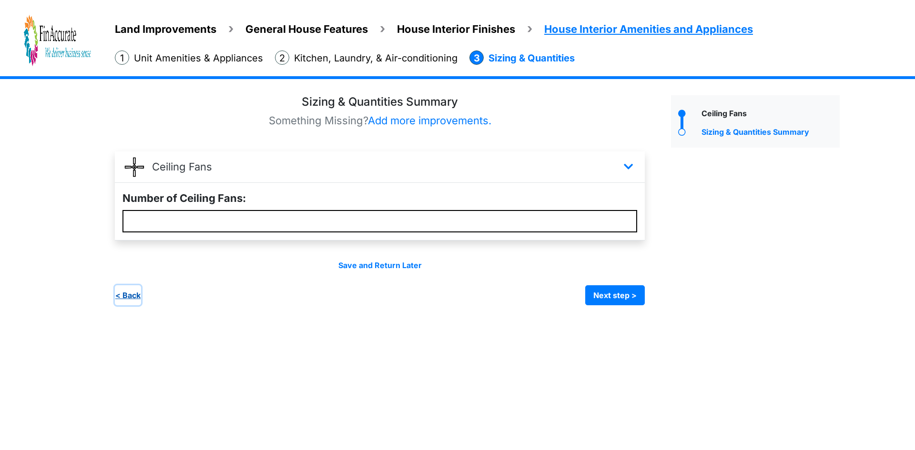
click at [129, 299] on button "< Back" at bounding box center [128, 295] width 26 height 20
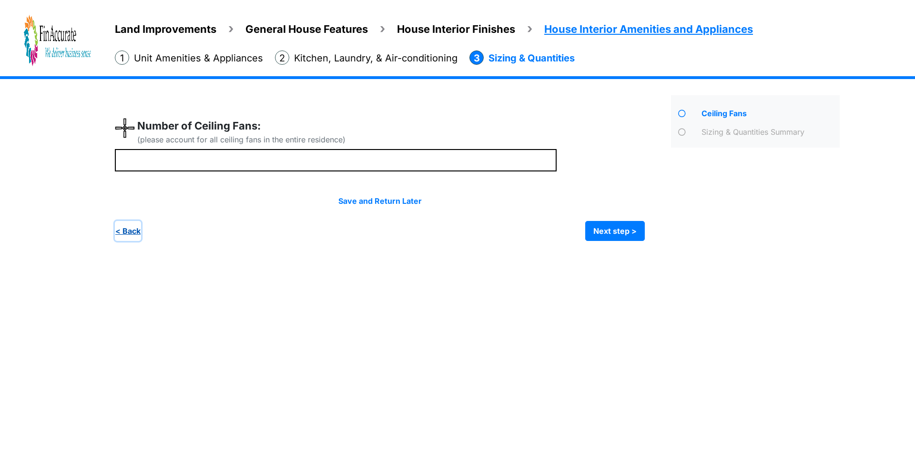
click at [136, 236] on button "< Back" at bounding box center [128, 231] width 26 height 20
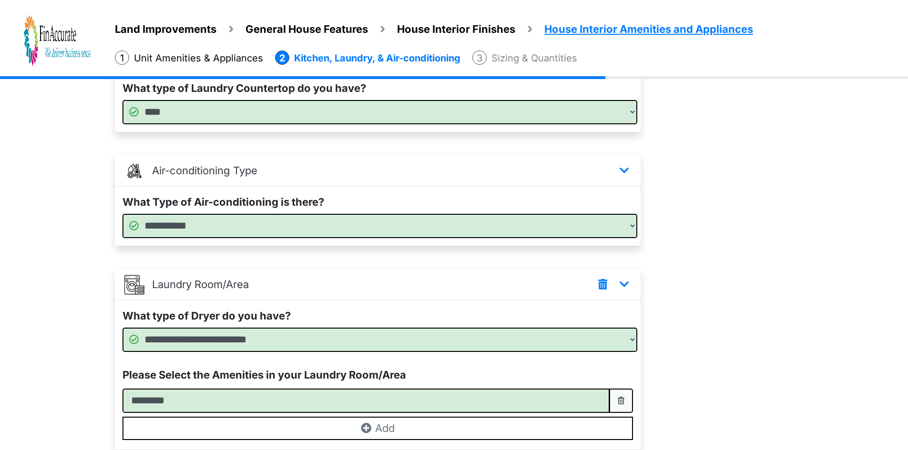
scroll to position [299, 0]
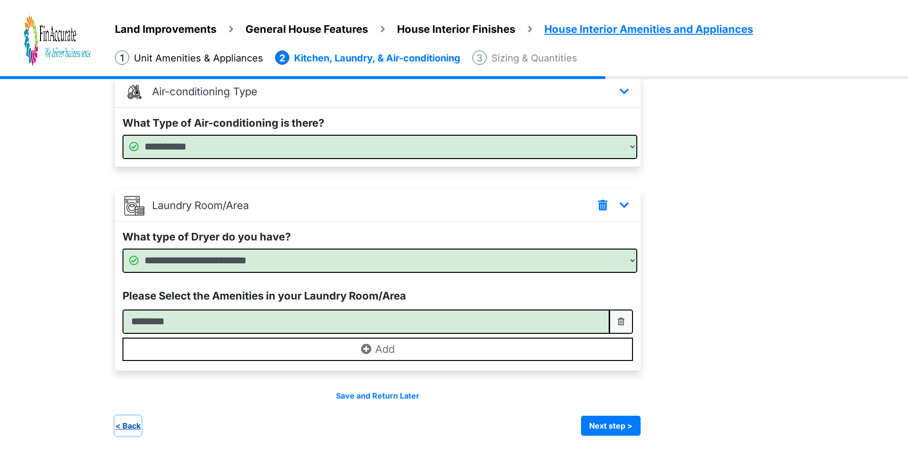
click at [135, 426] on button "< Back" at bounding box center [128, 426] width 26 height 20
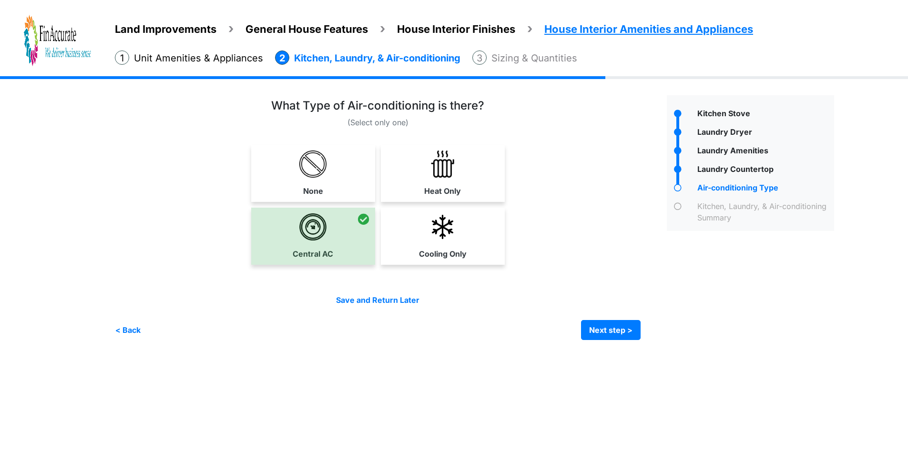
scroll to position [0, 0]
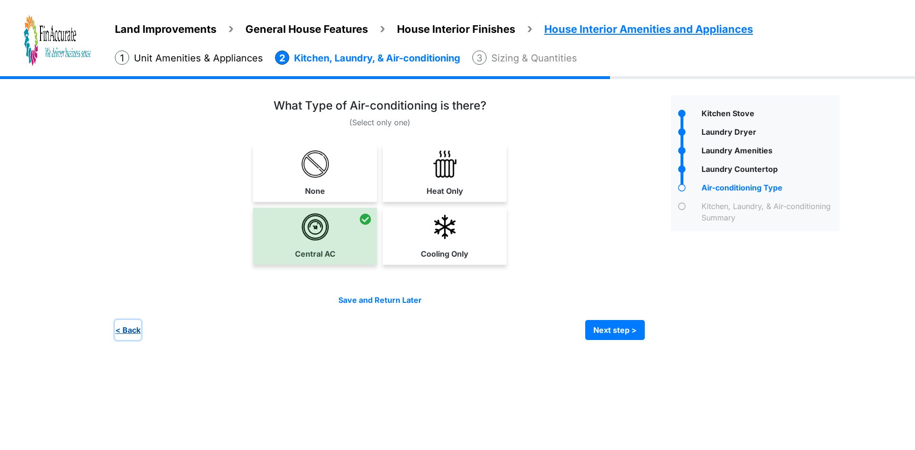
click at [133, 330] on button "< Back" at bounding box center [128, 330] width 26 height 20
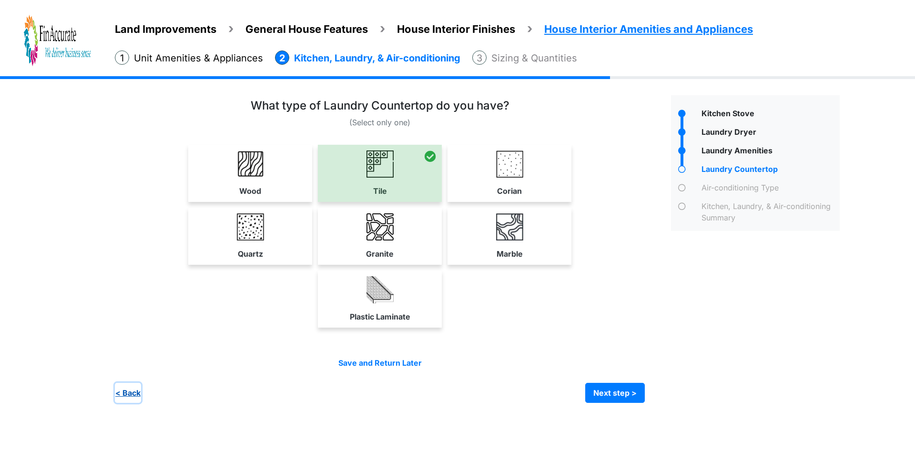
click at [130, 395] on button "< Back" at bounding box center [128, 393] width 26 height 20
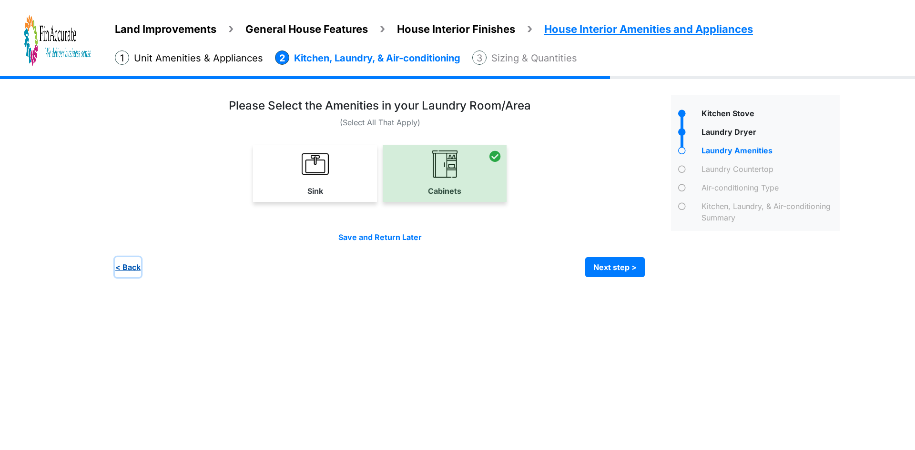
click at [126, 268] on button "< Back" at bounding box center [128, 267] width 26 height 20
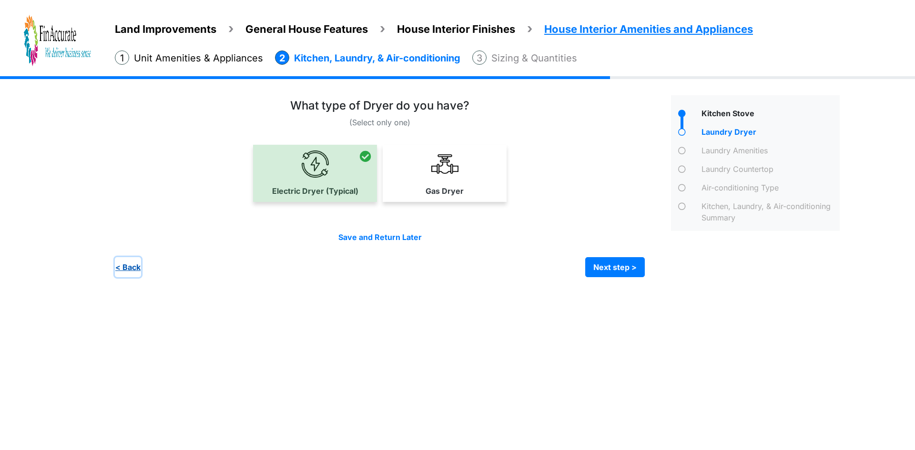
click at [132, 269] on button "< Back" at bounding box center [128, 267] width 26 height 20
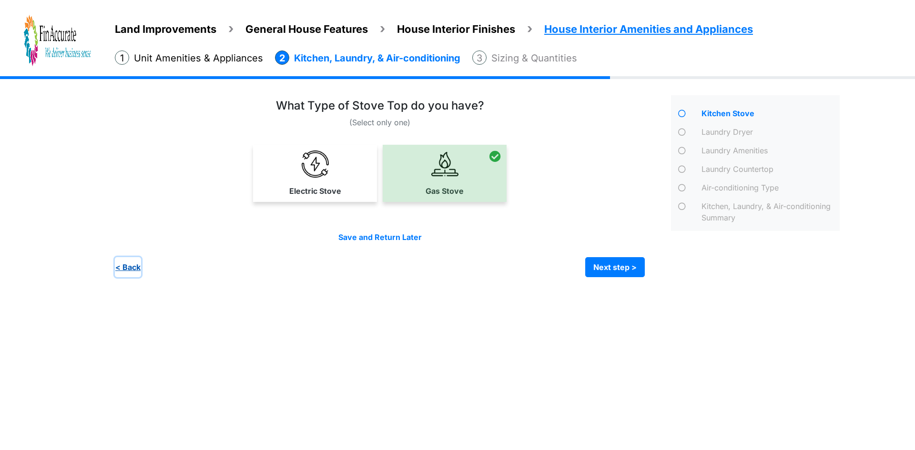
click at [125, 267] on button "< Back" at bounding box center [128, 267] width 26 height 20
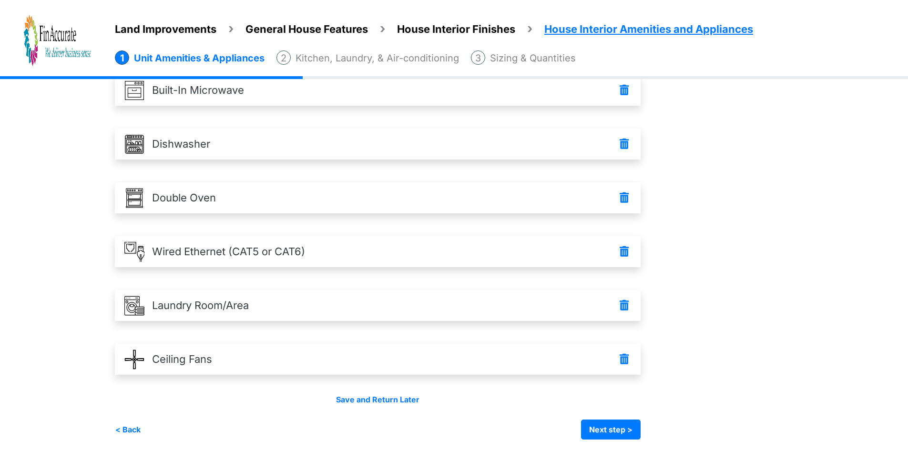
scroll to position [242, 0]
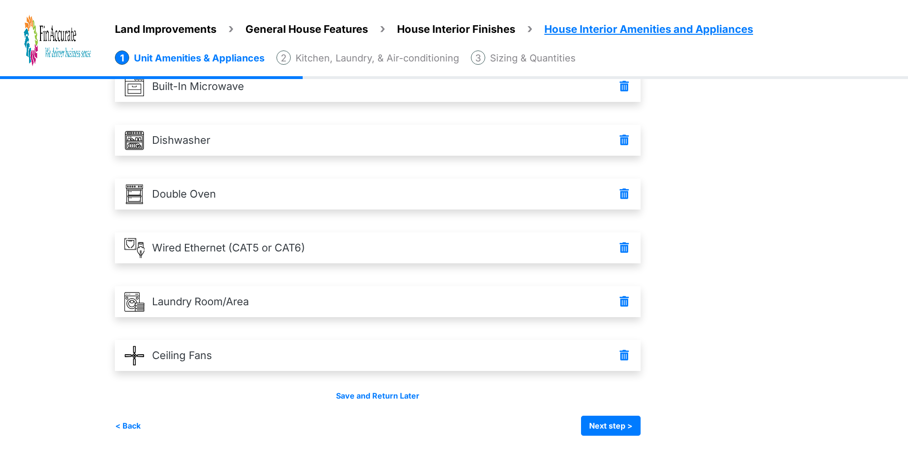
click at [567, 59] on li "Sizing & Quantities" at bounding box center [523, 58] width 105 height 15
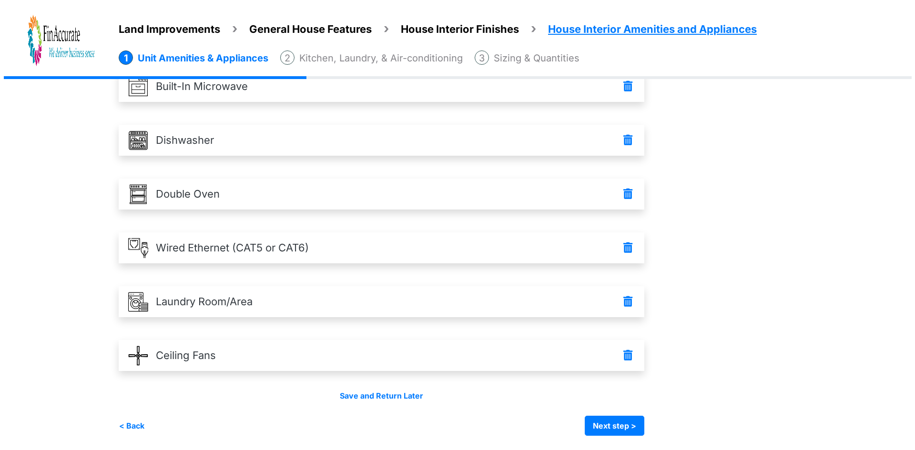
scroll to position [0, 0]
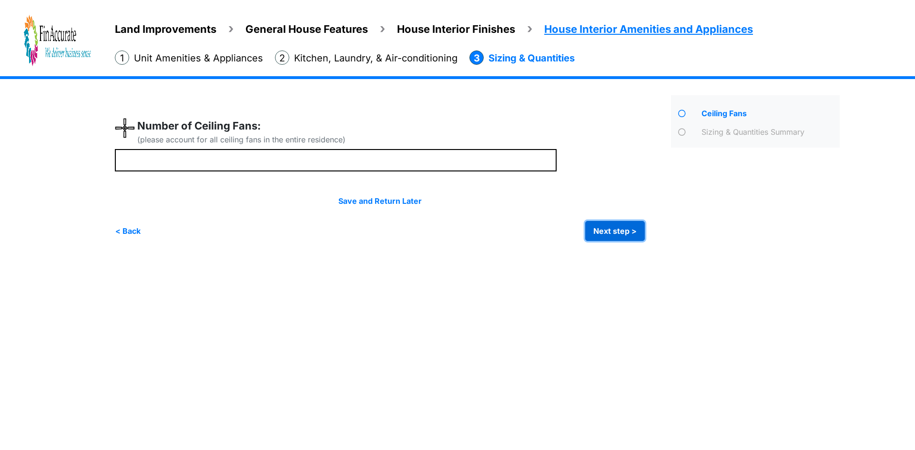
click at [603, 226] on button "Next step >" at bounding box center [615, 231] width 60 height 20
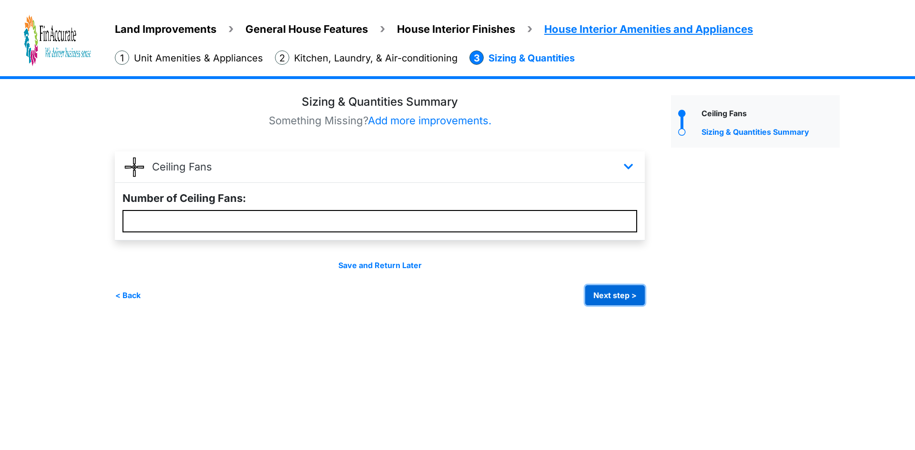
click at [628, 290] on button "Next step >" at bounding box center [615, 295] width 60 height 20
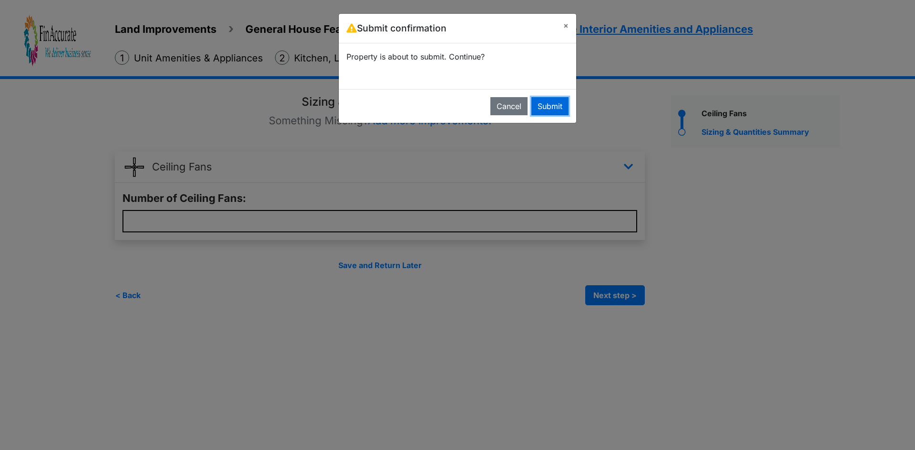
click at [544, 102] on button "Submit" at bounding box center [549, 106] width 37 height 18
